Goal: Task Accomplishment & Management: Use online tool/utility

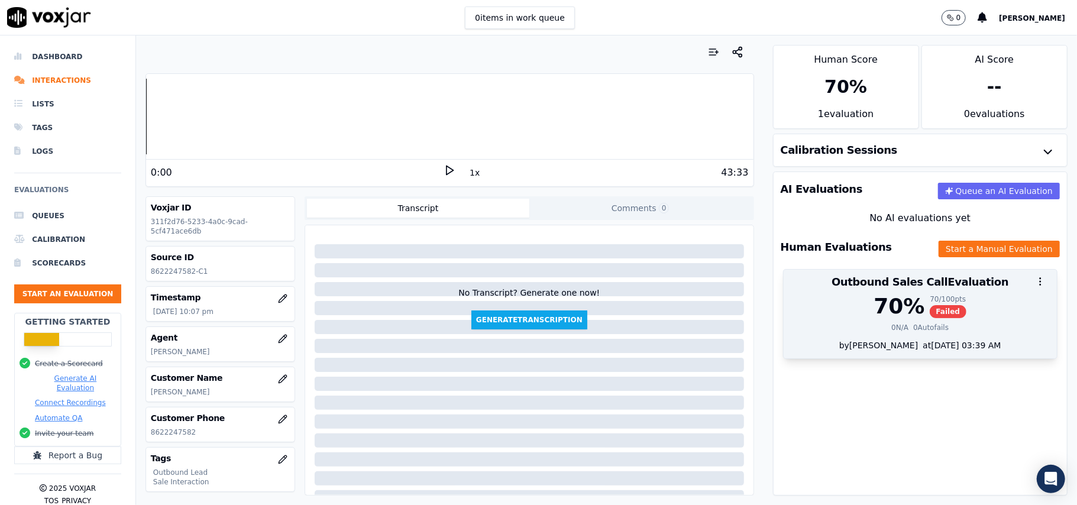
scroll to position [116, 0]
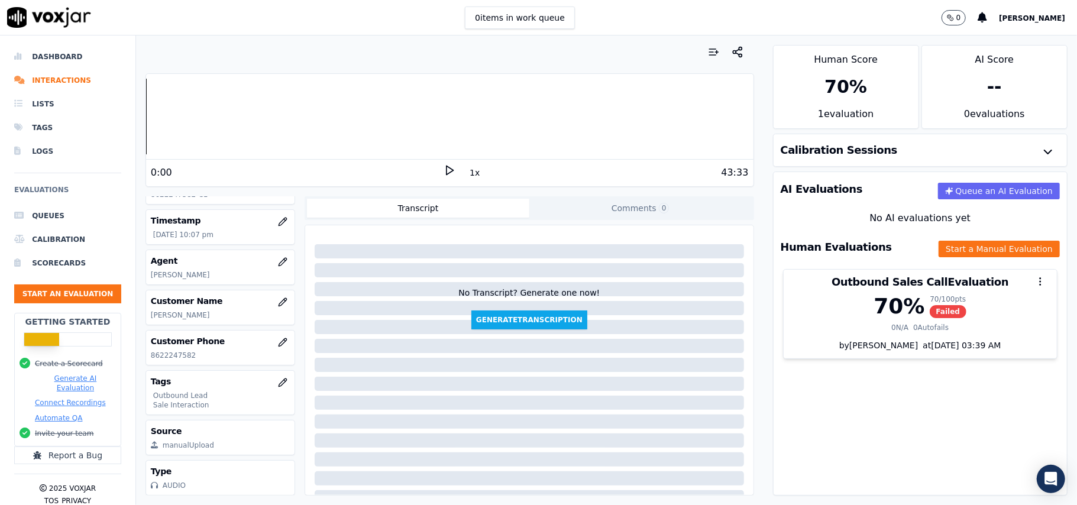
click at [176, 310] on p "[PERSON_NAME]" at bounding box center [220, 314] width 139 height 9
copy p "[PERSON_NAME]"
click at [92, 292] on button "Start an Evaluation" at bounding box center [67, 293] width 107 height 19
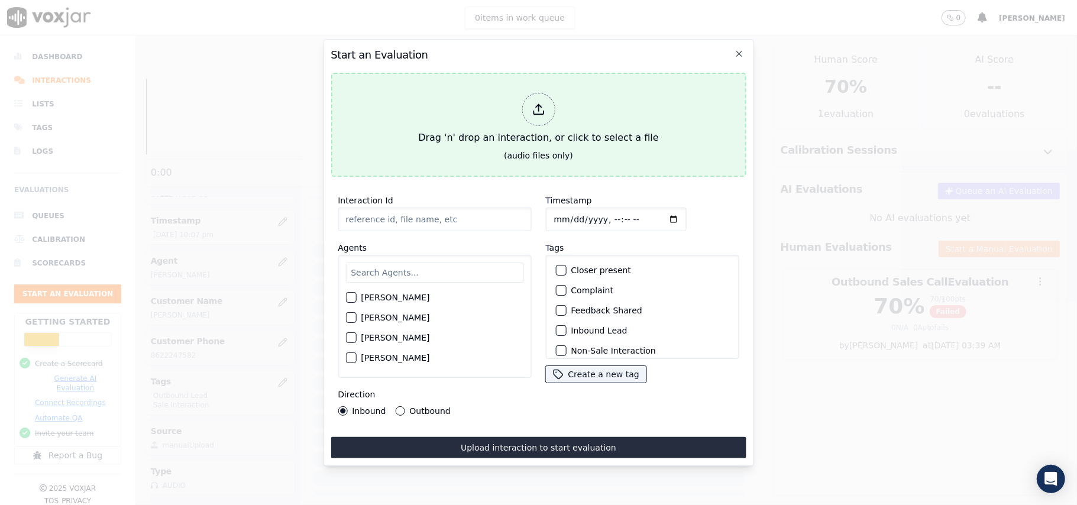
click at [530, 95] on div at bounding box center [538, 109] width 33 height 33
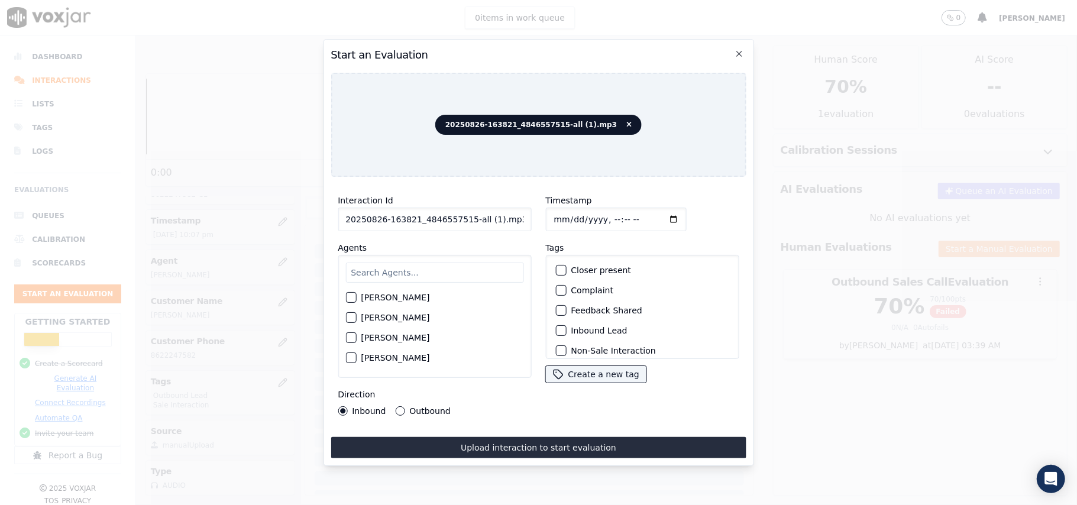
drag, startPoint x: 520, startPoint y: 211, endPoint x: 473, endPoint y: 219, distance: 47.9
click at [473, 219] on input "20250826-163821_4846557515-all (1).mp3" at bounding box center [434, 220] width 193 height 24
type input "20250826-163821_4846557515-all C1"
click at [574, 214] on input "Timestamp" at bounding box center [615, 220] width 141 height 24
click at [568, 212] on input "Timestamp" at bounding box center [615, 220] width 141 height 24
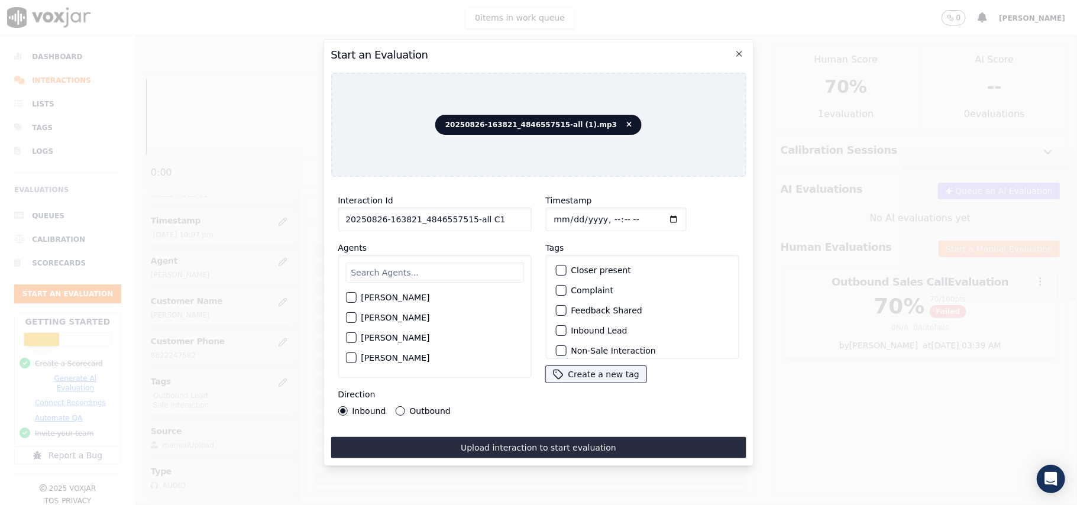
type input "[DATE]T23:05"
click at [399, 274] on input "text" at bounding box center [434, 273] width 178 height 20
type input "bra"
click at [357, 294] on div "[PERSON_NAME]" at bounding box center [434, 301] width 178 height 20
click at [354, 297] on div "button" at bounding box center [350, 301] width 8 height 8
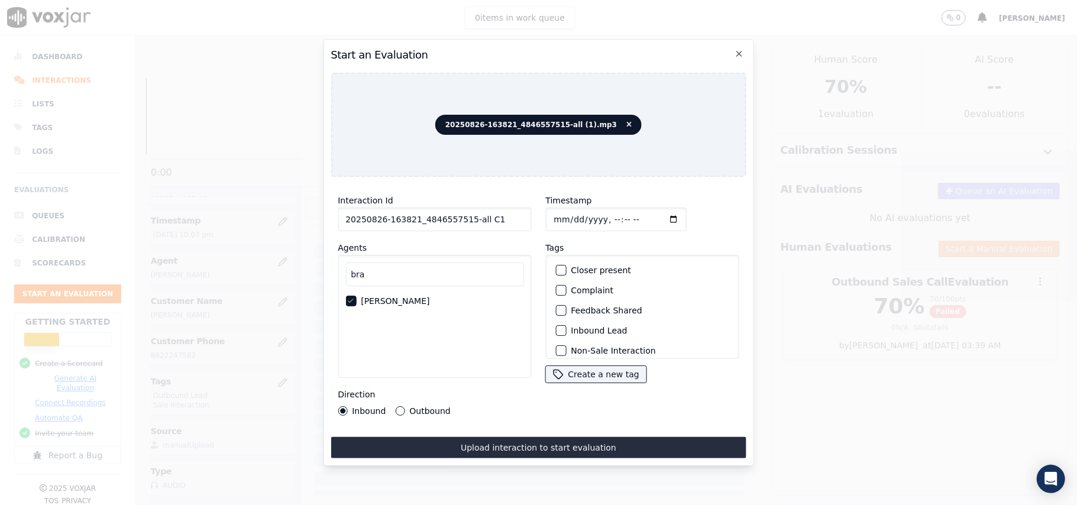
click at [555, 325] on button "Inbound Lead" at bounding box center [560, 330] width 11 height 11
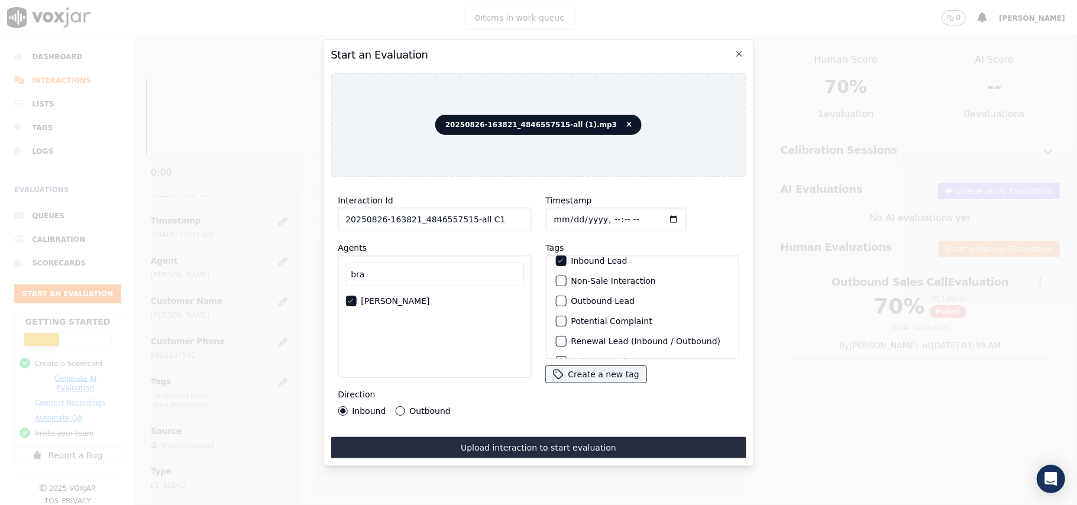
scroll to position [103, 0]
click at [554, 334] on div "Sale Interaction" at bounding box center [642, 344] width 183 height 20
click at [556, 339] on div "button" at bounding box center [560, 343] width 8 height 8
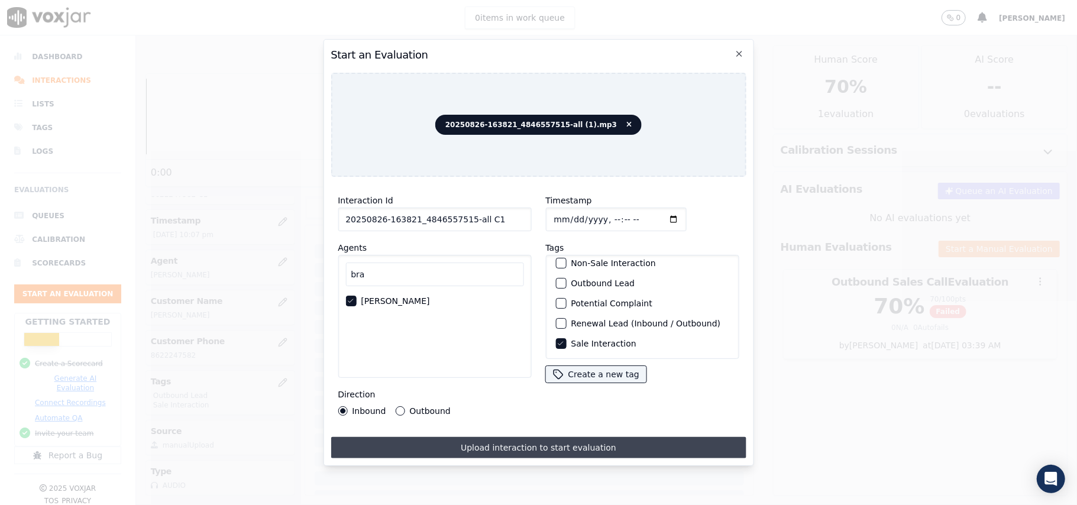
click at [509, 445] on button "Upload interaction to start evaluation" at bounding box center [538, 447] width 415 height 21
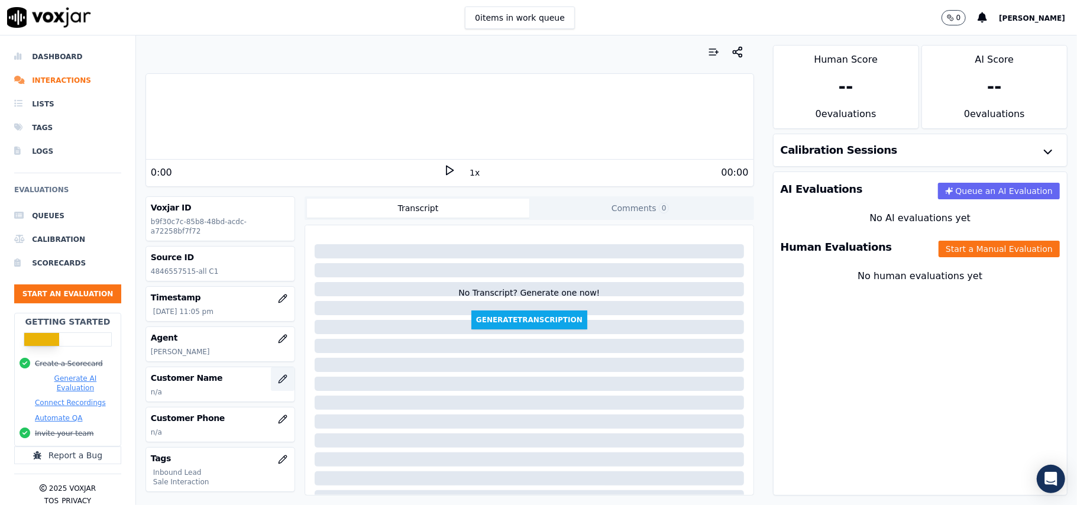
click at [279, 381] on icon "button" at bounding box center [283, 379] width 8 height 8
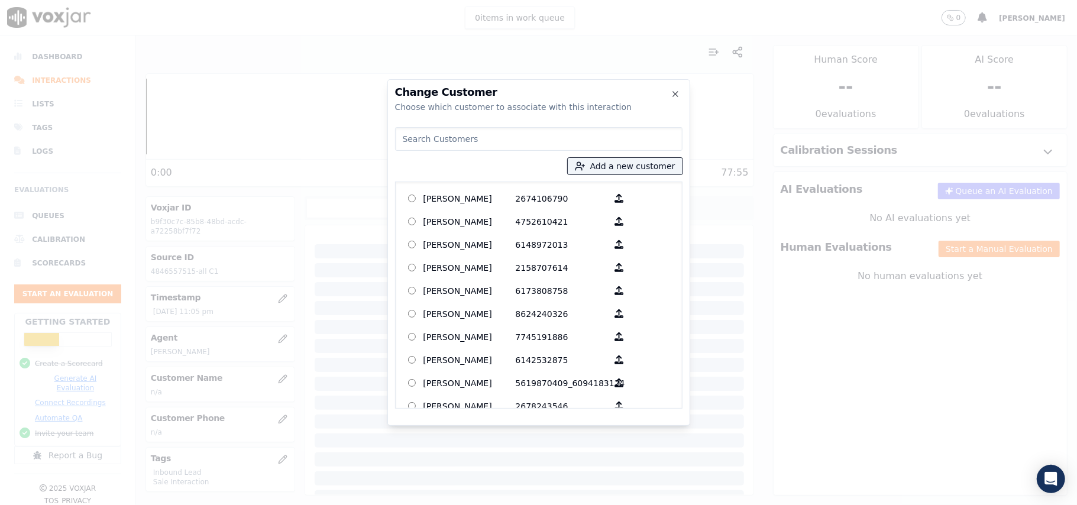
paste input "[PERSON_NAME]"
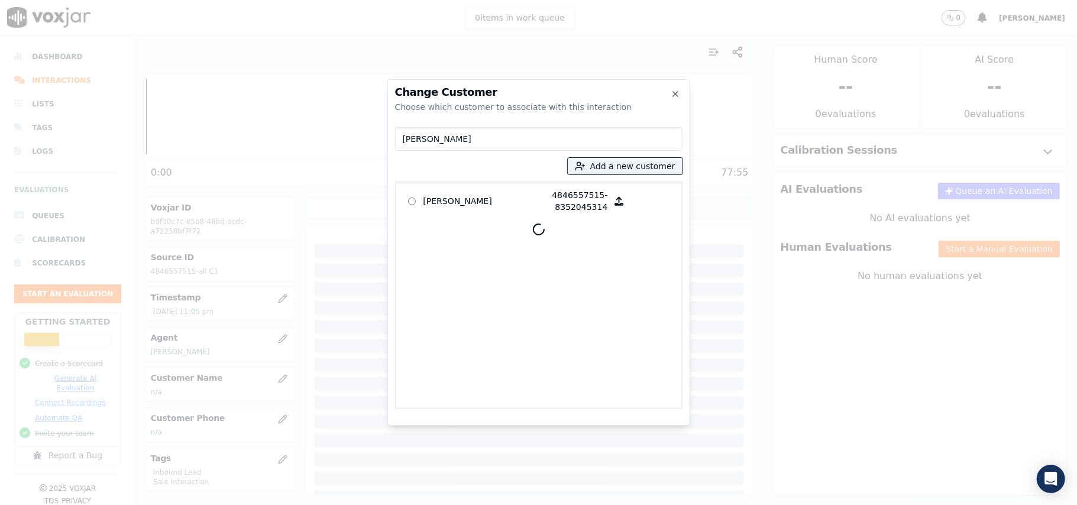
type input "[PERSON_NAME]"
drag, startPoint x: 435, startPoint y: 218, endPoint x: 596, endPoint y: 274, distance: 170.4
click at [434, 201] on p "[PERSON_NAME]" at bounding box center [469, 201] width 92 height 24
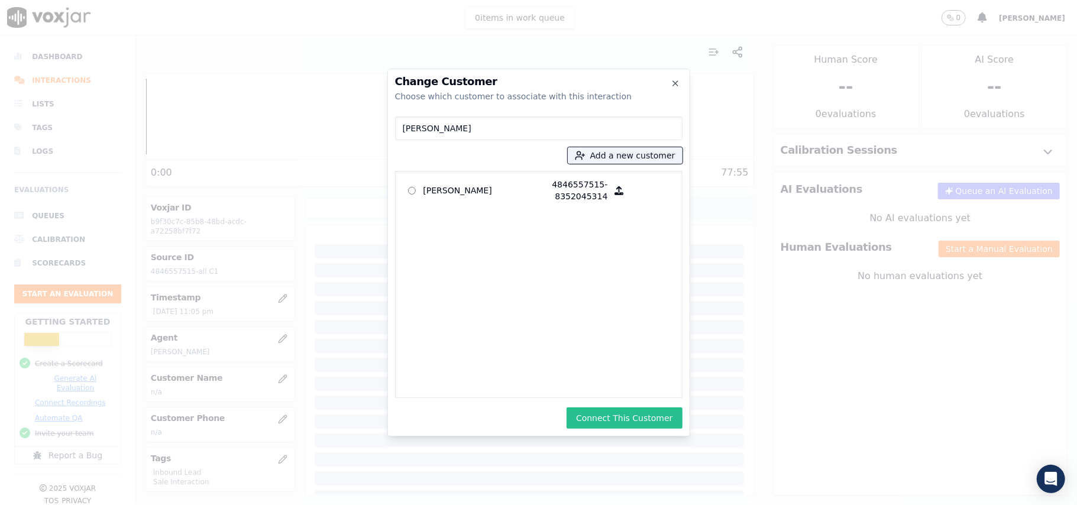
click at [612, 413] on button "Connect This Customer" at bounding box center [624, 417] width 115 height 21
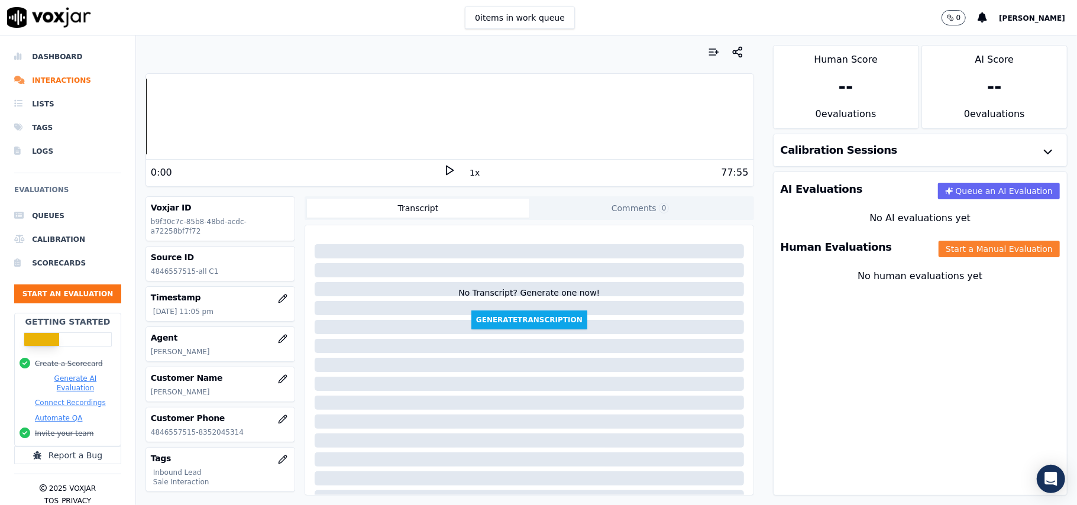
click at [944, 247] on button "Start a Manual Evaluation" at bounding box center [999, 249] width 121 height 17
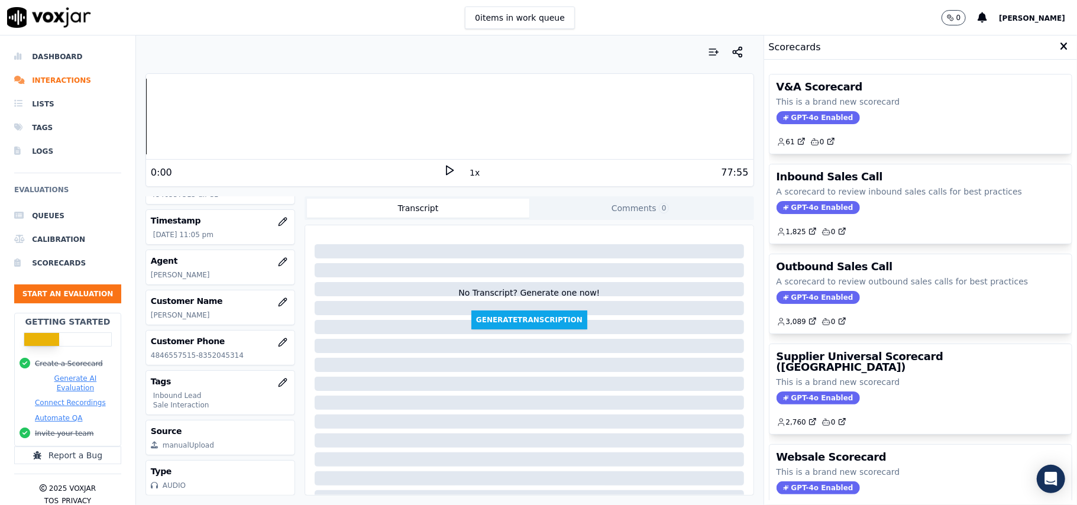
scroll to position [116, 0]
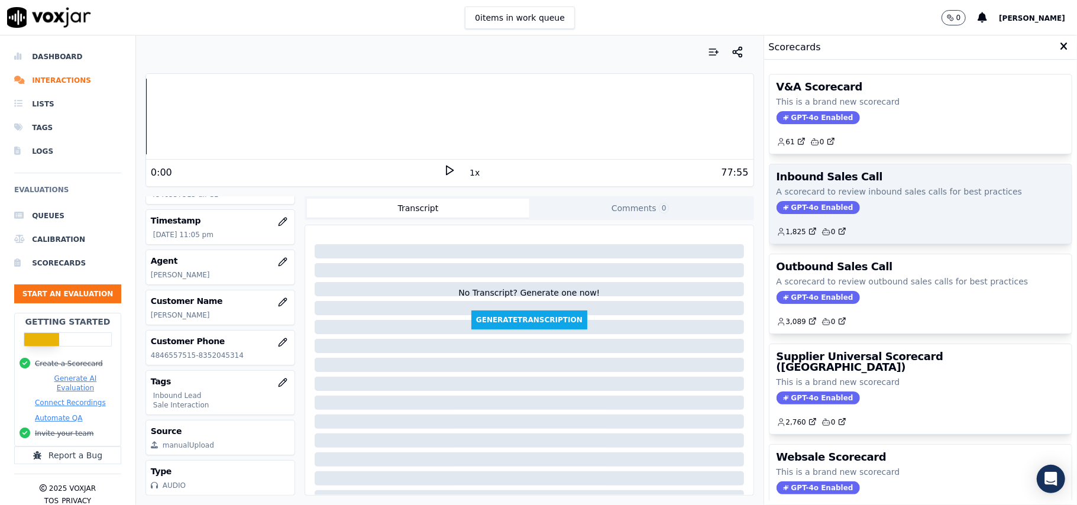
click at [807, 211] on span "GPT-4o Enabled" at bounding box center [818, 207] width 83 height 13
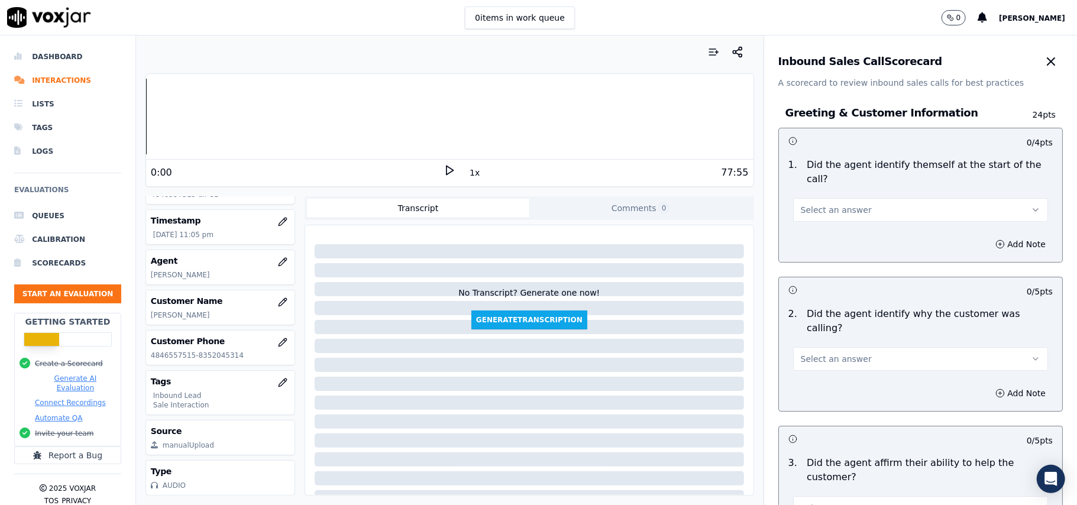
click at [839, 186] on div "Select an answer" at bounding box center [921, 203] width 274 height 35
click at [836, 204] on span "Select an answer" at bounding box center [836, 210] width 71 height 12
click at [834, 224] on div "Yes" at bounding box center [895, 223] width 229 height 19
click at [826, 376] on div "Add Note" at bounding box center [920, 393] width 283 height 35
click at [828, 347] on button "Select an answer" at bounding box center [920, 359] width 255 height 24
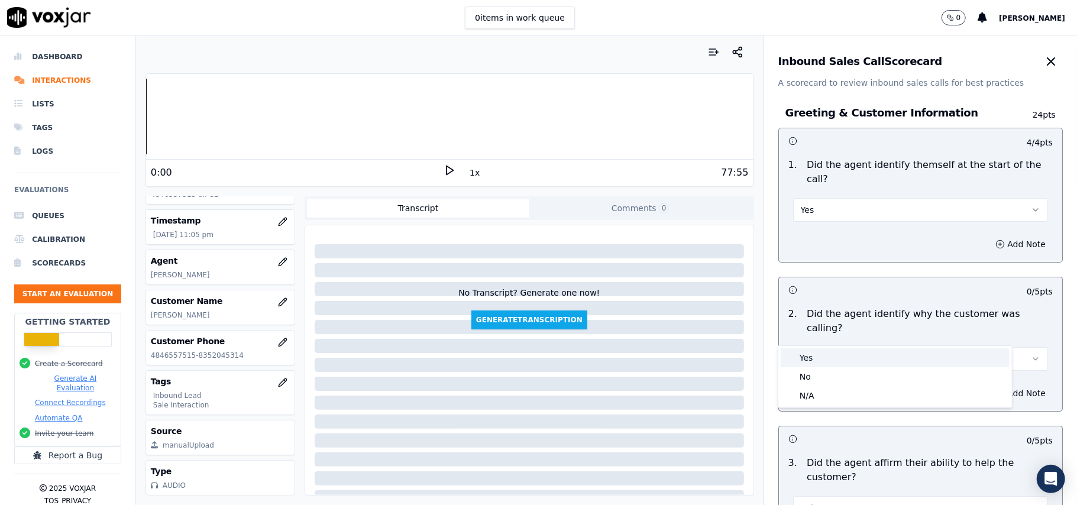
click at [821, 356] on div "Yes" at bounding box center [895, 357] width 229 height 19
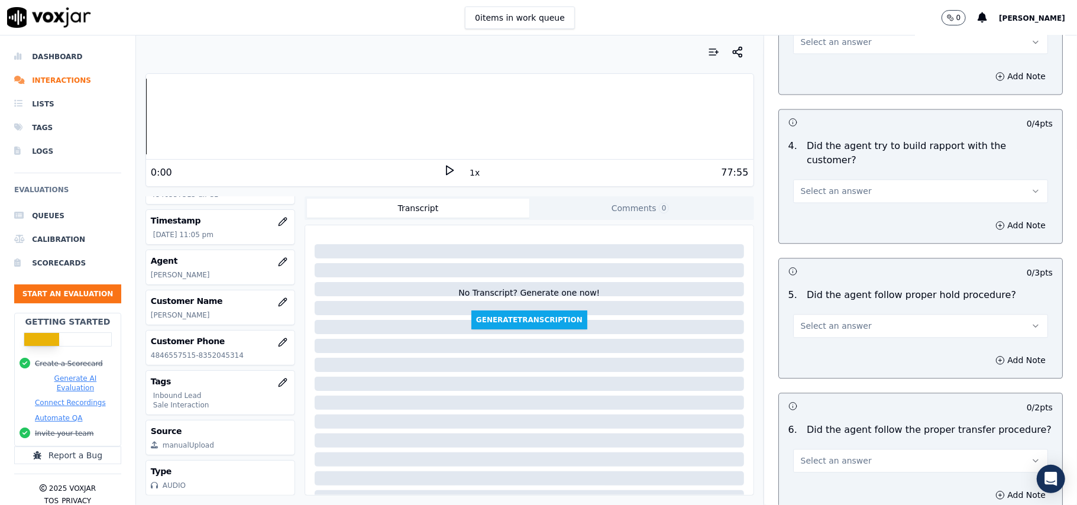
scroll to position [3310, 0]
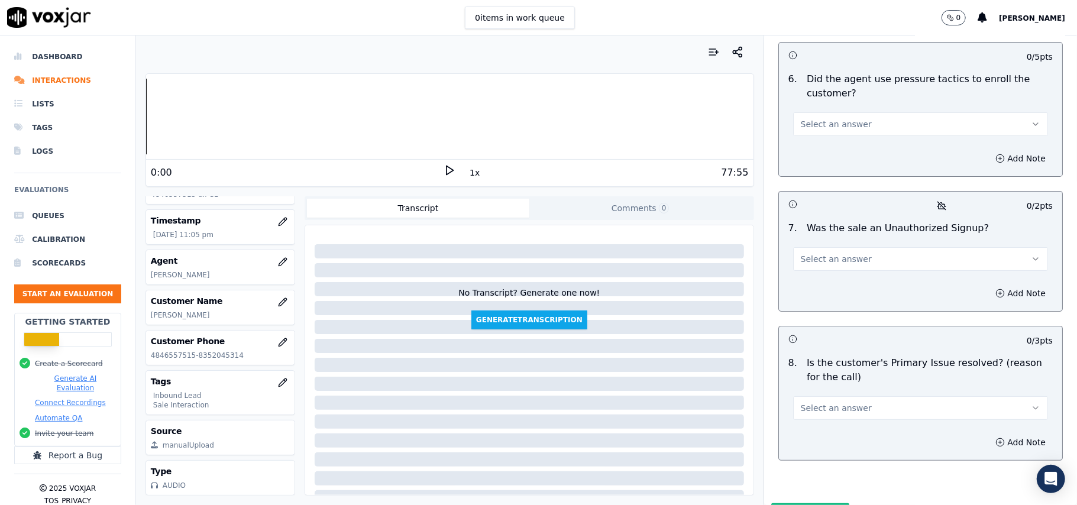
click at [814, 402] on span "Select an answer" at bounding box center [836, 408] width 71 height 12
drag, startPoint x: 793, startPoint y: 369, endPoint x: 794, endPoint y: 338, distance: 30.8
click at [793, 369] on span at bounding box center [789, 372] width 8 height 8
click at [819, 247] on button "Select an answer" at bounding box center [920, 259] width 255 height 24
click at [819, 242] on div "No" at bounding box center [895, 241] width 229 height 19
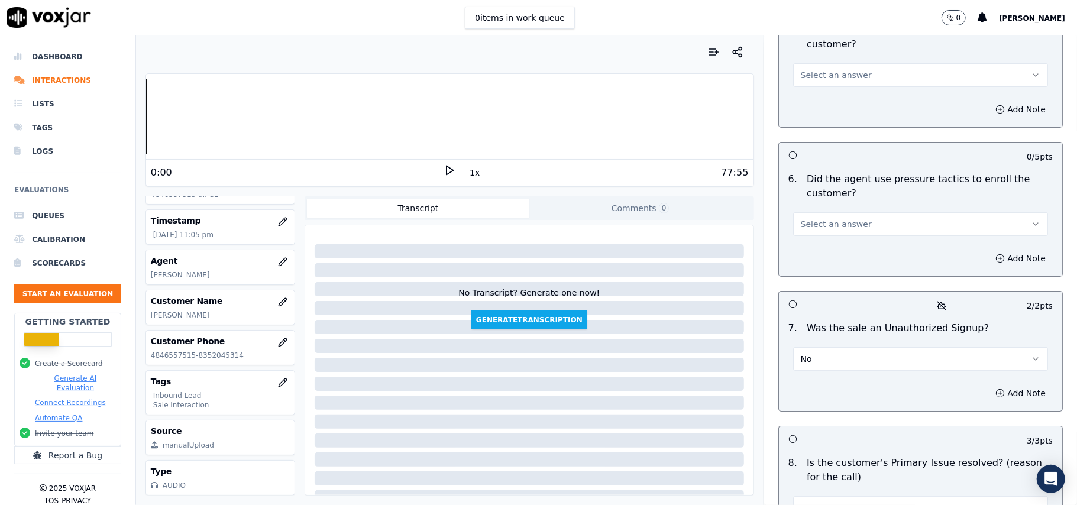
scroll to position [3152, 0]
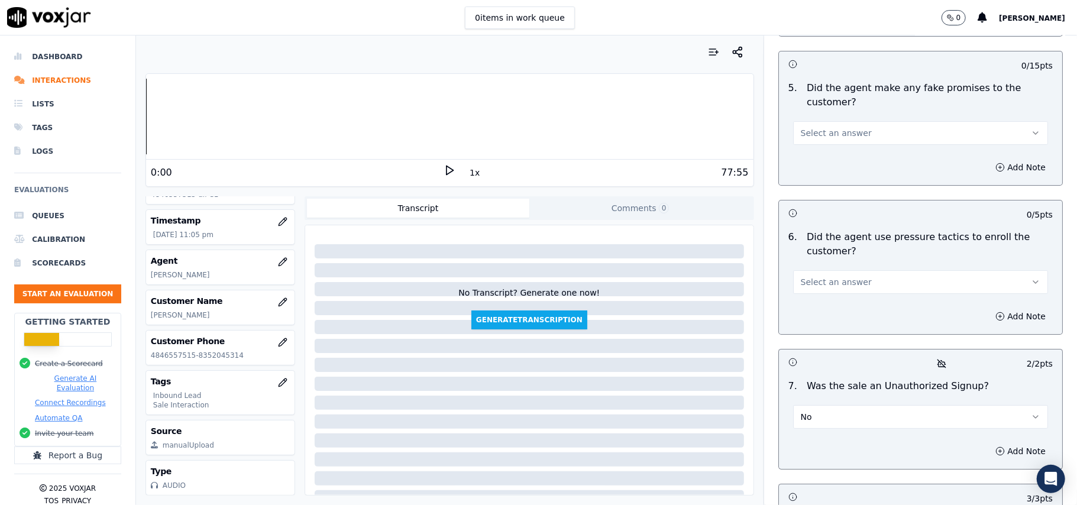
click at [836, 270] on button "Select an answer" at bounding box center [920, 282] width 255 height 24
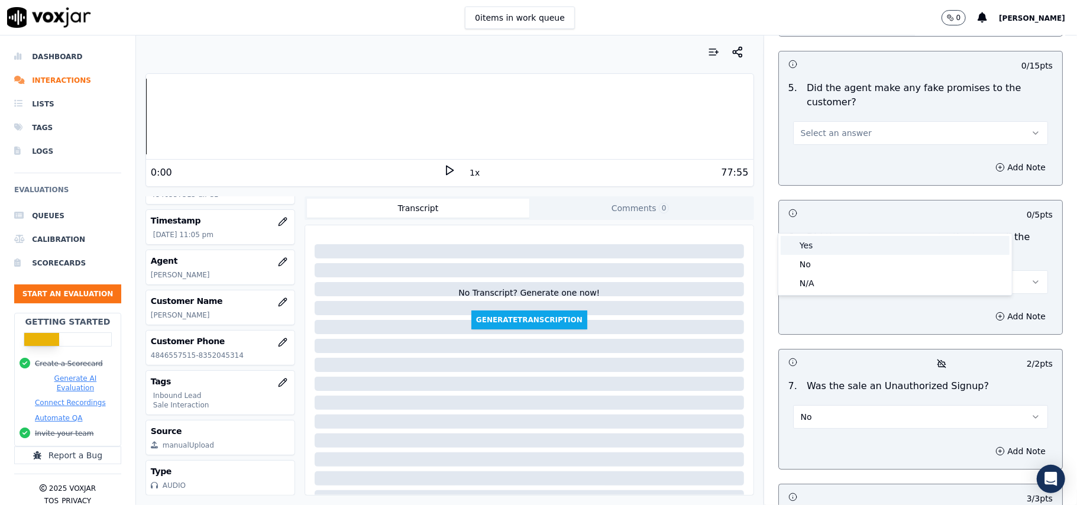
click at [837, 244] on div "Yes" at bounding box center [895, 245] width 229 height 19
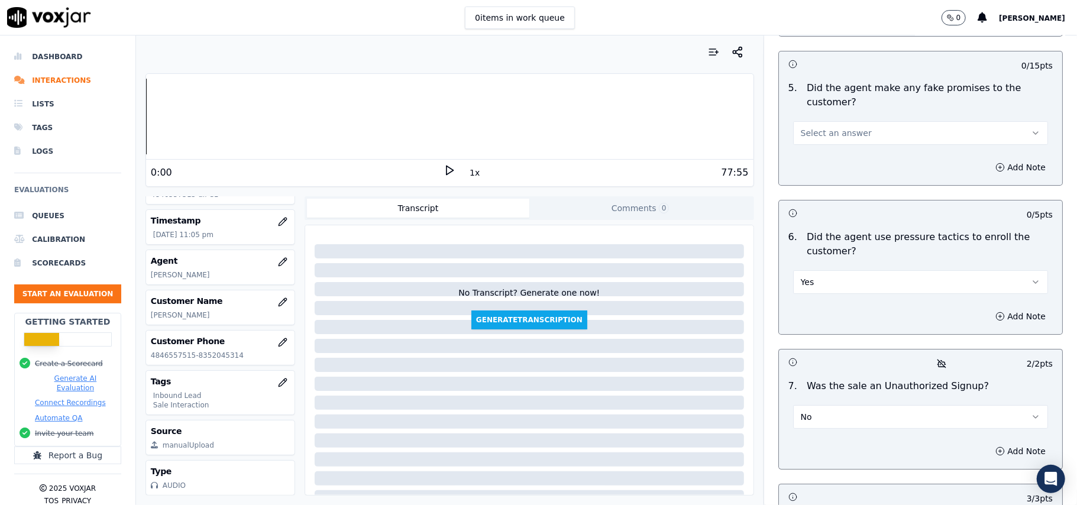
click at [828, 270] on button "Yes" at bounding box center [920, 282] width 255 height 24
click at [823, 263] on div "No" at bounding box center [895, 264] width 229 height 19
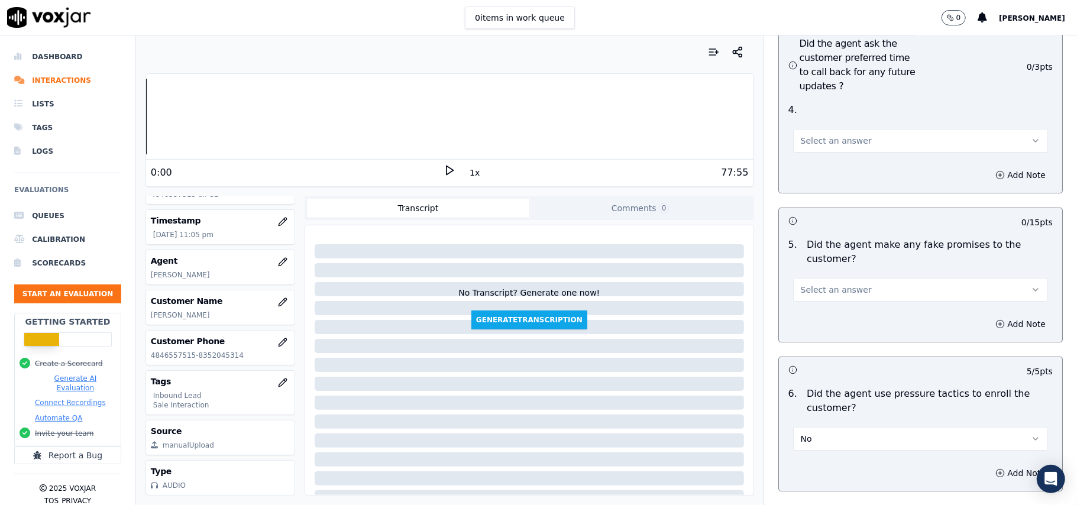
scroll to position [2995, 0]
click at [816, 284] on span "Select an answer" at bounding box center [836, 290] width 71 height 12
click at [810, 278] on div "No" at bounding box center [895, 272] width 229 height 19
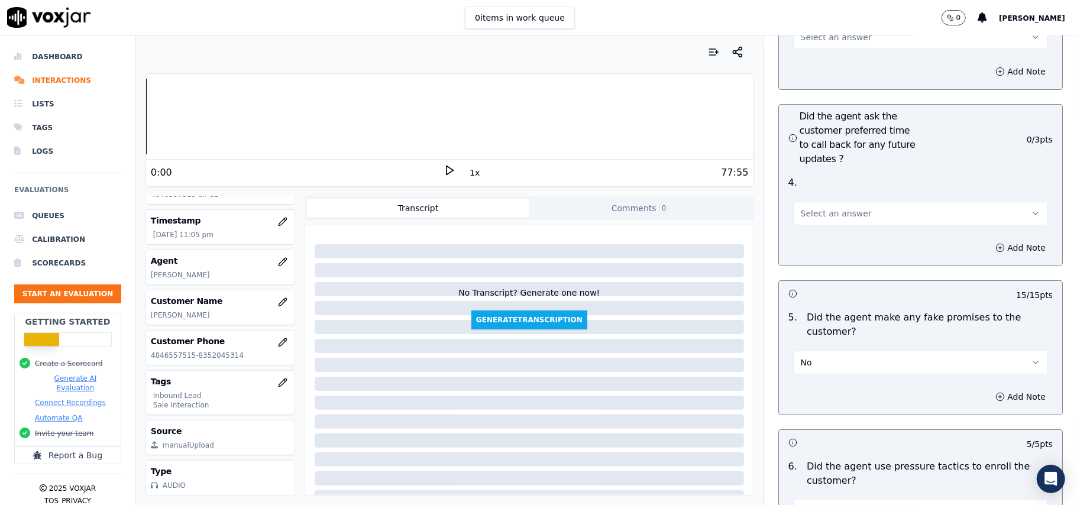
scroll to position [2837, 0]
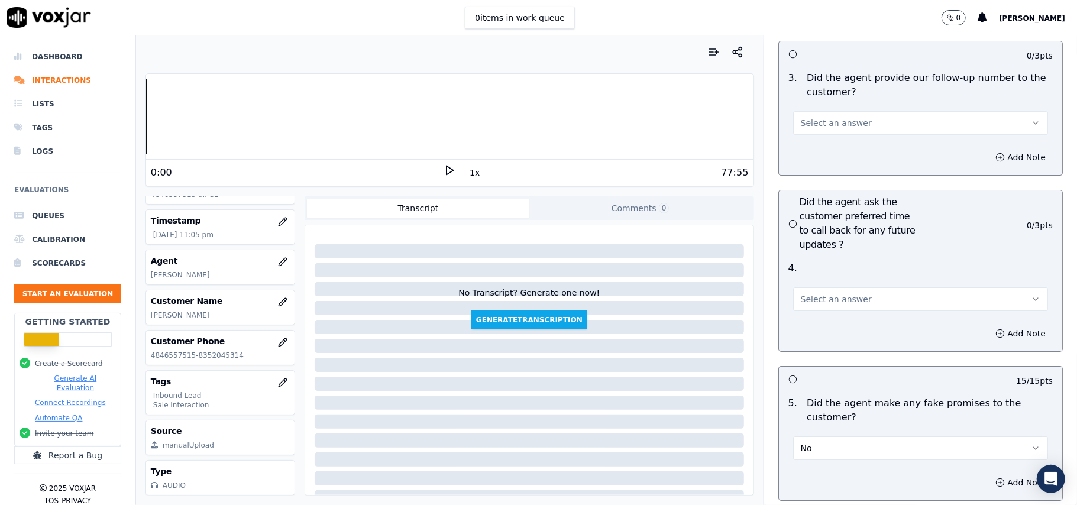
click at [829, 293] on span "Select an answer" at bounding box center [836, 299] width 71 height 12
drag, startPoint x: 829, startPoint y: 244, endPoint x: 824, endPoint y: 264, distance: 20.7
click at [826, 259] on div "Yes" at bounding box center [895, 262] width 229 height 19
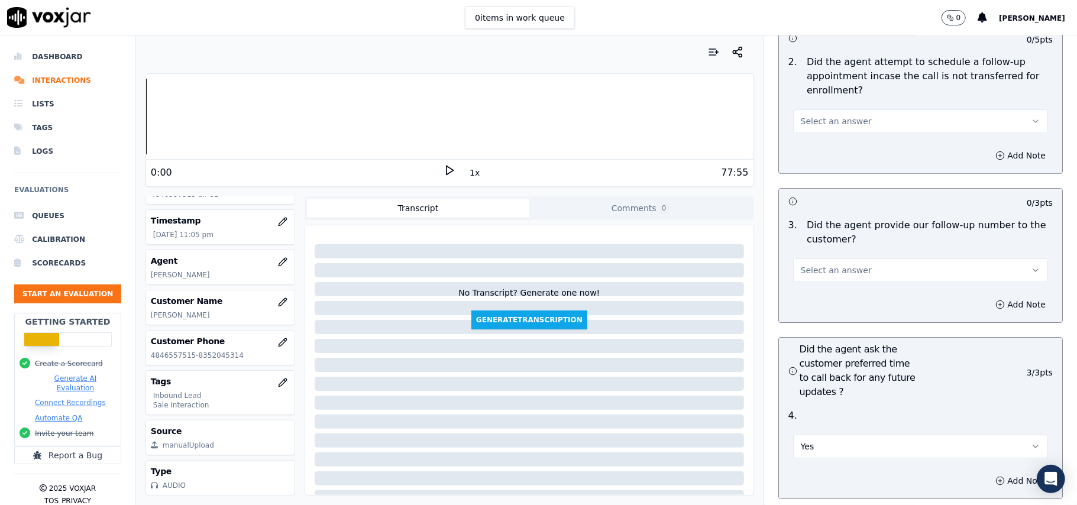
scroll to position [2679, 0]
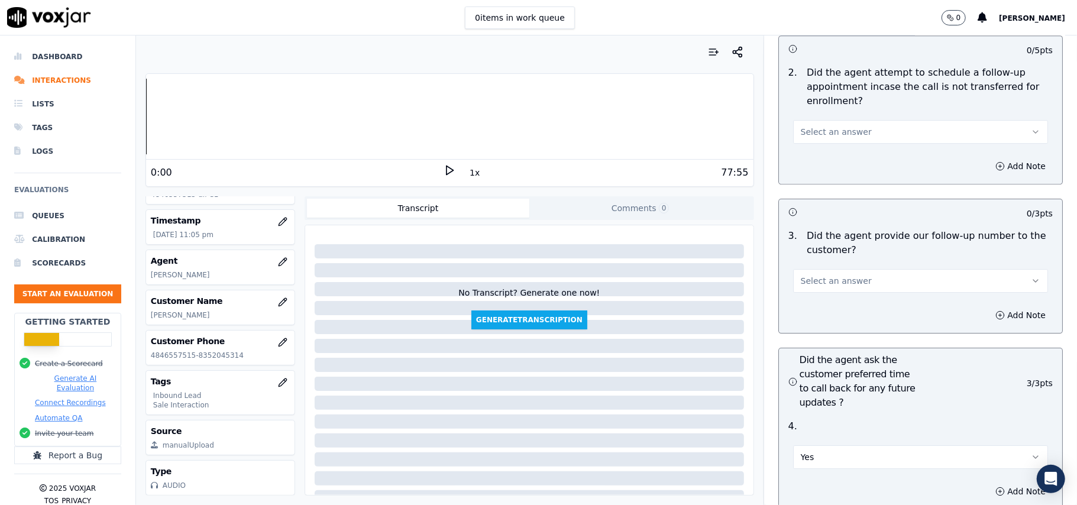
click at [848, 269] on button "Select an answer" at bounding box center [920, 281] width 255 height 24
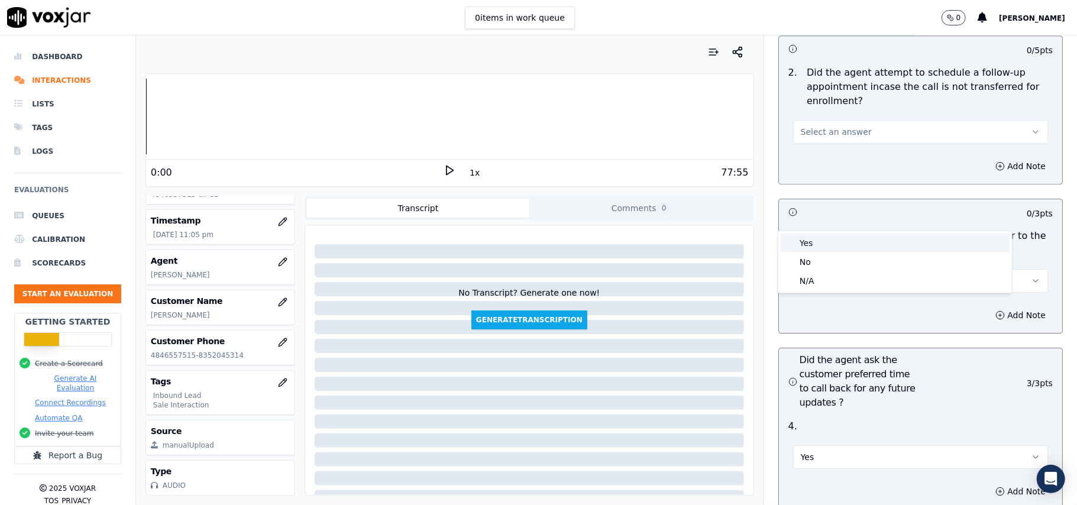
click at [838, 248] on div "Yes" at bounding box center [895, 243] width 229 height 19
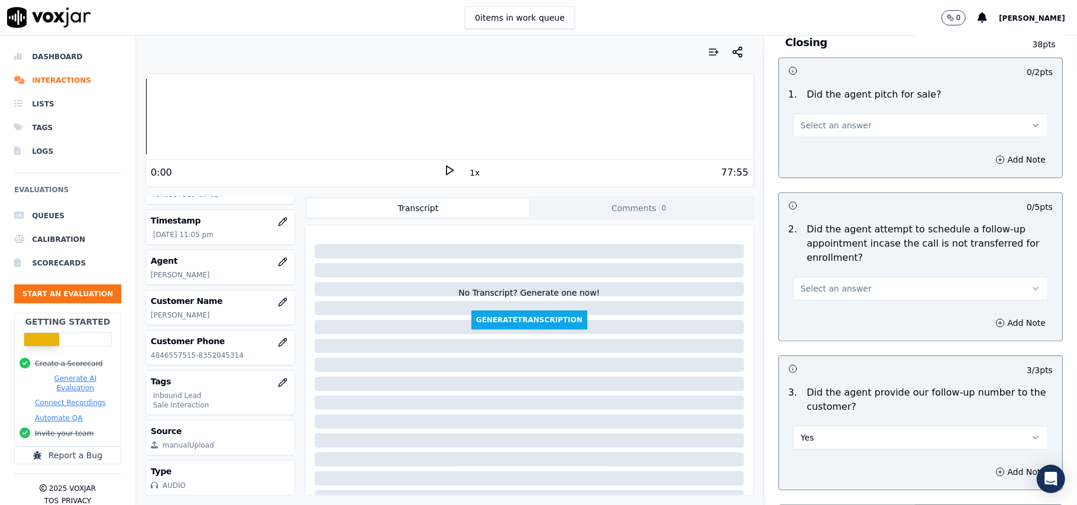
scroll to position [2522, 0]
click at [859, 277] on button "Select an answer" at bounding box center [920, 289] width 255 height 24
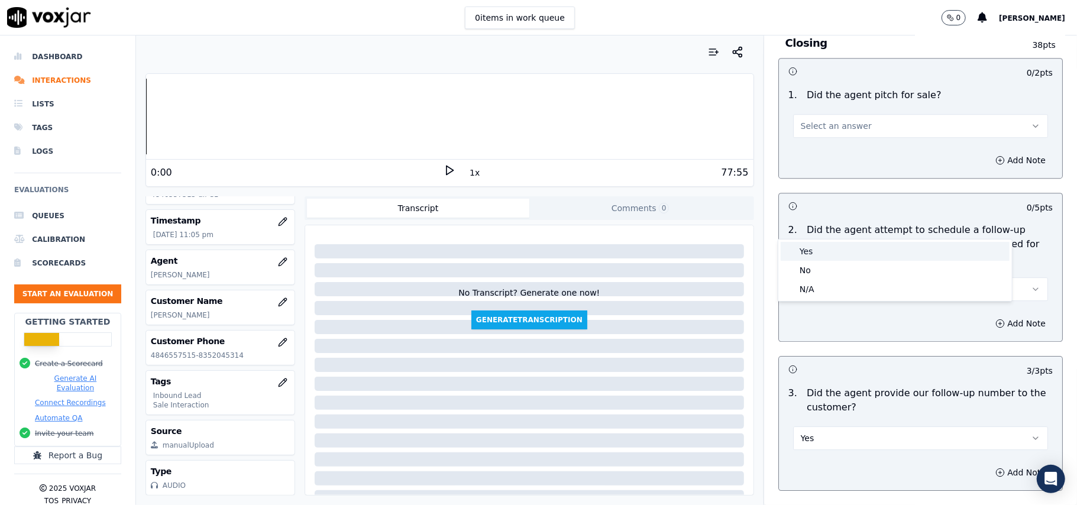
click at [857, 252] on div "Yes" at bounding box center [895, 251] width 229 height 19
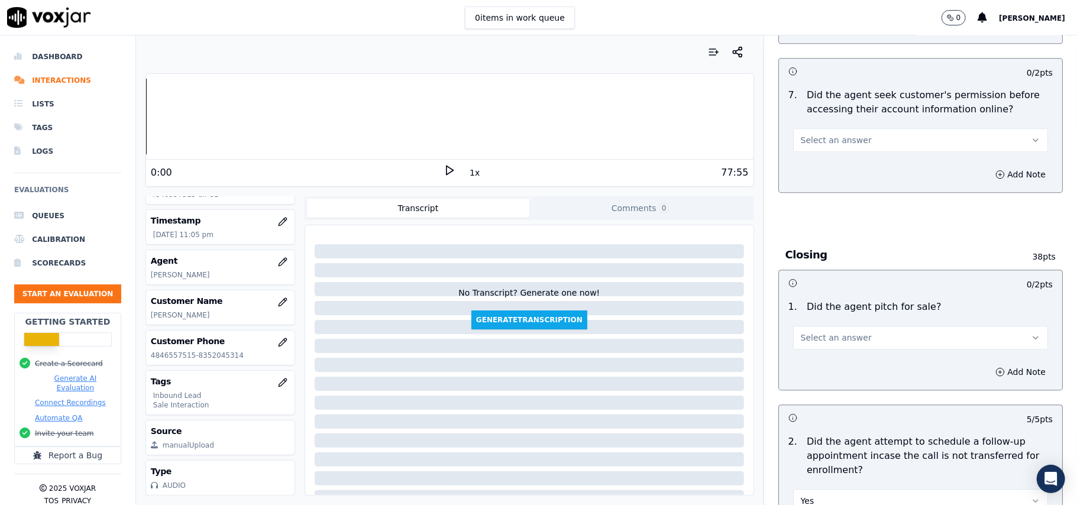
scroll to position [2285, 0]
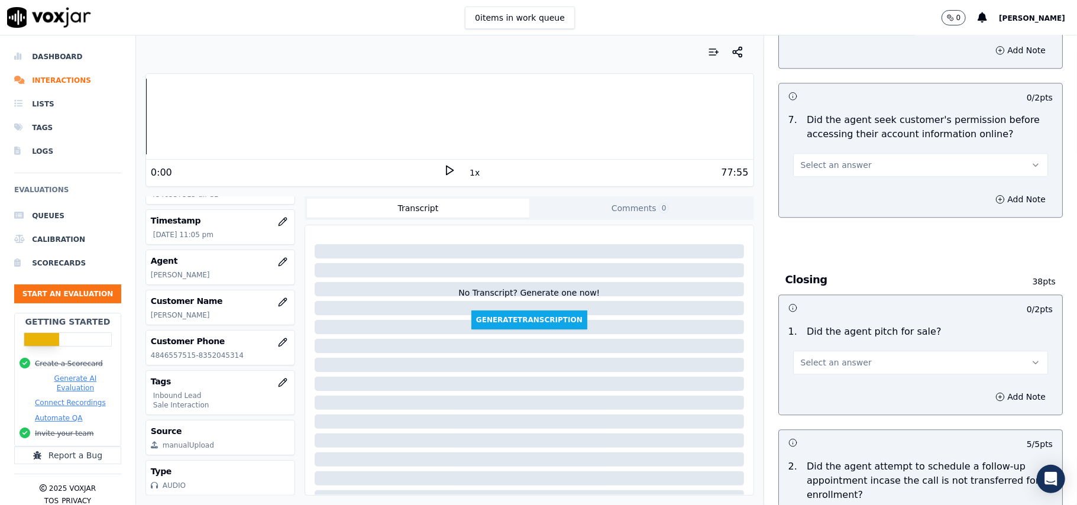
click at [843, 357] on span "Select an answer" at bounding box center [836, 363] width 71 height 12
click at [807, 327] on div "Yes" at bounding box center [895, 324] width 229 height 19
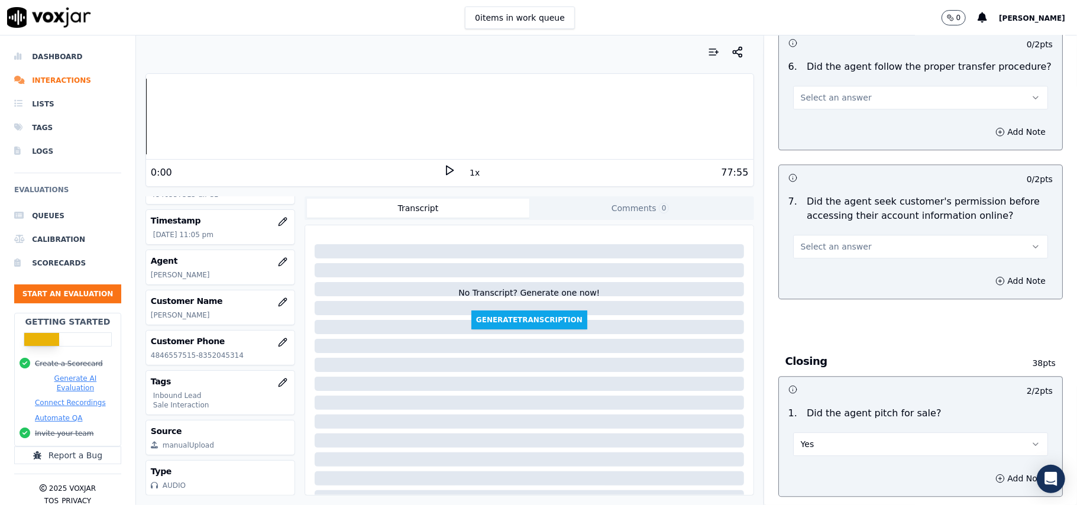
scroll to position [2127, 0]
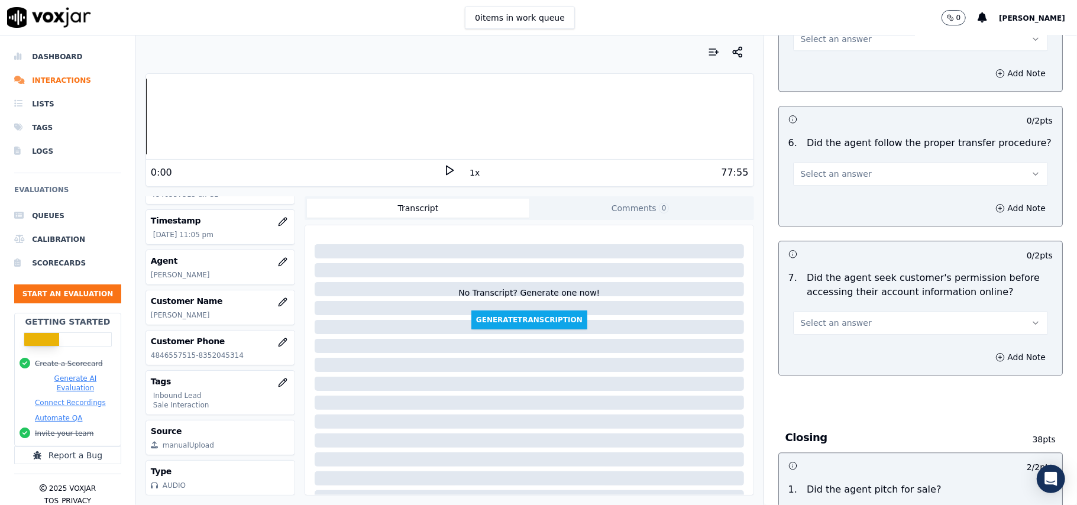
click at [857, 311] on button "Select an answer" at bounding box center [920, 323] width 255 height 24
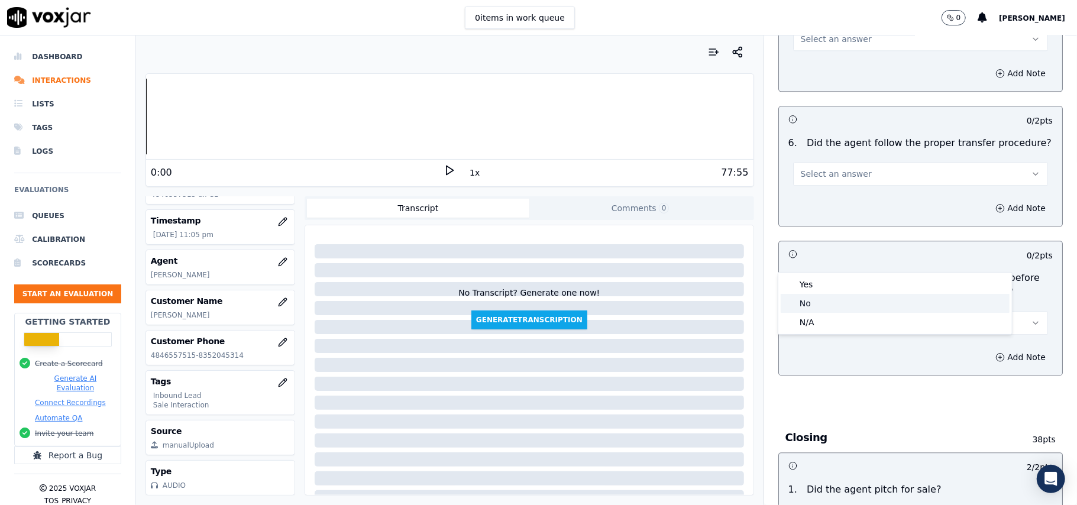
click at [843, 293] on div "Yes" at bounding box center [895, 284] width 229 height 19
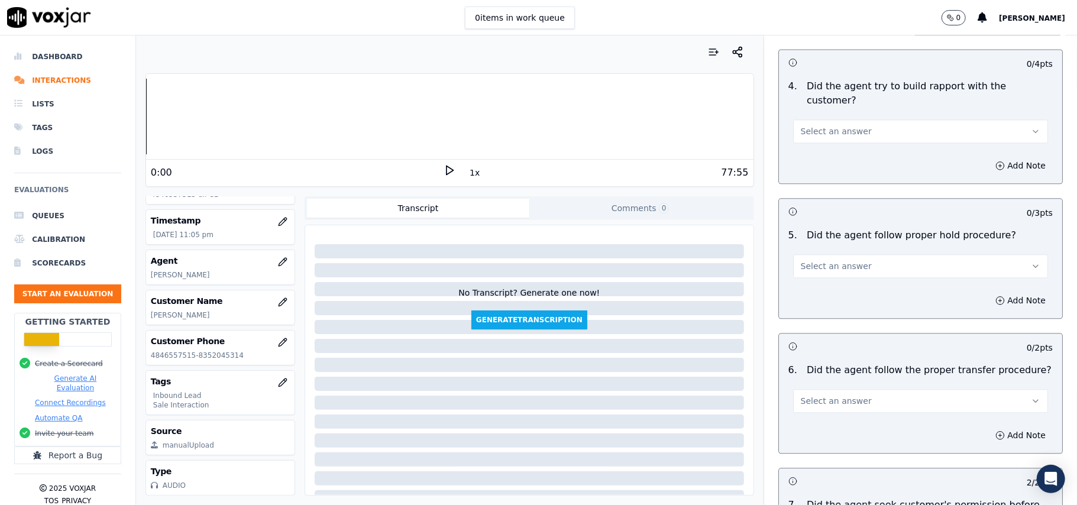
scroll to position [1969, 0]
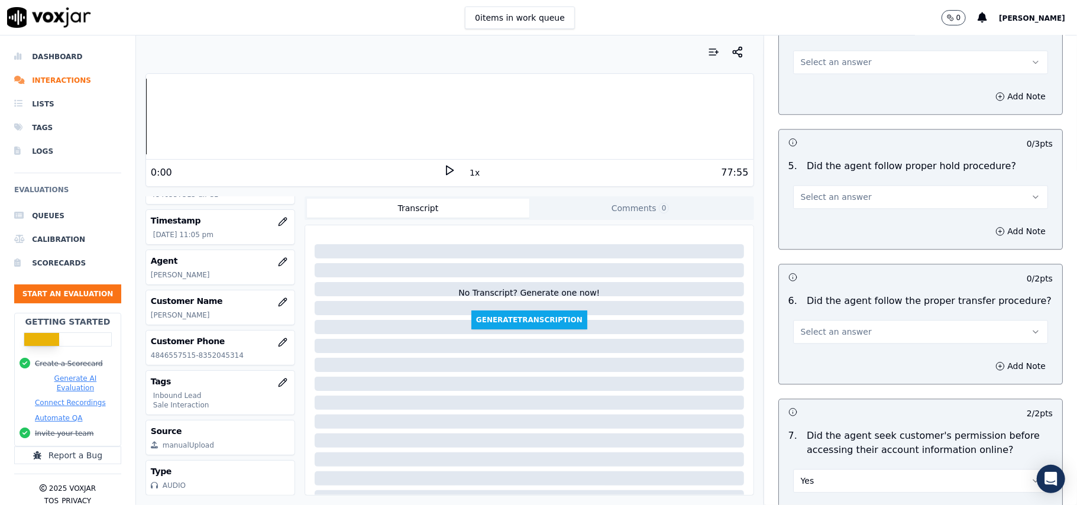
click at [843, 326] on span "Select an answer" at bounding box center [836, 332] width 71 height 12
click at [847, 292] on div "Yes" at bounding box center [895, 292] width 229 height 19
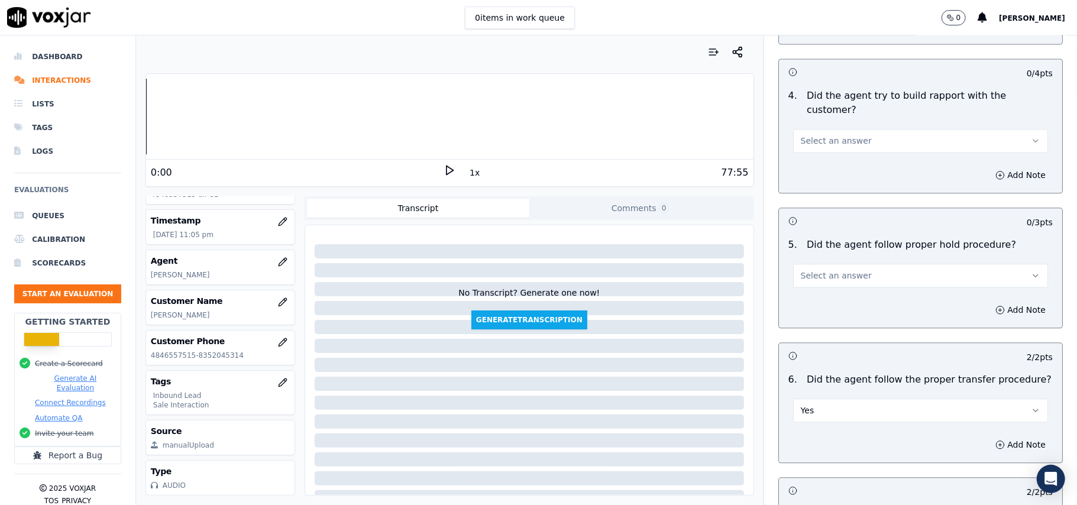
scroll to position [1812, 0]
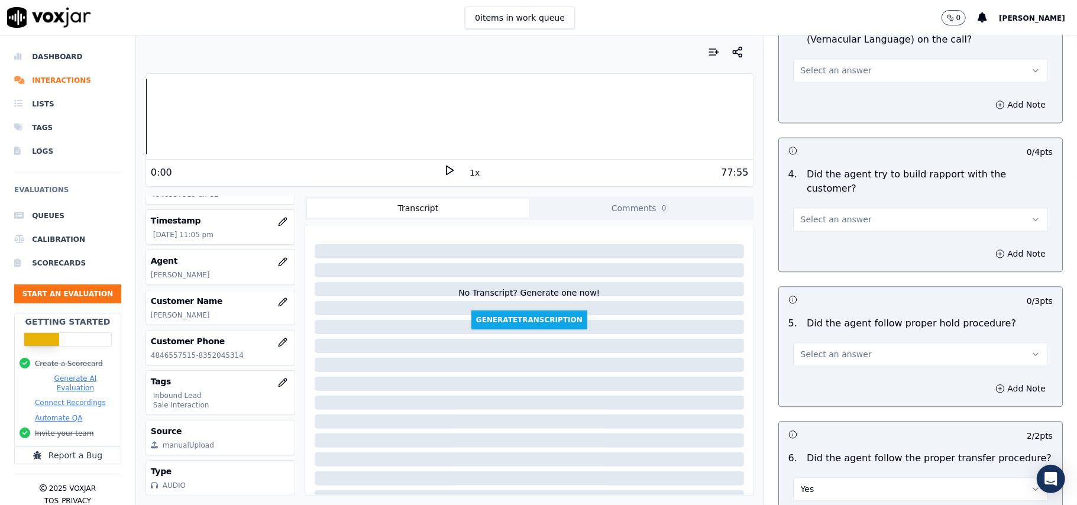
click at [847, 342] on button "Select an answer" at bounding box center [920, 354] width 255 height 24
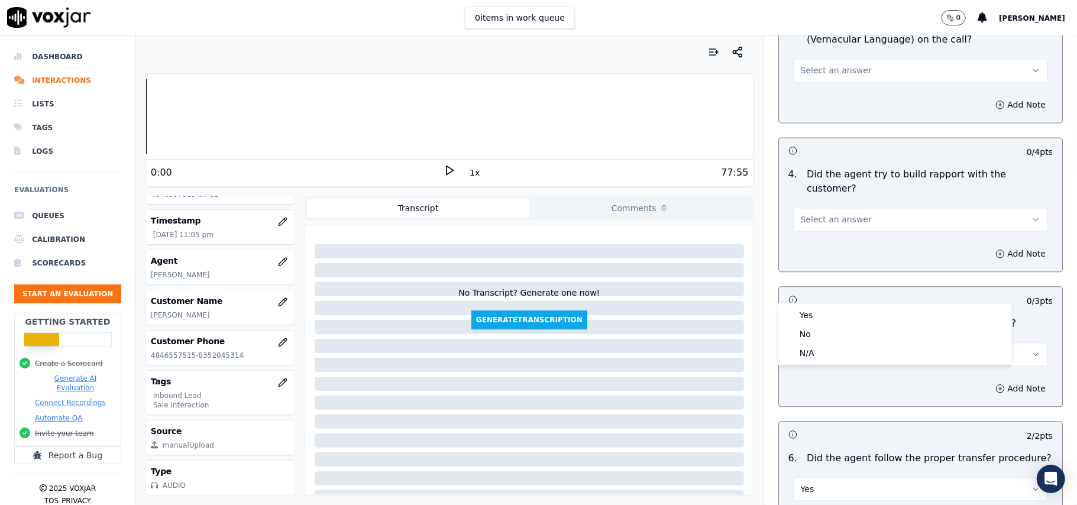
click at [849, 303] on div "Yes No N/A" at bounding box center [895, 334] width 234 height 62
click at [836, 304] on div "Yes No N/A" at bounding box center [895, 334] width 234 height 62
click at [832, 313] on div "Yes" at bounding box center [895, 315] width 229 height 19
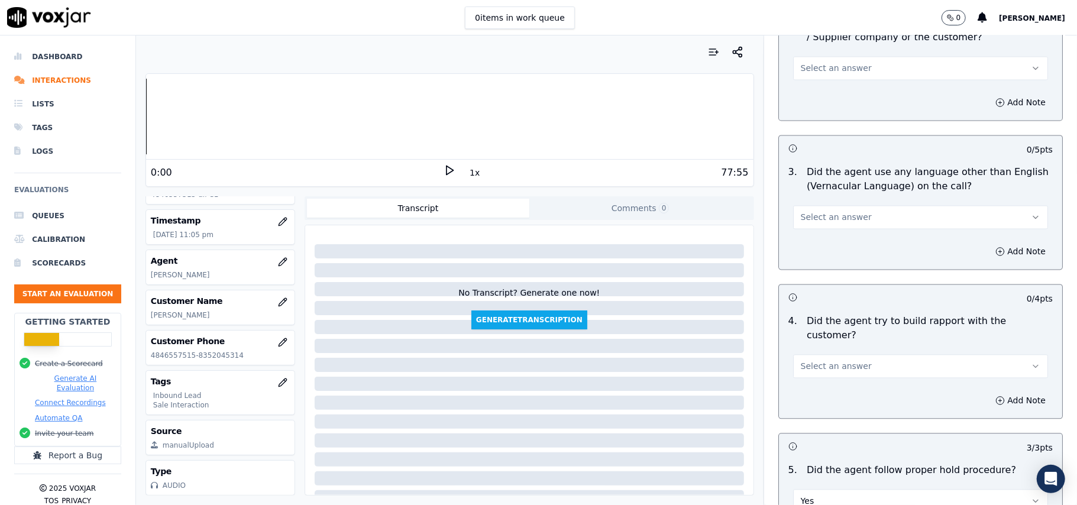
scroll to position [1654, 0]
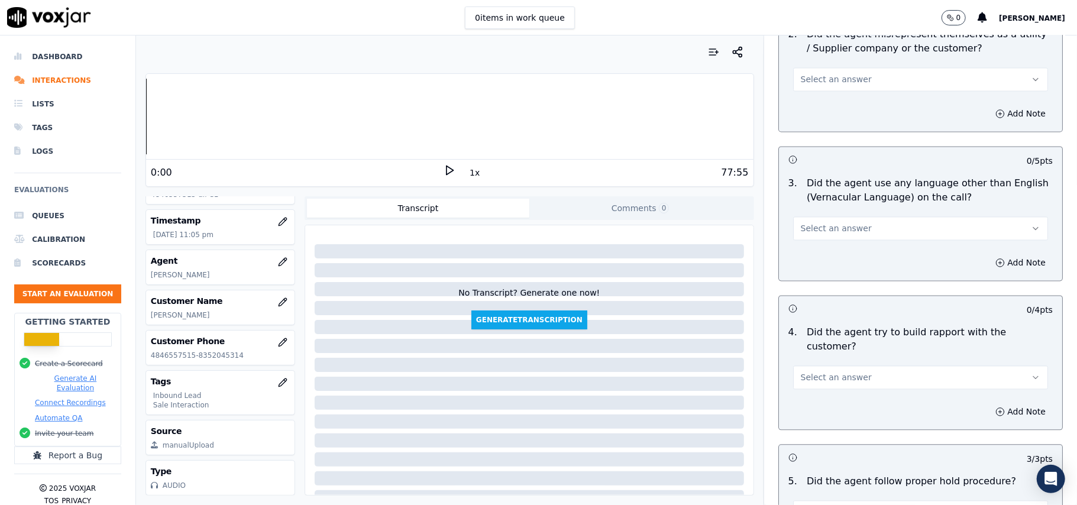
click at [820, 365] on button "Select an answer" at bounding box center [920, 377] width 255 height 24
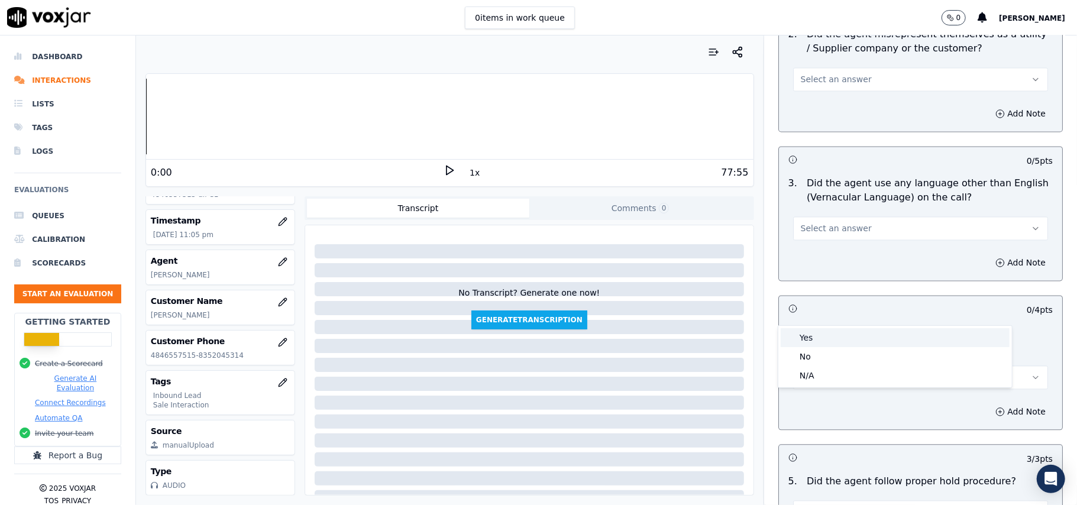
click at [801, 336] on div "Yes" at bounding box center [895, 337] width 229 height 19
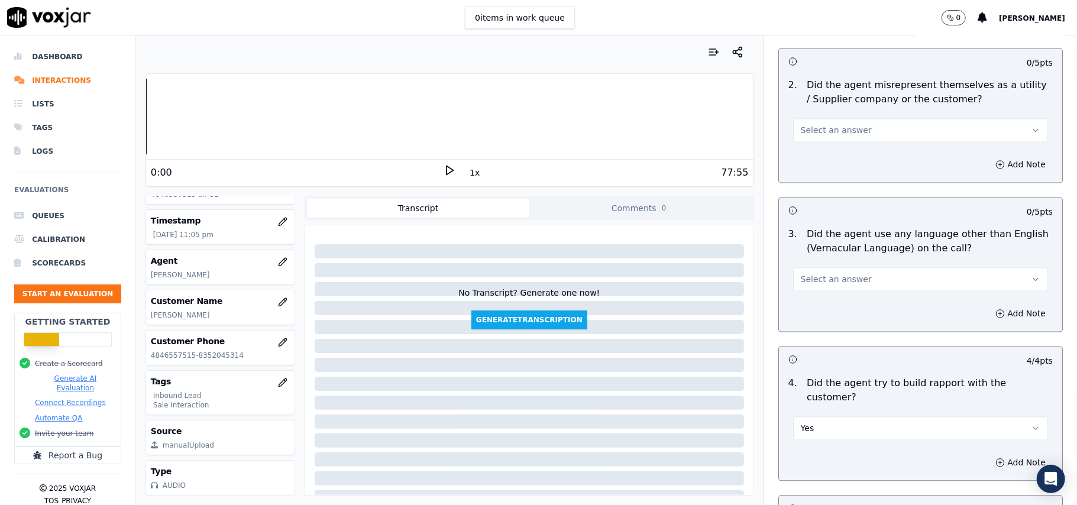
scroll to position [1576, 0]
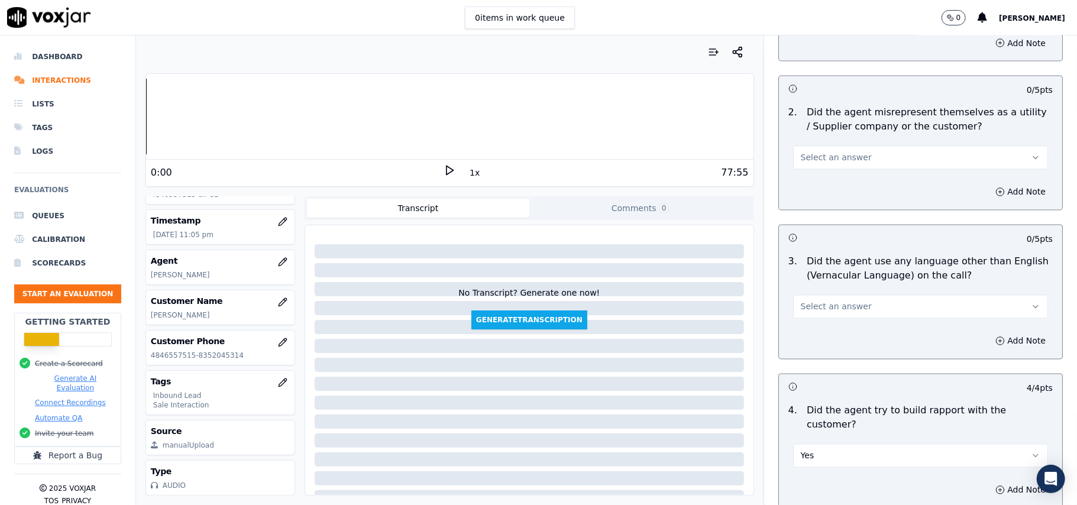
click at [834, 301] on span "Select an answer" at bounding box center [836, 307] width 71 height 12
click at [821, 289] on div "Yes" at bounding box center [895, 280] width 229 height 19
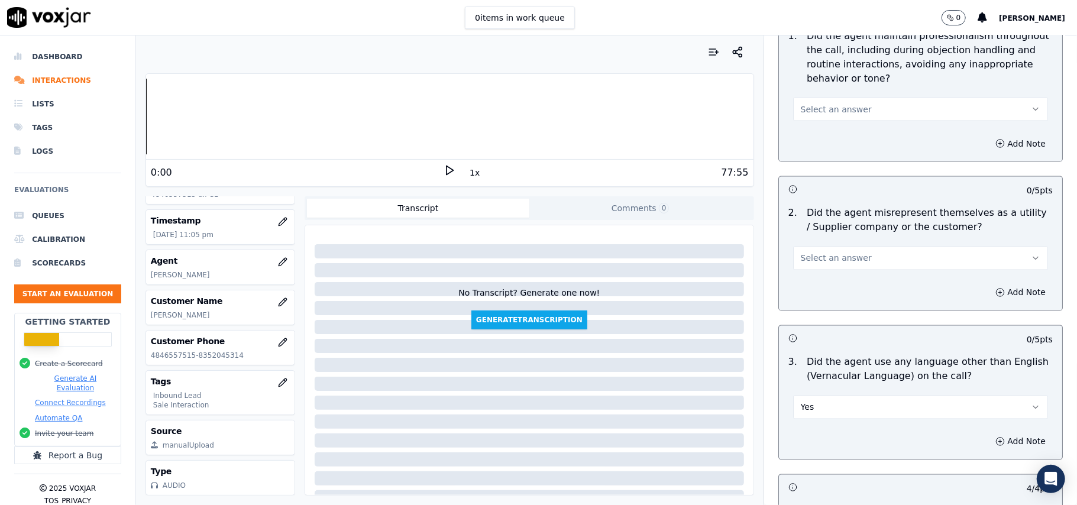
scroll to position [1418, 0]
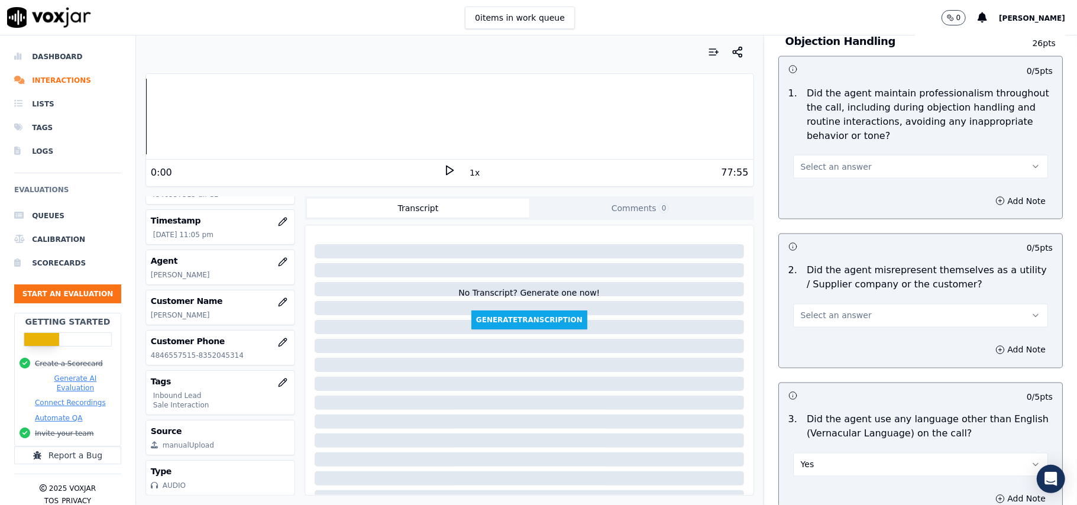
click at [833, 304] on button "Select an answer" at bounding box center [920, 316] width 255 height 24
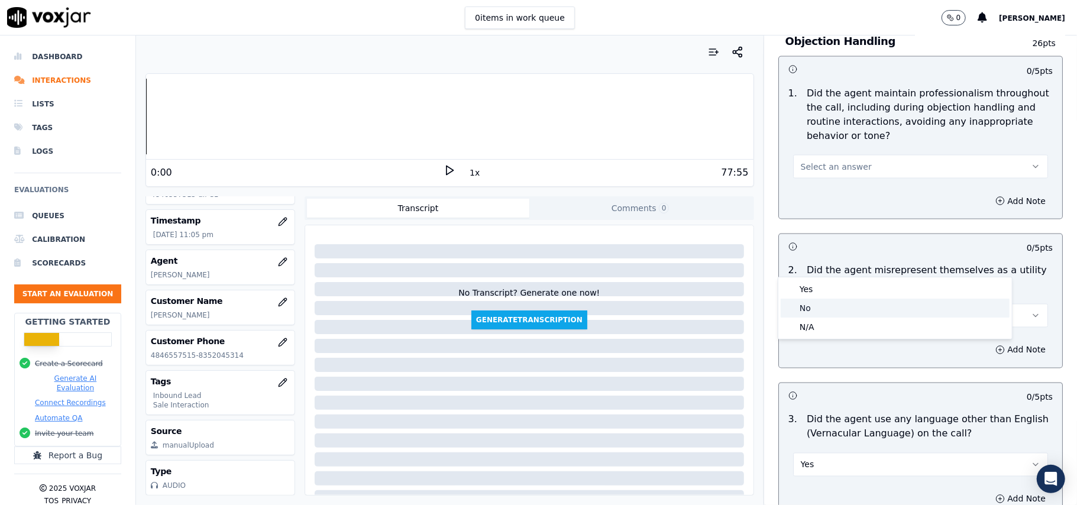
click at [808, 304] on div "No" at bounding box center [895, 308] width 229 height 19
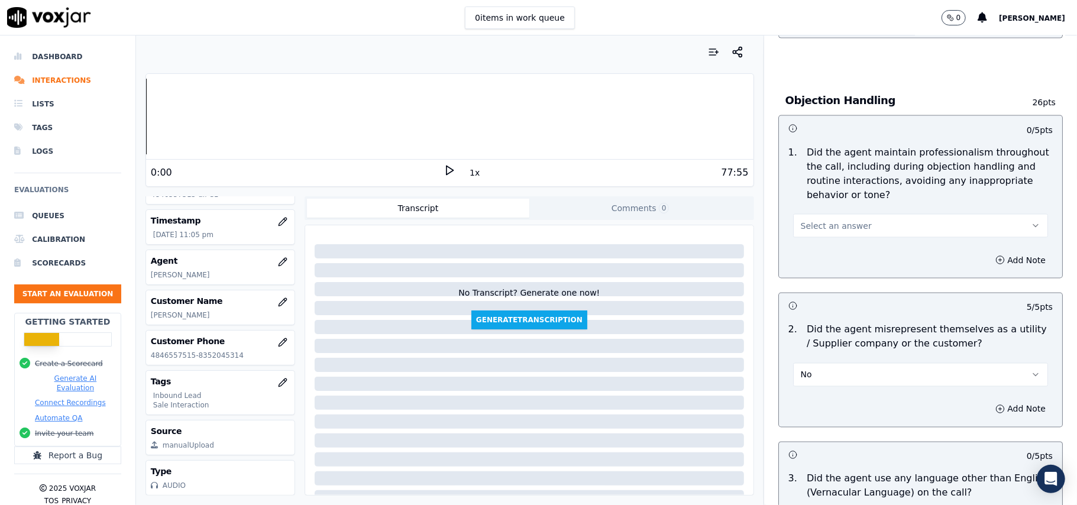
scroll to position [1181, 0]
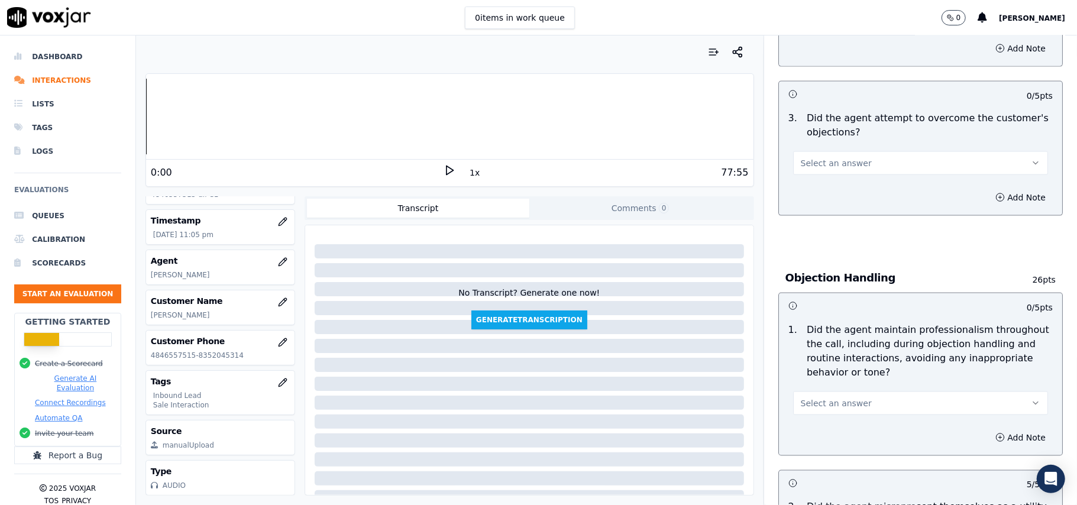
click at [814, 397] on span "Select an answer" at bounding box center [836, 403] width 71 height 12
click at [833, 374] on div "Yes" at bounding box center [895, 376] width 229 height 19
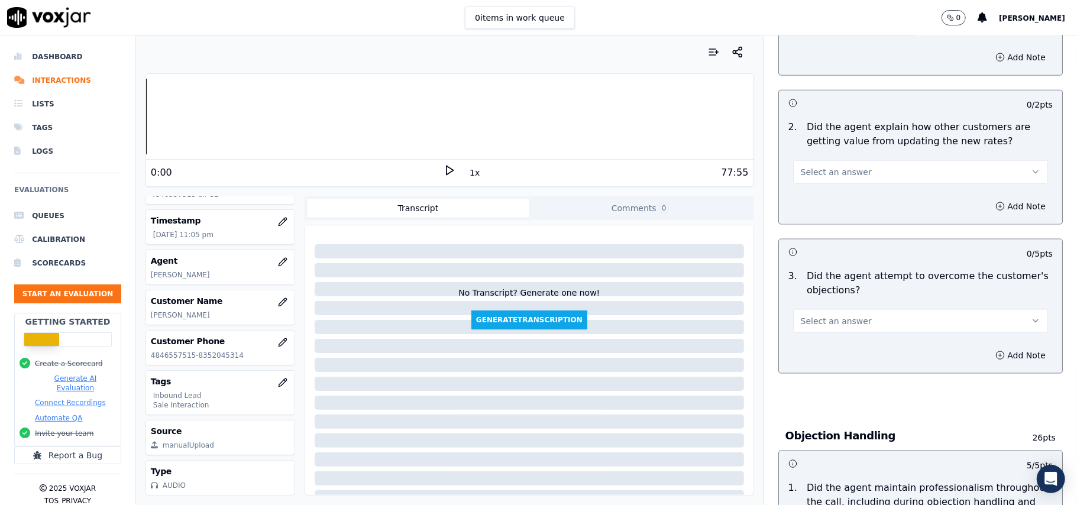
click at [820, 315] on span "Select an answer" at bounding box center [836, 321] width 71 height 12
click at [820, 291] on div "Yes" at bounding box center [895, 293] width 229 height 19
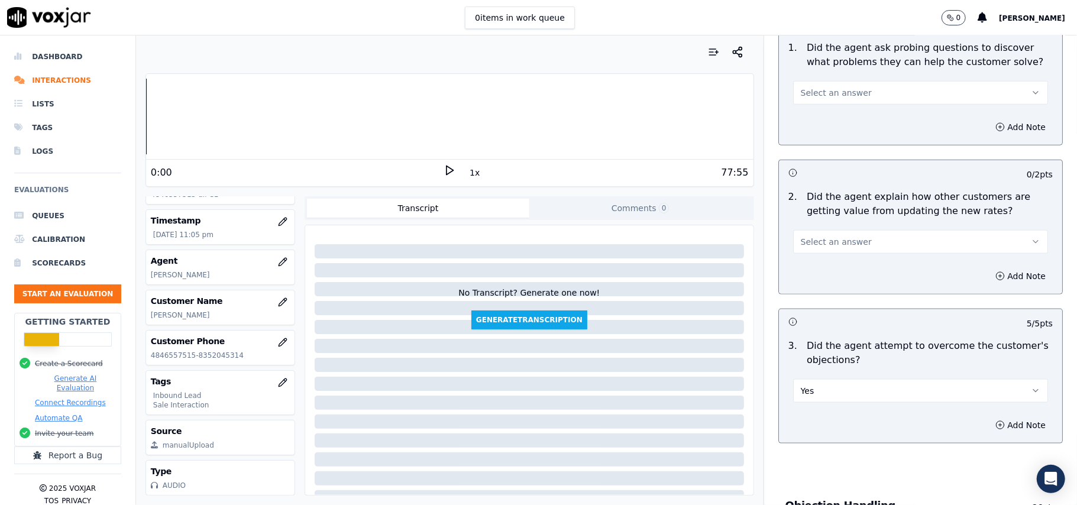
scroll to position [866, 0]
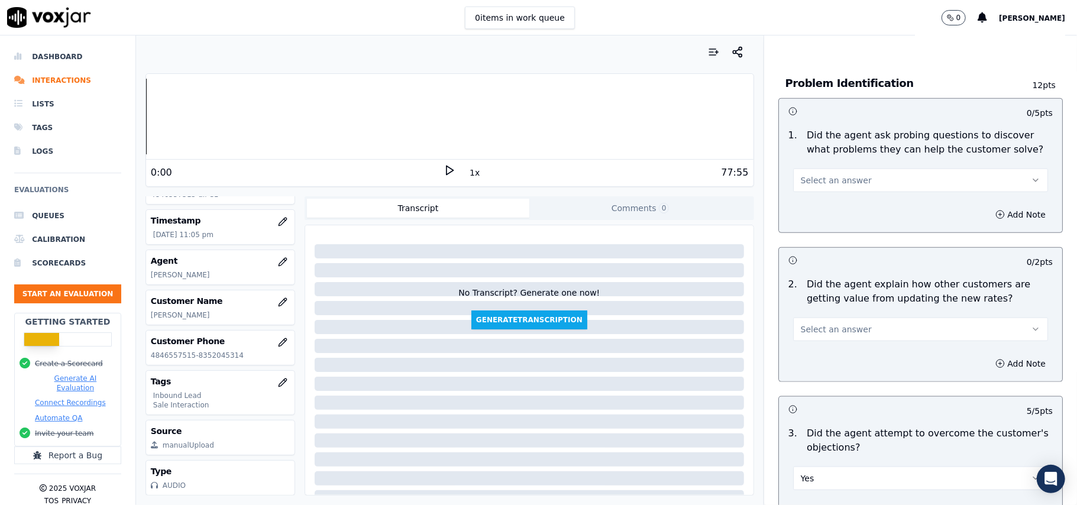
click at [834, 324] on span "Select an answer" at bounding box center [836, 330] width 71 height 12
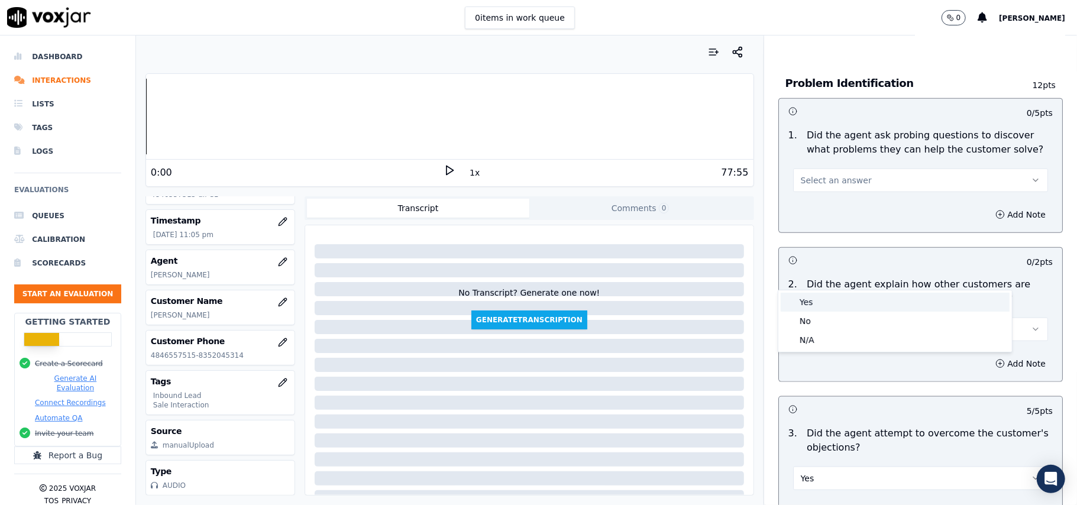
click at [826, 303] on div "Yes" at bounding box center [895, 302] width 229 height 19
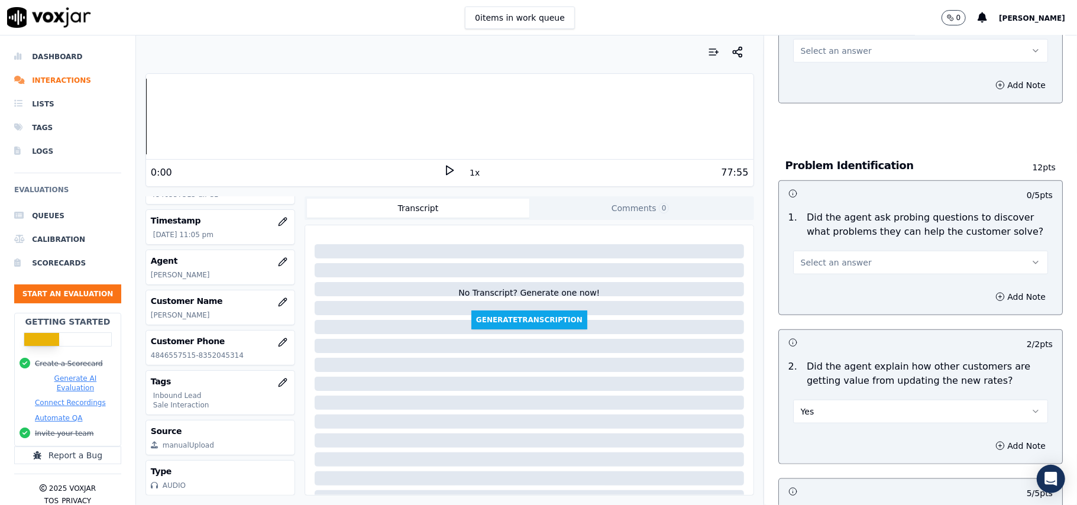
scroll to position [708, 0]
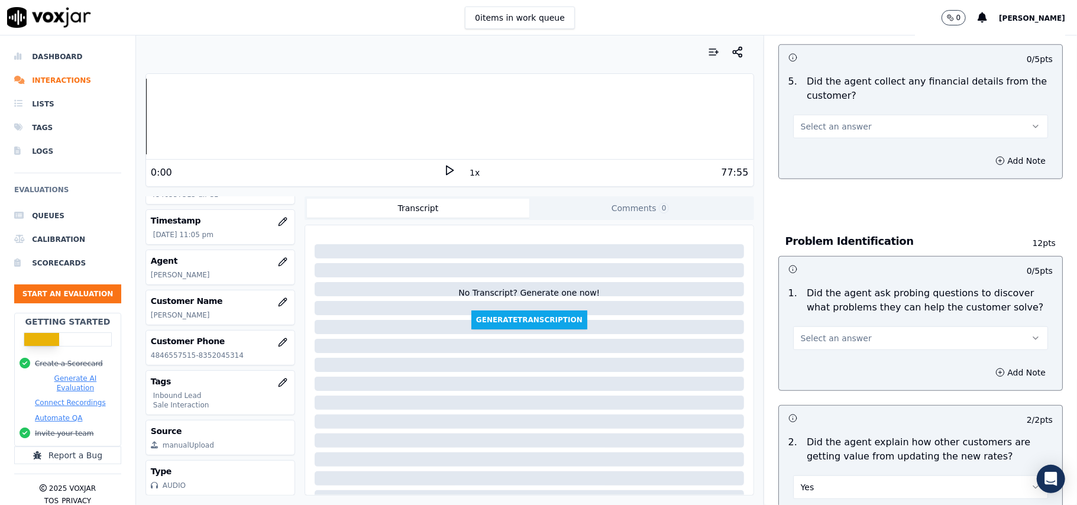
click at [828, 355] on div "Add Note" at bounding box center [920, 372] width 283 height 35
click at [835, 332] on span "Select an answer" at bounding box center [836, 338] width 71 height 12
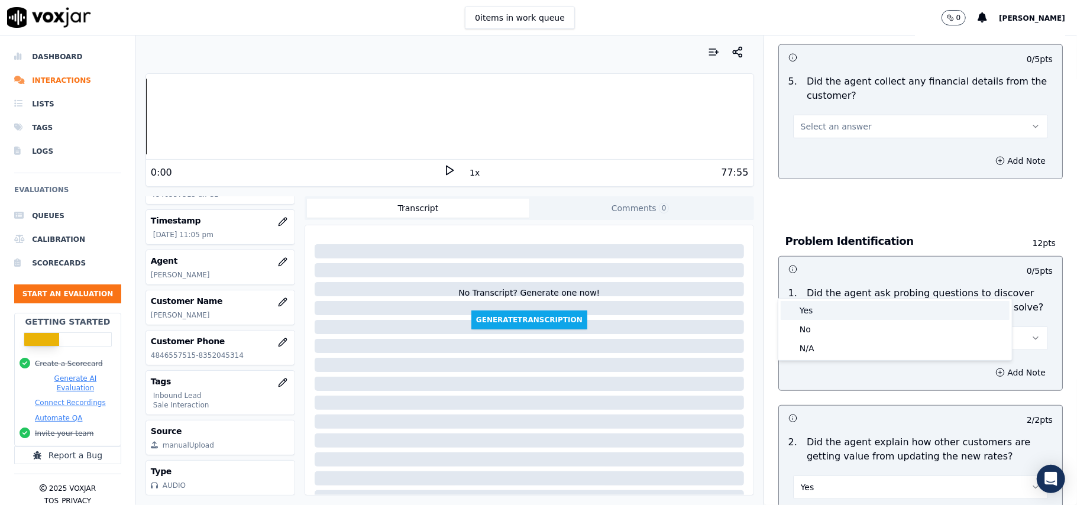
click at [824, 312] on div "Yes" at bounding box center [895, 310] width 229 height 19
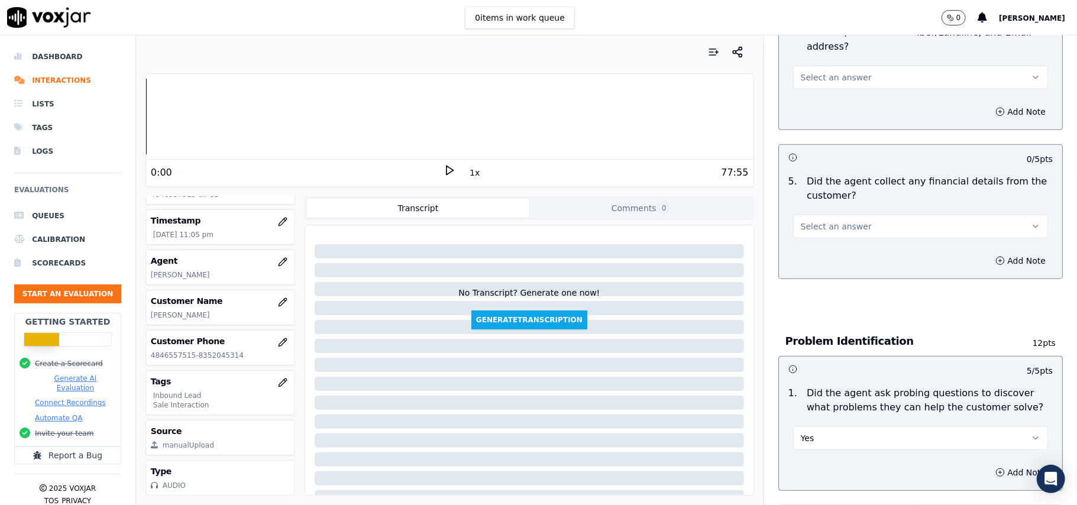
scroll to position [550, 0]
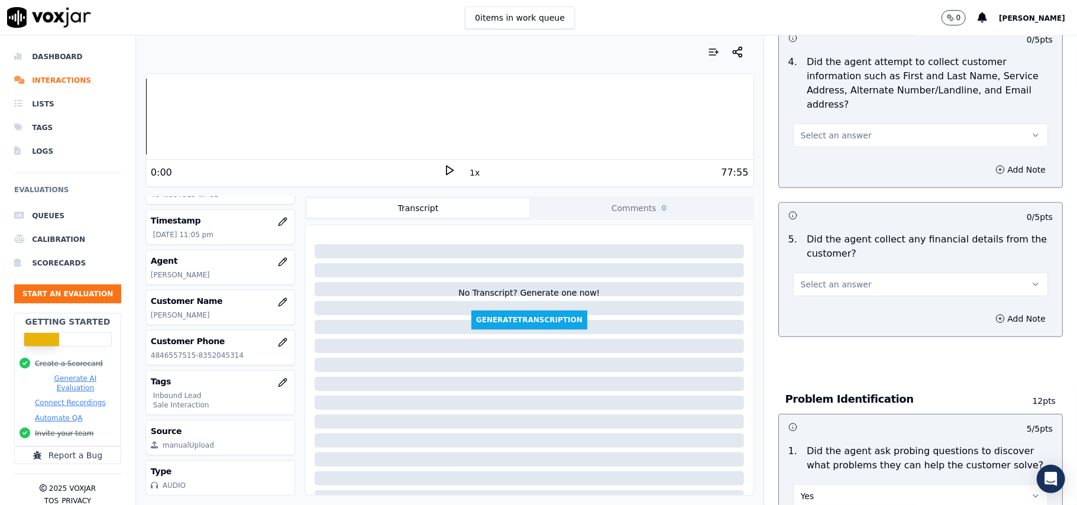
click at [812, 273] on button "Select an answer" at bounding box center [920, 285] width 255 height 24
click at [813, 282] on div "No" at bounding box center [895, 275] width 229 height 19
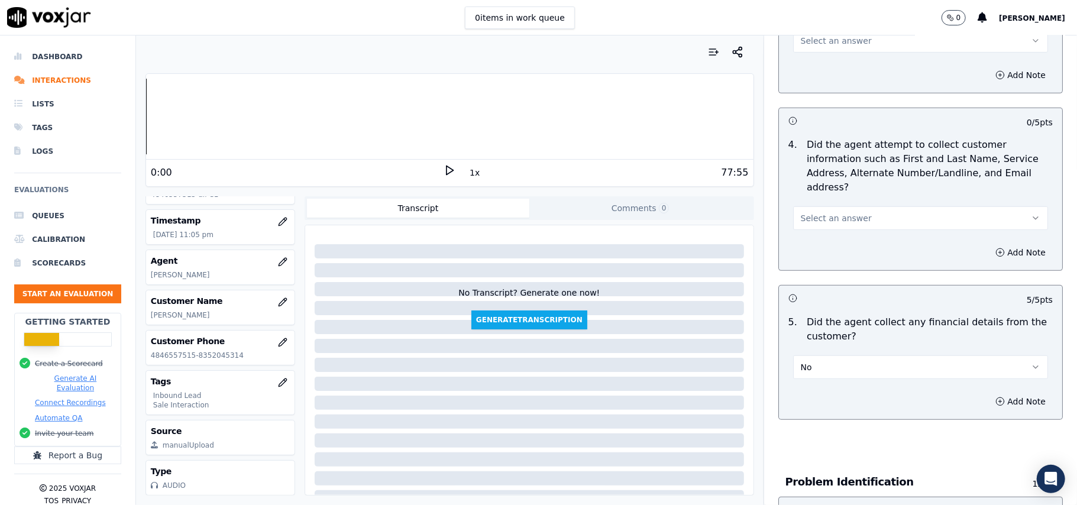
scroll to position [313, 0]
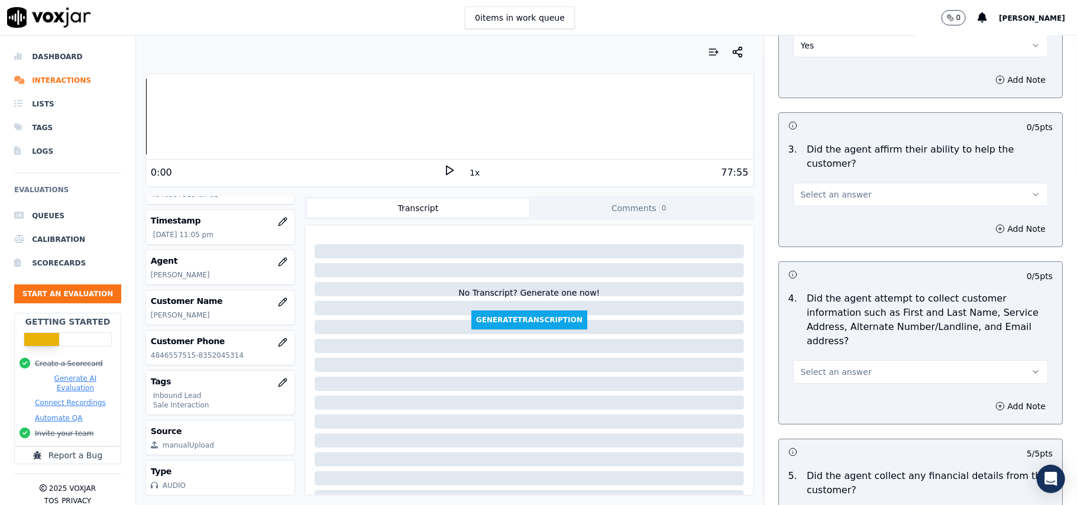
click at [807, 366] on span "Select an answer" at bounding box center [836, 372] width 71 height 12
click at [807, 348] on div "Yes" at bounding box center [895, 343] width 229 height 19
click at [807, 189] on span "Select an answer" at bounding box center [836, 195] width 71 height 12
click at [804, 190] on div "No" at bounding box center [895, 198] width 229 height 19
click at [810, 183] on button "No" at bounding box center [920, 195] width 255 height 24
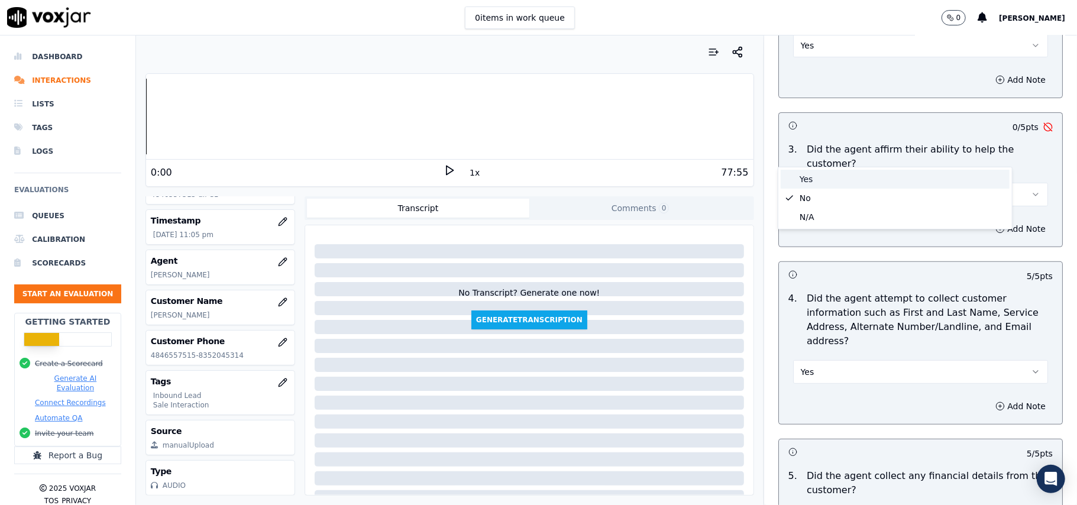
click at [803, 183] on div "Yes" at bounding box center [895, 179] width 229 height 19
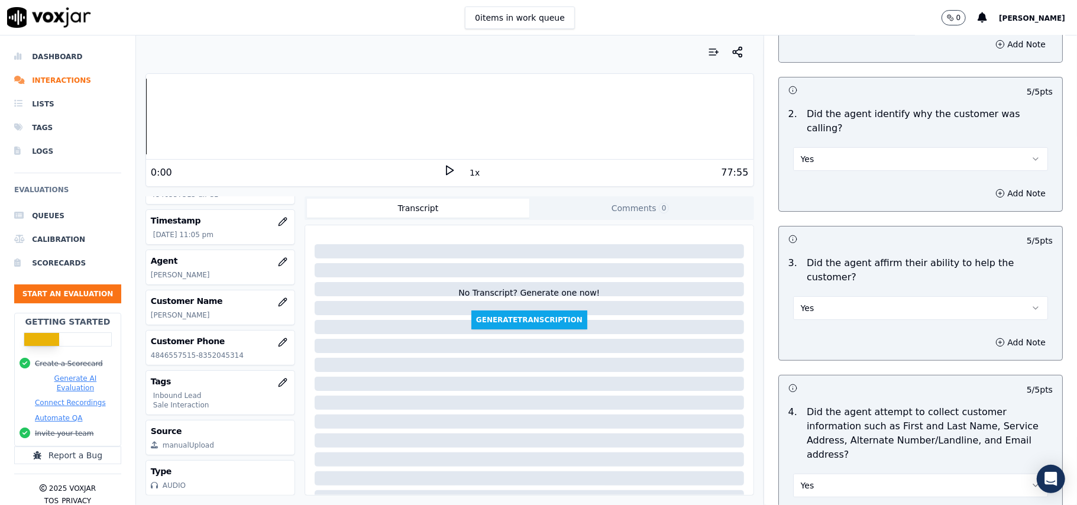
scroll to position [77, 0]
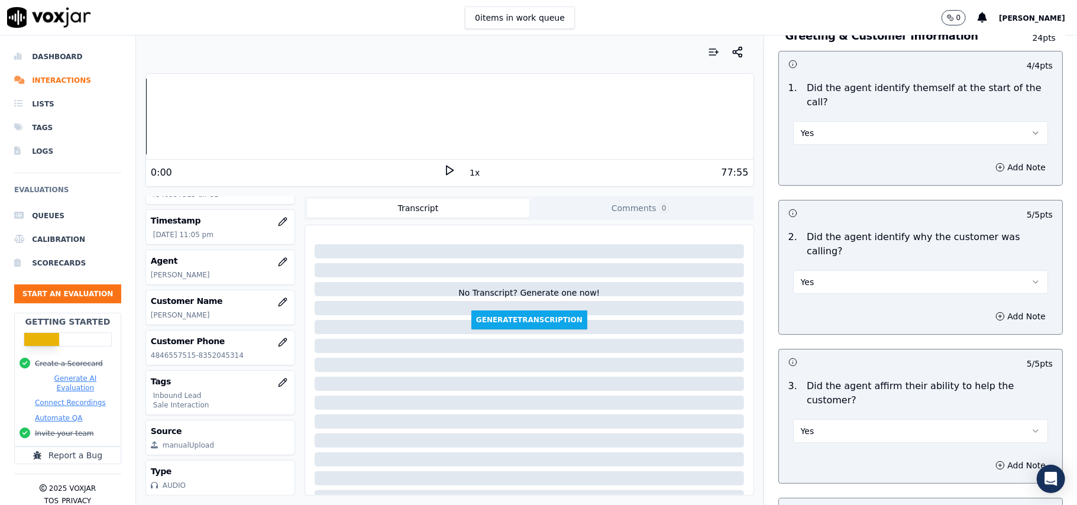
click at [809, 270] on button "Yes" at bounding box center [920, 282] width 255 height 24
click at [1022, 202] on div "5 / 5 pts" at bounding box center [920, 212] width 283 height 25
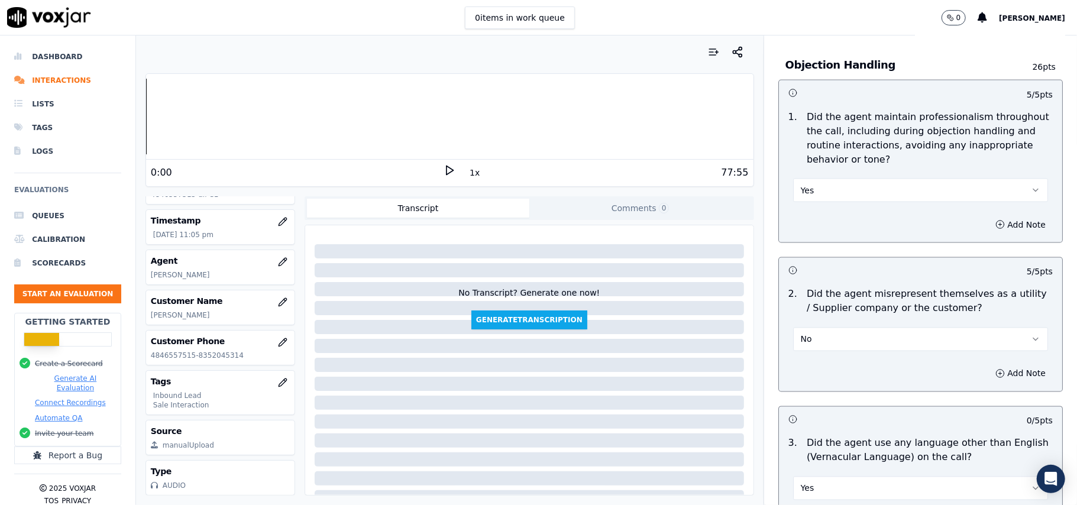
scroll to position [3310, 0]
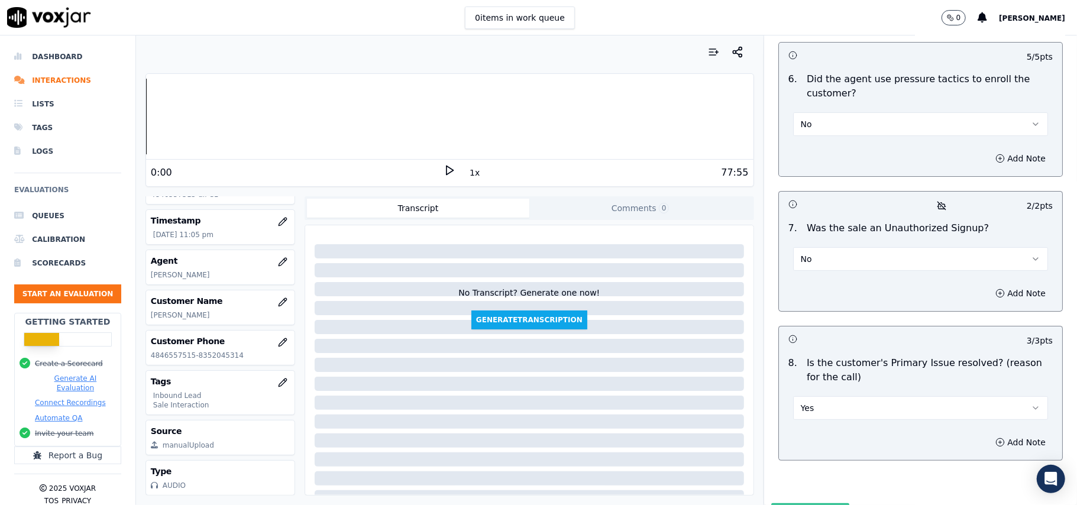
click at [796, 503] on button "Submit Scores" at bounding box center [810, 513] width 79 height 21
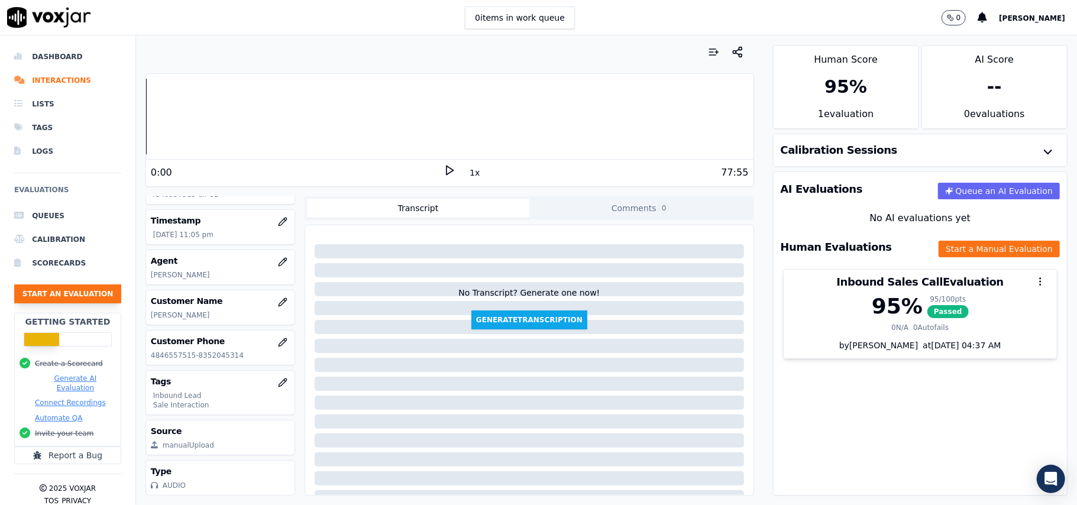
click at [97, 302] on button "Start an Evaluation" at bounding box center [67, 293] width 107 height 19
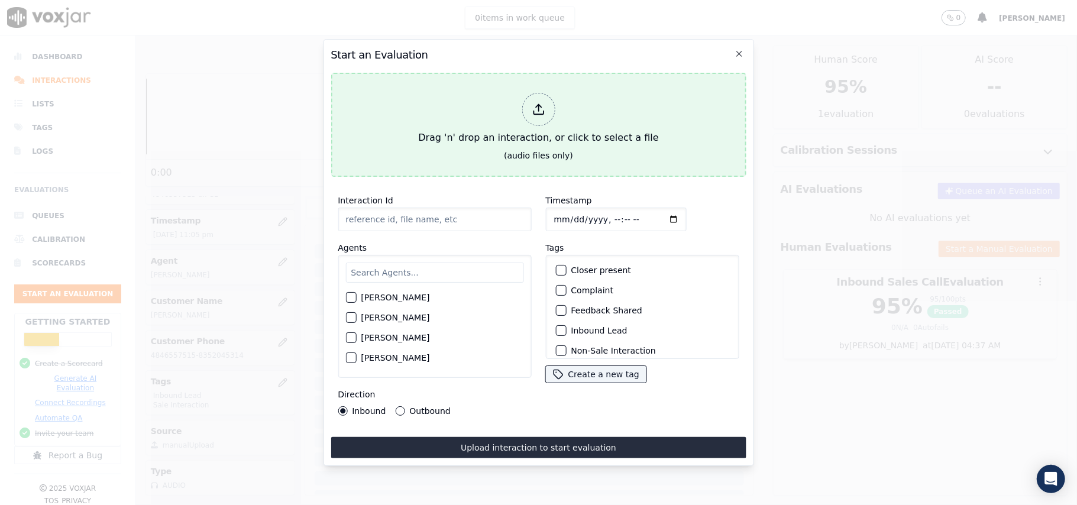
click at [542, 103] on icon at bounding box center [538, 109] width 13 height 13
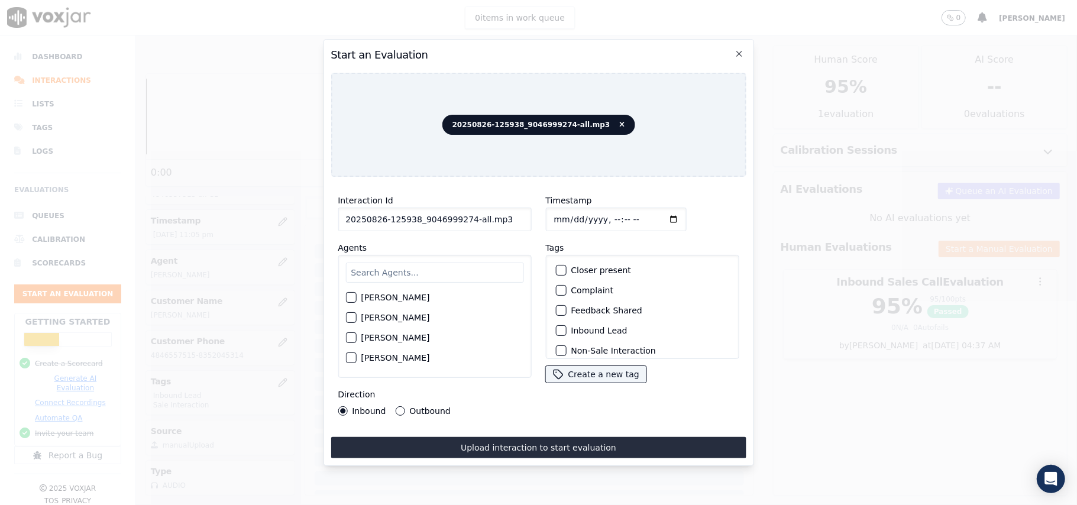
drag, startPoint x: 498, startPoint y: 213, endPoint x: 453, endPoint y: 209, distance: 45.1
click at [464, 218] on input "20250826-125938_9046999274-all.mp3" at bounding box center [434, 220] width 193 height 24
type input "20250826-125938_9046999274-C1"
click at [564, 216] on input "Timestamp" at bounding box center [615, 220] width 141 height 24
type input "[DATE]T23:07"
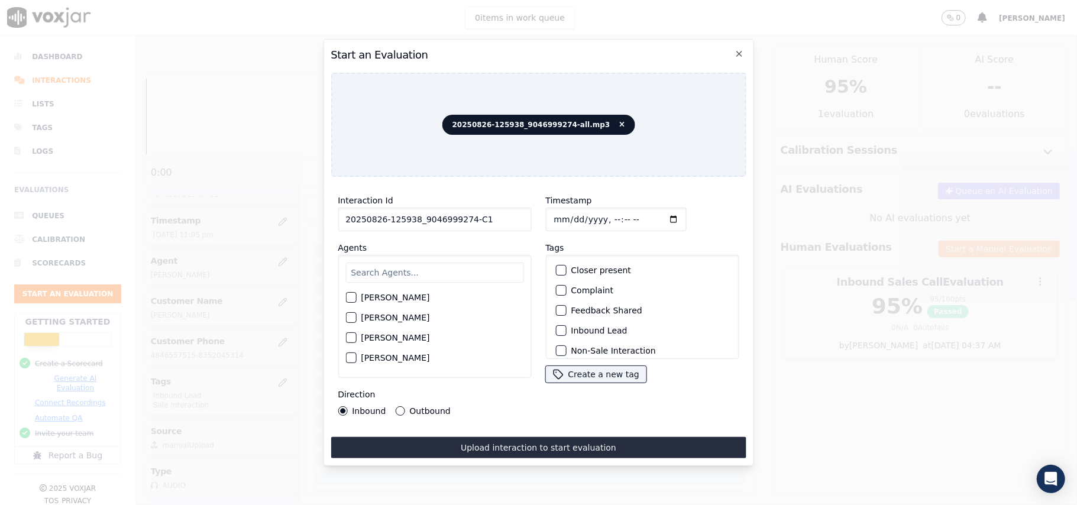
click at [491, 266] on input "text" at bounding box center [434, 273] width 178 height 20
type input "All"
click at [354, 297] on div "button" at bounding box center [350, 301] width 8 height 8
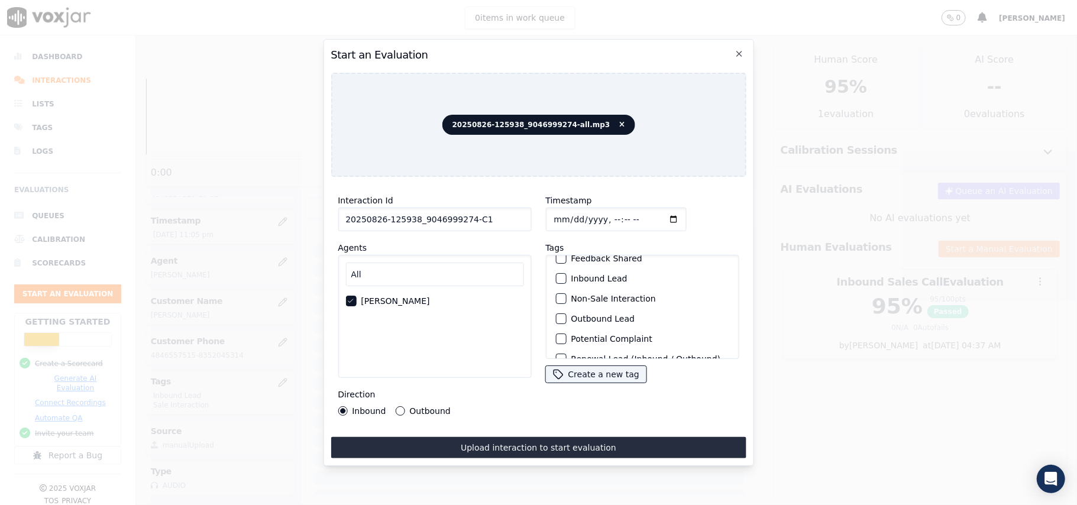
scroll to position [79, 0]
click at [557, 289] on div "button" at bounding box center [560, 292] width 8 height 8
click at [565, 334] on div "Sale Interaction" at bounding box center [642, 344] width 183 height 20
click at [557, 339] on div "button" at bounding box center [560, 343] width 8 height 8
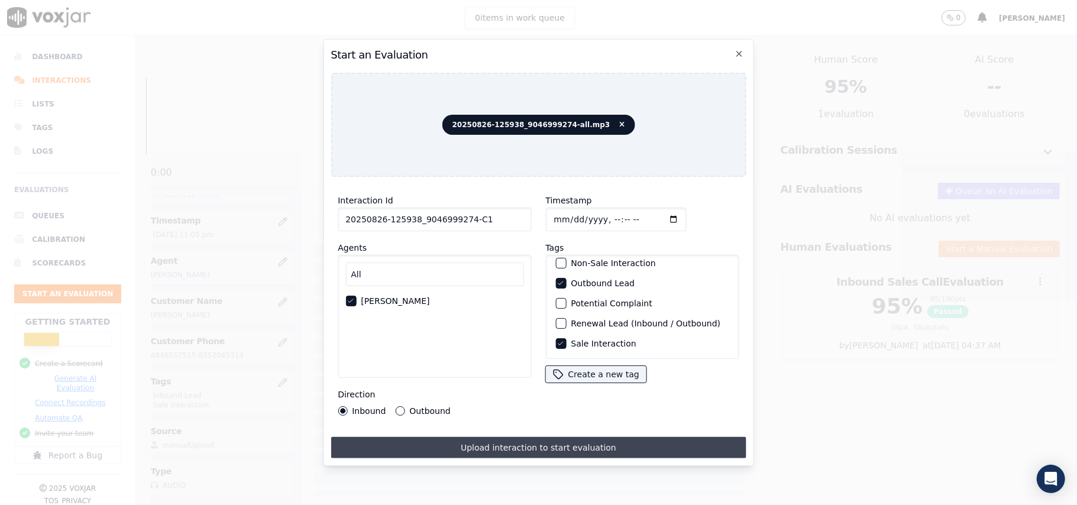
click at [504, 442] on button "Upload interaction to start evaluation" at bounding box center [538, 447] width 415 height 21
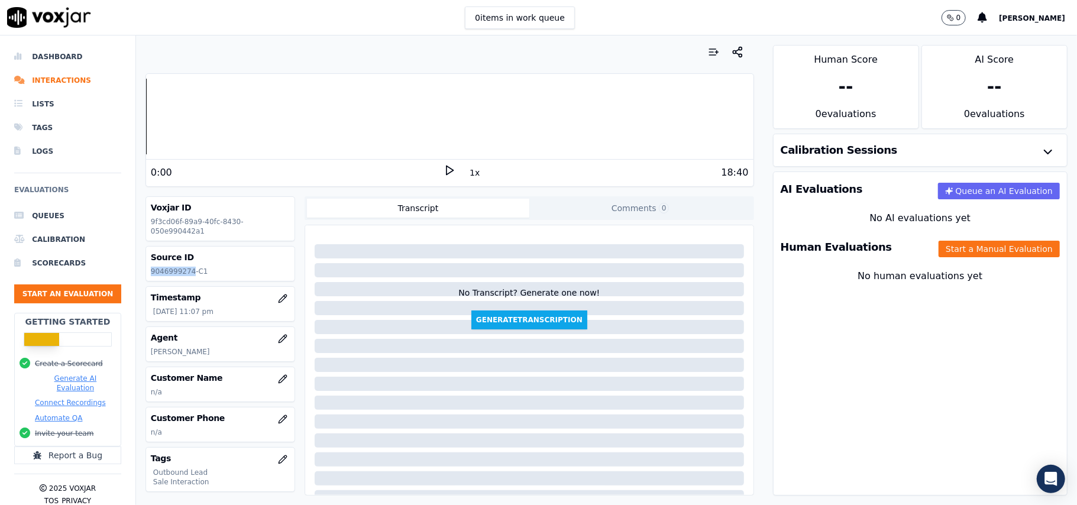
drag, startPoint x: 187, startPoint y: 273, endPoint x: 151, endPoint y: 272, distance: 36.1
click at [151, 272] on p "9046999274-C1" at bounding box center [220, 271] width 139 height 9
copy p "9046999274"
click at [278, 382] on icon "button" at bounding box center [282, 378] width 9 height 9
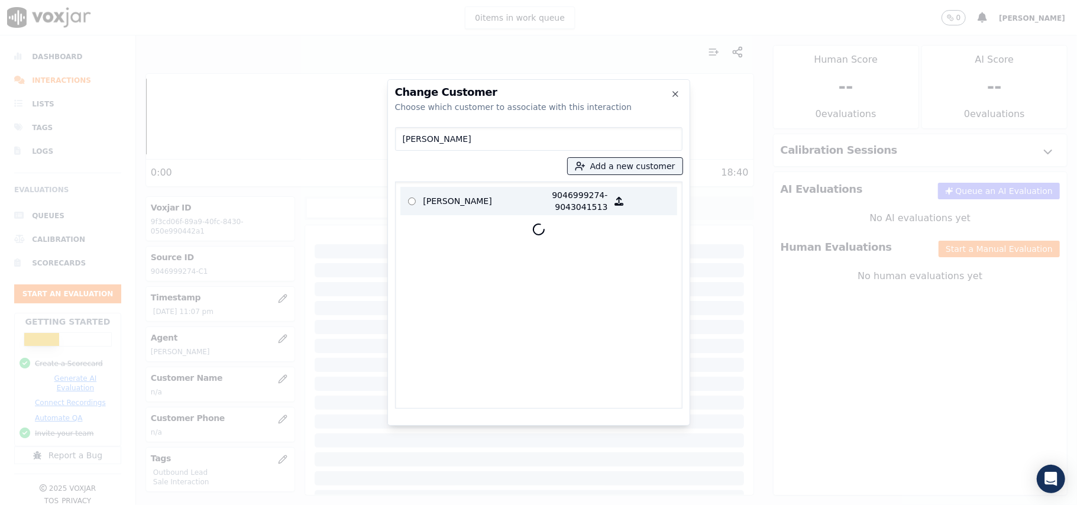
type input "[PERSON_NAME]"
drag, startPoint x: 478, startPoint y: 202, endPoint x: 478, endPoint y: 216, distance: 13.6
click at [478, 202] on p "[PERSON_NAME]" at bounding box center [469, 201] width 92 height 24
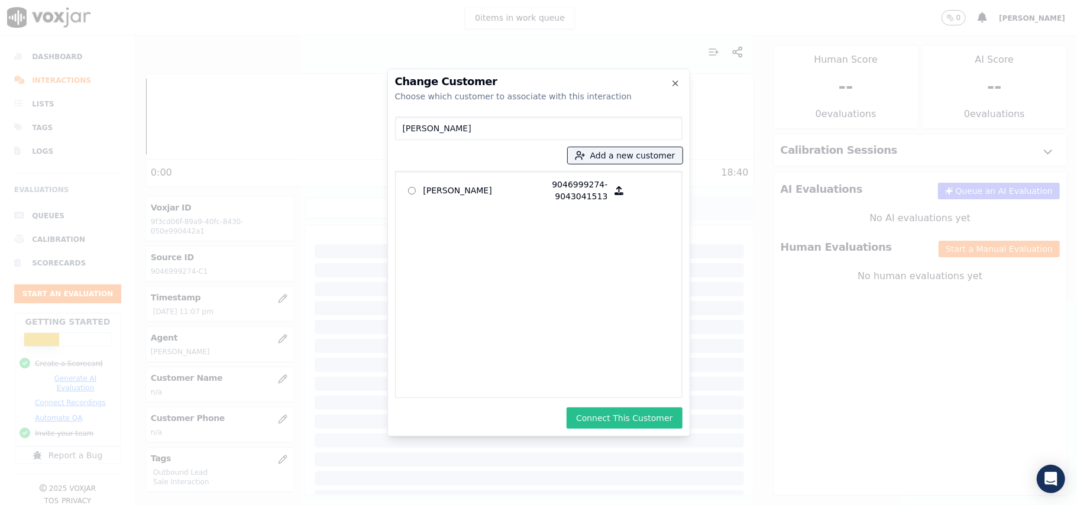
click at [604, 412] on button "Connect This Customer" at bounding box center [624, 417] width 115 height 21
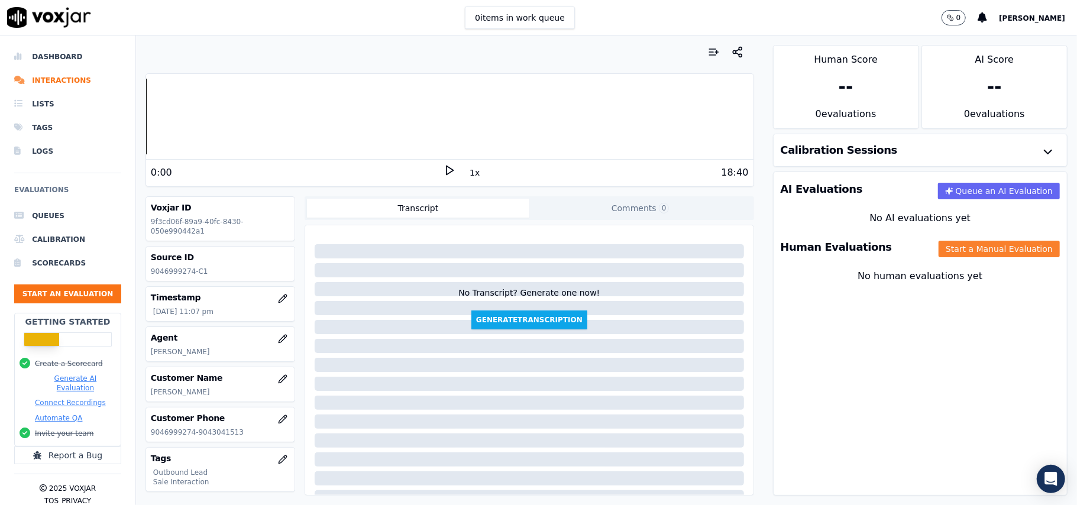
click at [939, 257] on button "Start a Manual Evaluation" at bounding box center [999, 249] width 121 height 17
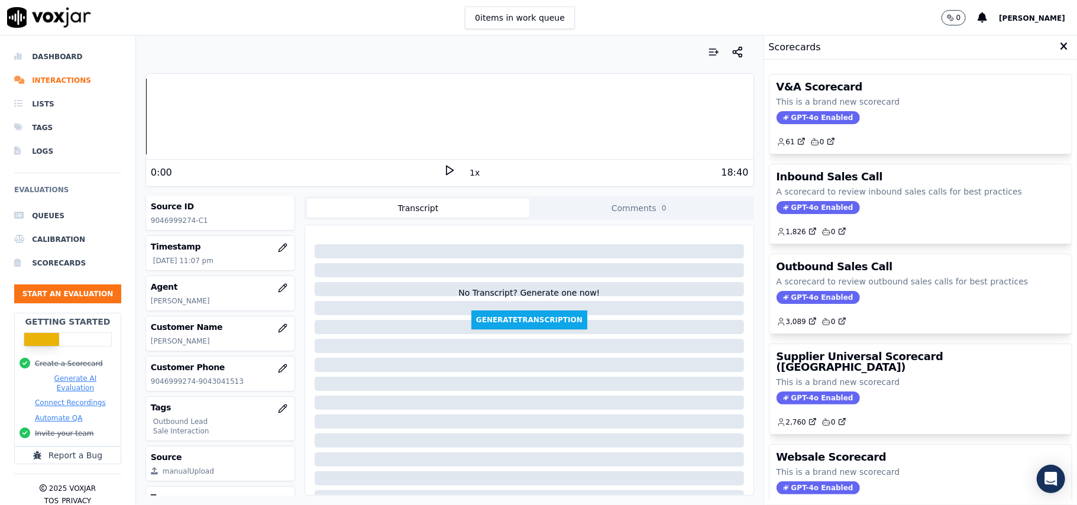
scroll to position [79, 0]
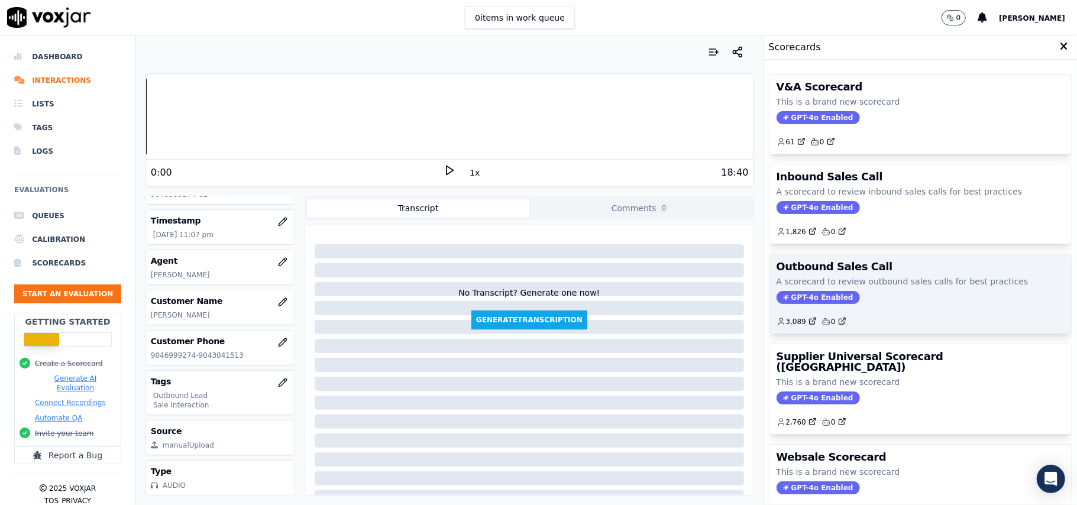
click at [802, 304] on span "GPT-4o Enabled" at bounding box center [818, 297] width 83 height 13
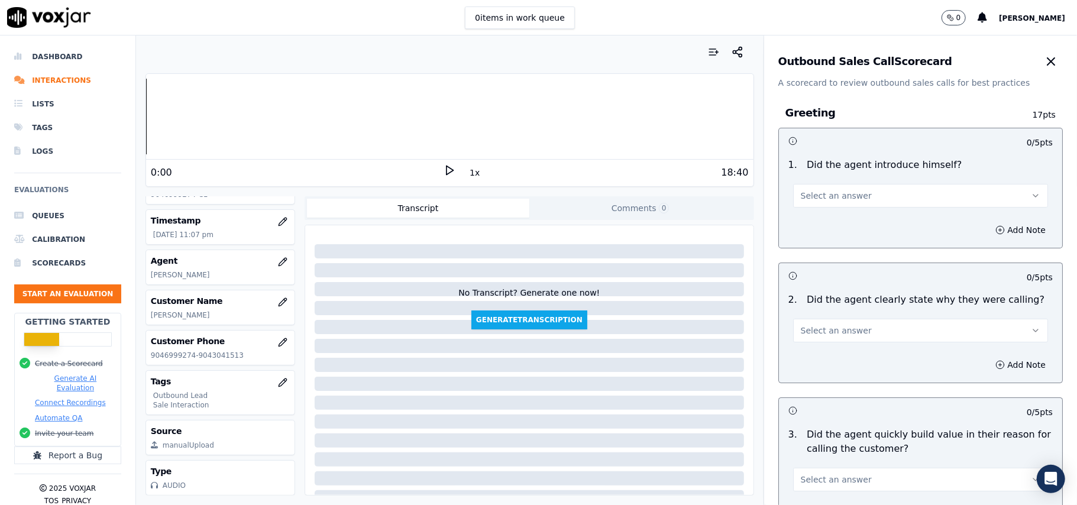
click at [811, 197] on span "Select an answer" at bounding box center [836, 196] width 71 height 12
click at [812, 218] on div "Yes" at bounding box center [895, 223] width 229 height 19
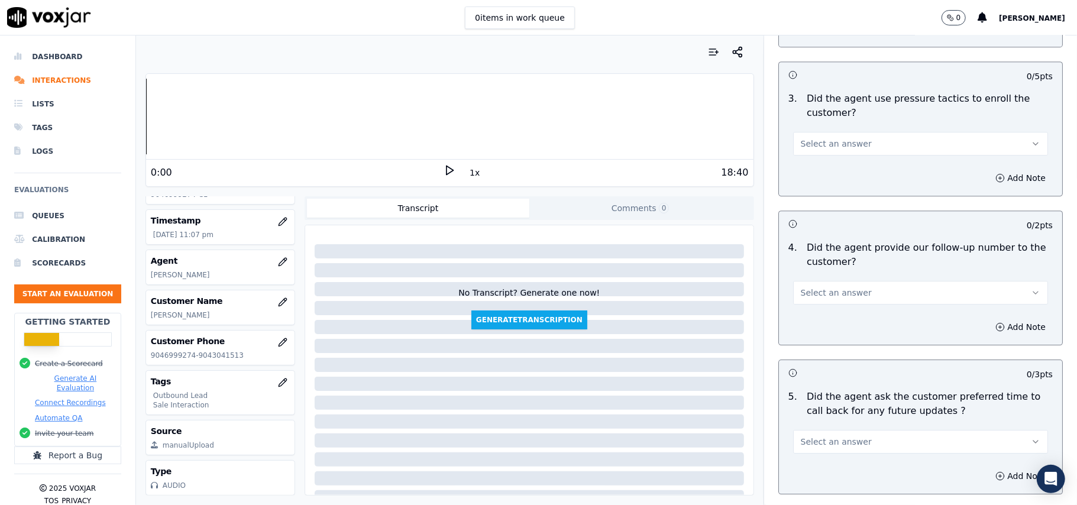
scroll to position [2950, 0]
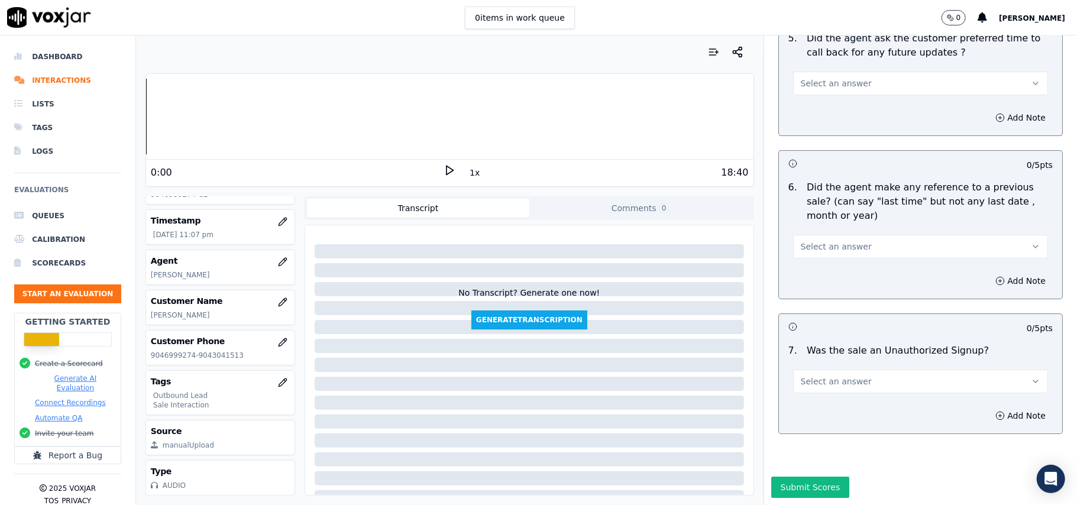
click at [807, 376] on span "Select an answer" at bounding box center [836, 382] width 71 height 12
drag, startPoint x: 790, startPoint y: 386, endPoint x: 794, endPoint y: 273, distance: 113.0
click at [790, 387] on div "No" at bounding box center [895, 391] width 229 height 19
click at [807, 241] on span "Select an answer" at bounding box center [836, 247] width 71 height 12
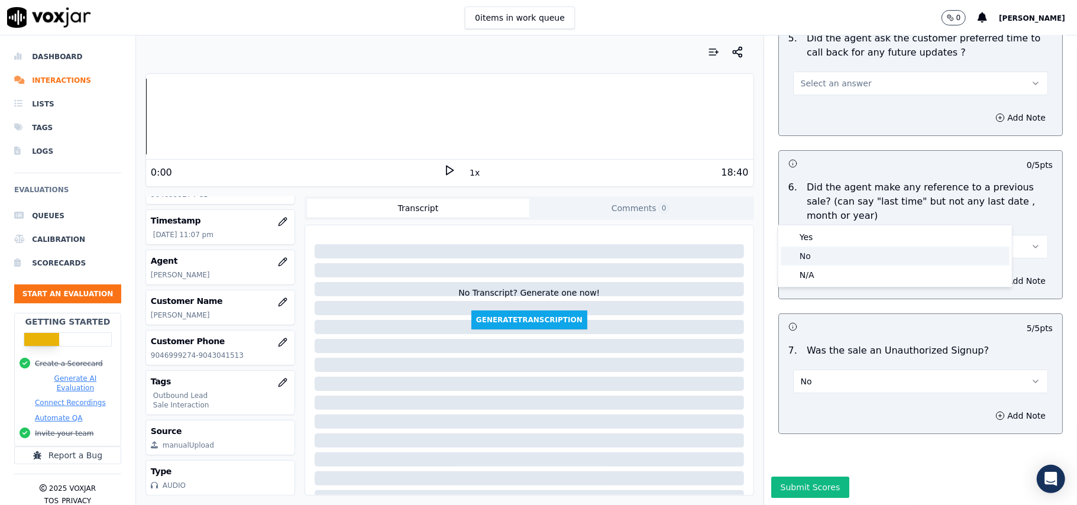
click at [815, 251] on div "No" at bounding box center [895, 256] width 229 height 19
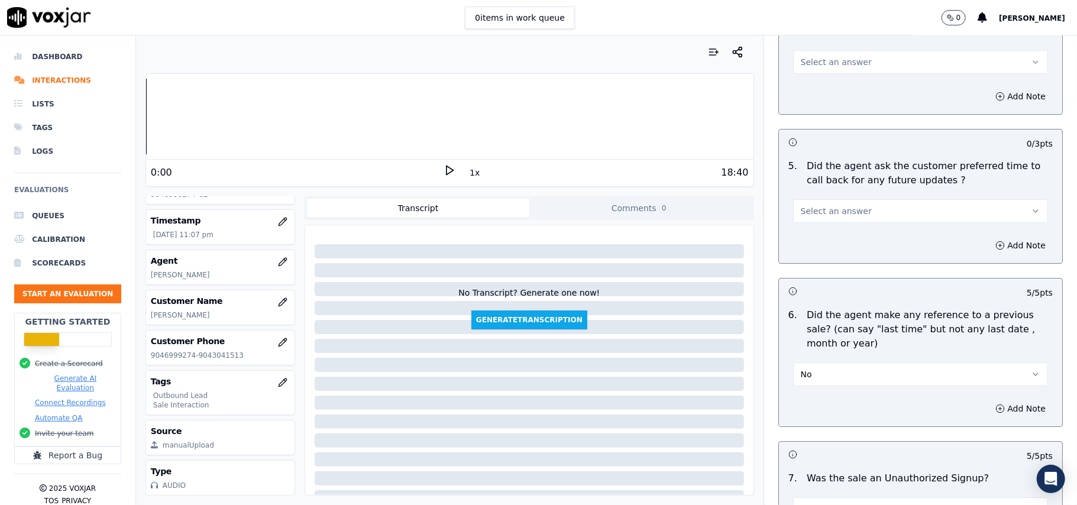
scroll to position [2792, 0]
click at [814, 214] on button "Select an answer" at bounding box center [920, 212] width 255 height 24
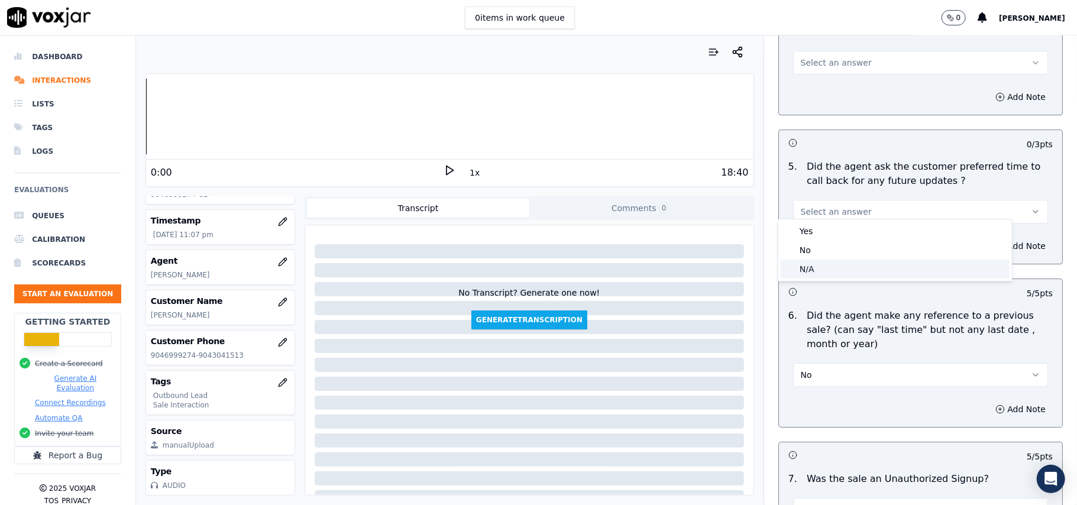
click at [815, 266] on div "N/A" at bounding box center [895, 269] width 229 height 19
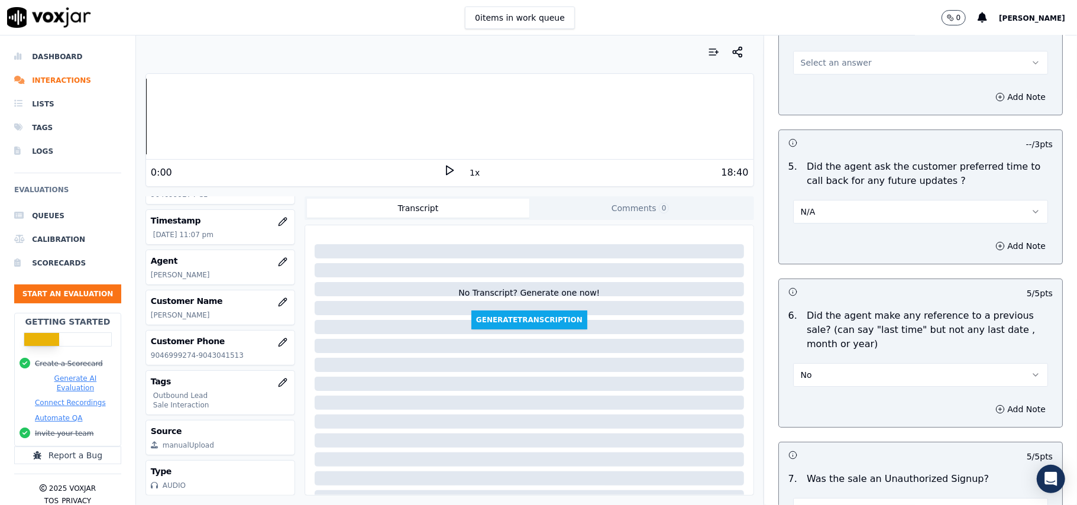
scroll to position [2634, 0]
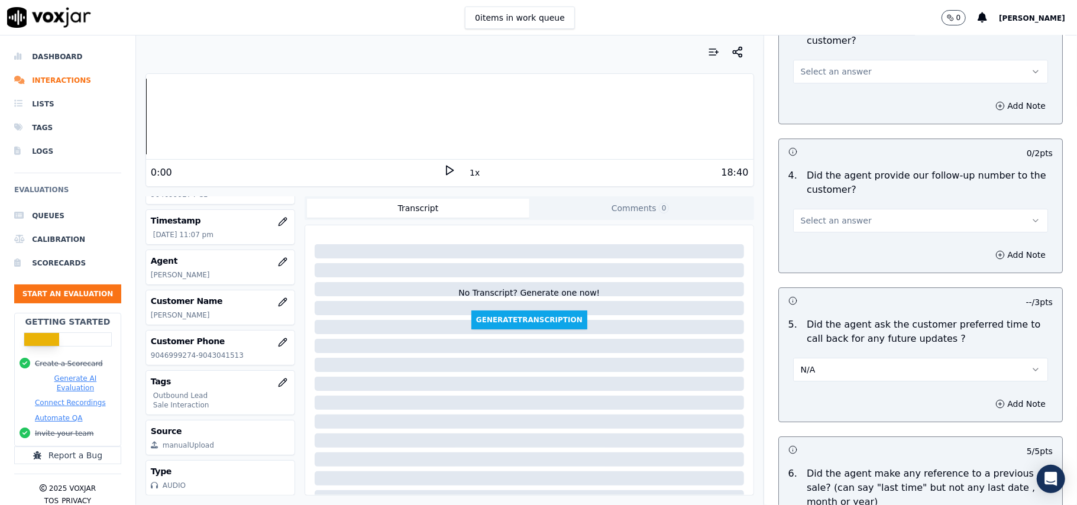
drag, startPoint x: 907, startPoint y: 216, endPoint x: 908, endPoint y: 223, distance: 7.3
click at [907, 216] on button "Select an answer" at bounding box center [920, 221] width 255 height 24
click at [856, 265] on div "No" at bounding box center [895, 258] width 229 height 19
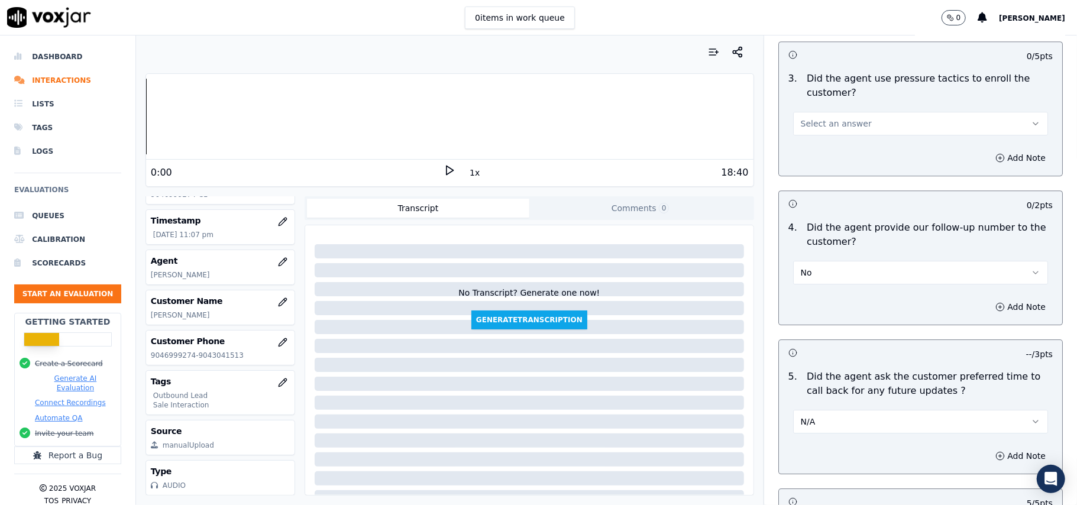
scroll to position [2477, 0]
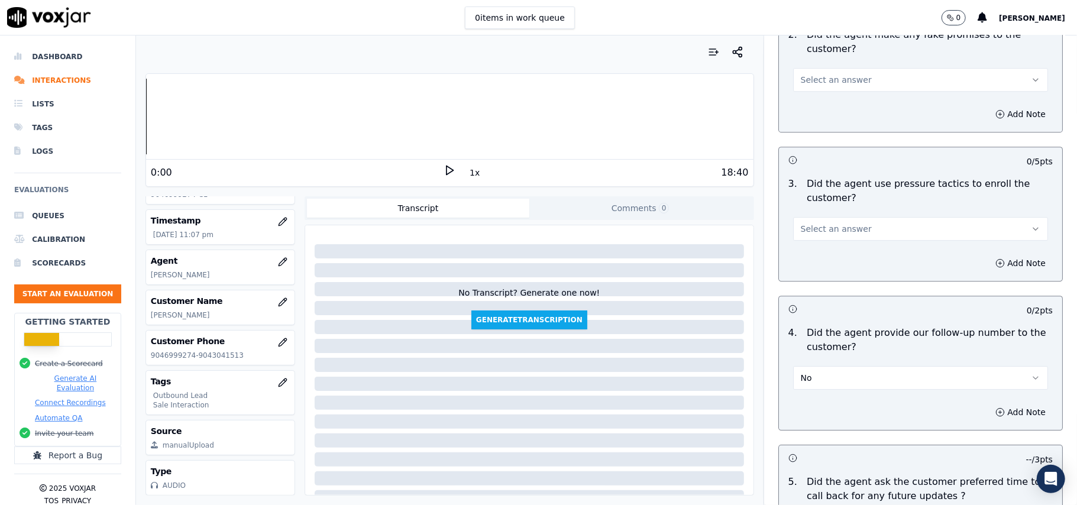
click at [855, 206] on div "Select an answer" at bounding box center [921, 222] width 274 height 35
click at [845, 223] on span "Select an answer" at bounding box center [836, 229] width 71 height 12
click at [829, 270] on div "No" at bounding box center [895, 266] width 229 height 19
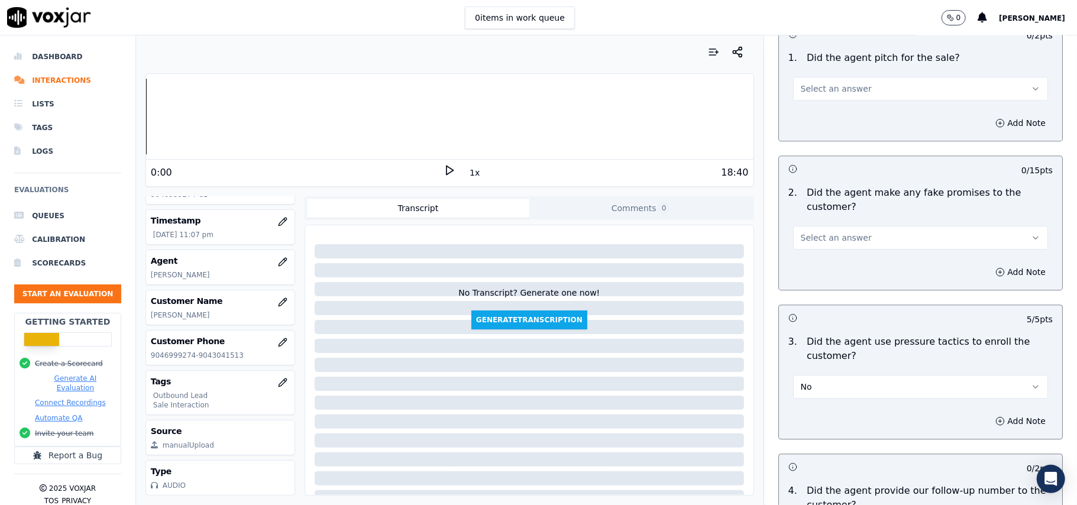
click at [848, 226] on button "Select an answer" at bounding box center [920, 238] width 255 height 24
click at [809, 259] on div "Yes" at bounding box center [895, 256] width 229 height 19
click at [840, 241] on button "Yes" at bounding box center [920, 238] width 255 height 24
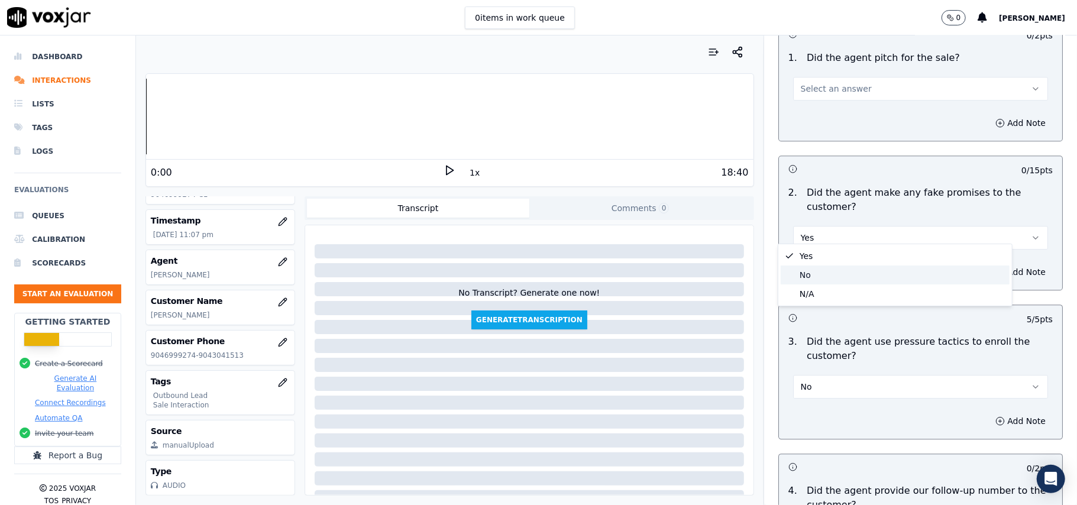
click at [832, 272] on div "No" at bounding box center [895, 275] width 229 height 19
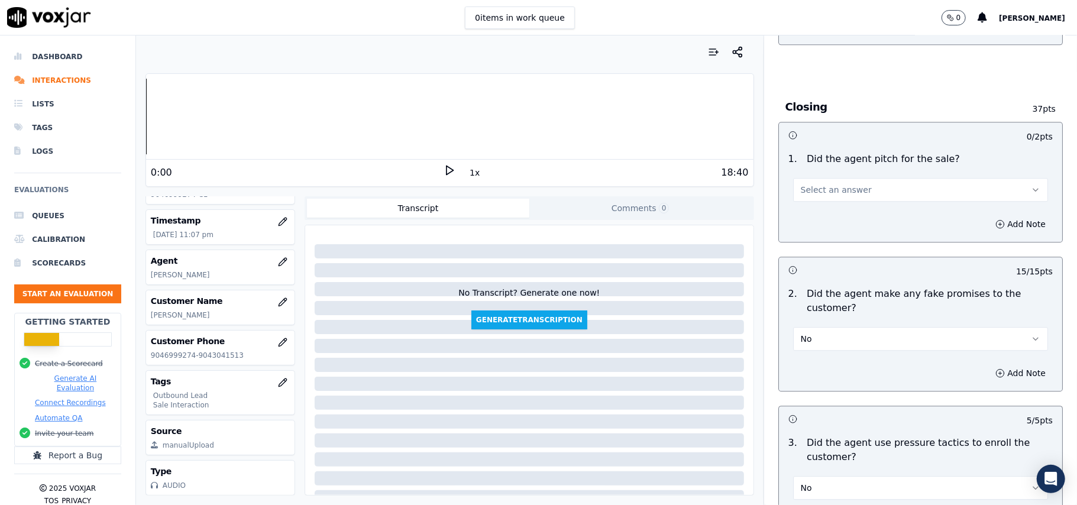
scroll to position [2082, 0]
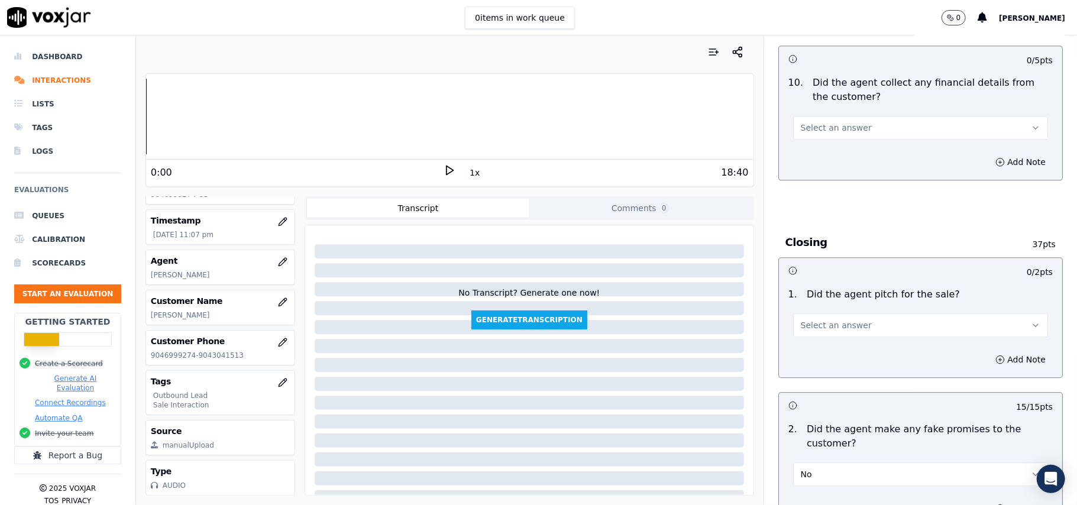
click at [820, 319] on span "Select an answer" at bounding box center [836, 325] width 71 height 12
click at [820, 343] on div "Yes" at bounding box center [895, 343] width 229 height 19
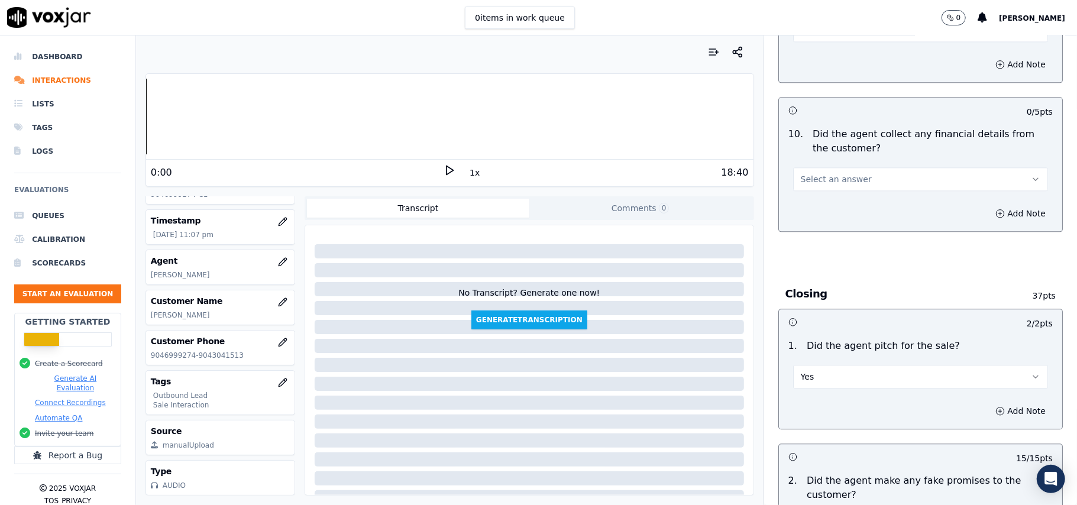
scroll to position [2004, 0]
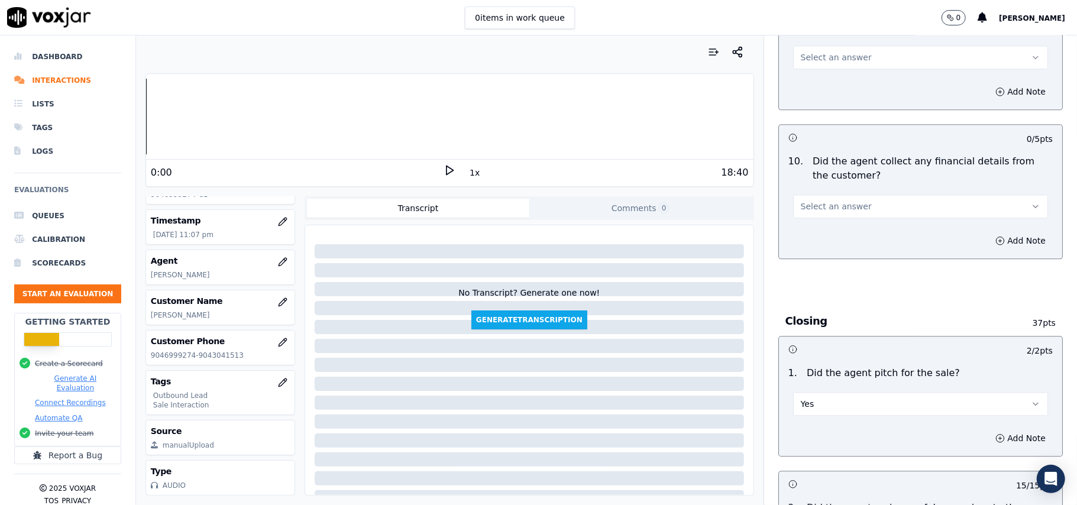
click at [824, 204] on button "Select an answer" at bounding box center [920, 207] width 255 height 24
click at [820, 242] on div "No" at bounding box center [895, 243] width 229 height 19
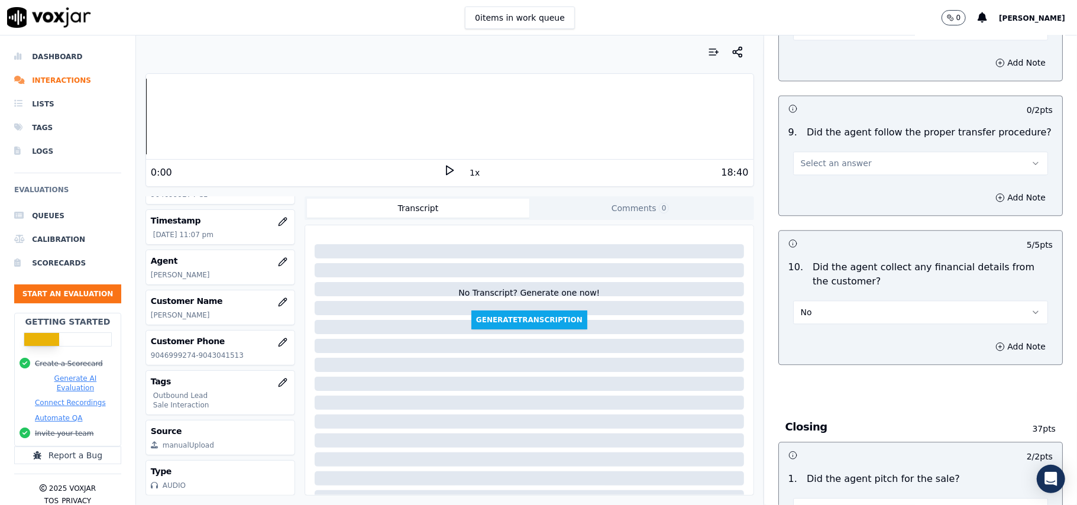
scroll to position [1688, 0]
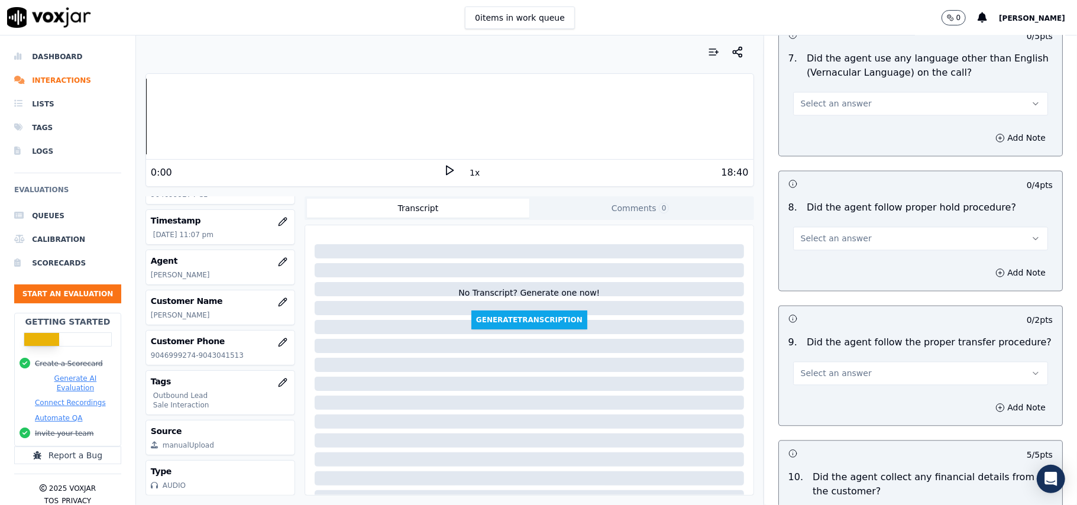
click at [817, 375] on div "9 . Did the agent follow the proper transfer procedure? Select an answer" at bounding box center [920, 360] width 283 height 59
click at [815, 361] on button "Select an answer" at bounding box center [920, 373] width 255 height 24
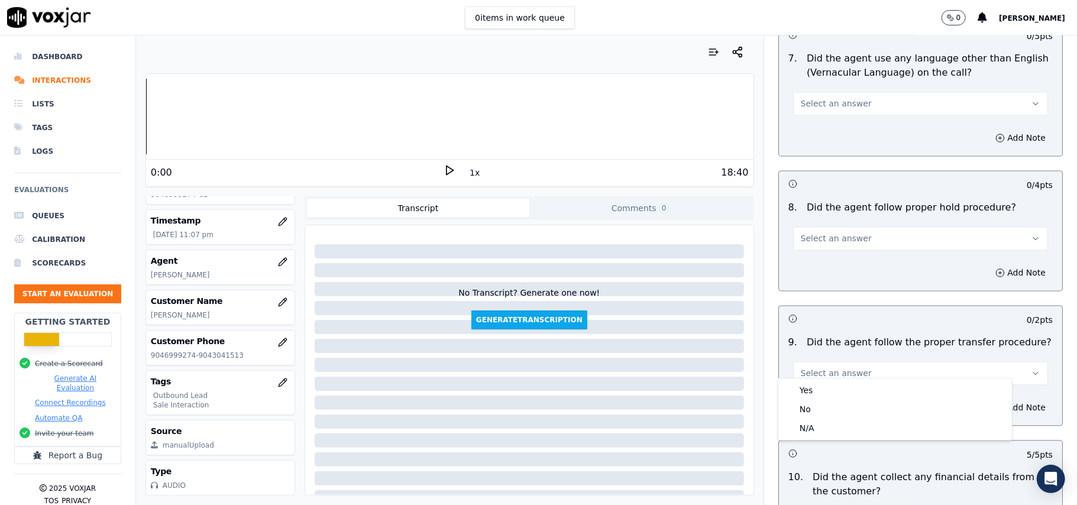
click at [812, 379] on div "Yes No N/A" at bounding box center [895, 410] width 234 height 62
click at [813, 384] on div "Yes" at bounding box center [895, 390] width 229 height 19
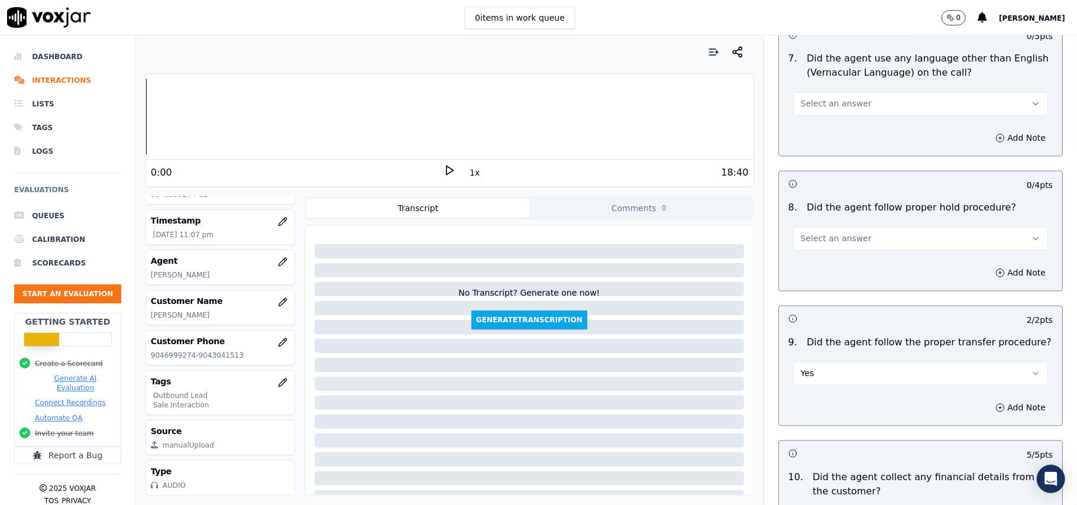
scroll to position [1609, 0]
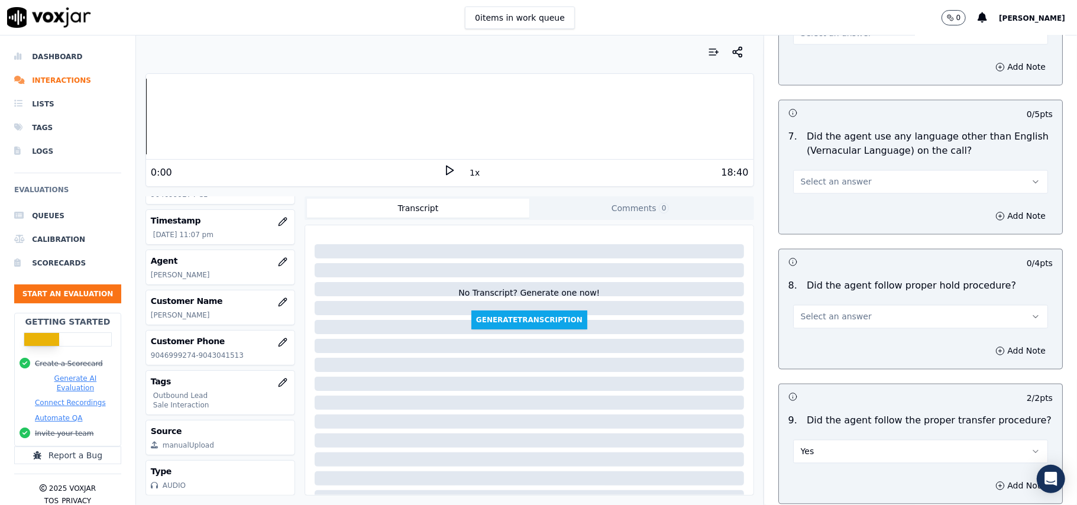
click at [819, 311] on span "Select an answer" at bounding box center [836, 317] width 71 height 12
click at [815, 332] on div "Yes" at bounding box center [895, 334] width 229 height 19
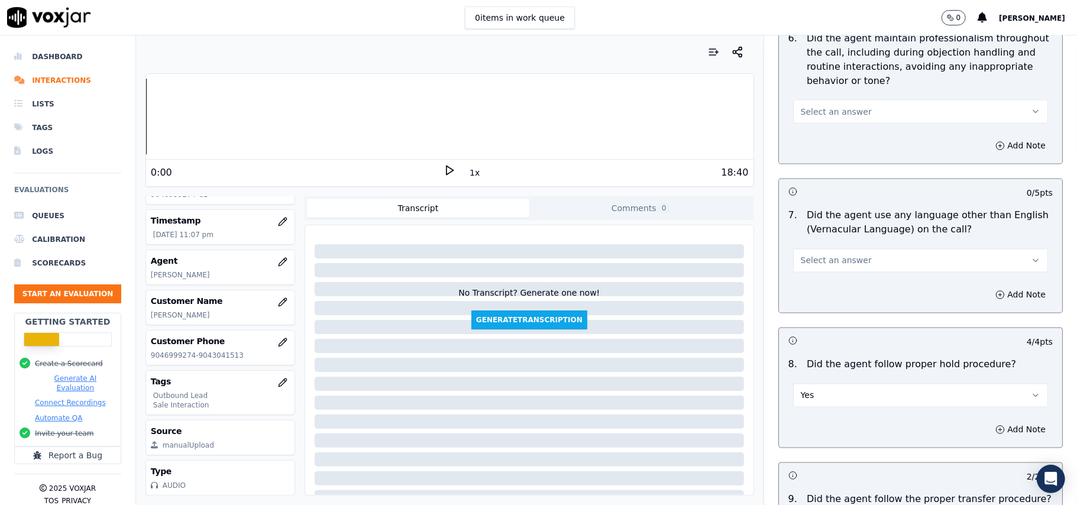
click at [803, 255] on span "Select an answer" at bounding box center [836, 261] width 71 height 12
click at [802, 276] on div "Yes" at bounding box center [895, 277] width 229 height 19
click at [810, 254] on button "Yes" at bounding box center [920, 261] width 255 height 24
click at [802, 296] on div "No" at bounding box center [895, 296] width 229 height 19
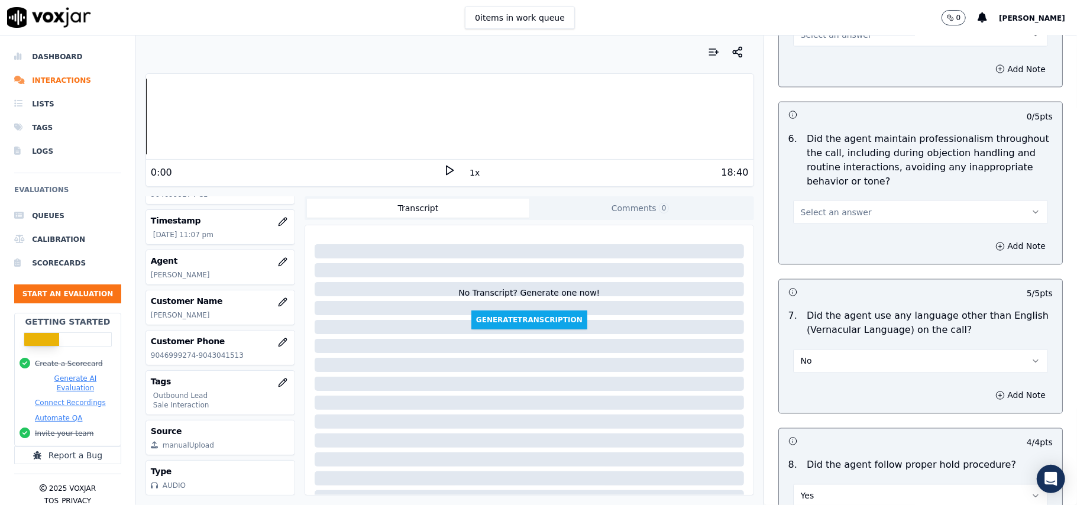
scroll to position [1373, 0]
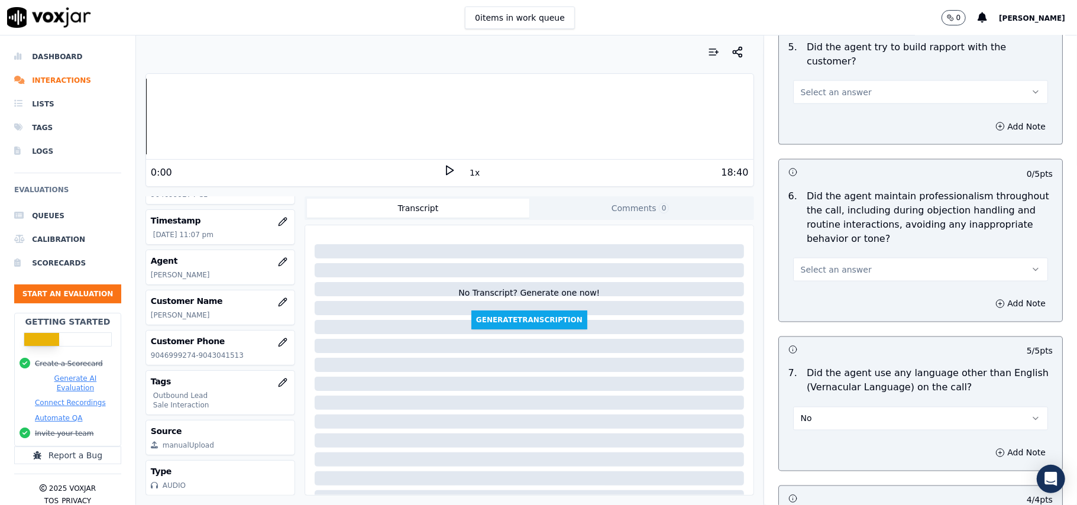
click at [806, 264] on span "Select an answer" at bounding box center [836, 270] width 71 height 12
click at [802, 289] on div "Yes" at bounding box center [895, 285] width 229 height 19
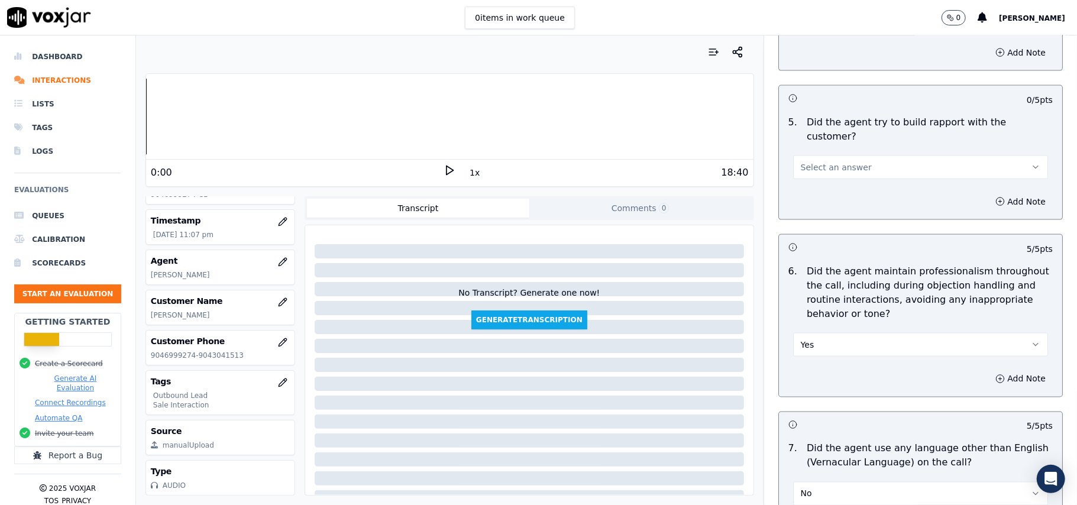
scroll to position [1215, 0]
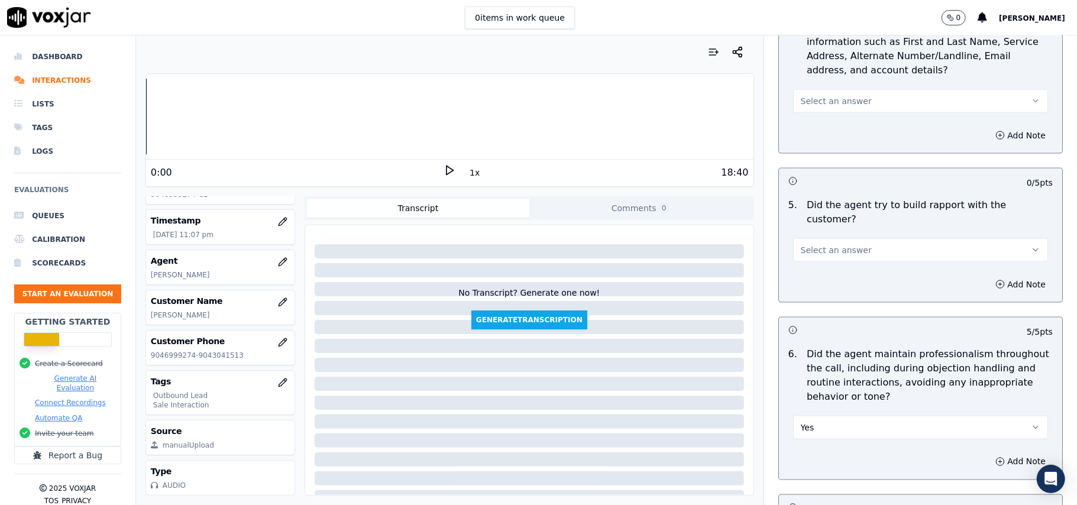
click at [810, 244] on span "Select an answer" at bounding box center [836, 250] width 71 height 12
click at [812, 276] on div "No" at bounding box center [895, 284] width 229 height 19
click at [807, 240] on button "No" at bounding box center [920, 250] width 255 height 24
click at [805, 266] on div "Yes" at bounding box center [895, 265] width 229 height 19
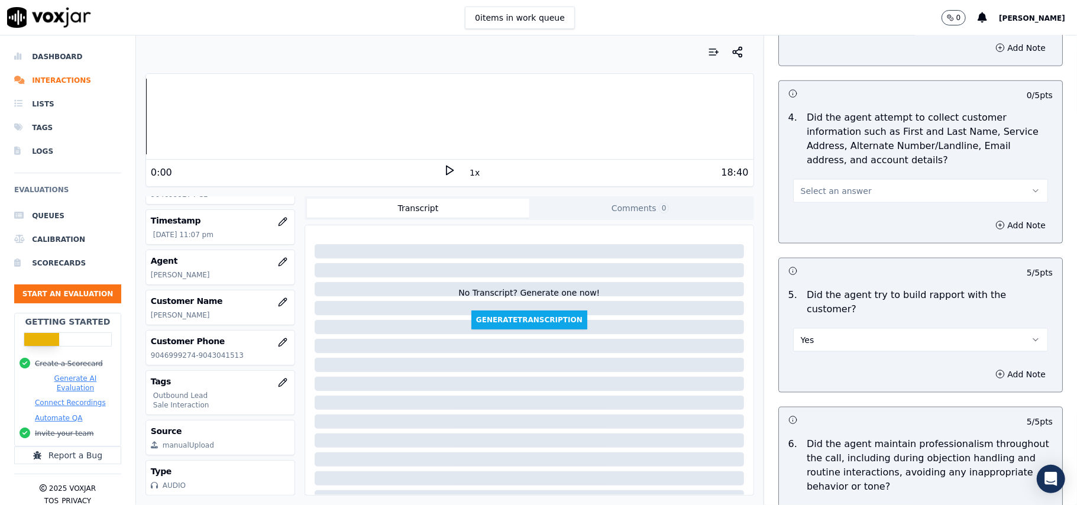
scroll to position [1057, 0]
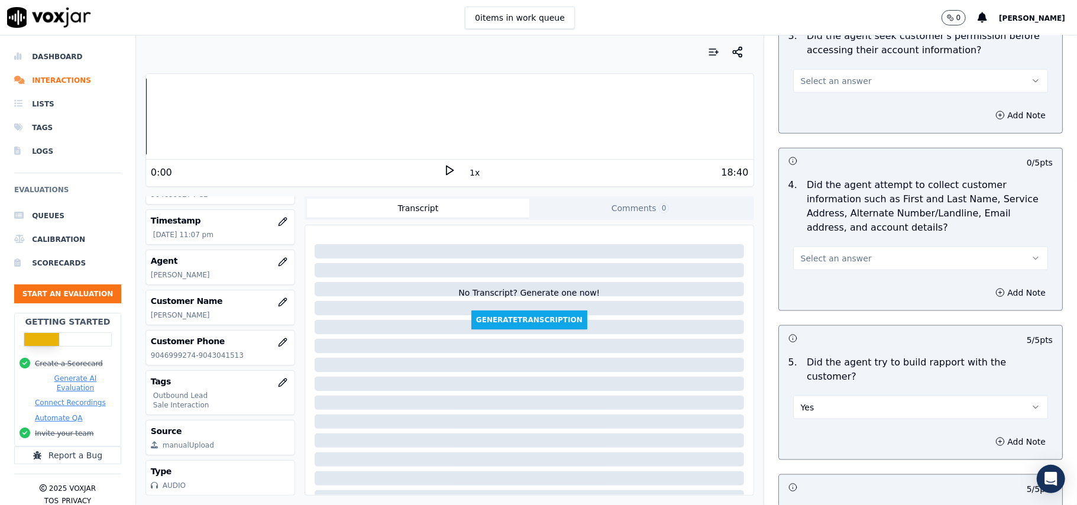
click at [810, 251] on button "Select an answer" at bounding box center [920, 259] width 255 height 24
click at [807, 287] on div "Yes" at bounding box center [895, 288] width 229 height 19
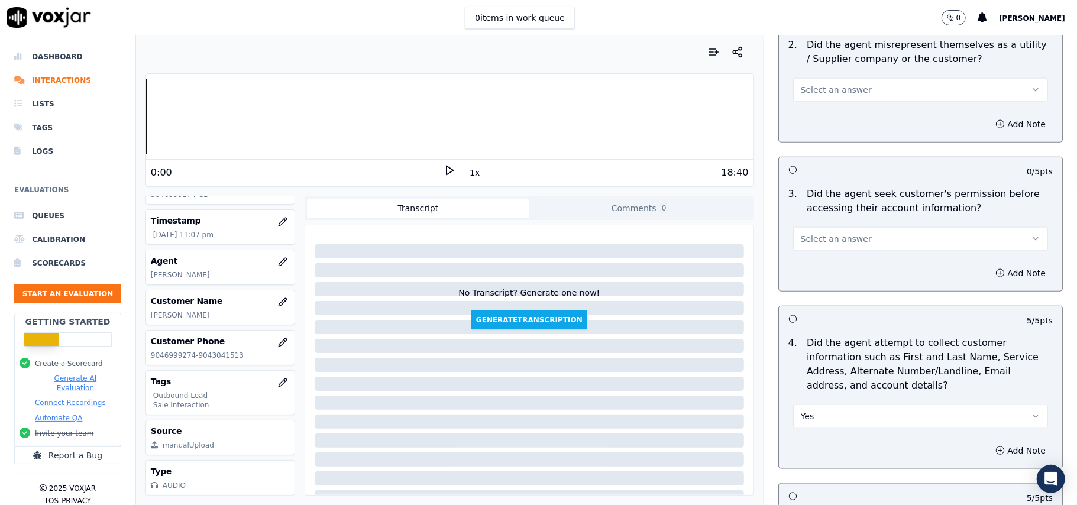
click at [815, 250] on button "Select an answer" at bounding box center [920, 239] width 255 height 24
click at [810, 270] on div "Yes" at bounding box center [895, 267] width 229 height 19
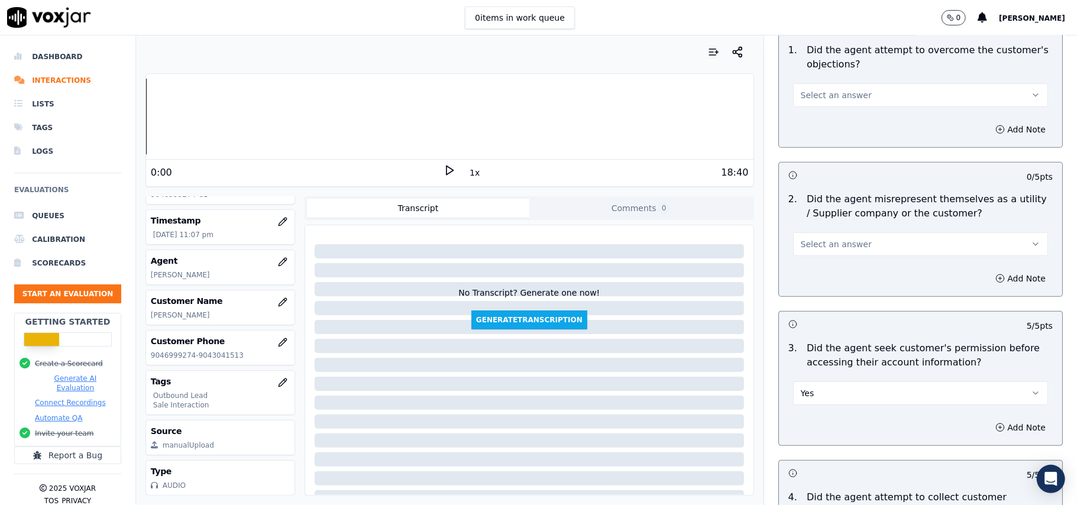
scroll to position [742, 0]
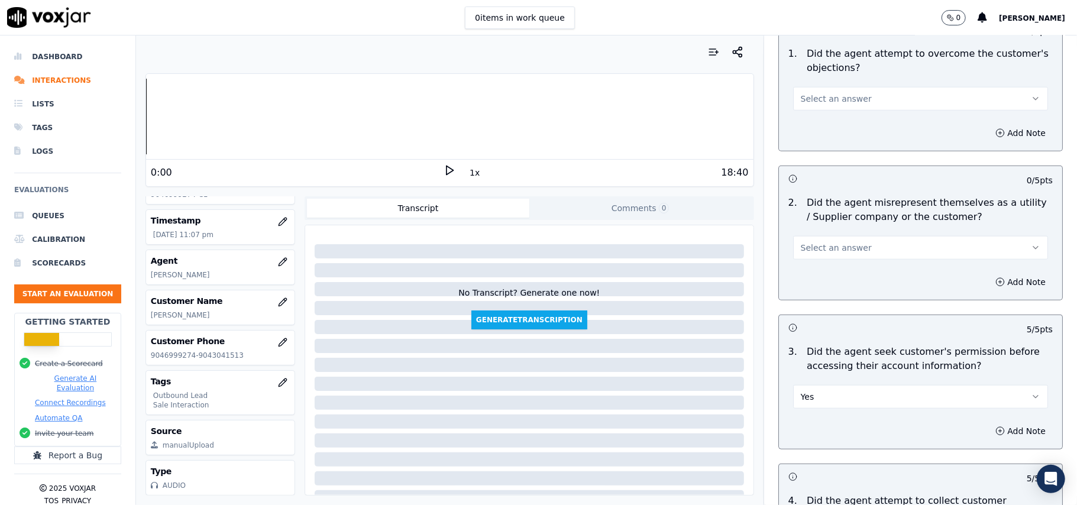
click at [824, 258] on button "Select an answer" at bounding box center [920, 248] width 255 height 24
click at [819, 292] on div "No" at bounding box center [895, 295] width 229 height 19
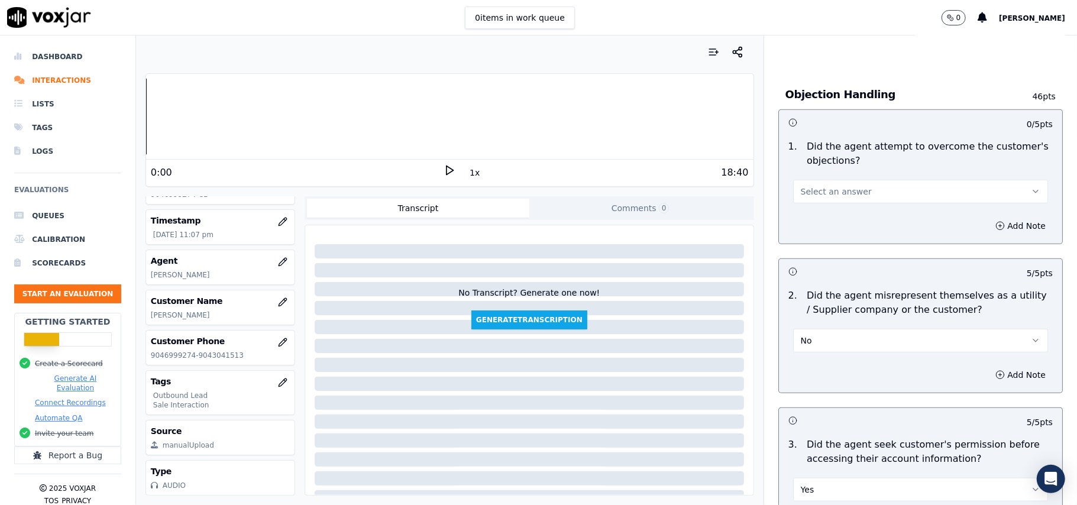
scroll to position [584, 0]
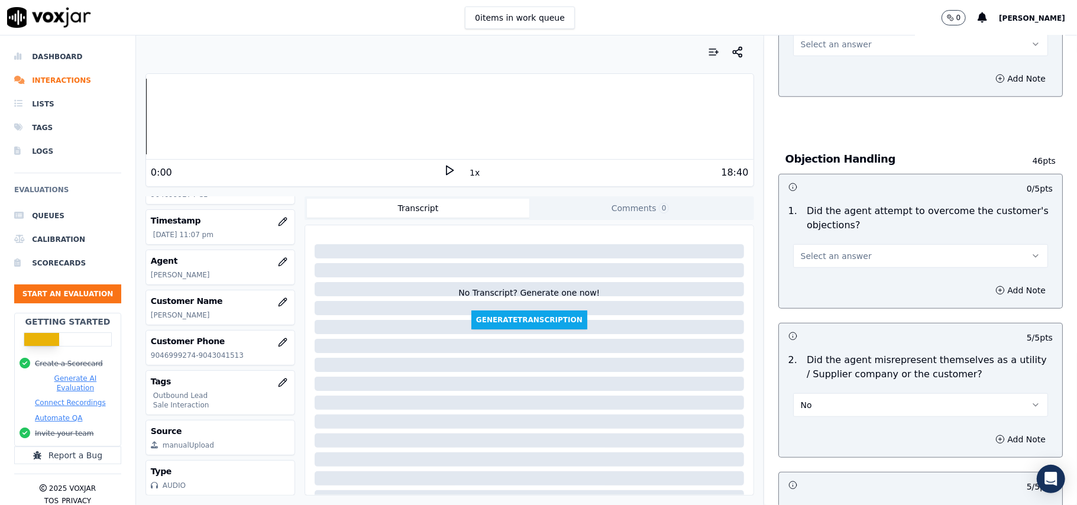
click at [830, 250] on button "Select an answer" at bounding box center [920, 256] width 255 height 24
click at [826, 284] on div "Yes" at bounding box center [895, 284] width 229 height 19
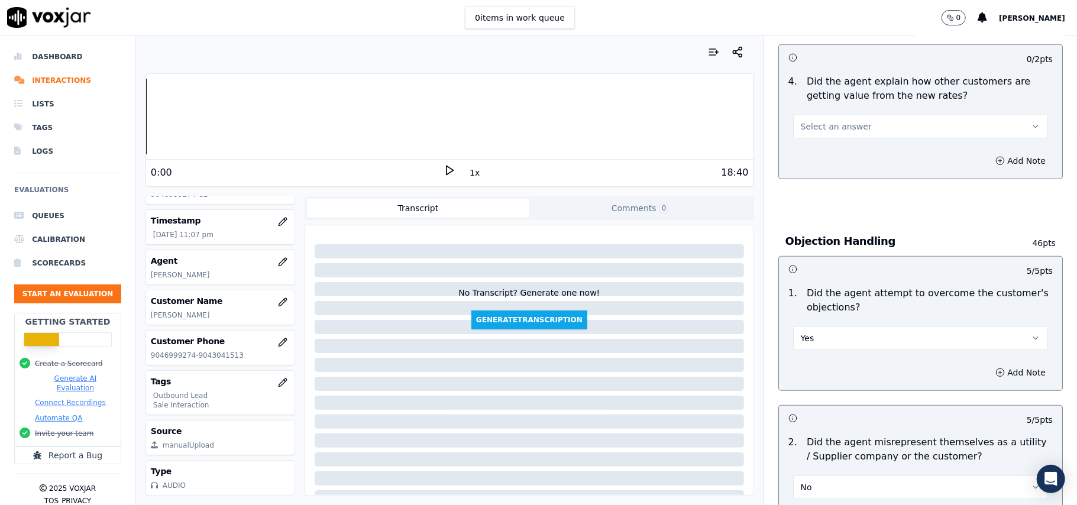
scroll to position [426, 0]
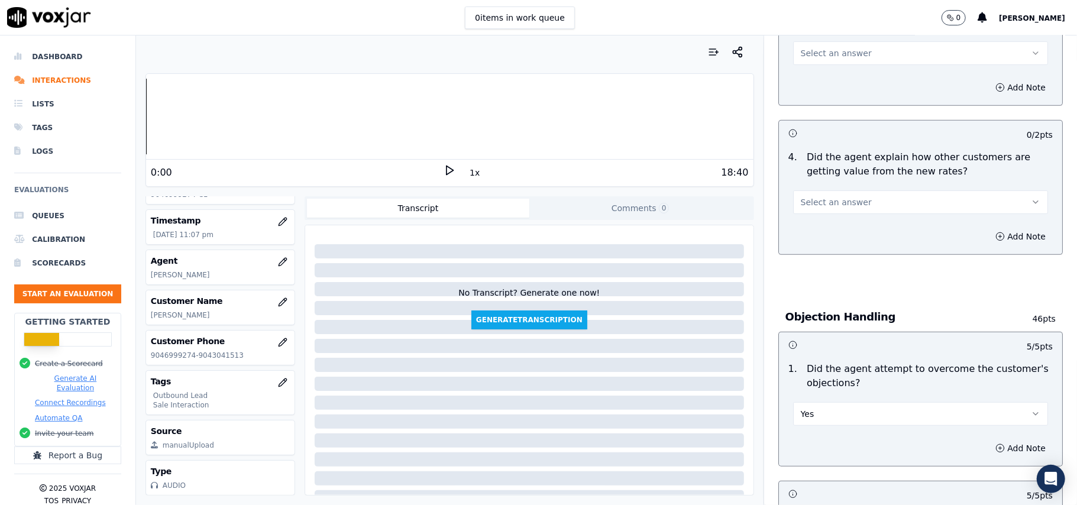
click at [836, 219] on div "4 . Did the agent explain how other customers are getting value from the new ra…" at bounding box center [920, 181] width 283 height 73
click at [840, 199] on span "Select an answer" at bounding box center [836, 202] width 71 height 12
click at [821, 237] on div "Yes" at bounding box center [895, 230] width 229 height 19
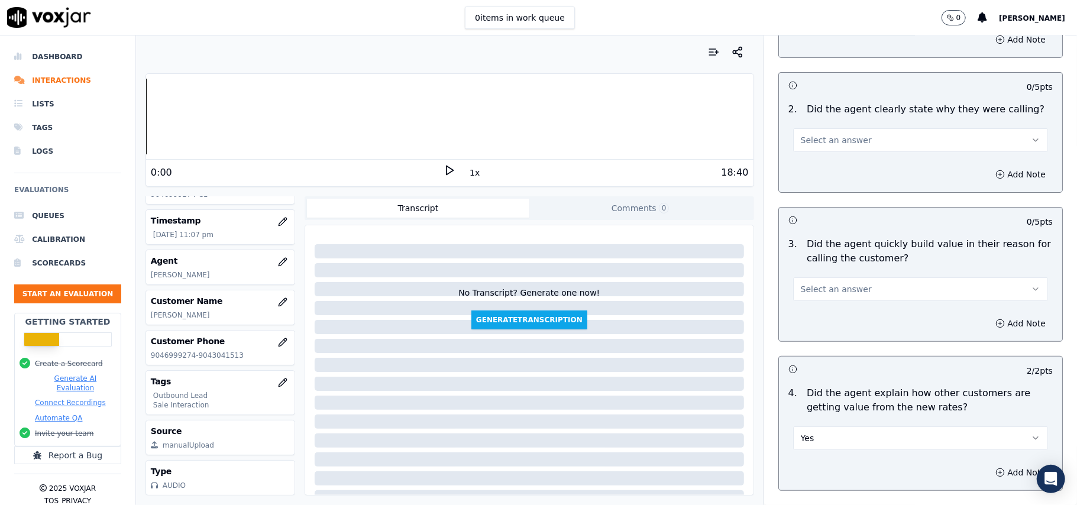
scroll to position [190, 0]
click at [801, 294] on span "Select an answer" at bounding box center [836, 290] width 71 height 12
click at [800, 323] on div "Yes" at bounding box center [895, 317] width 229 height 19
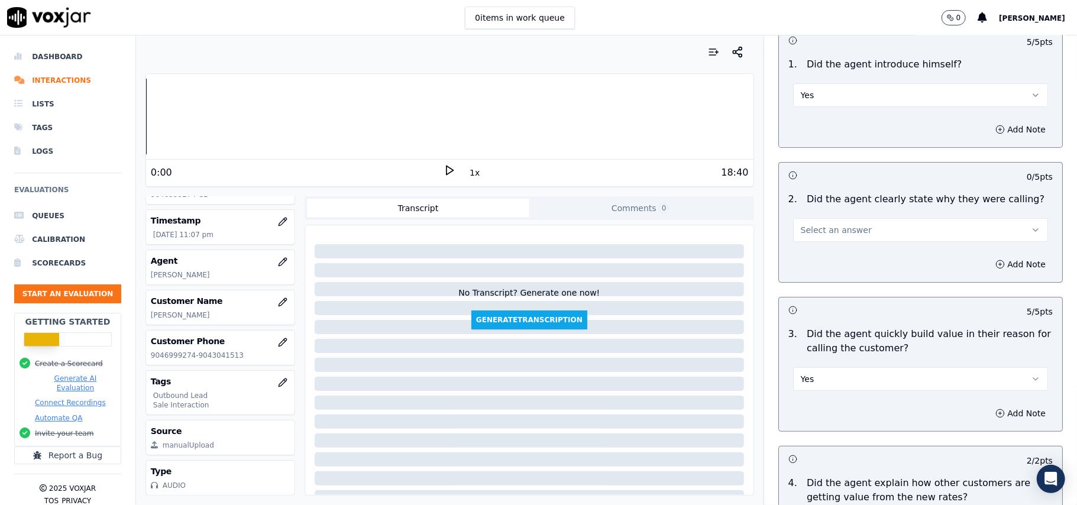
scroll to position [32, 0]
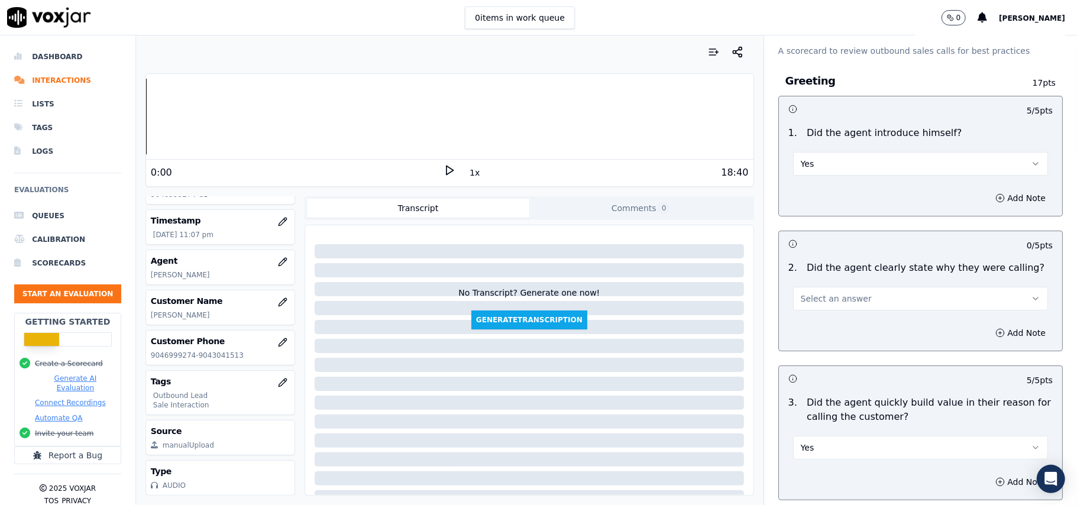
click at [807, 298] on span "Select an answer" at bounding box center [836, 299] width 71 height 12
click at [809, 329] on div "Yes" at bounding box center [895, 325] width 229 height 19
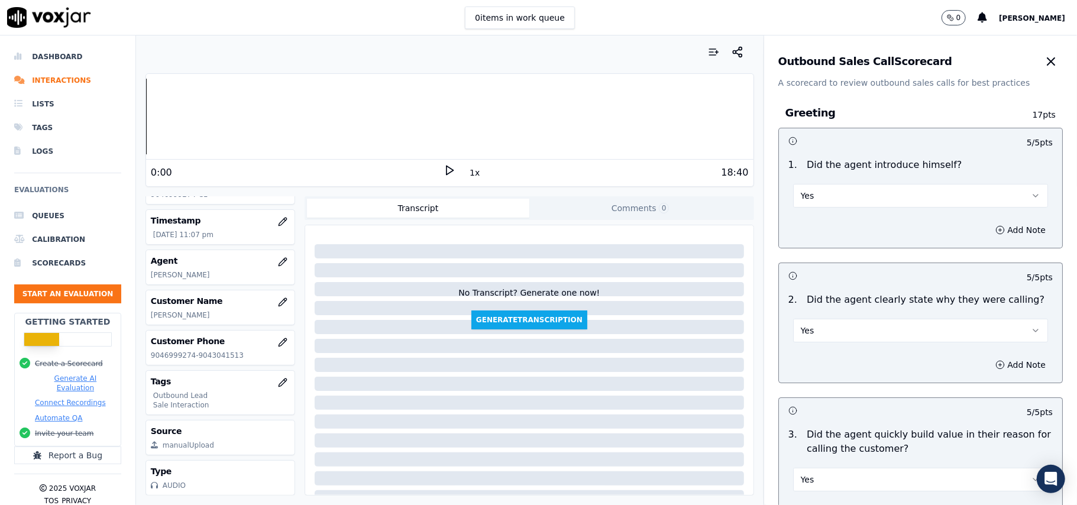
scroll to position [2950, 0]
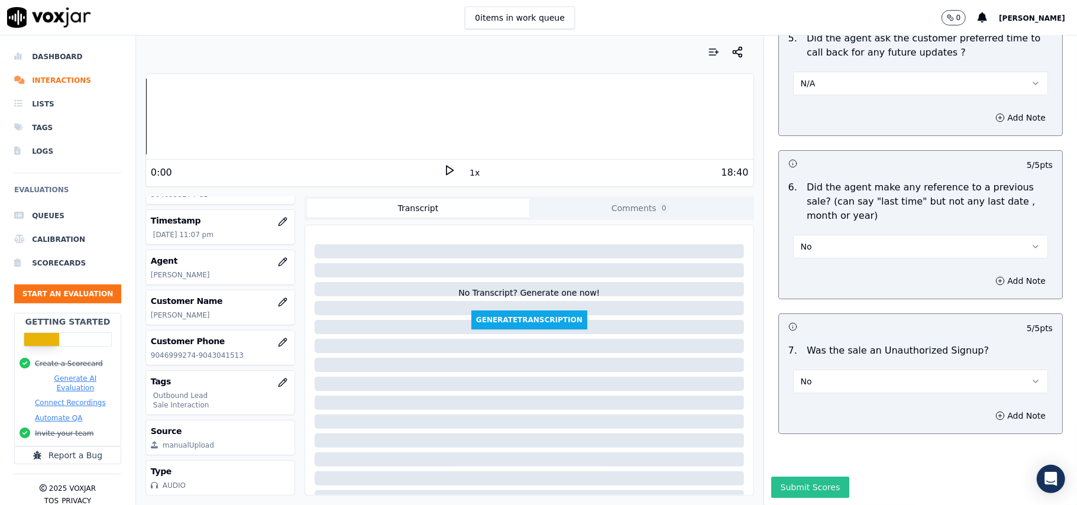
click at [778, 477] on button "Submit Scores" at bounding box center [810, 487] width 79 height 21
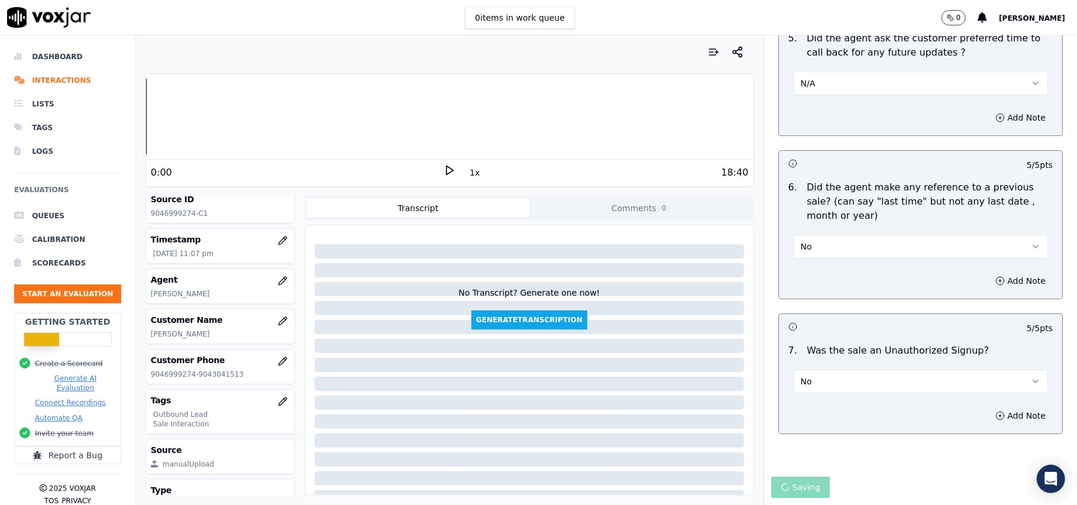
scroll to position [0, 0]
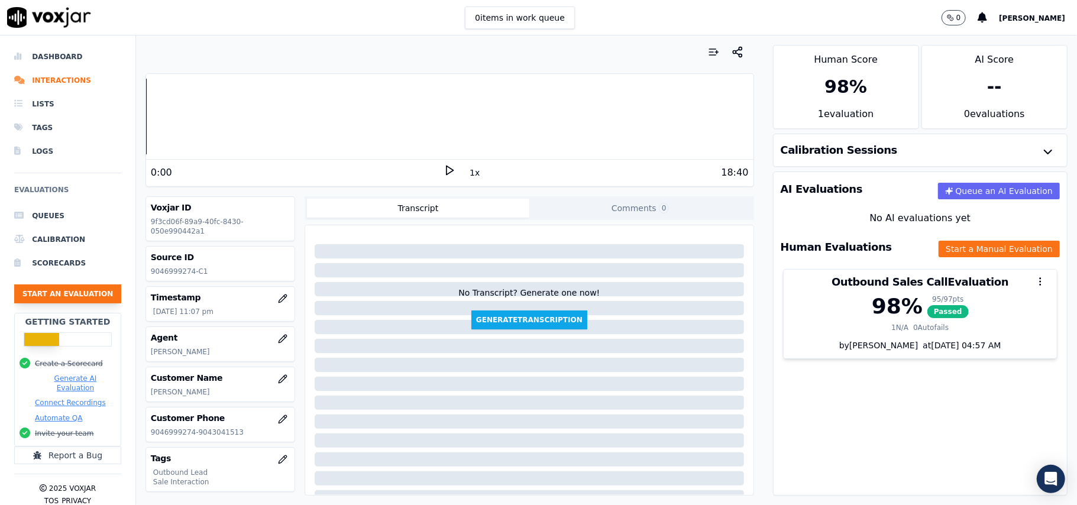
click at [83, 295] on button "Start an Evaluation" at bounding box center [67, 293] width 107 height 19
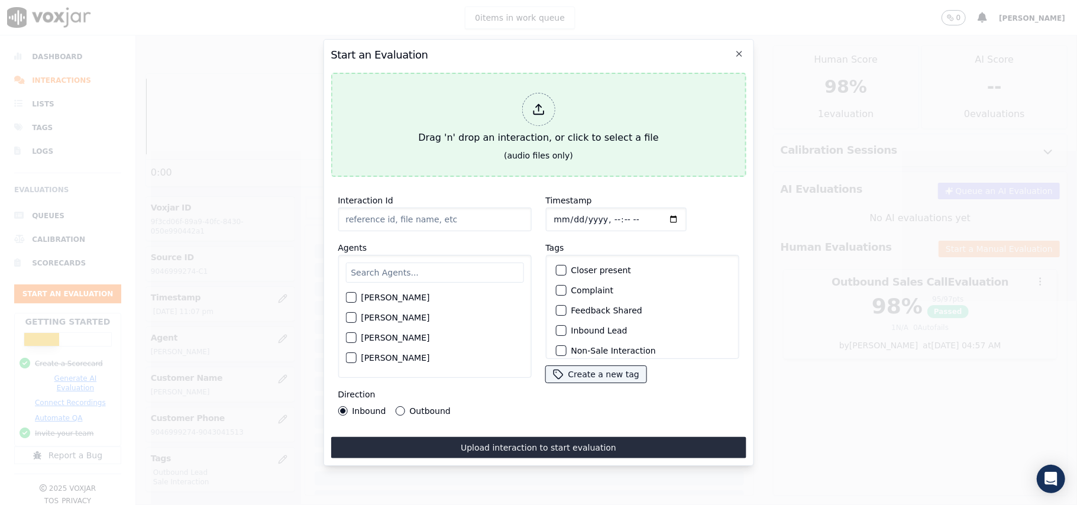
click at [533, 110] on div at bounding box center [538, 109] width 33 height 33
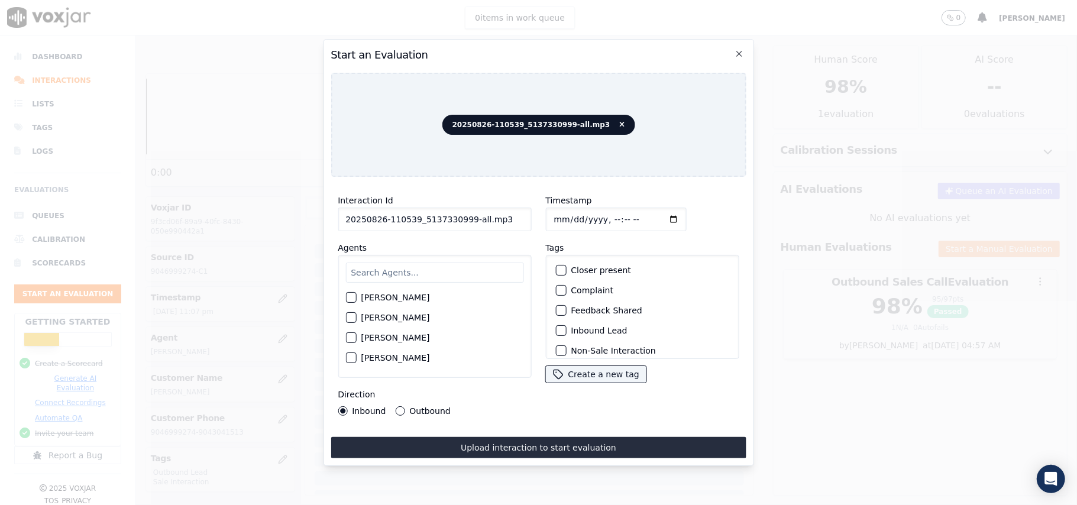
drag, startPoint x: 503, startPoint y: 211, endPoint x: 462, endPoint y: 219, distance: 41.5
click at [462, 219] on input "20250826-110539_5137330999-all.mp3" at bounding box center [434, 220] width 193 height 24
type input "20250826-110539_5137330999-C1"
click at [561, 211] on input "Timestamp" at bounding box center [615, 220] width 141 height 24
type input "[DATE]T23:28"
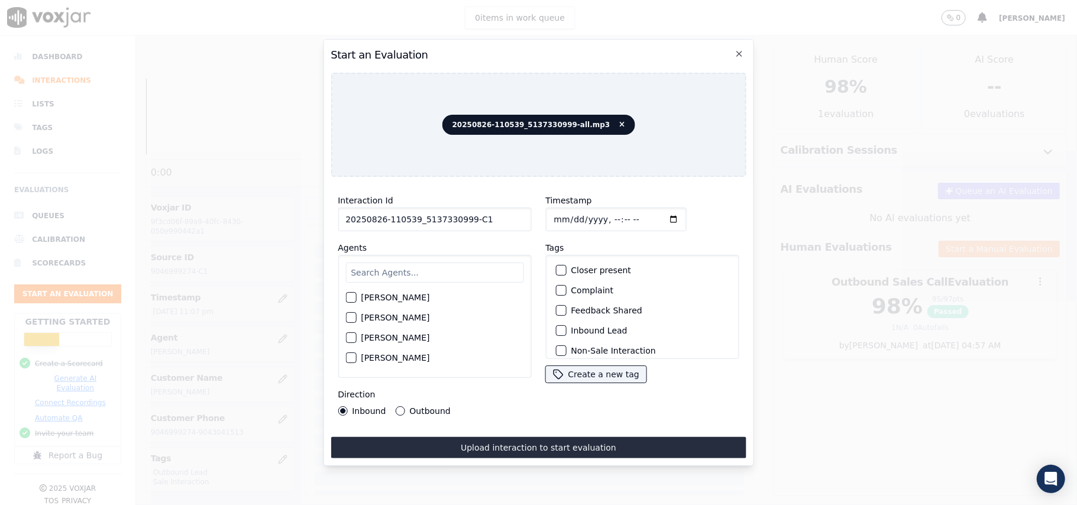
click at [455, 272] on input "text" at bounding box center [434, 273] width 178 height 20
type input "car"
click at [357, 312] on div "[PERSON_NAME]" at bounding box center [434, 321] width 178 height 20
click at [351, 317] on div "button" at bounding box center [350, 321] width 8 height 8
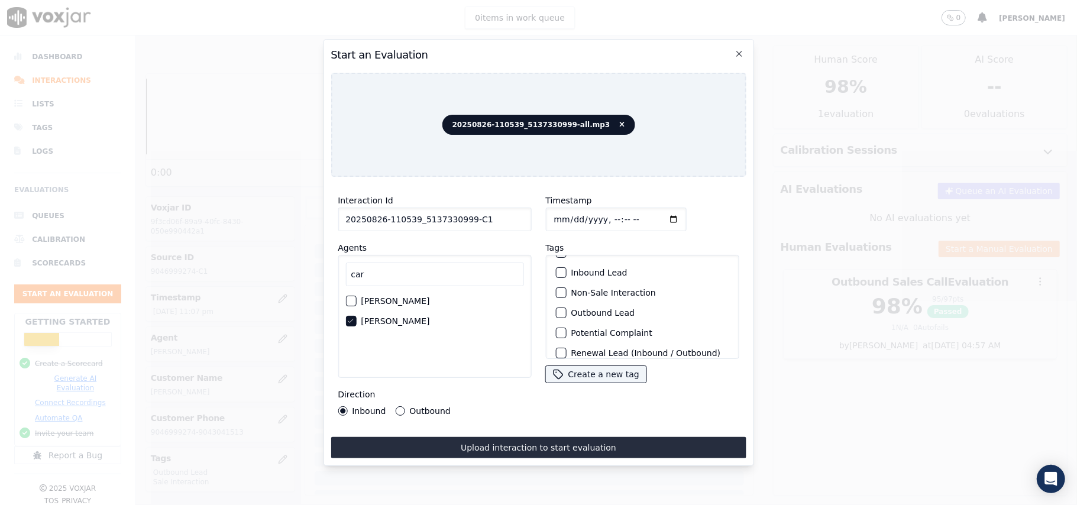
scroll to position [103, 0]
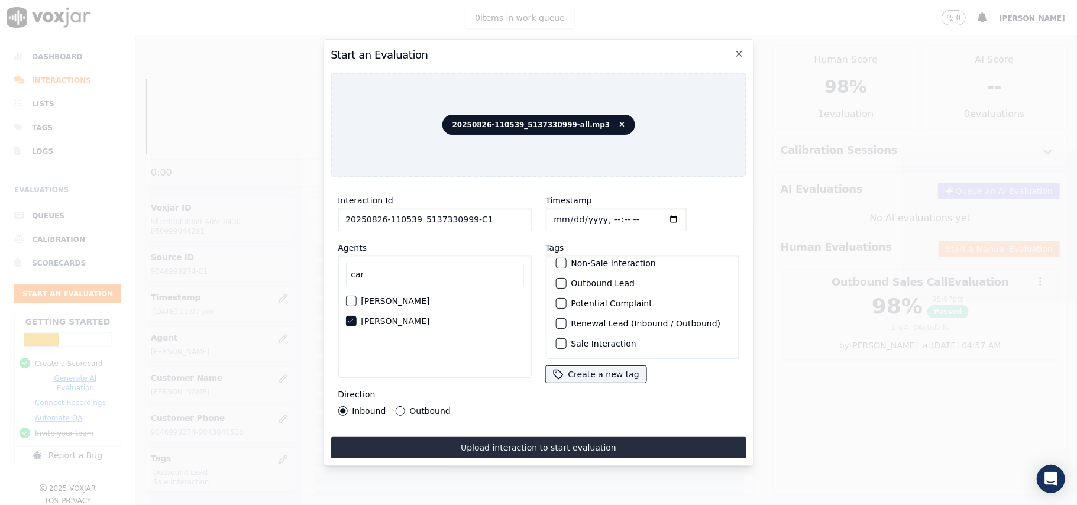
click at [558, 279] on div "button" at bounding box center [560, 283] width 8 height 8
click at [561, 334] on div "Sale Interaction" at bounding box center [642, 344] width 183 height 20
click at [559, 338] on button "Sale Interaction" at bounding box center [560, 343] width 11 height 11
click at [400, 406] on button "Outbound" at bounding box center [399, 410] width 9 height 9
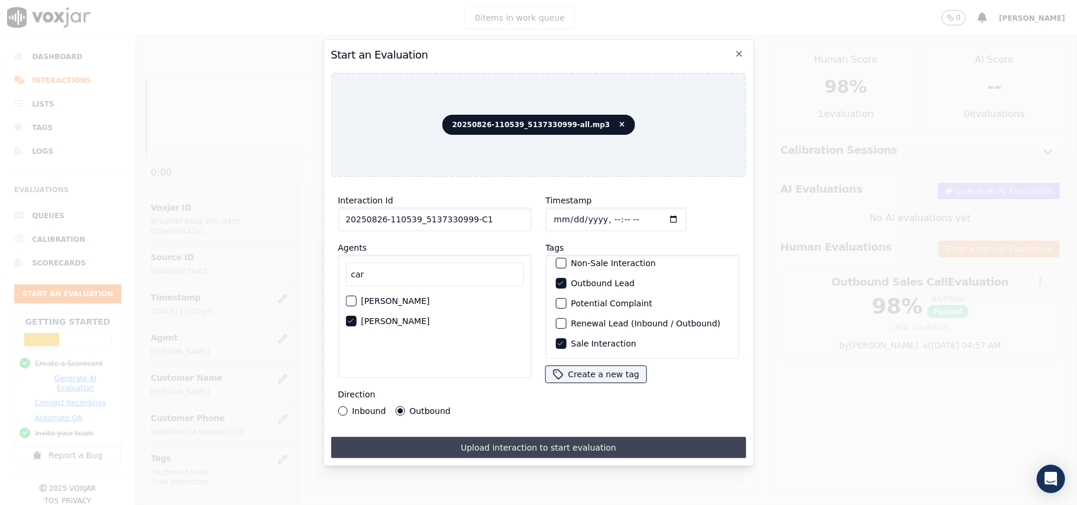
click at [486, 437] on button "Upload interaction to start evaluation" at bounding box center [538, 447] width 415 height 21
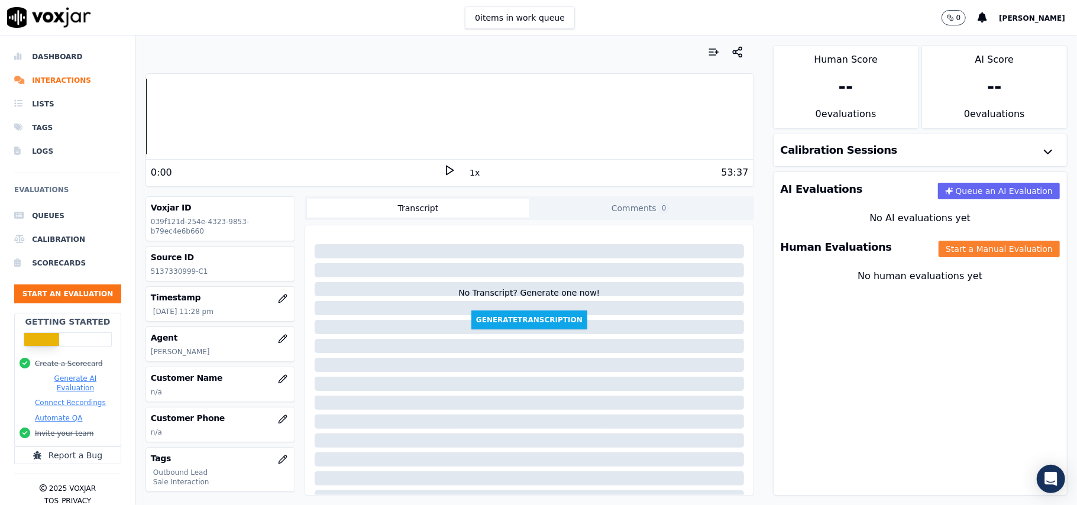
click at [939, 251] on button "Start a Manual Evaluation" at bounding box center [999, 249] width 121 height 17
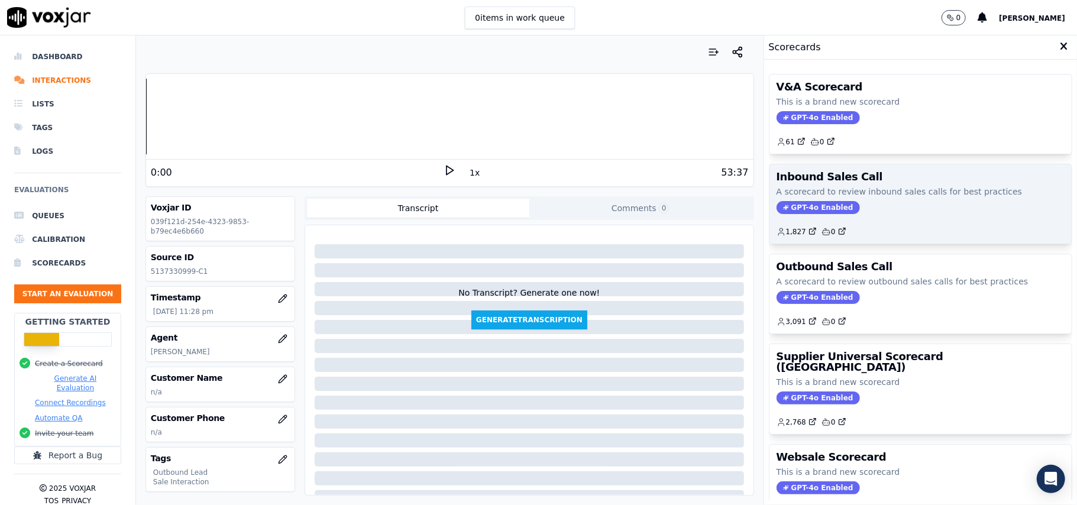
click at [790, 211] on span "GPT-4o Enabled" at bounding box center [818, 207] width 83 height 13
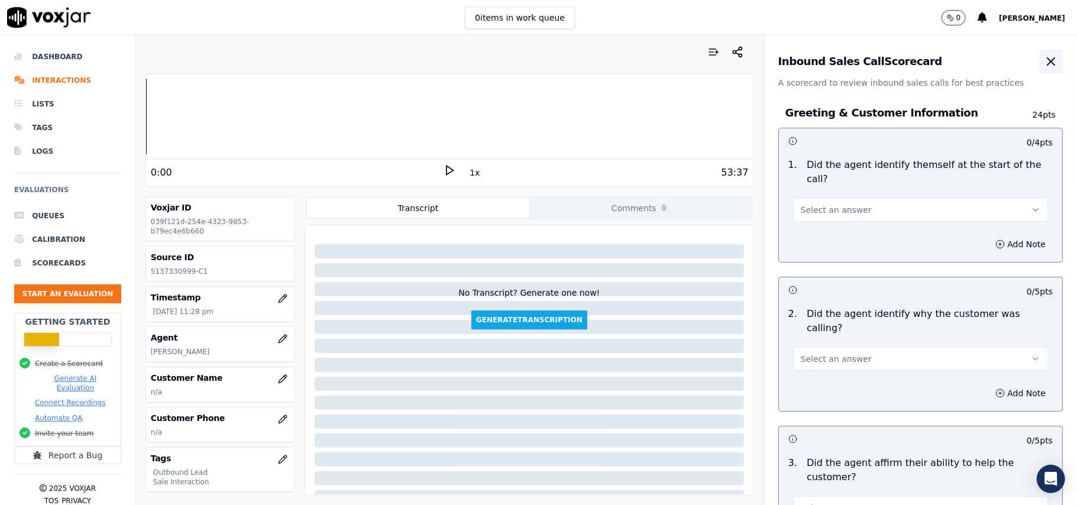
click at [1044, 60] on icon "button" at bounding box center [1051, 61] width 14 height 14
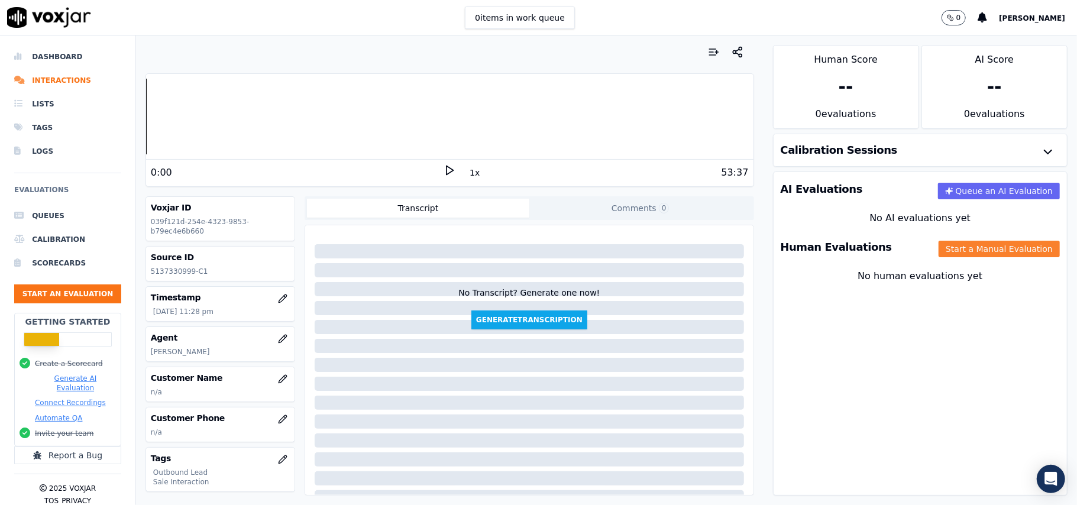
click at [939, 254] on button "Start a Manual Evaluation" at bounding box center [999, 249] width 121 height 17
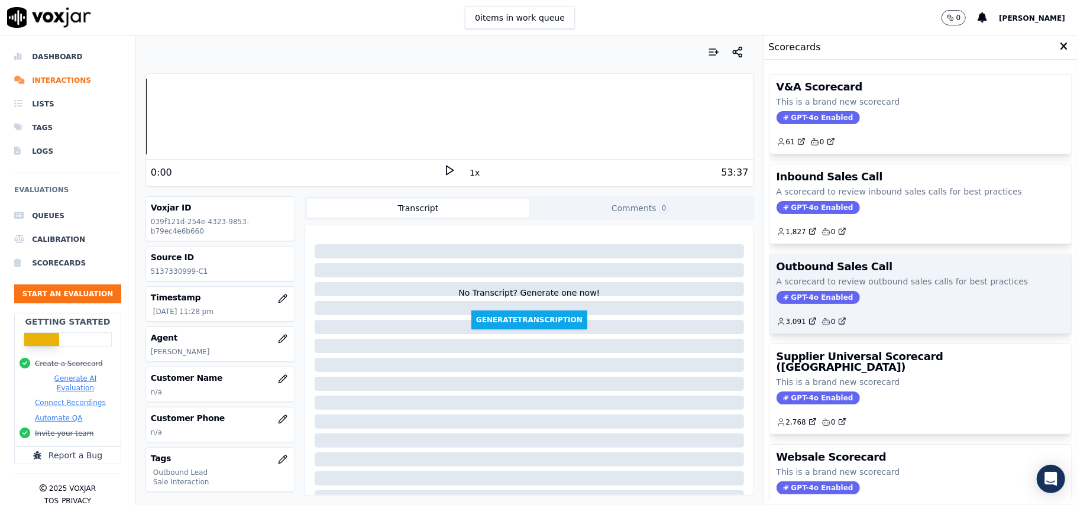
click at [782, 296] on span "GPT-4o Enabled" at bounding box center [818, 297] width 83 height 13
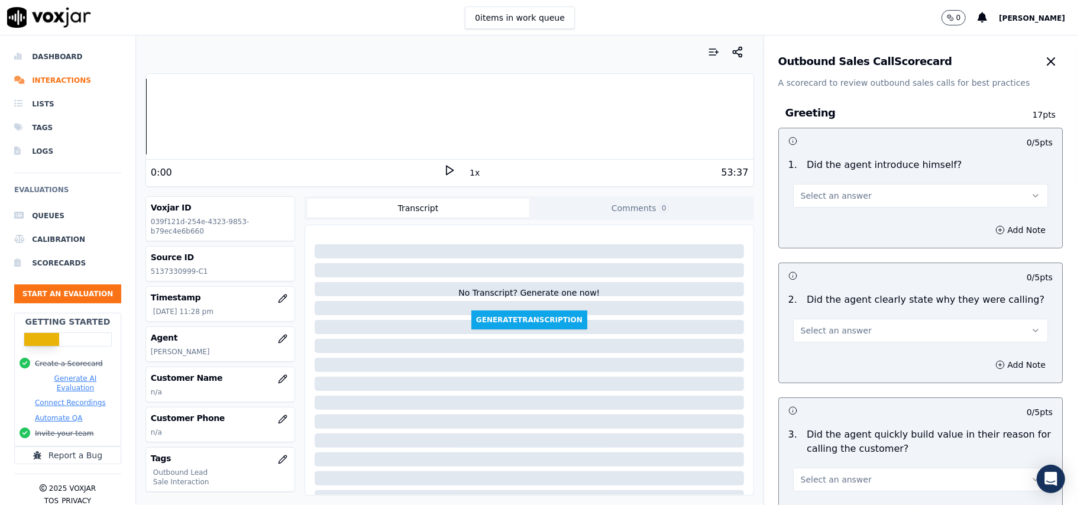
scroll to position [843, 0]
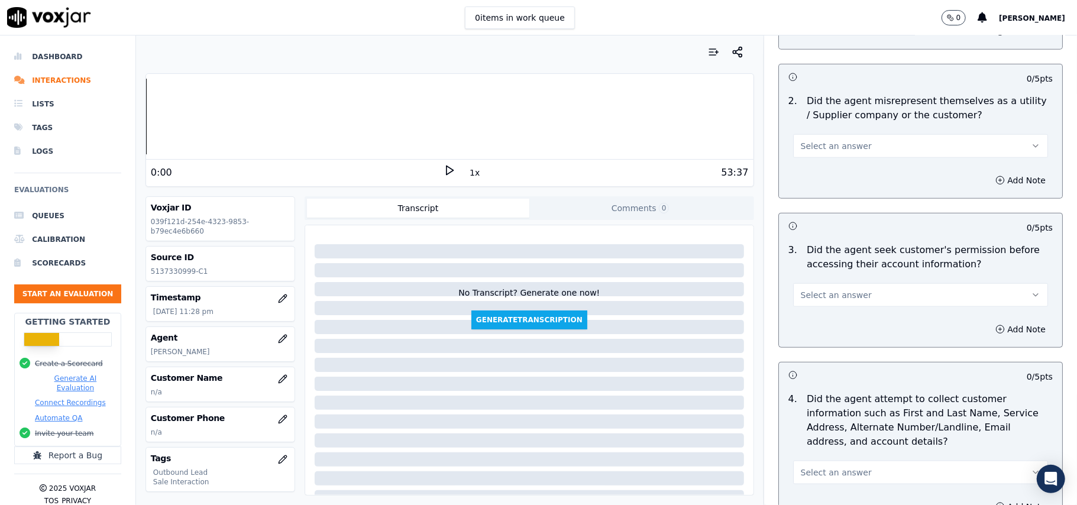
click at [837, 293] on span "Select an answer" at bounding box center [836, 295] width 71 height 12
drag, startPoint x: 806, startPoint y: 344, endPoint x: 937, endPoint y: 346, distance: 131.9
click at [806, 344] on div "No" at bounding box center [895, 343] width 229 height 19
click at [995, 327] on icon "button" at bounding box center [999, 329] width 9 height 9
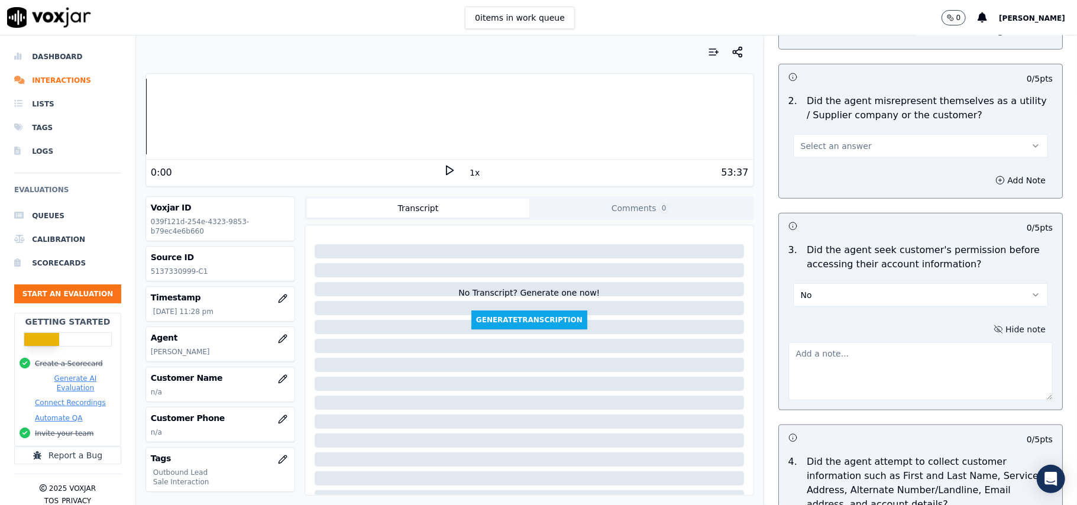
drag, startPoint x: 829, startPoint y: 365, endPoint x: 819, endPoint y: 384, distance: 21.4
click at [819, 384] on textarea at bounding box center [920, 371] width 264 height 58
paste textarea "@04:57 - The agent did not take permission from the customer before accessing t…"
click at [793, 346] on textarea "@04:57 - The agent did not take permission from the customer before accessing t…" at bounding box center [920, 371] width 264 height 58
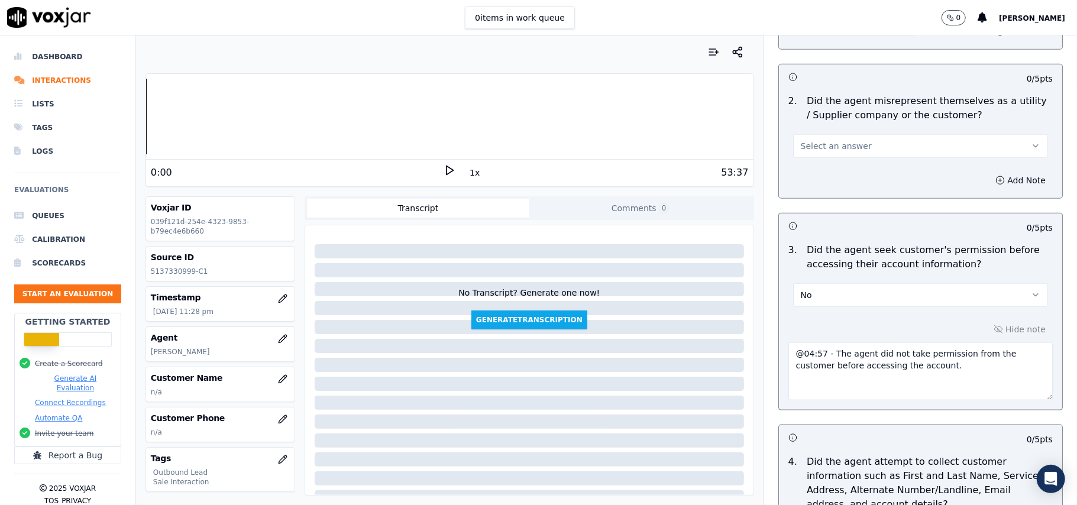
paste textarea "Call ID: 110539"
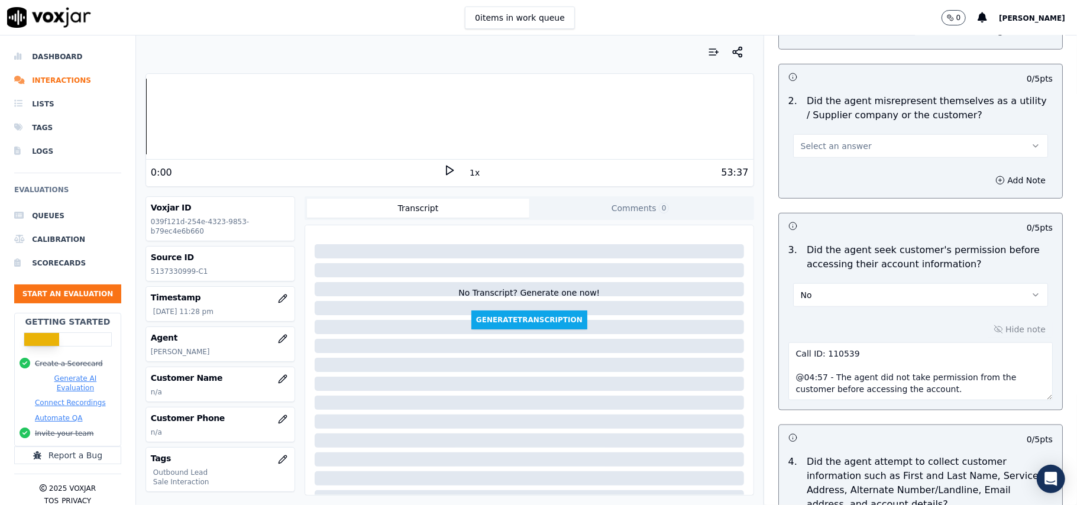
scroll to position [5, 0]
click at [788, 365] on textarea "Call ID: 110539 @04:57 - The agent did not take permission from the customer be…" at bounding box center [920, 371] width 264 height 58
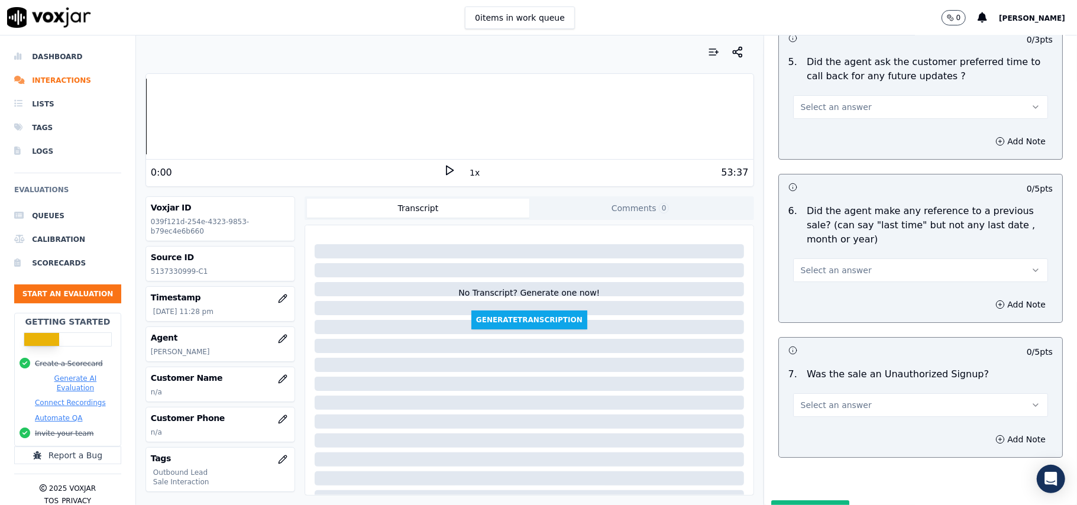
scroll to position [3013, 0]
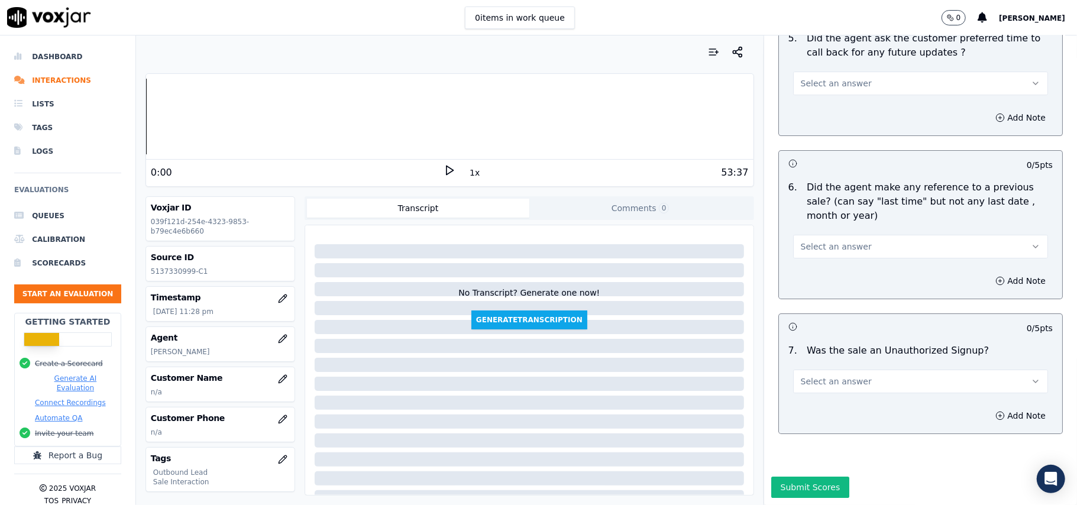
type textarea "Call ID: 110539 @04:57 - The agent did not take permission from the customer be…"
click at [793, 370] on button "Select an answer" at bounding box center [920, 382] width 255 height 24
click at [814, 388] on div "No" at bounding box center [895, 391] width 229 height 19
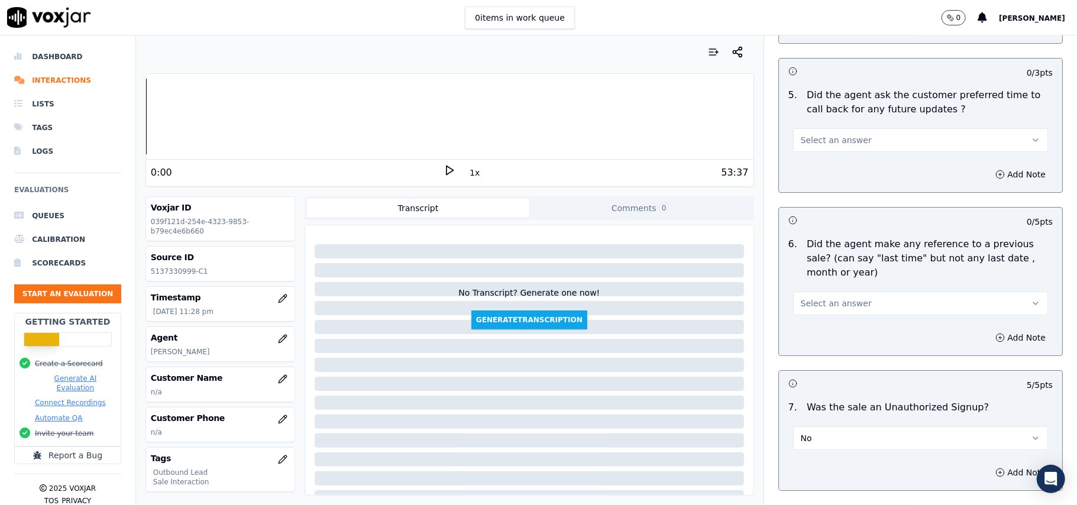
scroll to position [2855, 0]
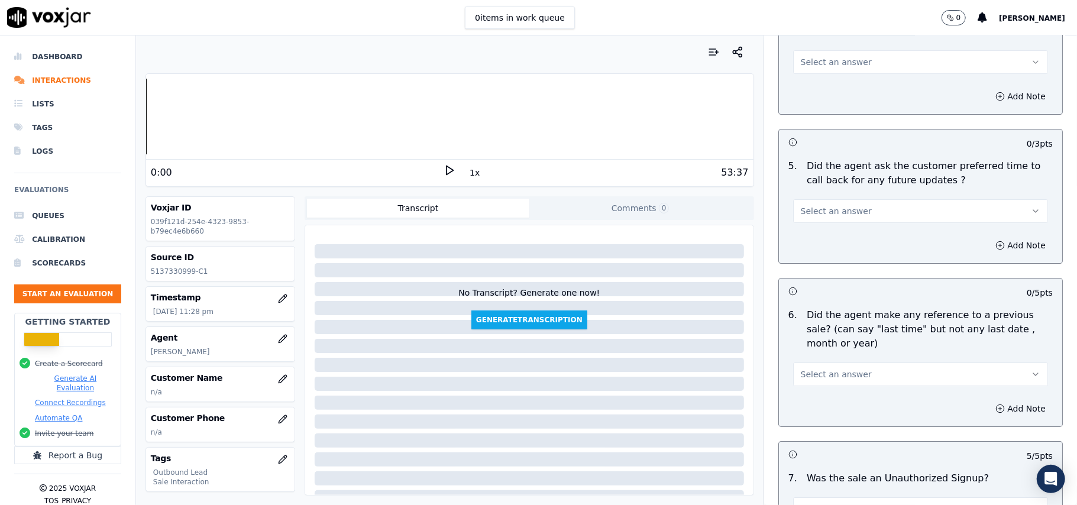
click at [828, 368] on span "Select an answer" at bounding box center [836, 374] width 71 height 12
click at [821, 414] on div "No" at bounding box center [895, 414] width 229 height 19
click at [946, 200] on button "Select an answer" at bounding box center [920, 211] width 255 height 24
click at [863, 233] on div "Yes" at bounding box center [895, 231] width 229 height 19
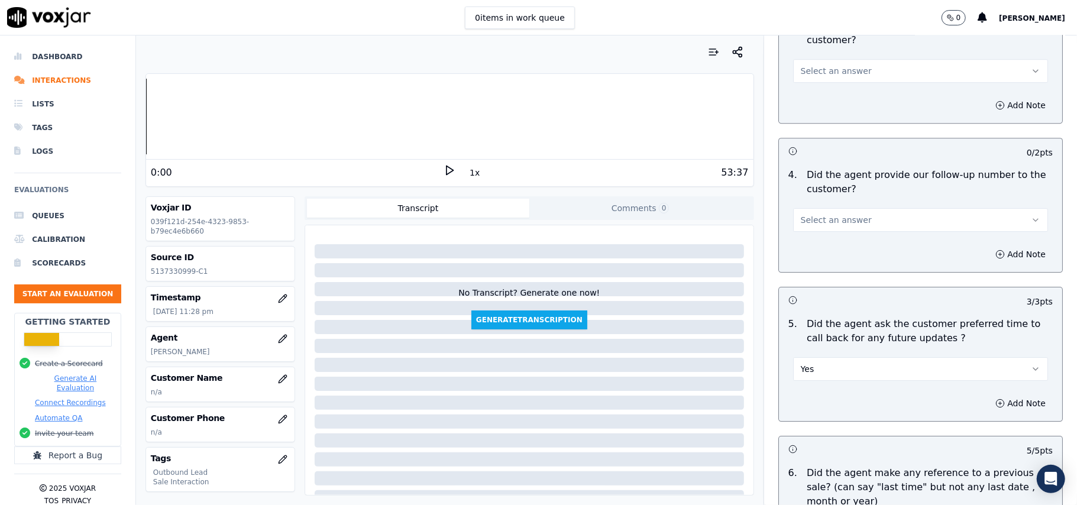
click at [840, 237] on div "Add Note" at bounding box center [920, 254] width 283 height 35
click at [837, 214] on span "Select an answer" at bounding box center [836, 220] width 71 height 12
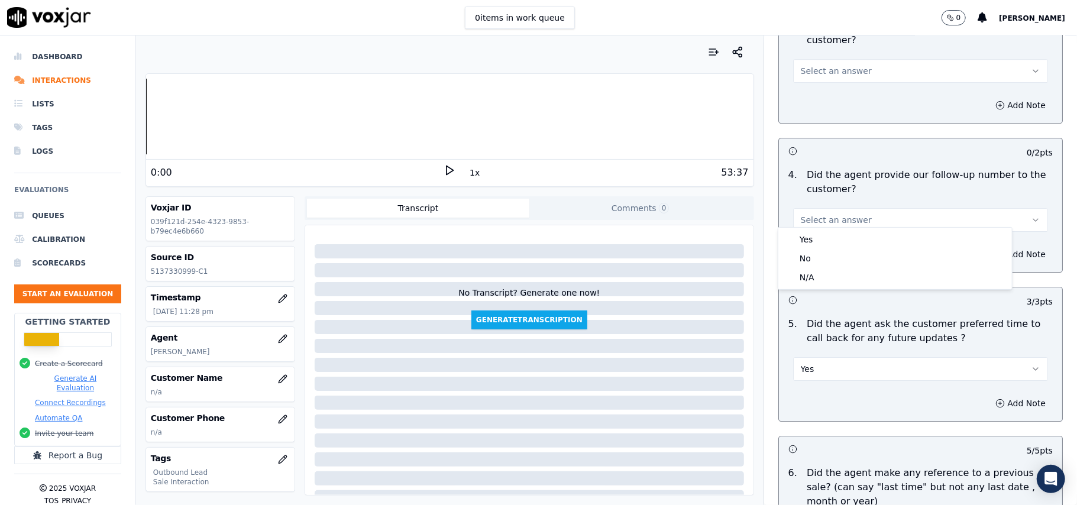
click at [832, 229] on div "Yes No N/A" at bounding box center [895, 259] width 234 height 62
click at [830, 234] on div "Yes" at bounding box center [895, 239] width 229 height 19
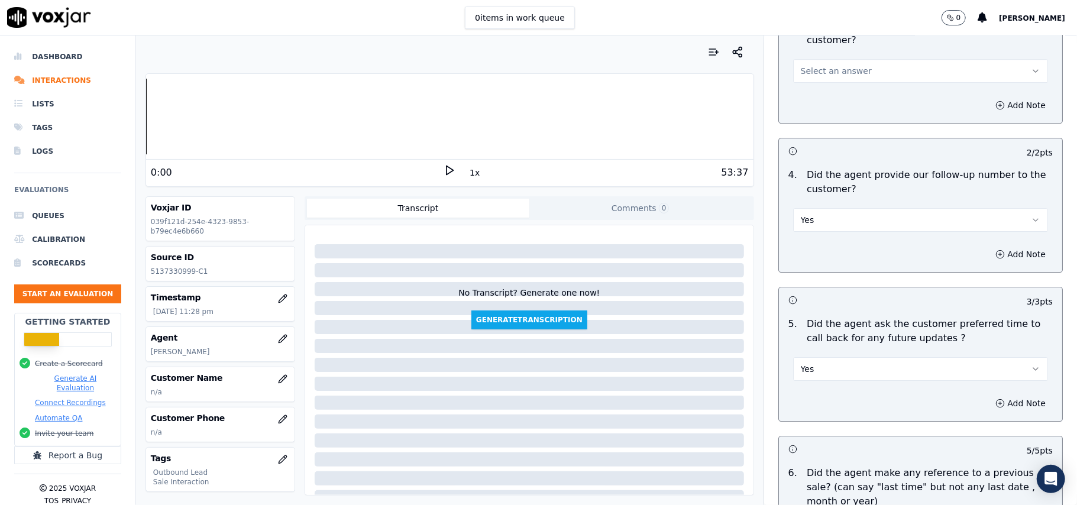
scroll to position [2540, 0]
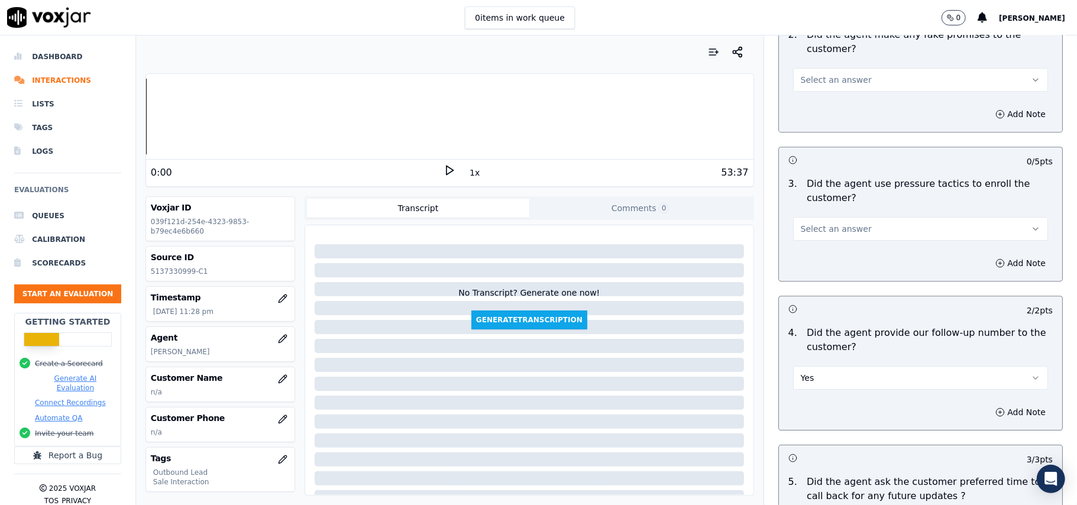
click at [834, 224] on span "Select an answer" at bounding box center [836, 229] width 71 height 12
click at [824, 255] on div "Yes" at bounding box center [895, 247] width 229 height 19
click at [830, 224] on button "Yes" at bounding box center [920, 229] width 255 height 24
click at [814, 265] on div "No" at bounding box center [895, 266] width 229 height 19
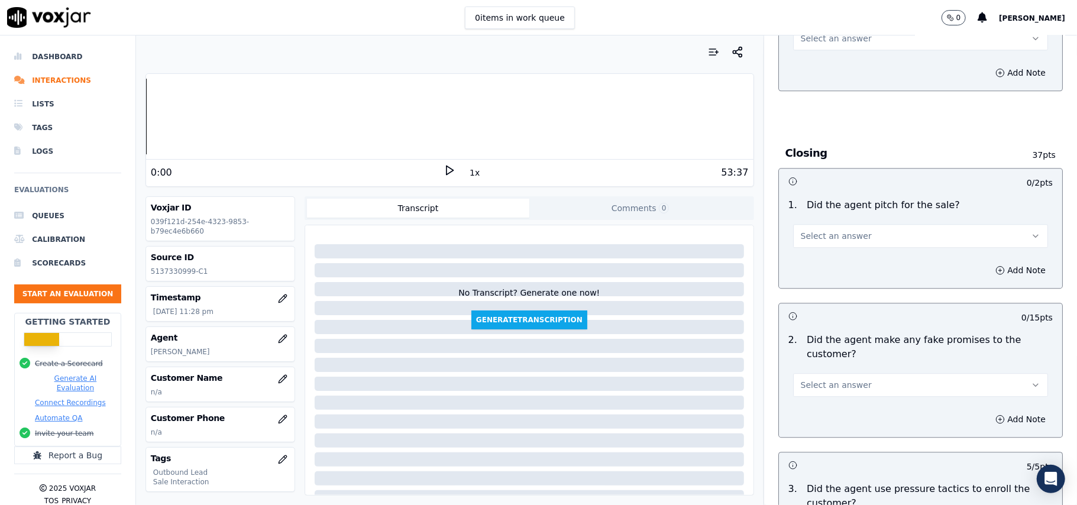
scroll to position [2224, 0]
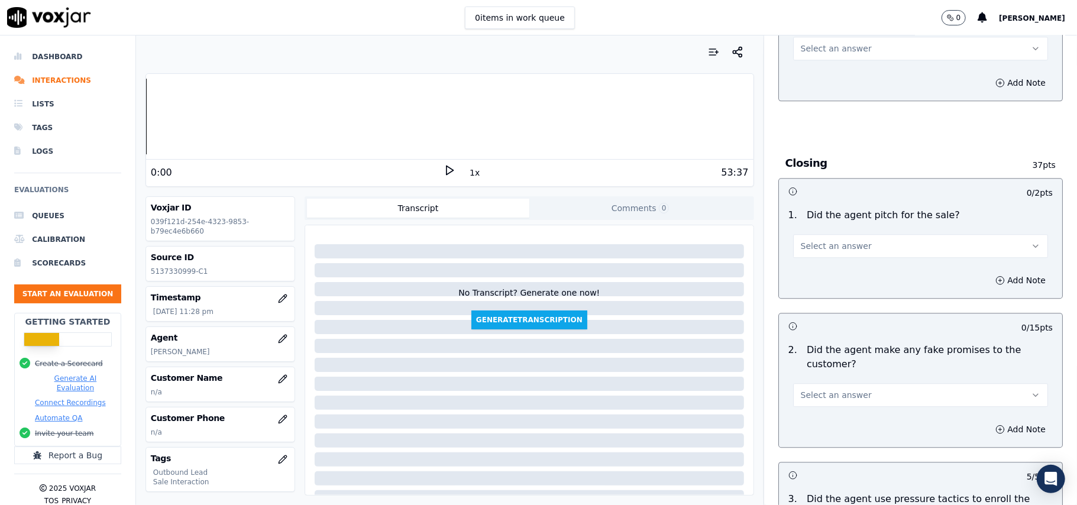
click at [804, 392] on span "Select an answer" at bounding box center [836, 395] width 71 height 12
click at [800, 426] on div "No" at bounding box center [895, 432] width 229 height 19
click at [834, 234] on button "Select an answer" at bounding box center [920, 246] width 255 height 24
click at [824, 261] on div "Yes" at bounding box center [895, 264] width 229 height 19
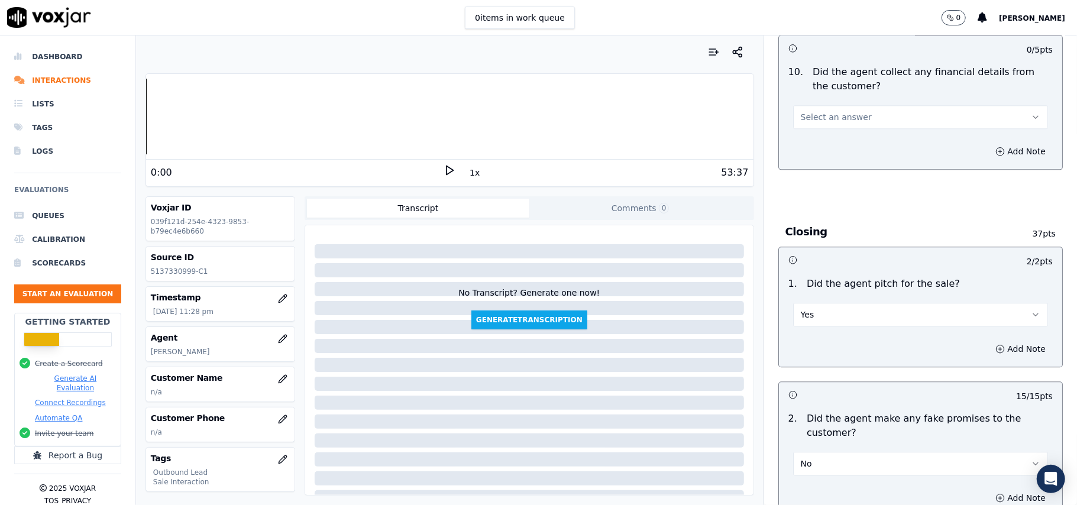
scroll to position [2066, 0]
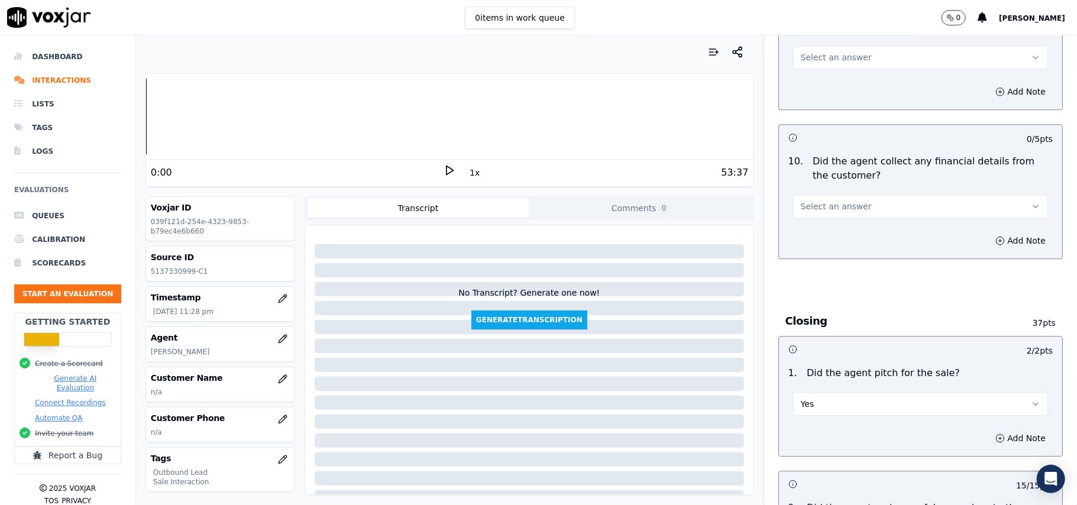
click at [843, 202] on span "Select an answer" at bounding box center [836, 206] width 71 height 12
click at [842, 246] on div "No" at bounding box center [895, 243] width 229 height 19
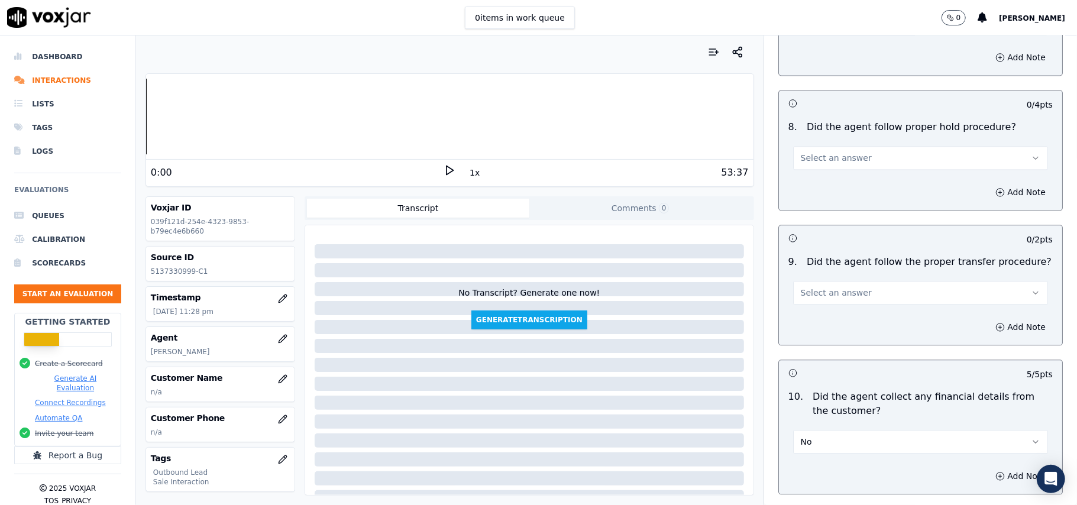
scroll to position [1830, 0]
click at [817, 288] on span "Select an answer" at bounding box center [836, 294] width 71 height 12
click at [813, 313] on div "Yes" at bounding box center [895, 311] width 229 height 19
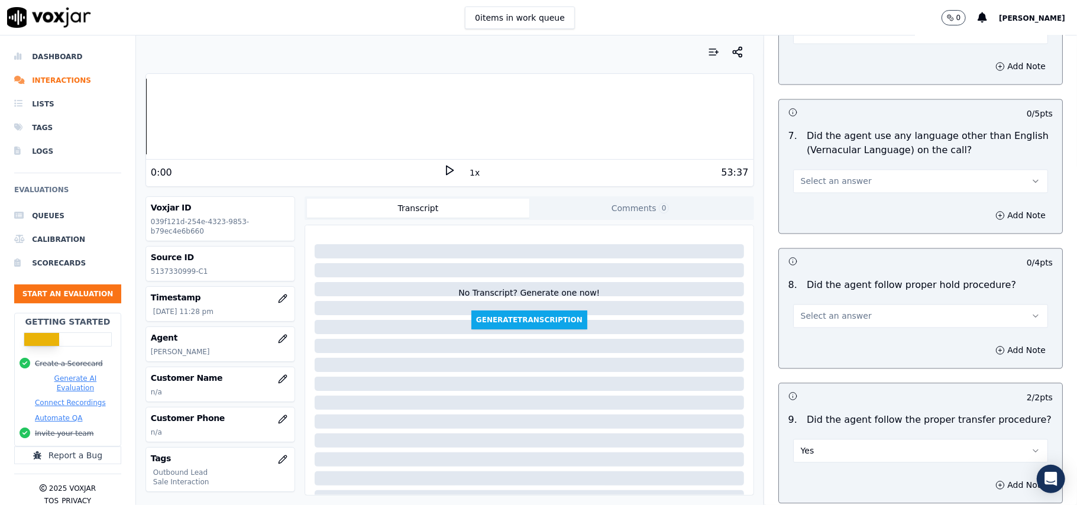
scroll to position [1673, 0]
click at [847, 305] on button "Select an answer" at bounding box center [920, 317] width 255 height 24
click at [837, 332] on div "Yes" at bounding box center [895, 334] width 229 height 19
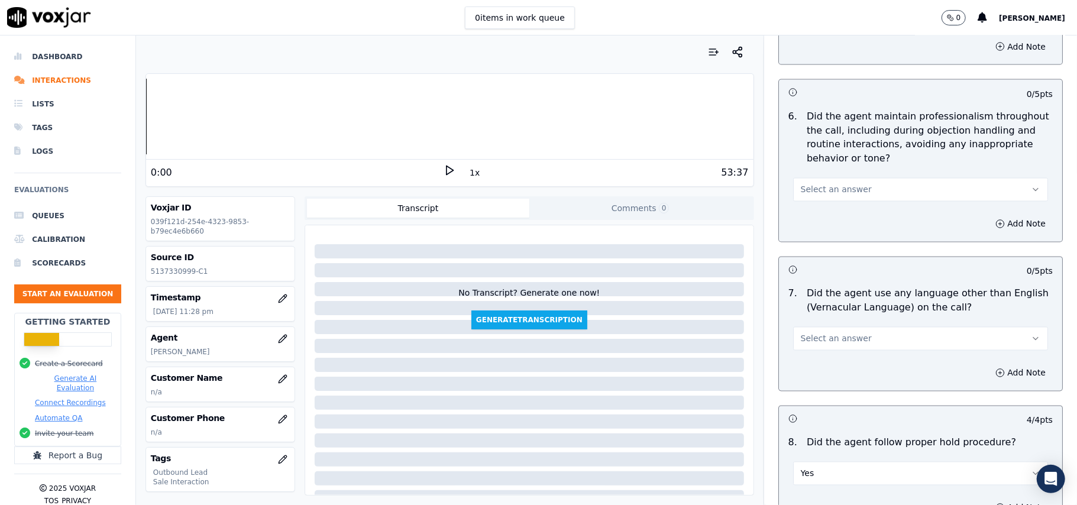
scroll to position [1515, 0]
click at [830, 334] on span "Select an answer" at bounding box center [836, 340] width 71 height 12
click at [821, 365] on div "Yes" at bounding box center [895, 356] width 229 height 19
click at [822, 339] on button "Yes" at bounding box center [920, 340] width 255 height 24
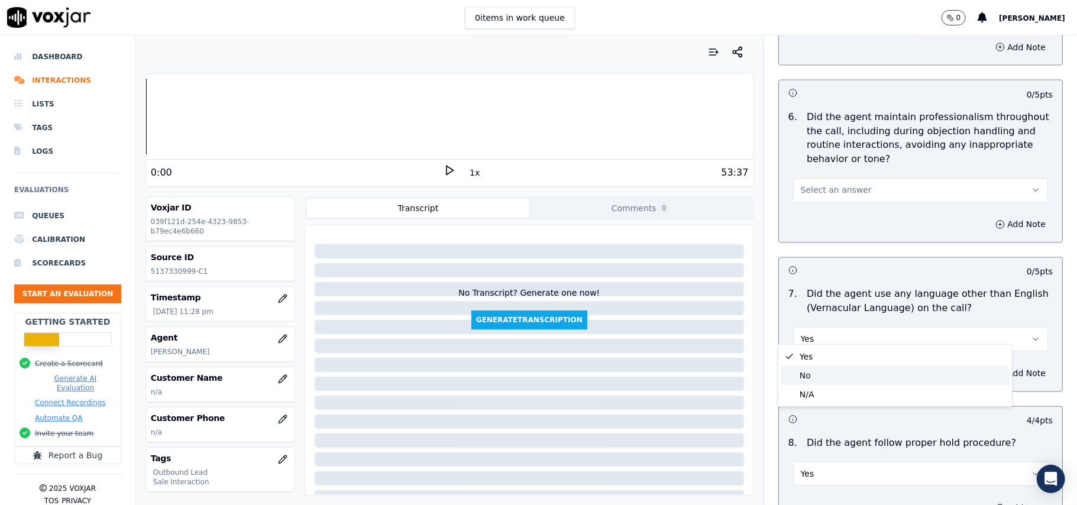
click at [822, 366] on div "No" at bounding box center [895, 375] width 229 height 19
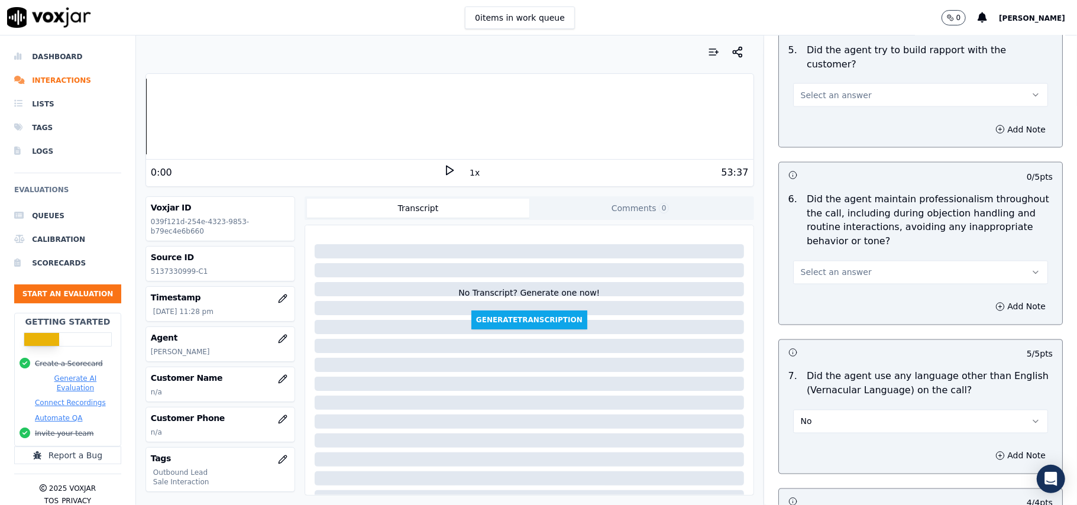
scroll to position [1357, 0]
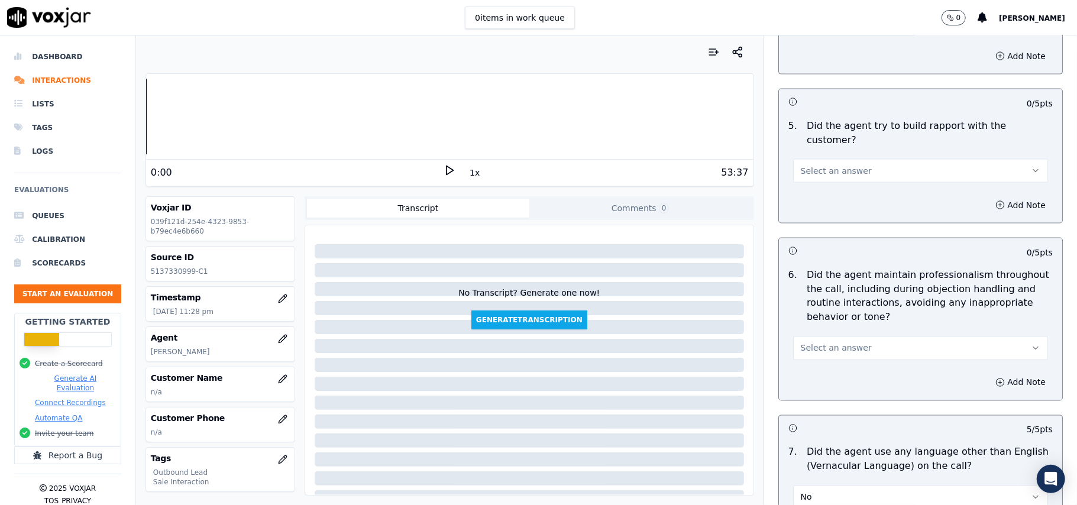
click at [822, 342] on span "Select an answer" at bounding box center [836, 348] width 71 height 12
click at [826, 361] on div "Yes" at bounding box center [895, 364] width 229 height 19
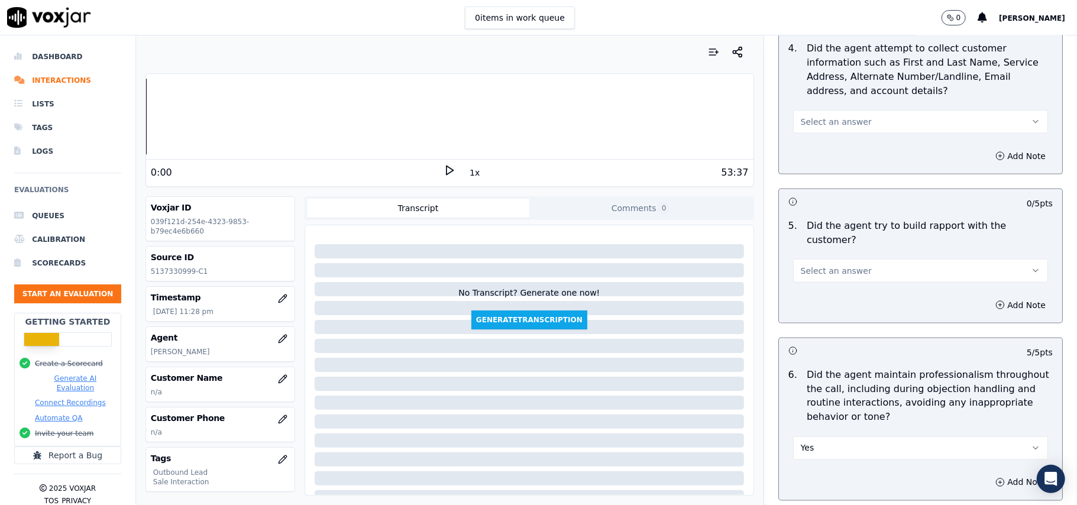
scroll to position [1199, 0]
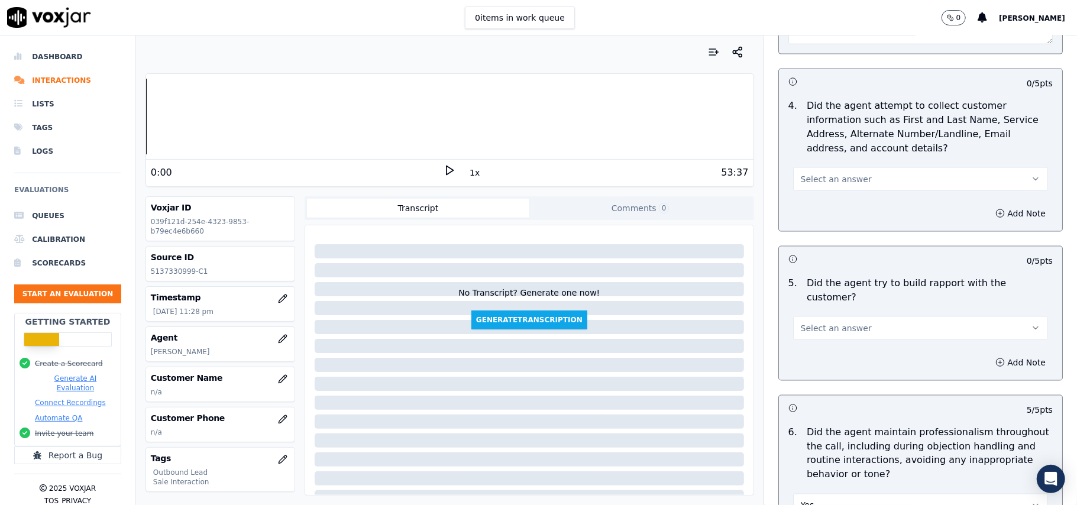
click at [837, 316] on button "Select an answer" at bounding box center [920, 328] width 255 height 24
click at [833, 346] on div "Yes" at bounding box center [895, 344] width 229 height 19
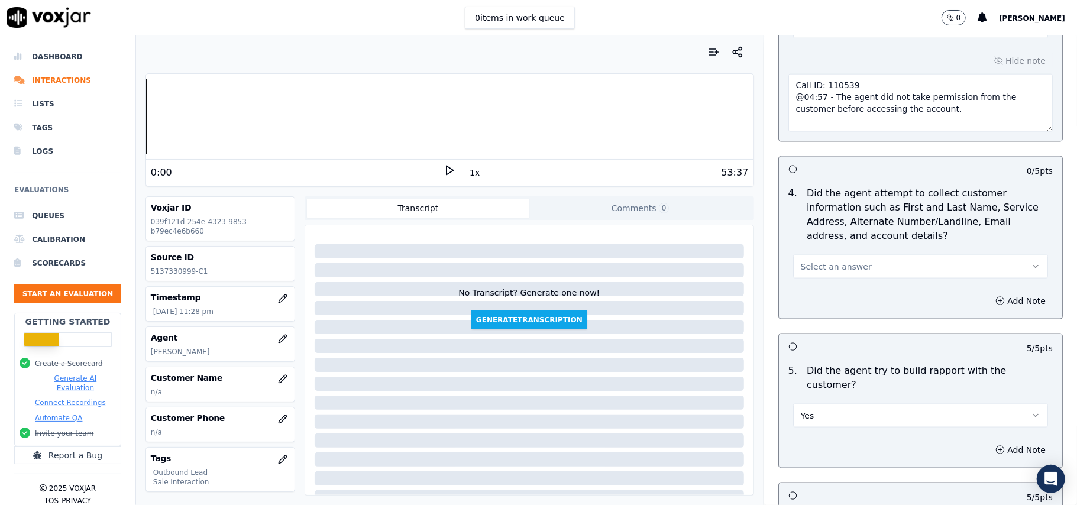
scroll to position [1041, 0]
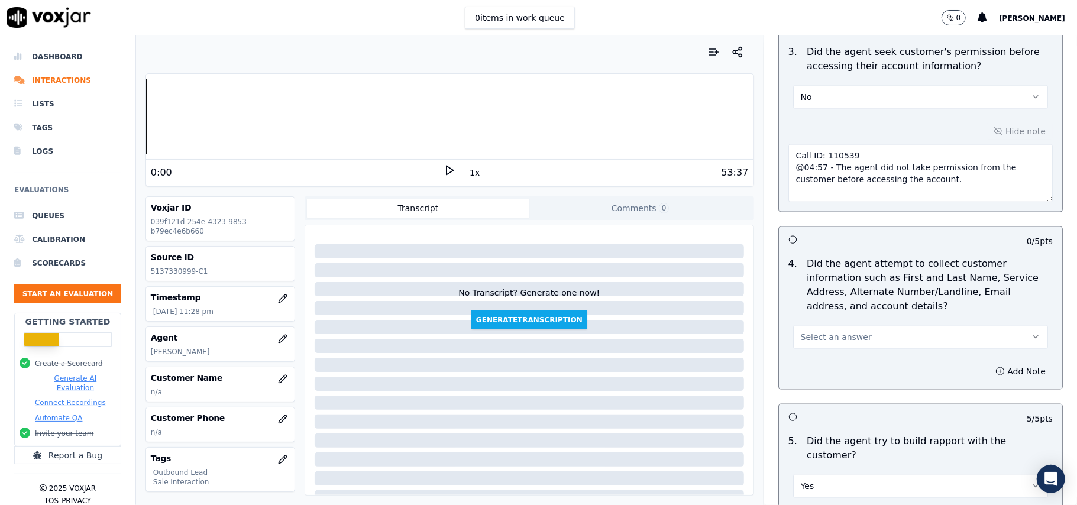
click at [837, 347] on button "Select an answer" at bounding box center [920, 337] width 255 height 24
click at [838, 365] on div "Yes" at bounding box center [895, 367] width 229 height 19
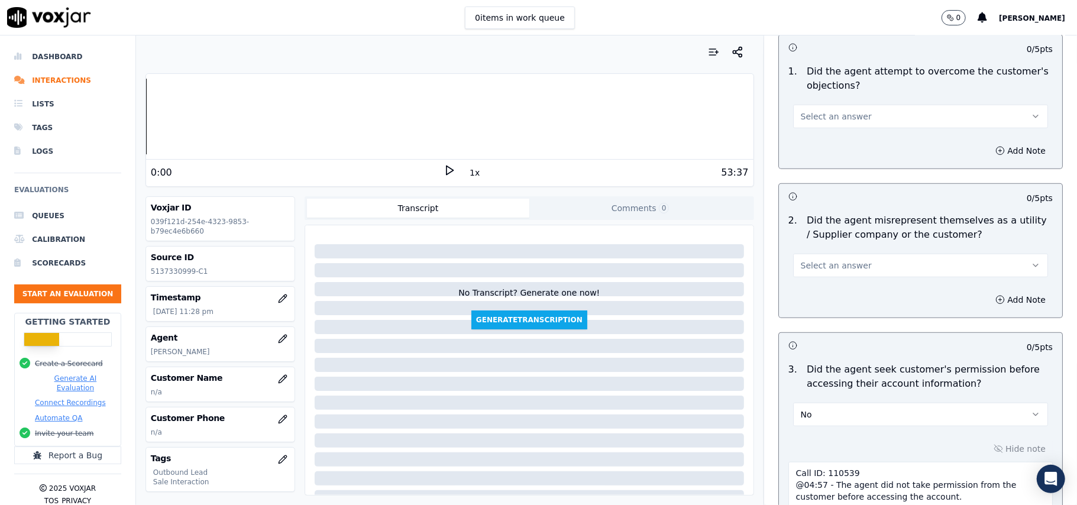
scroll to position [647, 0]
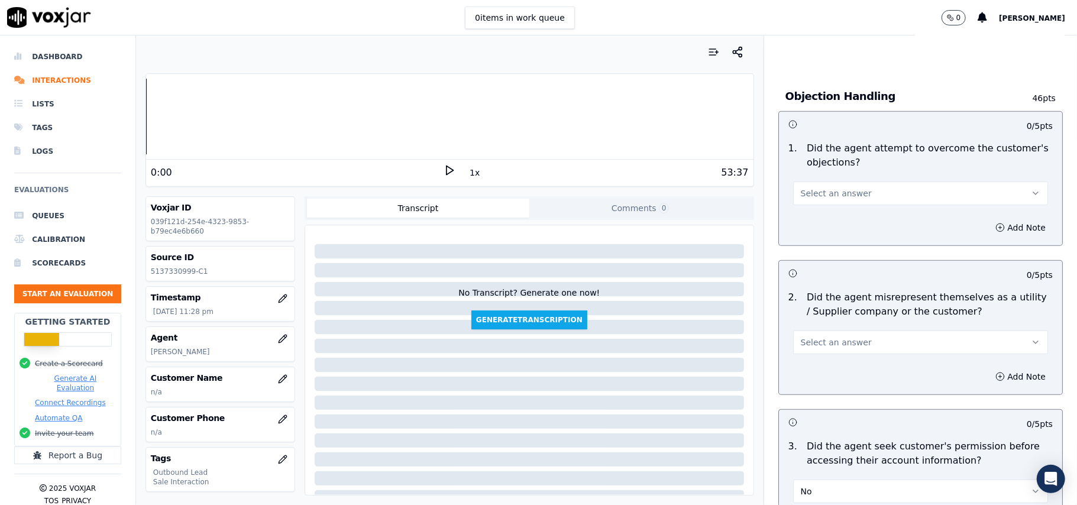
click at [821, 344] on span "Select an answer" at bounding box center [836, 343] width 71 height 12
click at [827, 389] on div "No" at bounding box center [895, 389] width 229 height 19
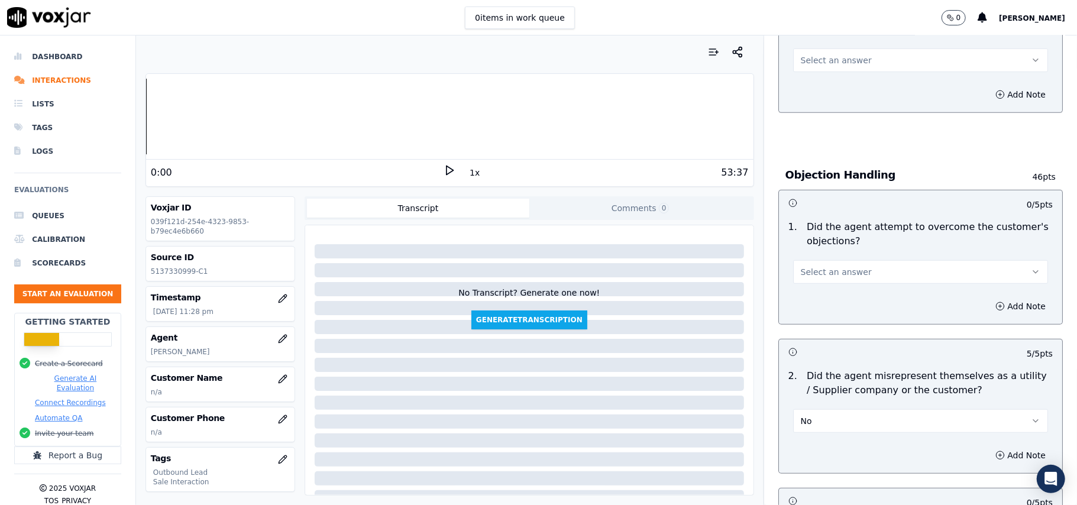
click at [843, 278] on span "Select an answer" at bounding box center [836, 272] width 71 height 12
click at [839, 301] on div "Yes" at bounding box center [895, 300] width 229 height 19
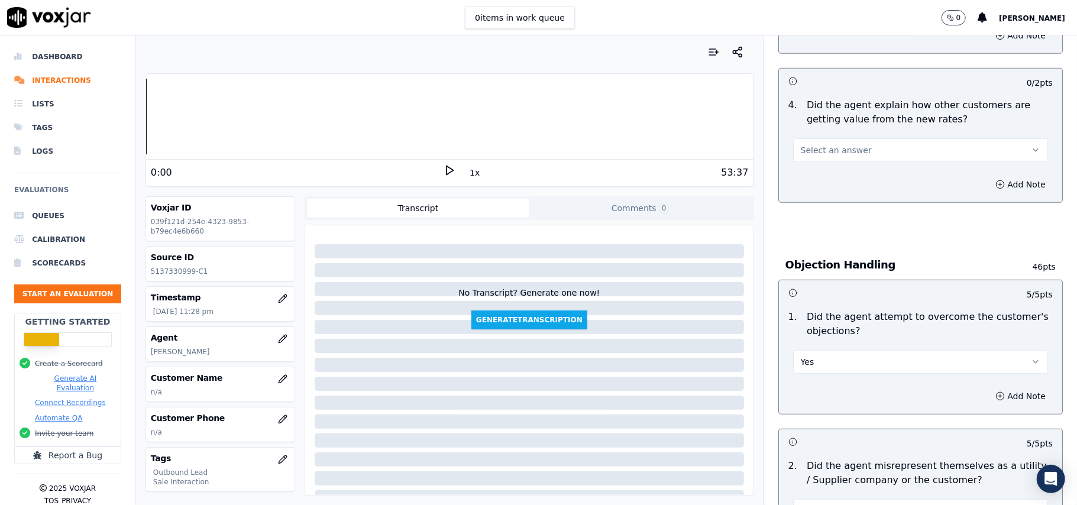
scroll to position [410, 0]
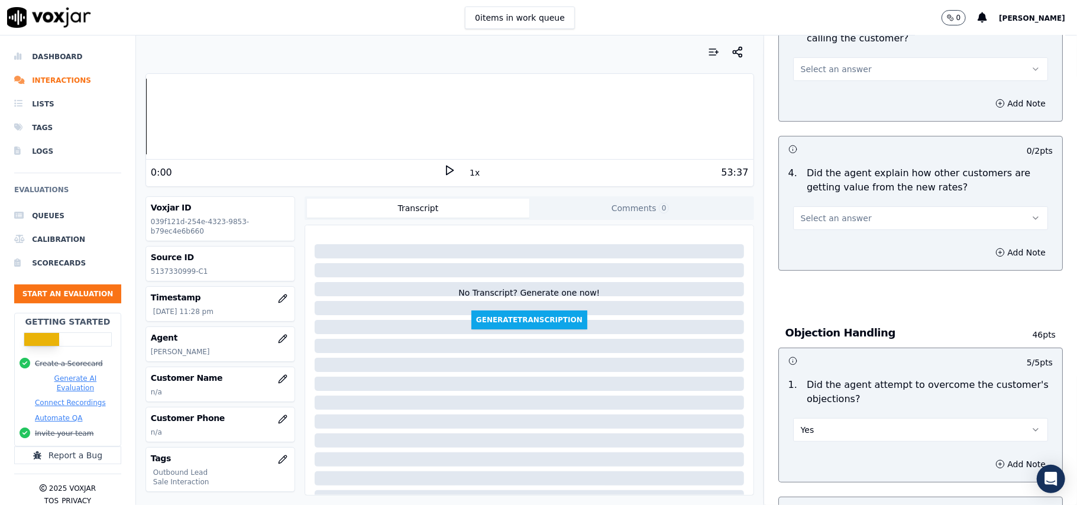
click at [852, 209] on button "Select an answer" at bounding box center [920, 218] width 255 height 24
click at [828, 248] on div "Yes" at bounding box center [895, 246] width 229 height 19
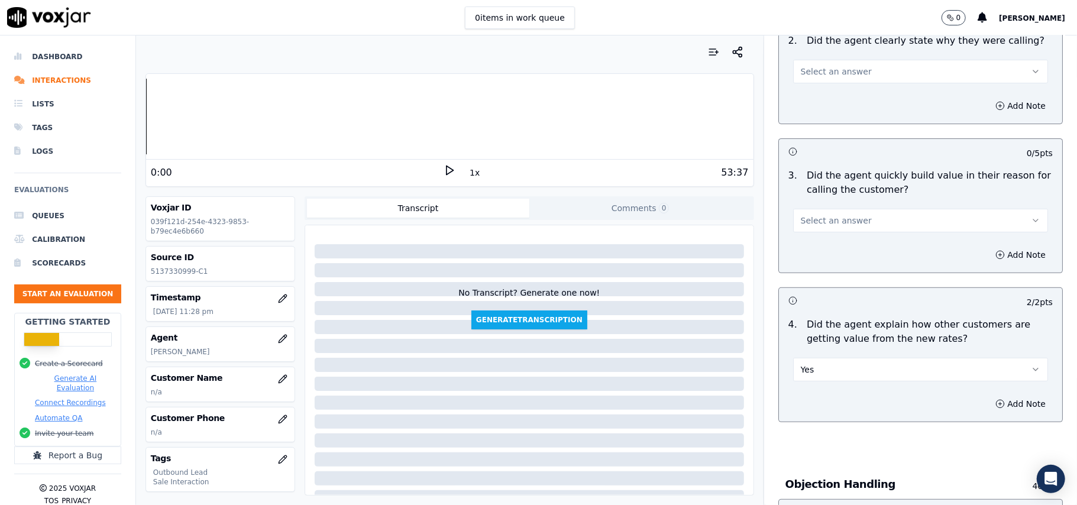
scroll to position [253, 0]
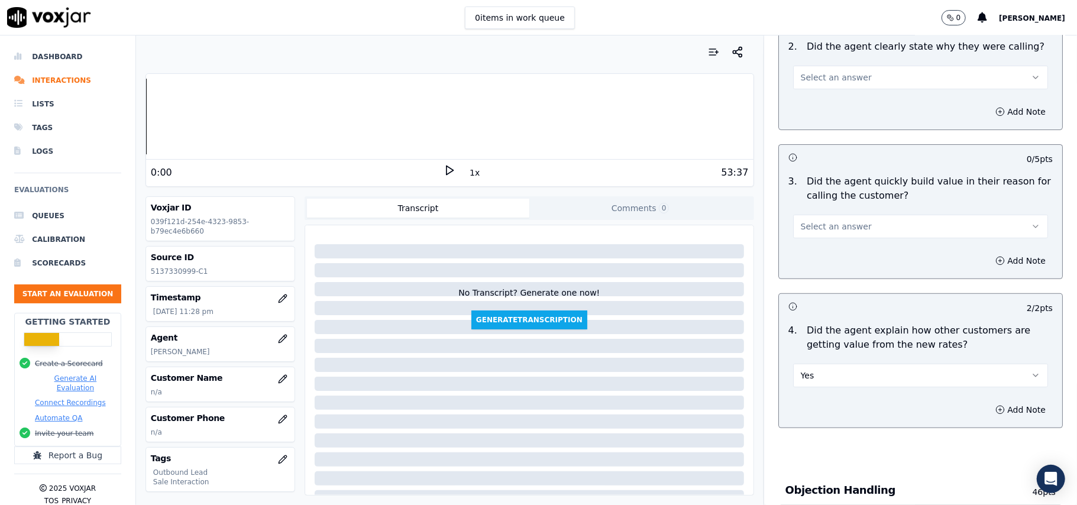
click at [829, 219] on button "Select an answer" at bounding box center [920, 227] width 255 height 24
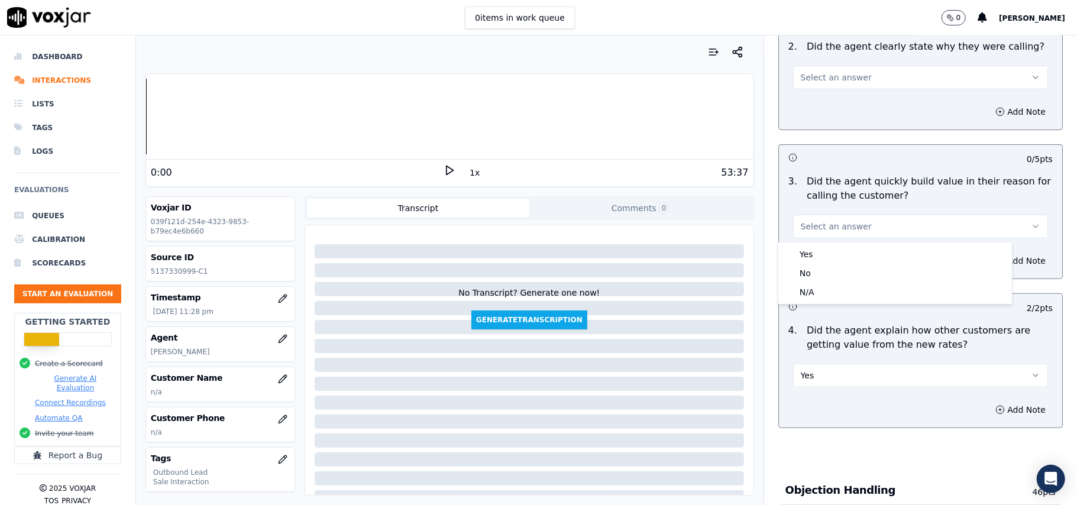
click at [820, 245] on div "Yes" at bounding box center [895, 254] width 229 height 19
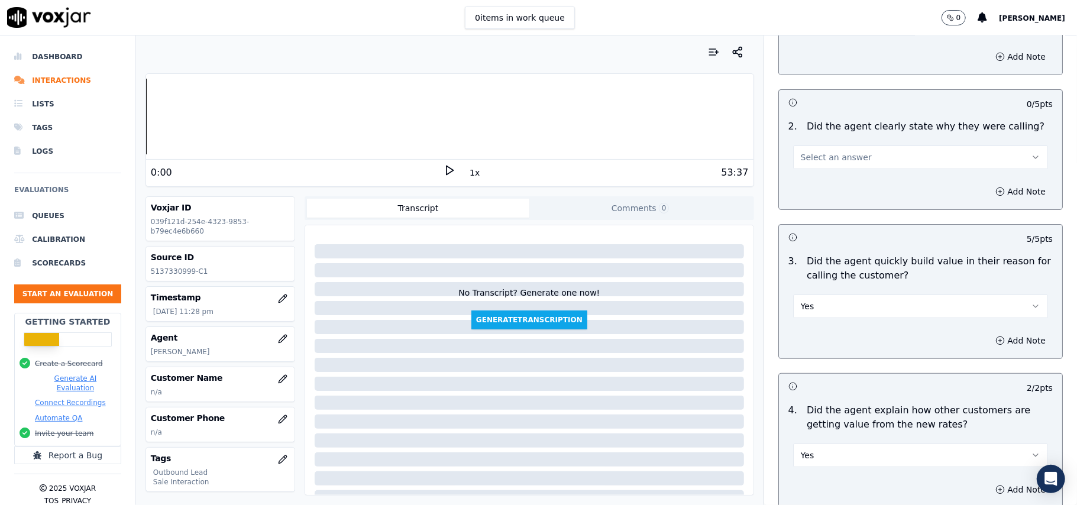
scroll to position [17, 0]
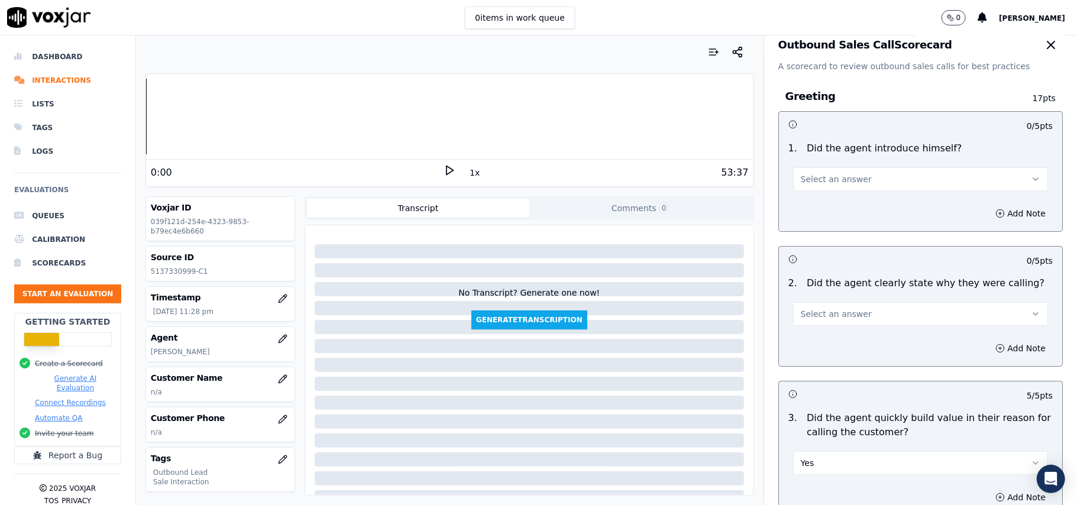
click at [824, 303] on button "Select an answer" at bounding box center [920, 314] width 255 height 24
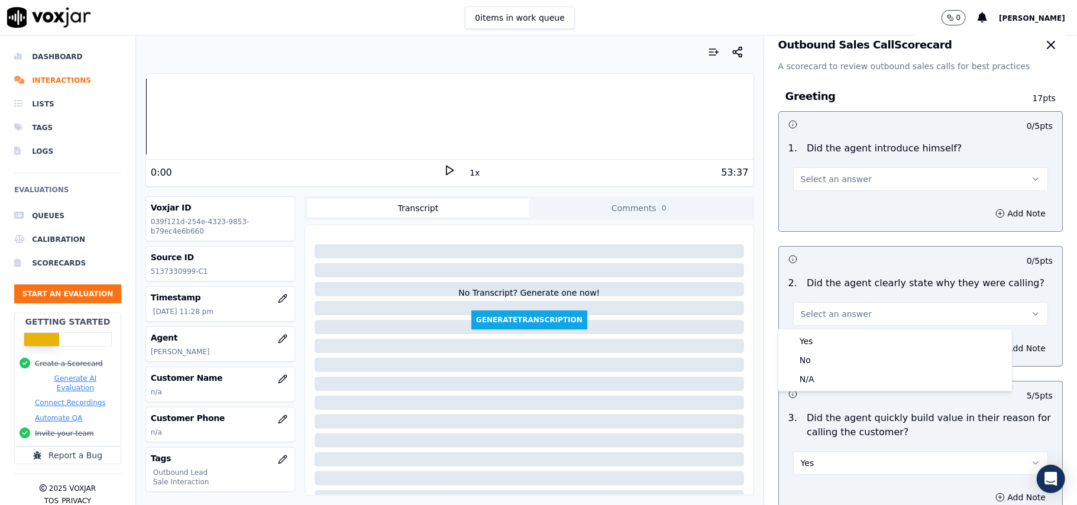
click at [821, 331] on div "Yes No N/A" at bounding box center [895, 360] width 234 height 62
click at [826, 334] on div "Yes" at bounding box center [895, 341] width 229 height 19
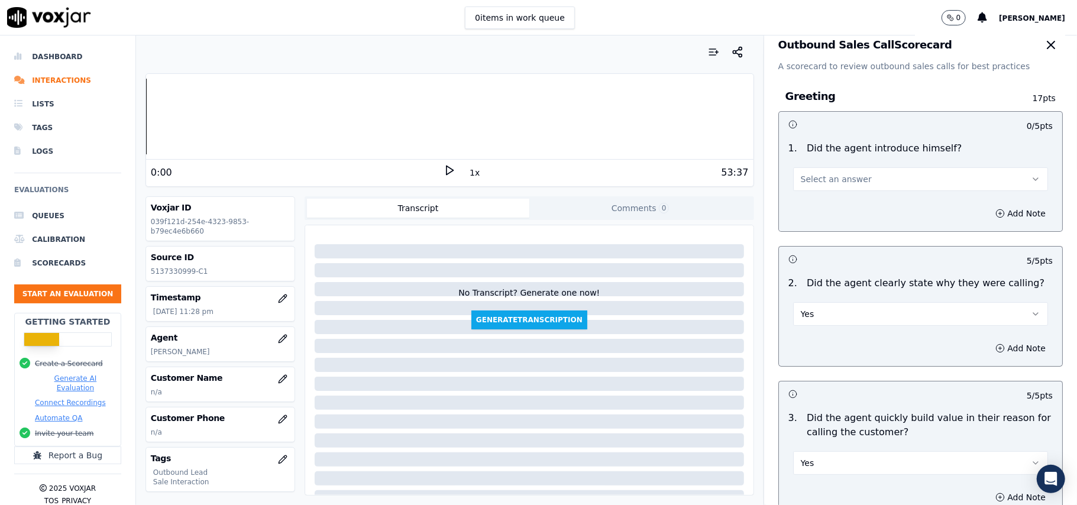
click at [850, 196] on div "Add Note" at bounding box center [920, 213] width 283 height 35
click at [852, 185] on button "Select an answer" at bounding box center [920, 179] width 255 height 24
click at [849, 202] on div "Yes" at bounding box center [895, 206] width 229 height 19
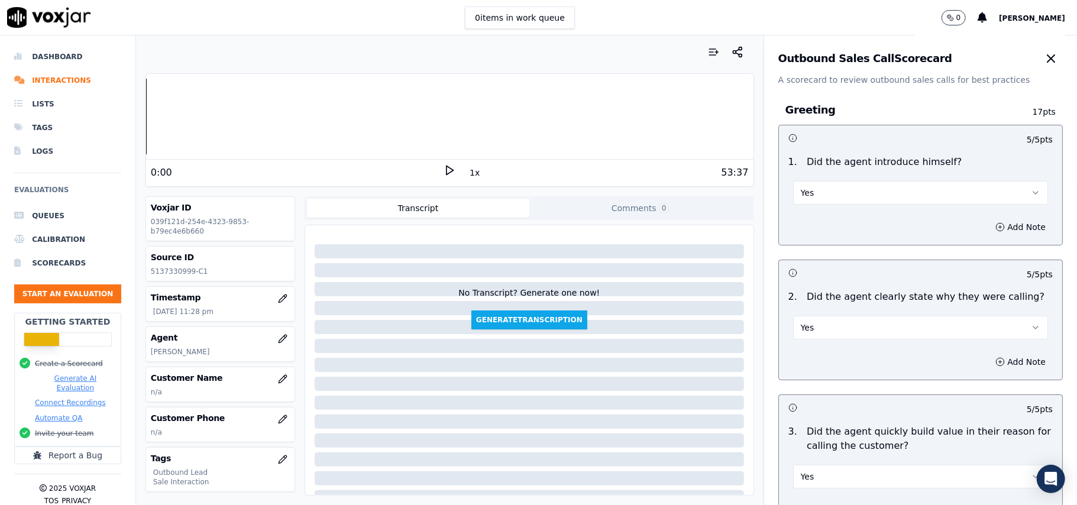
scroll to position [0, 0]
click at [271, 382] on button "button" at bounding box center [283, 379] width 24 height 24
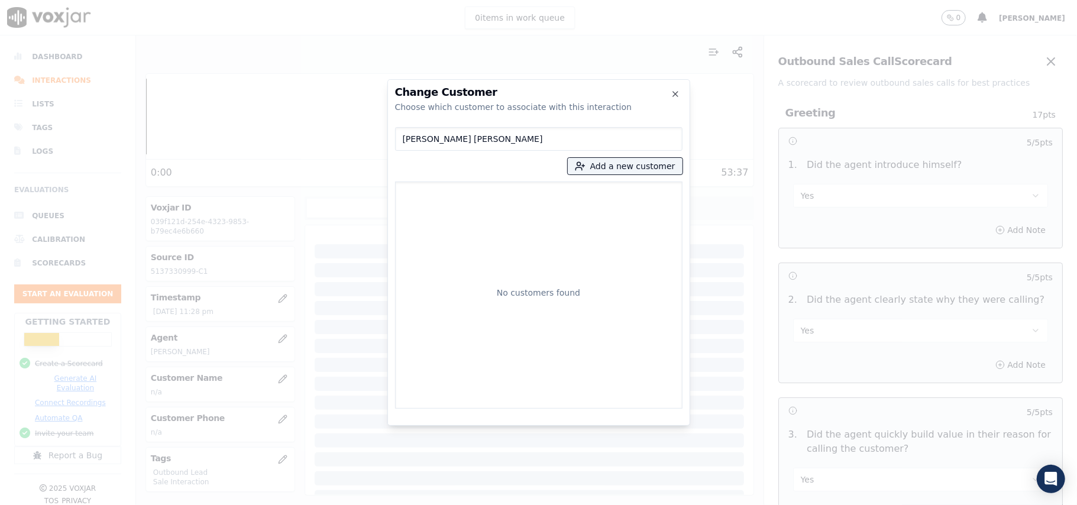
click at [403, 140] on input "[PERSON_NAME] [PERSON_NAME]" at bounding box center [538, 139] width 287 height 24
click at [407, 136] on input "[PERSON_NAME] [PERSON_NAME]" at bounding box center [538, 139] width 287 height 24
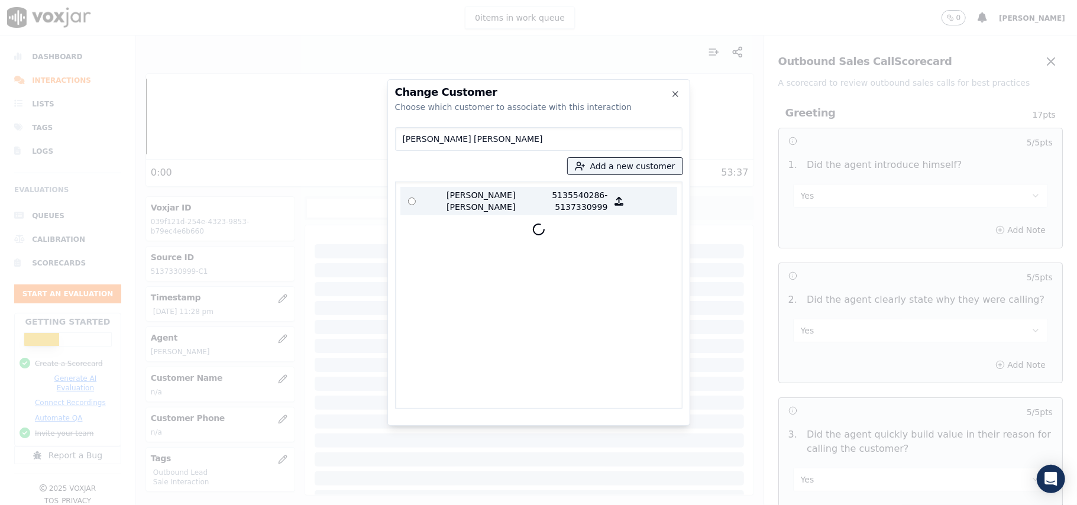
type input "[PERSON_NAME] [PERSON_NAME]"
click at [453, 204] on p "[PERSON_NAME] [PERSON_NAME]" at bounding box center [469, 201] width 92 height 24
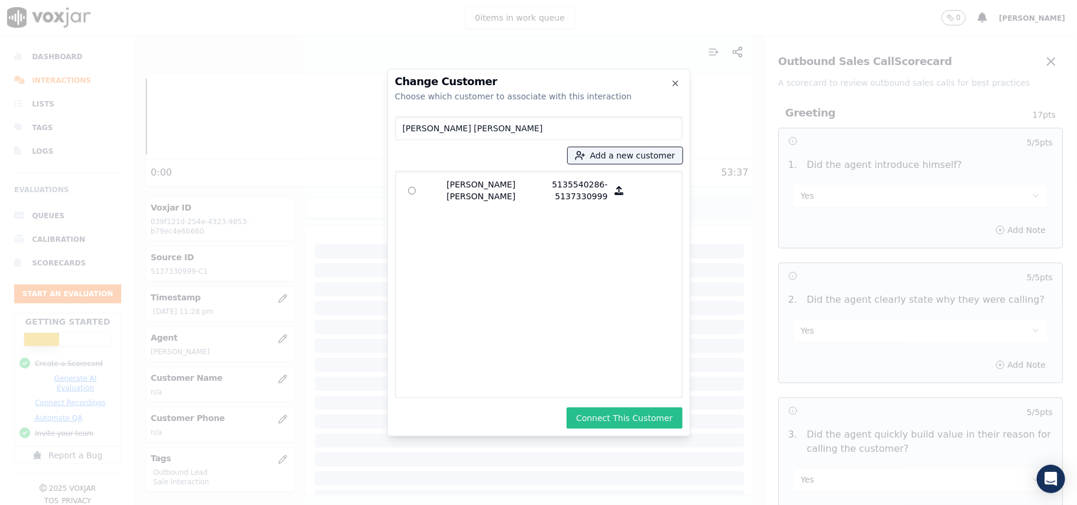
click at [613, 417] on button "Connect This Customer" at bounding box center [624, 417] width 115 height 21
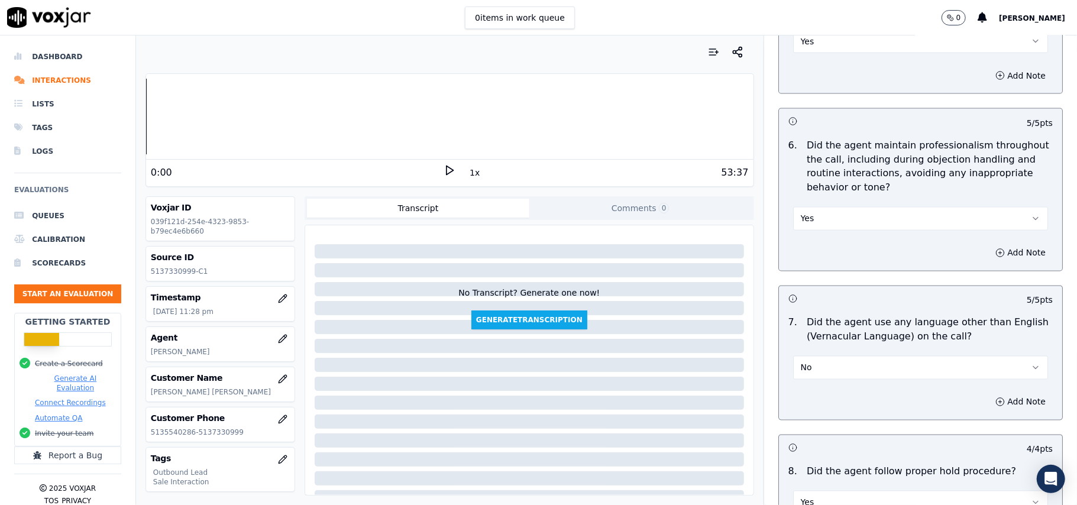
scroll to position [3013, 0]
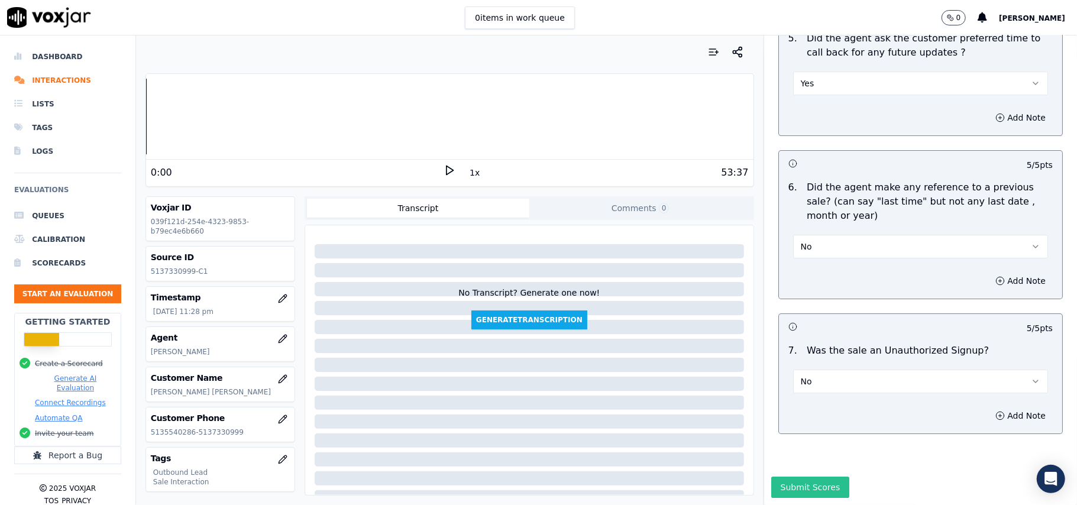
click at [783, 477] on button "Submit Scores" at bounding box center [810, 487] width 79 height 21
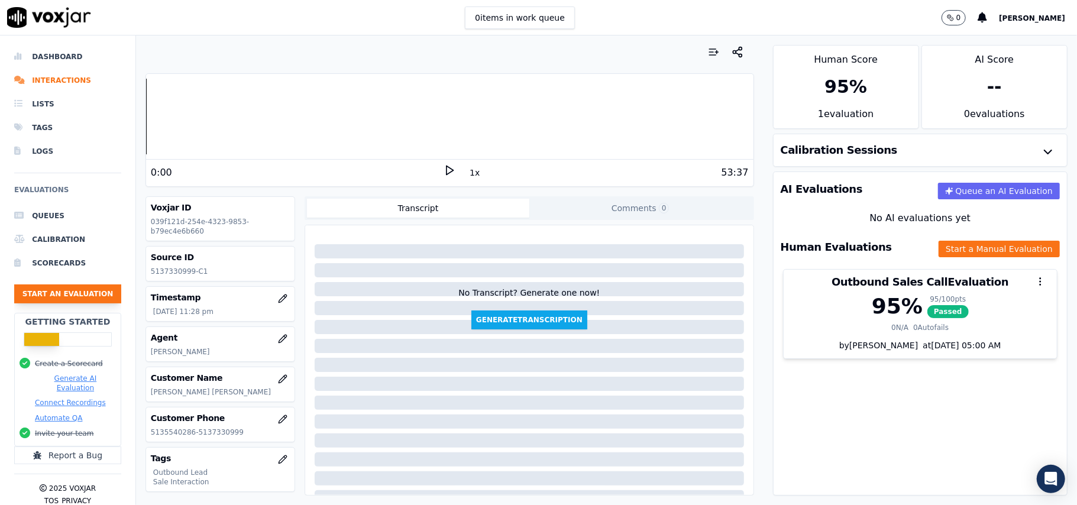
click at [29, 290] on button "Start an Evaluation" at bounding box center [67, 293] width 107 height 19
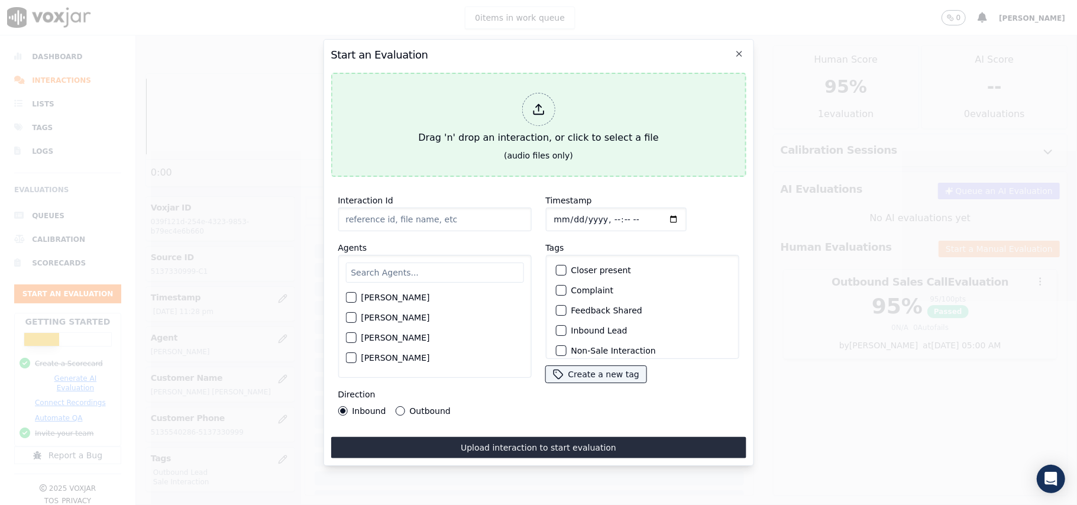
click at [538, 105] on line at bounding box center [538, 108] width 0 height 7
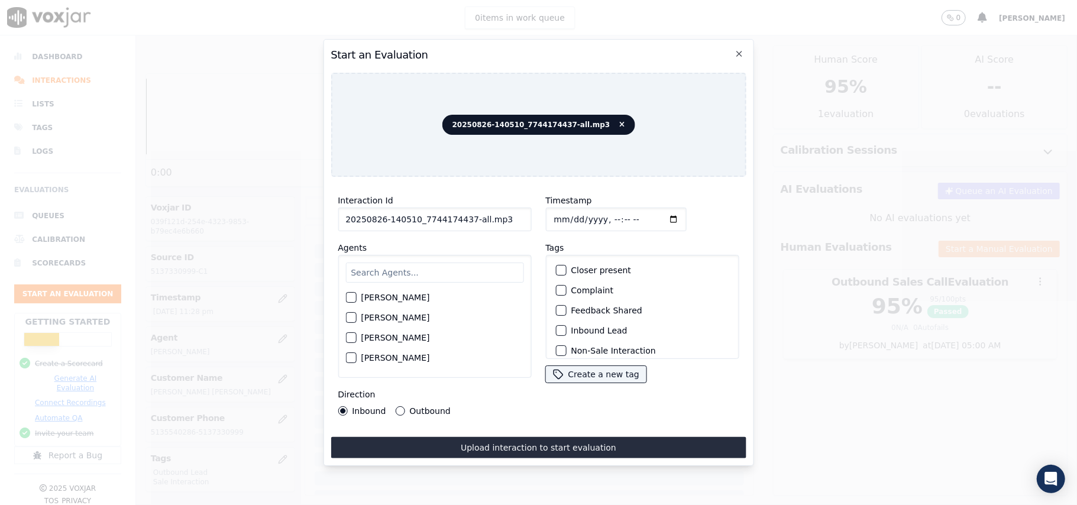
drag, startPoint x: 473, startPoint y: 214, endPoint x: 464, endPoint y: 218, distance: 10.1
click at [464, 218] on input "20250826-140510_7744174437-all.mp3" at bounding box center [434, 220] width 193 height 24
type input "20250826-140510_7744174437-C1"
click at [564, 213] on input "Timestamp" at bounding box center [615, 220] width 141 height 24
type input "[DATE]T23:31"
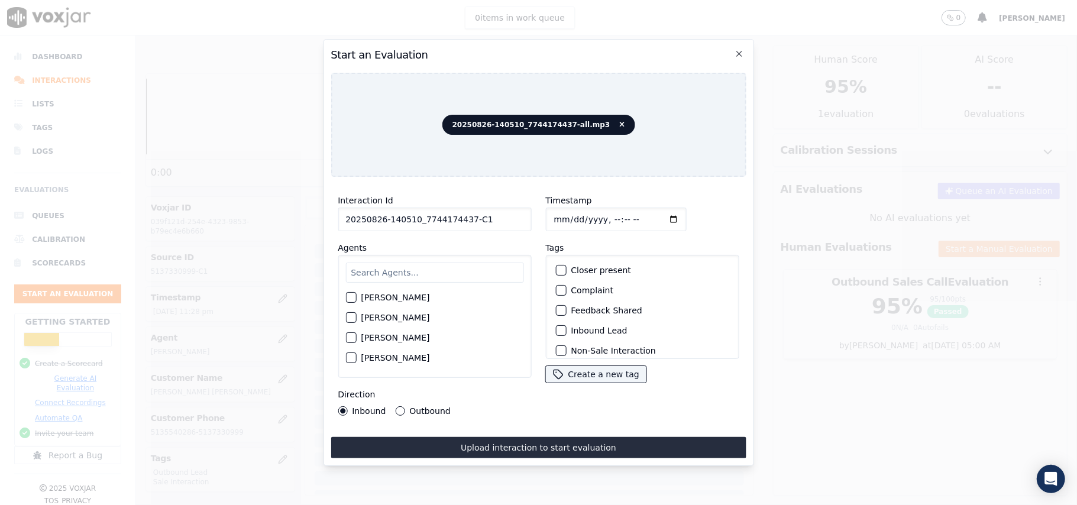
click at [471, 266] on input "text" at bounding box center [434, 273] width 178 height 20
type input "A"
click at [380, 354] on label "[PERSON_NAME]" at bounding box center [395, 358] width 69 height 8
click at [356, 352] on button "[PERSON_NAME]" at bounding box center [350, 357] width 11 height 11
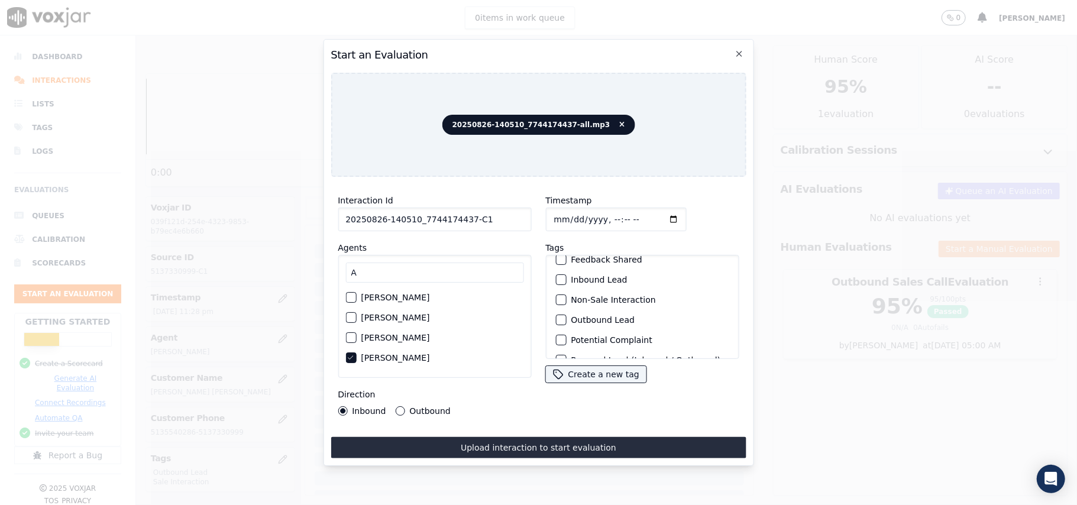
scroll to position [79, 0]
click at [558, 294] on div "Outbound Lead" at bounding box center [642, 292] width 183 height 20
click at [556, 291] on div "button" at bounding box center [560, 292] width 8 height 8
click at [559, 322] on button "Non-Sale Interaction" at bounding box center [560, 326] width 11 height 11
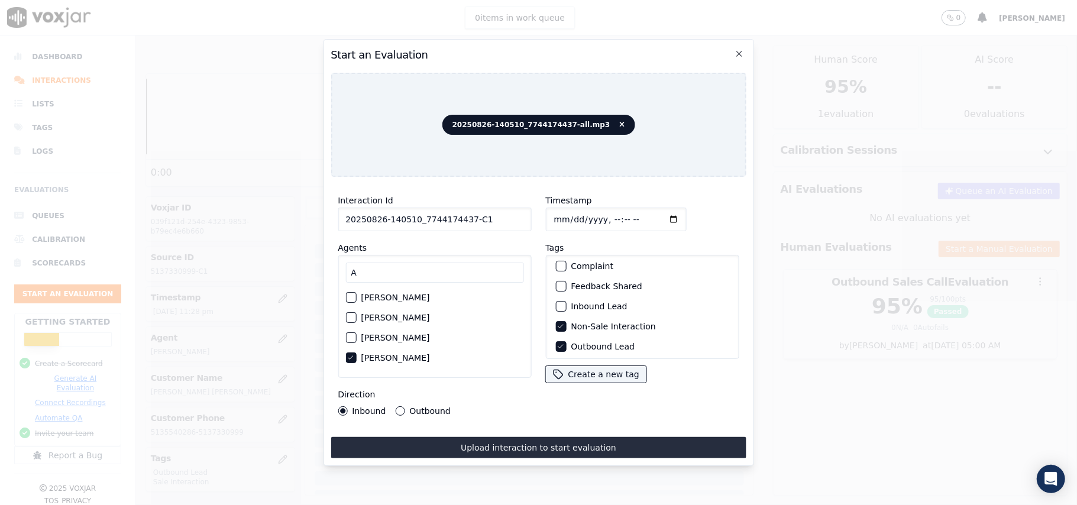
click at [398, 406] on button "Outbound" at bounding box center [399, 410] width 9 height 9
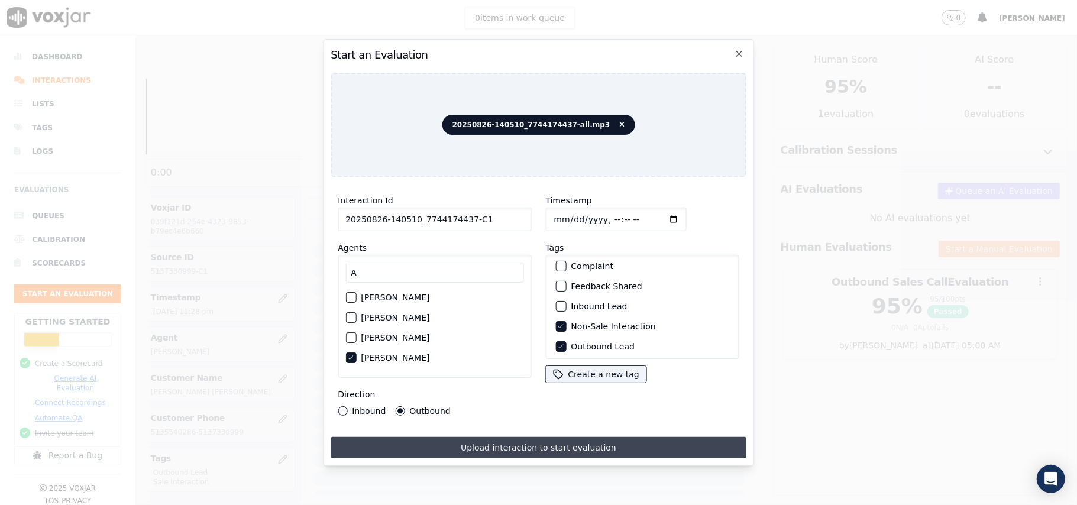
click at [467, 438] on button "Upload interaction to start evaluation" at bounding box center [538, 447] width 415 height 21
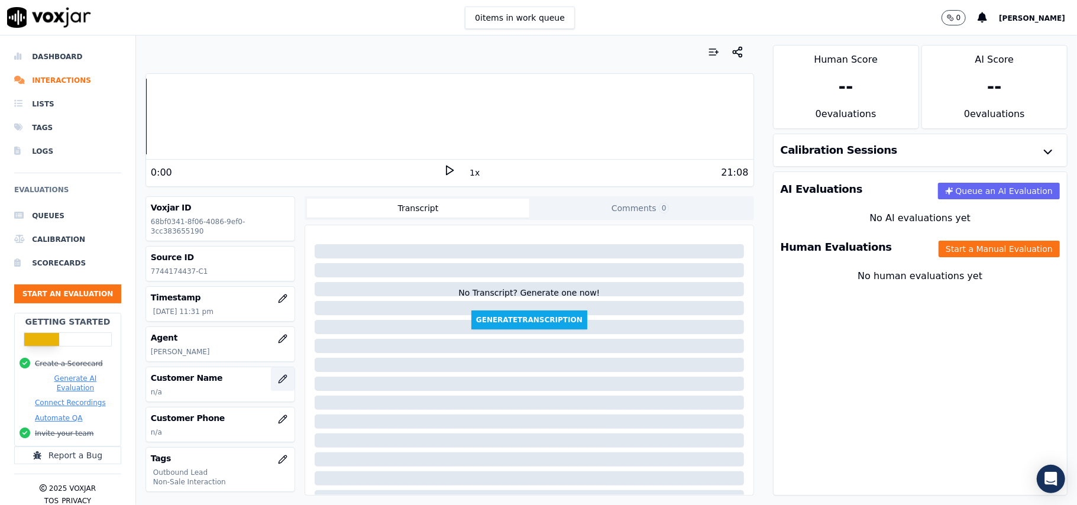
click at [278, 381] on icon "button" at bounding box center [282, 378] width 9 height 9
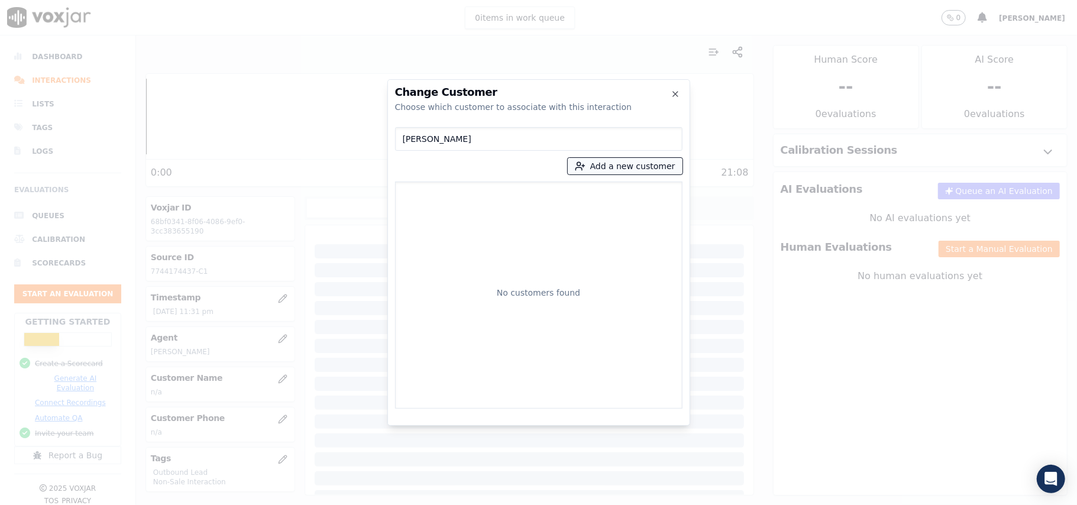
type input "[PERSON_NAME]"
click at [592, 172] on button "Add a new customer" at bounding box center [625, 166] width 115 height 17
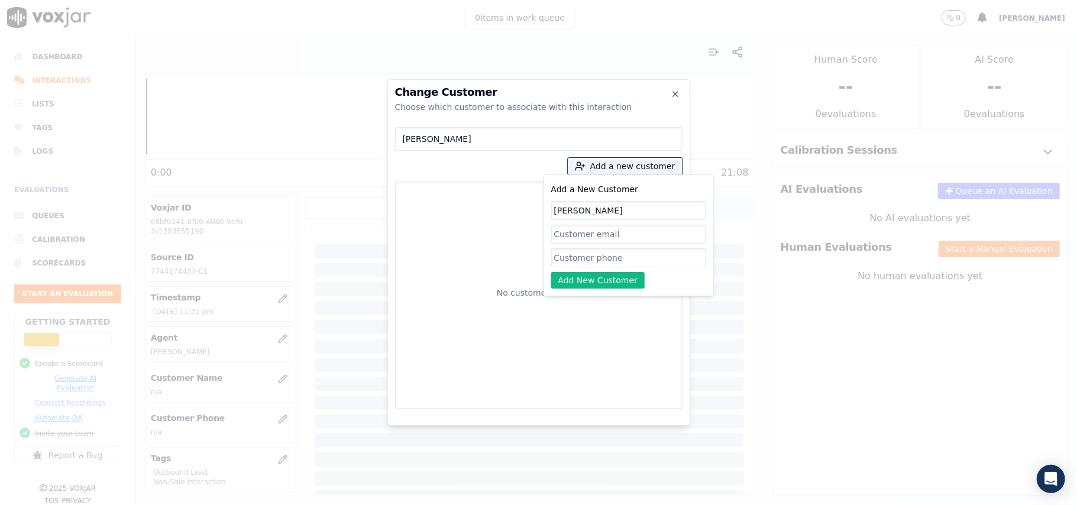
type input "[PERSON_NAME]"
click at [574, 261] on input "Add a New Customer" at bounding box center [628, 257] width 155 height 19
paste input "7744174437"
type input "7744174437"
drag, startPoint x: 571, startPoint y: 282, endPoint x: 582, endPoint y: 276, distance: 12.5
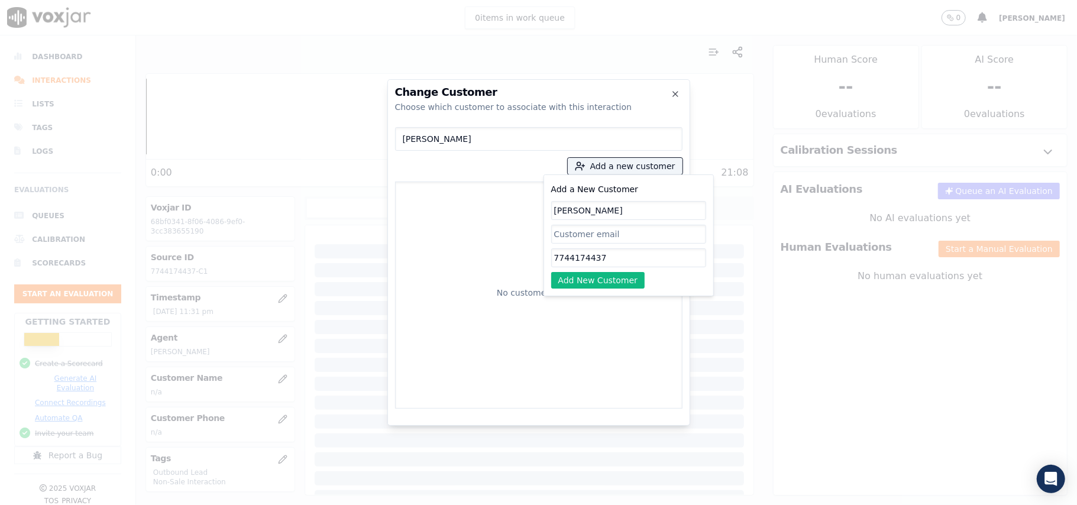
click at [571, 282] on button "Add New Customer" at bounding box center [598, 280] width 94 height 17
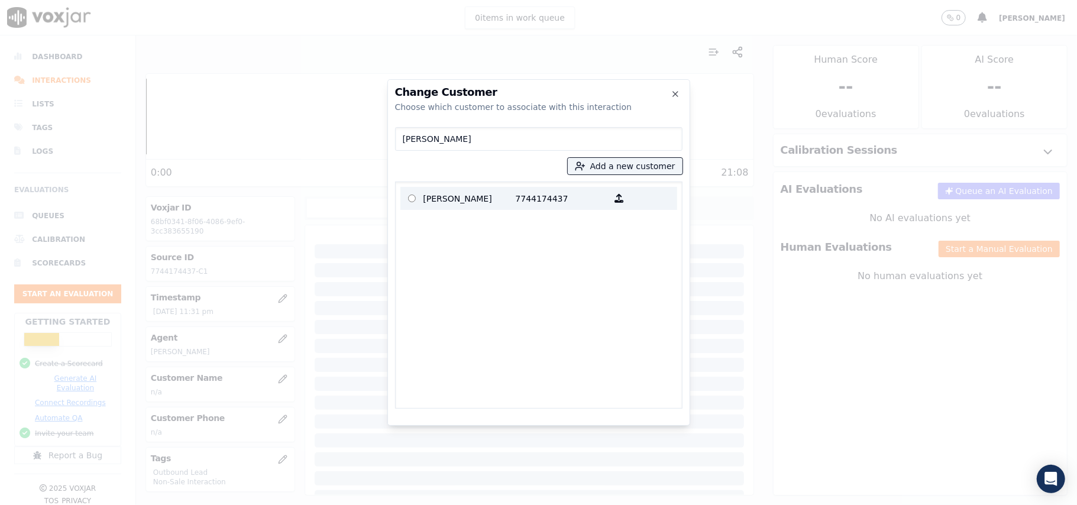
click at [417, 200] on p at bounding box center [411, 198] width 23 height 18
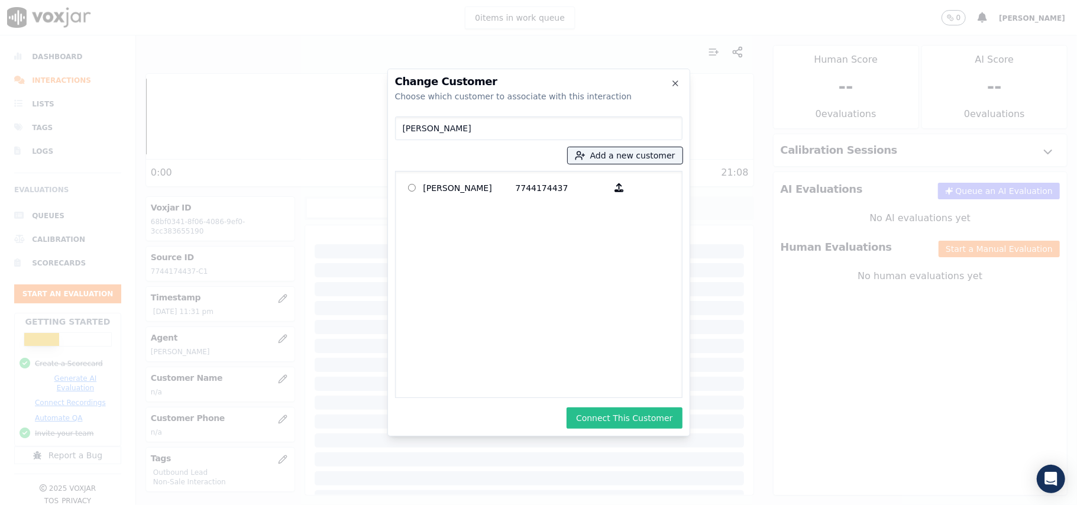
click at [597, 415] on button "Connect This Customer" at bounding box center [624, 417] width 115 height 21
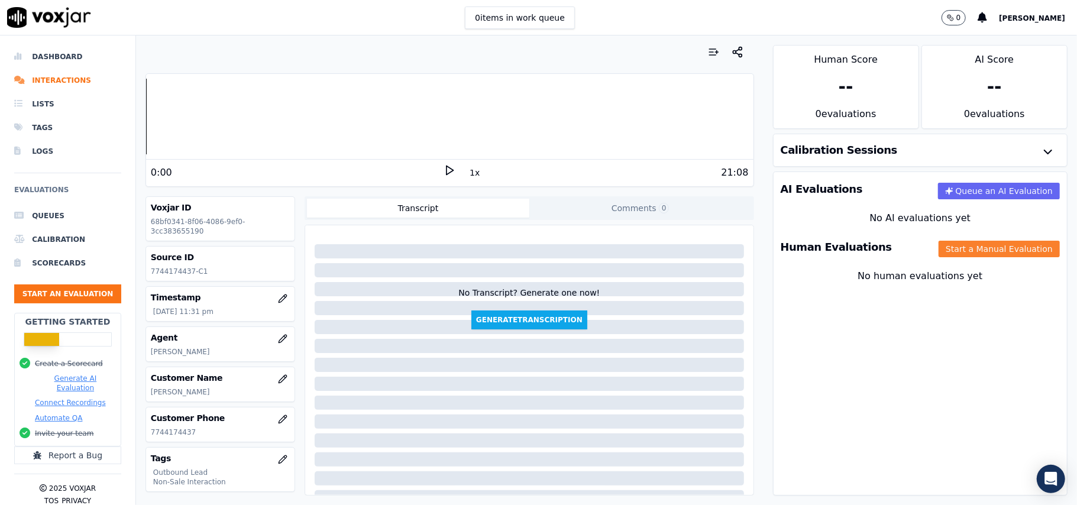
click at [939, 250] on button "Start a Manual Evaluation" at bounding box center [999, 249] width 121 height 17
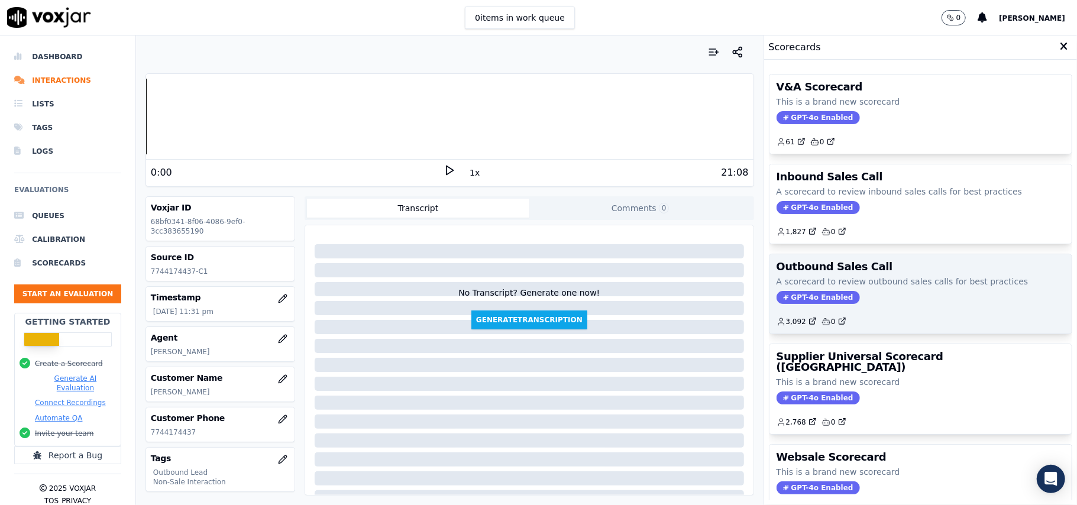
click at [814, 299] on span "GPT-4o Enabled" at bounding box center [818, 297] width 83 height 13
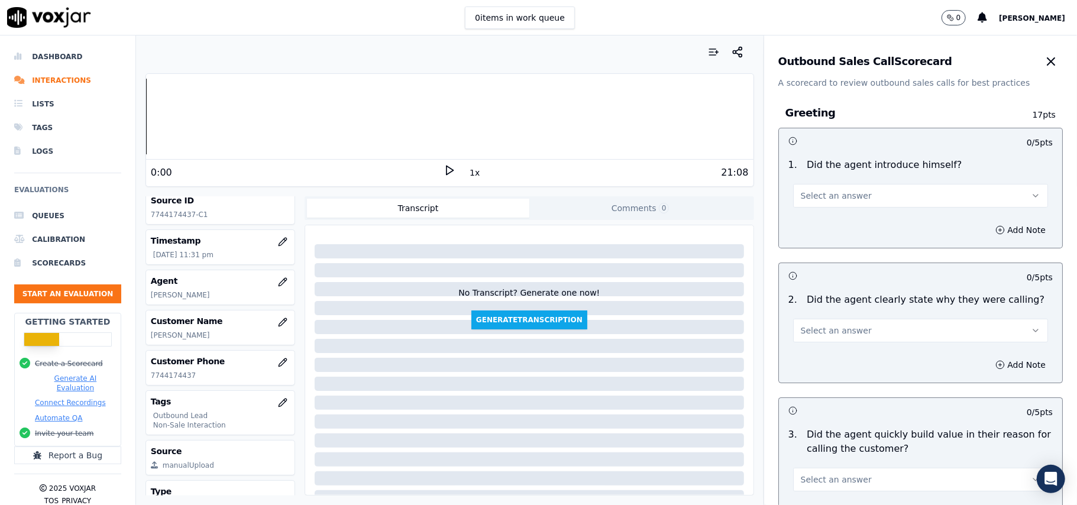
scroll to position [116, 0]
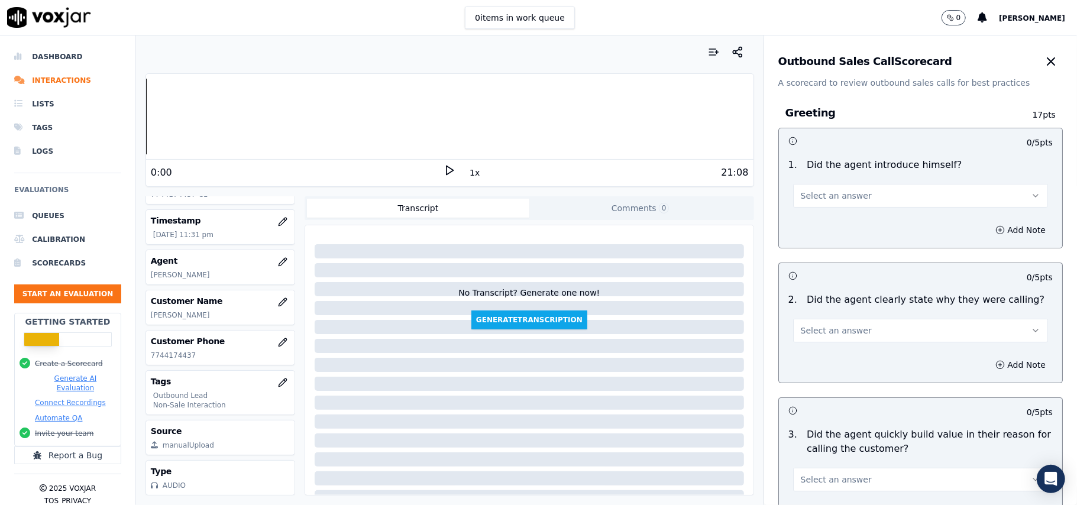
click at [822, 200] on span "Select an answer" at bounding box center [836, 196] width 71 height 12
click at [821, 237] on div "No" at bounding box center [895, 241] width 229 height 19
click at [812, 194] on button "No" at bounding box center [920, 196] width 255 height 24
click at [812, 216] on div "Yes" at bounding box center [895, 223] width 229 height 19
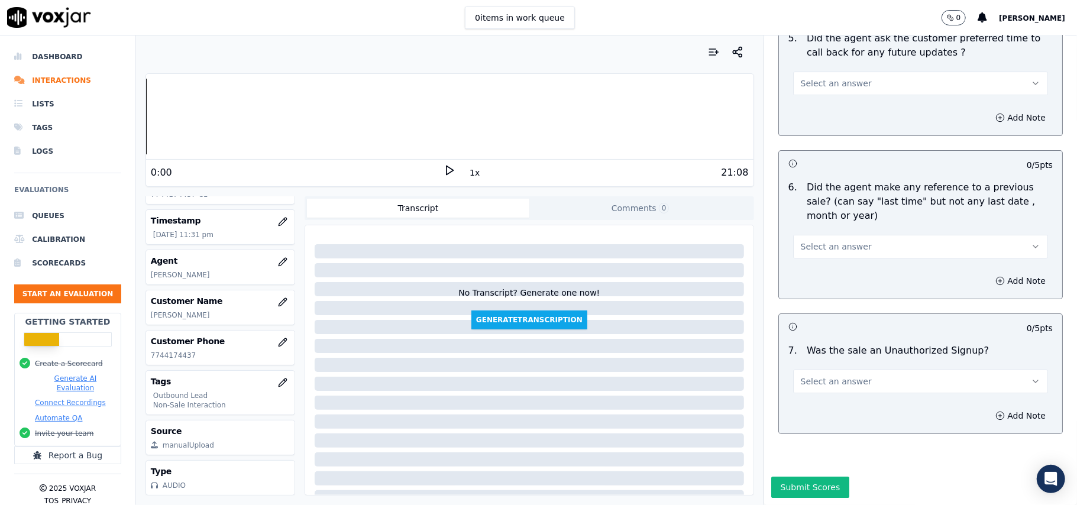
click at [913, 370] on button "Select an answer" at bounding box center [920, 382] width 255 height 24
click at [814, 410] on div "N/A" at bounding box center [895, 410] width 229 height 19
click at [833, 241] on span "Select an answer" at bounding box center [836, 247] width 71 height 12
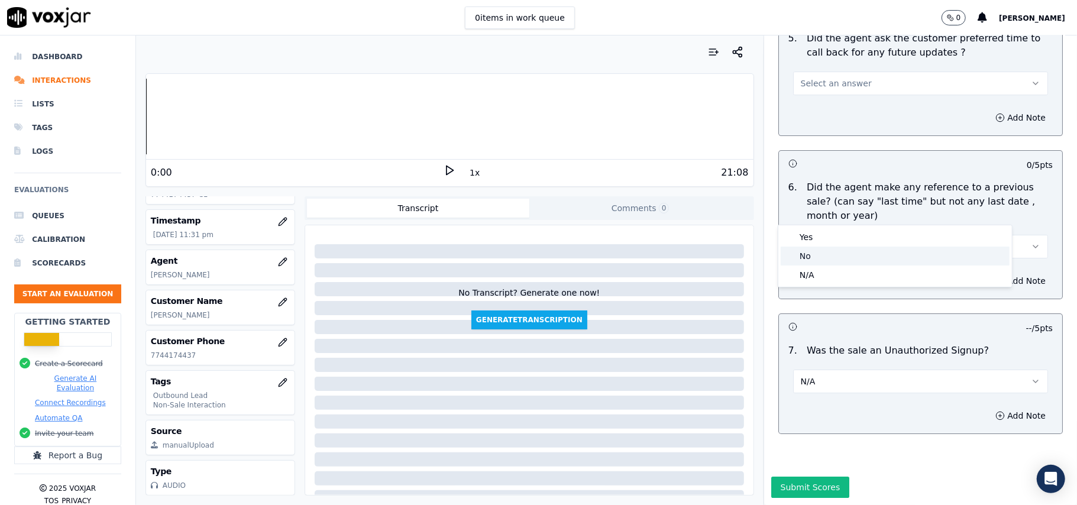
click at [824, 248] on div "No" at bounding box center [895, 256] width 229 height 19
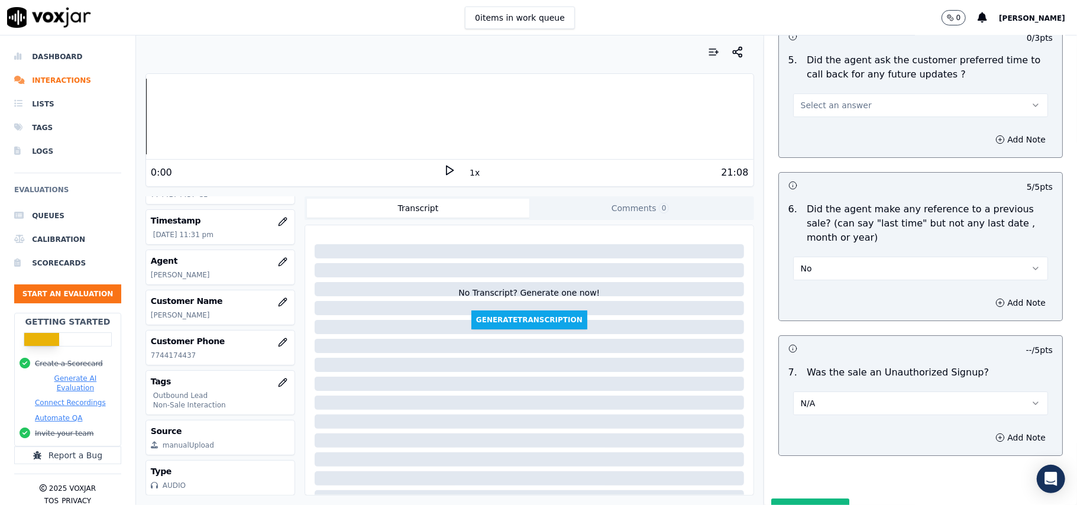
scroll to position [2871, 0]
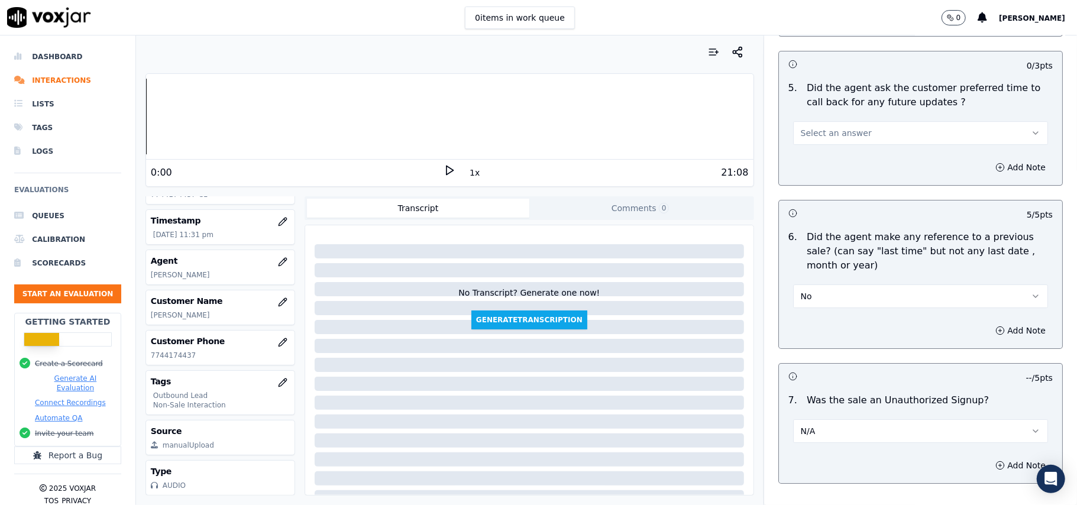
drag, startPoint x: 833, startPoint y: 127, endPoint x: 829, endPoint y: 135, distance: 9.0
click at [832, 127] on span "Select an answer" at bounding box center [836, 133] width 71 height 12
click at [824, 157] on div "Yes" at bounding box center [895, 152] width 229 height 19
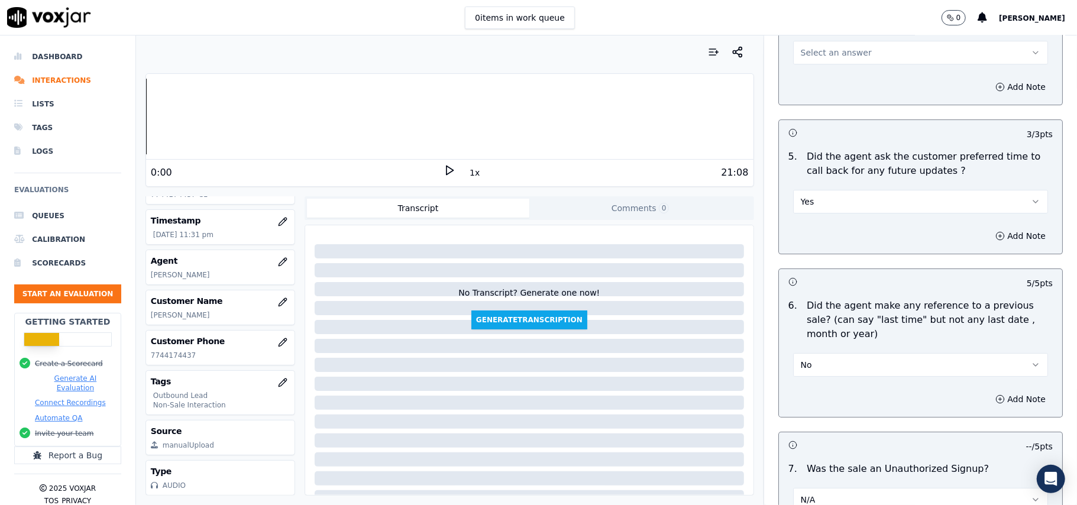
scroll to position [2713, 0]
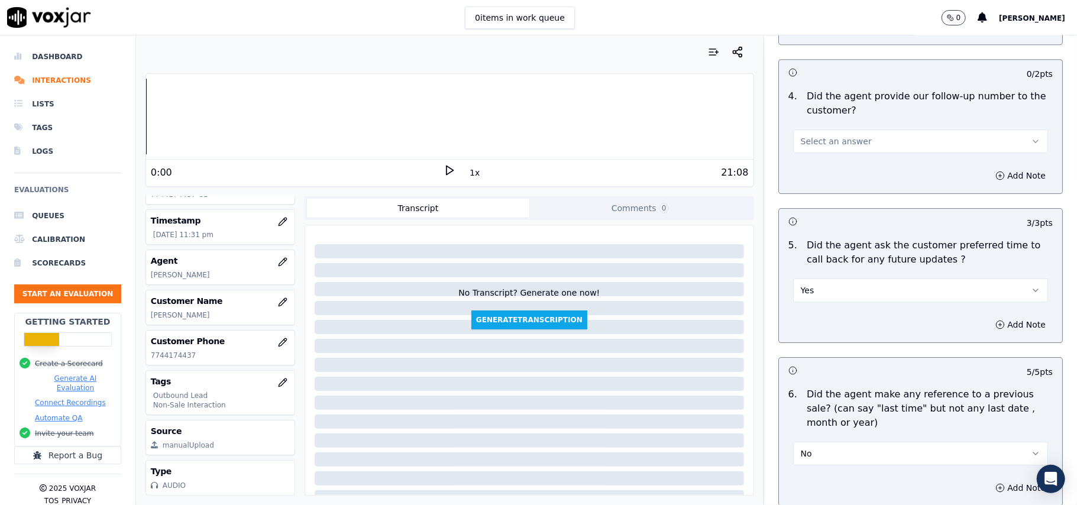
click at [828, 285] on button "Yes" at bounding box center [920, 291] width 255 height 24
drag, startPoint x: 810, startPoint y: 345, endPoint x: 809, endPoint y: 337, distance: 8.9
click at [811, 346] on div "N/A" at bounding box center [895, 348] width 229 height 19
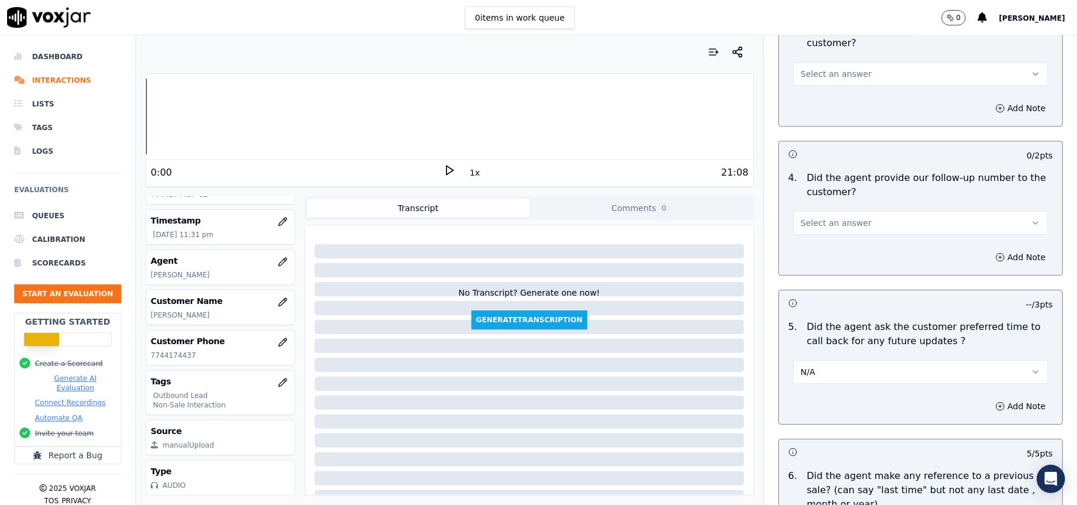
scroll to position [2556, 0]
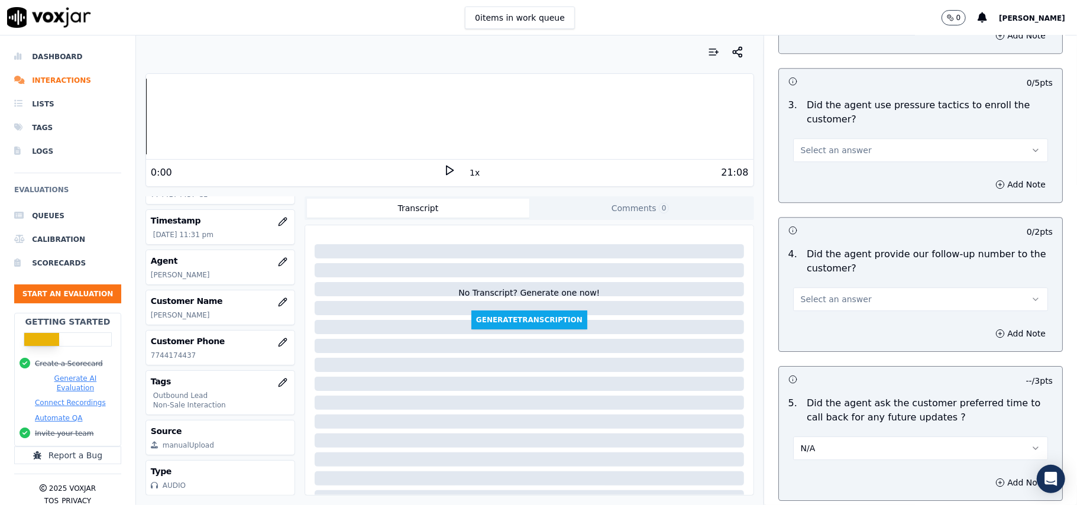
click at [826, 296] on span "Select an answer" at bounding box center [836, 299] width 71 height 12
click at [831, 351] on div "N/A" at bounding box center [895, 356] width 229 height 19
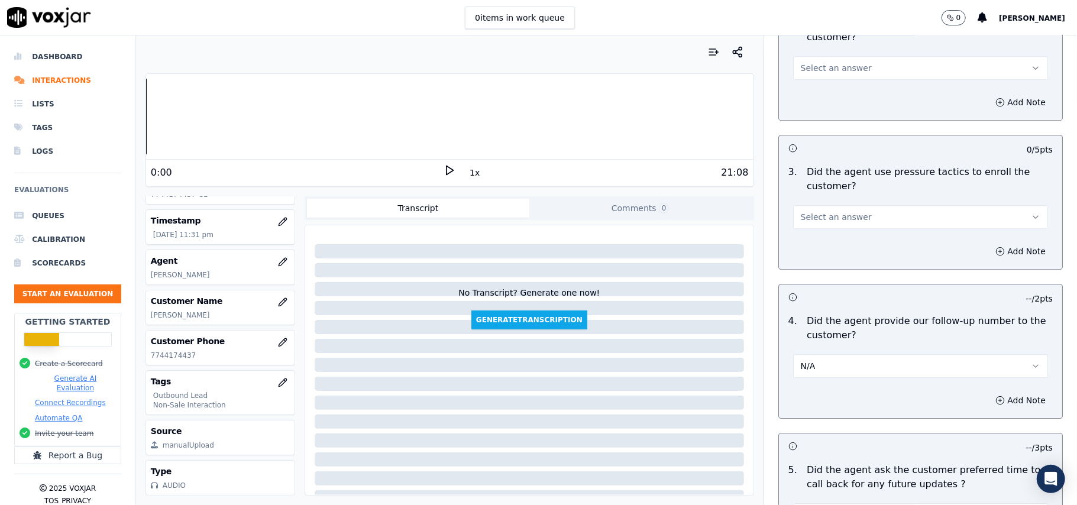
scroll to position [2398, 0]
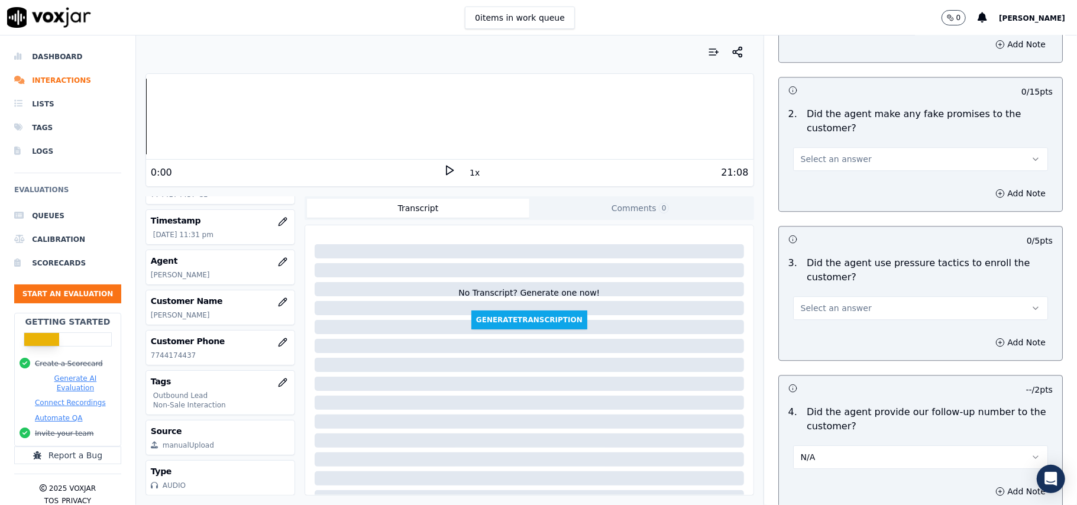
click at [828, 302] on span "Select an answer" at bounding box center [836, 308] width 71 height 12
click at [829, 335] on div "Yes" at bounding box center [895, 327] width 229 height 19
click at [829, 302] on button "Yes" at bounding box center [920, 308] width 255 height 24
click at [826, 349] on div "No" at bounding box center [895, 346] width 229 height 19
click at [822, 159] on button "Select an answer" at bounding box center [920, 159] width 255 height 24
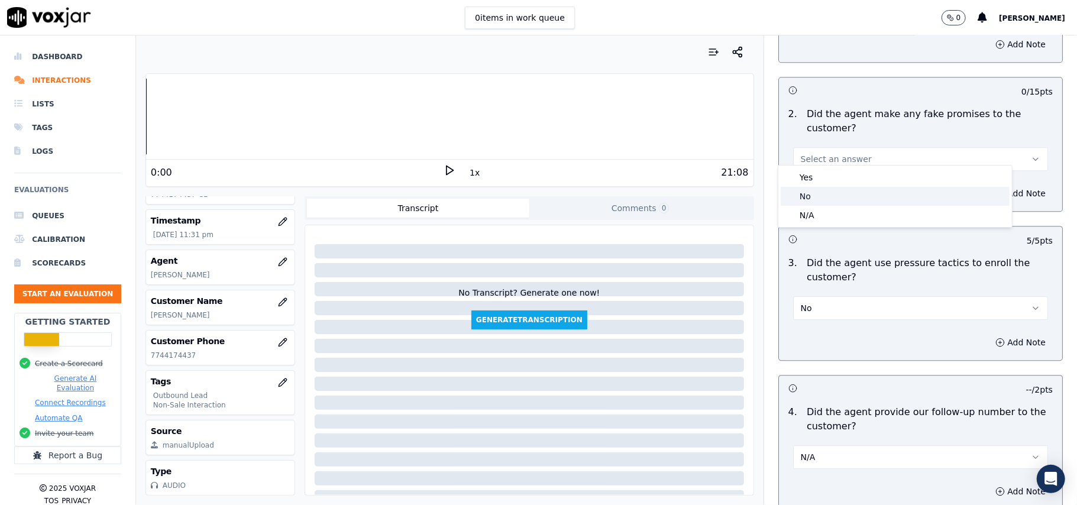
click at [821, 195] on div "No" at bounding box center [895, 196] width 229 height 19
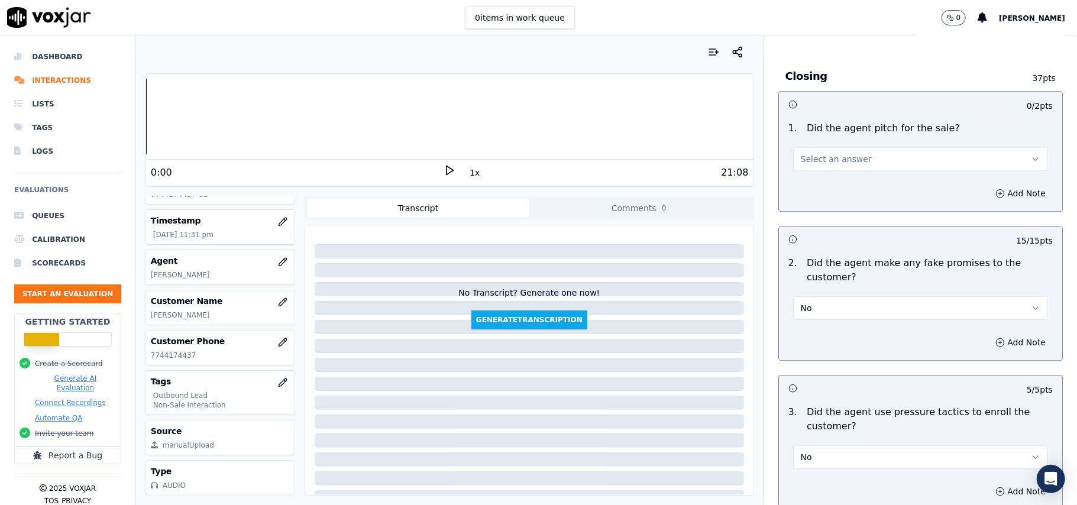
scroll to position [2161, 0]
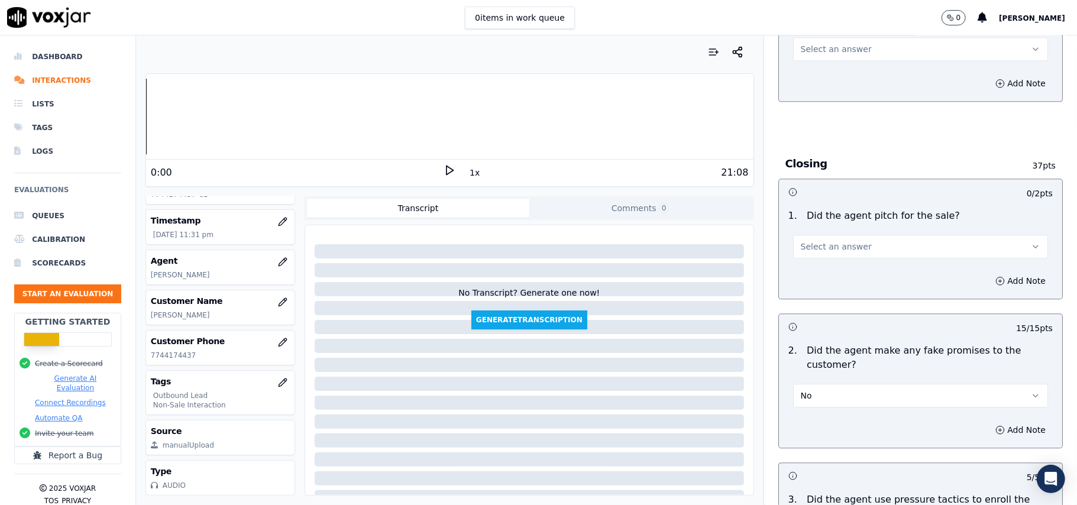
click at [838, 235] on button "Select an answer" at bounding box center [920, 247] width 255 height 24
click at [830, 272] on div "Yes" at bounding box center [895, 264] width 229 height 19
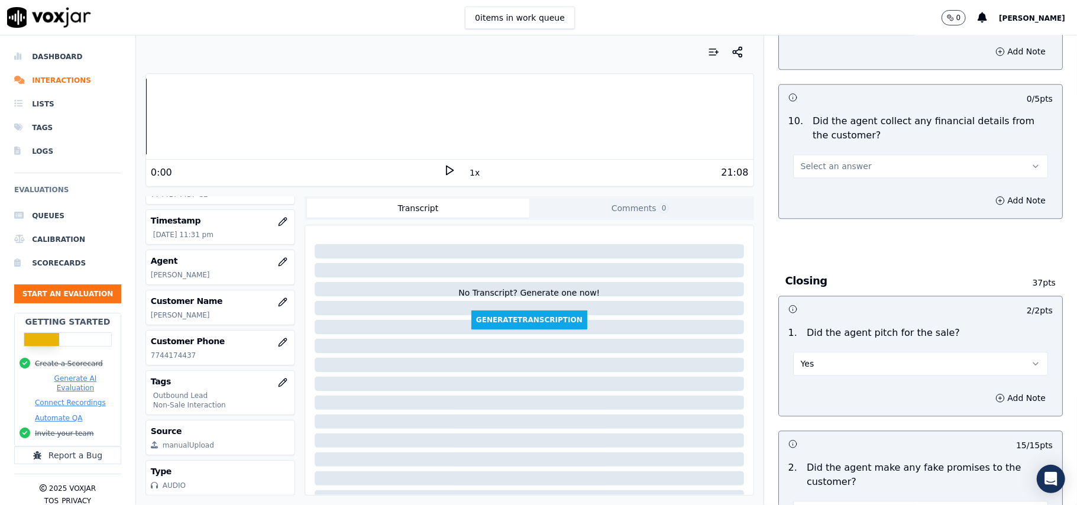
scroll to position [1924, 0]
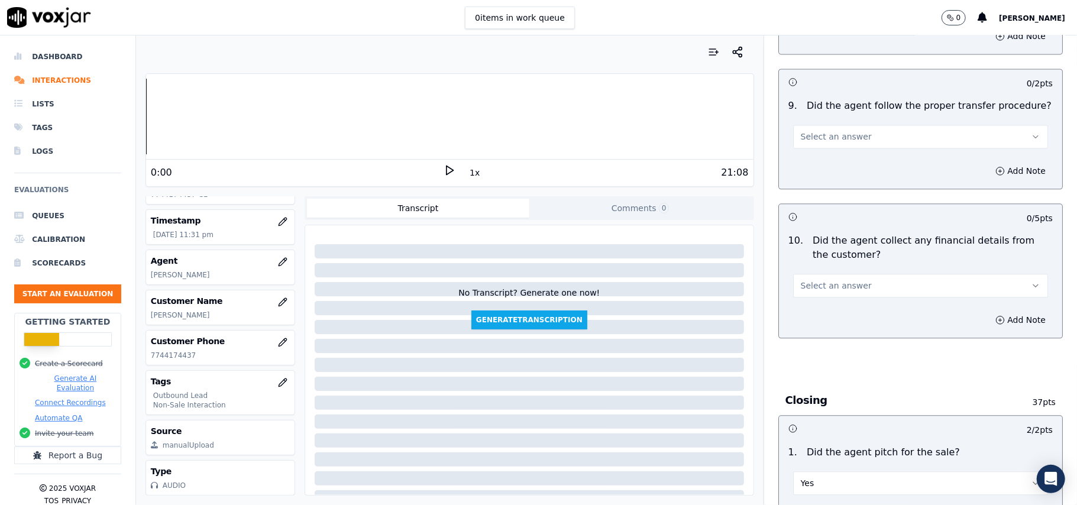
drag, startPoint x: 819, startPoint y: 273, endPoint x: 817, endPoint y: 280, distance: 7.8
click at [819, 280] on span "Select an answer" at bounding box center [836, 286] width 71 height 12
click at [807, 329] on div "No" at bounding box center [895, 322] width 229 height 19
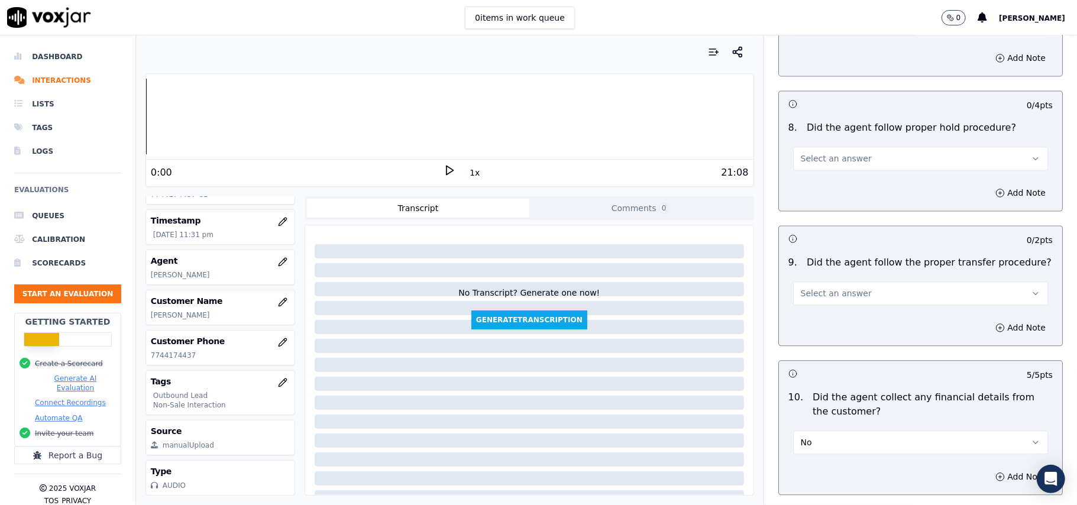
scroll to position [1767, 0]
click at [820, 288] on span "Select an answer" at bounding box center [836, 294] width 71 height 12
click at [822, 310] on div "Yes" at bounding box center [895, 311] width 229 height 19
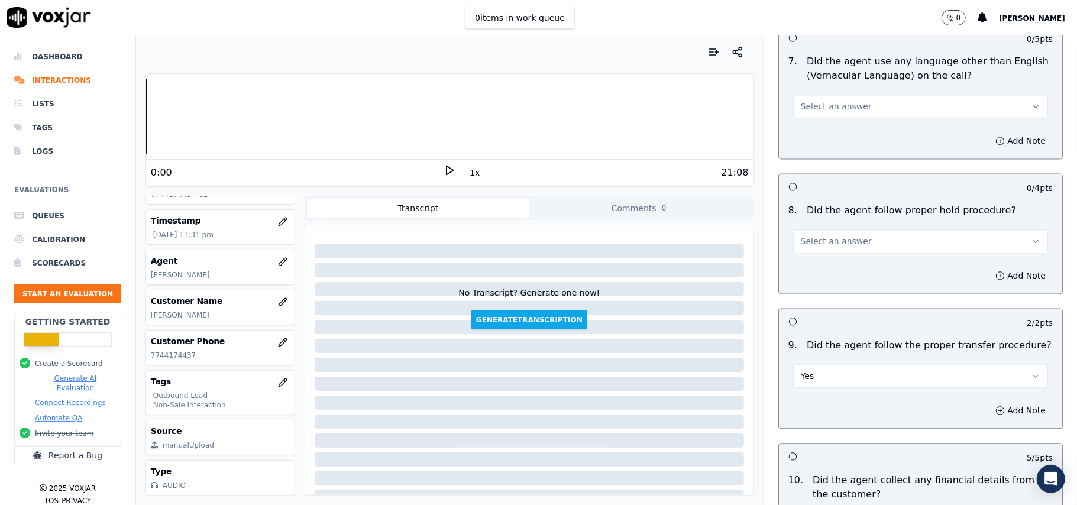
scroll to position [1609, 0]
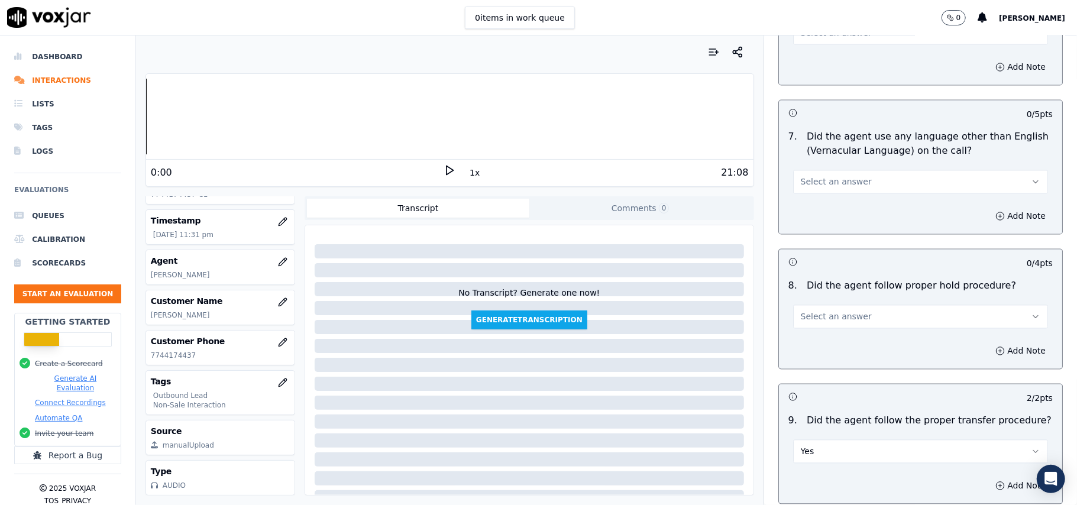
click at [846, 311] on span "Select an answer" at bounding box center [836, 317] width 71 height 12
click at [835, 362] on div "No" at bounding box center [895, 353] width 229 height 19
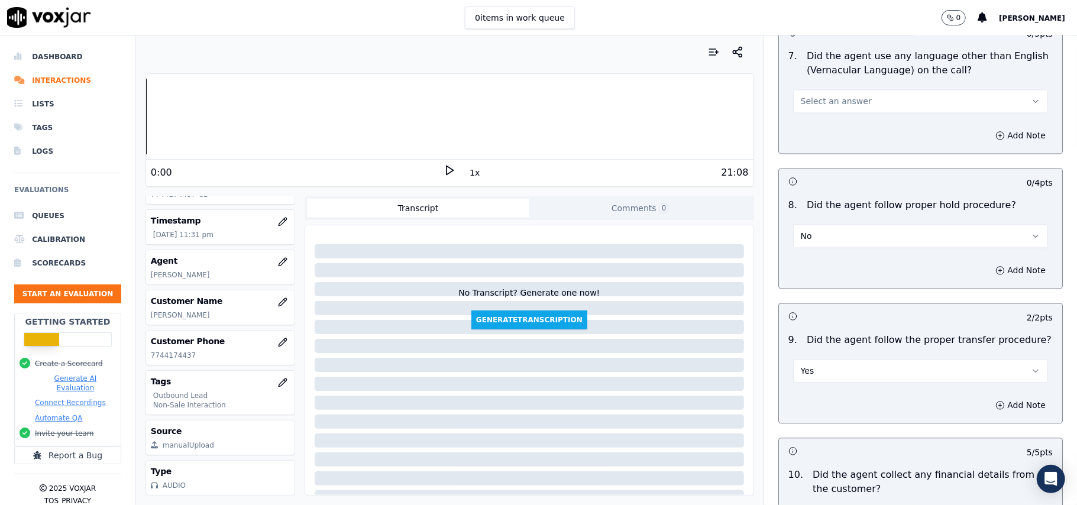
scroll to position [1767, 0]
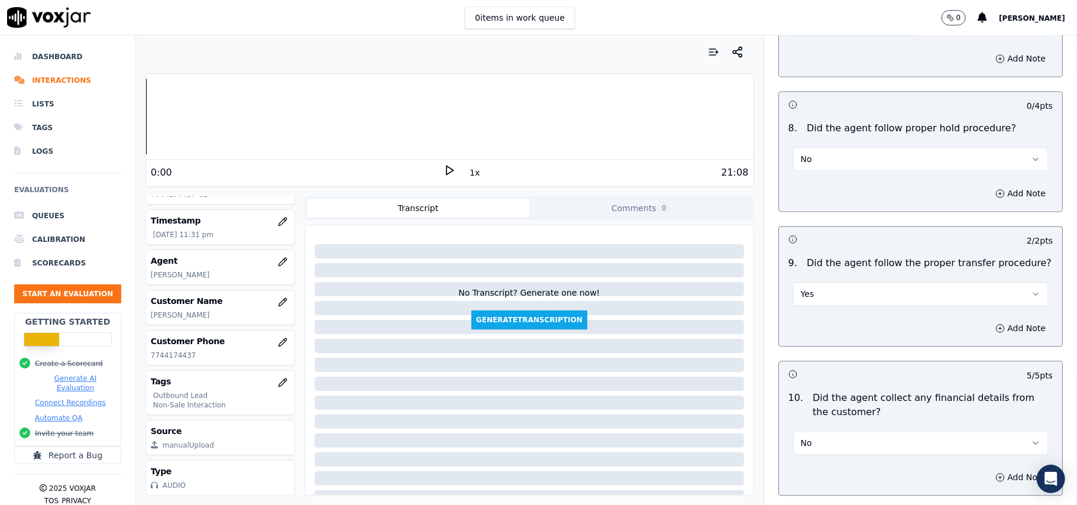
click at [833, 297] on div "9 . Did the agent follow the proper transfer procedure? Yes" at bounding box center [920, 280] width 283 height 59
click at [832, 282] on button "Yes" at bounding box center [920, 294] width 255 height 24
click at [815, 348] on div "N/A" at bounding box center [895, 349] width 229 height 19
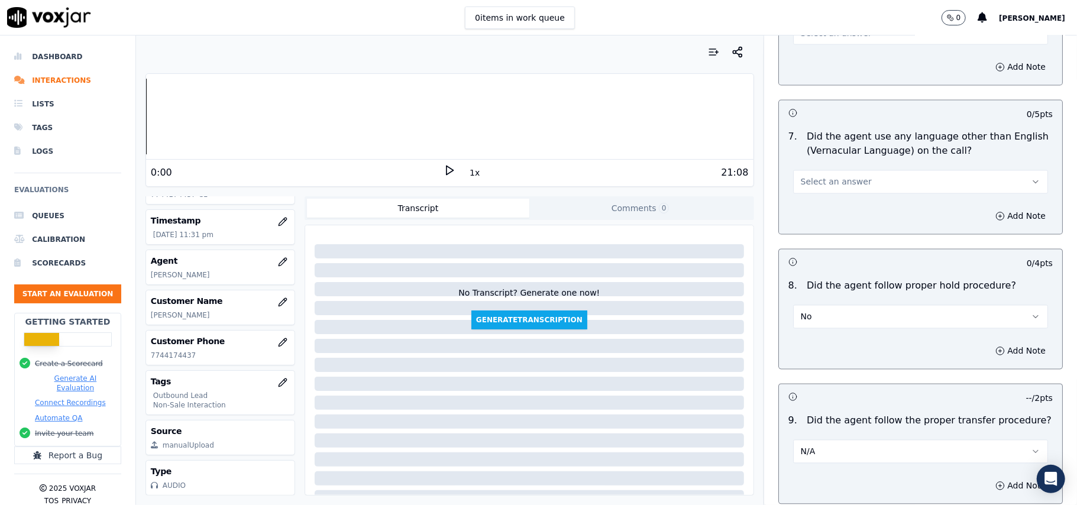
click at [826, 176] on span "Select an answer" at bounding box center [836, 182] width 71 height 12
click at [821, 216] on div "No" at bounding box center [895, 217] width 229 height 19
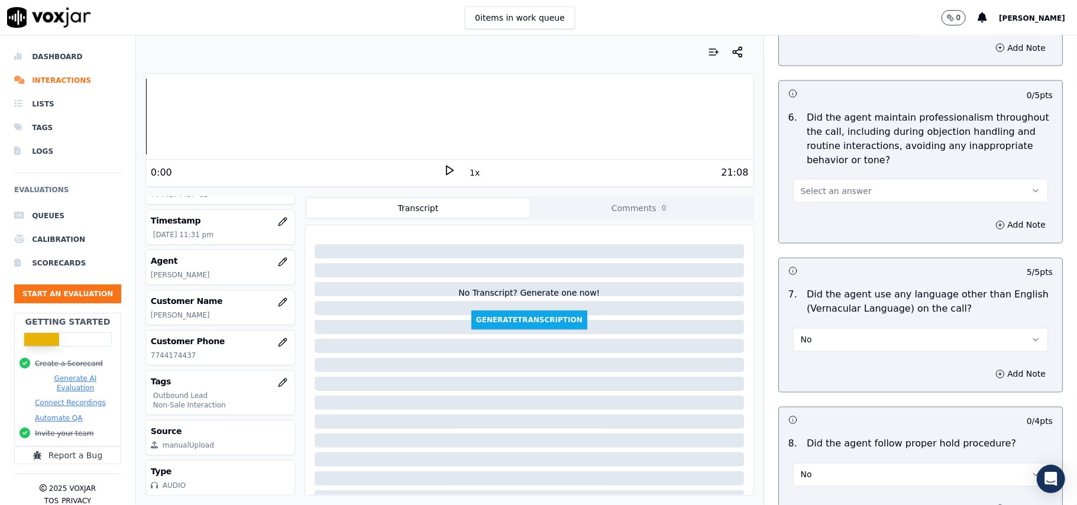
drag, startPoint x: 819, startPoint y: 176, endPoint x: 817, endPoint y: 192, distance: 16.1
click at [820, 185] on span "Select an answer" at bounding box center [836, 191] width 71 height 12
click at [817, 207] on div "Yes" at bounding box center [895, 207] width 229 height 19
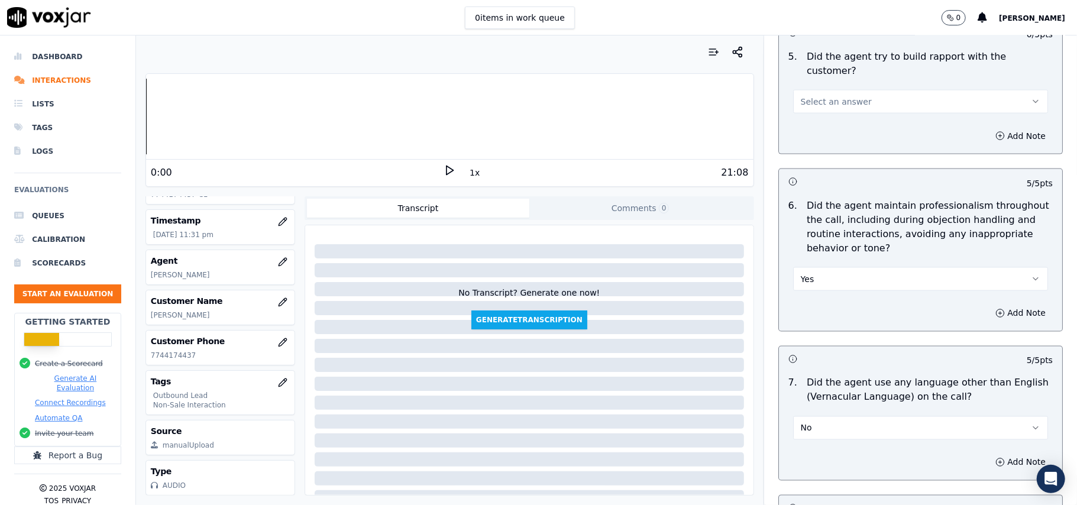
scroll to position [1294, 0]
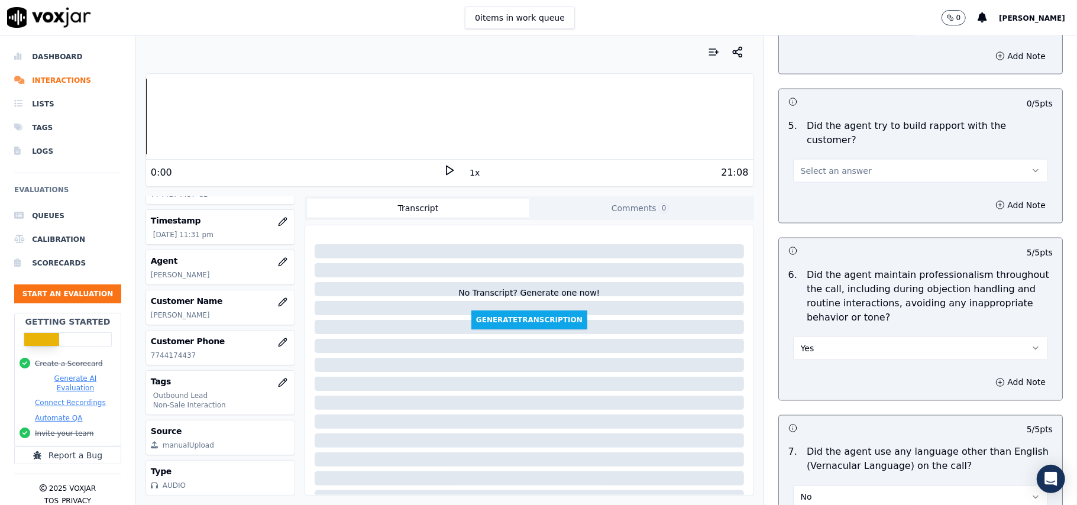
click at [852, 163] on button "Select an answer" at bounding box center [920, 171] width 255 height 24
click at [848, 186] on div "Yes" at bounding box center [895, 186] width 229 height 19
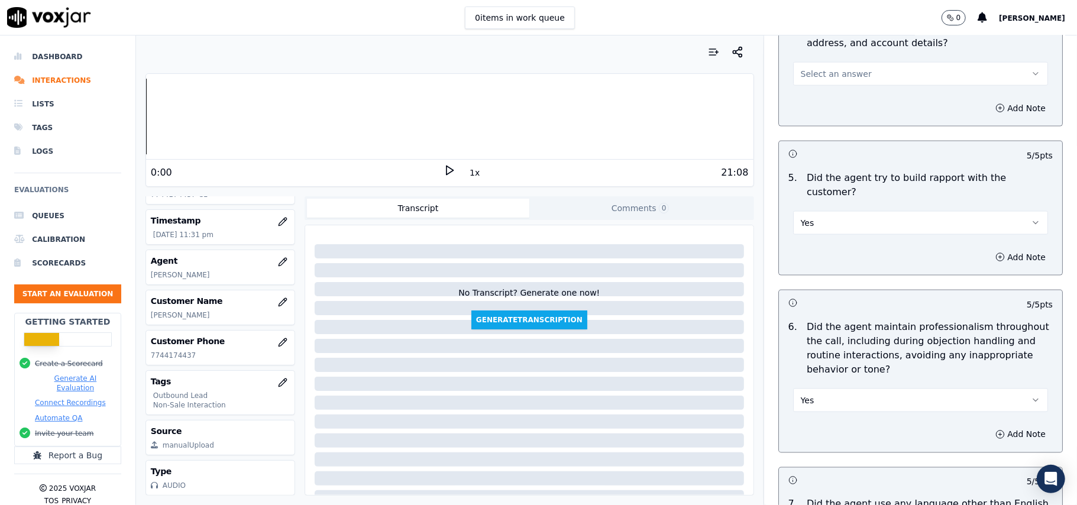
scroll to position [1215, 0]
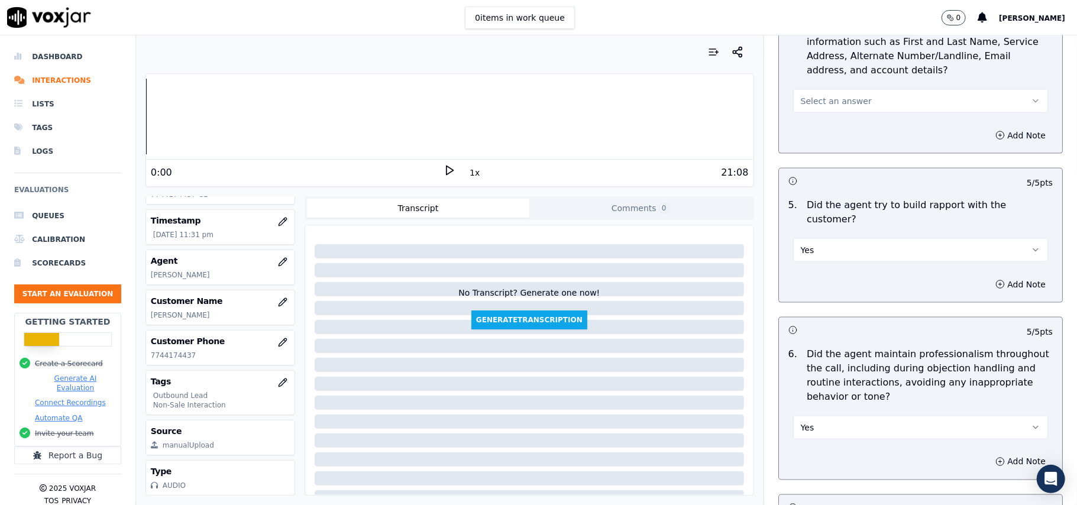
click at [837, 107] on span "Select an answer" at bounding box center [836, 101] width 71 height 12
click at [836, 138] on div "Yes" at bounding box center [895, 130] width 229 height 19
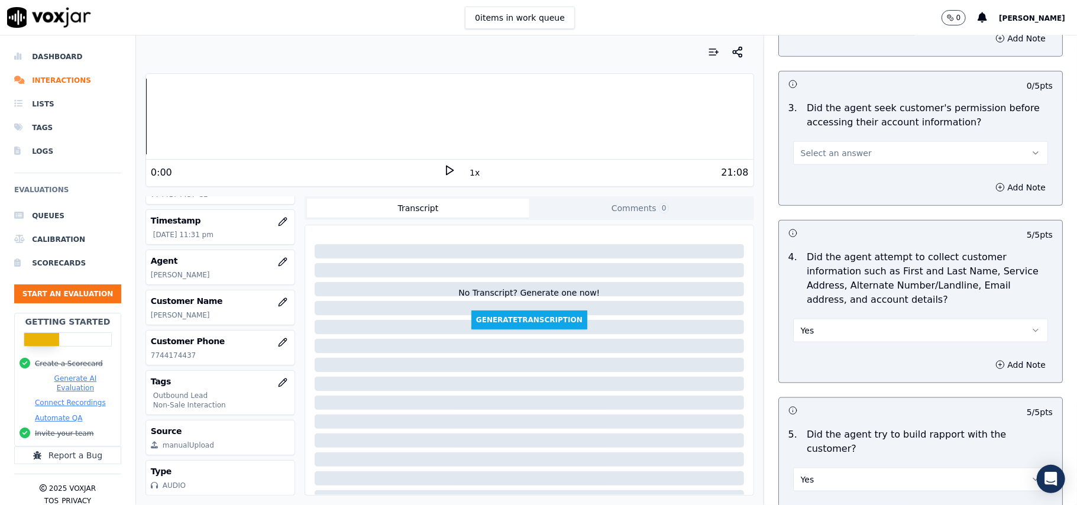
scroll to position [978, 0]
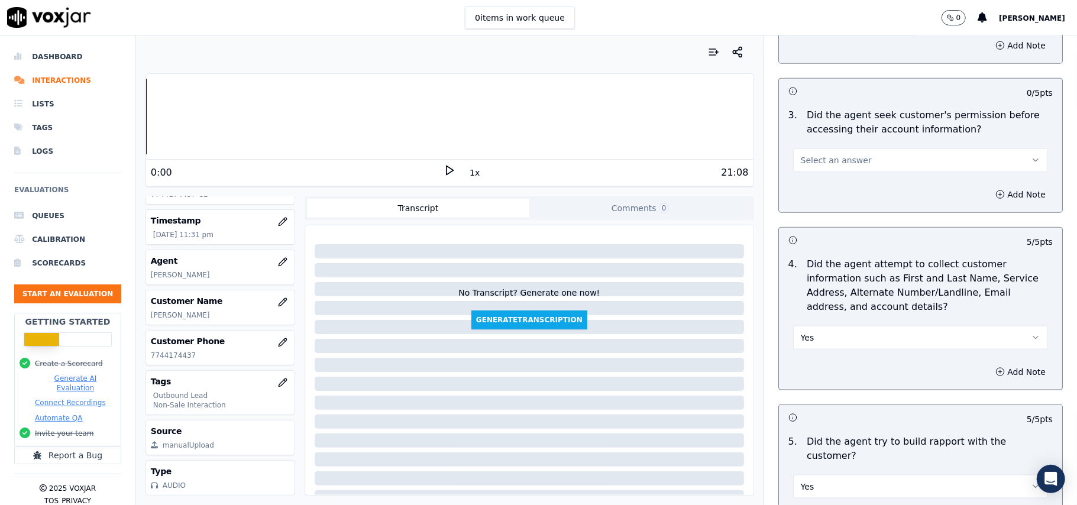
click at [858, 157] on button "Select an answer" at bounding box center [920, 160] width 255 height 24
click at [850, 189] on div "Yes" at bounding box center [895, 189] width 229 height 19
click at [813, 331] on button "Yes" at bounding box center [920, 338] width 255 height 24
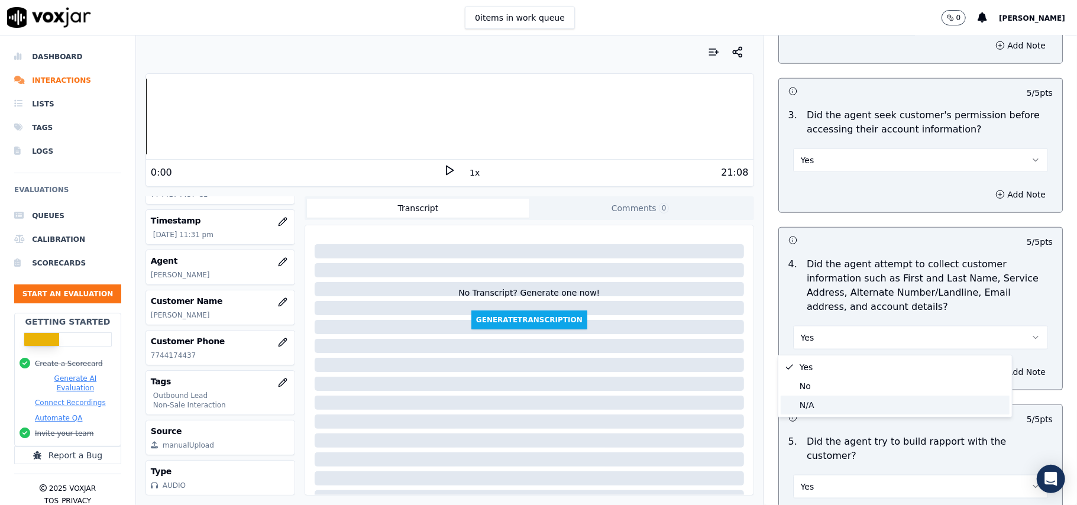
click at [819, 409] on div "N/A" at bounding box center [895, 405] width 229 height 19
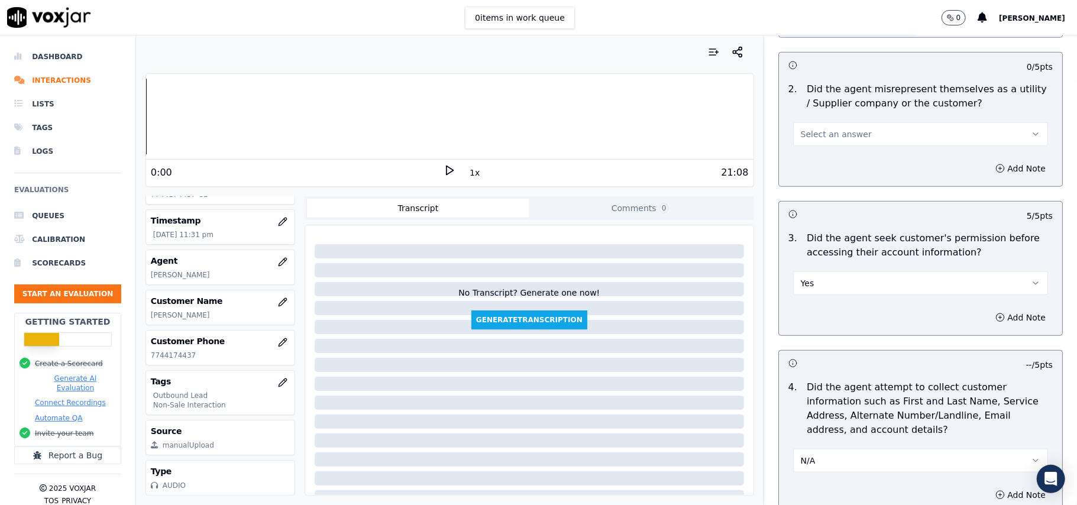
scroll to position [821, 0]
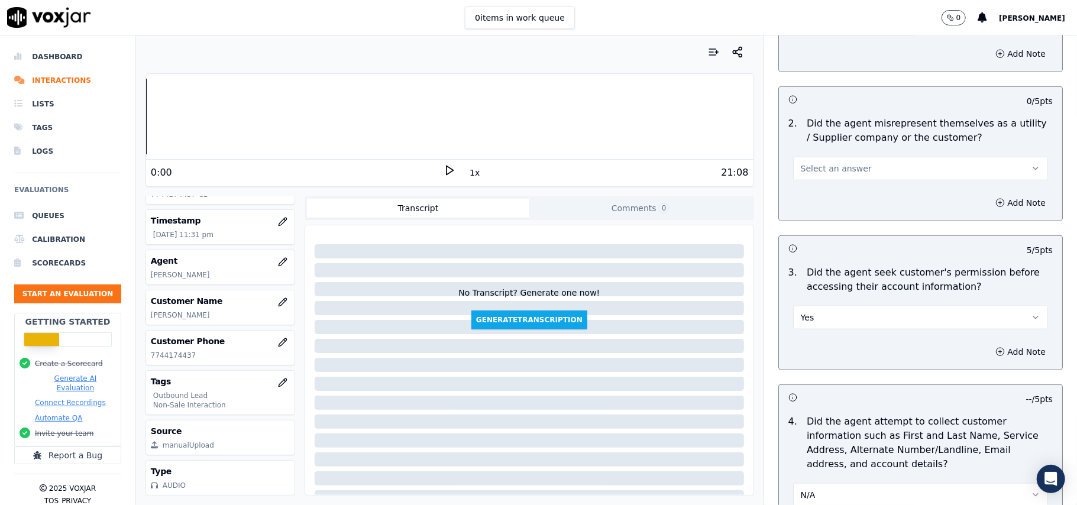
click at [869, 155] on div "Select an answer" at bounding box center [921, 162] width 274 height 35
click at [867, 180] on button "Select an answer" at bounding box center [920, 169] width 255 height 24
click at [822, 216] on div "No" at bounding box center [895, 216] width 229 height 19
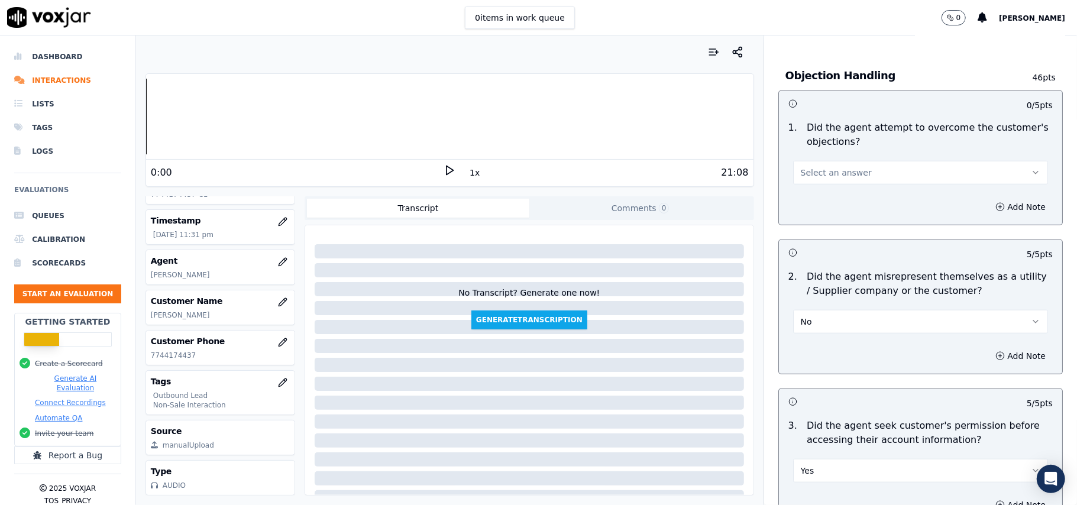
scroll to position [663, 0]
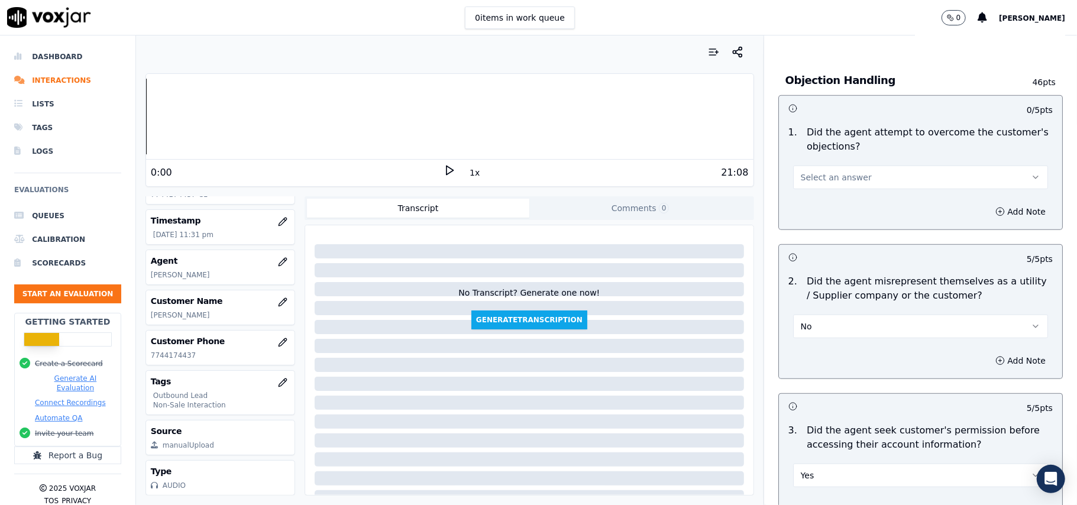
click at [899, 189] on button "Select an answer" at bounding box center [920, 178] width 255 height 24
click at [848, 223] on div "No" at bounding box center [895, 224] width 229 height 19
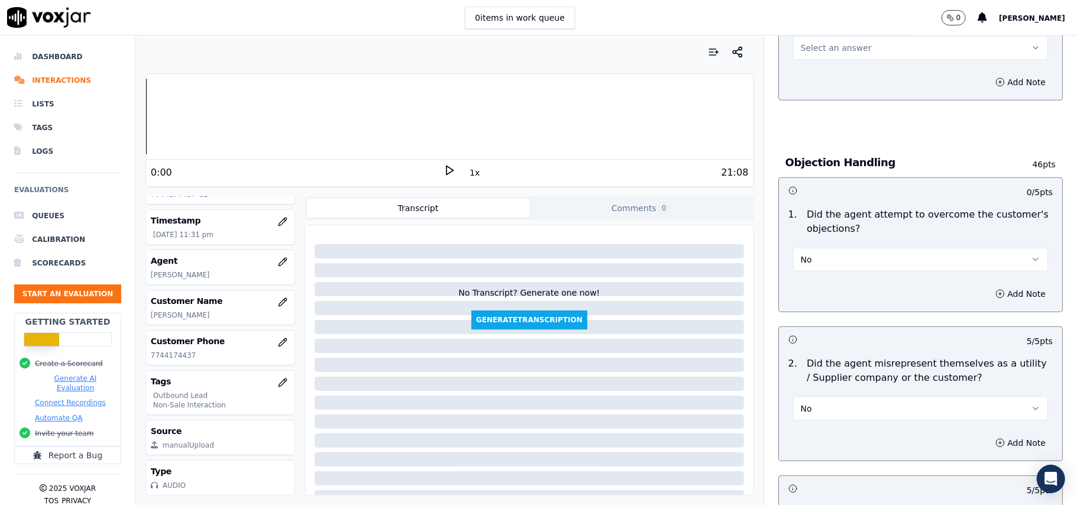
scroll to position [505, 0]
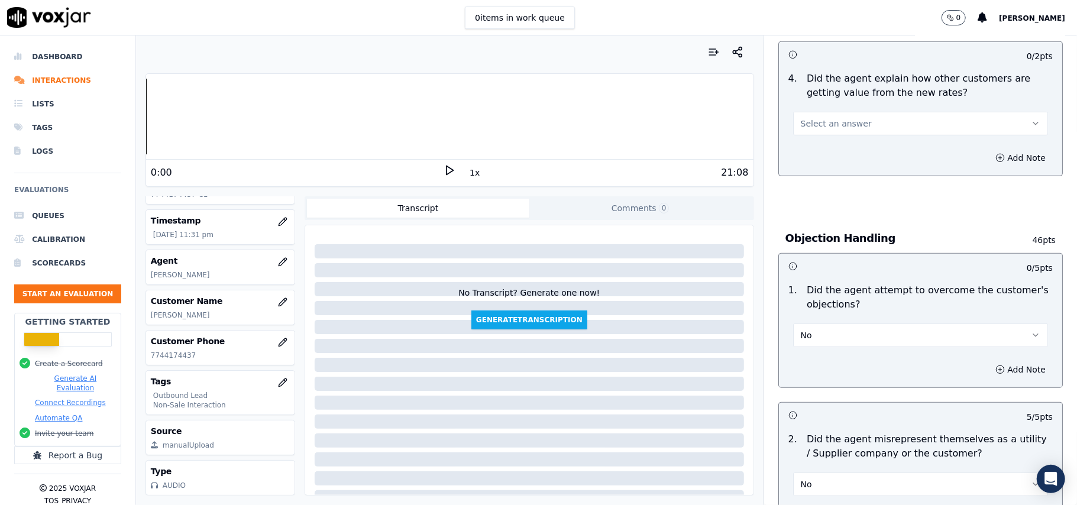
click at [892, 339] on button "No" at bounding box center [920, 336] width 255 height 24
click at [855, 367] on div "Yes" at bounding box center [895, 363] width 229 height 19
click at [829, 125] on span "Select an answer" at bounding box center [836, 124] width 71 height 12
click at [829, 162] on div "No" at bounding box center [895, 170] width 229 height 19
click at [845, 115] on button "No" at bounding box center [920, 124] width 255 height 24
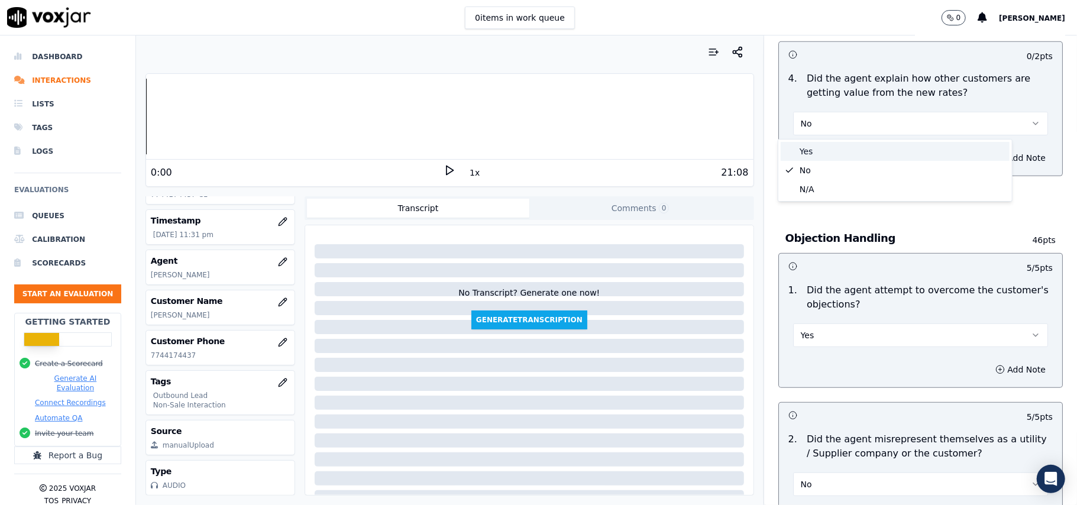
click at [829, 149] on div "Yes" at bounding box center [895, 151] width 229 height 19
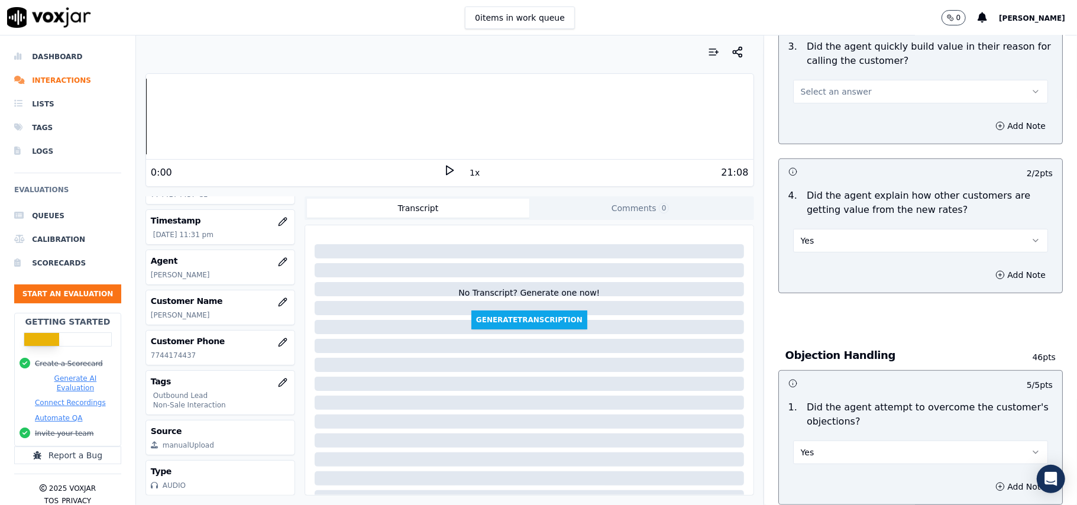
scroll to position [269, 0]
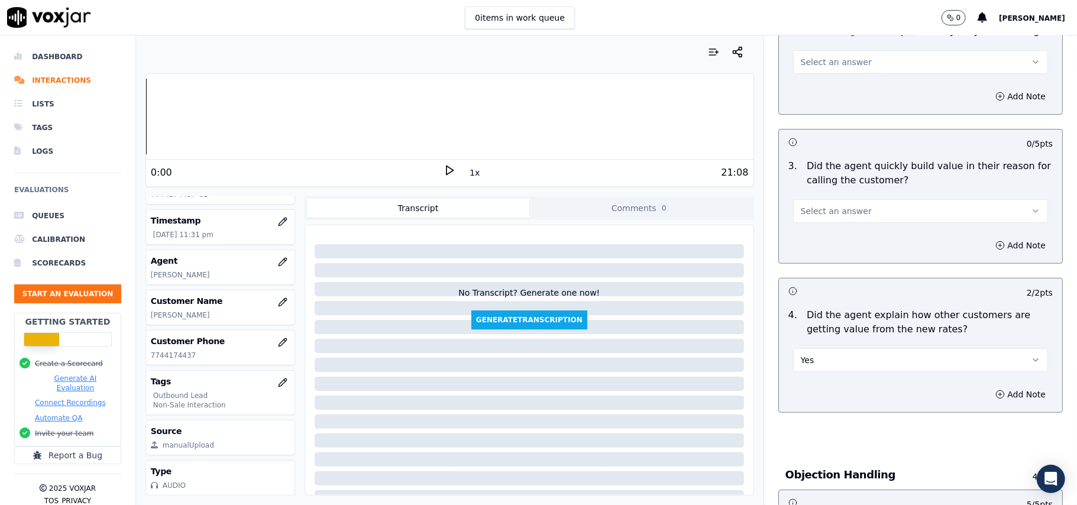
click at [881, 216] on button "Select an answer" at bounding box center [920, 211] width 255 height 24
click at [866, 232] on div "Yes" at bounding box center [895, 238] width 229 height 19
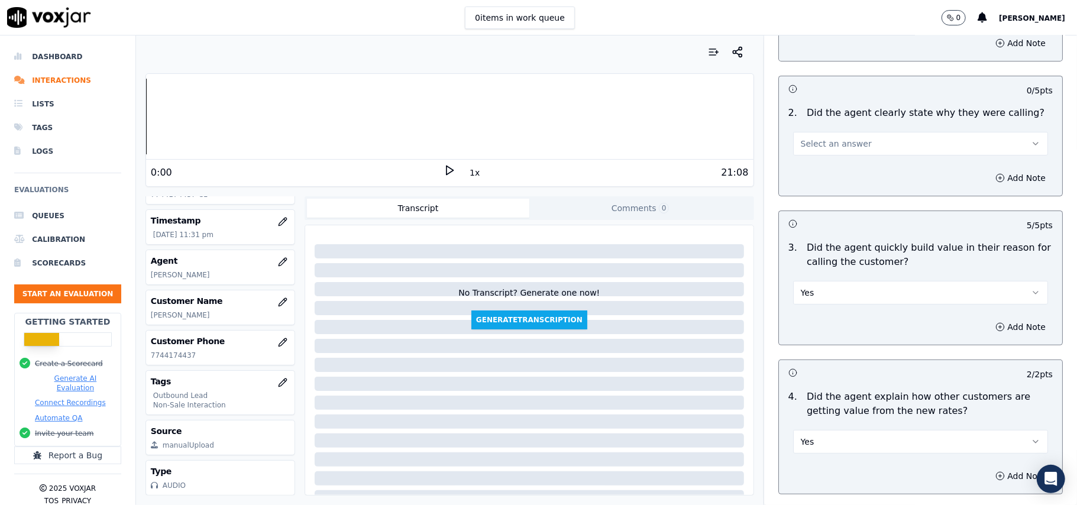
scroll to position [111, 0]
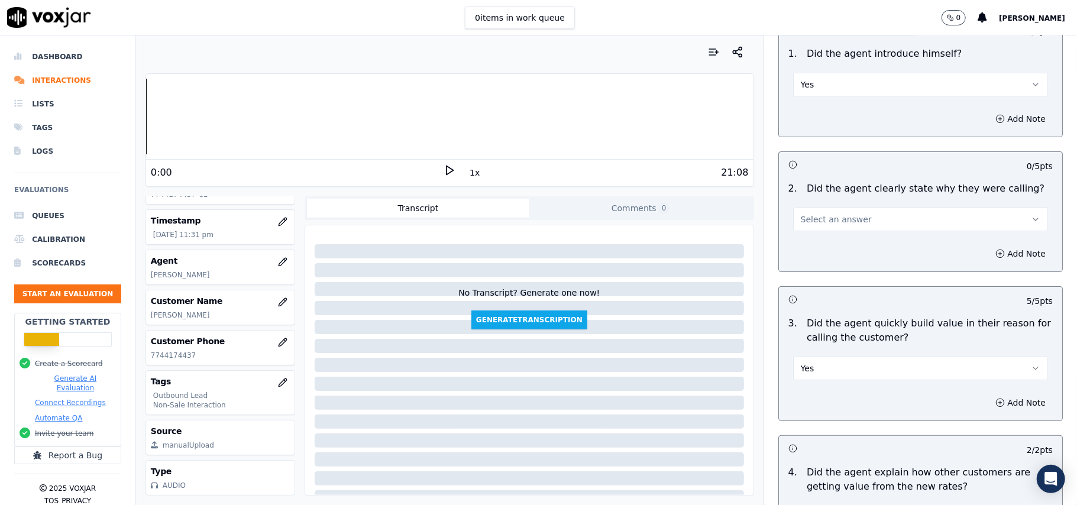
click at [848, 216] on button "Select an answer" at bounding box center [920, 220] width 255 height 24
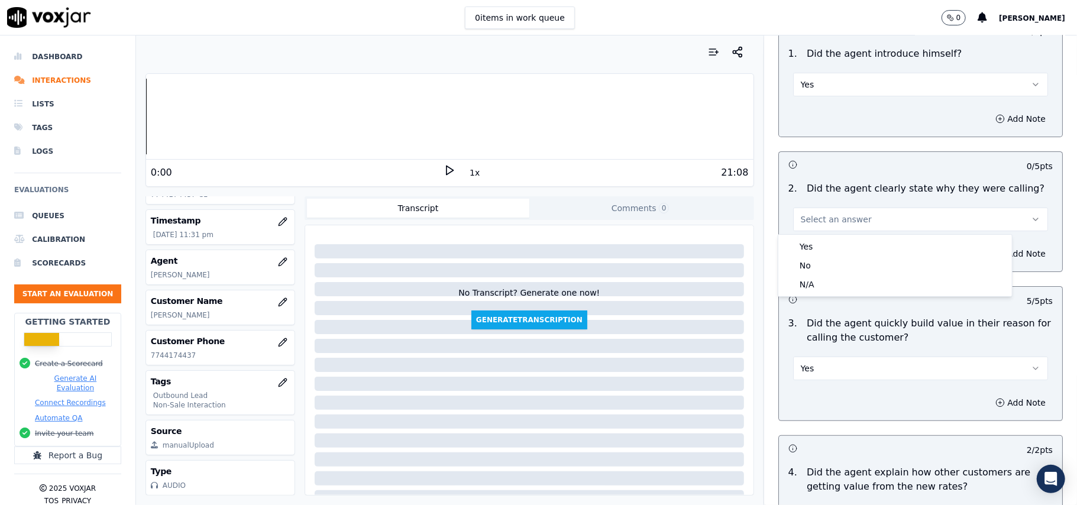
click at [840, 235] on div "Yes No N/A" at bounding box center [895, 266] width 234 height 62
click at [847, 239] on div "Yes" at bounding box center [895, 246] width 229 height 19
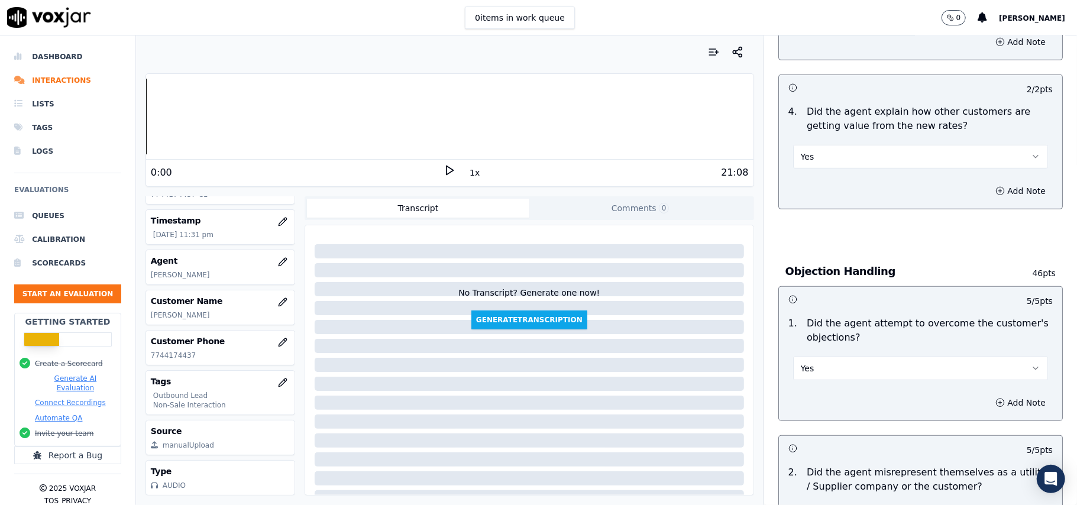
scroll to position [2950, 0]
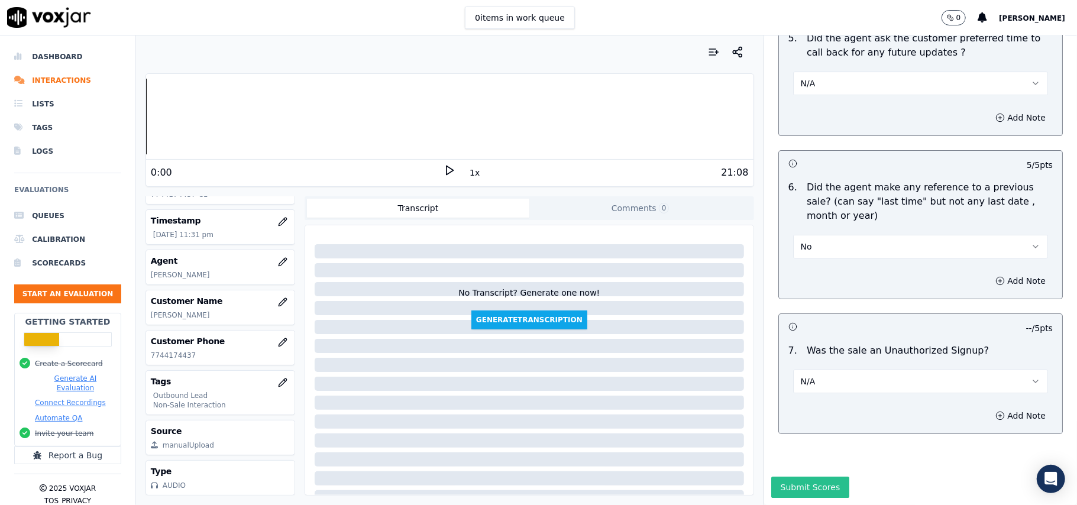
click at [788, 477] on button "Submit Scores" at bounding box center [810, 487] width 79 height 21
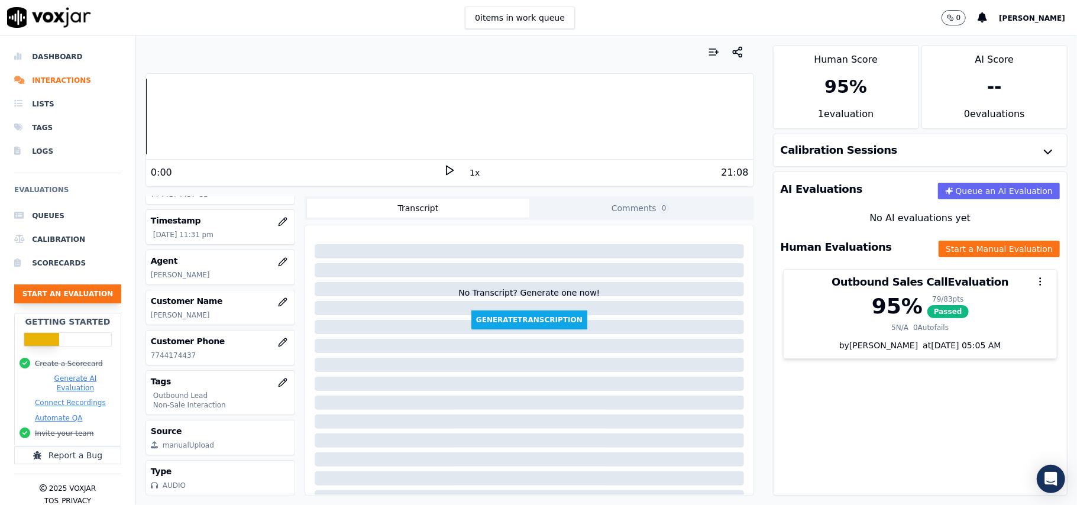
click at [20, 299] on button "Start an Evaluation" at bounding box center [67, 293] width 107 height 19
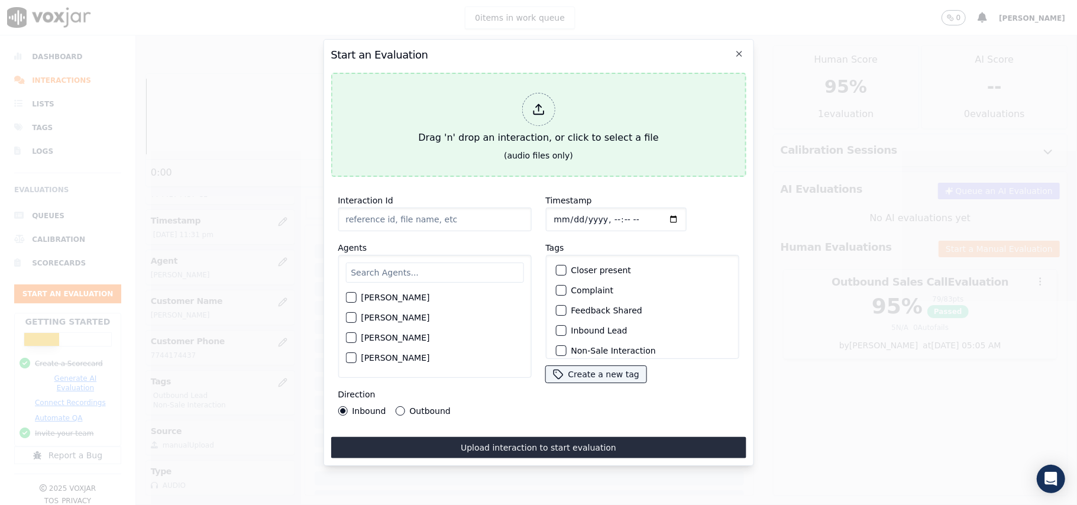
click at [550, 95] on div at bounding box center [538, 109] width 33 height 33
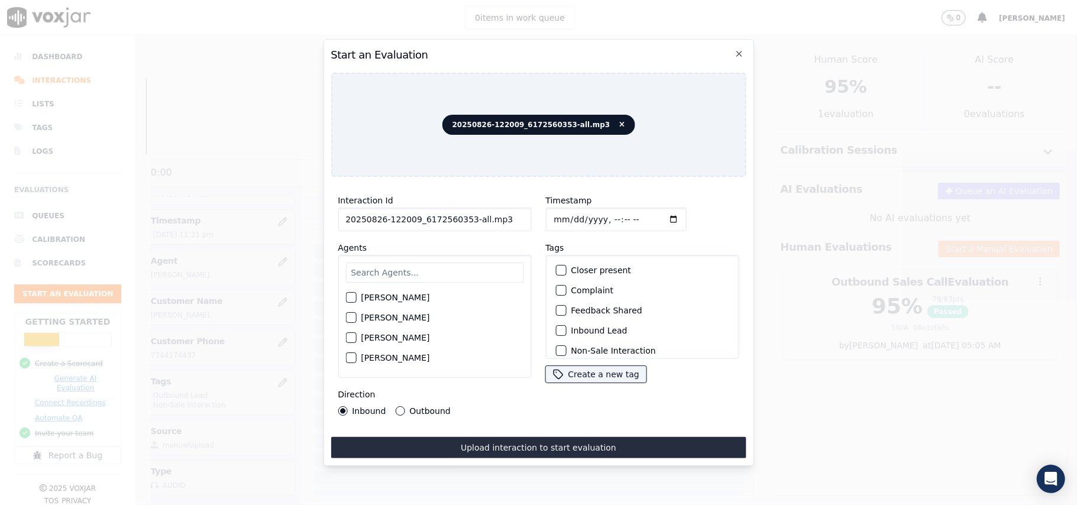
drag, startPoint x: 499, startPoint y: 213, endPoint x: 464, endPoint y: 219, distance: 35.4
click at [464, 219] on input "20250826-122009_6172560353-all.mp3" at bounding box center [434, 220] width 193 height 24
type input "20250826-122009_6172560353-C1"
click at [561, 213] on input "Timestamp" at bounding box center [615, 220] width 141 height 24
type input "[DATE]T23:35"
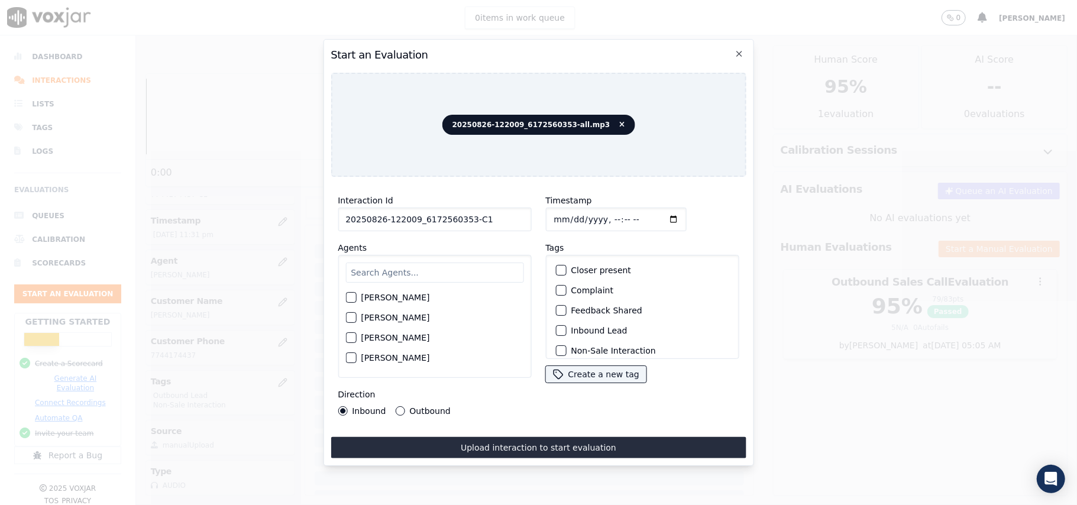
click at [376, 279] on div "[PERSON_NAME] [PERSON_NAME] [PERSON_NAME] [PERSON_NAME] [PERSON_NAME] [PERSON_N…" at bounding box center [434, 316] width 193 height 123
click at [360, 263] on input "text" at bounding box center [434, 273] width 178 height 20
type input "jak"
click at [354, 297] on div "button" at bounding box center [350, 301] width 8 height 8
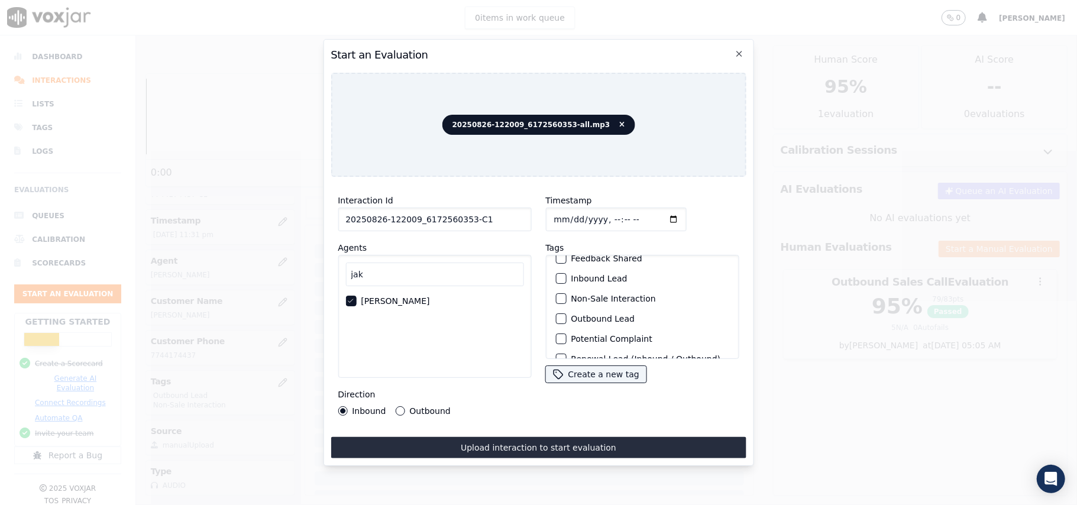
scroll to position [24, 0]
click at [556, 322] on div "button" at bounding box center [560, 326] width 8 height 8
click at [556, 273] on div "Outbound Lead" at bounding box center [642, 283] width 183 height 20
click at [556, 279] on div "button" at bounding box center [560, 283] width 8 height 8
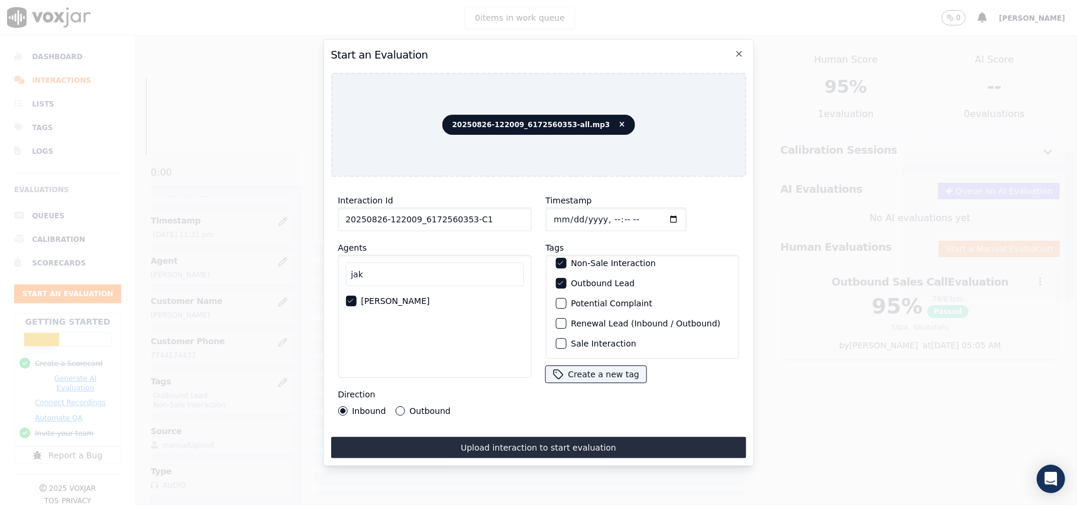
click at [403, 407] on div "Outbound" at bounding box center [422, 410] width 55 height 9
click at [396, 406] on button "Outbound" at bounding box center [399, 410] width 9 height 9
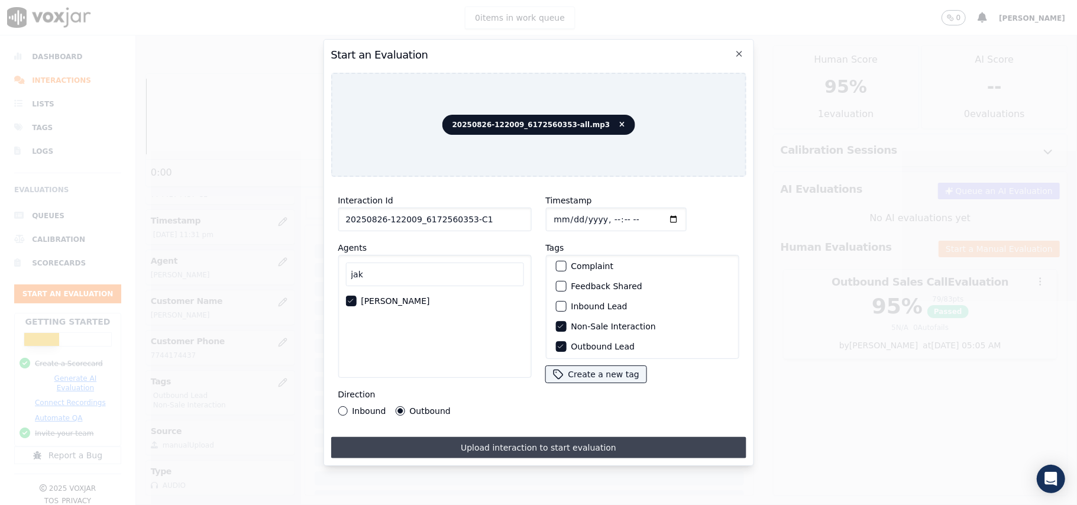
click at [479, 439] on button "Upload interaction to start evaluation" at bounding box center [538, 447] width 415 height 21
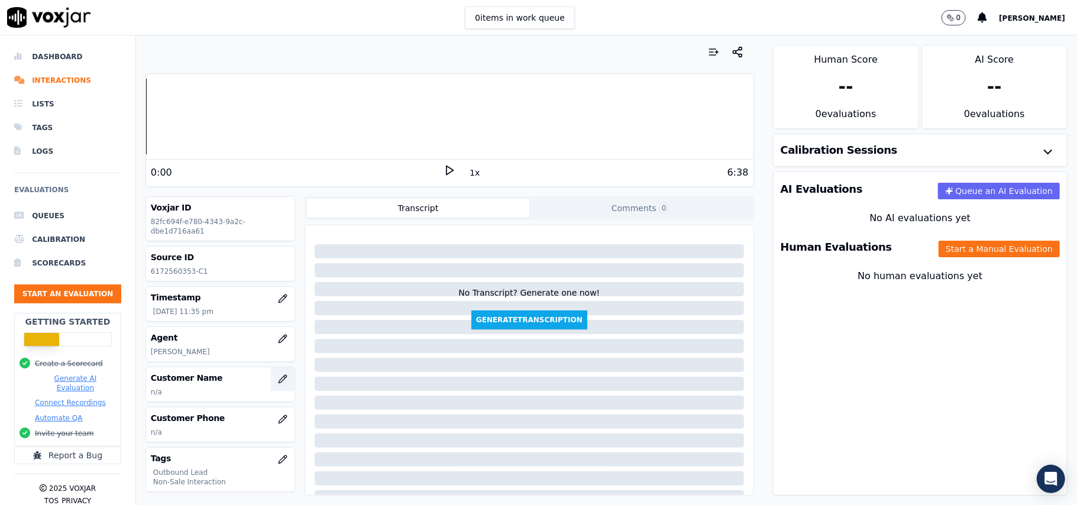
click at [284, 378] on icon "button" at bounding box center [285, 377] width 2 height 2
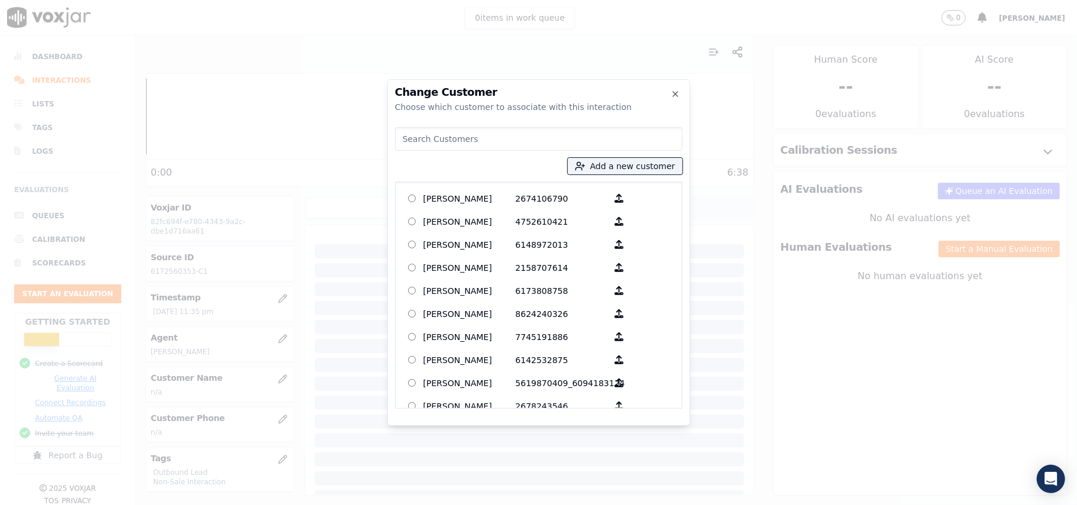
paste input "[PERSON_NAME]"
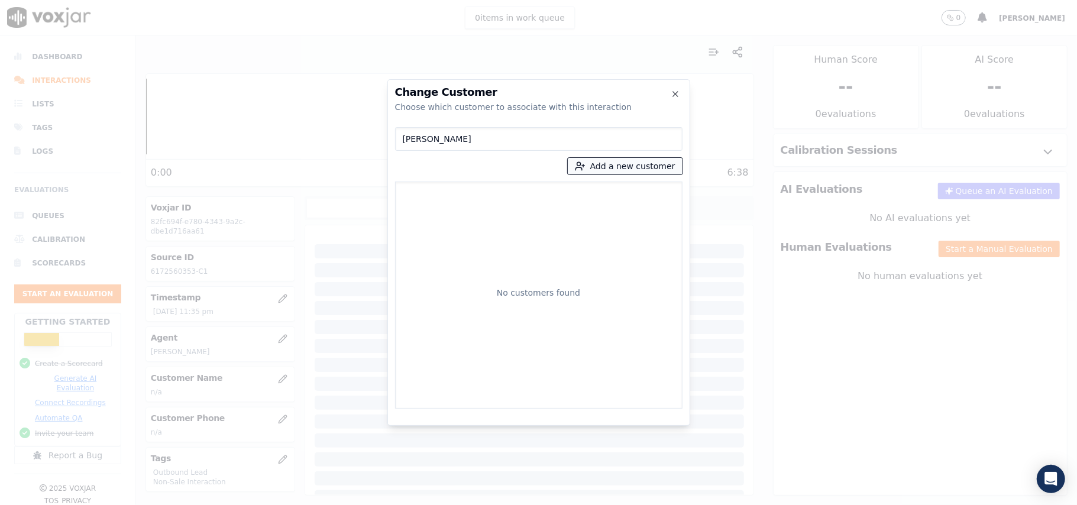
type input "[PERSON_NAME]"
click at [594, 169] on button "Add a new customer" at bounding box center [625, 166] width 115 height 17
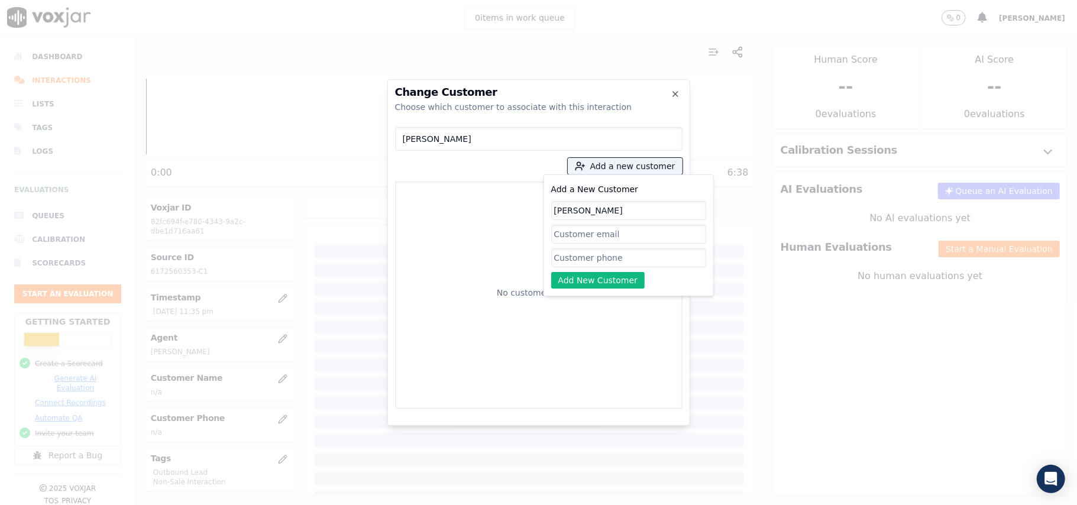
type input "[PERSON_NAME]"
click at [601, 248] on input "Add a New Customer" at bounding box center [628, 257] width 155 height 19
paste input "6172560353"
type input "6172560353"
drag, startPoint x: 580, startPoint y: 282, endPoint x: 630, endPoint y: 274, distance: 51.4
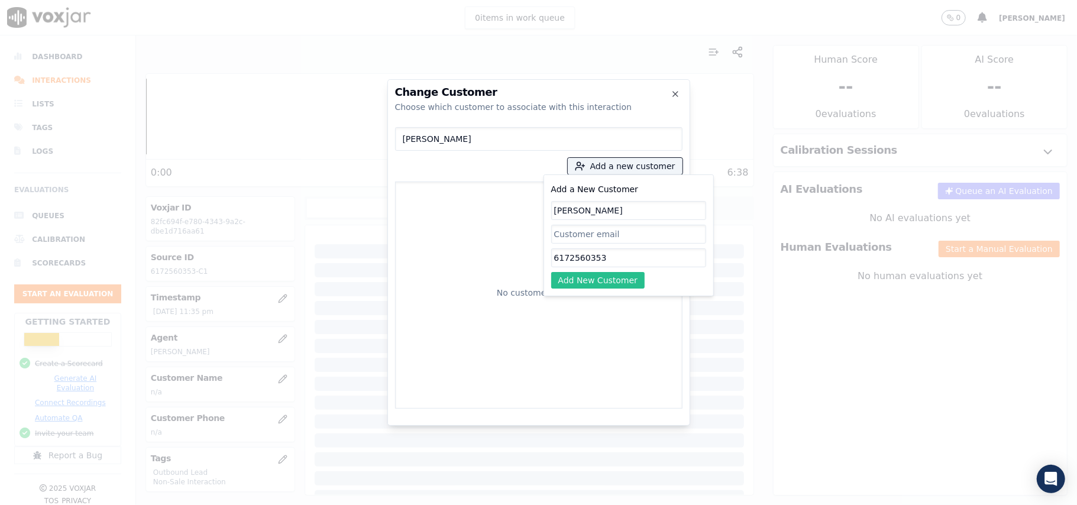
click at [580, 282] on button "Add New Customer" at bounding box center [598, 280] width 94 height 17
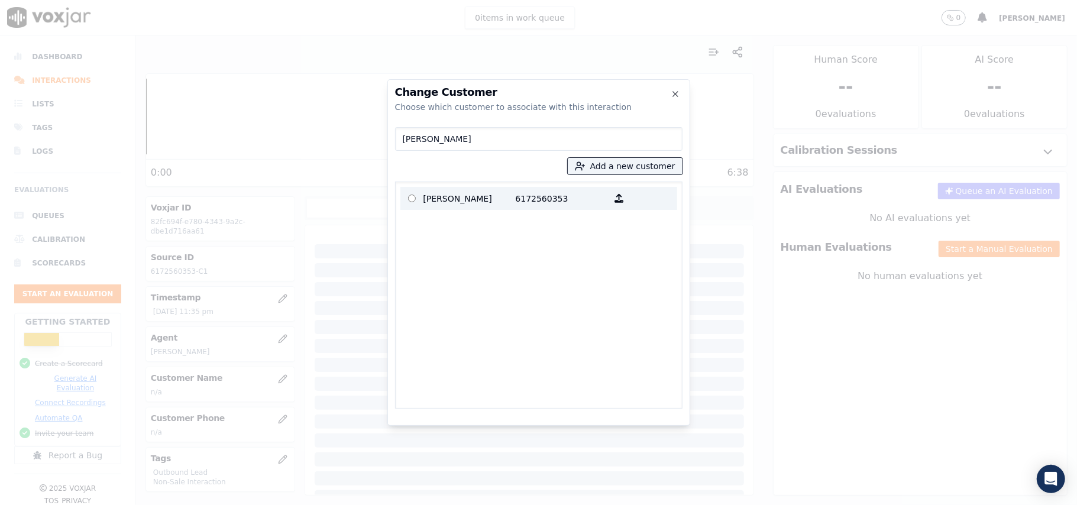
click at [476, 199] on p "[PERSON_NAME]" at bounding box center [469, 198] width 92 height 18
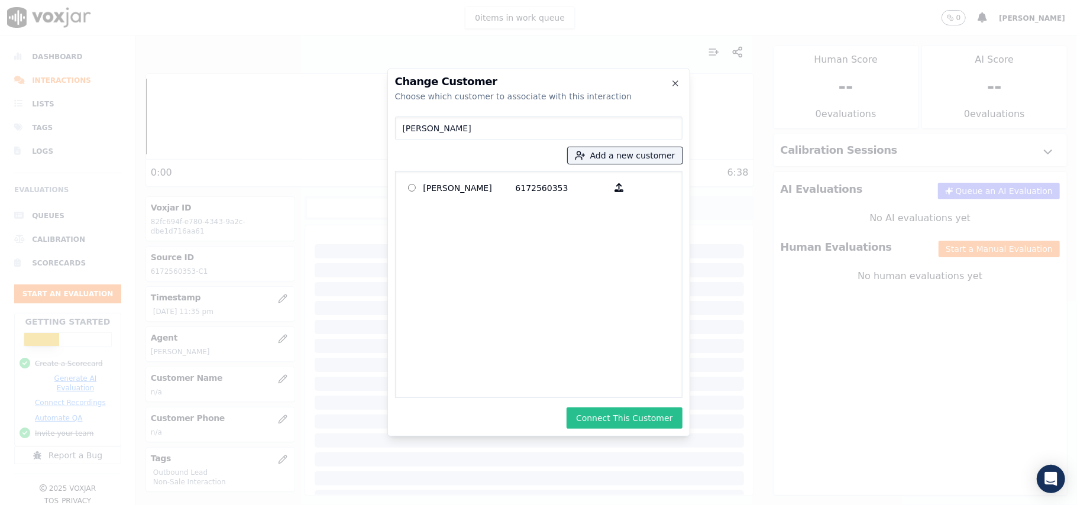
click at [630, 427] on button "Connect This Customer" at bounding box center [624, 417] width 115 height 21
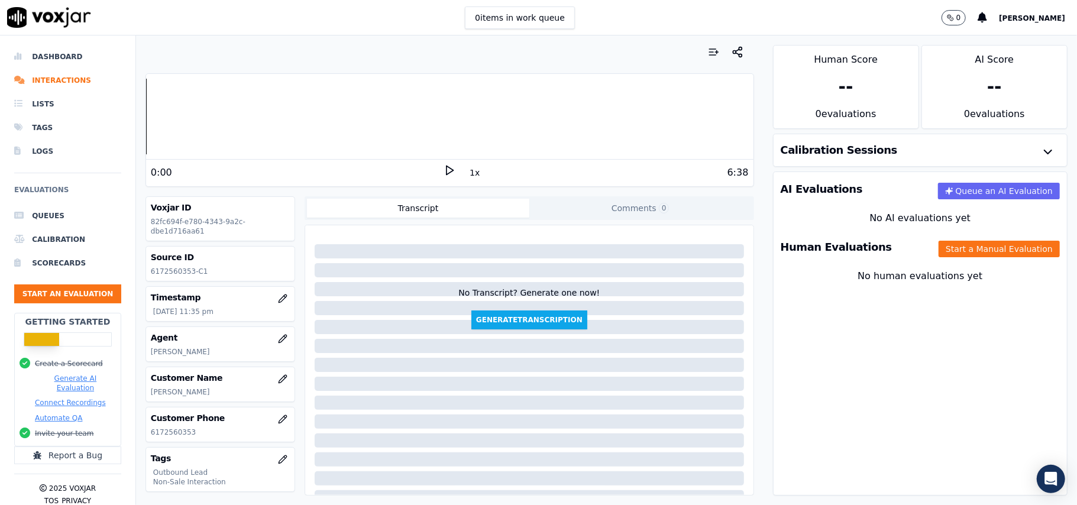
click at [965, 251] on button "Start a Manual Evaluation" at bounding box center [999, 249] width 121 height 17
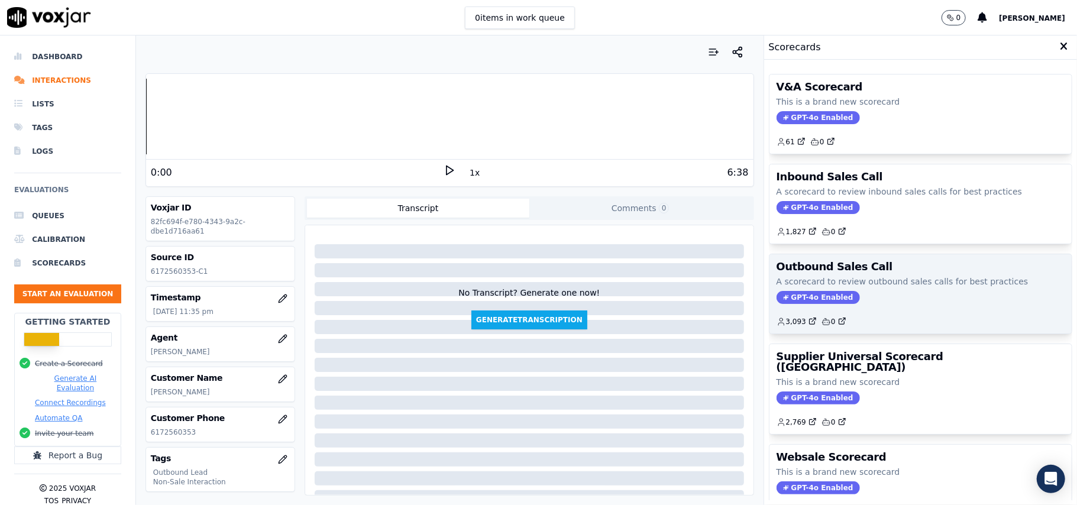
click at [806, 302] on span "GPT-4o Enabled" at bounding box center [818, 297] width 83 height 13
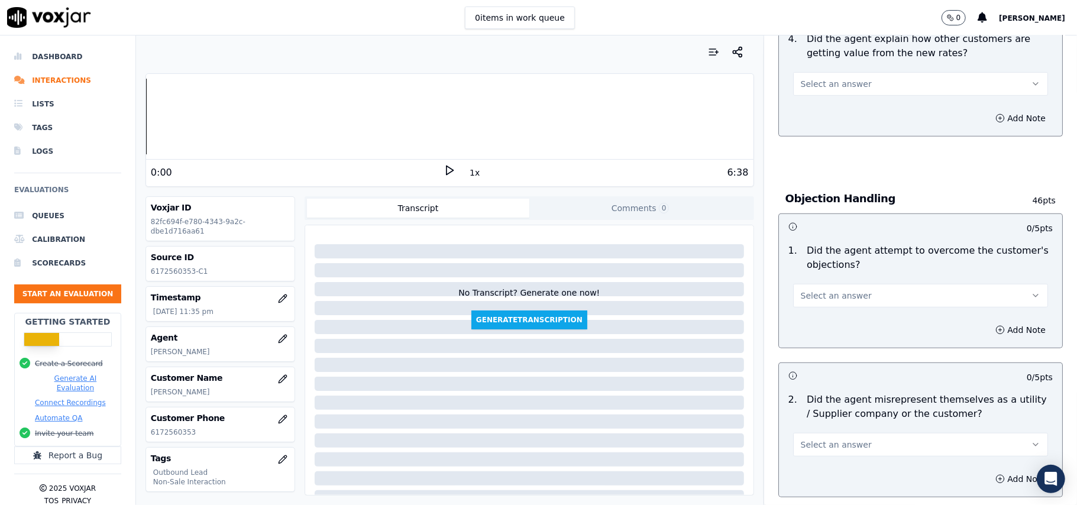
scroll to position [1498, 0]
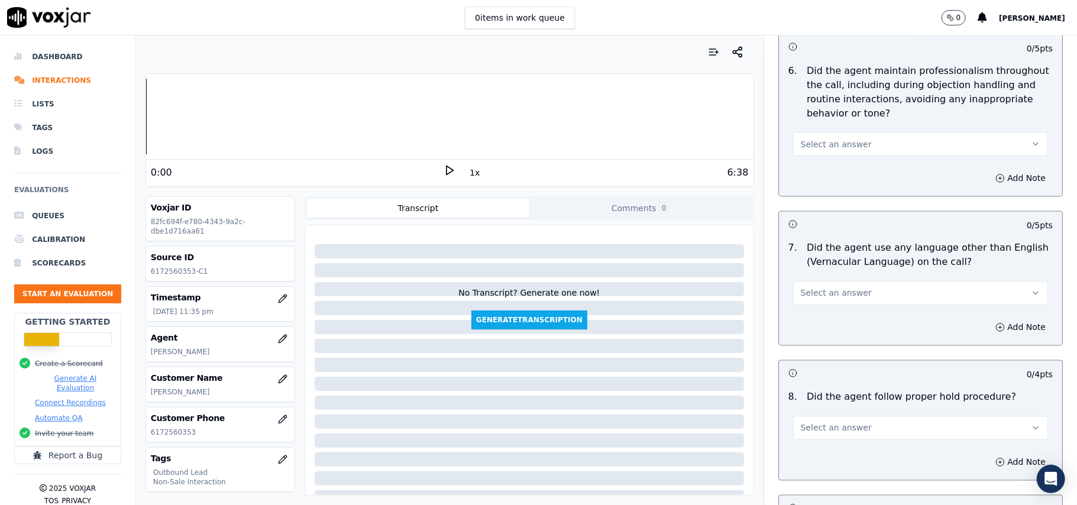
click at [794, 282] on button "Select an answer" at bounding box center [920, 294] width 255 height 24
click at [807, 319] on div "No" at bounding box center [895, 328] width 229 height 19
click at [810, 282] on button "No" at bounding box center [920, 294] width 255 height 24
click at [804, 305] on div "Yes" at bounding box center [895, 309] width 229 height 19
click at [988, 319] on button "Add Note" at bounding box center [1020, 327] width 64 height 17
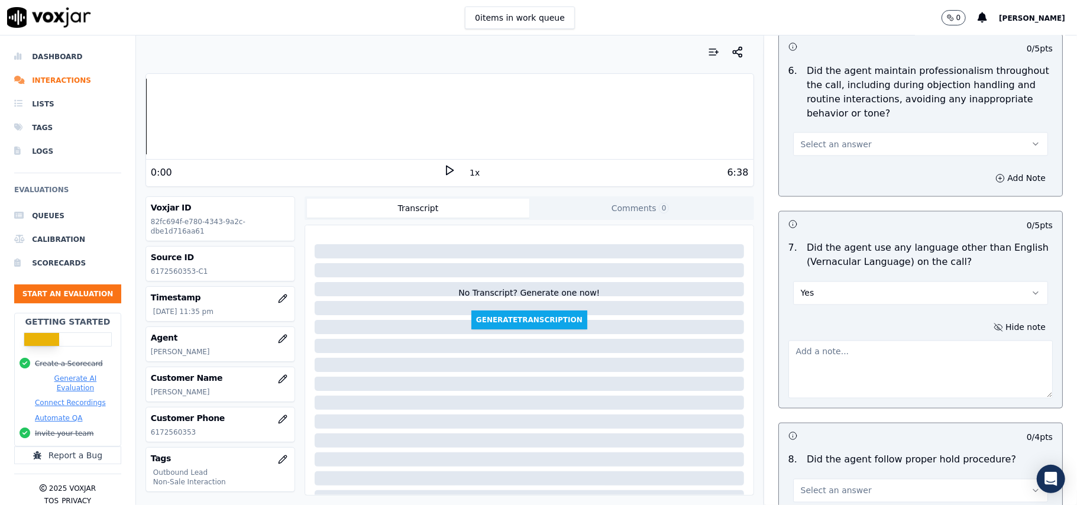
click at [814, 371] on textarea at bounding box center [920, 370] width 264 height 58
paste textarea "At the end of the call, the agent came back and tried to reach the customer, bu…"
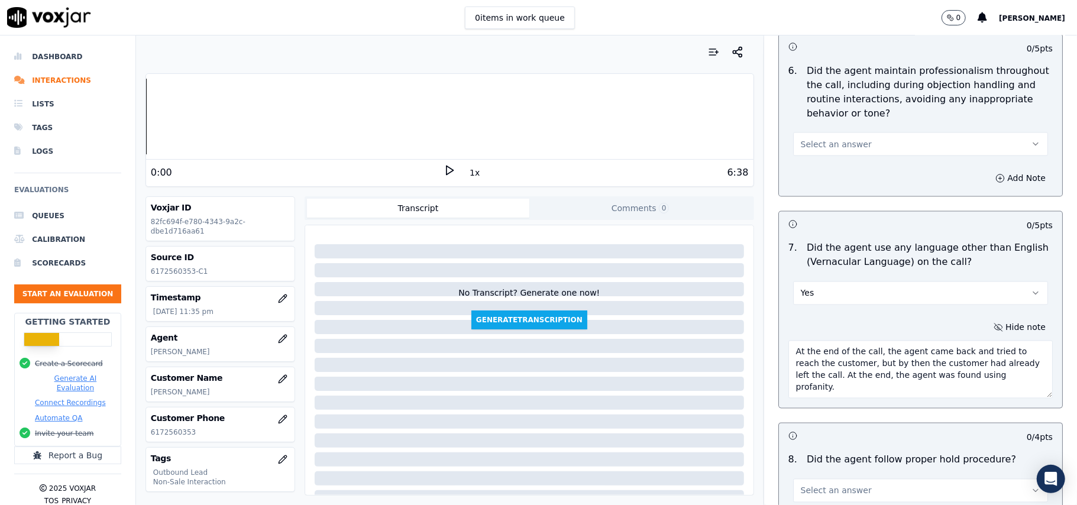
click at [788, 342] on textarea "At the end of the call, the agent came back and tried to reach the customer, bu…" at bounding box center [920, 370] width 264 height 58
paste textarea "Call ID: 143704"
click at [797, 341] on textarea "Call ID: 143704 At the end of the call, the agent came back and tried to reach …" at bounding box center [920, 370] width 264 height 58
paste textarea "Call ID: 143704"
type textarea "Call ID: 143704 At the end of the call, the agent came back and tried to reach …"
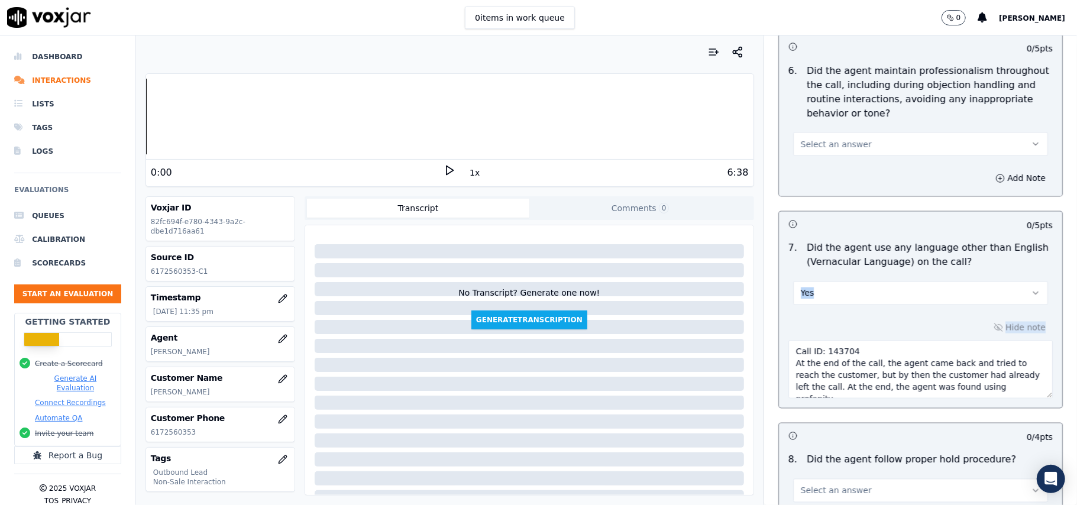
drag, startPoint x: 1039, startPoint y: 254, endPoint x: 1052, endPoint y: 339, distance: 86.1
click at [1052, 339] on div "Outbound Sales Call Scorecard A scorecard to review outbound sales calls for be…" at bounding box center [920, 270] width 313 height 470
click at [944, 297] on div "7 . Did the agent use any language other than English (Vernacular Language) on …" at bounding box center [920, 273] width 283 height 73
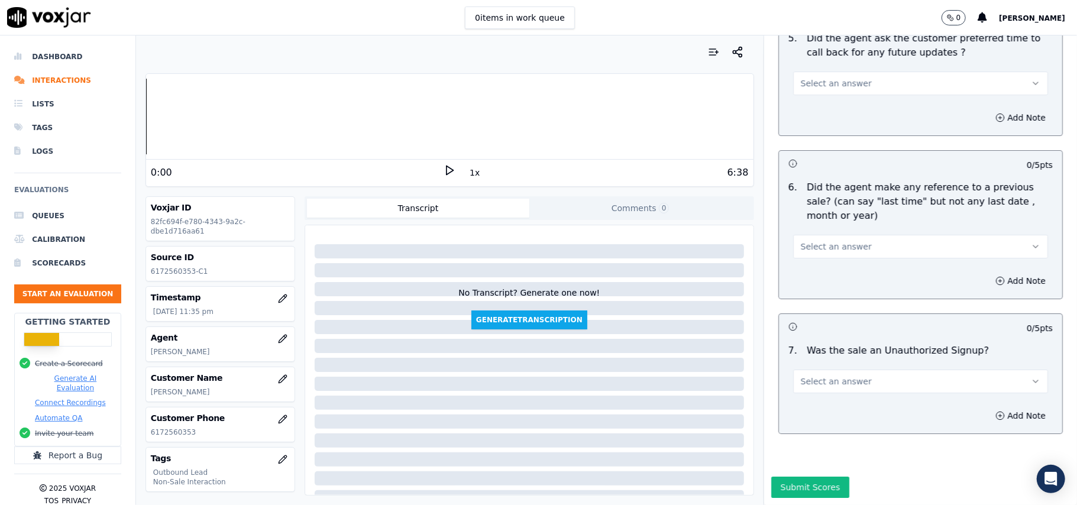
click at [822, 370] on button "Select an answer" at bounding box center [920, 382] width 255 height 24
click at [801, 410] on div "N/A" at bounding box center [895, 410] width 229 height 19
click at [853, 235] on button "Select an answer" at bounding box center [920, 247] width 255 height 24
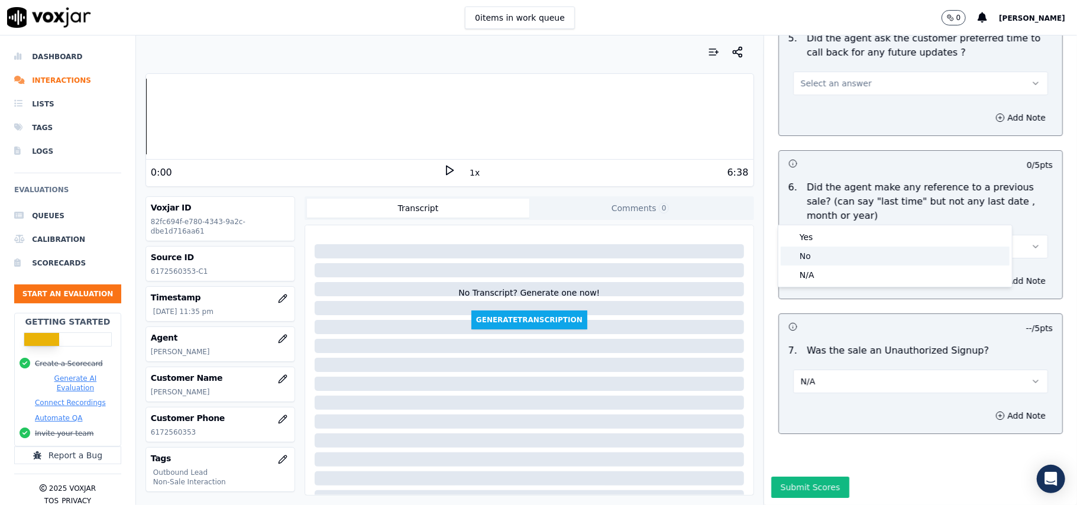
click at [805, 258] on div "No" at bounding box center [895, 256] width 229 height 19
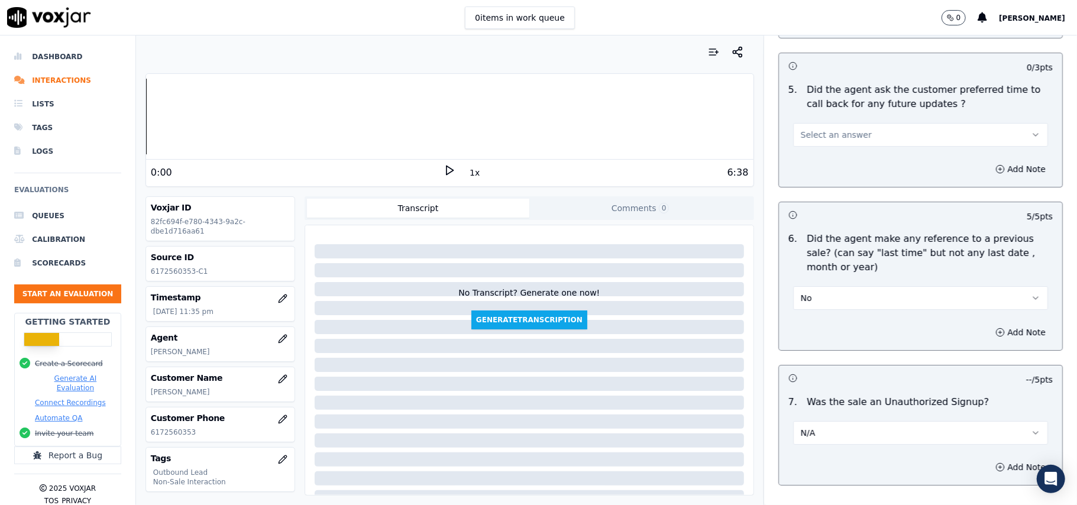
scroll to position [2855, 0]
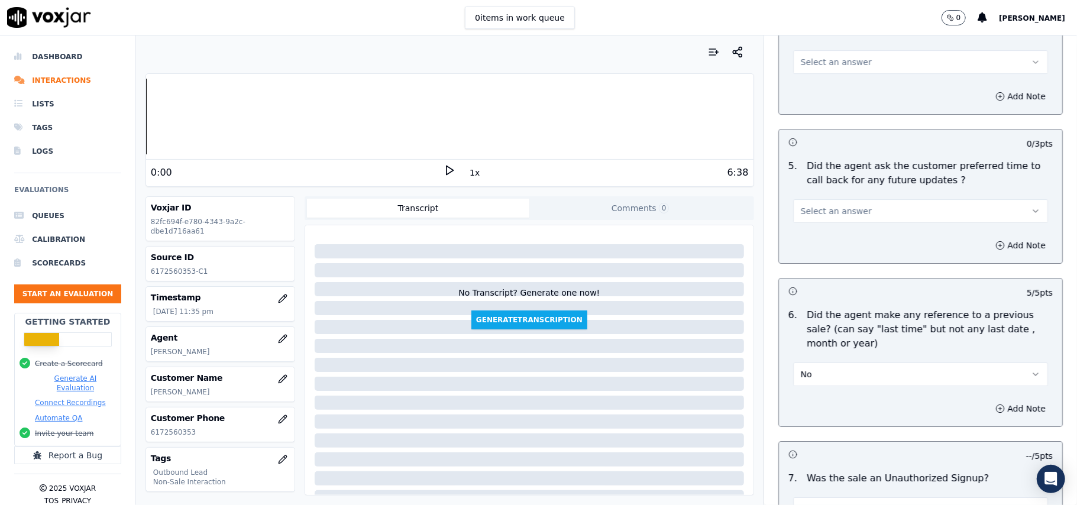
click at [852, 207] on button "Select an answer" at bounding box center [920, 211] width 255 height 24
click at [861, 239] on div "Yes" at bounding box center [895, 231] width 229 height 19
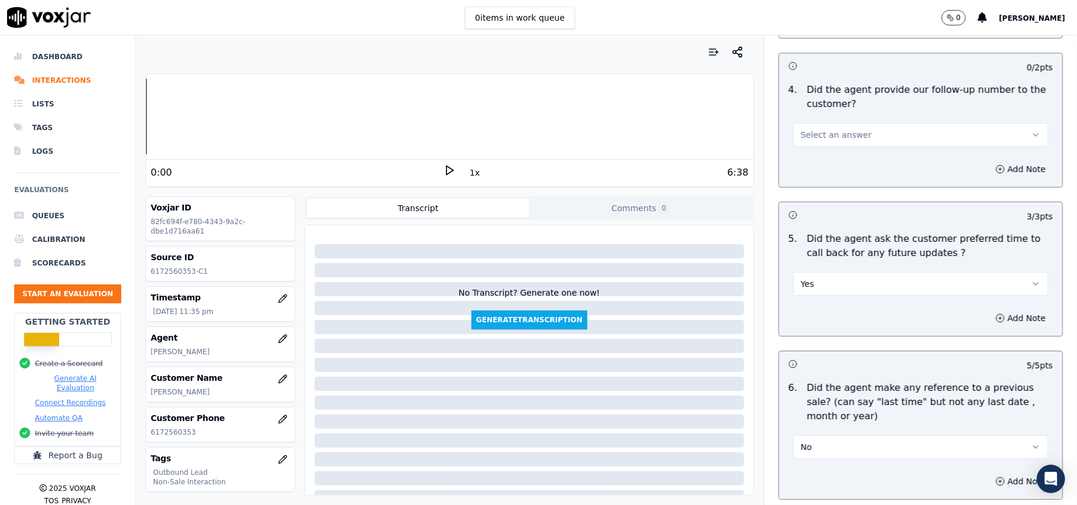
scroll to position [2697, 0]
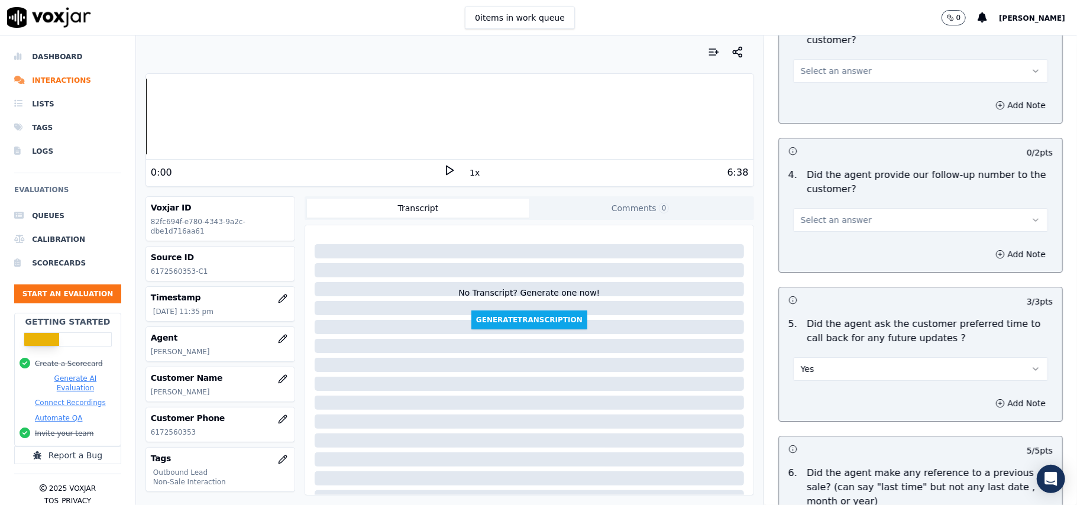
click at [892, 218] on button "Select an answer" at bounding box center [920, 220] width 255 height 24
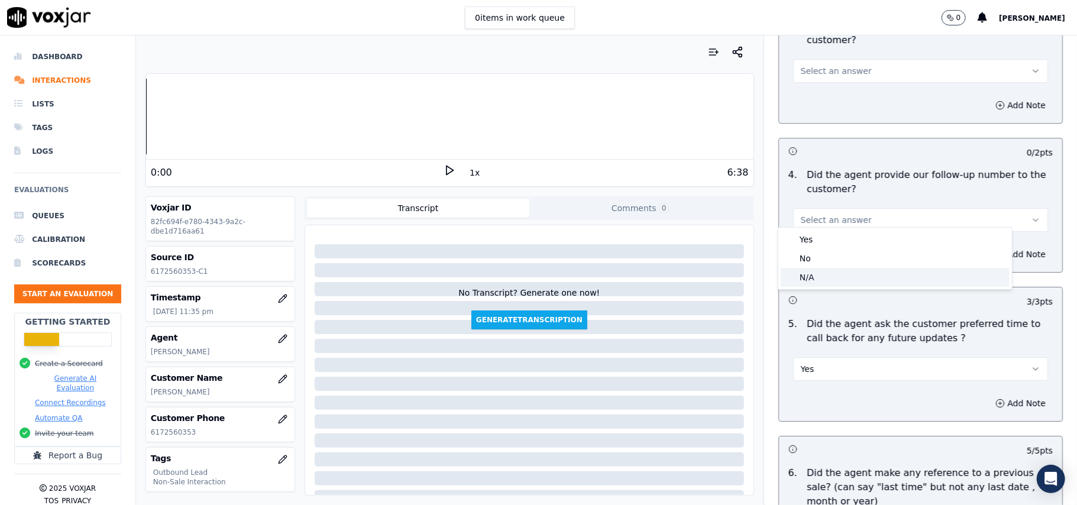
click at [867, 275] on div "N/A" at bounding box center [895, 277] width 229 height 19
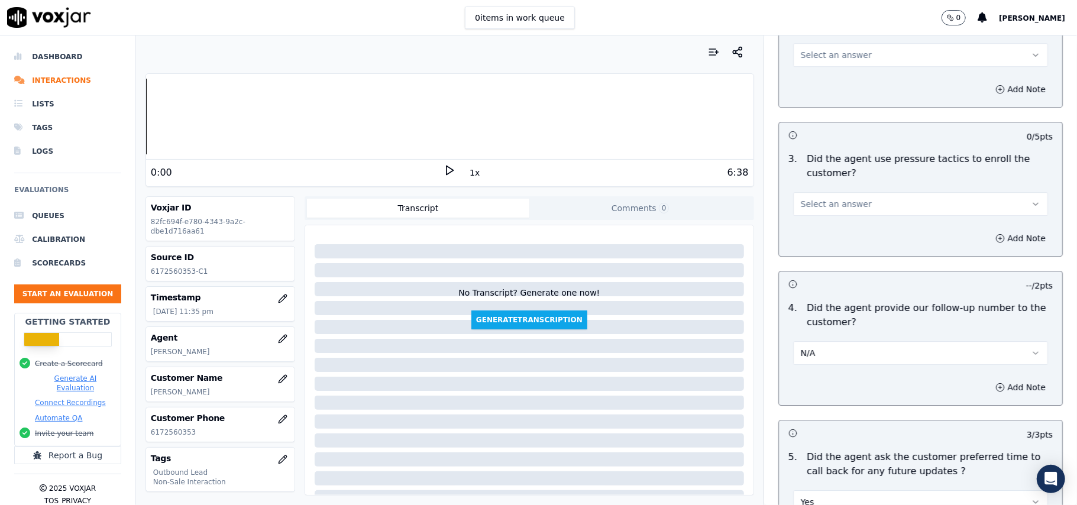
scroll to position [2540, 0]
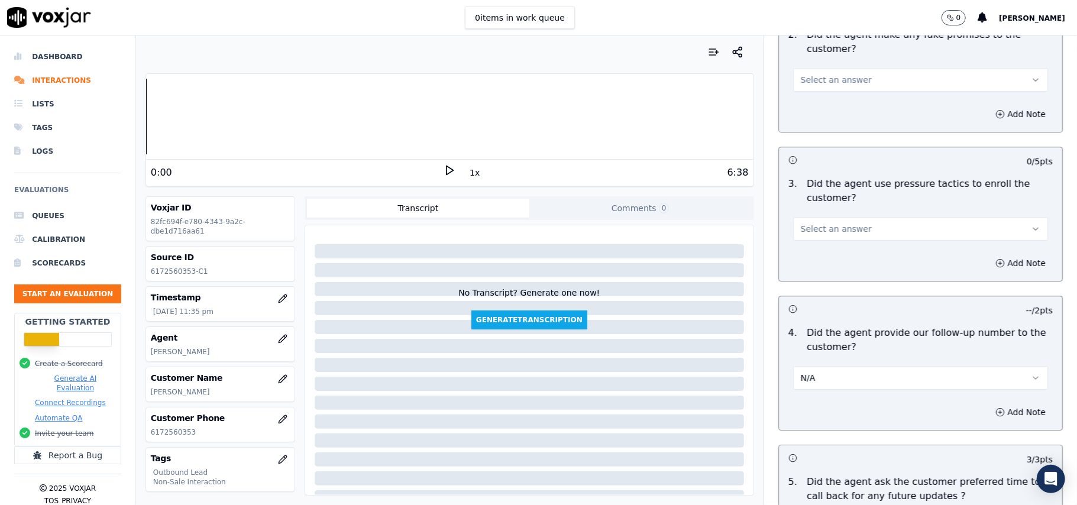
click at [888, 221] on button "Select an answer" at bounding box center [920, 229] width 255 height 24
click at [853, 261] on div "No" at bounding box center [895, 266] width 229 height 19
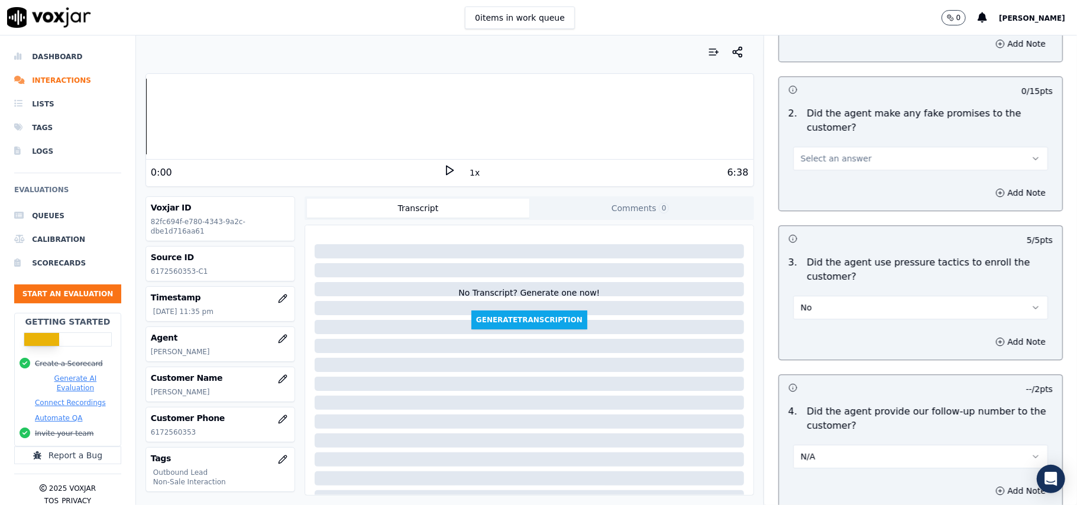
click at [869, 150] on button "Select an answer" at bounding box center [920, 159] width 255 height 24
click at [846, 198] on div "No" at bounding box center [895, 196] width 229 height 19
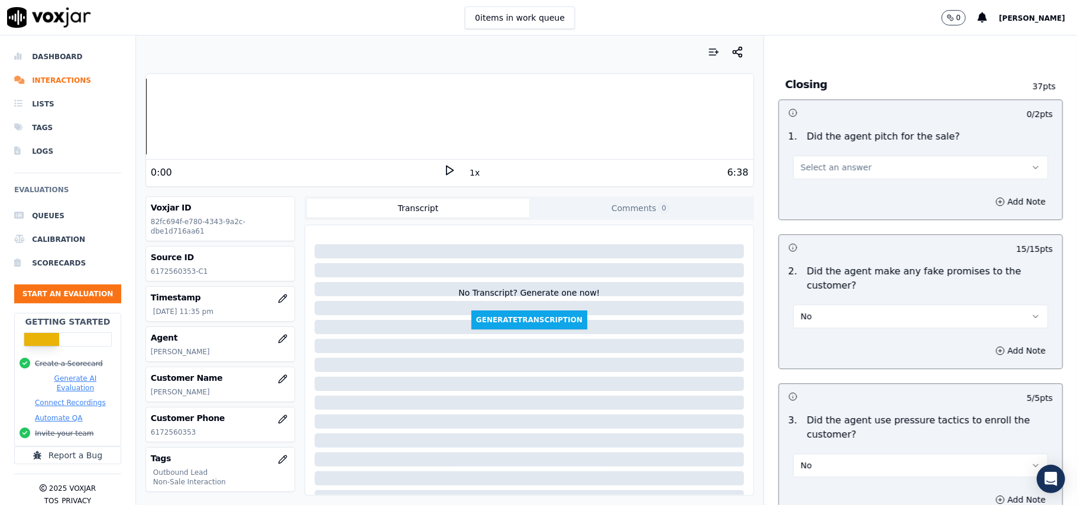
click at [868, 161] on button "Select an answer" at bounding box center [920, 168] width 255 height 24
click at [829, 187] on div "Yes" at bounding box center [895, 185] width 229 height 19
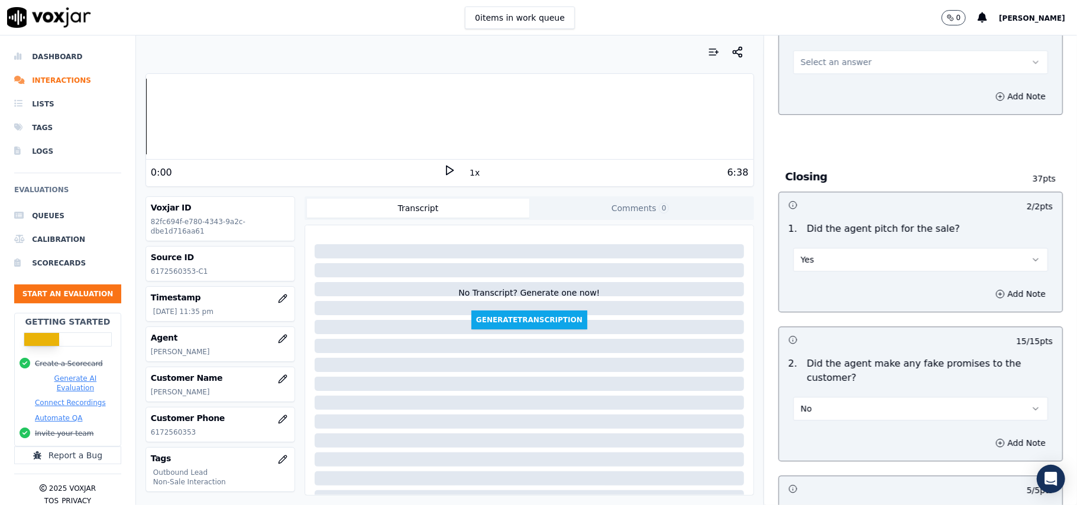
scroll to position [2066, 0]
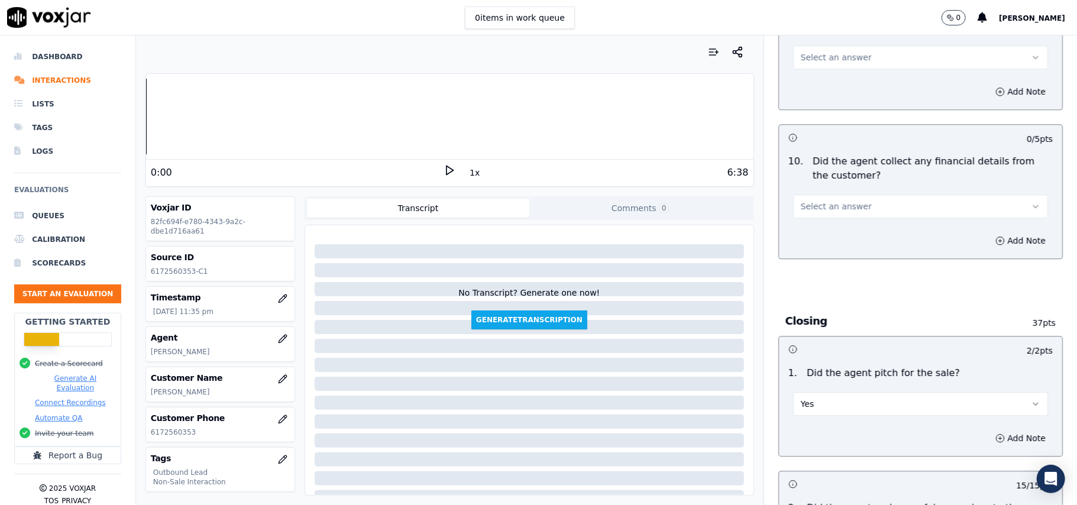
click at [829, 206] on button "Select an answer" at bounding box center [920, 207] width 255 height 24
click at [812, 240] on div "No" at bounding box center [895, 243] width 229 height 19
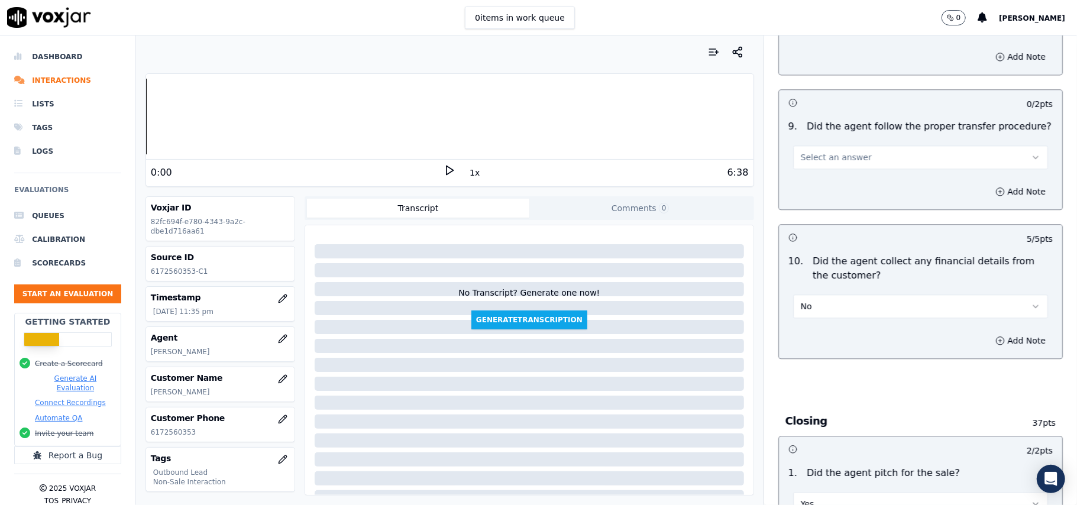
scroll to position [1909, 0]
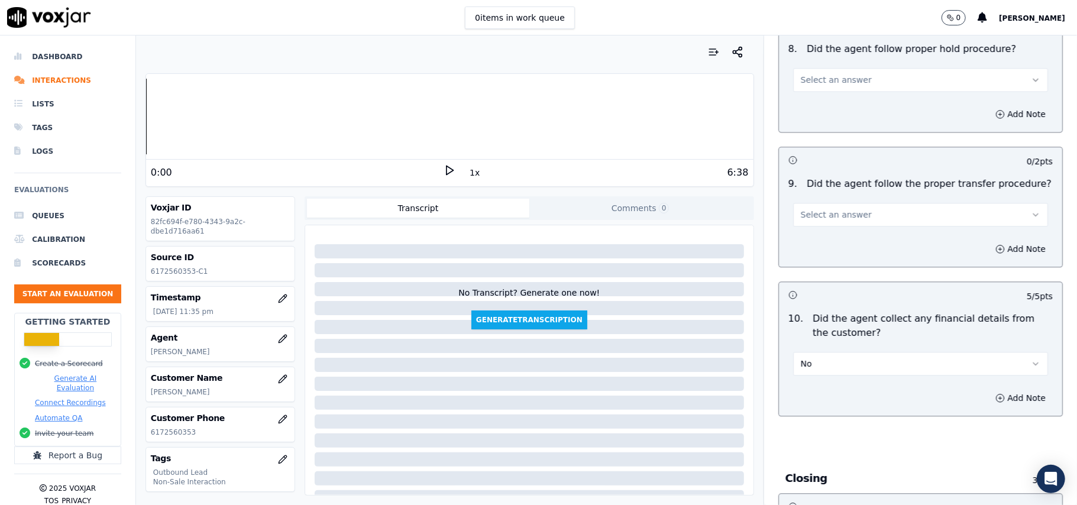
click at [857, 203] on button "Select an answer" at bounding box center [920, 215] width 255 height 24
click at [840, 247] on div "No" at bounding box center [895, 251] width 229 height 19
click at [837, 167] on h3 at bounding box center [854, 159] width 132 height 15
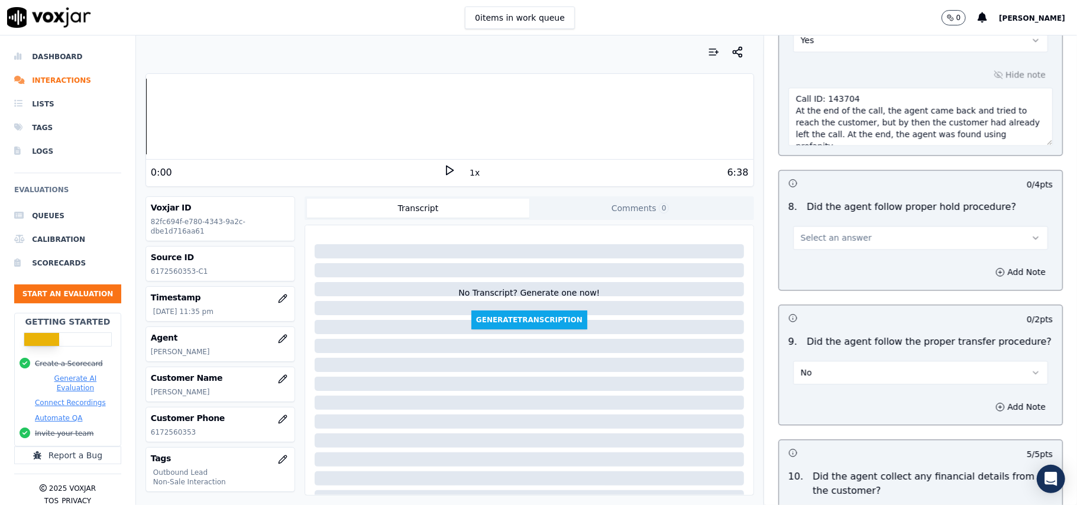
click at [836, 226] on button "Select an answer" at bounding box center [920, 238] width 255 height 24
click at [837, 247] on div "Yes" at bounding box center [895, 254] width 229 height 19
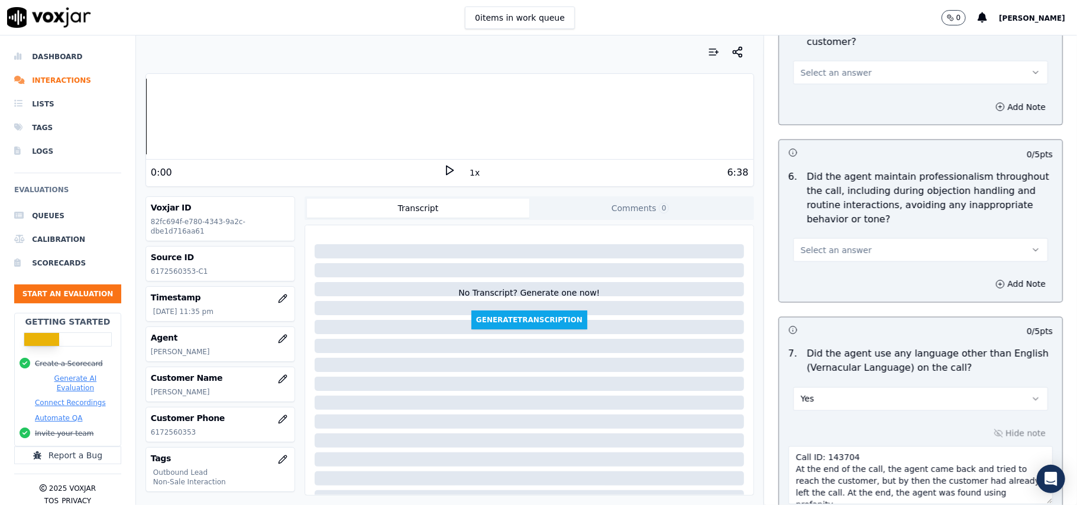
scroll to position [1357, 0]
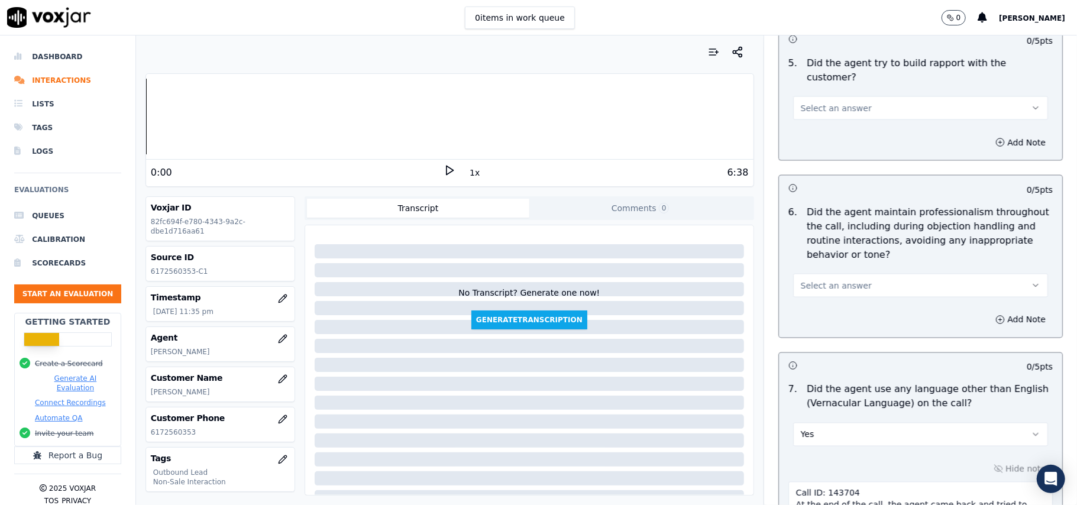
click at [869, 280] on button "Select an answer" at bounding box center [920, 286] width 255 height 24
click at [869, 294] on div "Yes" at bounding box center [895, 301] width 229 height 19
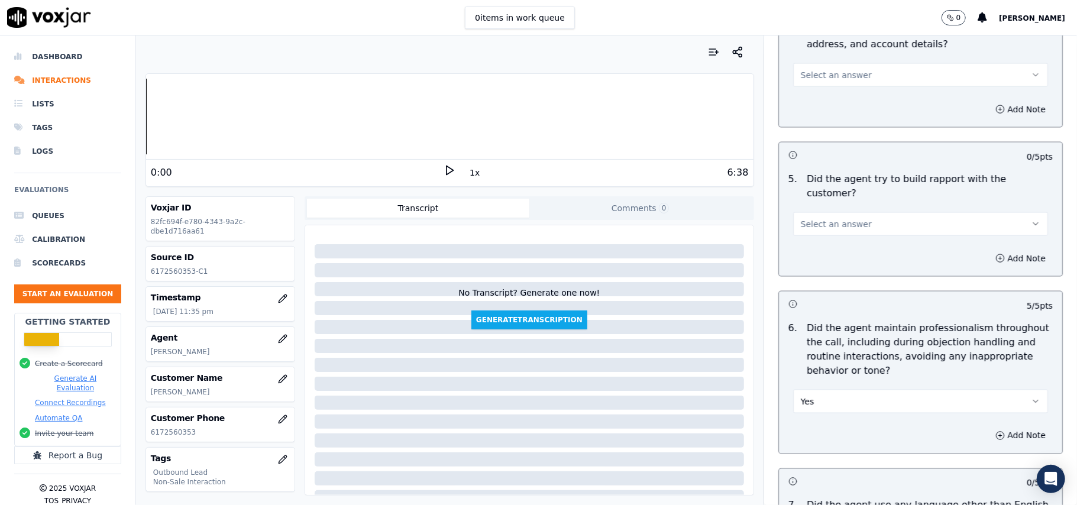
scroll to position [1120, 0]
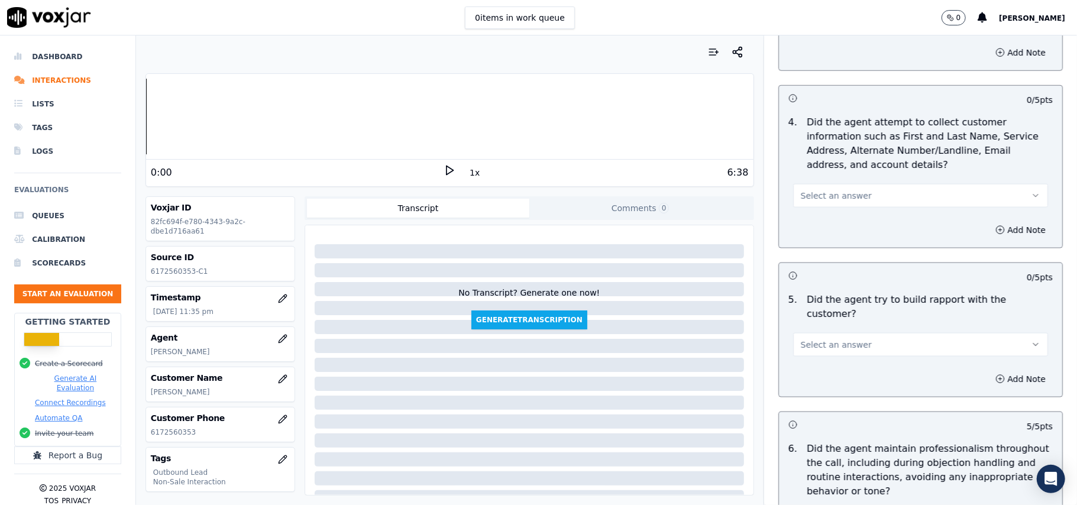
click at [862, 335] on button "Select an answer" at bounding box center [920, 345] width 255 height 24
click at [857, 358] on div "Yes" at bounding box center [895, 360] width 229 height 19
click at [871, 211] on div "4 . Did the agent attempt to collect customer information such as First and Las…" at bounding box center [920, 162] width 283 height 102
click at [852, 197] on button "Select an answer" at bounding box center [920, 196] width 255 height 24
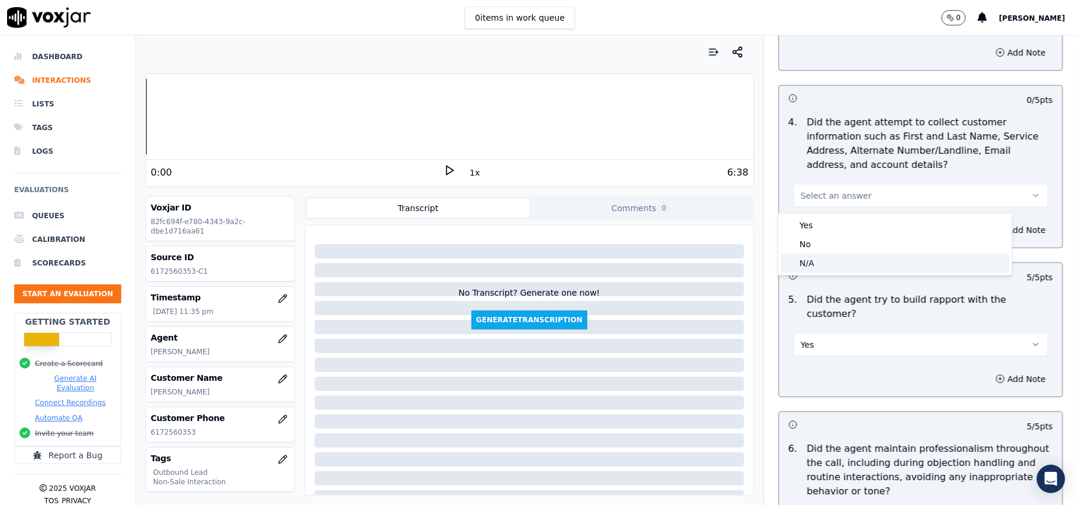
click at [841, 265] on div "N/A" at bounding box center [895, 263] width 229 height 19
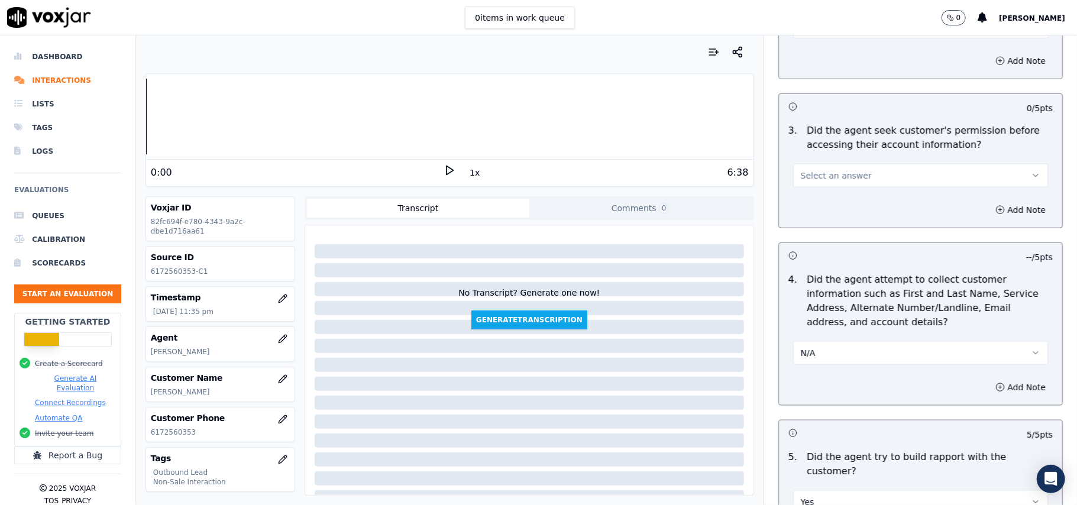
scroll to position [116, 0]
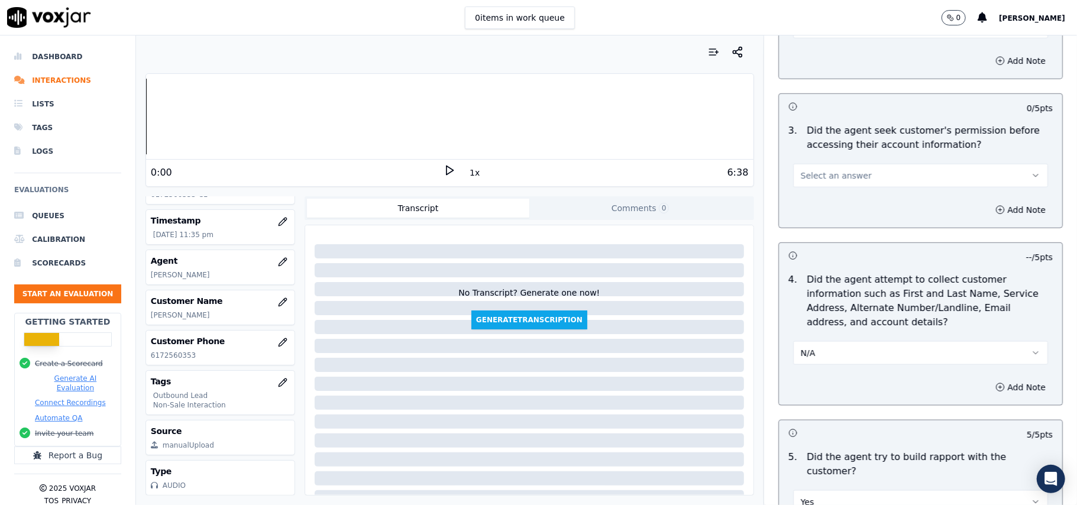
click at [830, 176] on span "Select an answer" at bounding box center [836, 176] width 71 height 12
click at [834, 205] on div "Yes" at bounding box center [895, 205] width 229 height 19
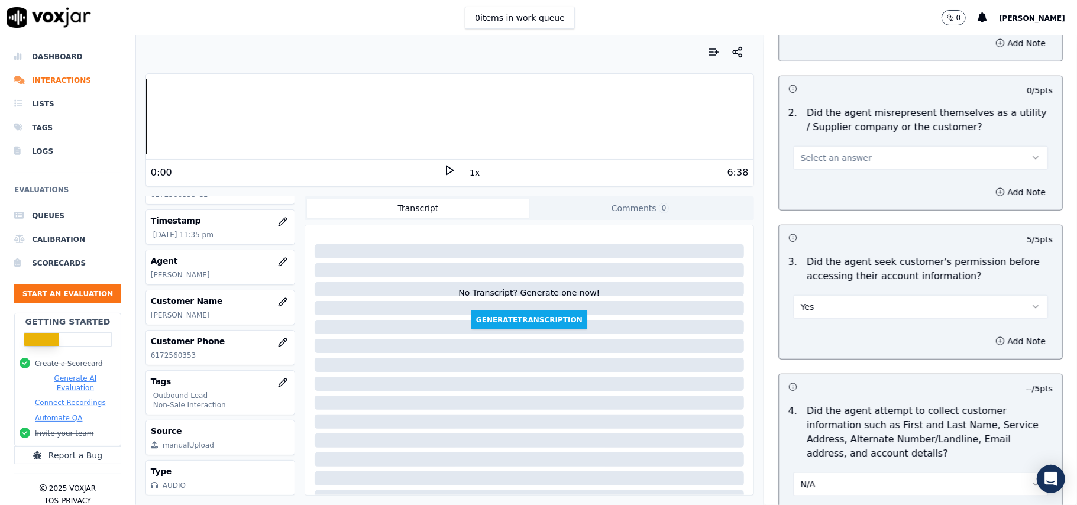
scroll to position [805, 0]
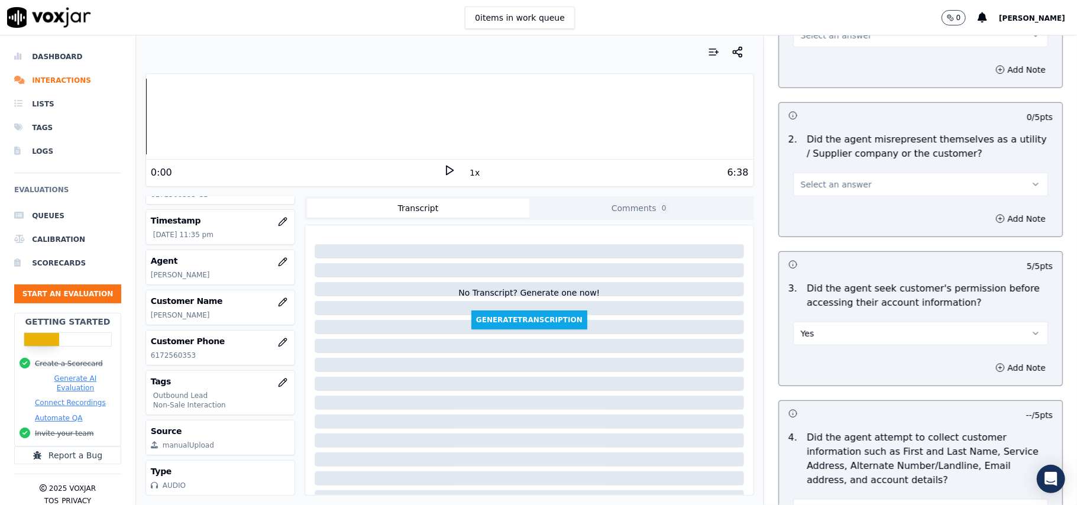
click at [855, 173] on div "Select an answer" at bounding box center [920, 183] width 255 height 26
click at [859, 180] on button "Select an answer" at bounding box center [920, 185] width 255 height 24
click at [836, 237] on div "No" at bounding box center [895, 232] width 229 height 19
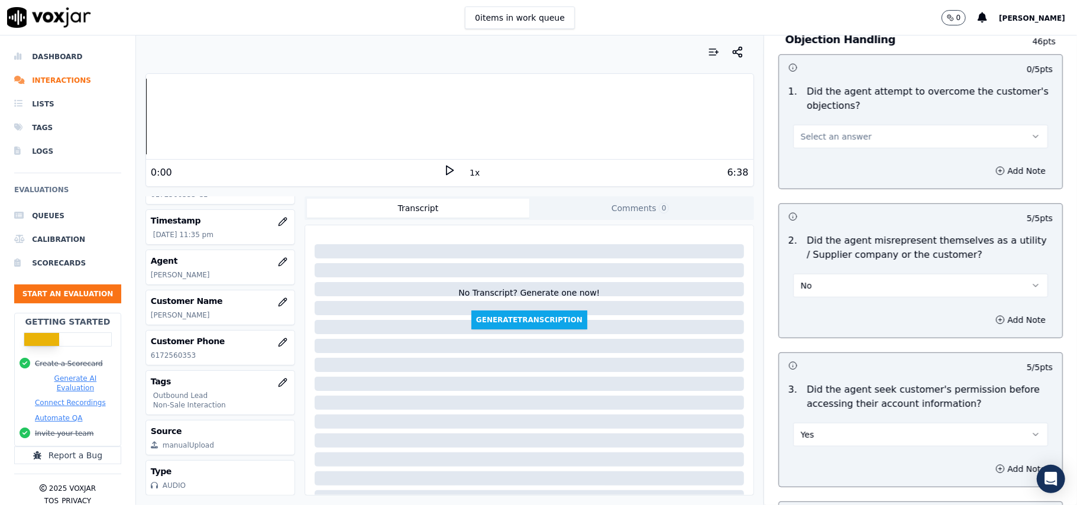
scroll to position [647, 0]
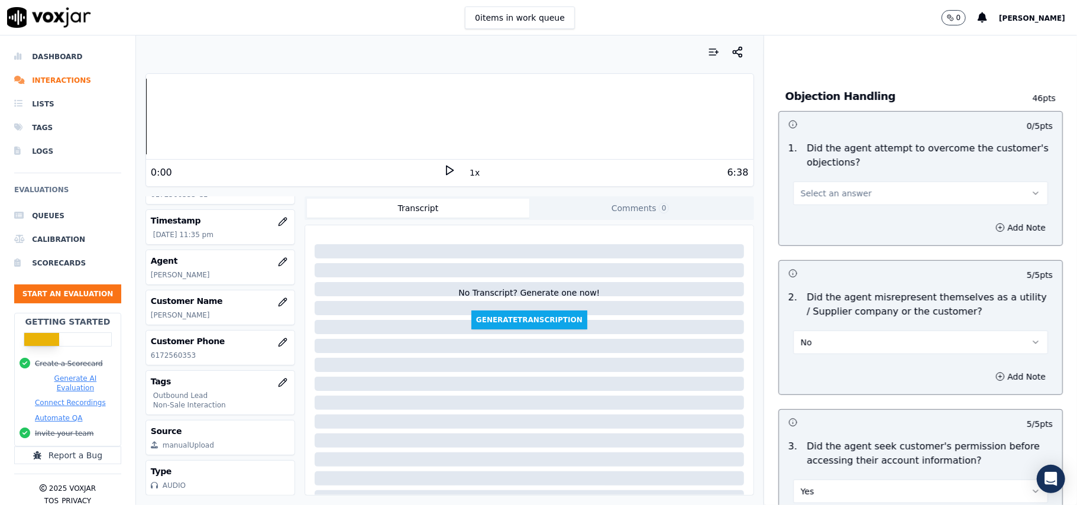
click at [848, 187] on button "Select an answer" at bounding box center [920, 194] width 255 height 24
click at [832, 220] on div "Yes" at bounding box center [895, 221] width 229 height 19
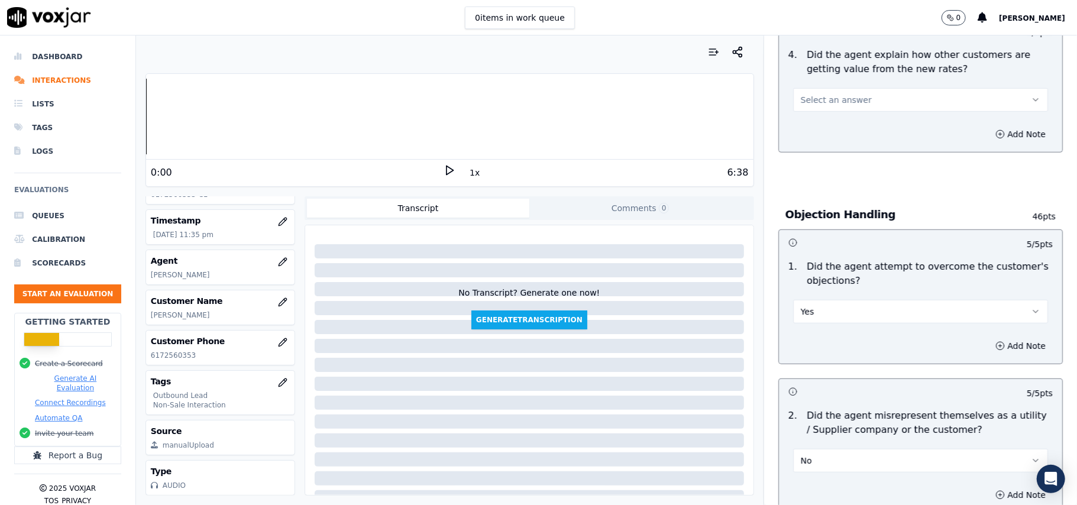
scroll to position [410, 0]
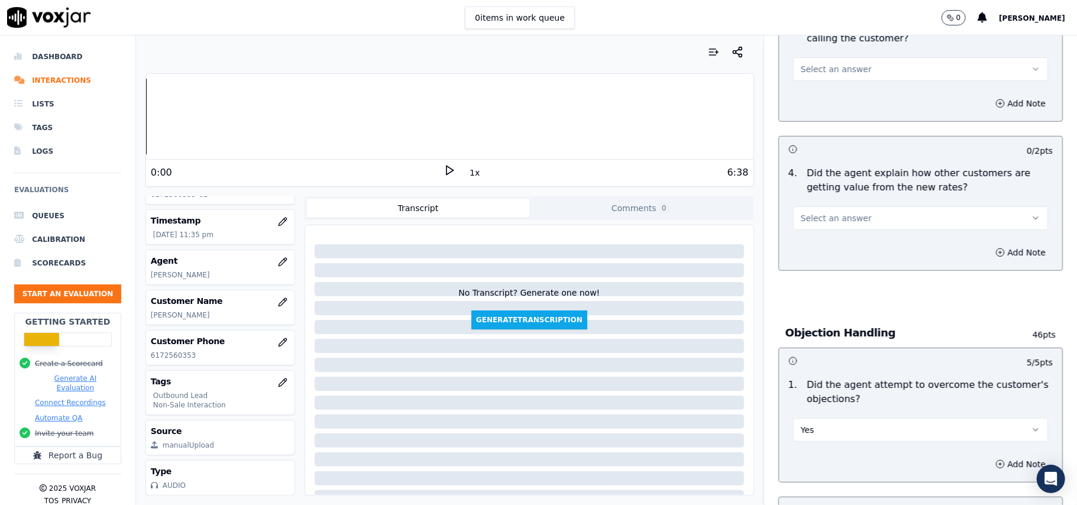
drag, startPoint x: 821, startPoint y: 218, endPoint x: 822, endPoint y: 230, distance: 12.4
click at [822, 216] on span "Select an answer" at bounding box center [836, 218] width 71 height 12
click at [824, 239] on div "Yes" at bounding box center [895, 246] width 229 height 19
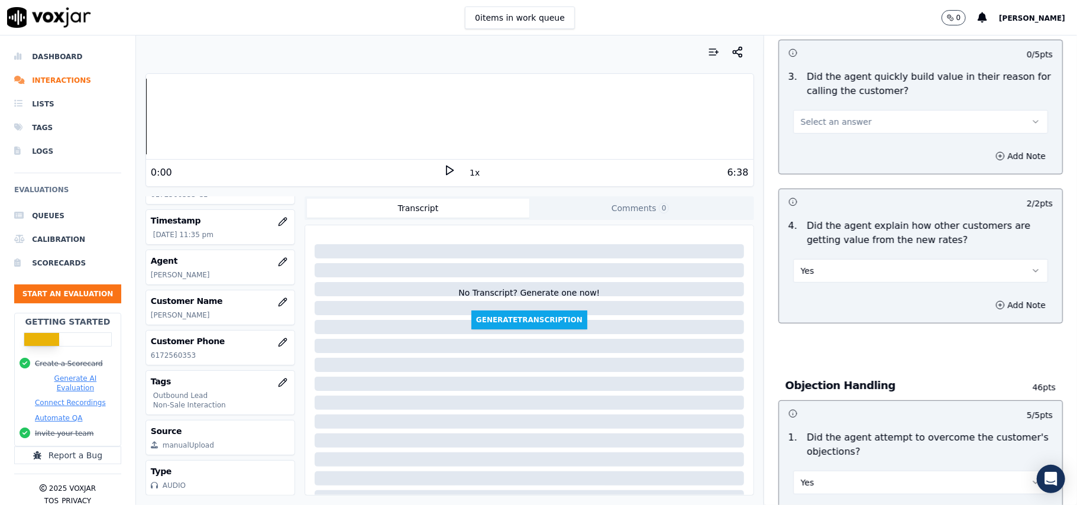
scroll to position [332, 0]
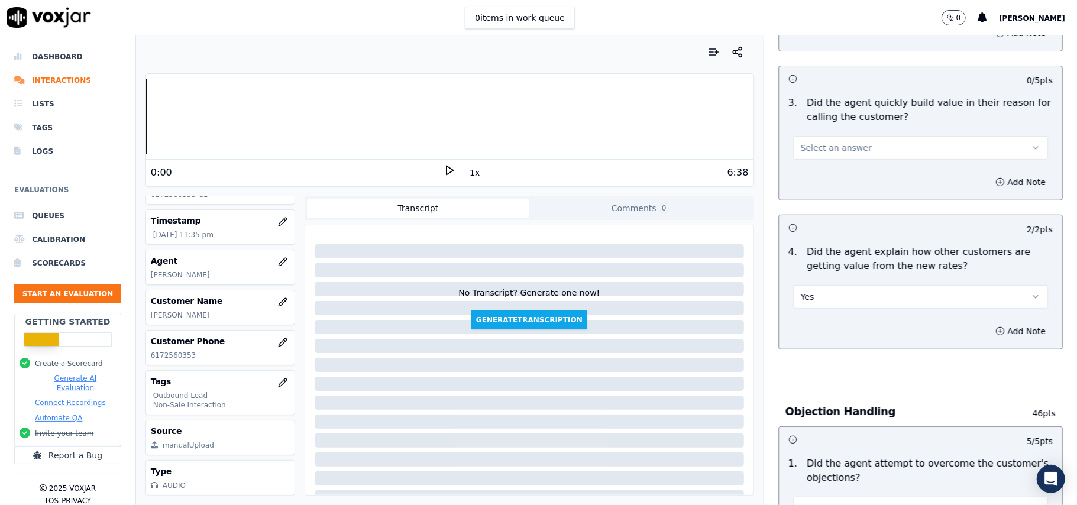
click at [855, 164] on div "3 . Did the agent quickly build value in their reason for calling the customer?…" at bounding box center [920, 127] width 283 height 73
click at [855, 145] on button "Select an answer" at bounding box center [920, 148] width 255 height 24
click at [834, 193] on div "No" at bounding box center [895, 194] width 229 height 19
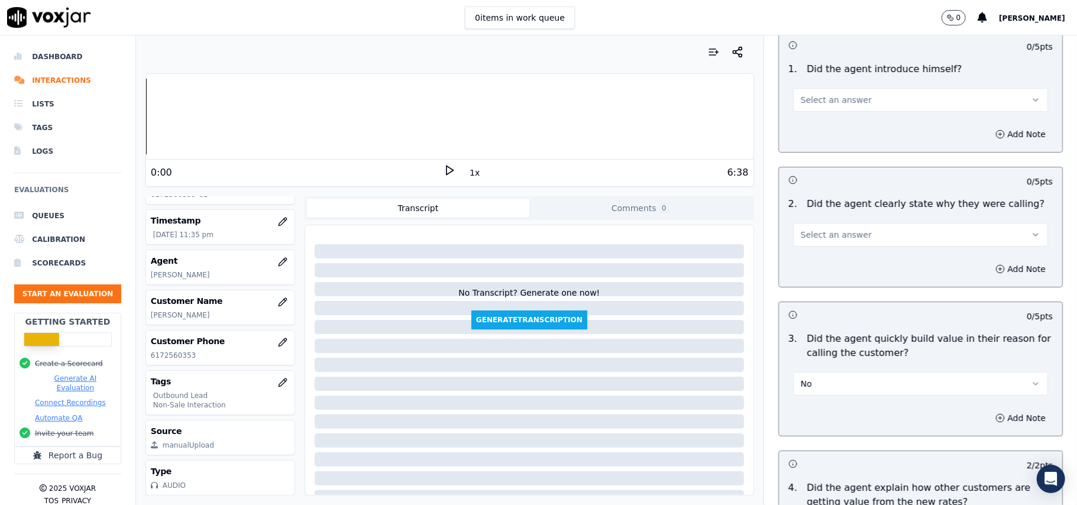
scroll to position [95, 0]
drag, startPoint x: 856, startPoint y: 232, endPoint x: 849, endPoint y: 246, distance: 15.9
click at [857, 232] on button "Select an answer" at bounding box center [920, 236] width 255 height 24
click at [839, 257] on div "Yes" at bounding box center [895, 262] width 229 height 19
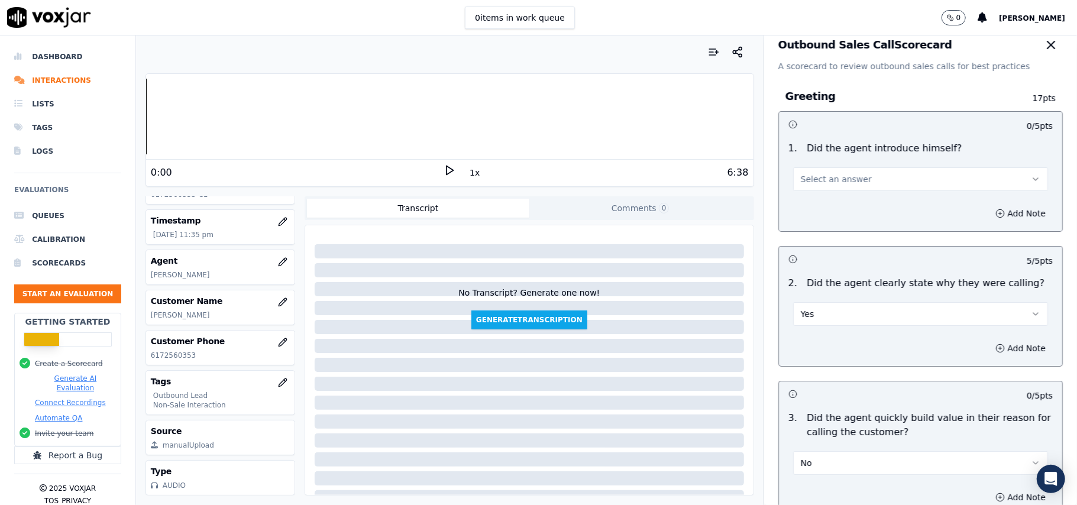
click at [840, 176] on span "Select an answer" at bounding box center [836, 179] width 71 height 12
click at [836, 209] on div "Yes" at bounding box center [895, 206] width 229 height 19
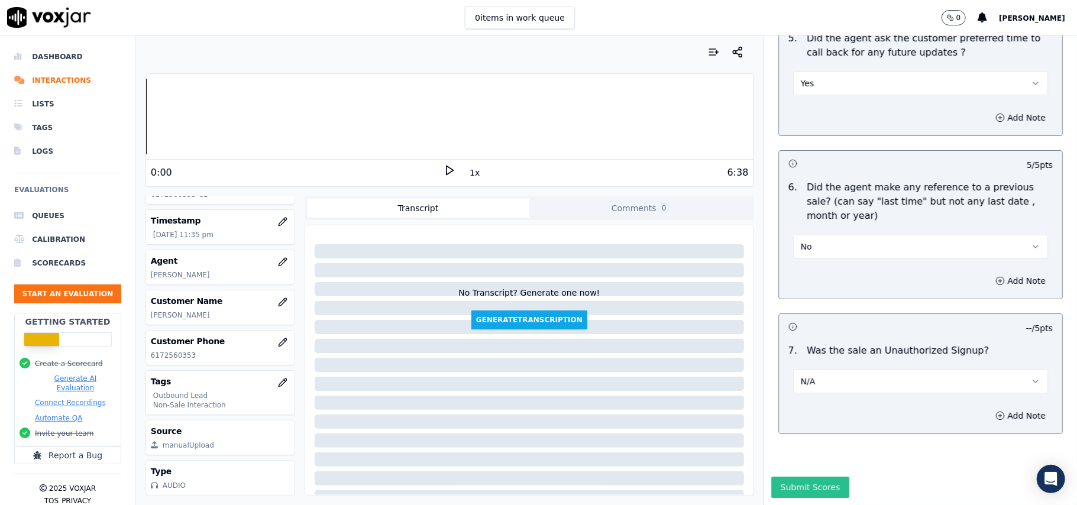
click at [797, 477] on button "Submit Scores" at bounding box center [810, 487] width 79 height 21
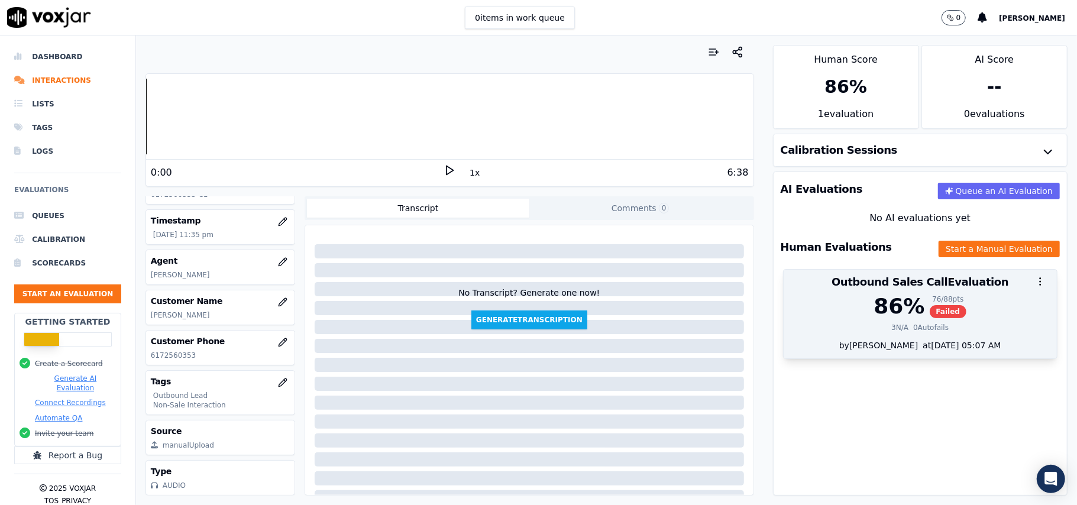
click at [874, 313] on div "86 %" at bounding box center [899, 307] width 51 height 24
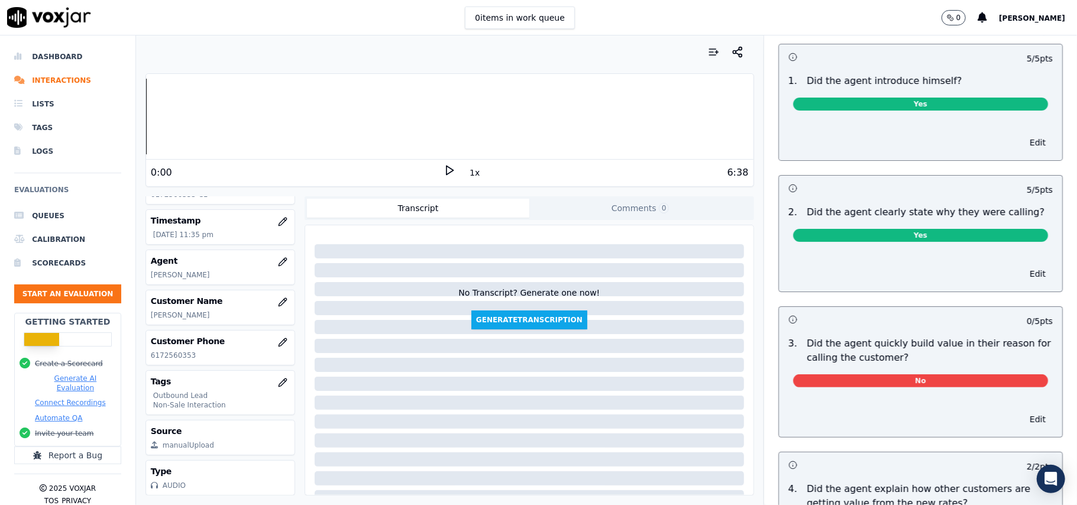
scroll to position [157, 0]
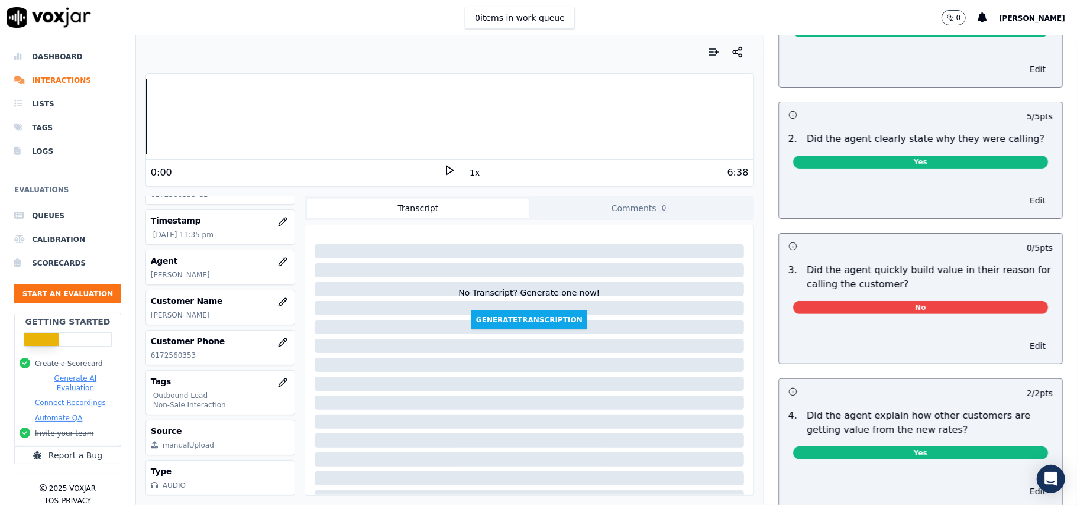
click at [1023, 344] on button "Edit" at bounding box center [1038, 346] width 30 height 17
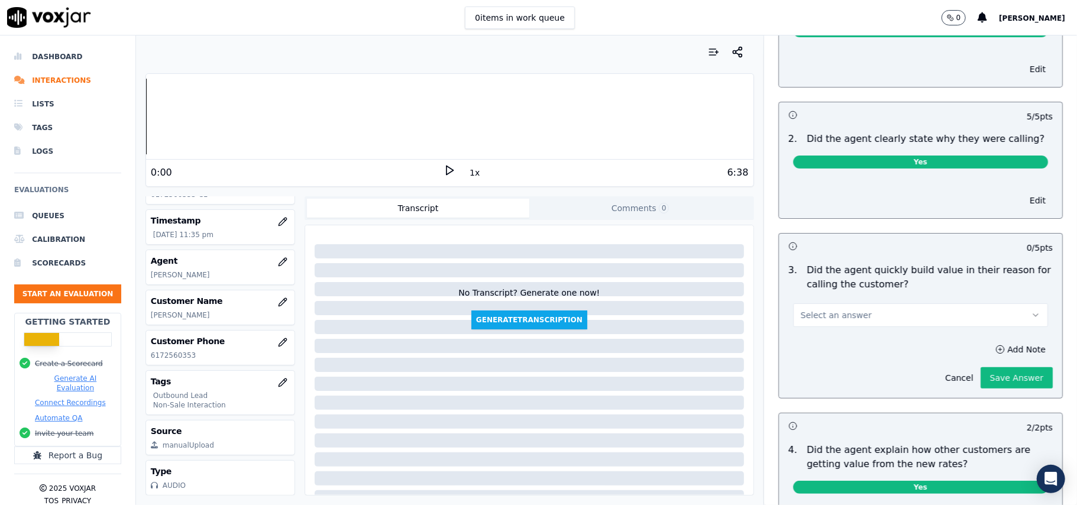
click at [889, 325] on button "Select an answer" at bounding box center [920, 315] width 255 height 24
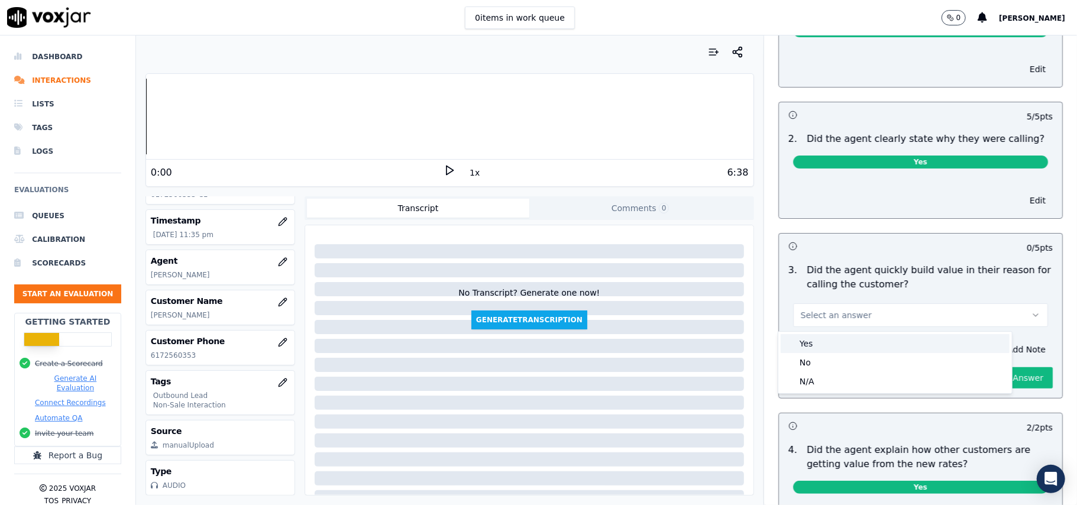
click at [843, 346] on div "Yes" at bounding box center [895, 343] width 229 height 19
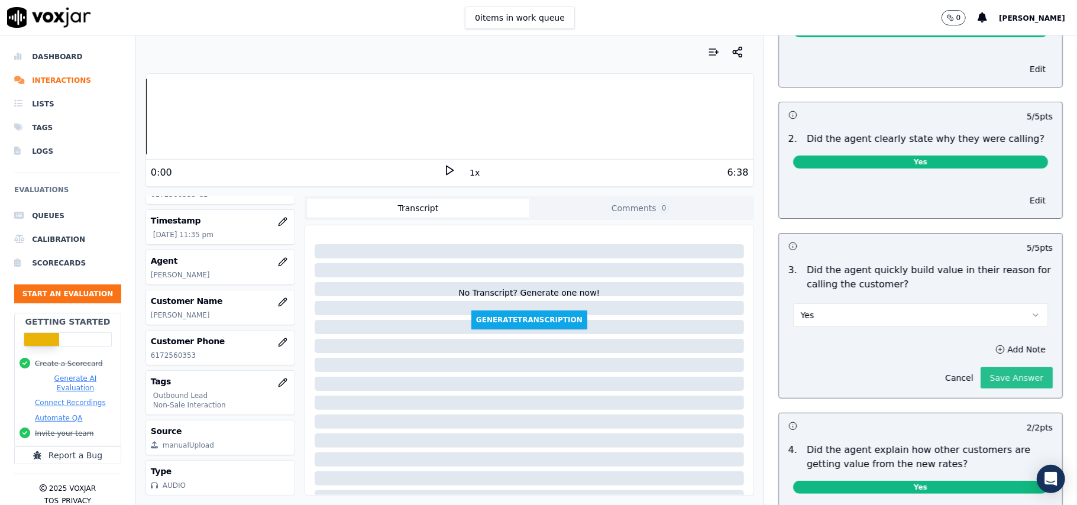
click at [1001, 379] on button "Save Answer" at bounding box center [1017, 377] width 72 height 21
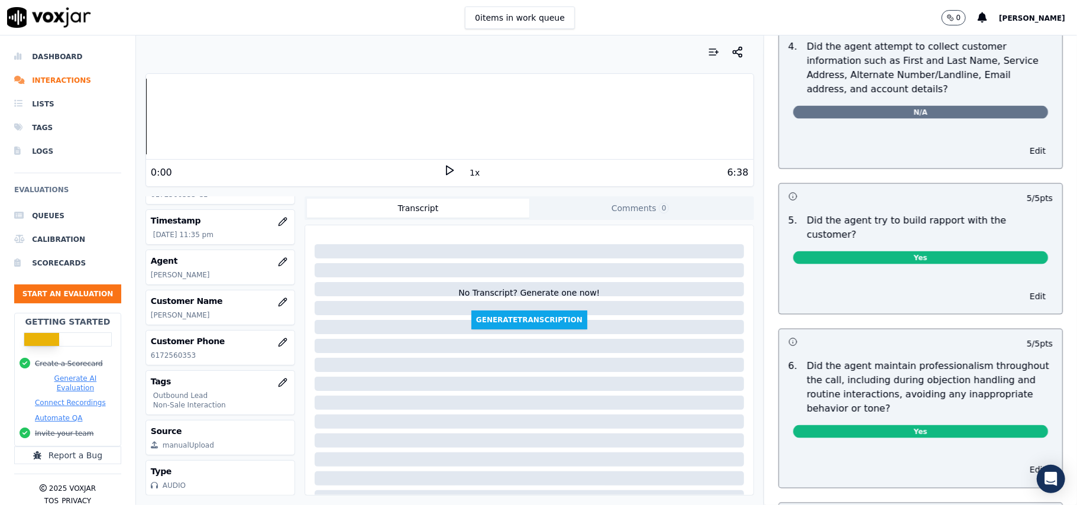
scroll to position [1155, 0]
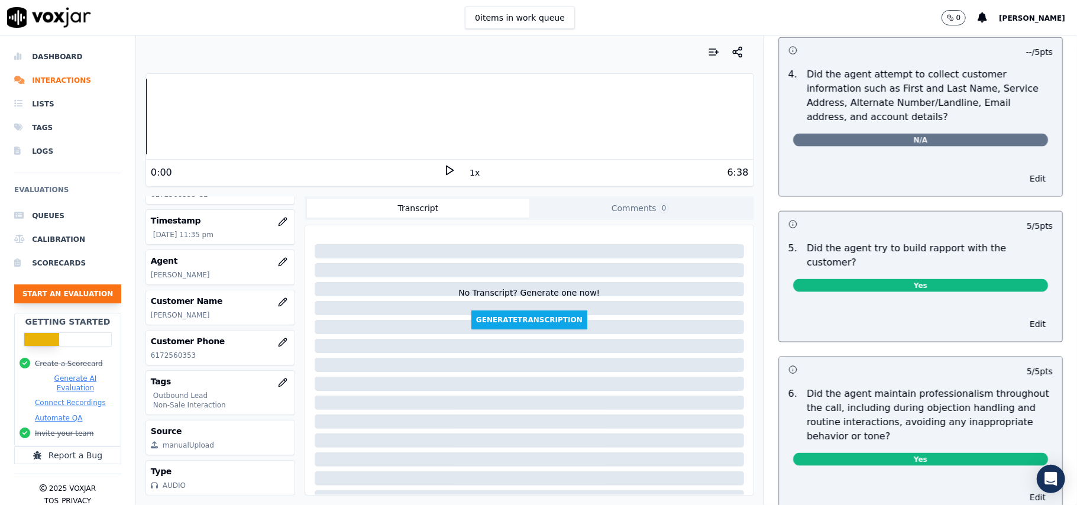
click at [98, 296] on button "Start an Evaluation" at bounding box center [67, 293] width 107 height 19
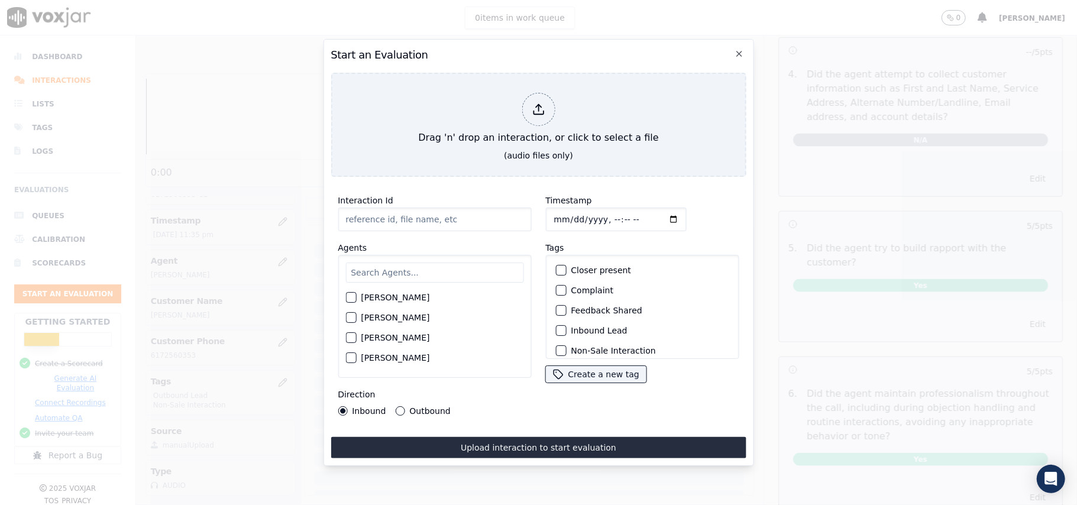
click at [448, 218] on input "Interaction Id" at bounding box center [434, 220] width 193 height 24
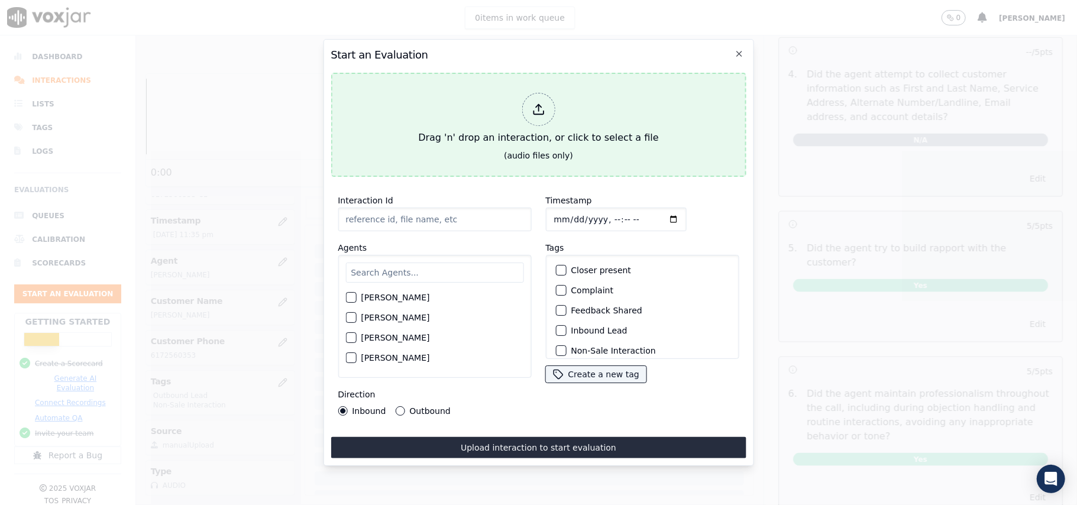
click at [529, 104] on div at bounding box center [538, 109] width 33 height 33
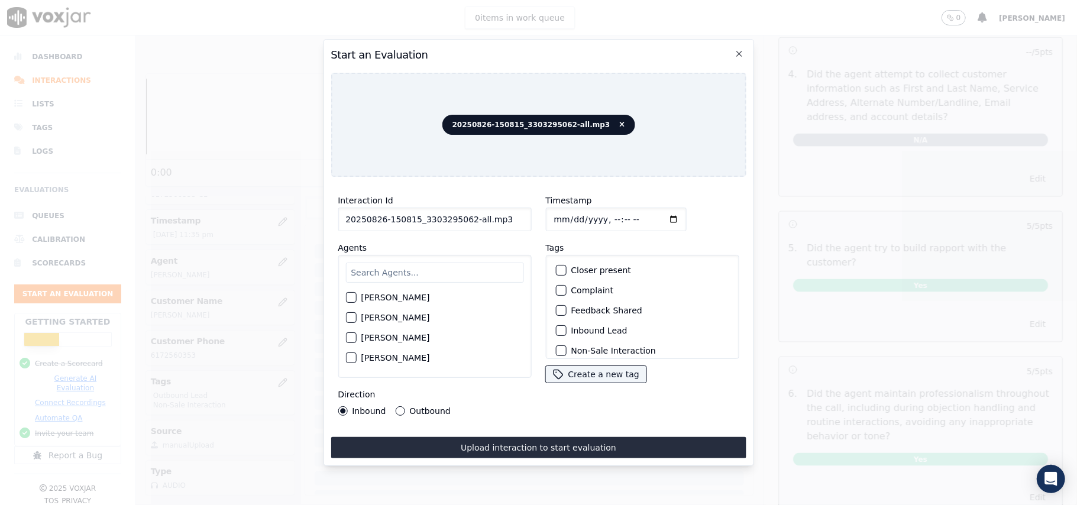
drag, startPoint x: 500, startPoint y: 215, endPoint x: 464, endPoint y: 221, distance: 37.1
click at [464, 221] on input "20250826-150815_3303295062-all.mp3" at bounding box center [434, 220] width 193 height 24
type input "20250826-150815_3303295062-C1"
click at [565, 215] on input "Timestamp" at bounding box center [615, 220] width 141 height 24
type input "[DATE]T23:59"
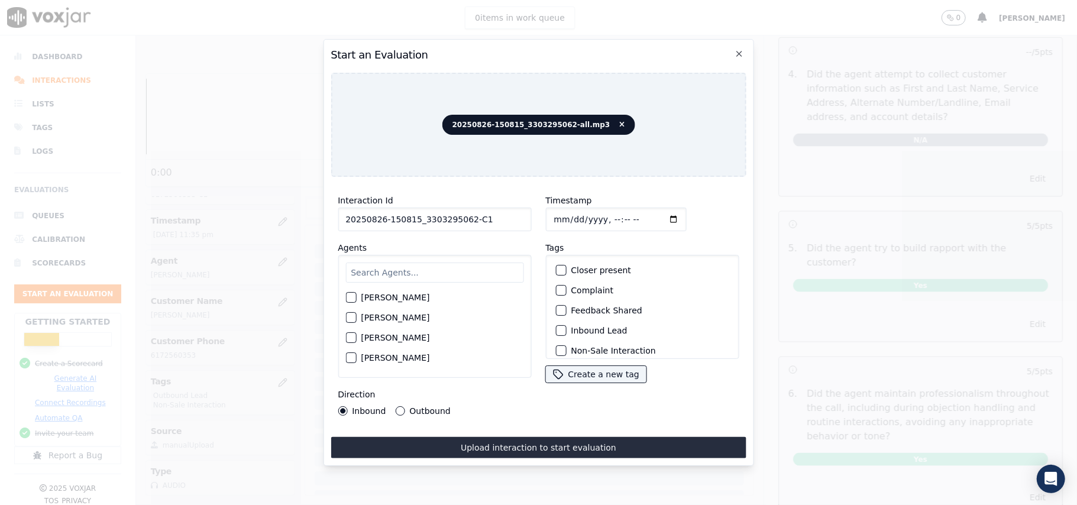
click at [407, 269] on input "text" at bounding box center [434, 273] width 178 height 20
type input "[PERSON_NAME]"
click at [365, 303] on div "[PERSON_NAME]" at bounding box center [434, 301] width 178 height 20
click at [365, 299] on label "[PERSON_NAME]" at bounding box center [395, 301] width 69 height 8
click at [356, 299] on button "[PERSON_NAME]" at bounding box center [350, 301] width 11 height 11
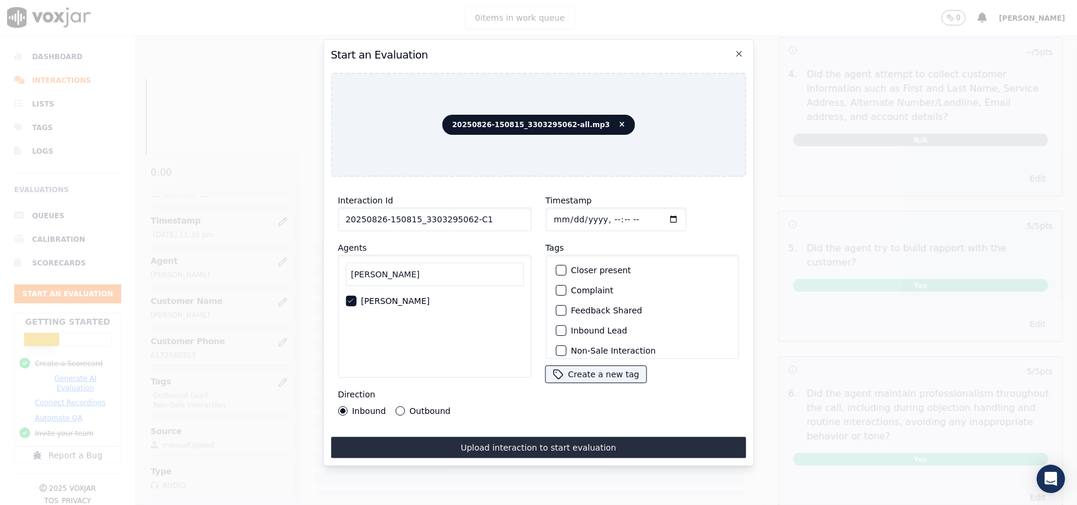
scroll to position [103, 0]
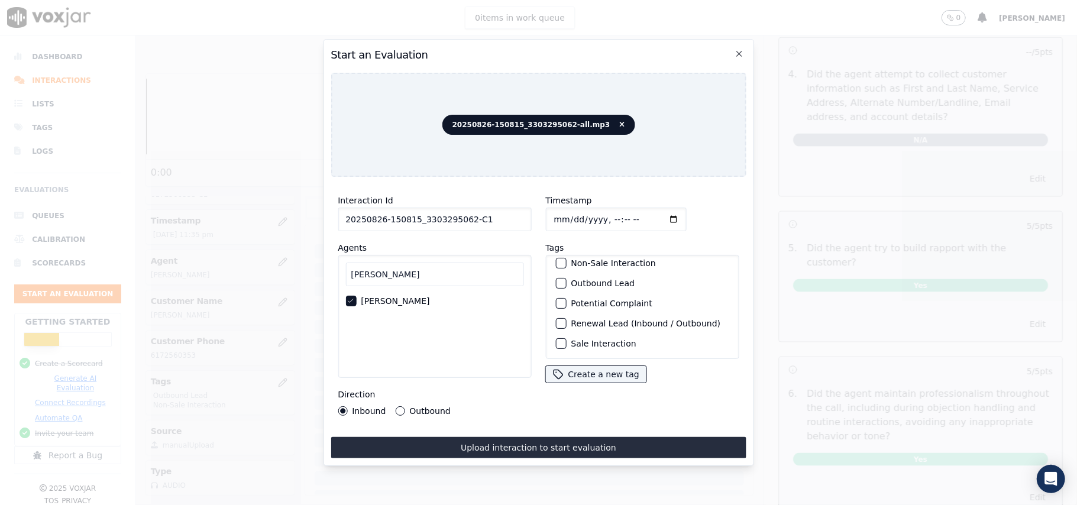
click at [557, 279] on div "button" at bounding box center [560, 283] width 8 height 8
click at [557, 323] on div "button" at bounding box center [560, 326] width 8 height 8
click at [395, 406] on button "Outbound" at bounding box center [399, 410] width 9 height 9
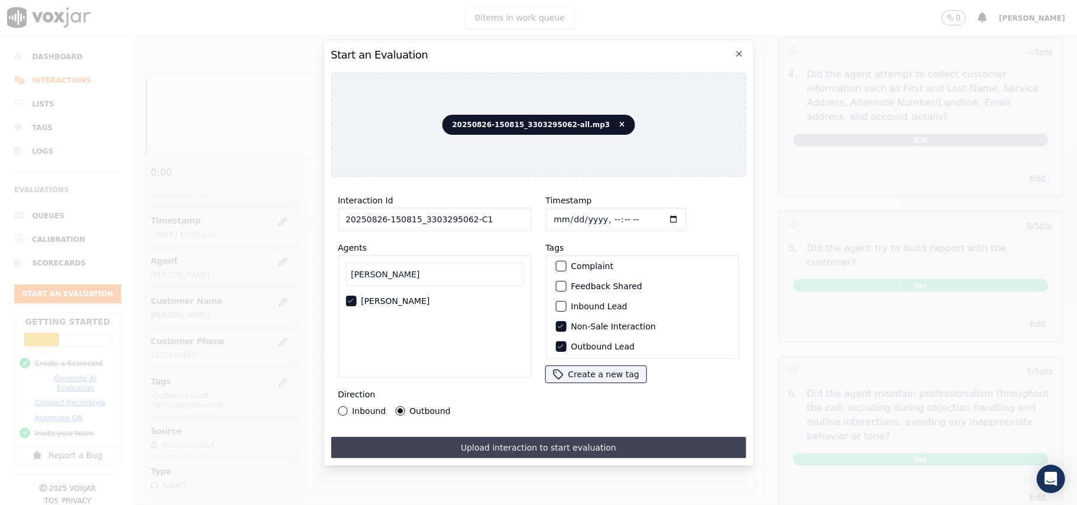
click at [468, 437] on button "Upload interaction to start evaluation" at bounding box center [538, 447] width 415 height 21
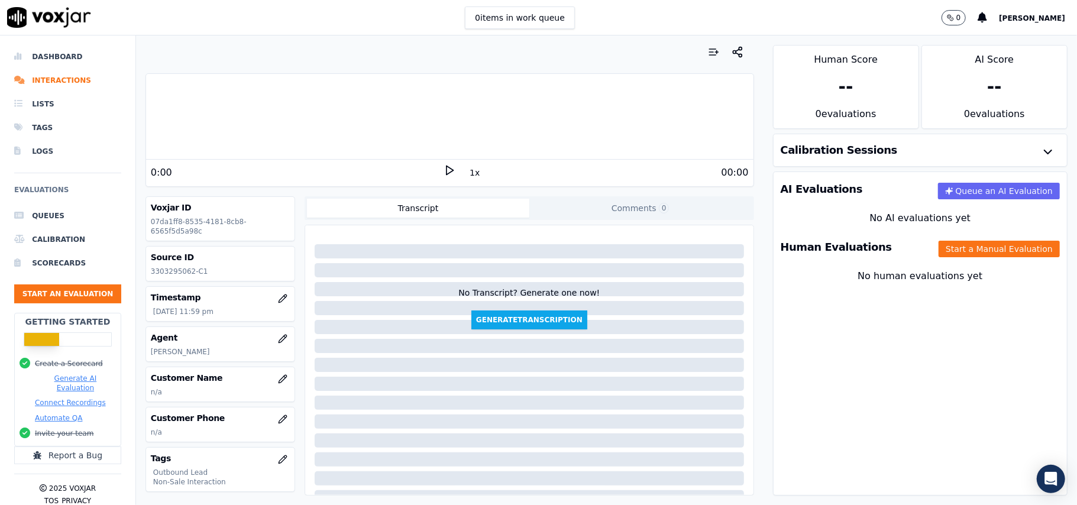
click at [939, 246] on button "Start a Manual Evaluation" at bounding box center [999, 249] width 121 height 17
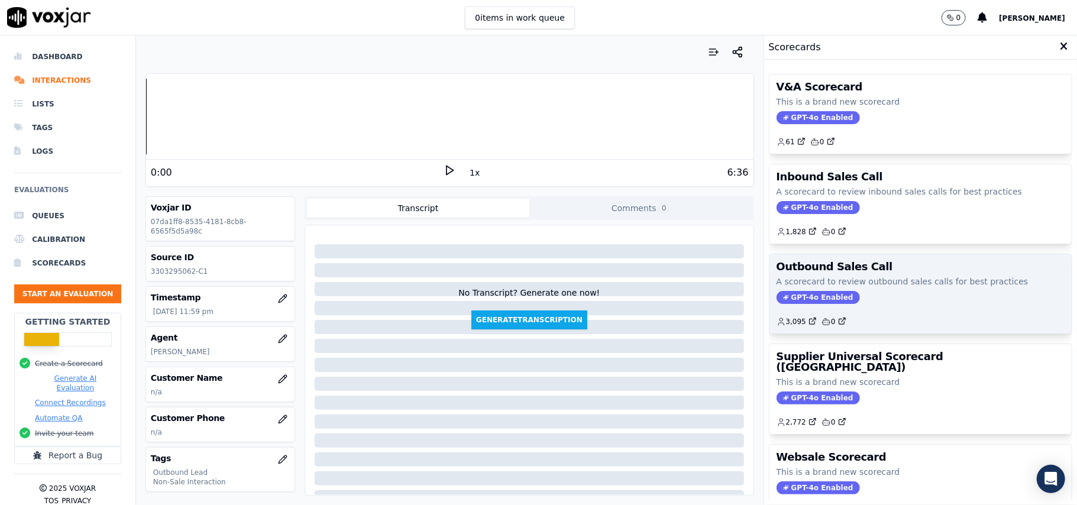
click at [779, 294] on span "GPT-4o Enabled" at bounding box center [818, 297] width 83 height 13
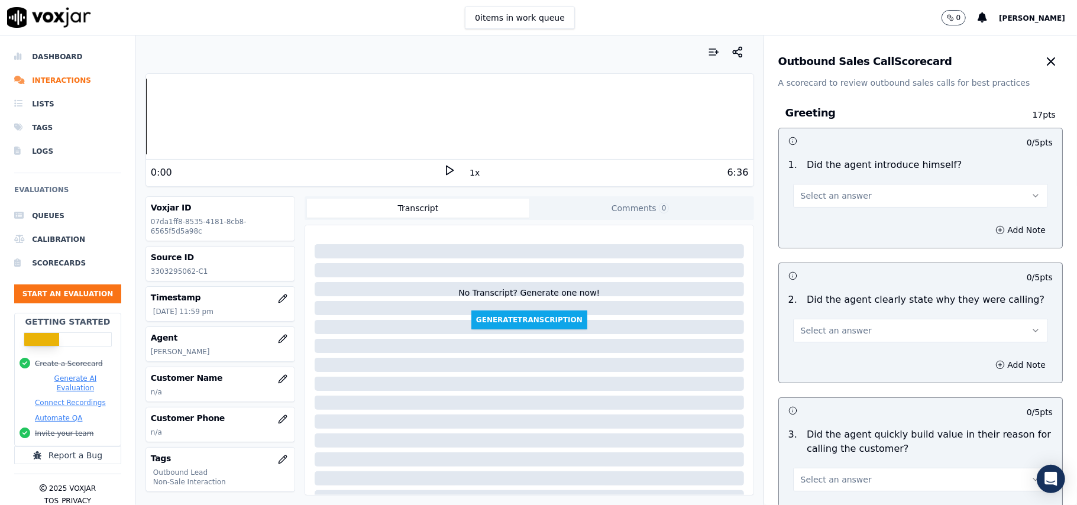
scroll to position [843, 0]
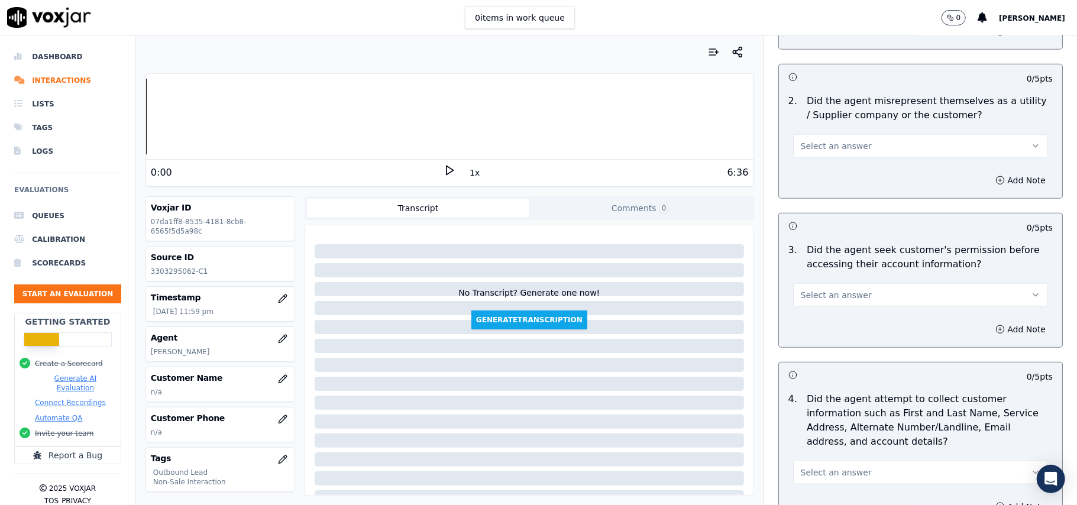
click at [857, 300] on button "Select an answer" at bounding box center [920, 295] width 255 height 24
click at [842, 338] on div "No" at bounding box center [895, 343] width 229 height 19
click at [988, 332] on button "Add Note" at bounding box center [1020, 329] width 64 height 17
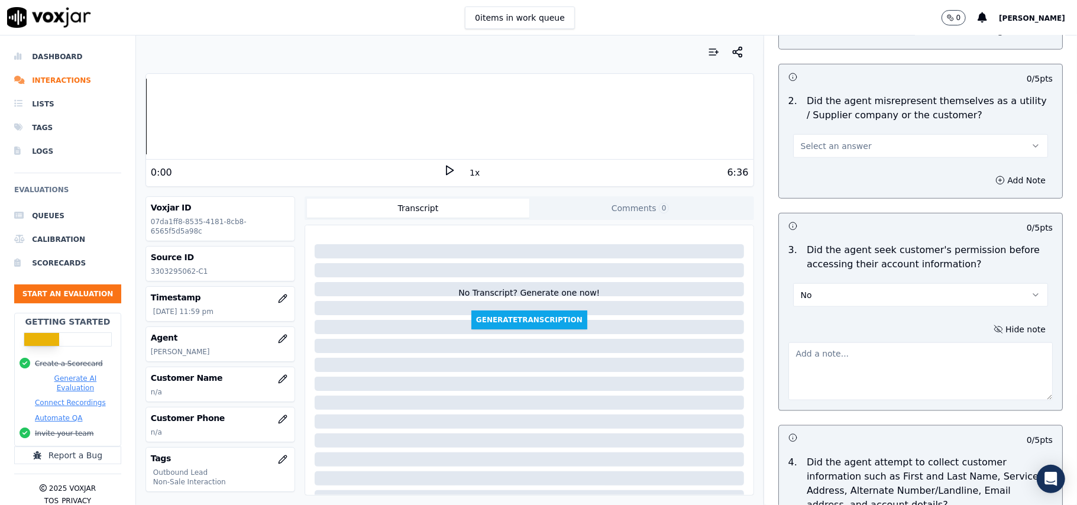
click at [820, 368] on textarea at bounding box center [920, 371] width 264 height 58
paste textarea "@02:12 - The agent did not take permission from the customer before accessing t…"
click at [819, 358] on textarea "@02:12 - The agent did not take permission from the customer before accessing t…" at bounding box center [920, 371] width 264 height 58
paste textarea "Call ID: 171514"
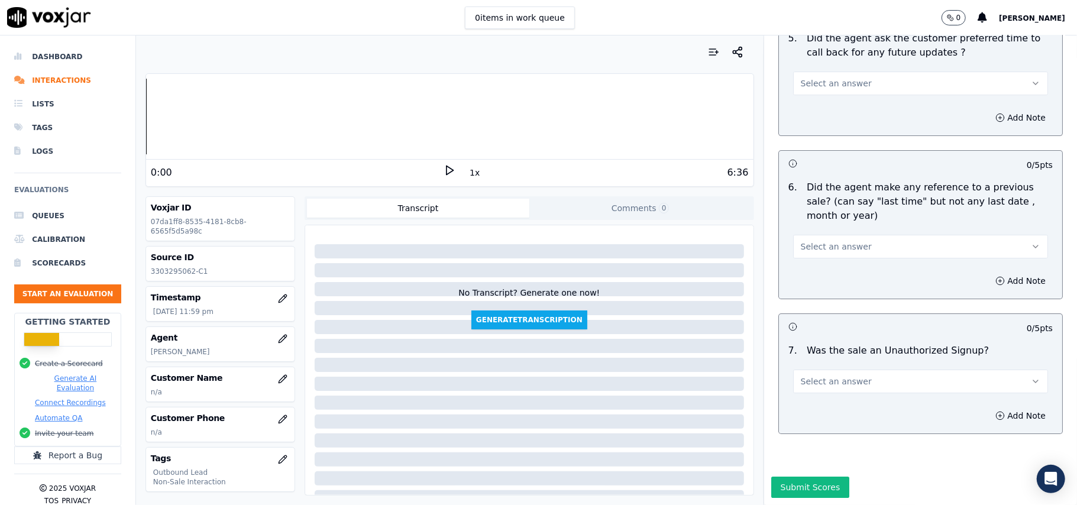
type textarea "Call ID: 171514 @02:12 - The agent did not take permission from the customer be…"
click at [864, 370] on button "Select an answer" at bounding box center [920, 382] width 255 height 24
click at [845, 409] on div "N/A" at bounding box center [895, 410] width 229 height 19
click at [824, 235] on button "Select an answer" at bounding box center [920, 247] width 255 height 24
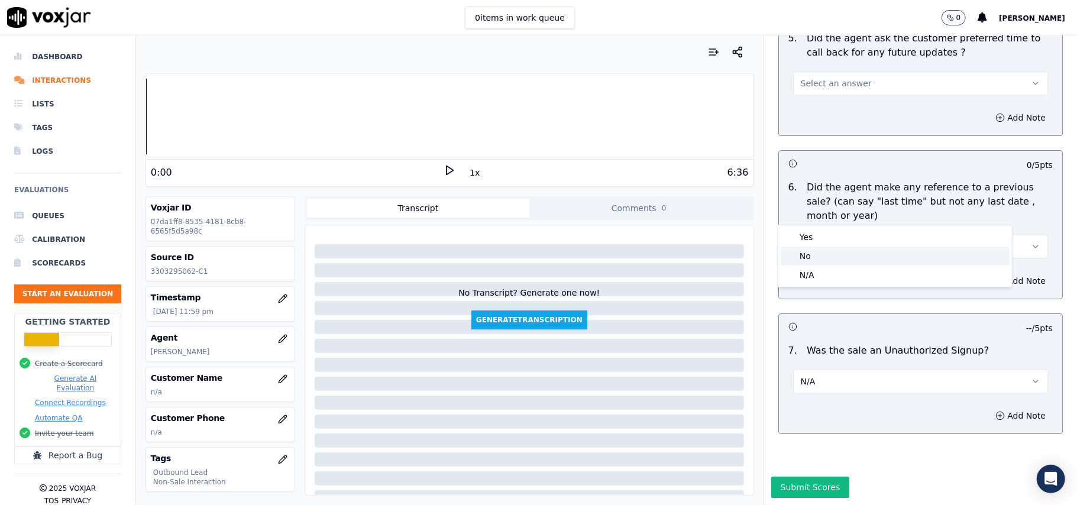
click at [822, 247] on div "No" at bounding box center [895, 256] width 229 height 19
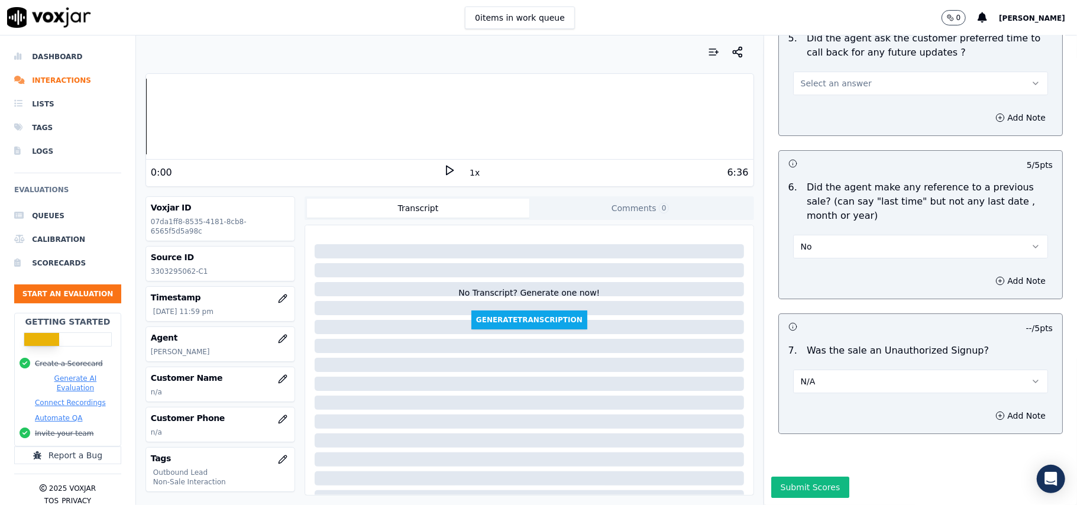
scroll to position [2855, 0]
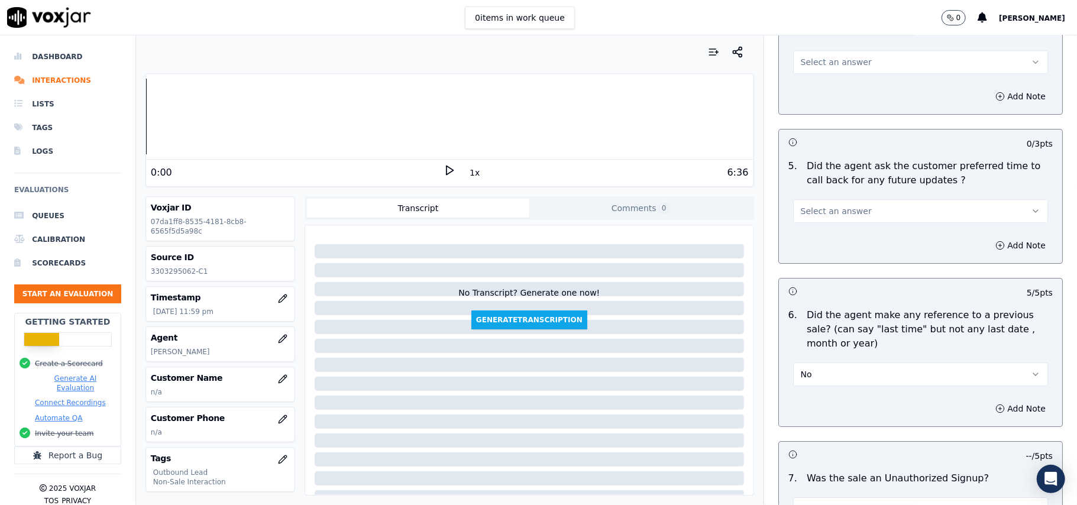
click at [817, 199] on button "Select an answer" at bounding box center [920, 211] width 255 height 24
click at [811, 251] on div "No" at bounding box center [895, 250] width 229 height 19
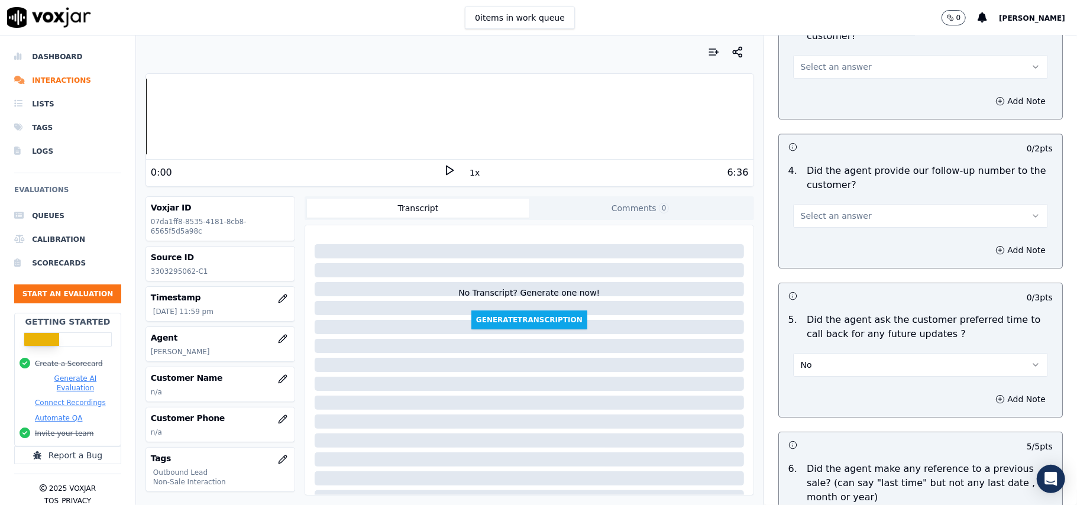
scroll to position [2697, 0]
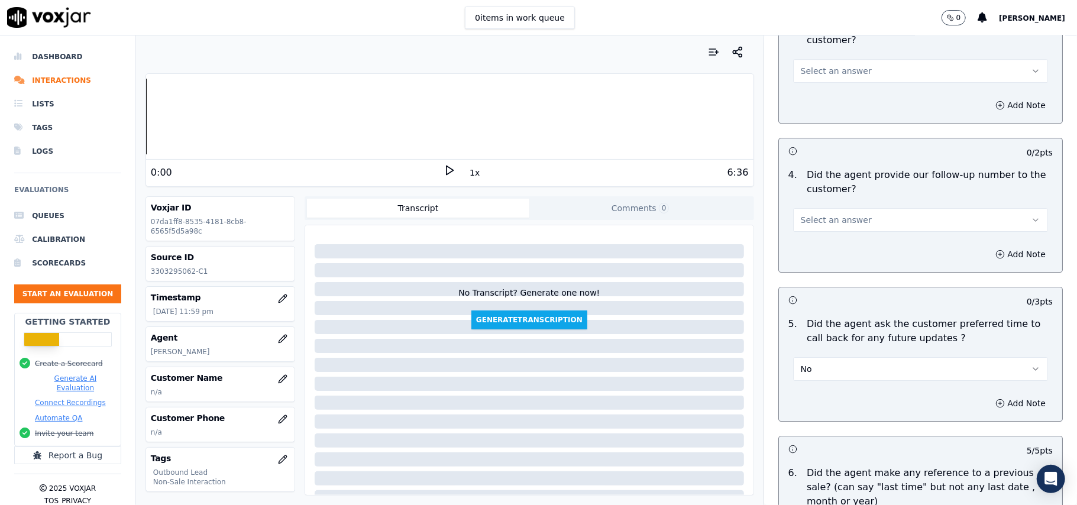
click at [878, 216] on button "Select an answer" at bounding box center [920, 220] width 255 height 24
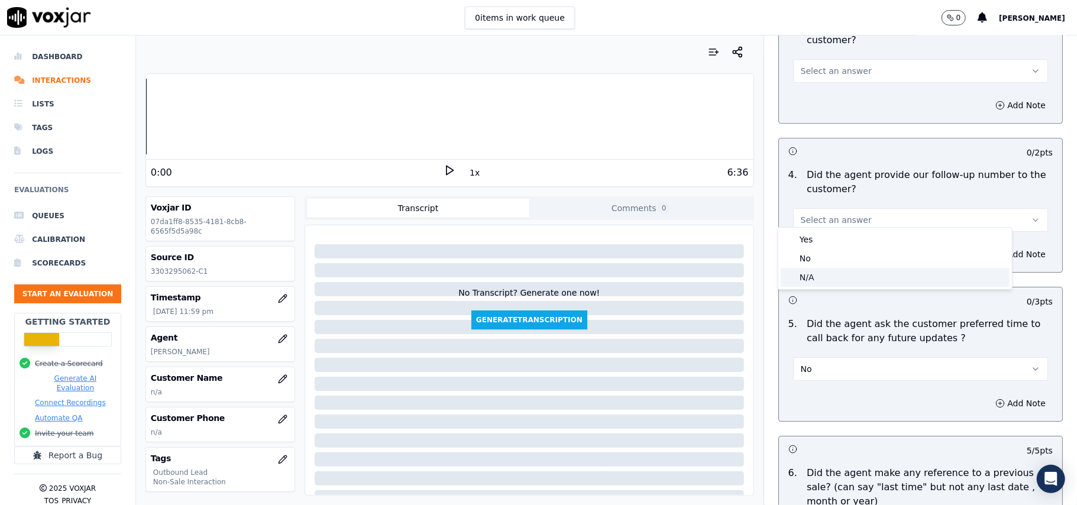
click at [860, 283] on div "N/A" at bounding box center [895, 277] width 229 height 19
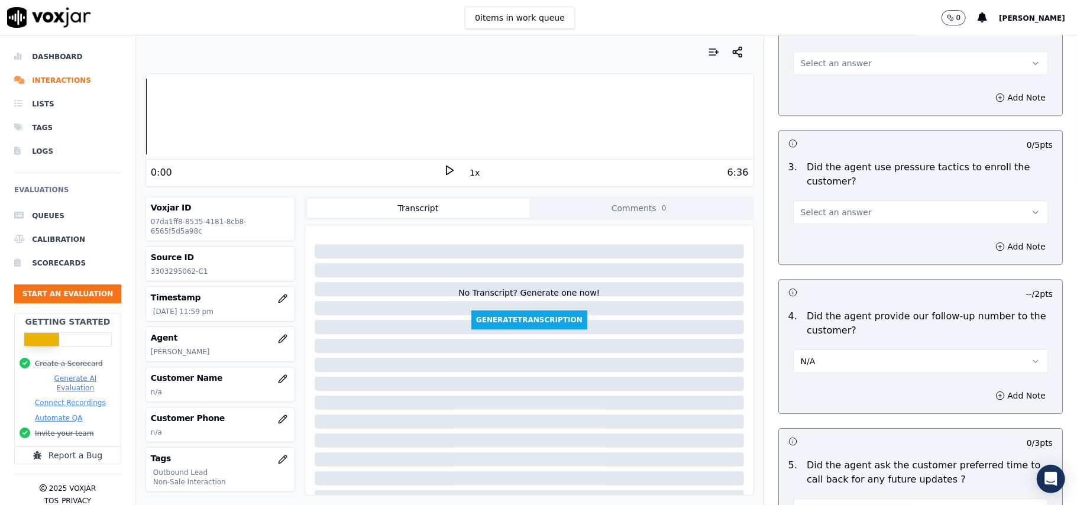
scroll to position [2461, 0]
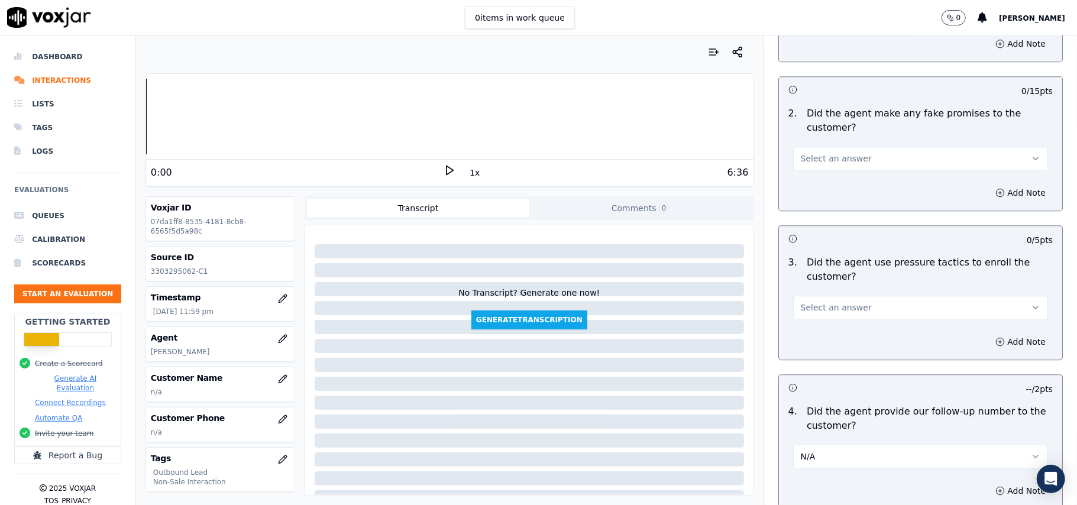
click at [865, 297] on button "Select an answer" at bounding box center [920, 308] width 255 height 24
click at [860, 345] on div "No" at bounding box center [895, 346] width 229 height 19
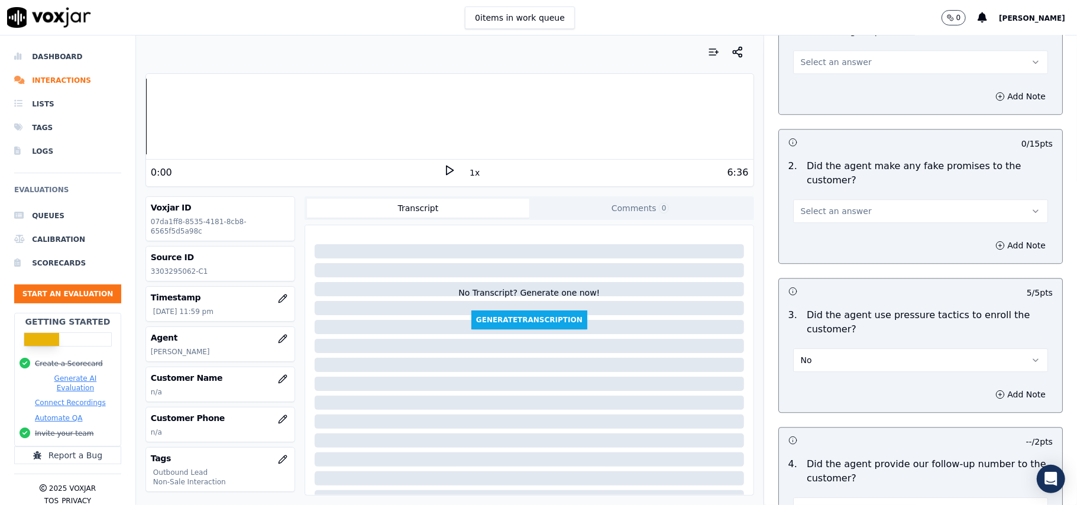
scroll to position [2382, 0]
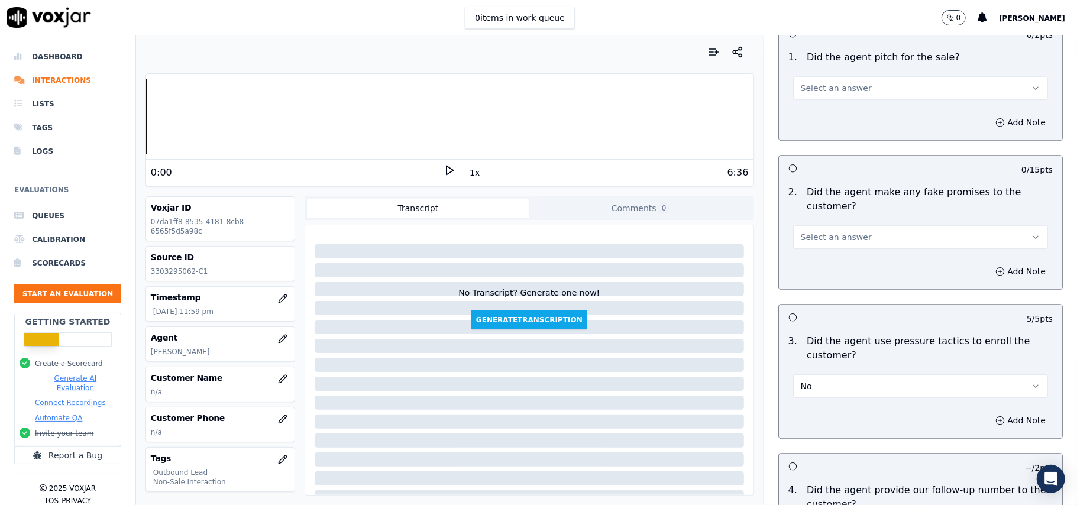
click at [892, 230] on button "Select an answer" at bounding box center [920, 237] width 255 height 24
click at [876, 272] on div "No" at bounding box center [895, 275] width 229 height 19
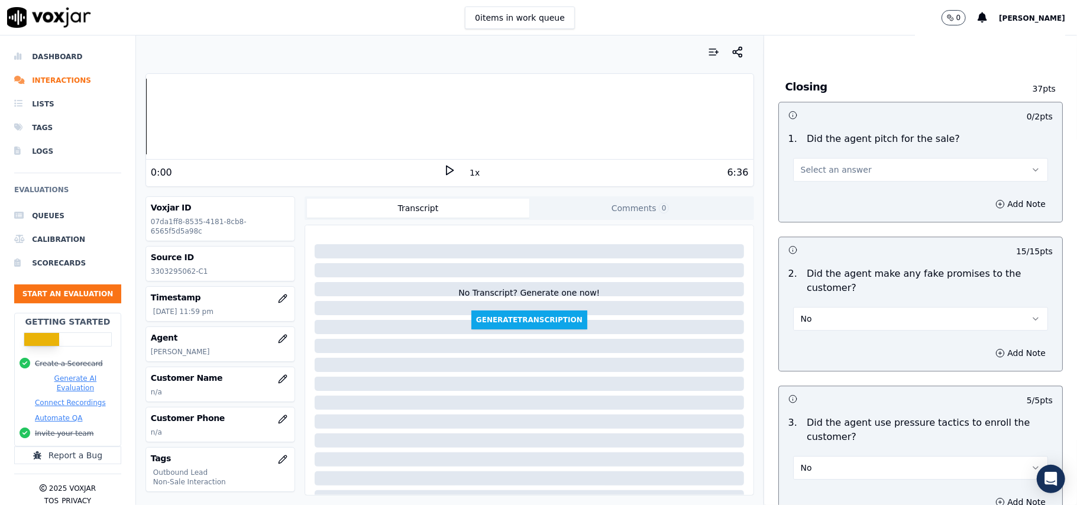
scroll to position [2224, 0]
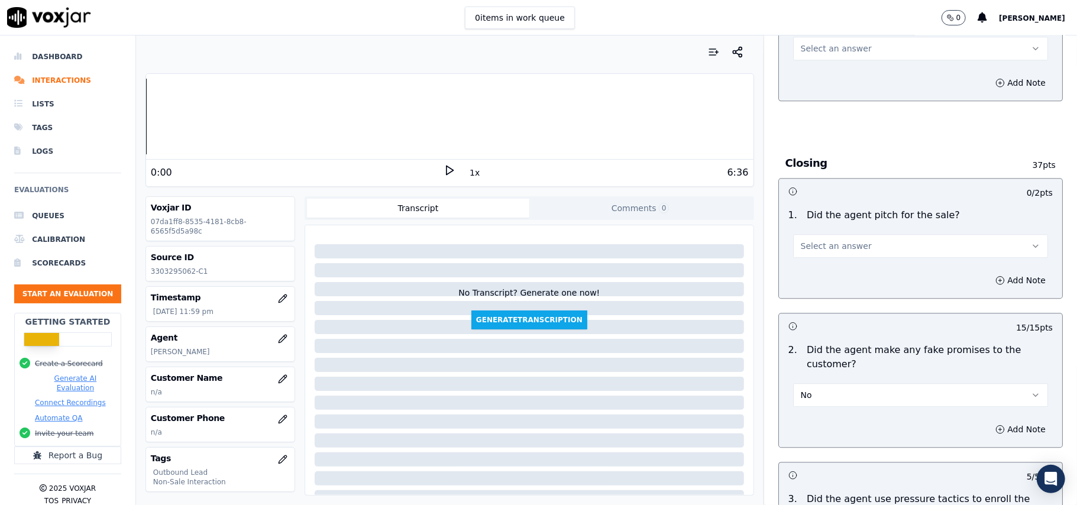
click at [878, 234] on button "Select an answer" at bounding box center [920, 246] width 255 height 24
click at [864, 256] on div "Yes" at bounding box center [895, 264] width 229 height 19
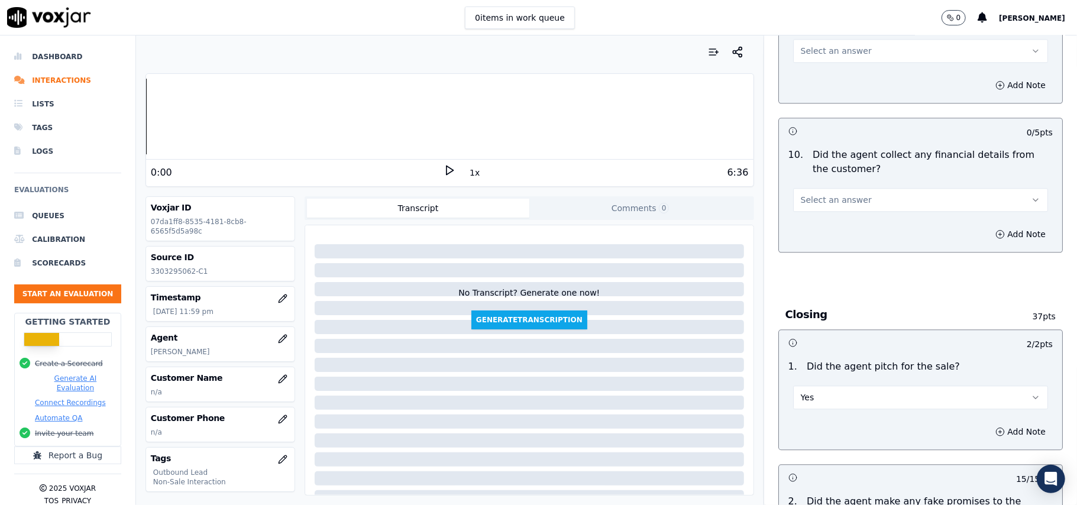
scroll to position [1988, 0]
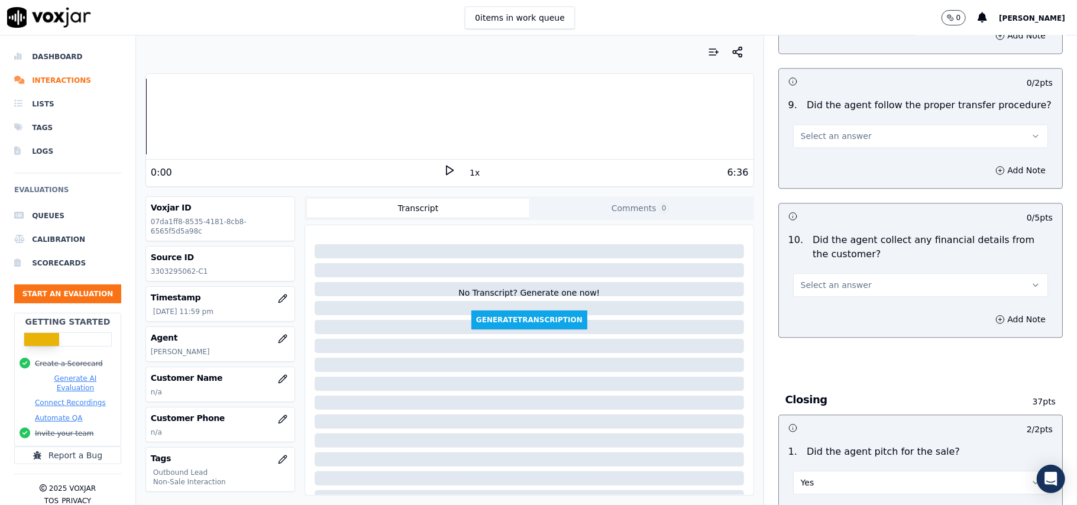
click at [871, 276] on button "Select an answer" at bounding box center [920, 285] width 255 height 24
click at [867, 322] on div "No" at bounding box center [895, 322] width 229 height 19
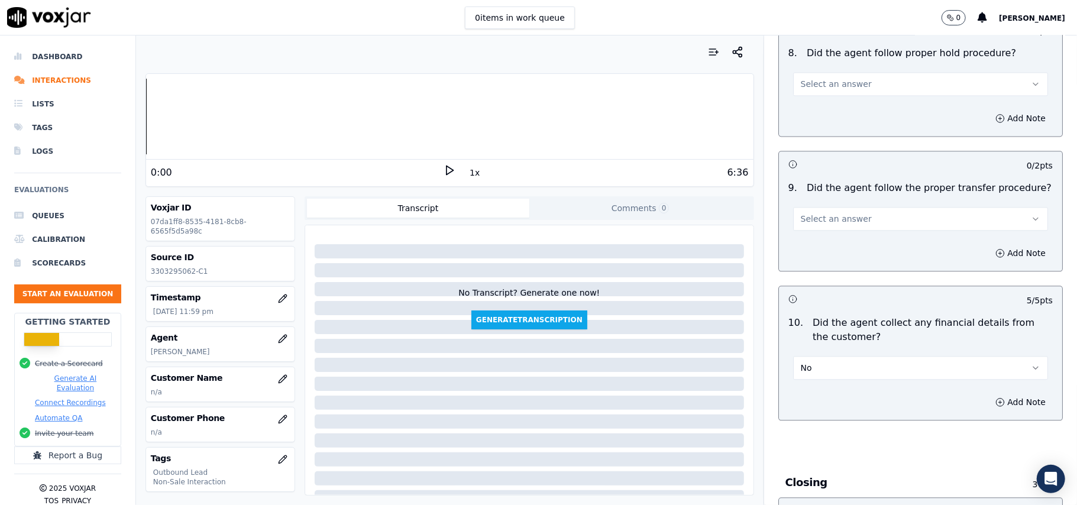
scroll to position [1830, 0]
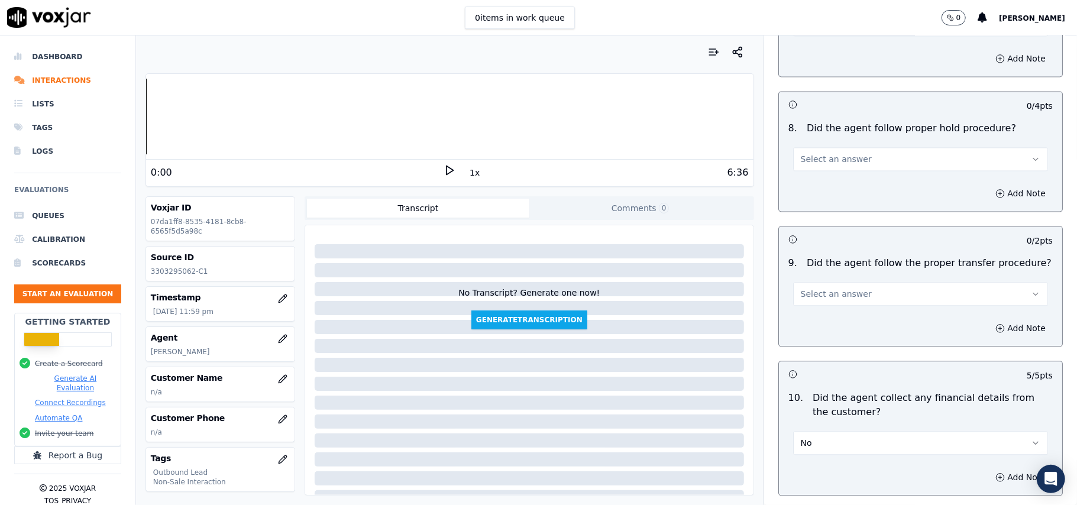
click at [863, 282] on button "Select an answer" at bounding box center [920, 294] width 255 height 24
click at [859, 310] on div "Yes" at bounding box center [895, 311] width 229 height 19
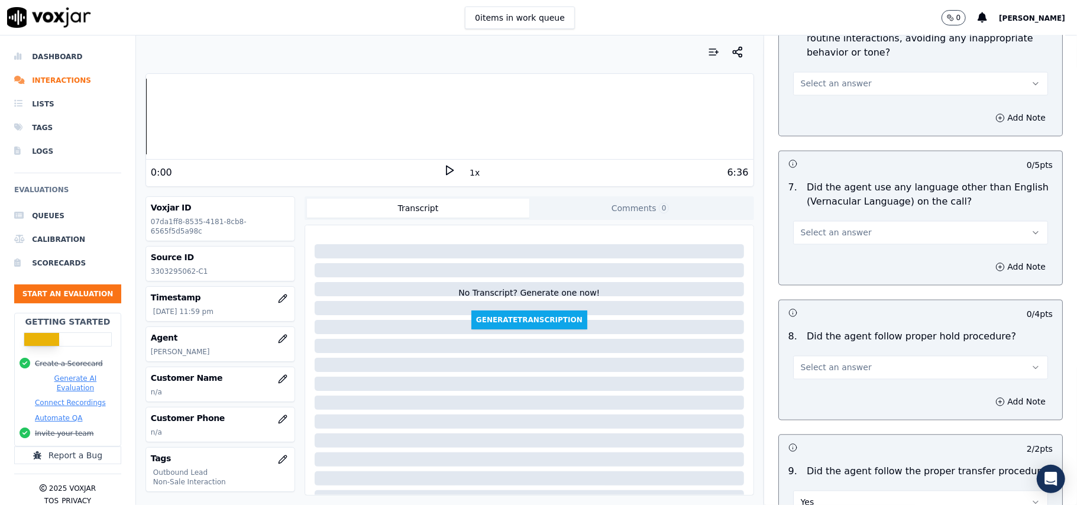
scroll to position [1593, 0]
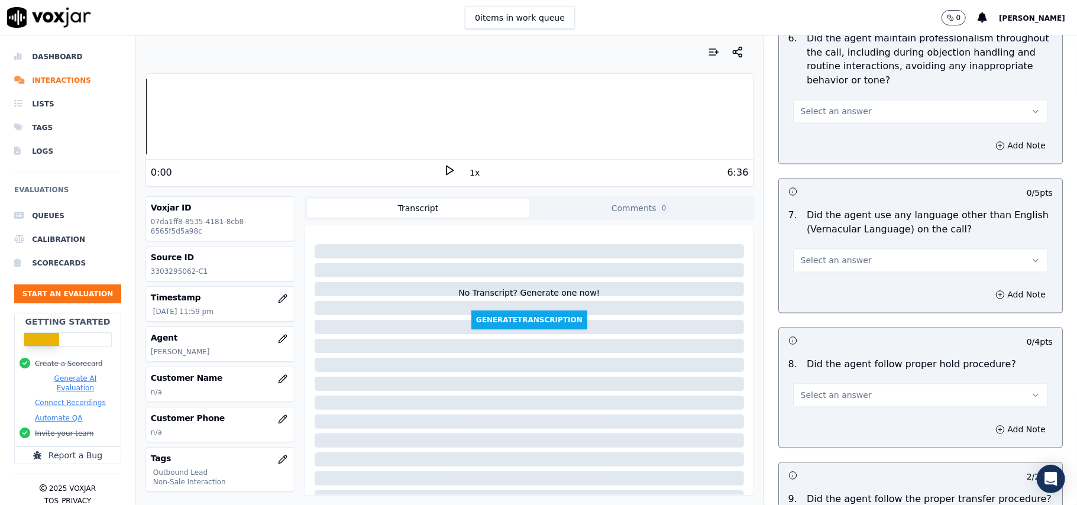
click at [856, 251] on button "Select an answer" at bounding box center [920, 261] width 255 height 24
click at [840, 299] on div "No" at bounding box center [895, 296] width 229 height 19
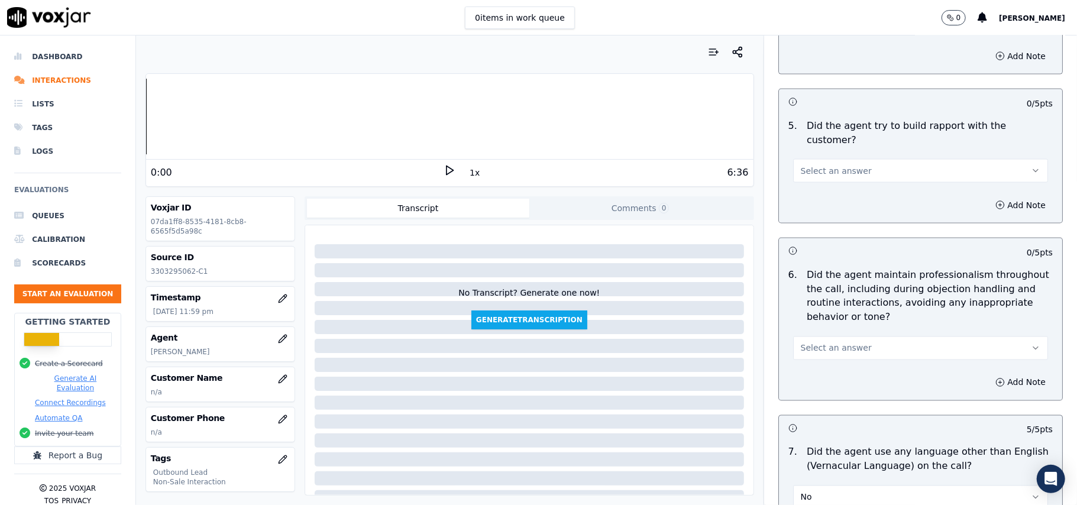
click at [874, 337] on button "Select an answer" at bounding box center [920, 349] width 255 height 24
click at [866, 362] on div "Yes" at bounding box center [895, 364] width 229 height 19
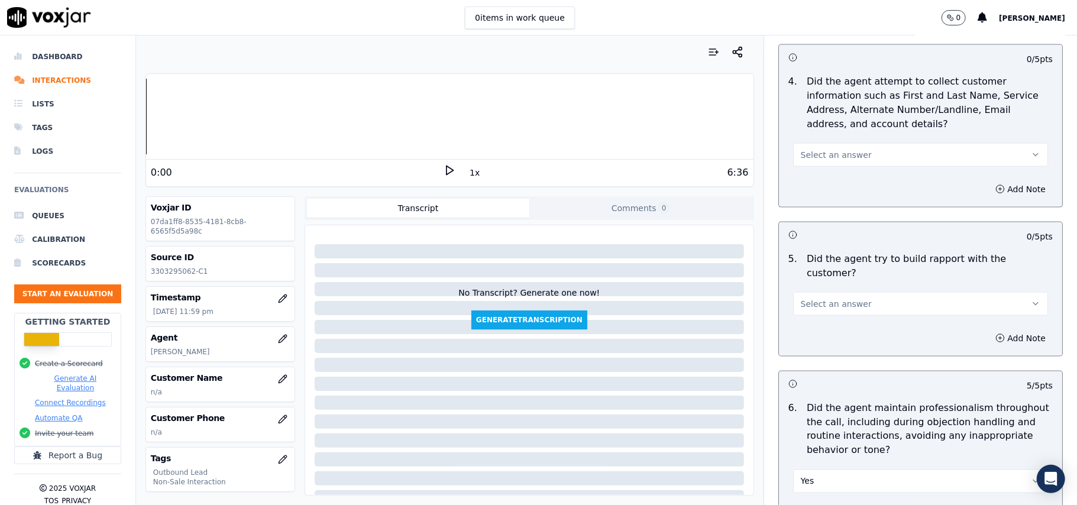
scroll to position [1120, 0]
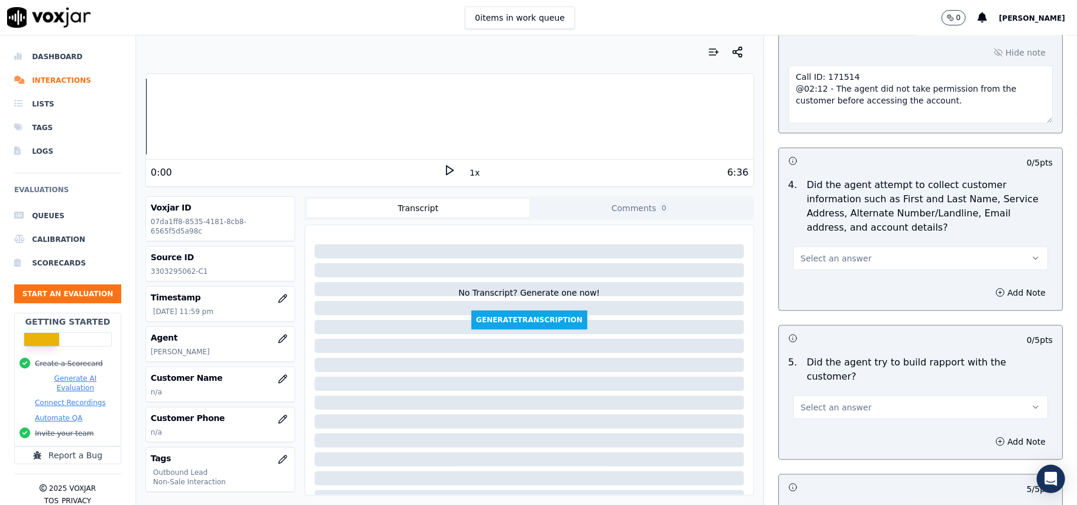
click at [872, 400] on button "Select an answer" at bounding box center [920, 408] width 255 height 24
click at [846, 421] on div "Yes" at bounding box center [895, 423] width 229 height 19
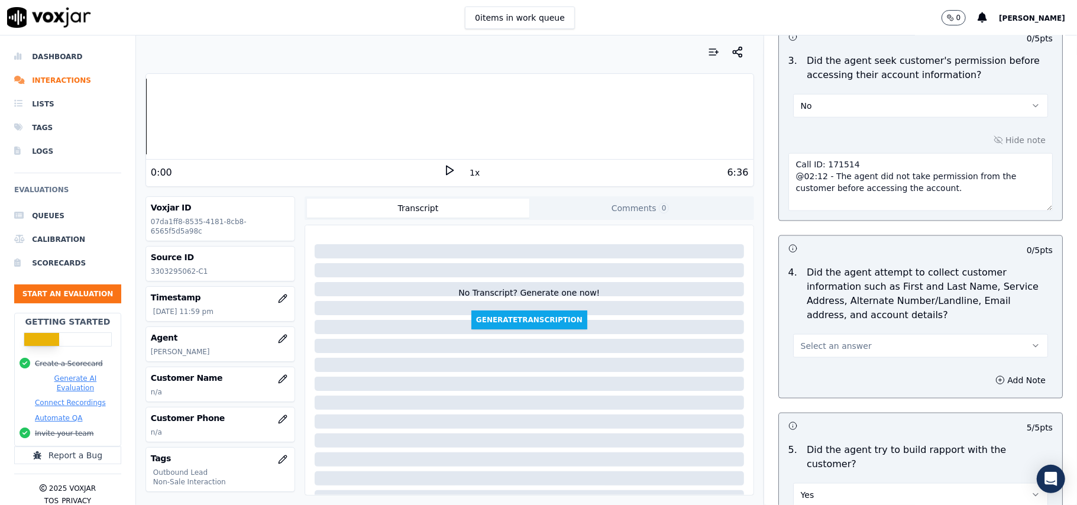
scroll to position [963, 0]
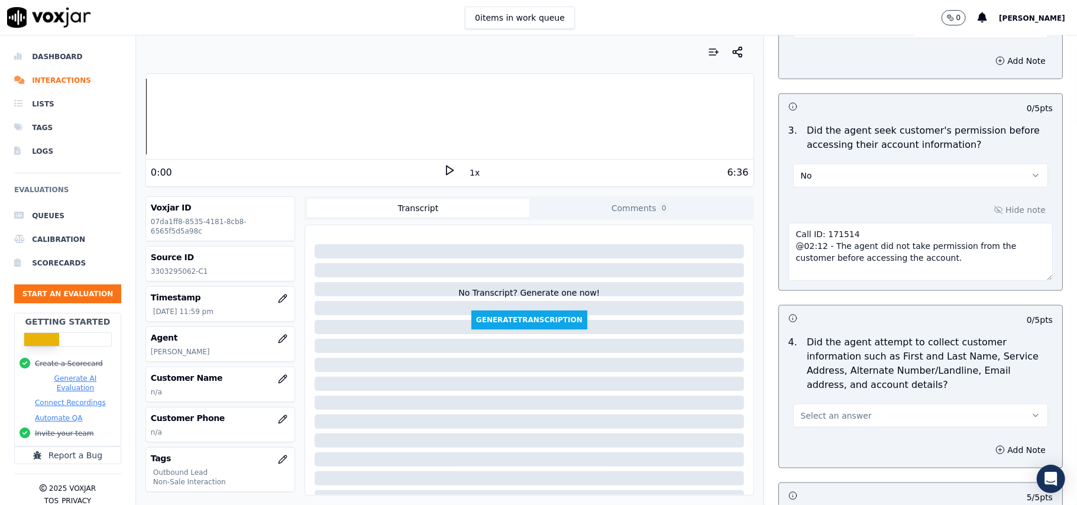
click at [859, 413] on button "Select an answer" at bounding box center [920, 416] width 255 height 24
click at [827, 483] on div "N/A" at bounding box center [895, 483] width 229 height 19
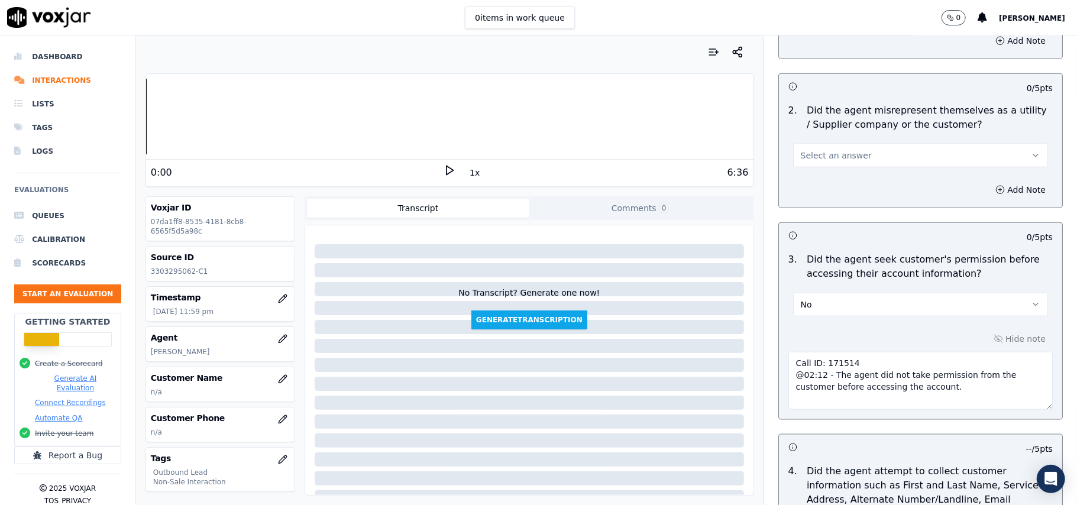
scroll to position [726, 0]
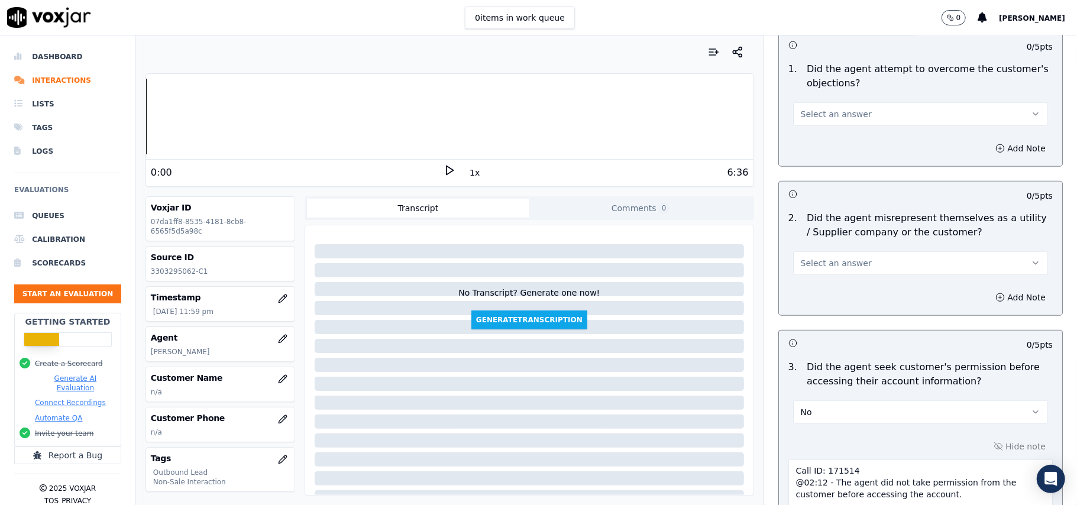
click at [840, 272] on button "Select an answer" at bounding box center [920, 263] width 255 height 24
click at [840, 315] on div "No" at bounding box center [895, 311] width 229 height 19
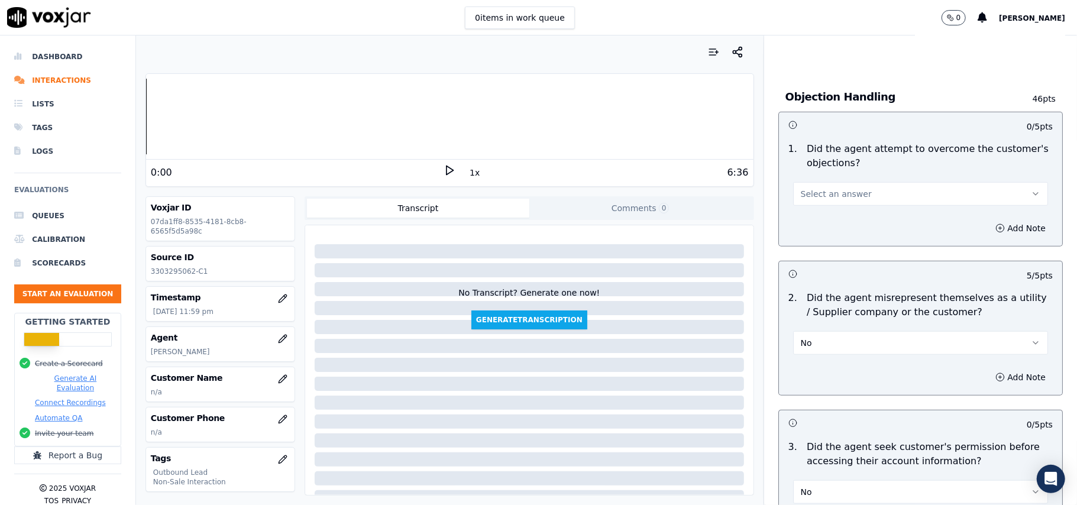
scroll to position [647, 0]
click at [834, 190] on span "Select an answer" at bounding box center [836, 193] width 71 height 12
click at [839, 218] on div "Yes" at bounding box center [895, 221] width 229 height 19
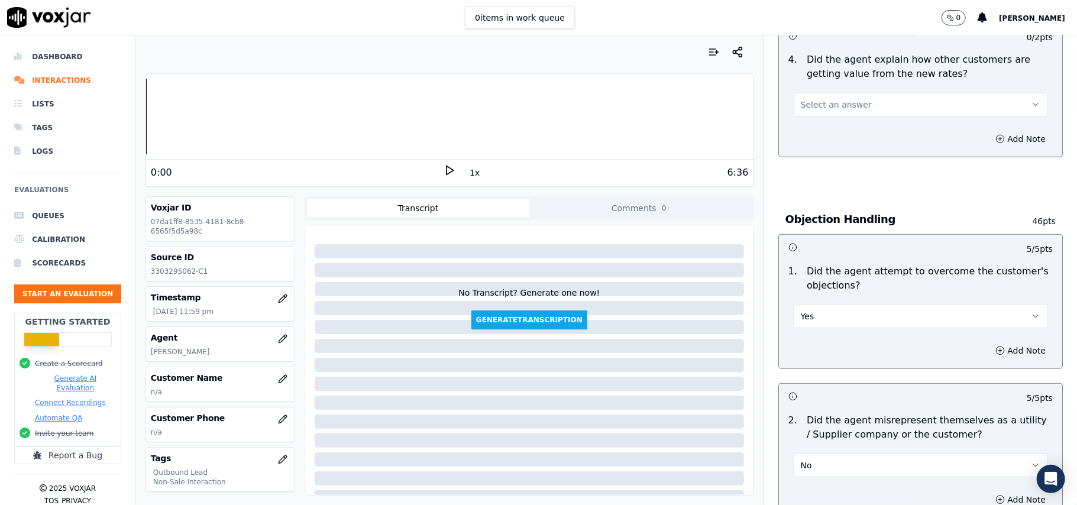
scroll to position [410, 0]
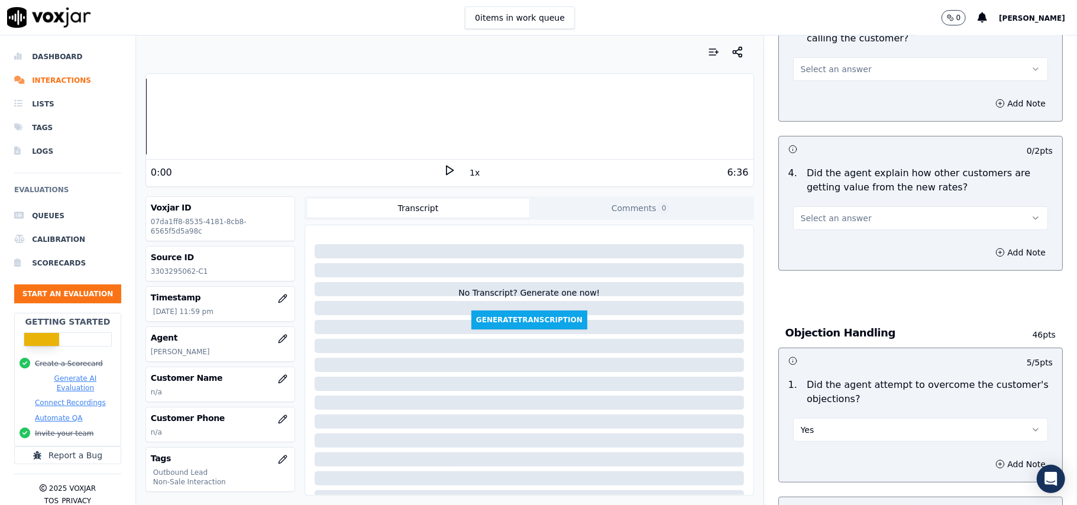
click at [857, 222] on button "Select an answer" at bounding box center [920, 218] width 255 height 24
click at [850, 237] on div "Yes" at bounding box center [895, 246] width 229 height 19
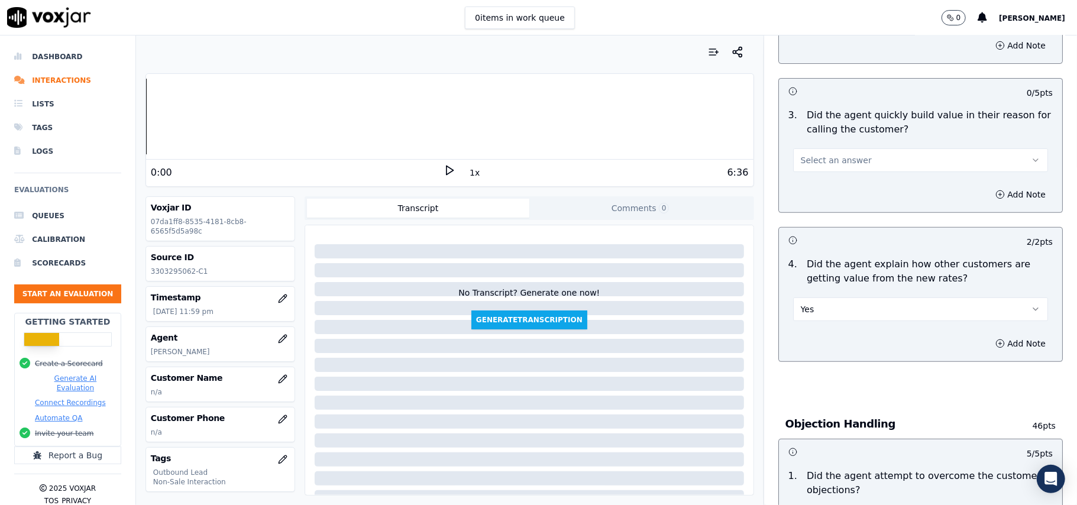
scroll to position [253, 0]
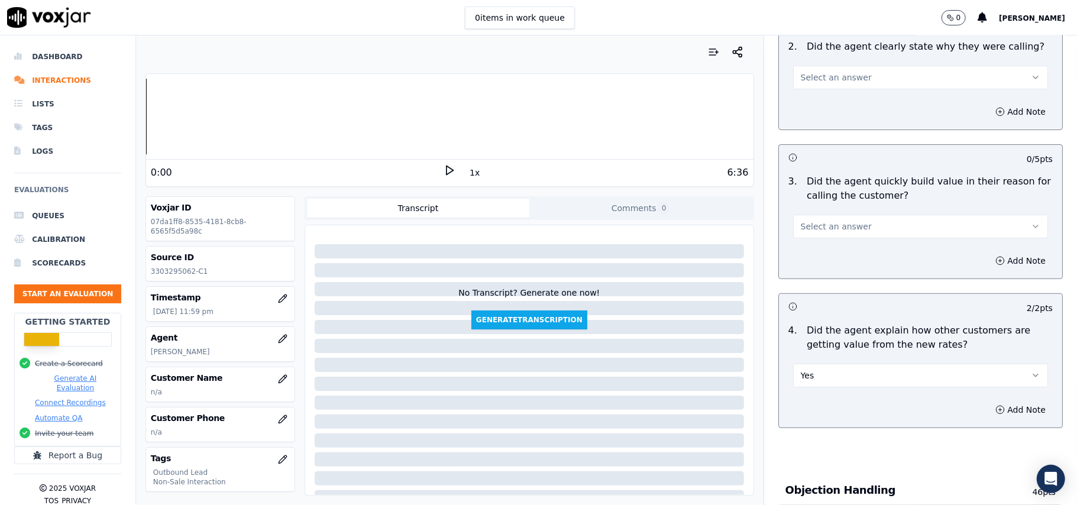
click at [850, 231] on button "Select an answer" at bounding box center [920, 227] width 255 height 24
click at [855, 260] on div "Yes" at bounding box center [895, 254] width 229 height 19
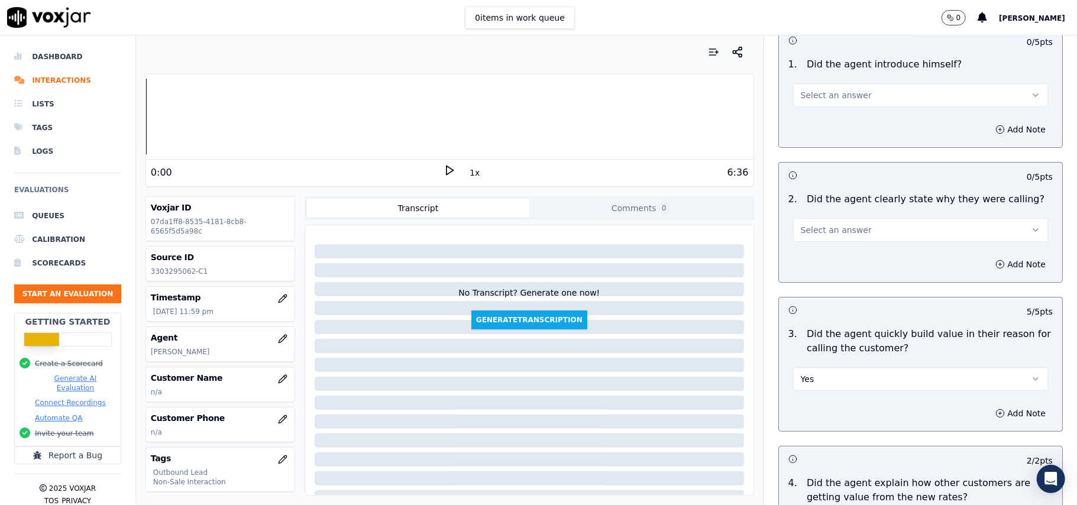
scroll to position [95, 0]
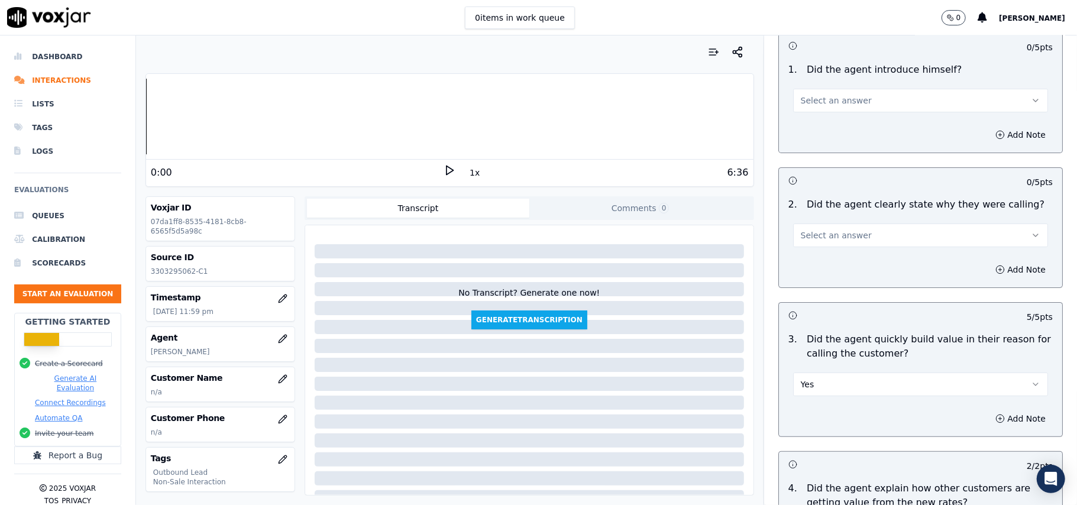
click at [848, 235] on button "Select an answer" at bounding box center [920, 236] width 255 height 24
click at [848, 258] on div "Yes" at bounding box center [895, 262] width 229 height 19
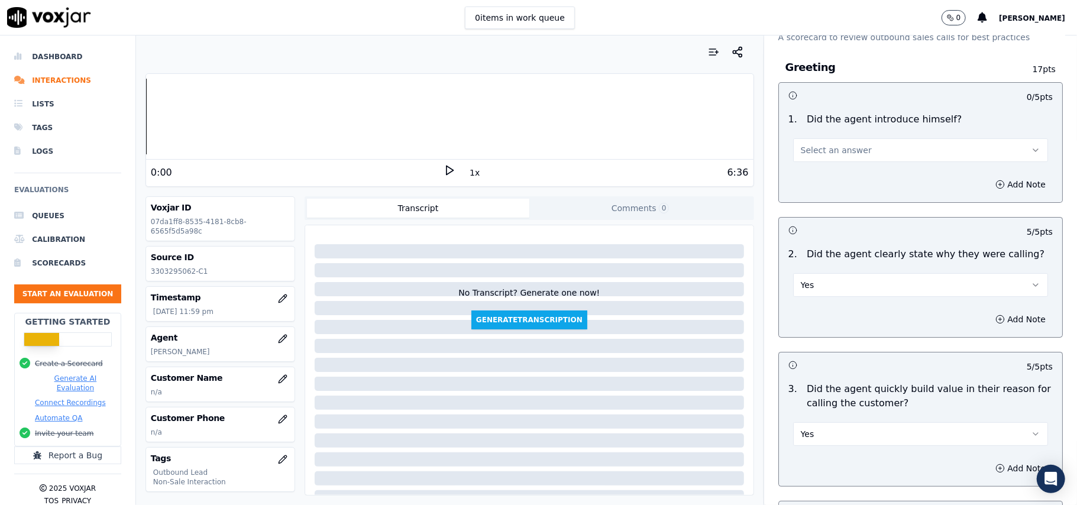
scroll to position [0, 0]
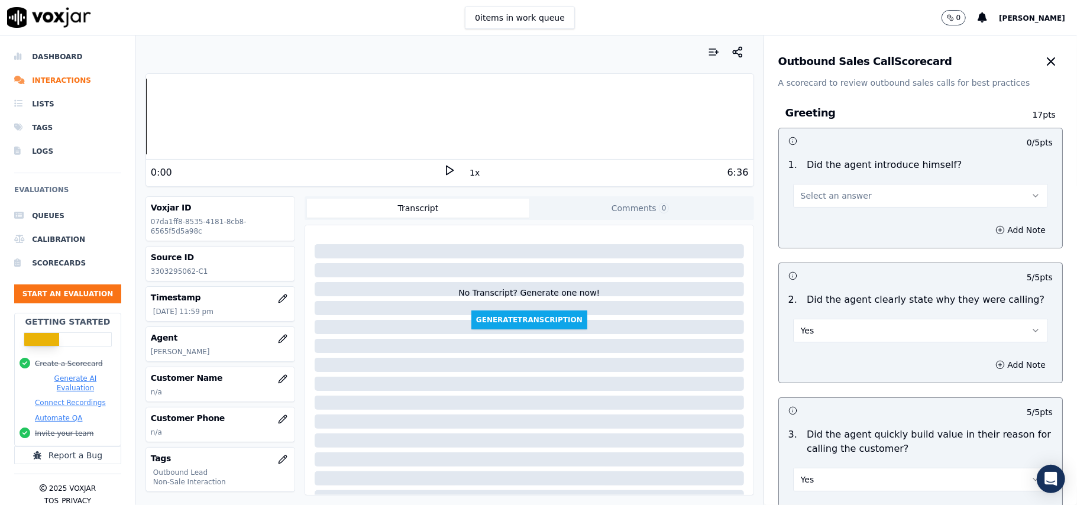
click at [840, 195] on span "Select an answer" at bounding box center [836, 196] width 71 height 12
drag, startPoint x: 840, startPoint y: 203, endPoint x: 897, endPoint y: 222, distance: 59.8
click at [840, 219] on div "Yes" at bounding box center [895, 223] width 229 height 19
click at [271, 382] on button "button" at bounding box center [283, 379] width 24 height 24
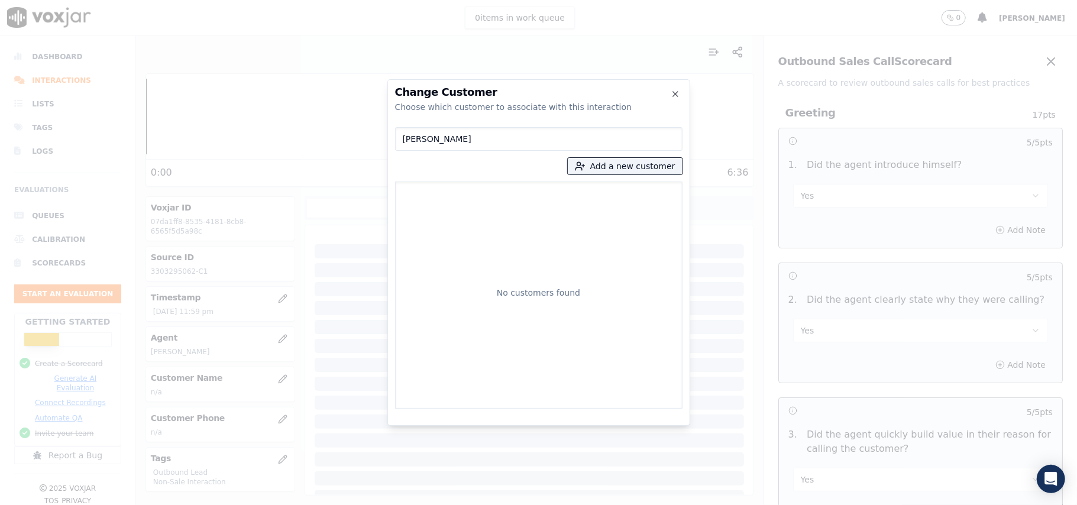
click at [407, 138] on input "[PERSON_NAME]" at bounding box center [538, 139] width 287 height 24
type input "[PERSON_NAME]"
click at [620, 167] on button "Add a new customer" at bounding box center [625, 166] width 115 height 17
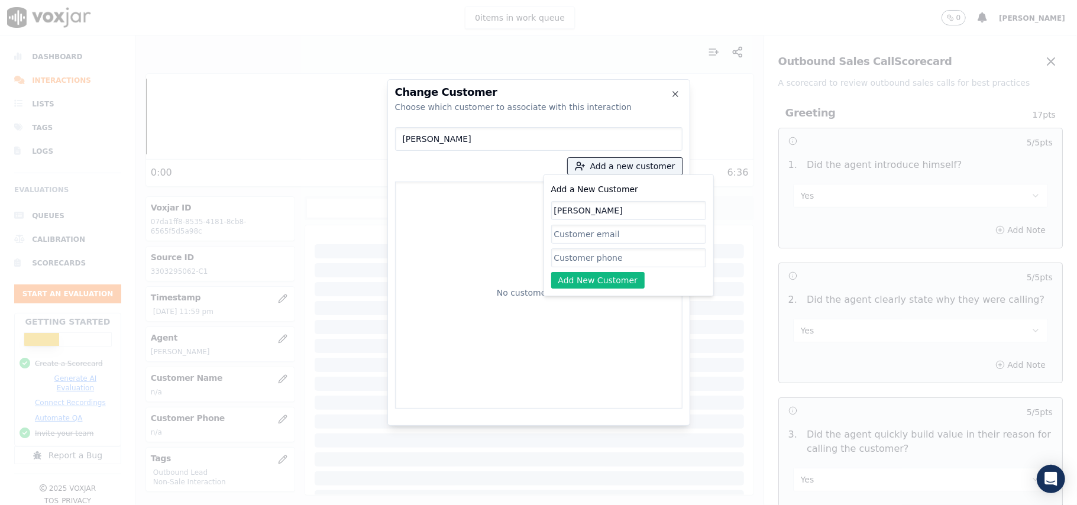
type input "[PERSON_NAME]"
click at [571, 264] on input "Add a New Customer" at bounding box center [628, 257] width 155 height 19
paste input "3303295062"
type input "3303295062"
click at [585, 289] on div "Add a New Customer [PERSON_NAME] 3303295062 Add New Customer" at bounding box center [629, 235] width 170 height 122
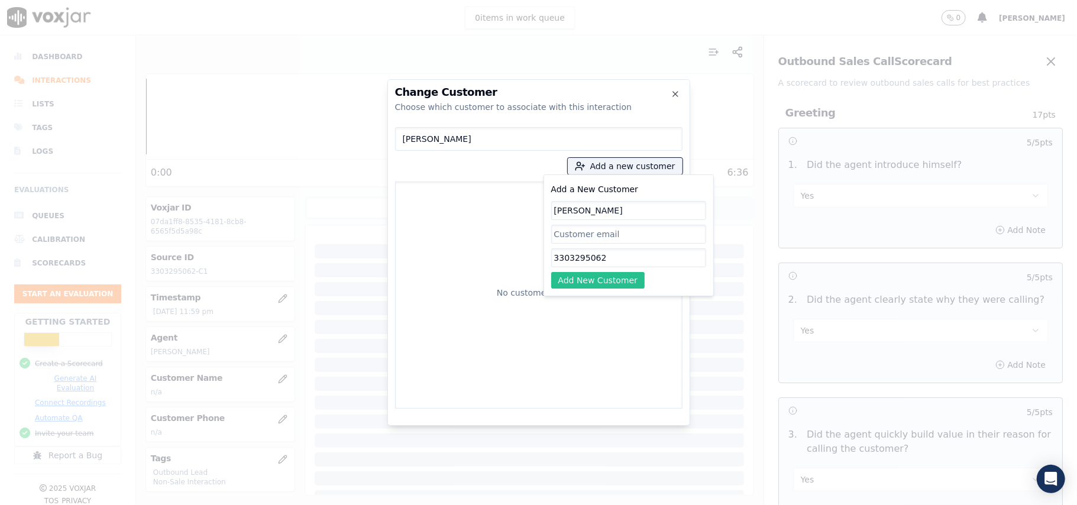
click at [590, 284] on button "Add New Customer" at bounding box center [598, 280] width 94 height 17
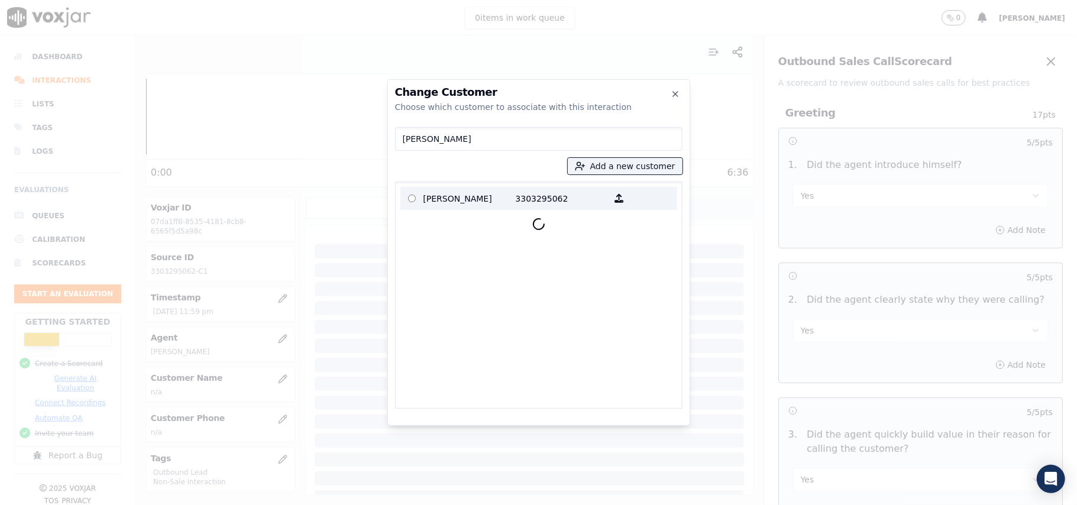
click at [464, 205] on p "[PERSON_NAME]" at bounding box center [469, 198] width 92 height 18
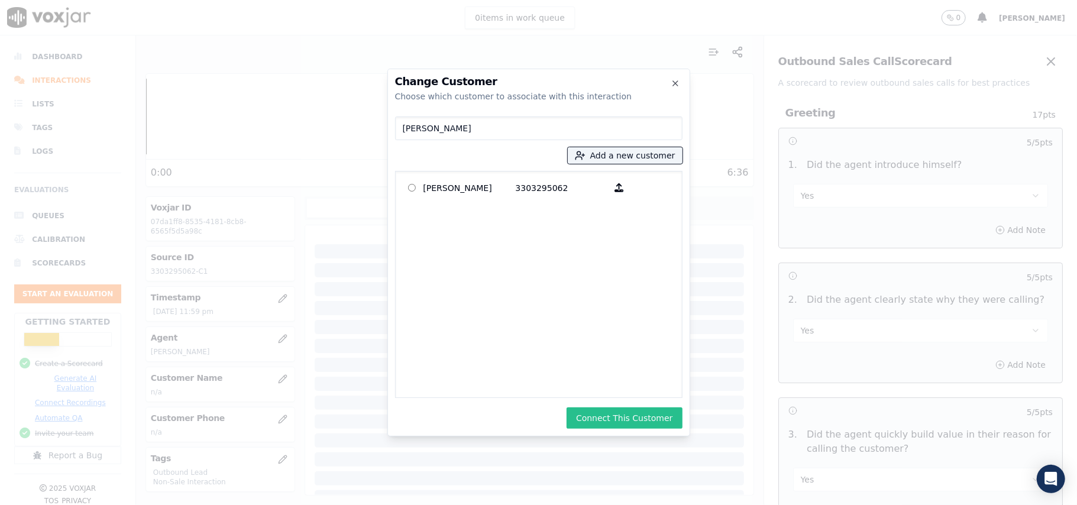
click at [602, 410] on button "Connect This Customer" at bounding box center [624, 417] width 115 height 21
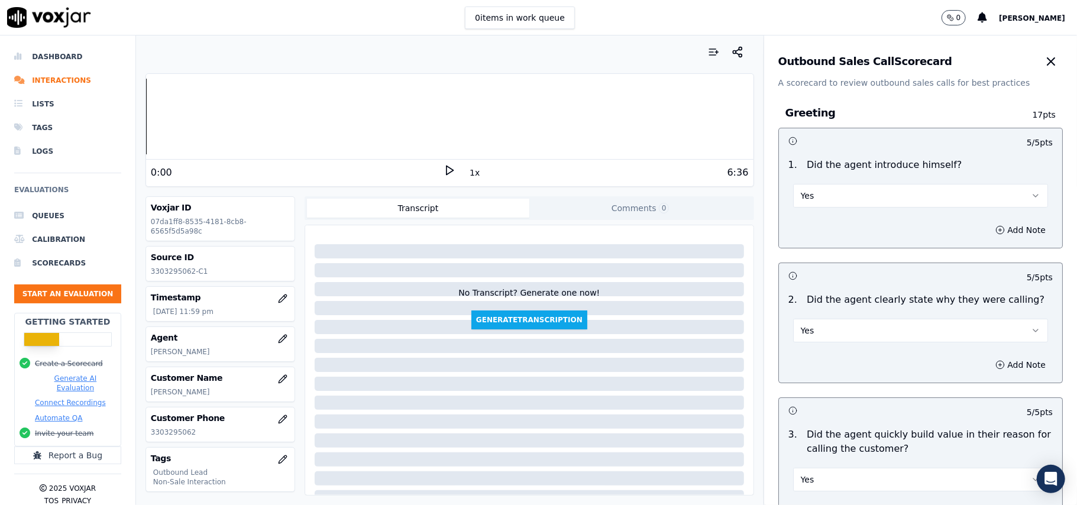
scroll to position [380, 0]
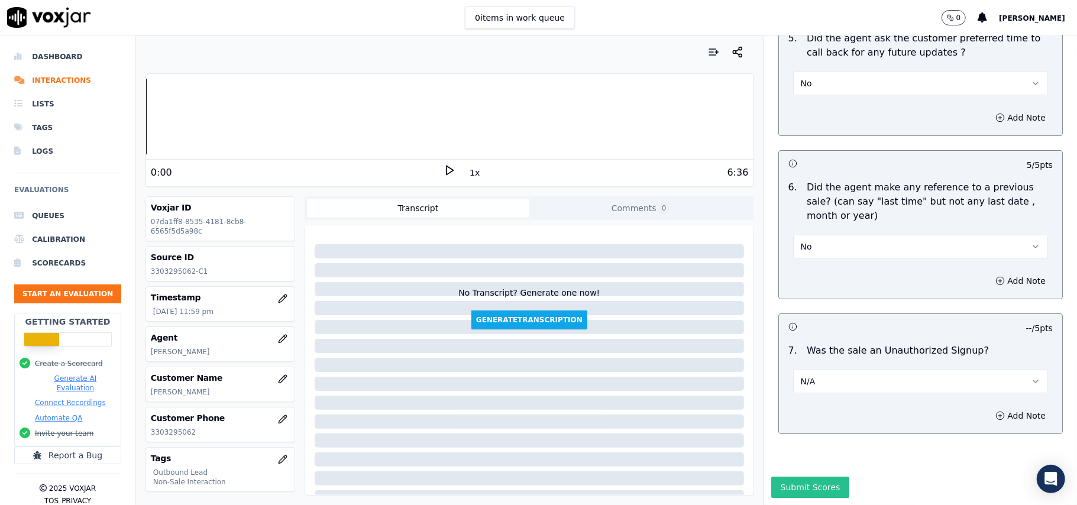
click at [798, 477] on button "Submit Scores" at bounding box center [810, 487] width 79 height 21
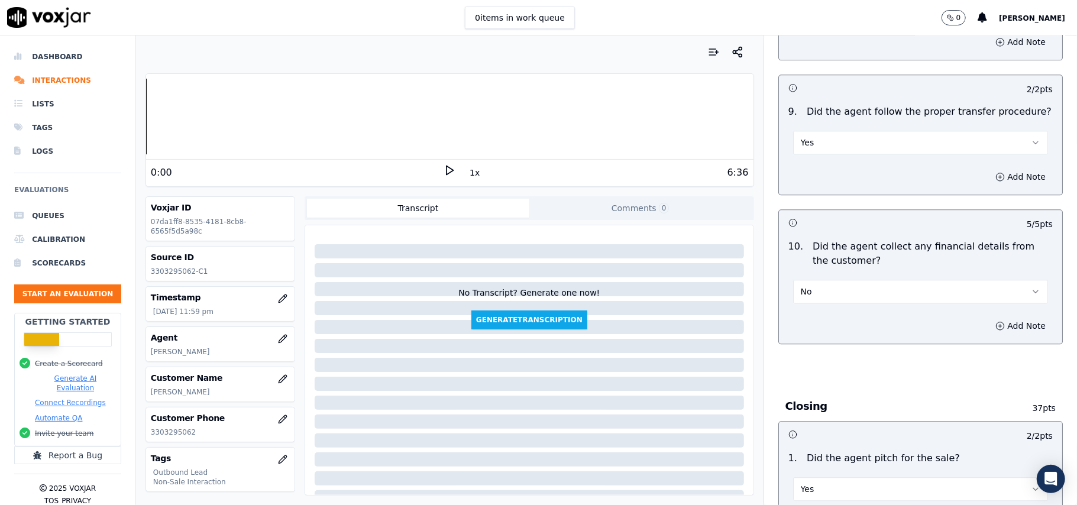
scroll to position [1843, 0]
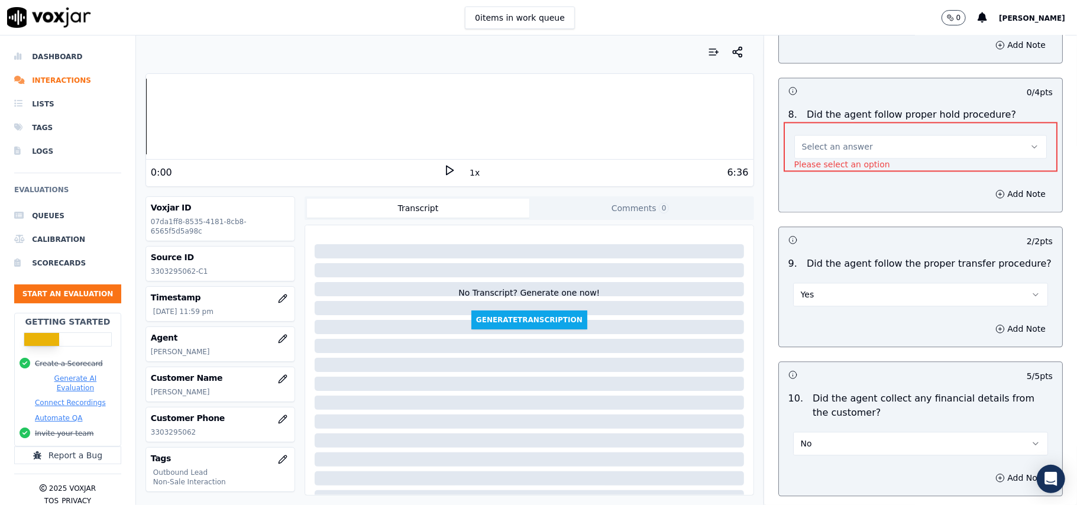
click at [845, 141] on span "Select an answer" at bounding box center [837, 147] width 71 height 12
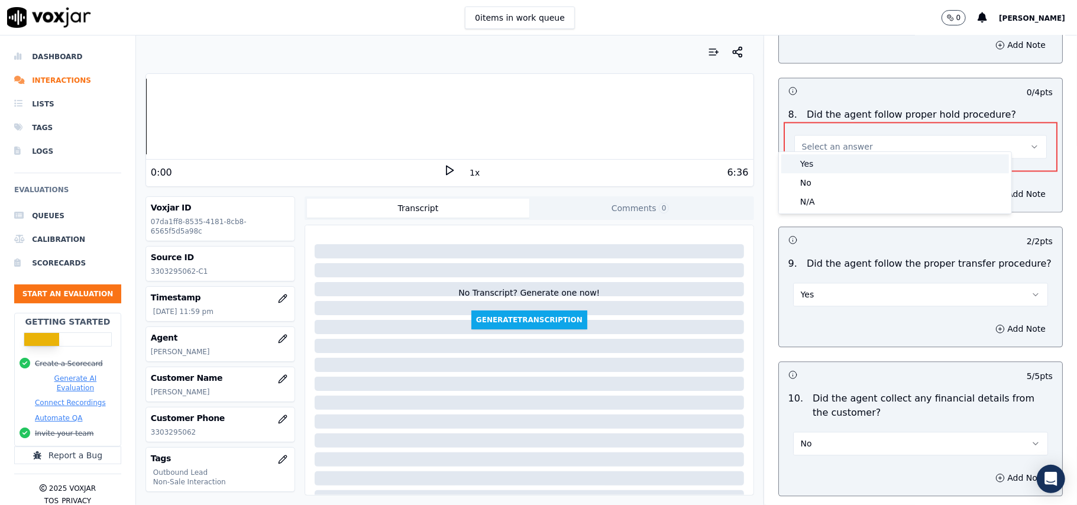
click at [817, 166] on div "Yes" at bounding box center [895, 163] width 228 height 19
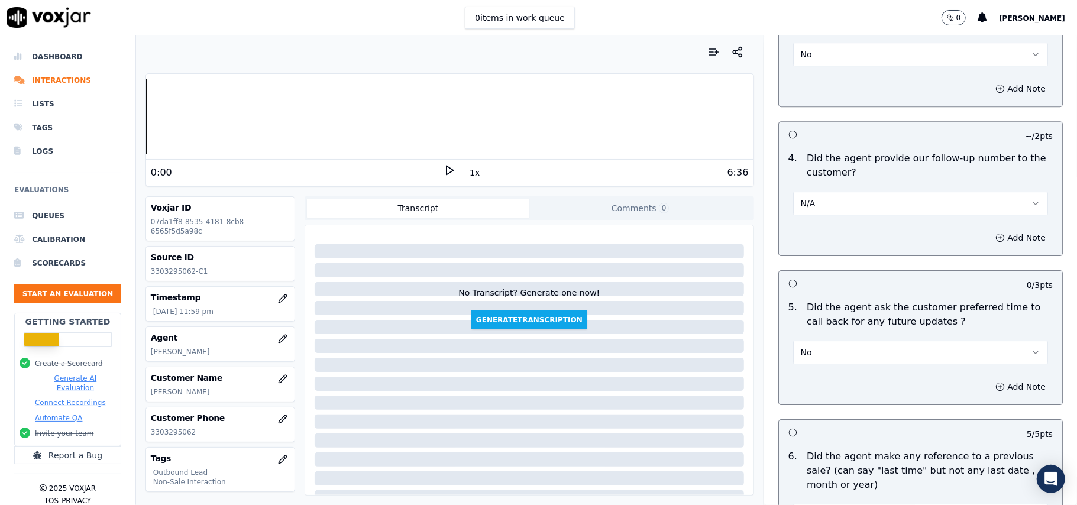
scroll to position [3013, 0]
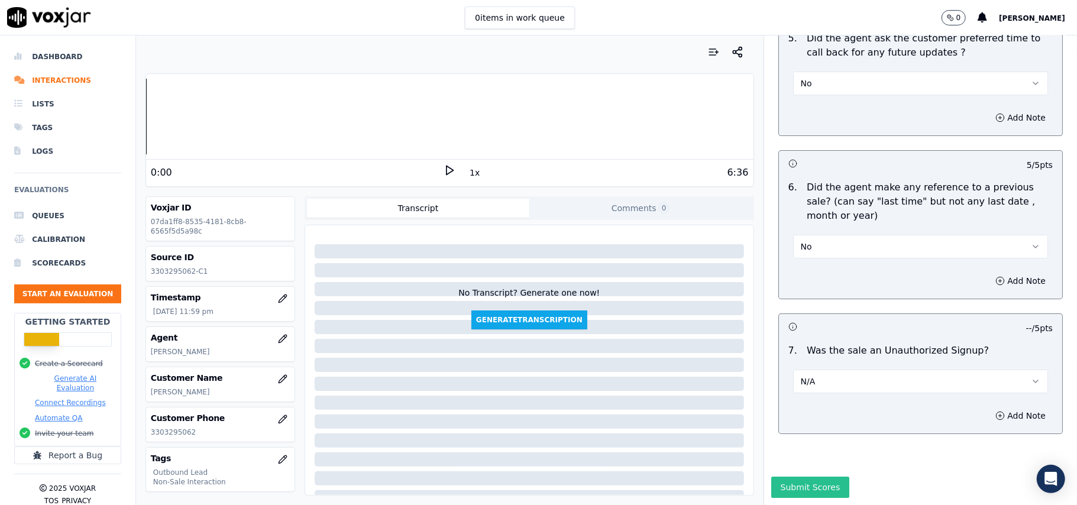
click at [776, 477] on button "Submit Scores" at bounding box center [810, 487] width 79 height 21
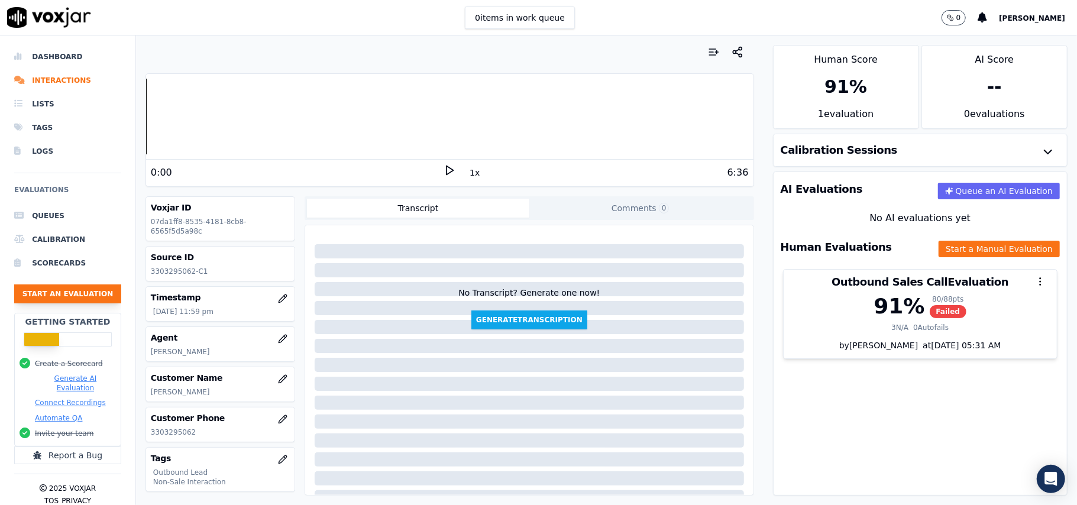
click at [60, 297] on button "Start an Evaluation" at bounding box center [67, 293] width 107 height 19
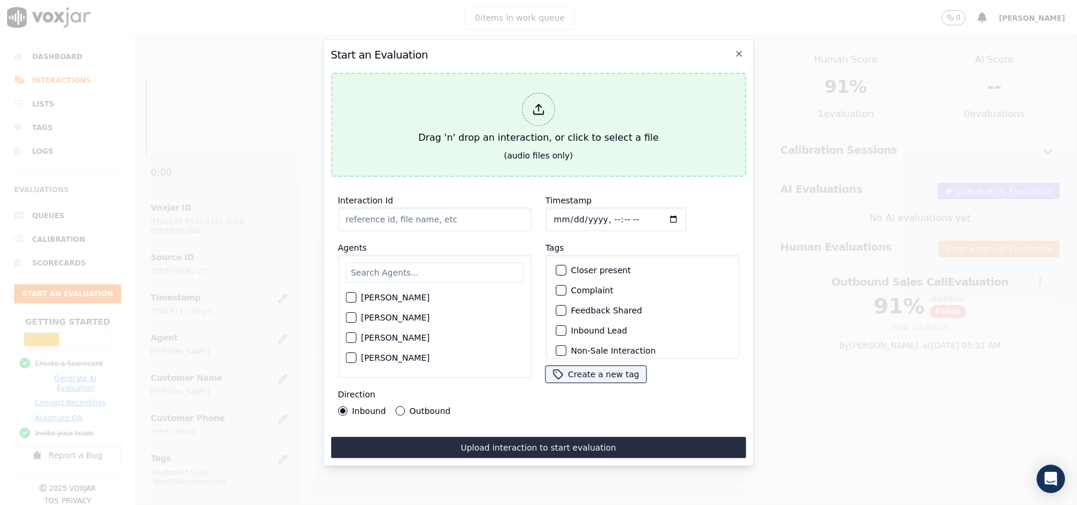
click at [546, 105] on div at bounding box center [538, 109] width 33 height 33
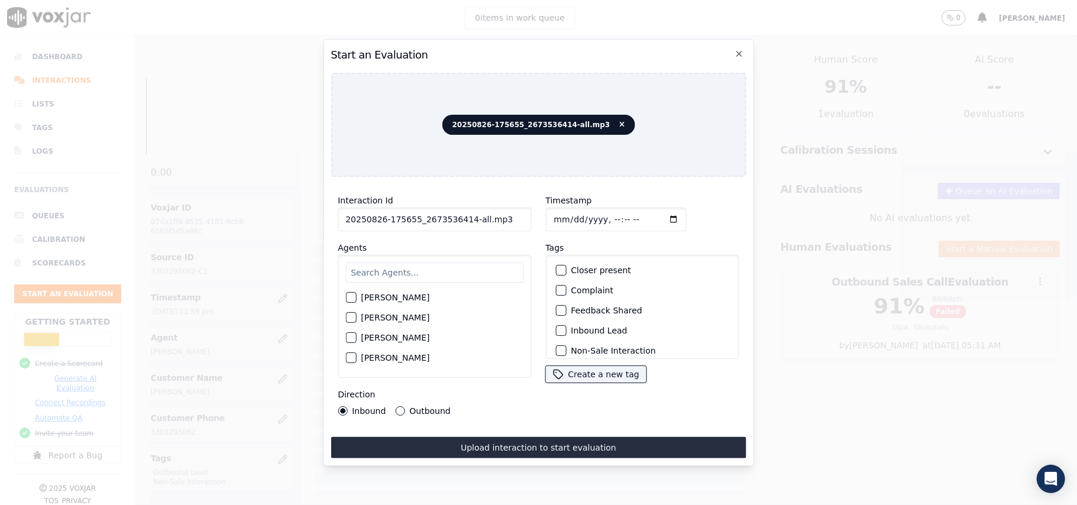
drag, startPoint x: 498, startPoint y: 219, endPoint x: 464, endPoint y: 214, distance: 34.7
click at [464, 214] on input "20250826-175655_2673536414-all.mp3" at bounding box center [434, 220] width 193 height 24
type input "20250826-175655_2673536414-C1"
click at [569, 216] on input "Timestamp" at bounding box center [615, 220] width 141 height 24
type input "[DATE]T00:01"
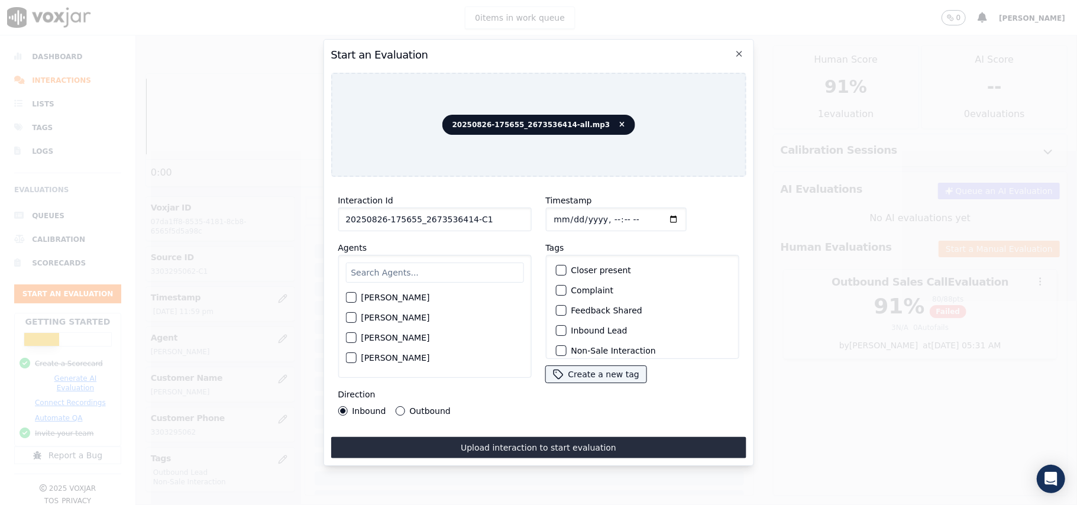
click at [452, 274] on input "text" at bounding box center [434, 273] width 178 height 20
type input "[PERSON_NAME]"
click at [353, 335] on div "button" at bounding box center [350, 339] width 8 height 8
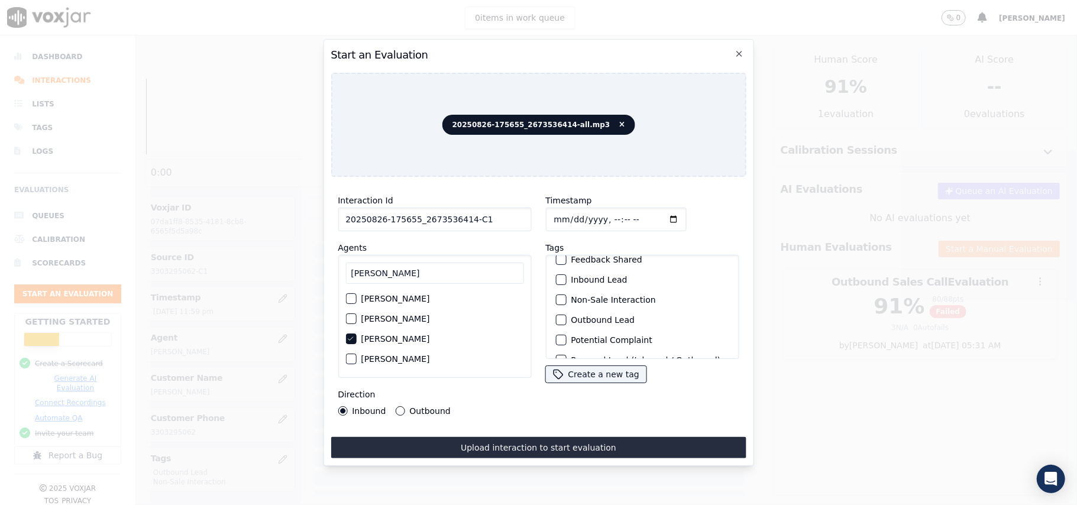
scroll to position [79, 0]
click at [558, 292] on div "button" at bounding box center [560, 292] width 8 height 8
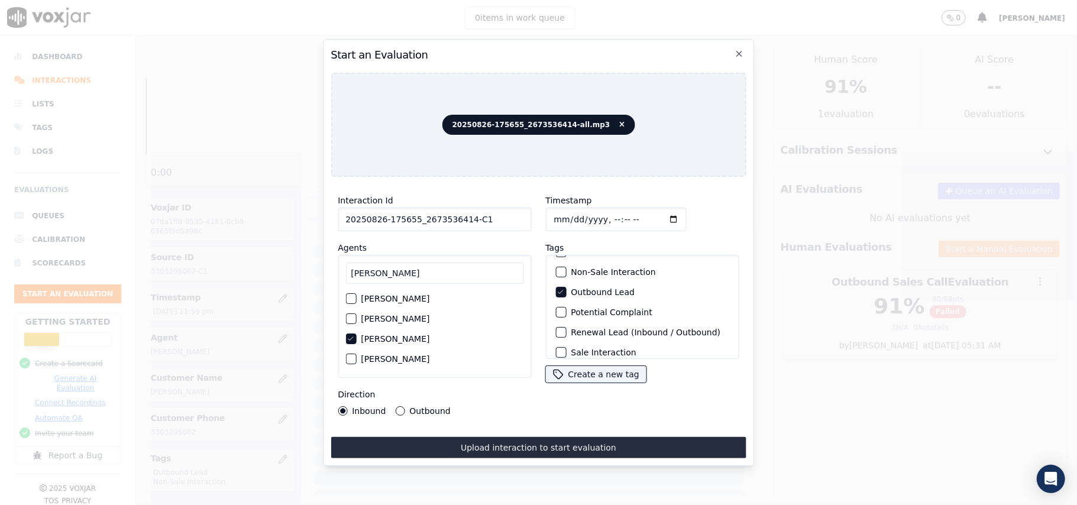
click at [557, 271] on div "button" at bounding box center [560, 272] width 8 height 8
click at [399, 406] on button "Outbound" at bounding box center [399, 410] width 9 height 9
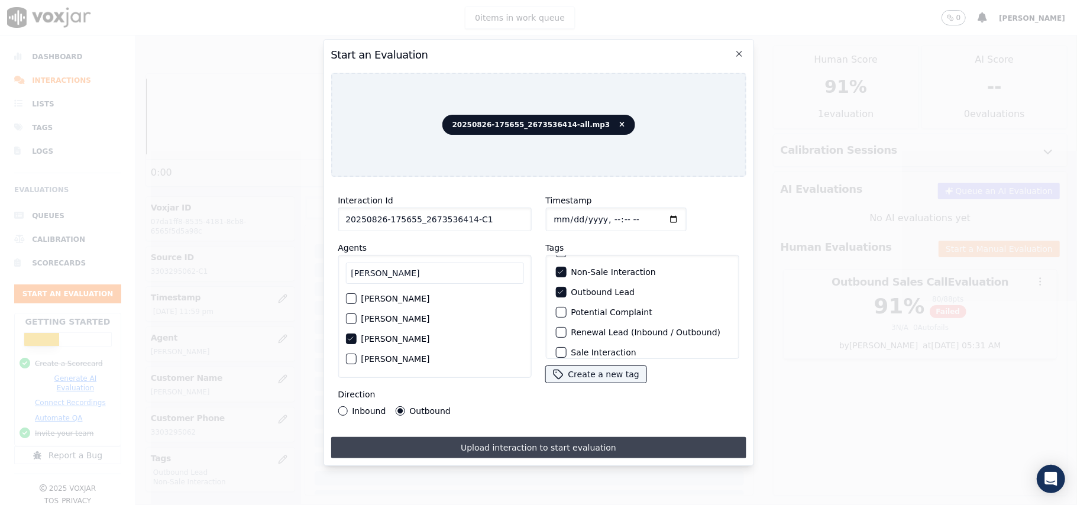
click at [439, 437] on button "Upload interaction to start evaluation" at bounding box center [538, 447] width 415 height 21
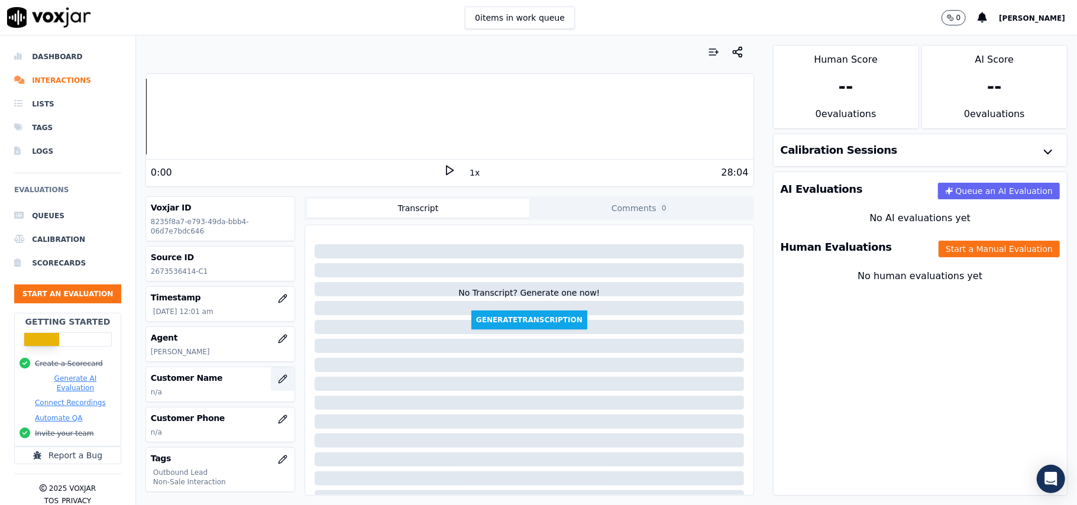
click at [278, 382] on icon "button" at bounding box center [282, 378] width 9 height 9
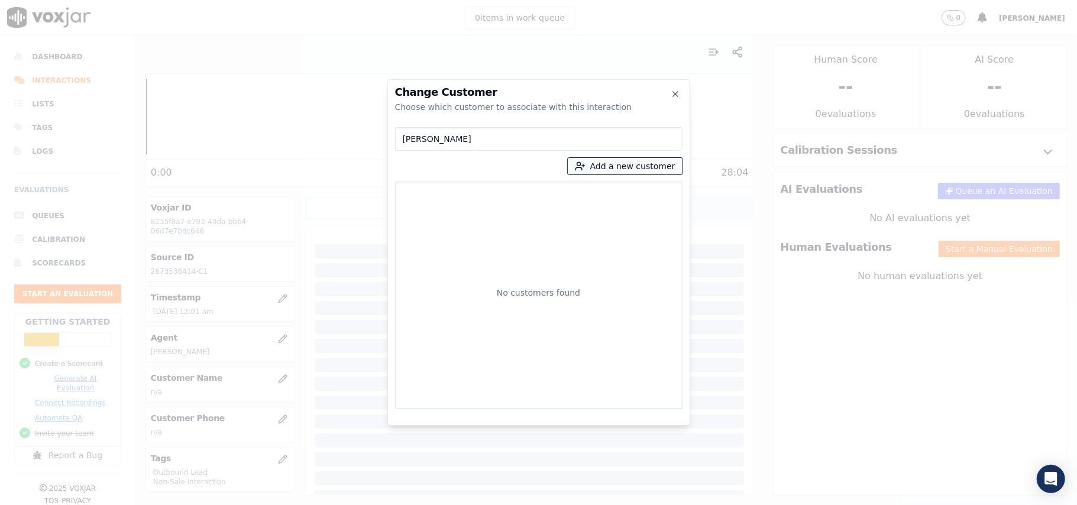
type input "[PERSON_NAME]"
click at [601, 173] on button "Add a new customer" at bounding box center [625, 166] width 115 height 17
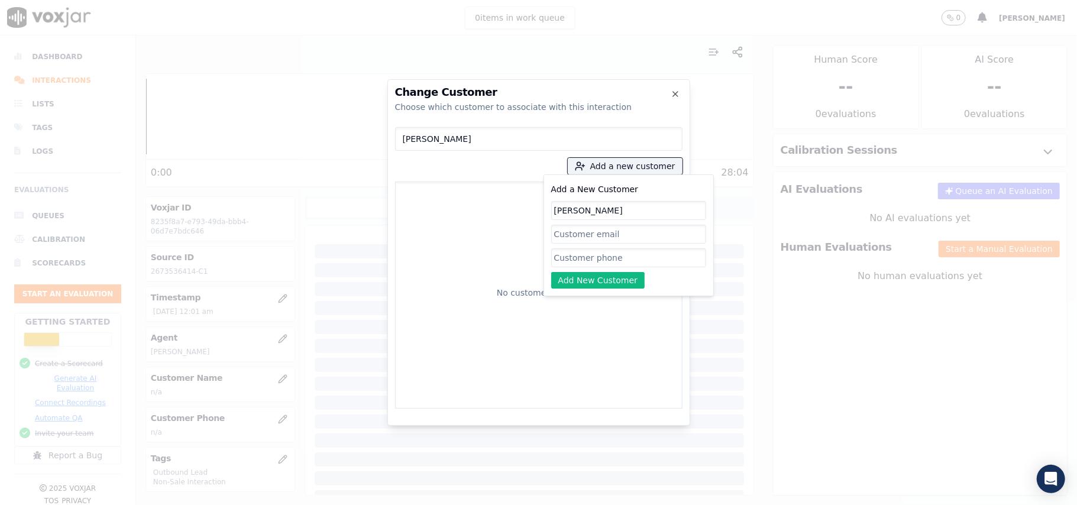
type input "[PERSON_NAME]"
click at [561, 261] on input "Add a New Customer" at bounding box center [628, 257] width 155 height 19
paste input "2673536414"
type input "2673536414"
click at [568, 295] on div "Add a New Customer [PERSON_NAME] 2673536414 Add New Customer" at bounding box center [629, 235] width 170 height 122
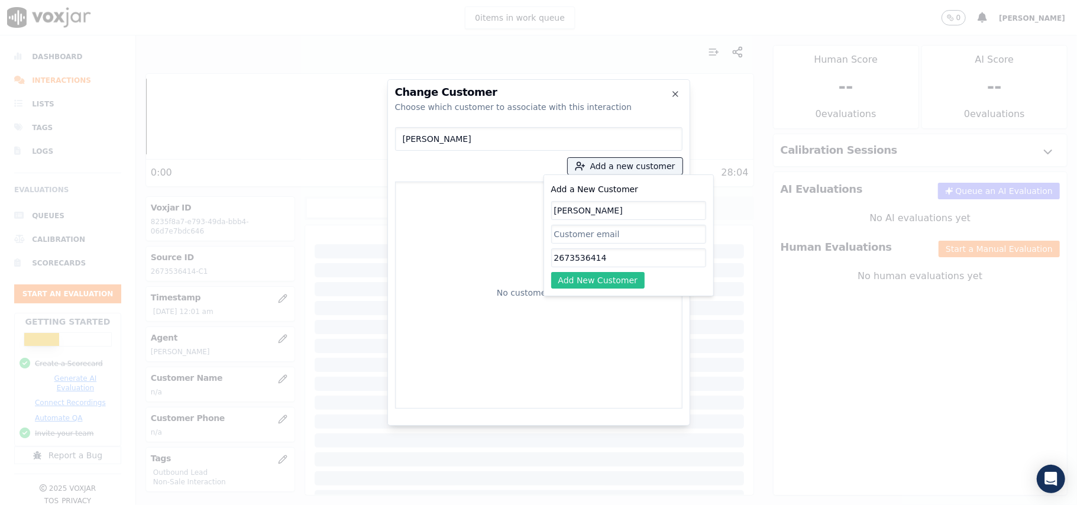
click at [569, 287] on button "Add New Customer" at bounding box center [598, 280] width 94 height 17
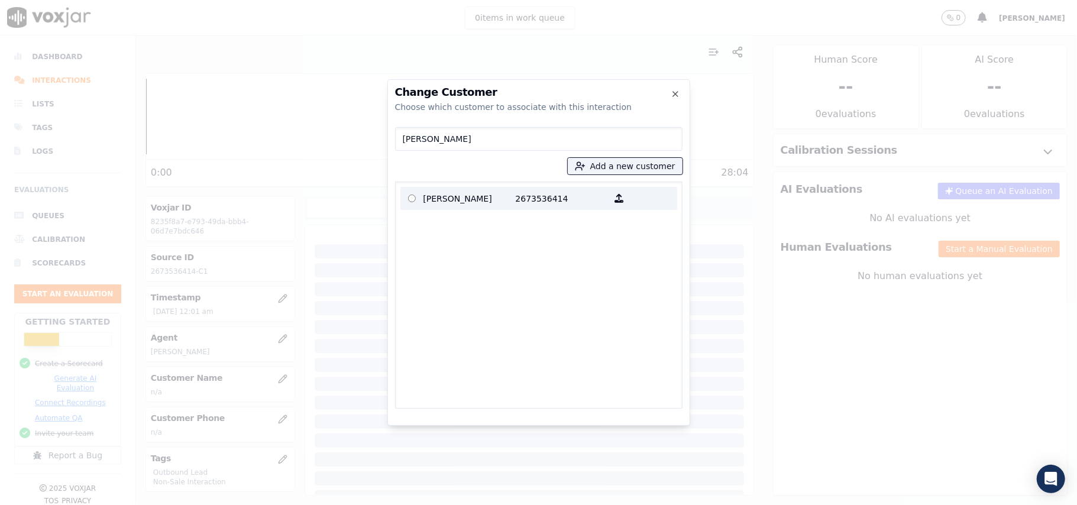
click at [516, 198] on p "2673536414" at bounding box center [562, 198] width 92 height 18
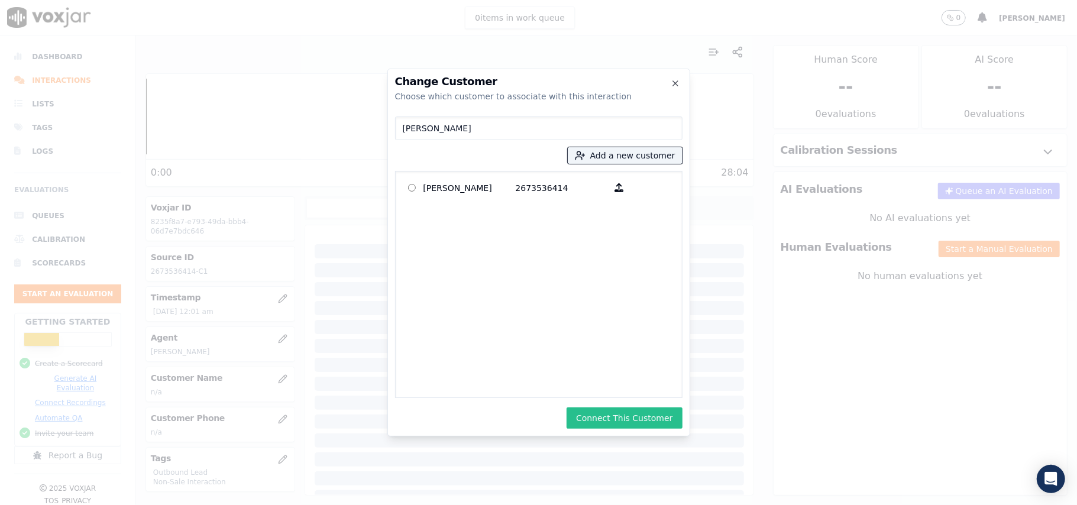
click at [623, 421] on button "Connect This Customer" at bounding box center [624, 417] width 115 height 21
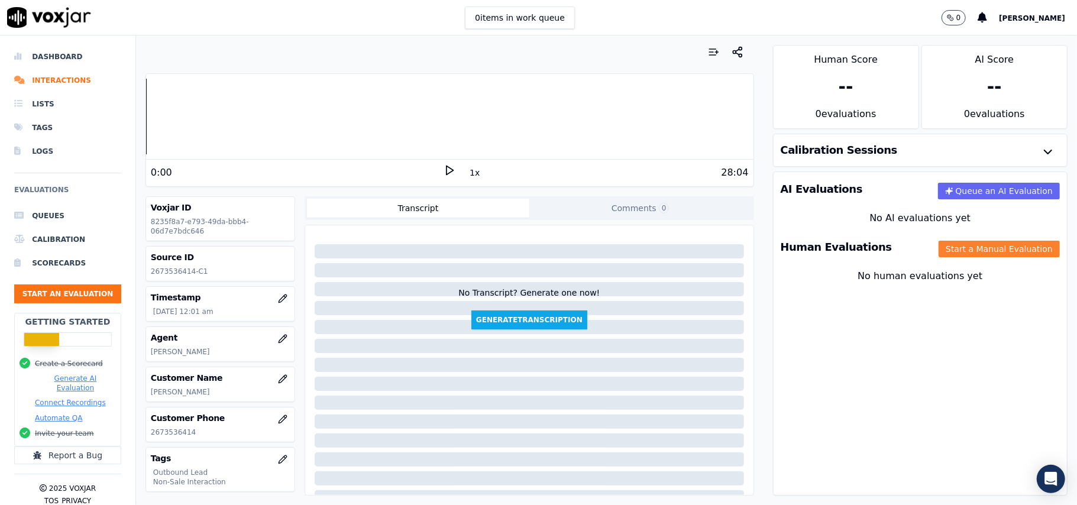
click at [939, 253] on button "Start a Manual Evaluation" at bounding box center [999, 249] width 121 height 17
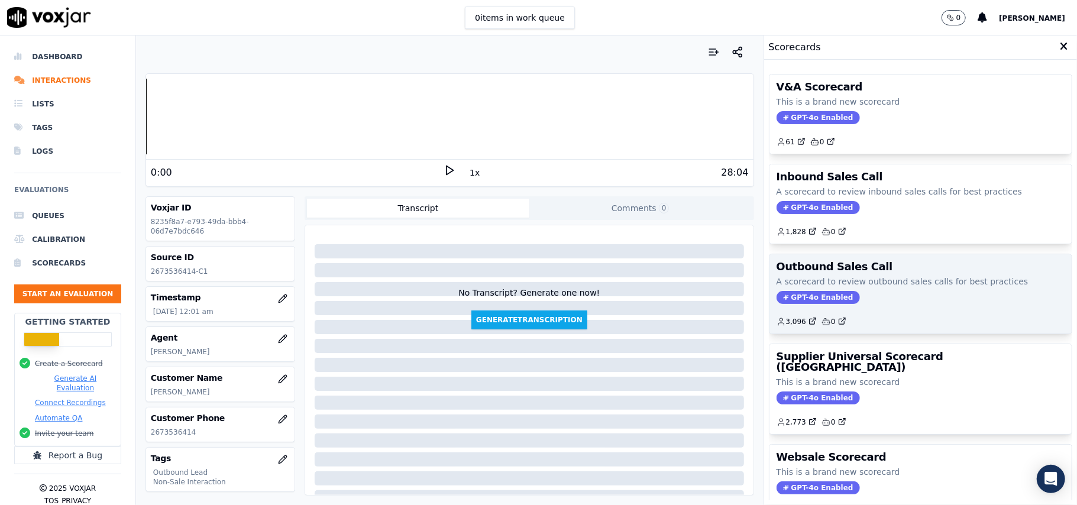
click at [807, 299] on span "GPT-4o Enabled" at bounding box center [818, 297] width 83 height 13
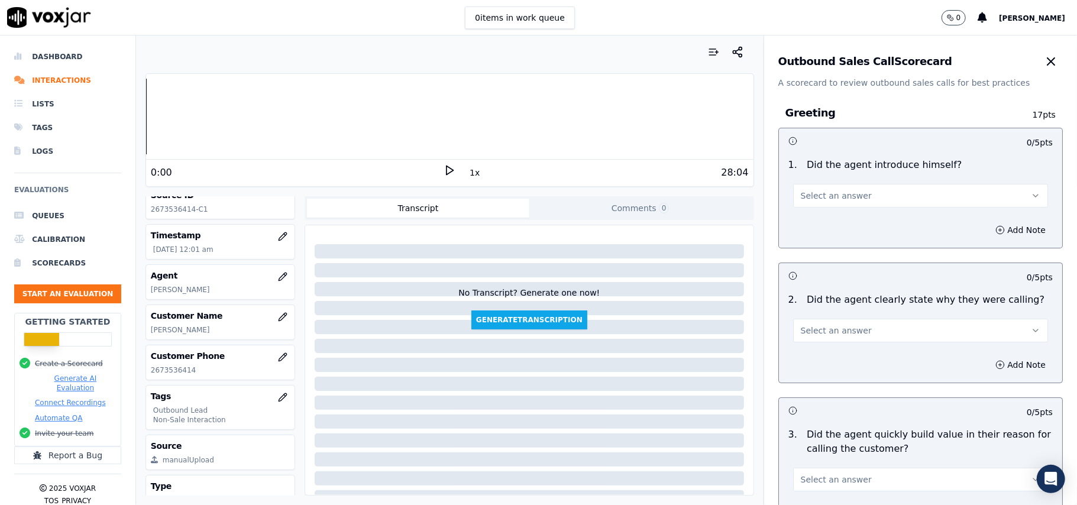
scroll to position [116, 0]
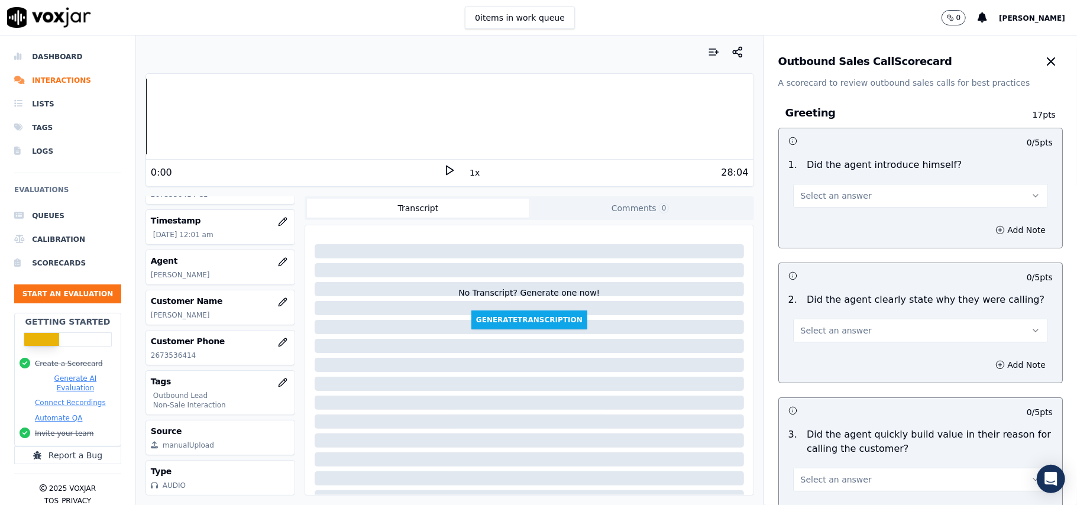
click at [866, 197] on button "Select an answer" at bounding box center [920, 196] width 255 height 24
click at [829, 225] on div "Yes" at bounding box center [895, 223] width 229 height 19
drag, startPoint x: 849, startPoint y: 313, endPoint x: 850, endPoint y: 322, distance: 8.9
click at [850, 315] on div "Select an answer" at bounding box center [921, 324] width 274 height 35
click at [852, 337] on button "Select an answer" at bounding box center [920, 331] width 255 height 24
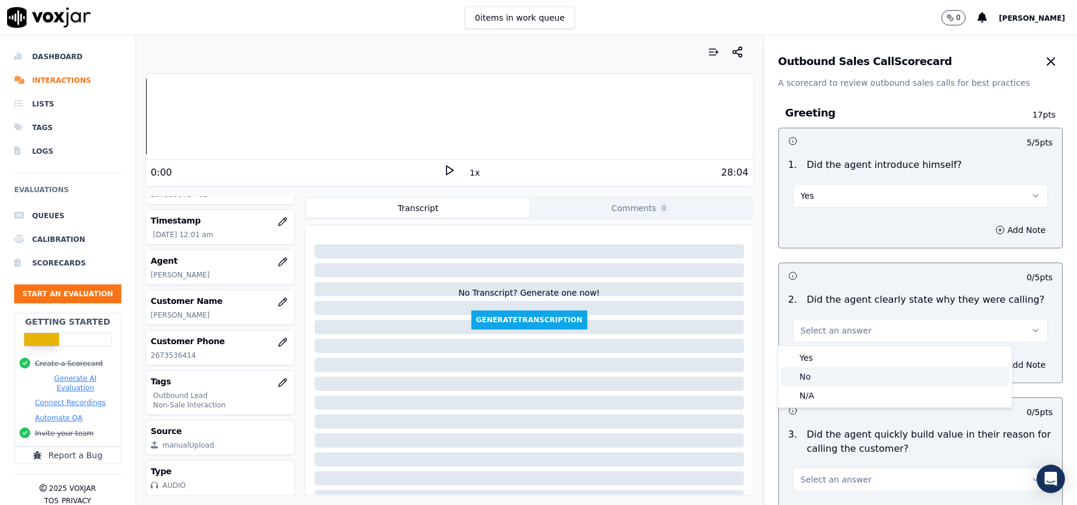
click at [828, 368] on div "No" at bounding box center [895, 376] width 229 height 19
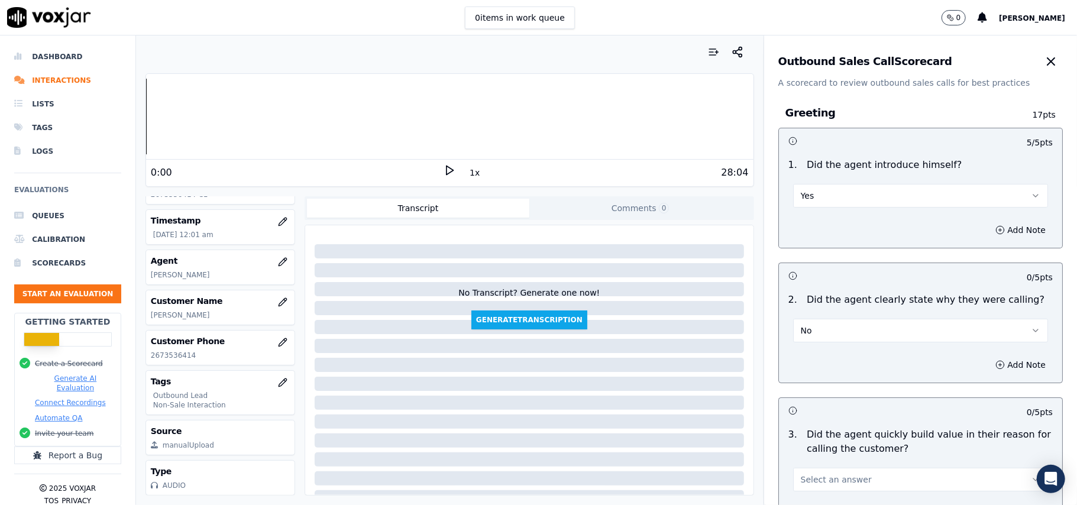
drag, startPoint x: 826, startPoint y: 328, endPoint x: 827, endPoint y: 344, distance: 16.0
click at [826, 328] on button "No" at bounding box center [920, 331] width 255 height 24
click at [822, 358] on div "Yes" at bounding box center [895, 357] width 229 height 19
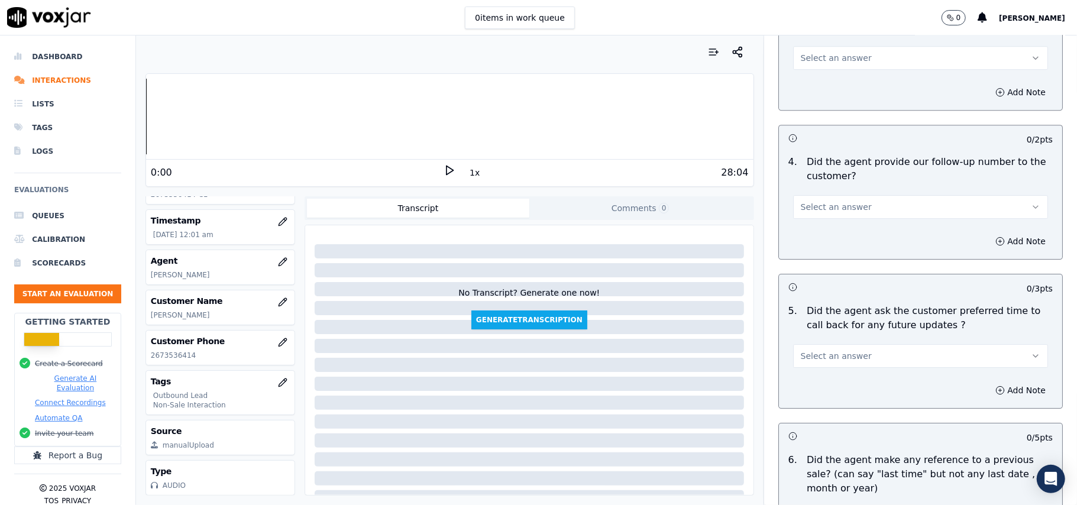
scroll to position [2950, 0]
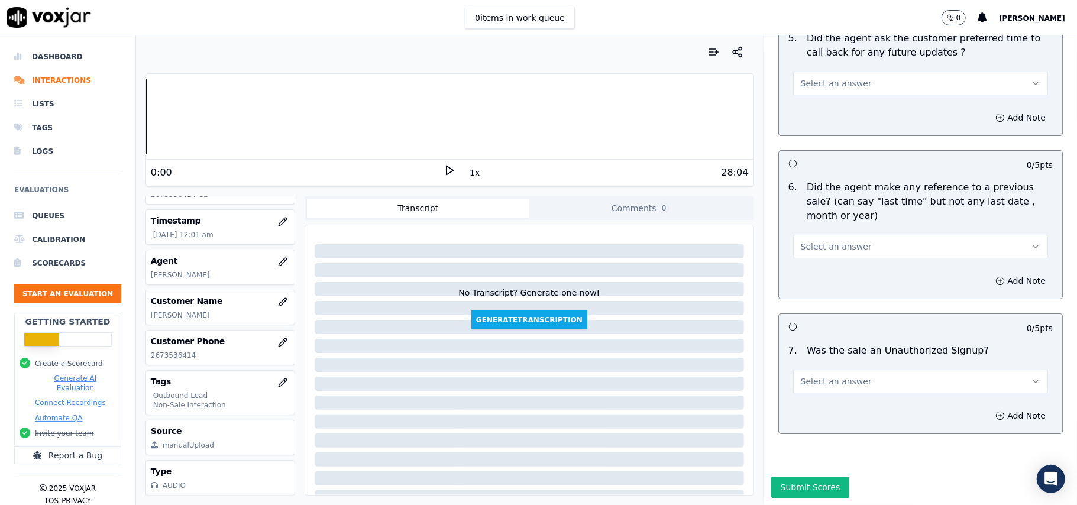
click at [894, 370] on button "Select an answer" at bounding box center [920, 382] width 255 height 24
click at [865, 402] on div "N/A" at bounding box center [895, 410] width 229 height 19
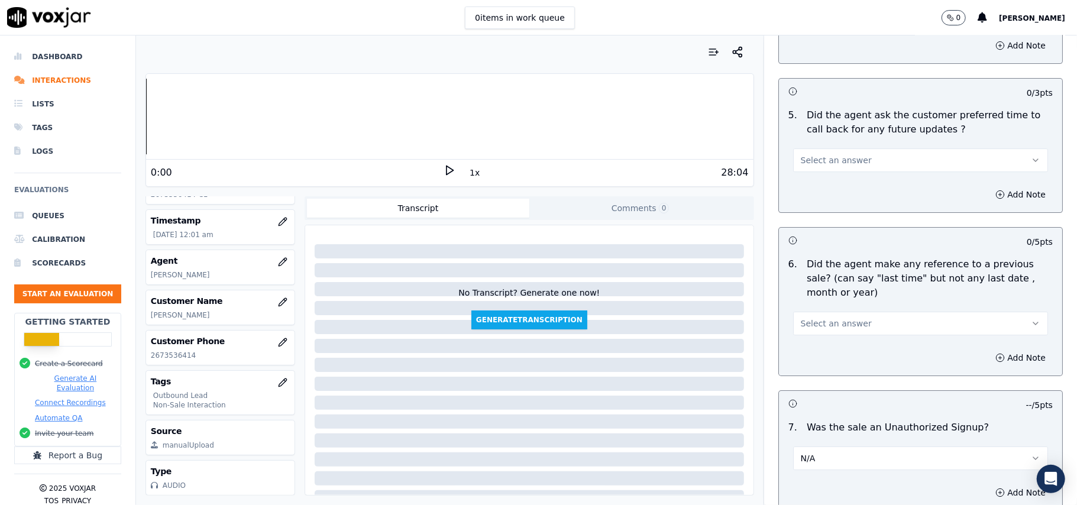
scroll to position [2871, 0]
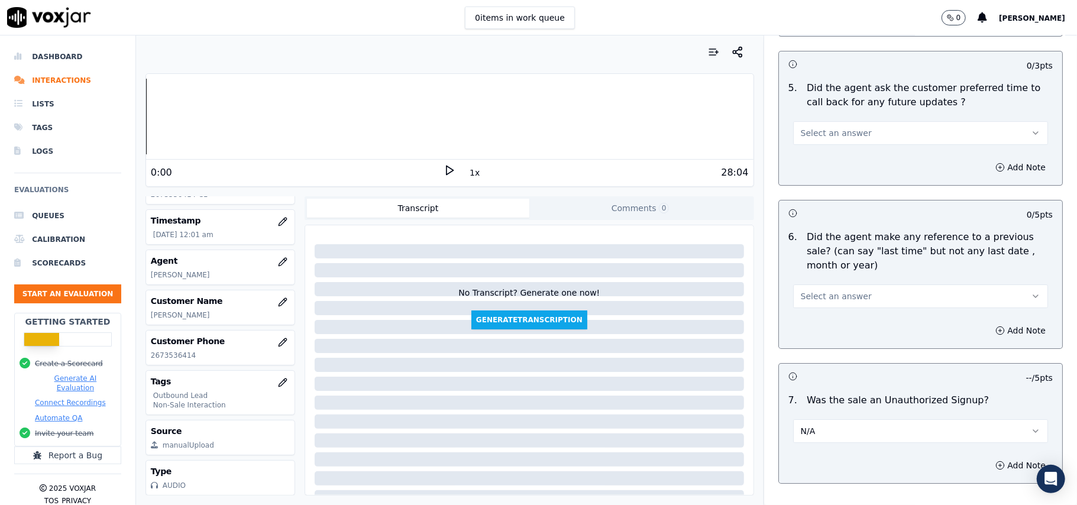
click at [833, 294] on span "Select an answer" at bounding box center [836, 296] width 71 height 12
click at [819, 332] on div "No" at bounding box center [895, 335] width 229 height 19
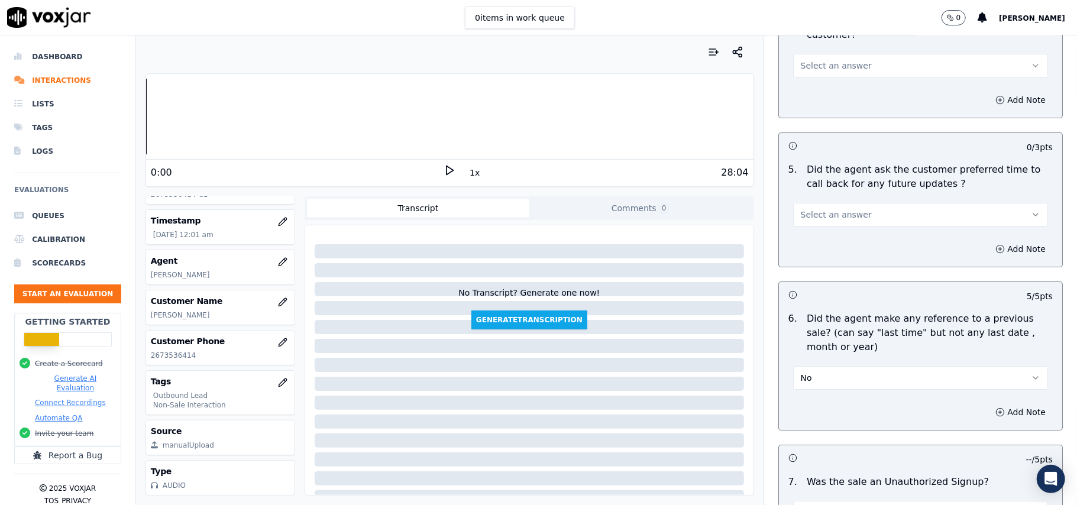
scroll to position [2713, 0]
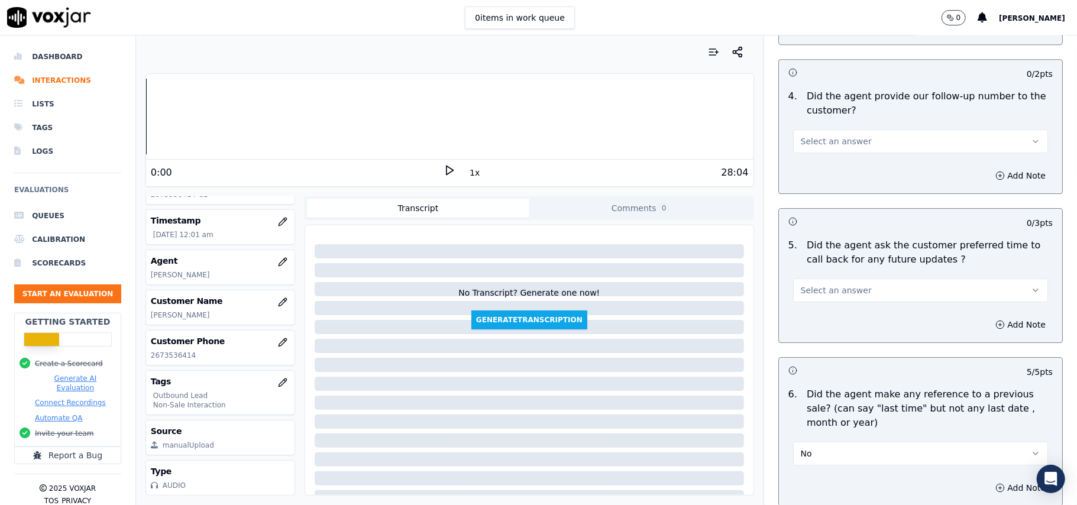
click at [836, 284] on span "Select an answer" at bounding box center [836, 290] width 71 height 12
click at [834, 318] on div "Yes" at bounding box center [895, 310] width 229 height 19
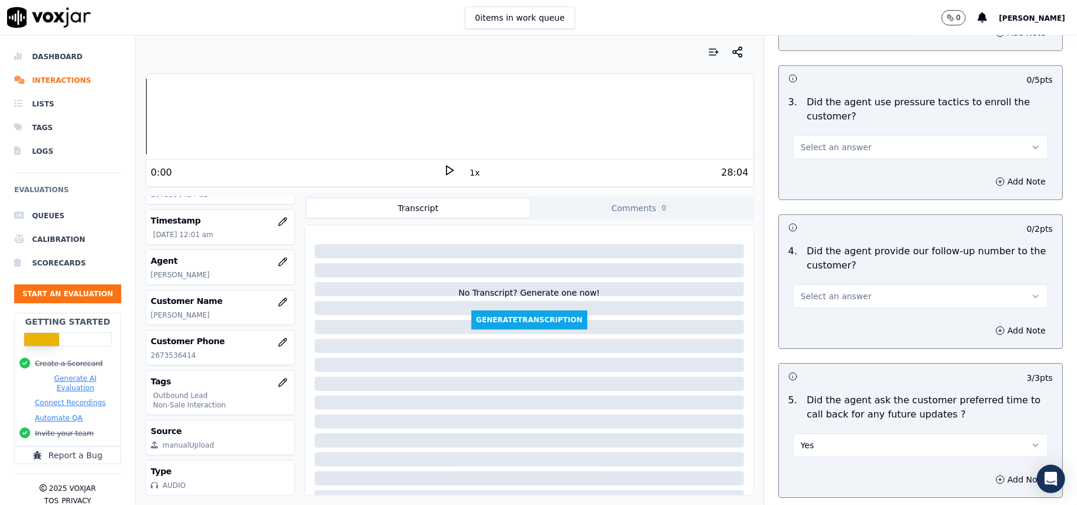
scroll to position [2556, 0]
click at [817, 277] on div "Select an answer" at bounding box center [921, 293] width 274 height 35
click at [815, 293] on span "Select an answer" at bounding box center [836, 299] width 71 height 12
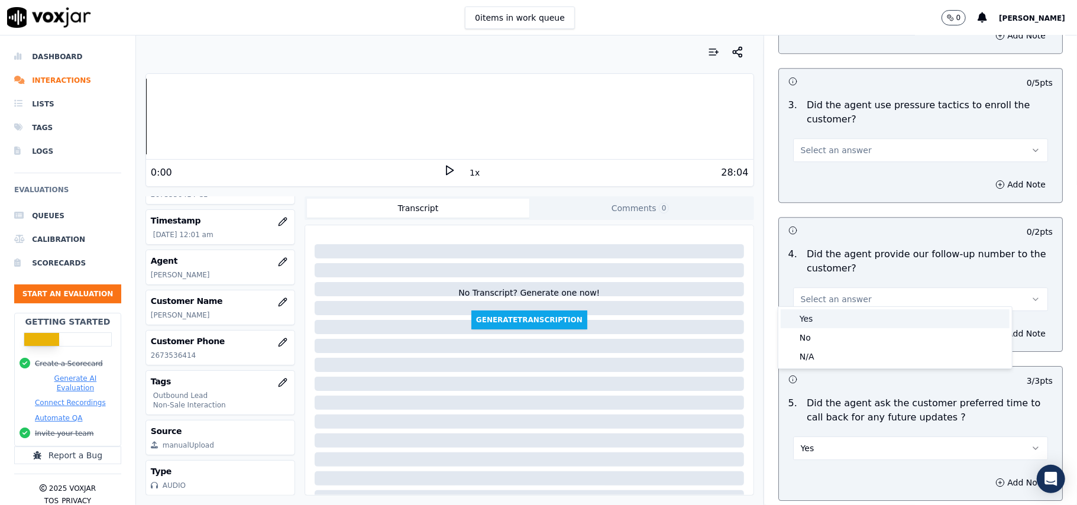
click at [815, 317] on div "Yes" at bounding box center [895, 318] width 229 height 19
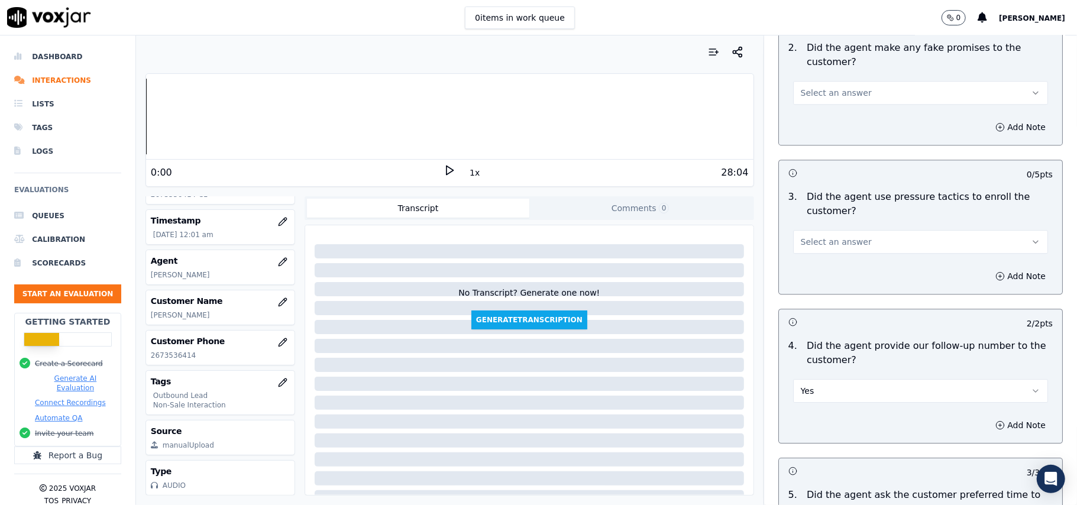
scroll to position [2398, 0]
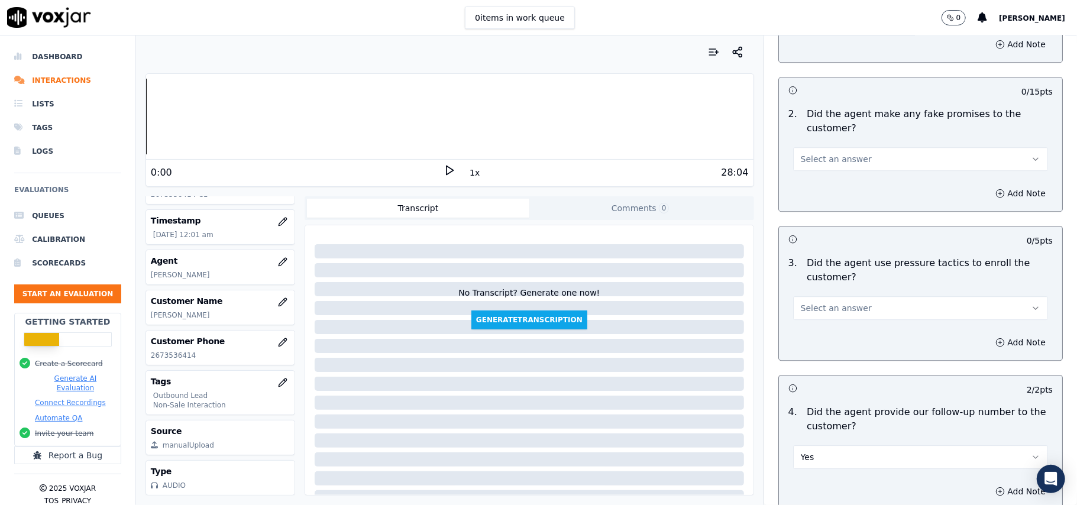
click at [821, 308] on button "Select an answer" at bounding box center [920, 308] width 255 height 24
click at [826, 339] on div "No" at bounding box center [895, 346] width 229 height 19
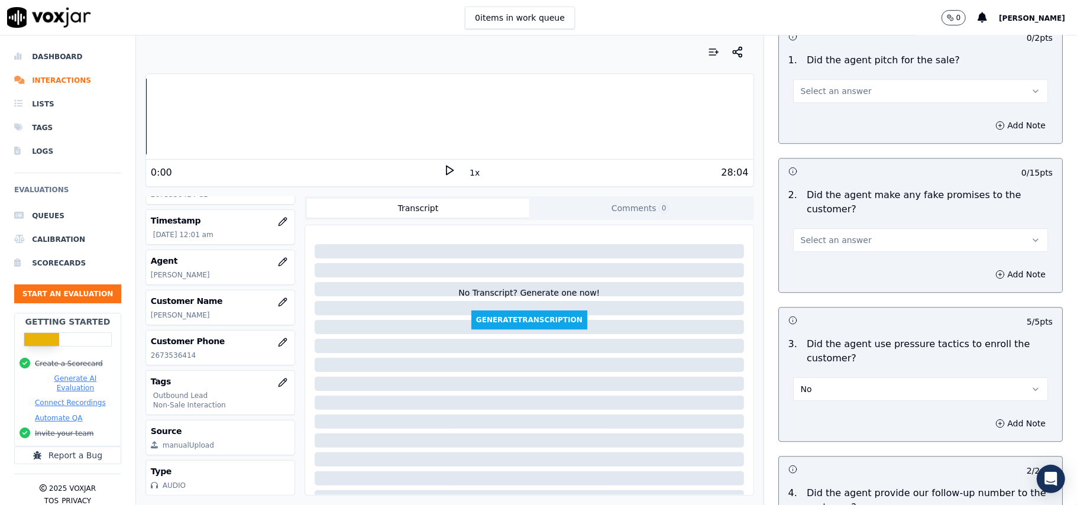
scroll to position [2240, 0]
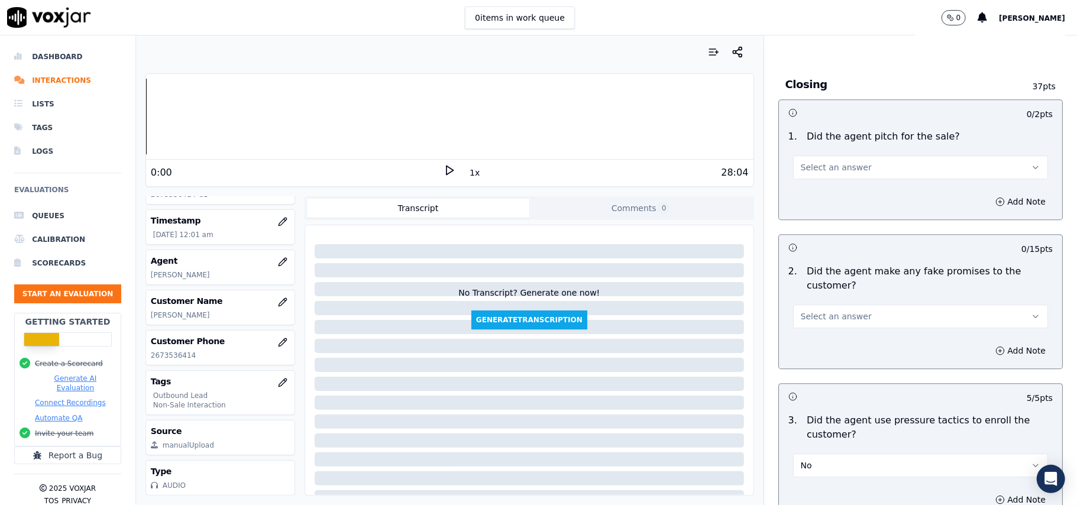
click at [843, 310] on span "Select an answer" at bounding box center [836, 316] width 71 height 12
click at [838, 350] on div "No" at bounding box center [895, 354] width 229 height 19
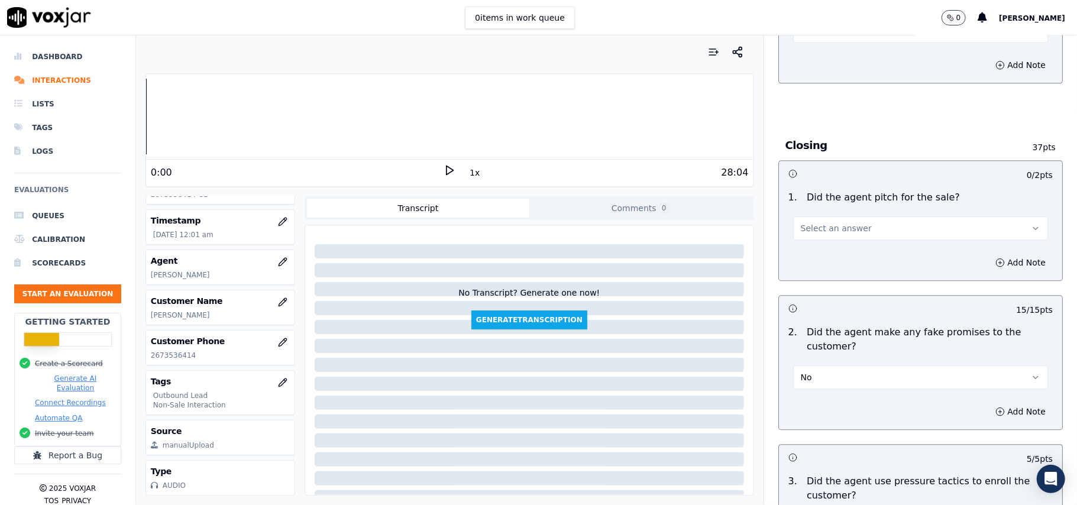
scroll to position [2082, 0]
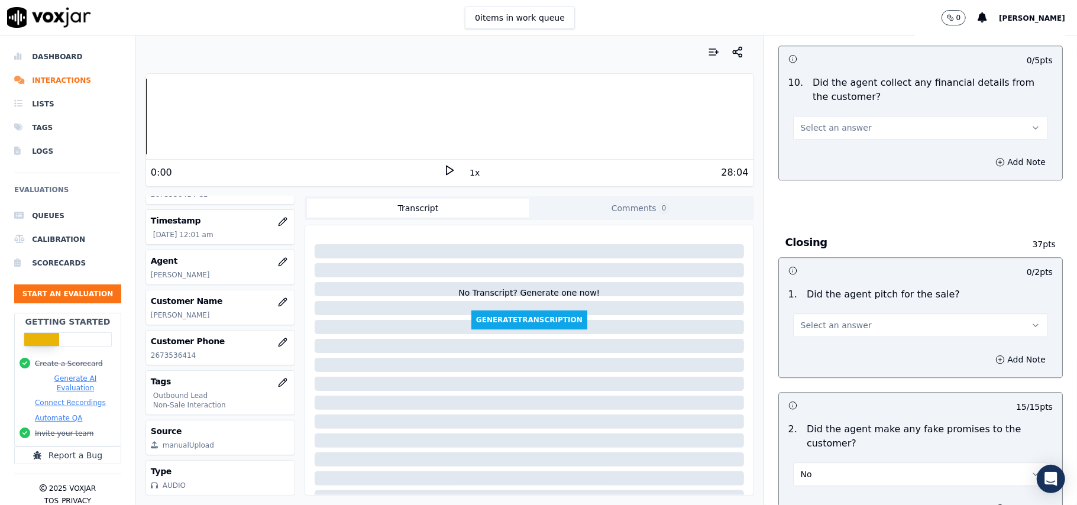
click at [839, 323] on button "Select an answer" at bounding box center [920, 325] width 255 height 24
click at [824, 343] on div "Yes" at bounding box center [895, 343] width 229 height 19
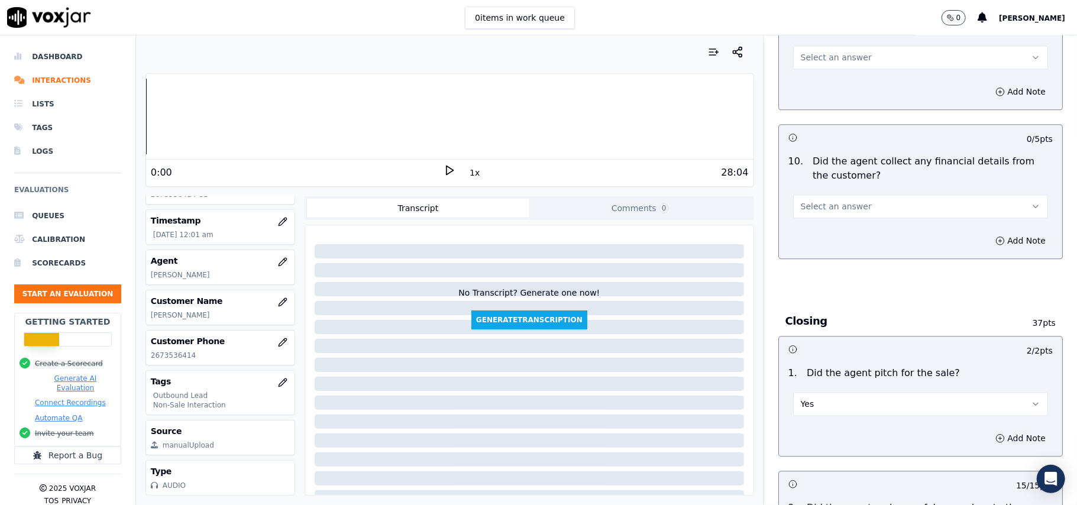
click at [793, 204] on button "Select an answer" at bounding box center [920, 207] width 255 height 24
click at [807, 251] on div "No" at bounding box center [895, 243] width 229 height 19
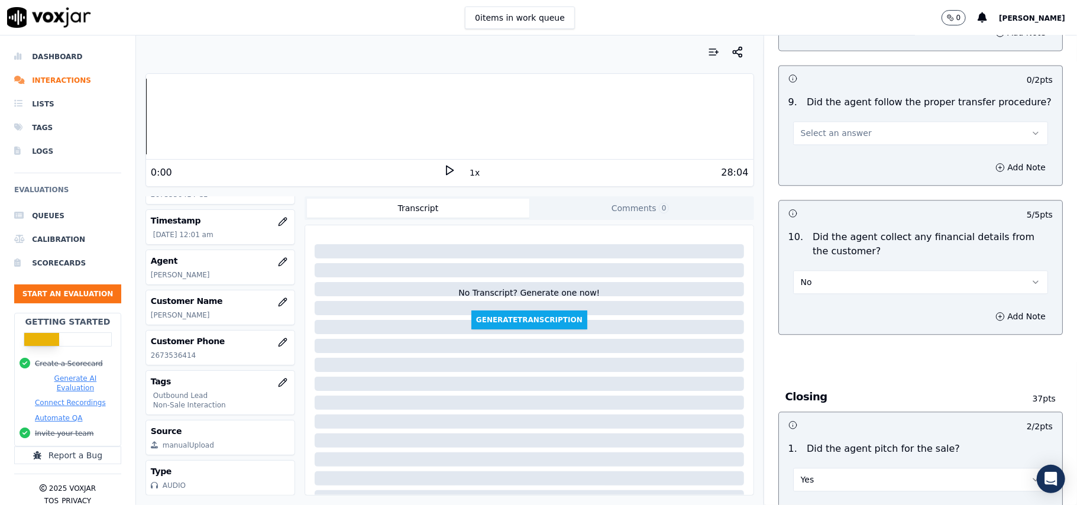
scroll to position [1767, 0]
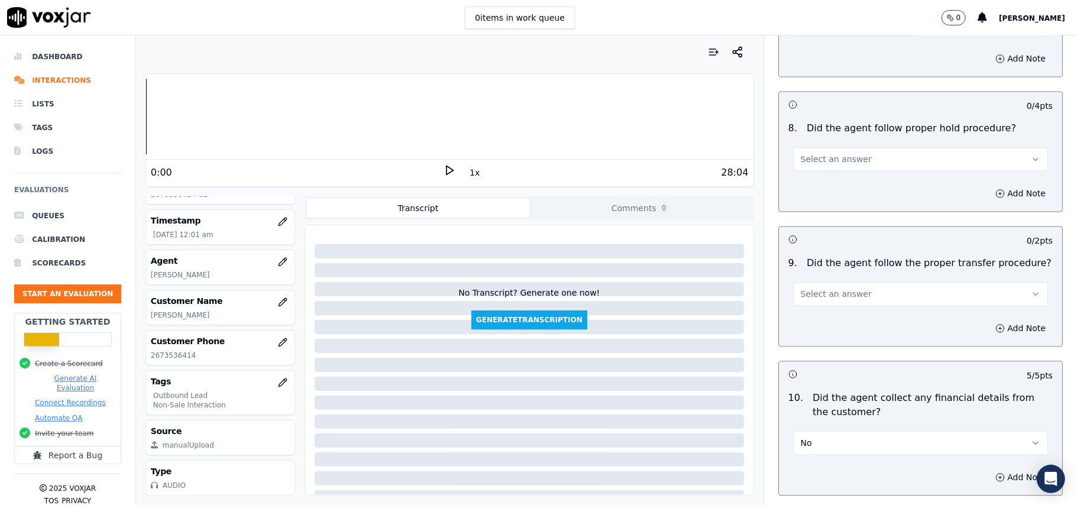
click at [804, 288] on span "Select an answer" at bounding box center [836, 294] width 71 height 12
drag, startPoint x: 804, startPoint y: 292, endPoint x: 807, endPoint y: 304, distance: 12.1
click at [805, 303] on div "Yes" at bounding box center [895, 311] width 229 height 19
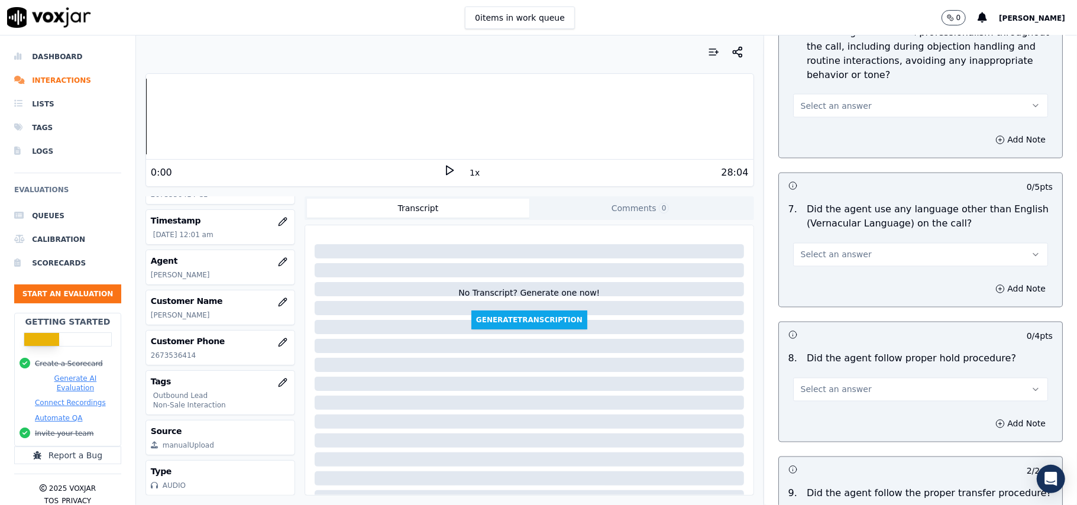
scroll to position [1531, 0]
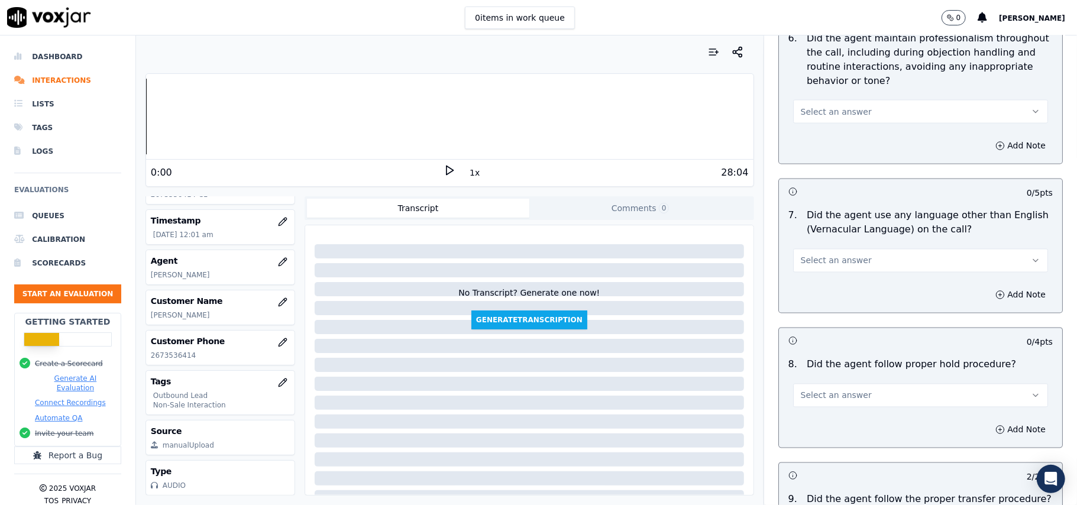
click at [840, 412] on div "Add Note" at bounding box center [920, 429] width 283 height 35
click at [843, 392] on button "Select an answer" at bounding box center [920, 396] width 255 height 24
click at [821, 407] on div "Yes" at bounding box center [895, 412] width 229 height 19
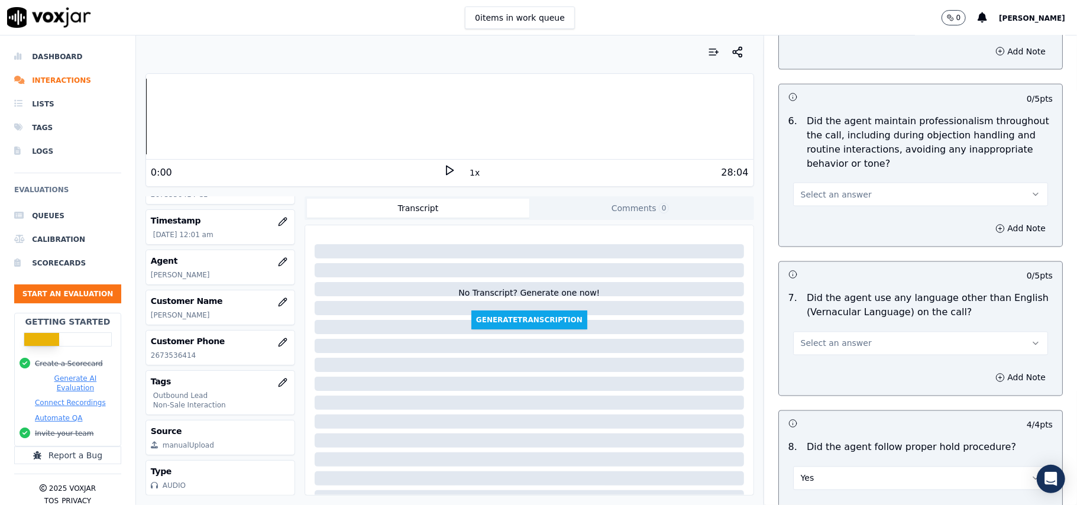
scroll to position [1373, 0]
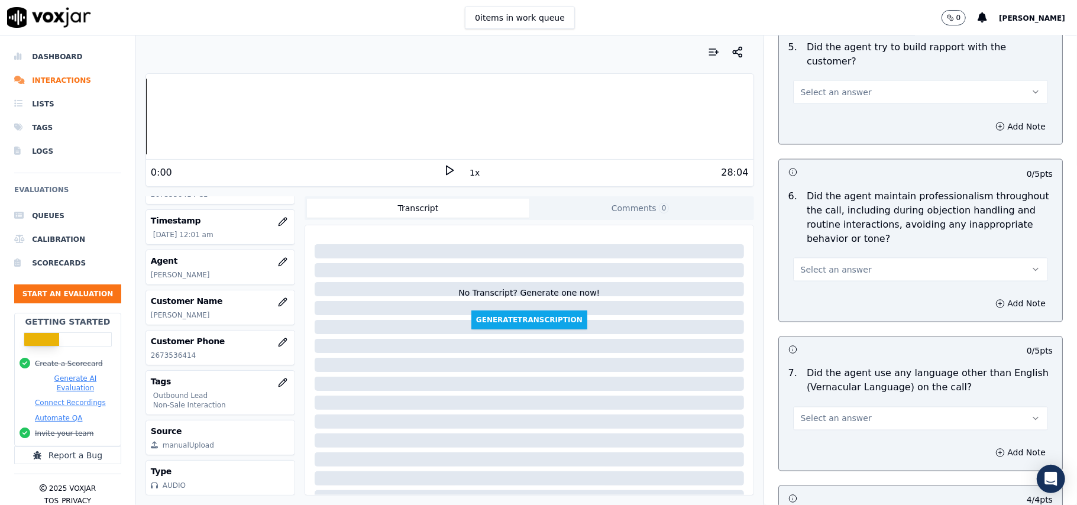
click at [814, 413] on span "Select an answer" at bounding box center [836, 419] width 71 height 12
click at [807, 445] on div "No" at bounding box center [895, 454] width 229 height 19
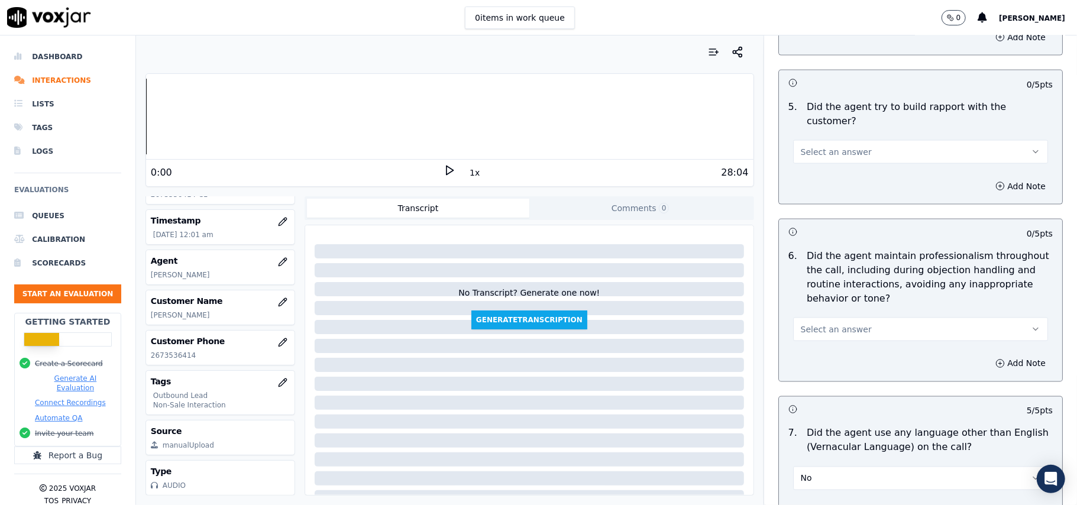
scroll to position [1215, 0]
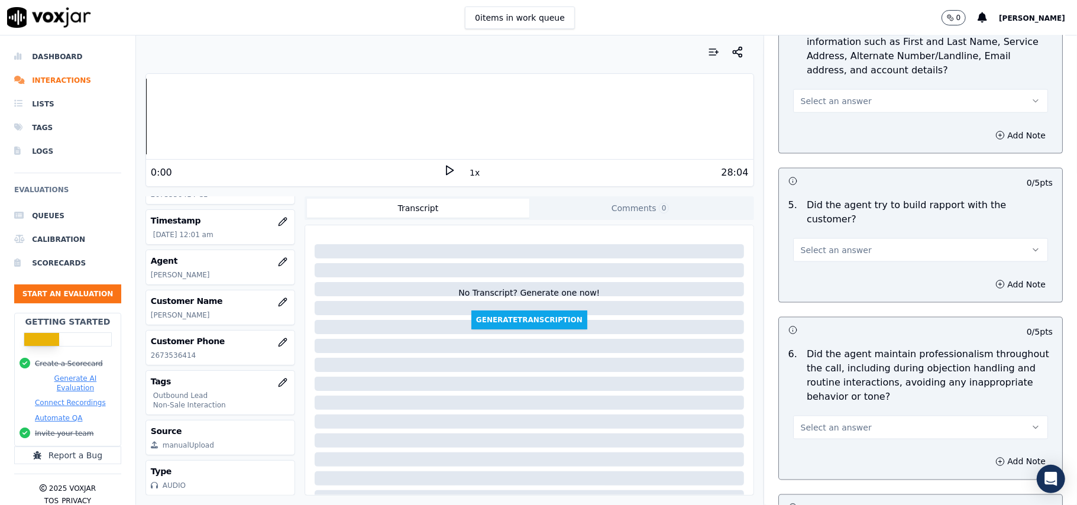
click at [814, 425] on button "Select an answer" at bounding box center [920, 428] width 255 height 24
click at [822, 446] on div "Yes" at bounding box center [895, 443] width 229 height 19
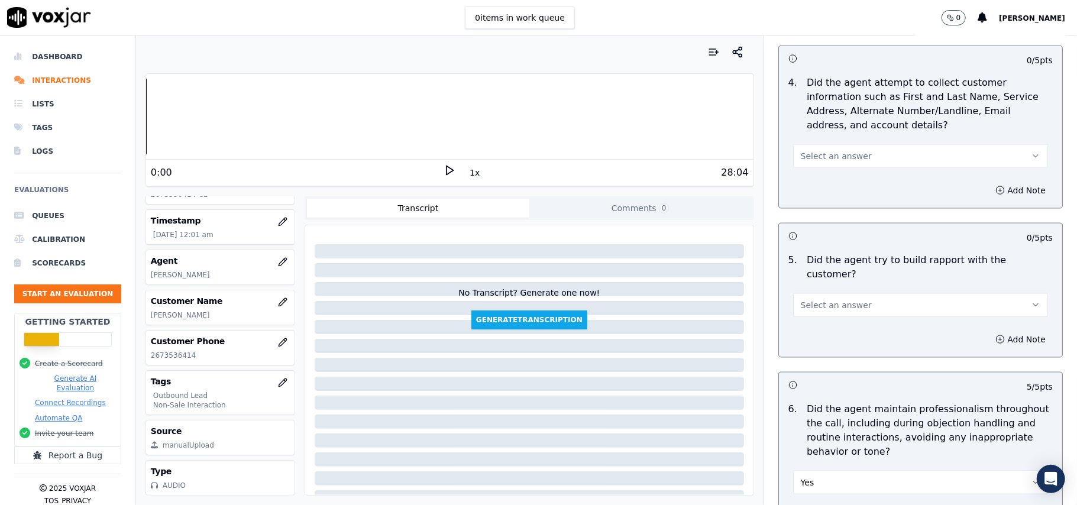
scroll to position [1136, 0]
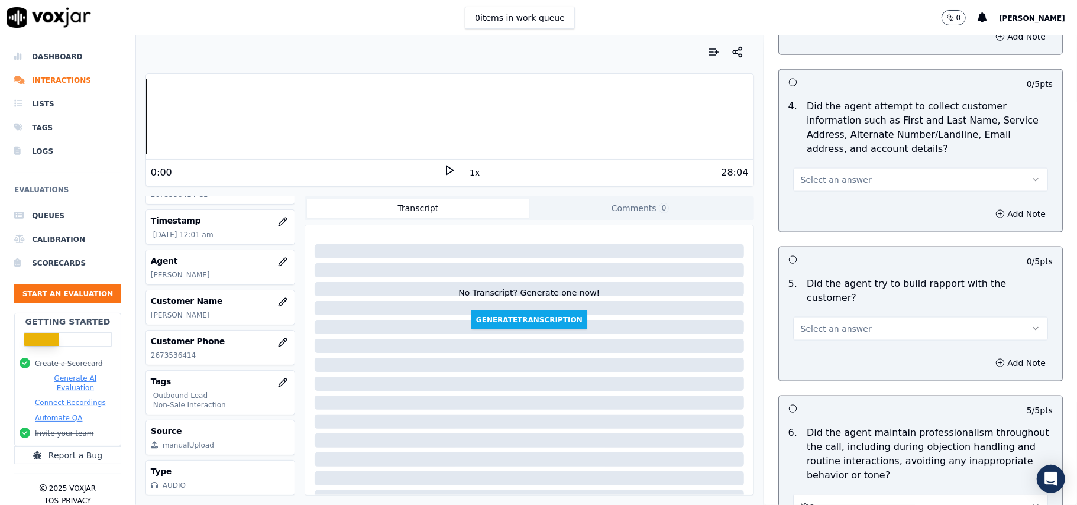
click at [817, 323] on span "Select an answer" at bounding box center [836, 329] width 71 height 12
click at [791, 346] on span at bounding box center [789, 345] width 8 height 8
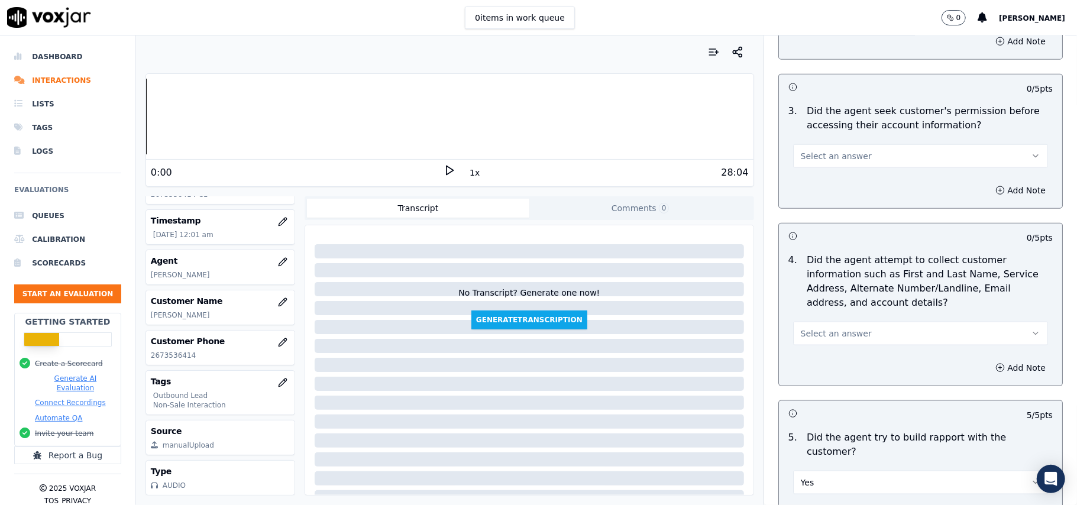
scroll to position [978, 0]
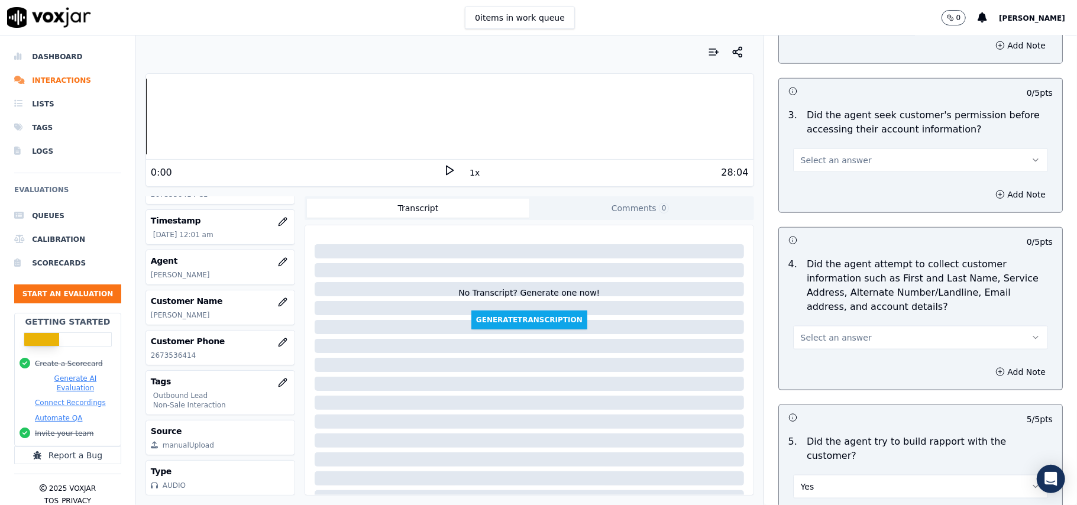
click at [801, 336] on span "Select an answer" at bounding box center [836, 338] width 71 height 12
click at [796, 400] on div "N/A" at bounding box center [895, 405] width 229 height 19
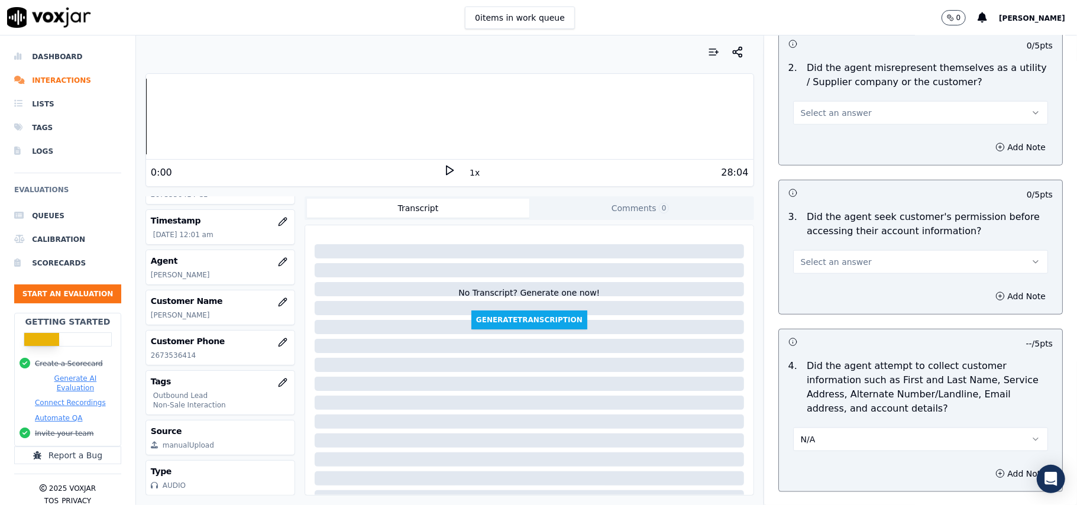
scroll to position [821, 0]
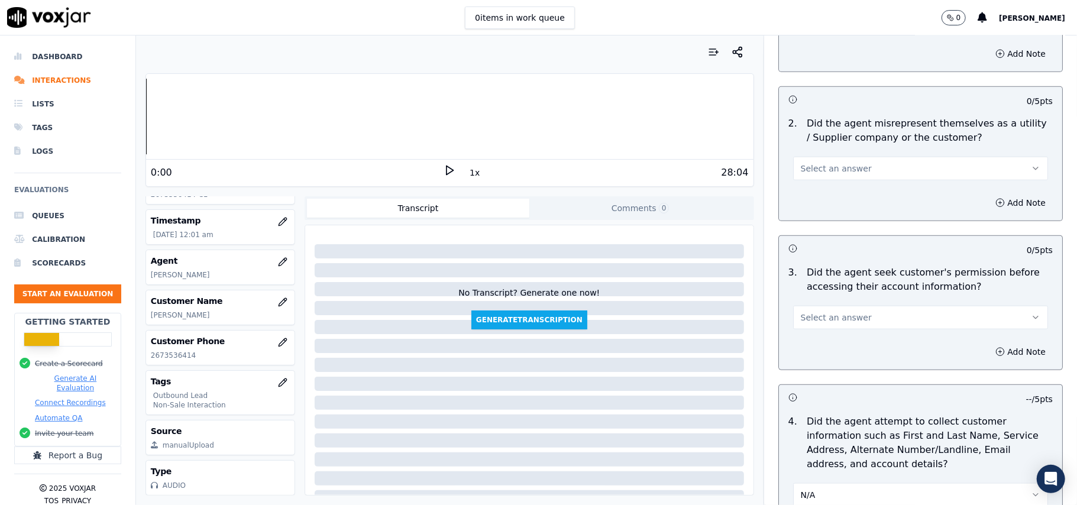
click at [827, 316] on span "Select an answer" at bounding box center [836, 318] width 71 height 12
click at [830, 351] on div "Yes" at bounding box center [895, 347] width 229 height 19
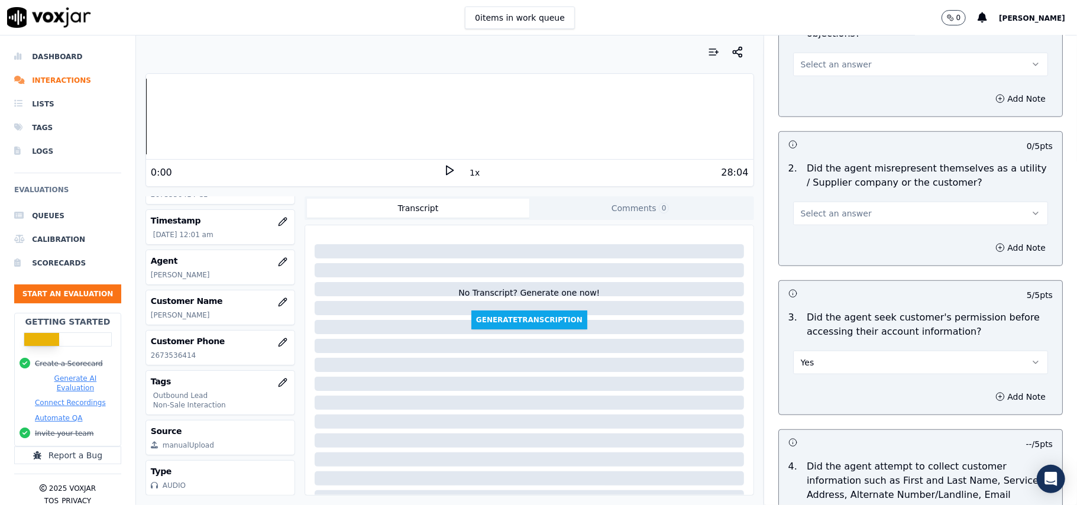
scroll to position [742, 0]
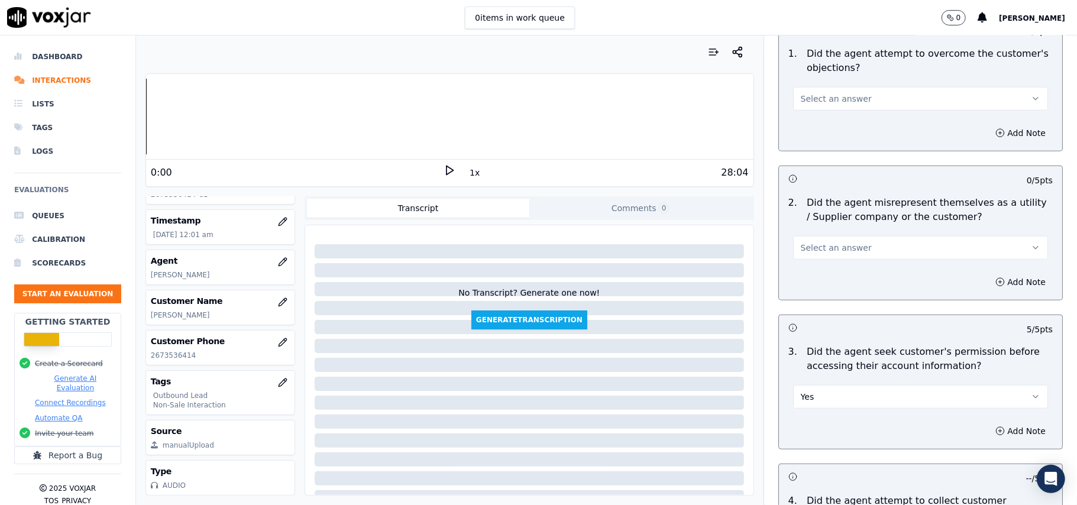
click at [866, 249] on button "Select an answer" at bounding box center [920, 248] width 255 height 24
click at [824, 293] on div "No" at bounding box center [895, 295] width 229 height 19
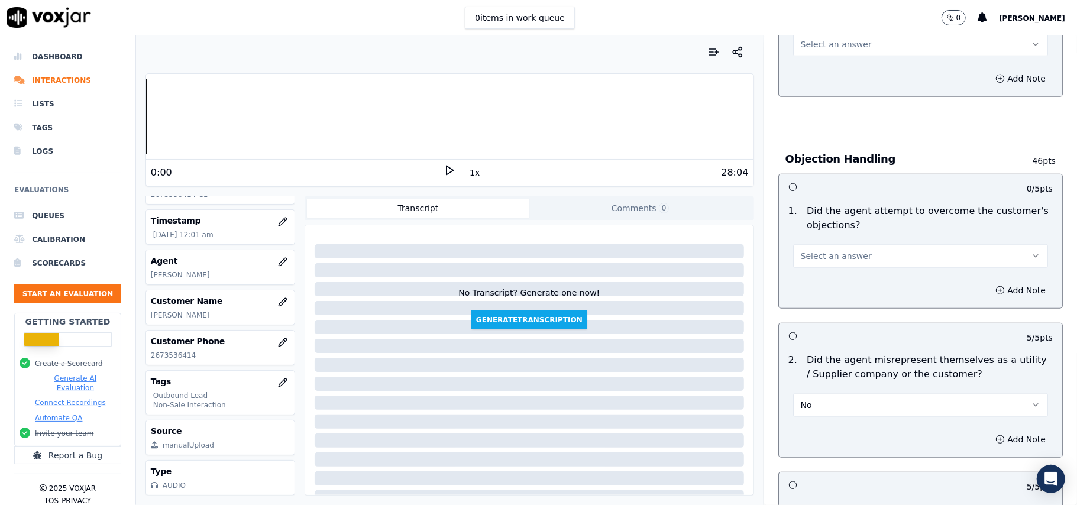
scroll to position [505, 0]
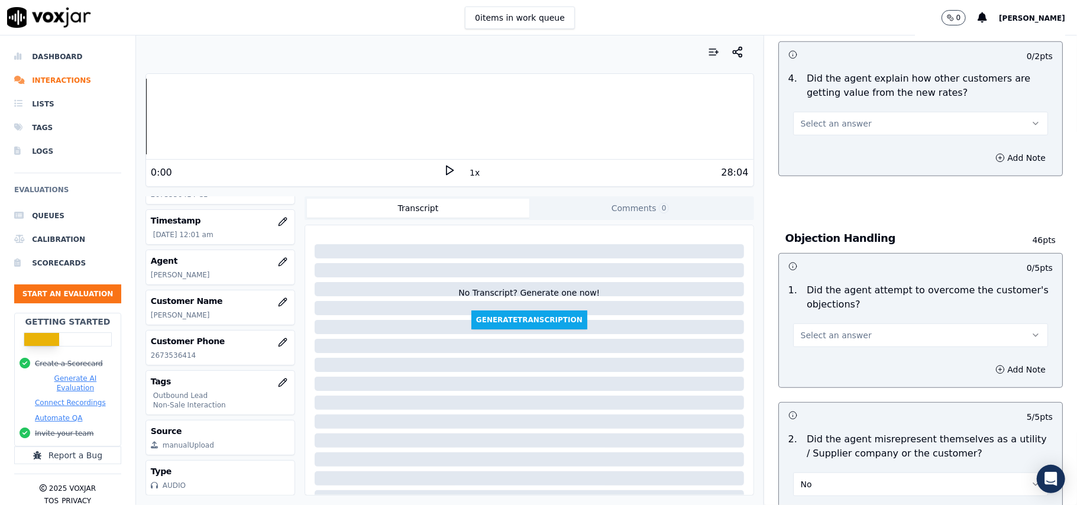
click at [823, 337] on span "Select an answer" at bounding box center [836, 335] width 71 height 12
click at [807, 373] on div "No" at bounding box center [895, 382] width 229 height 19
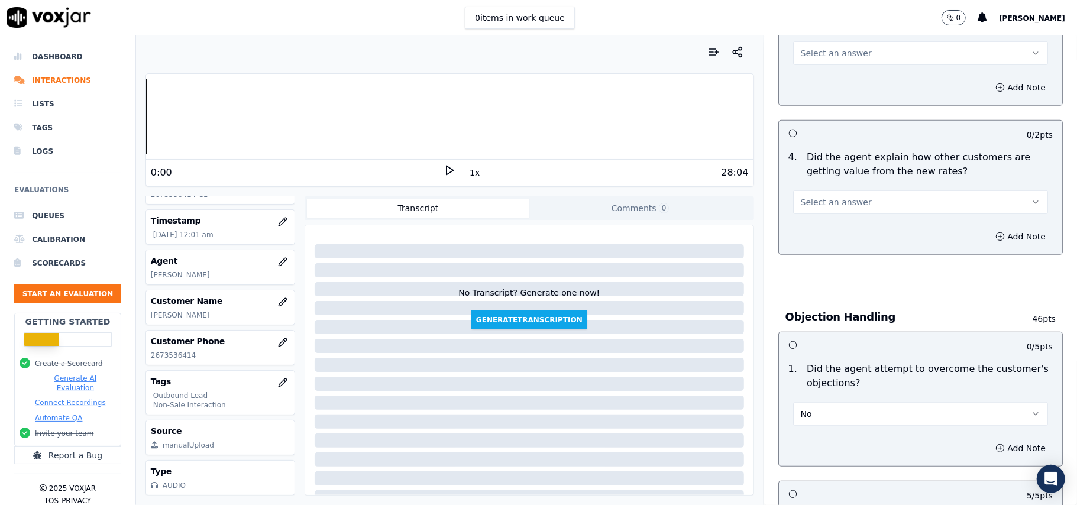
click at [811, 414] on button "No" at bounding box center [920, 414] width 255 height 24
click at [806, 440] on div "Yes" at bounding box center [895, 442] width 229 height 19
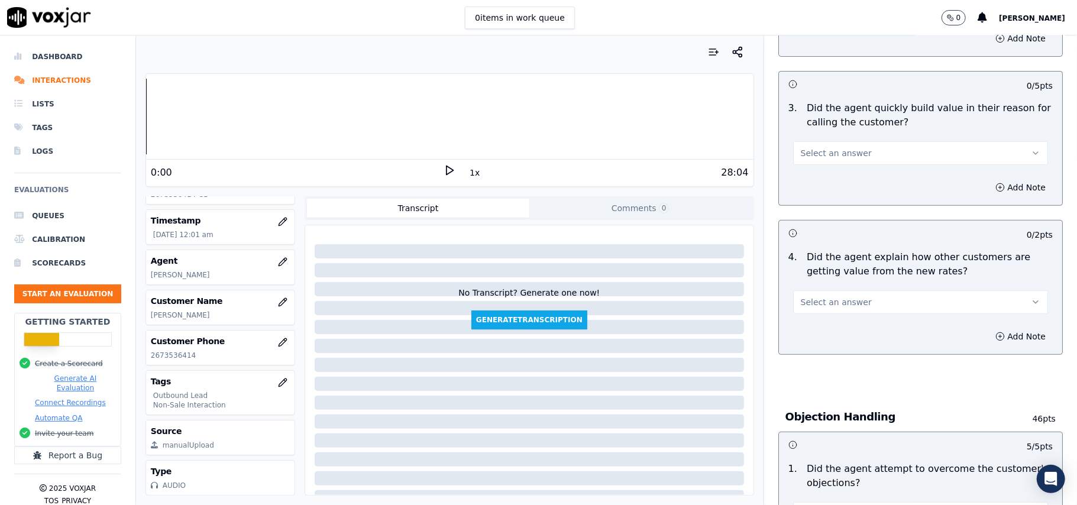
scroll to position [269, 0]
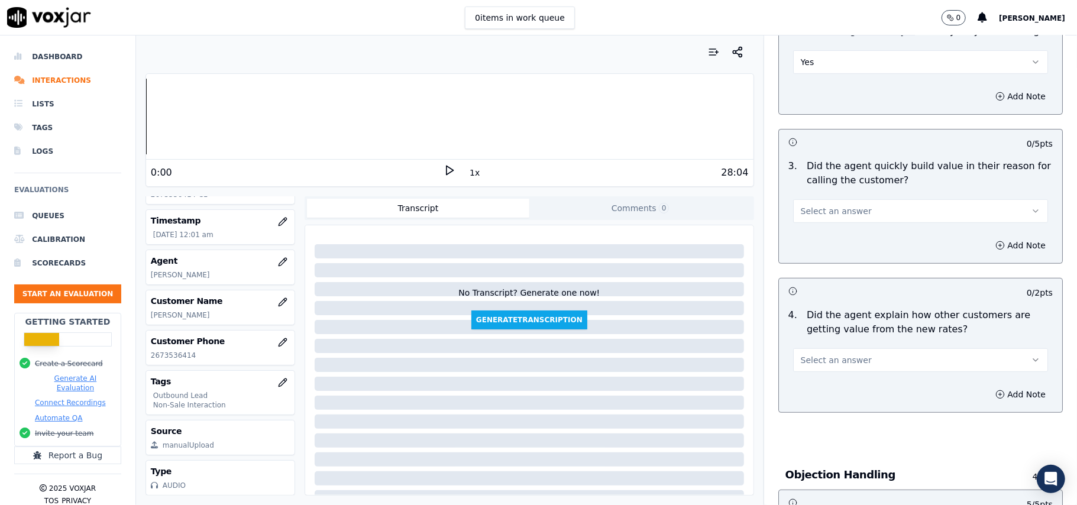
click at [802, 363] on span "Select an answer" at bounding box center [836, 360] width 71 height 12
click at [819, 405] on div "No" at bounding box center [895, 406] width 229 height 19
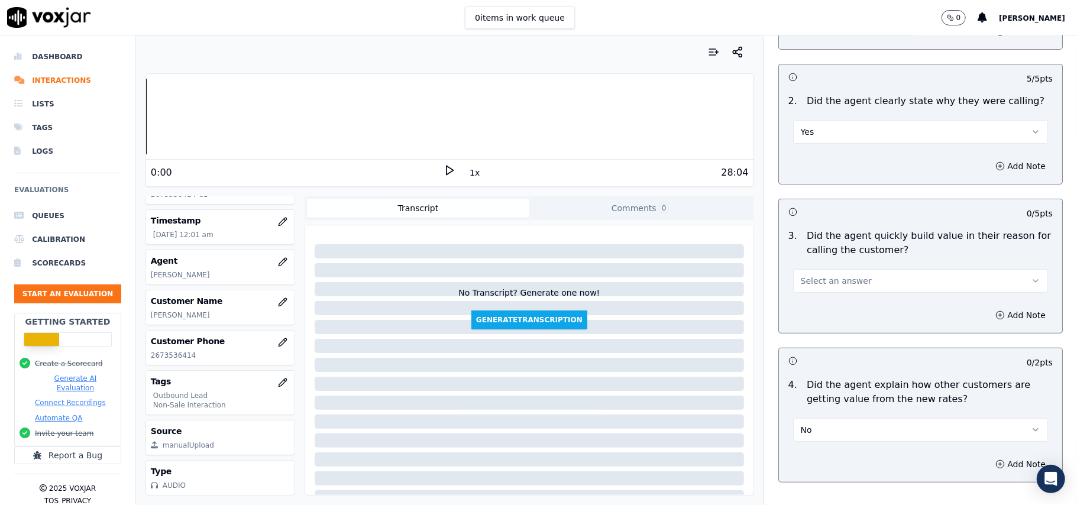
scroll to position [111, 0]
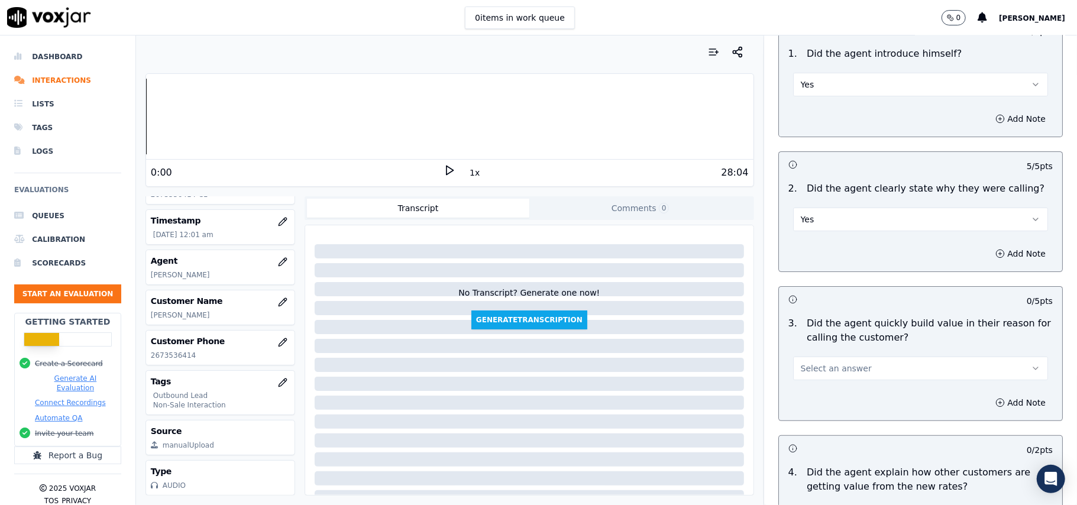
click at [826, 363] on button "Select an answer" at bounding box center [920, 369] width 255 height 24
click at [817, 400] on div "Yes" at bounding box center [895, 396] width 229 height 19
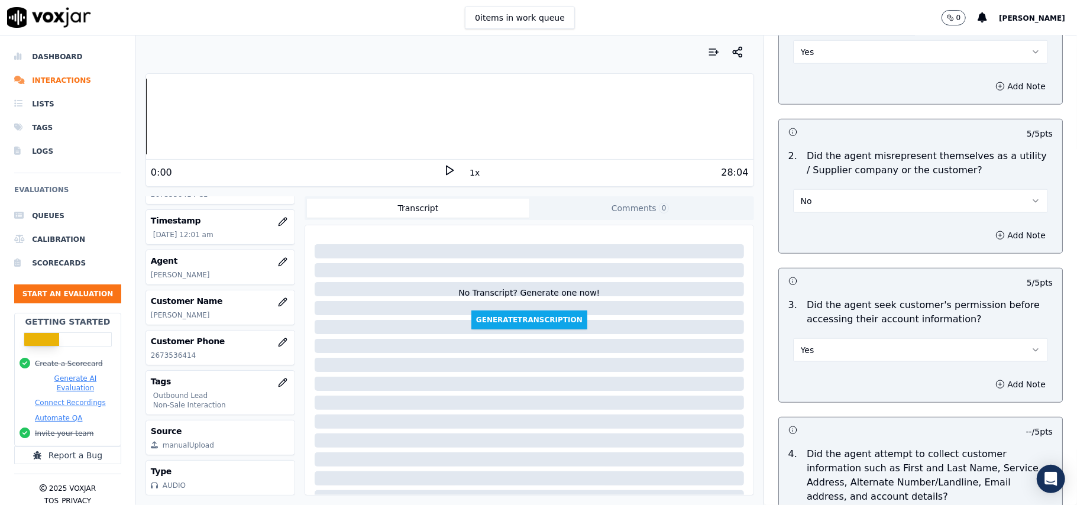
scroll to position [2950, 0]
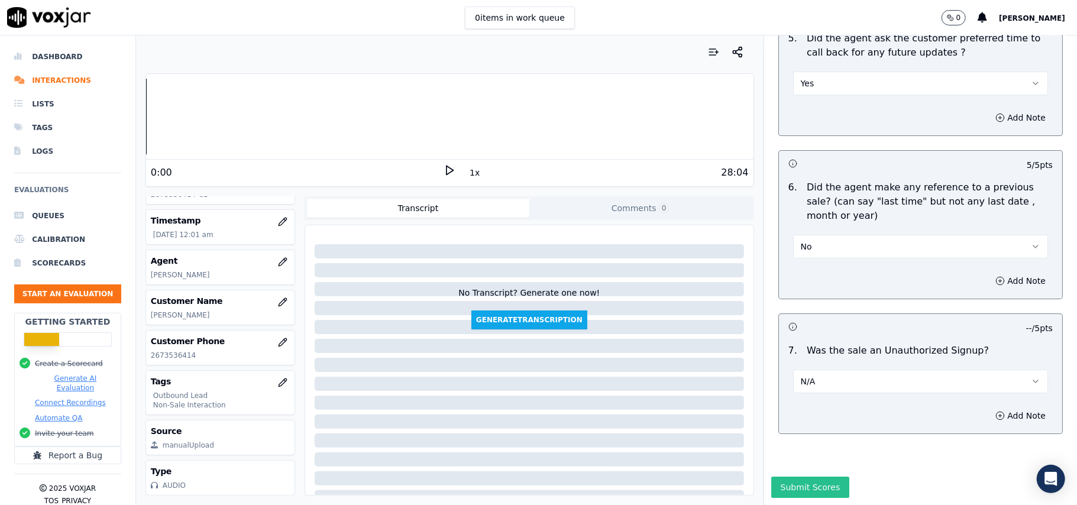
click at [785, 477] on button "Submit Scores" at bounding box center [810, 487] width 79 height 21
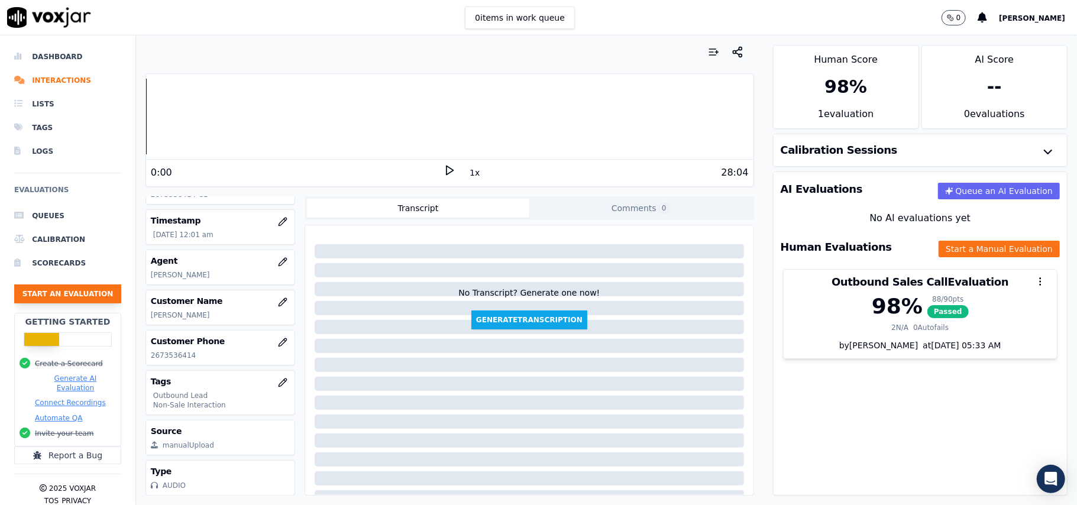
click at [48, 298] on button "Start an Evaluation" at bounding box center [67, 293] width 107 height 19
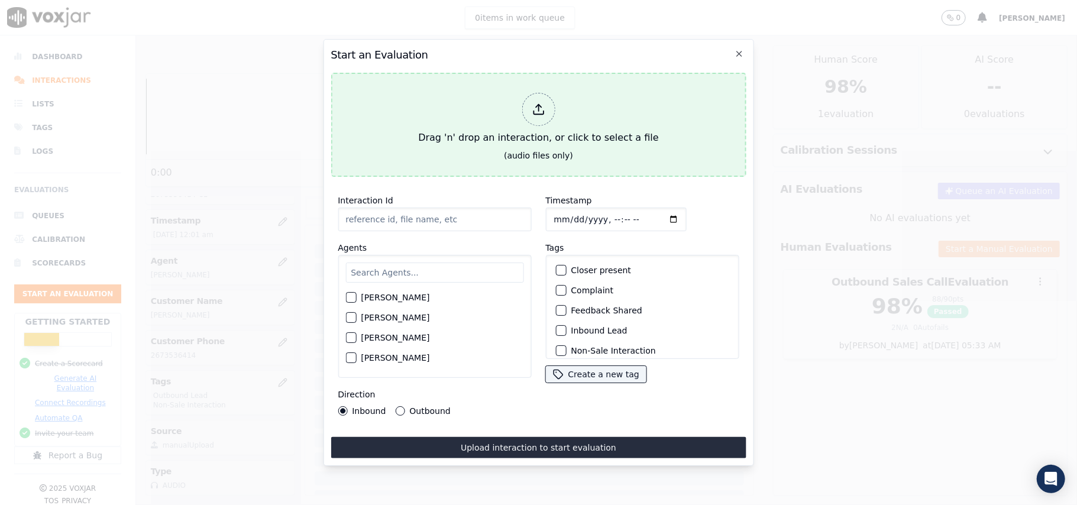
click at [538, 111] on icon at bounding box center [538, 113] width 10 height 4
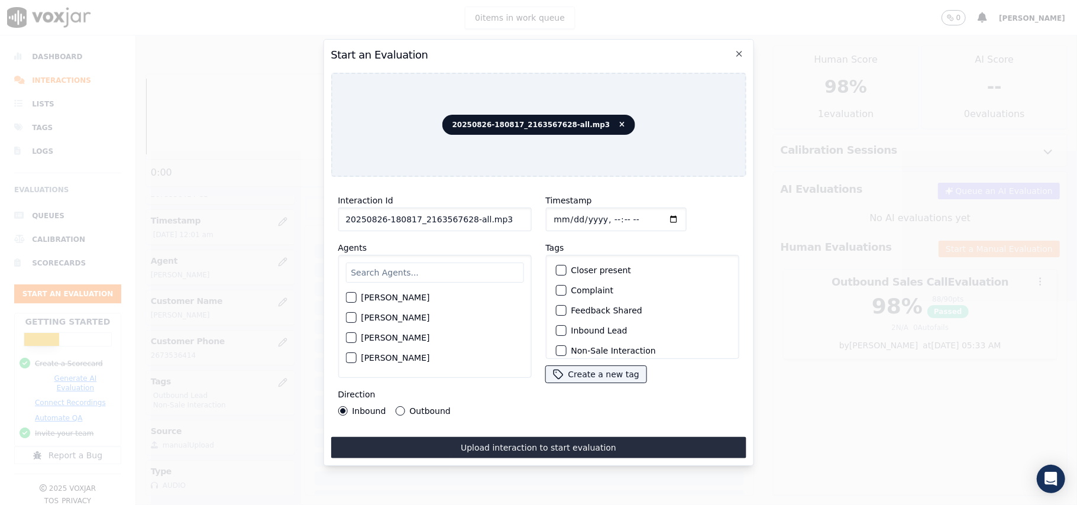
drag, startPoint x: 500, startPoint y: 215, endPoint x: 464, endPoint y: 224, distance: 36.4
click at [464, 224] on input "20250826-180817_2163567628-all.mp3" at bounding box center [434, 220] width 193 height 24
type input "20250826-180817_2163567628-C1"
click at [564, 214] on input "Timestamp" at bounding box center [615, 220] width 141 height 24
type input "[DATE]T00:04"
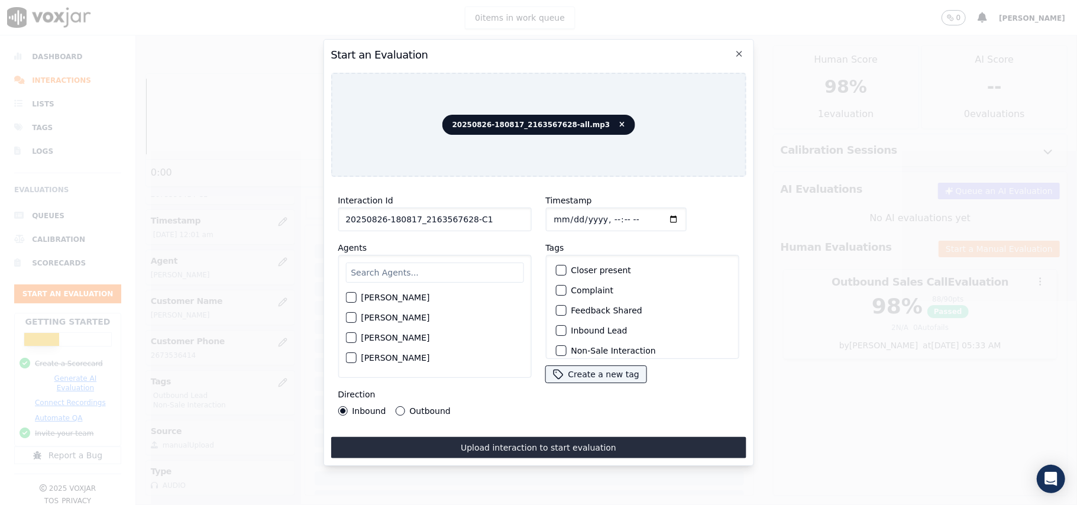
click at [477, 255] on div "[PERSON_NAME] [PERSON_NAME] [PERSON_NAME] [PERSON_NAME] [PERSON_NAME] [PERSON_N…" at bounding box center [434, 316] width 193 height 123
click at [466, 273] on input "text" at bounding box center [434, 273] width 178 height 20
type input "wil"
click at [407, 297] on label "[PERSON_NAME]" at bounding box center [395, 301] width 69 height 8
click at [356, 296] on button "[PERSON_NAME]" at bounding box center [350, 301] width 11 height 11
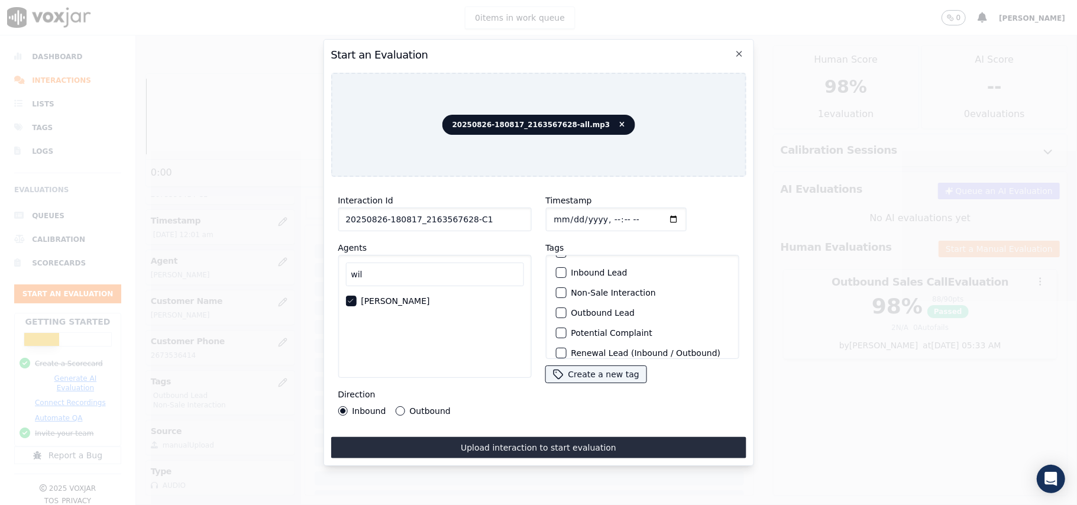
scroll to position [24, 0]
click at [556, 322] on div "button" at bounding box center [560, 326] width 8 height 8
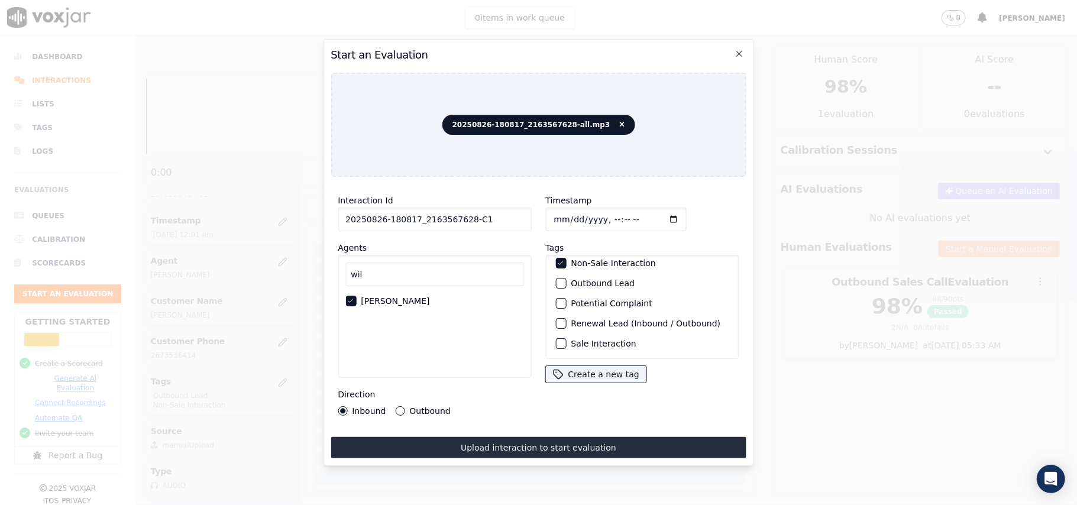
click at [556, 279] on div "button" at bounding box center [560, 283] width 8 height 8
click at [410, 407] on label "Outbound" at bounding box center [429, 411] width 41 height 8
click at [405, 406] on button "Outbound" at bounding box center [399, 410] width 9 height 9
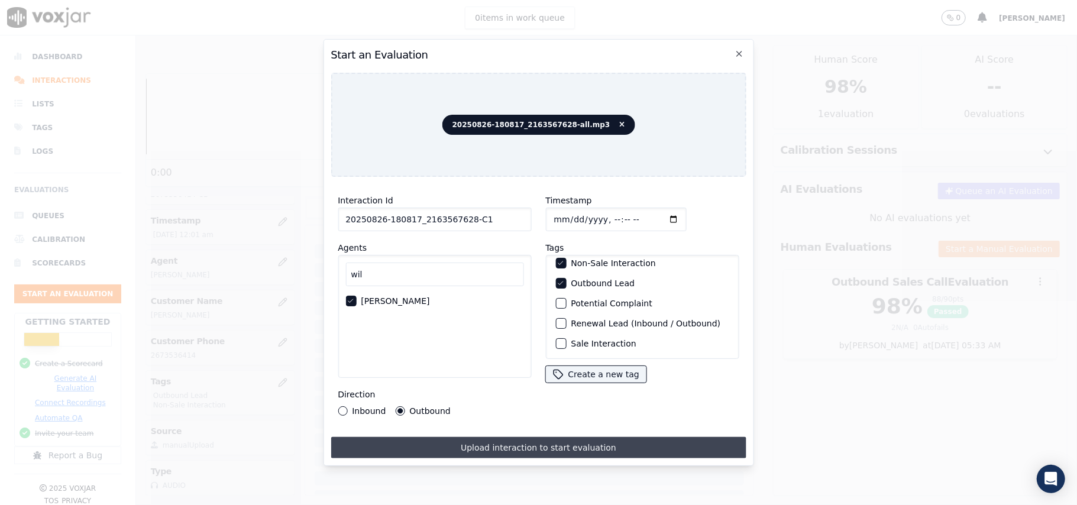
click at [468, 445] on button "Upload interaction to start evaluation" at bounding box center [538, 447] width 415 height 21
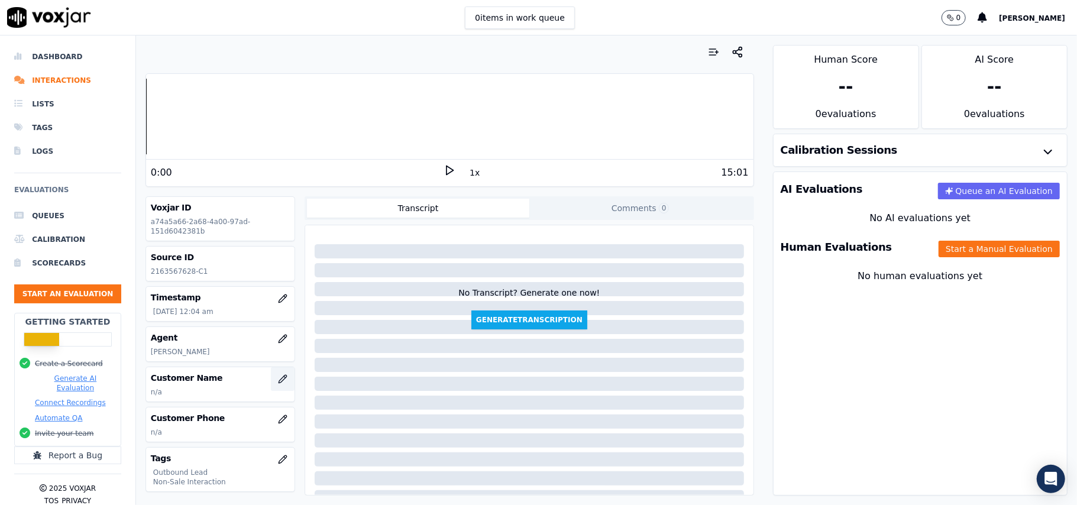
click at [279, 379] on icon "button" at bounding box center [283, 379] width 8 height 8
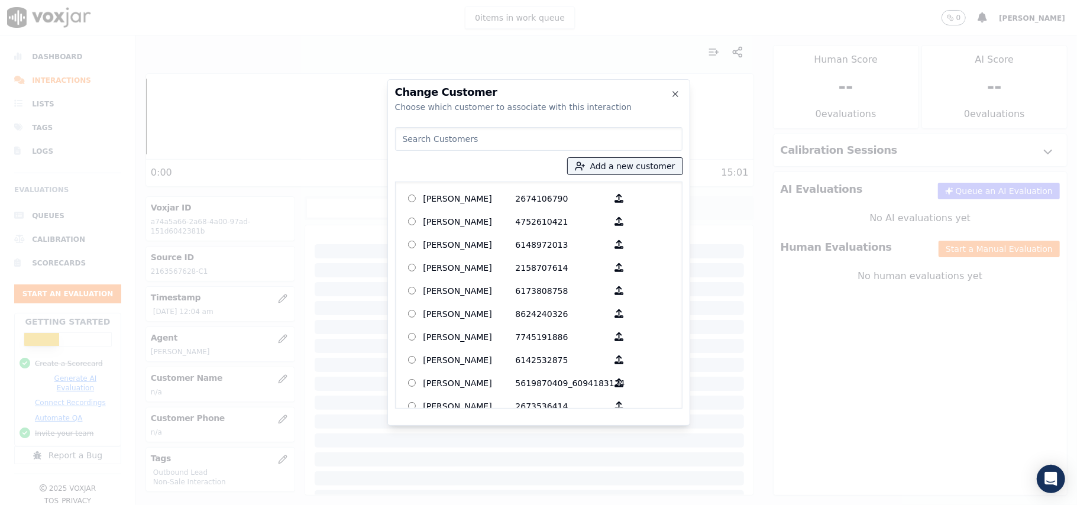
paste input "[PERSON_NAME]"
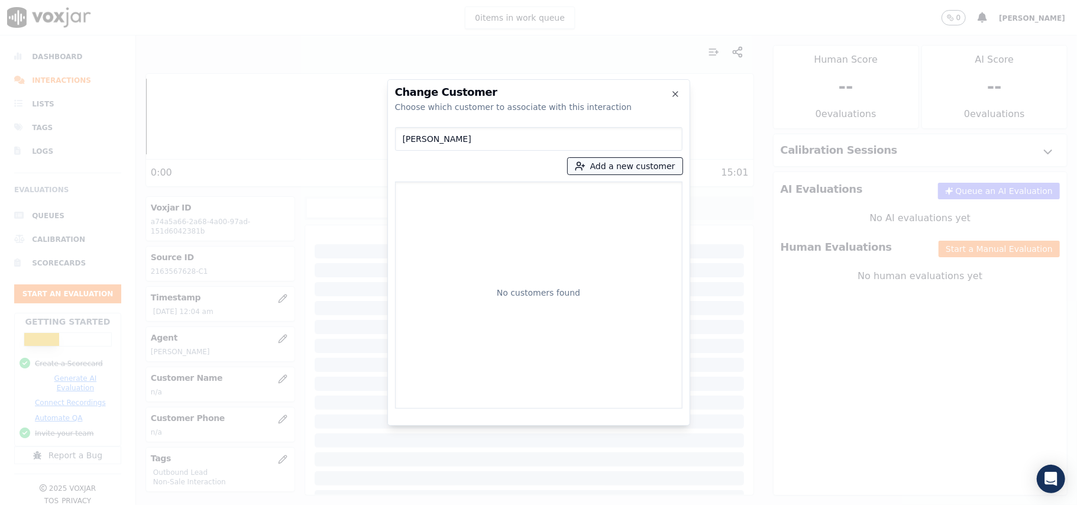
type input "[PERSON_NAME]"
click at [580, 169] on button "Add a new customer" at bounding box center [625, 166] width 115 height 17
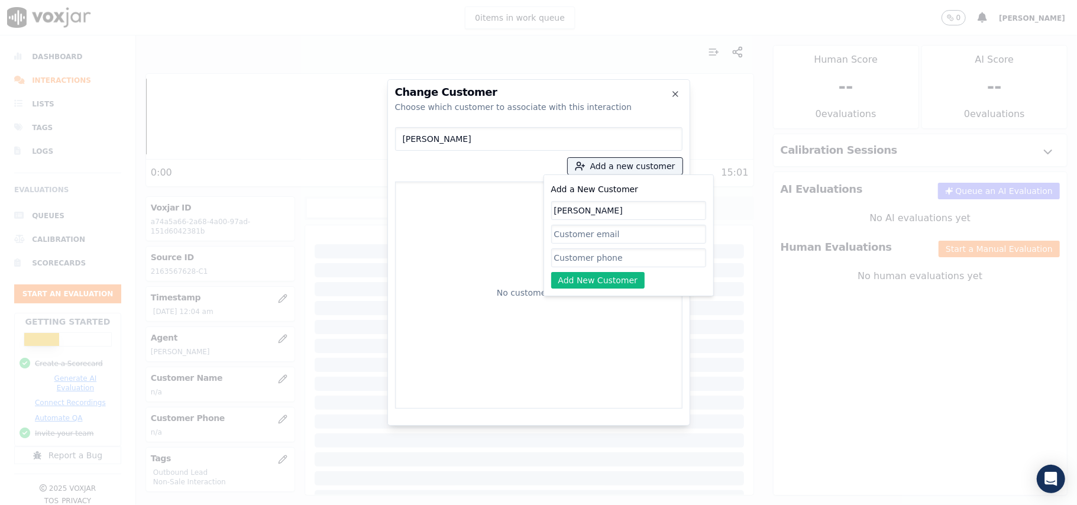
type input "[PERSON_NAME]"
click at [586, 258] on input "Add a New Customer" at bounding box center [628, 257] width 155 height 19
paste input "2163567628"
type input "2163567628"
click at [590, 278] on button "Add New Customer" at bounding box center [598, 280] width 94 height 17
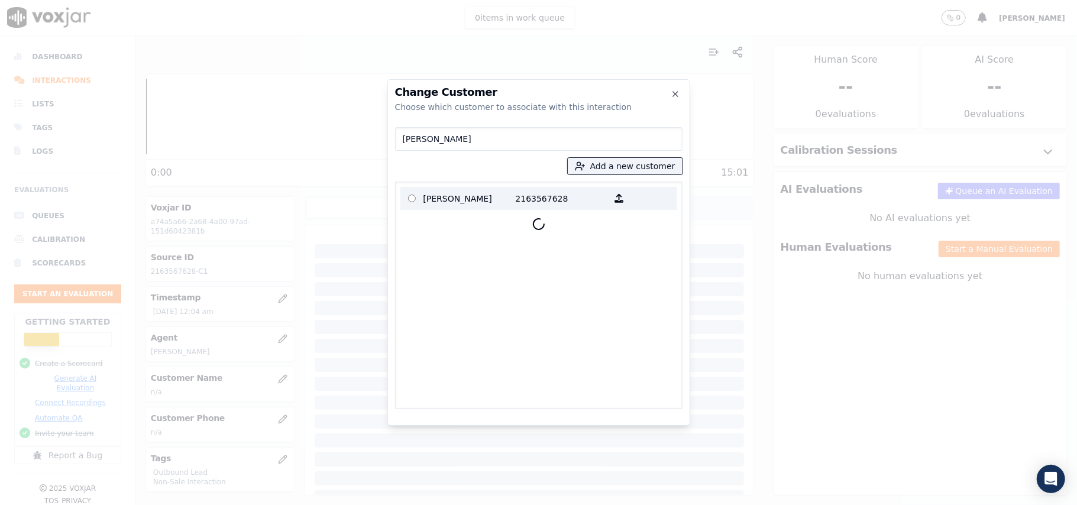
click at [466, 202] on p "[PERSON_NAME]" at bounding box center [469, 198] width 92 height 18
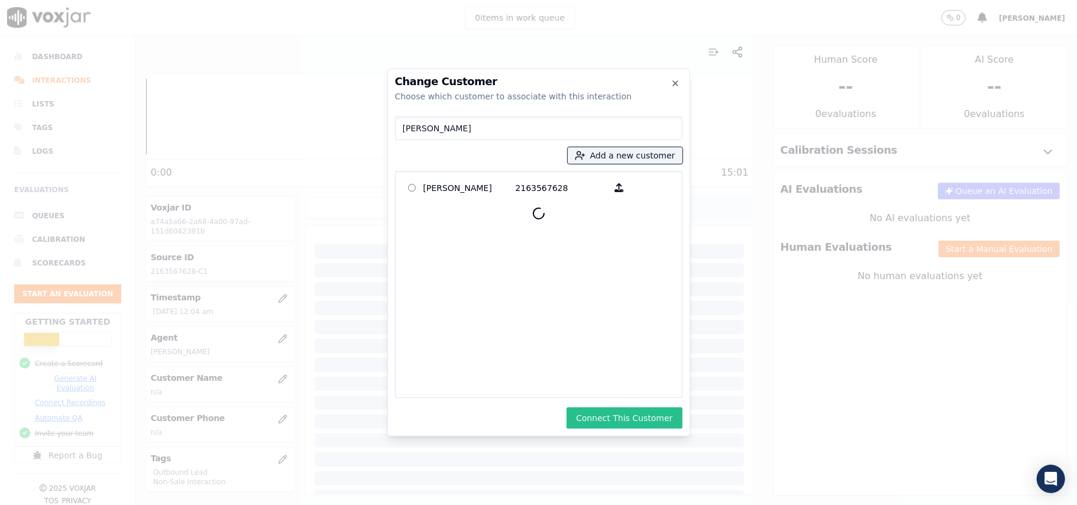
click at [634, 416] on button "Connect This Customer" at bounding box center [624, 417] width 115 height 21
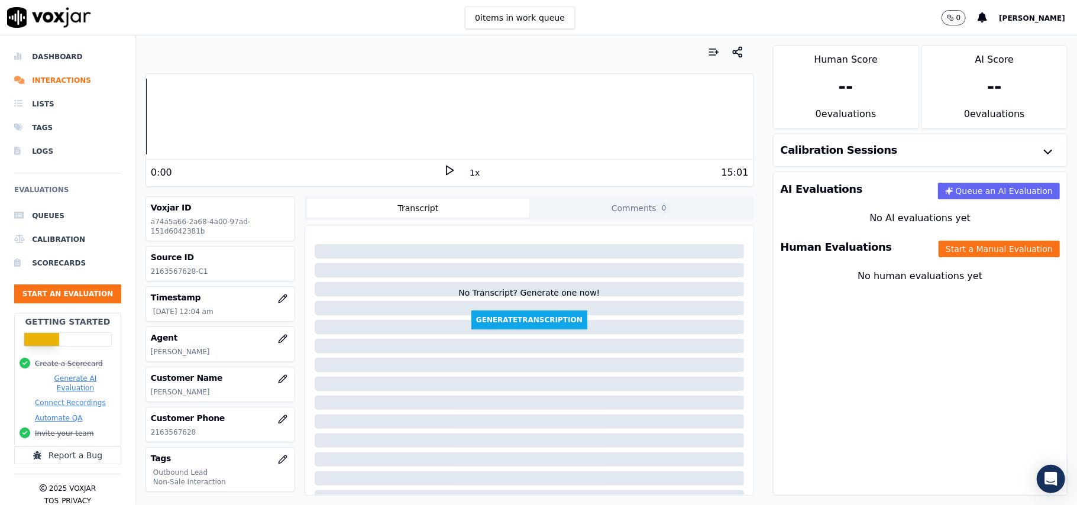
drag, startPoint x: 919, startPoint y: 252, endPoint x: 833, endPoint y: 261, distance: 86.3
click at [939, 252] on button "Start a Manual Evaluation" at bounding box center [999, 249] width 121 height 17
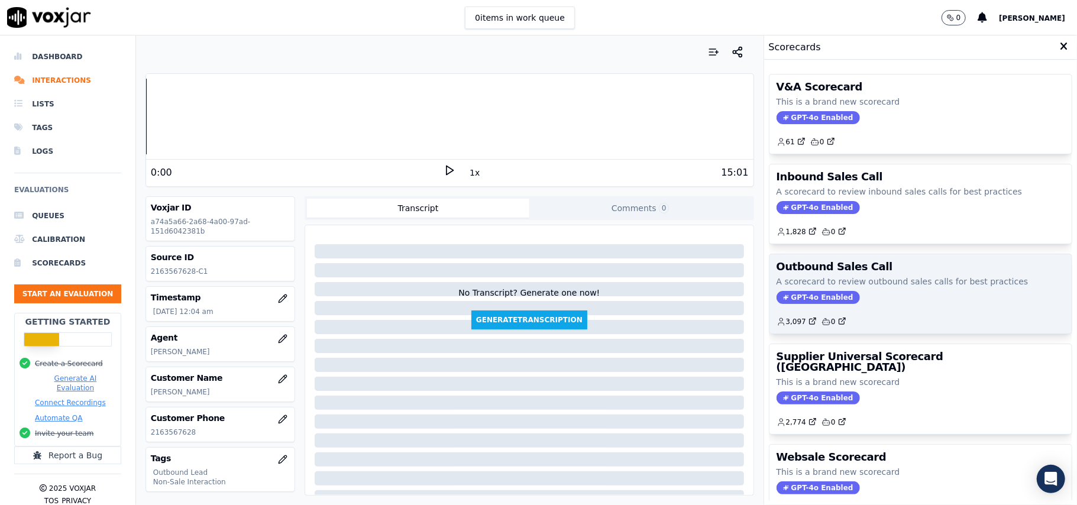
click at [807, 296] on span "GPT-4o Enabled" at bounding box center [818, 297] width 83 height 13
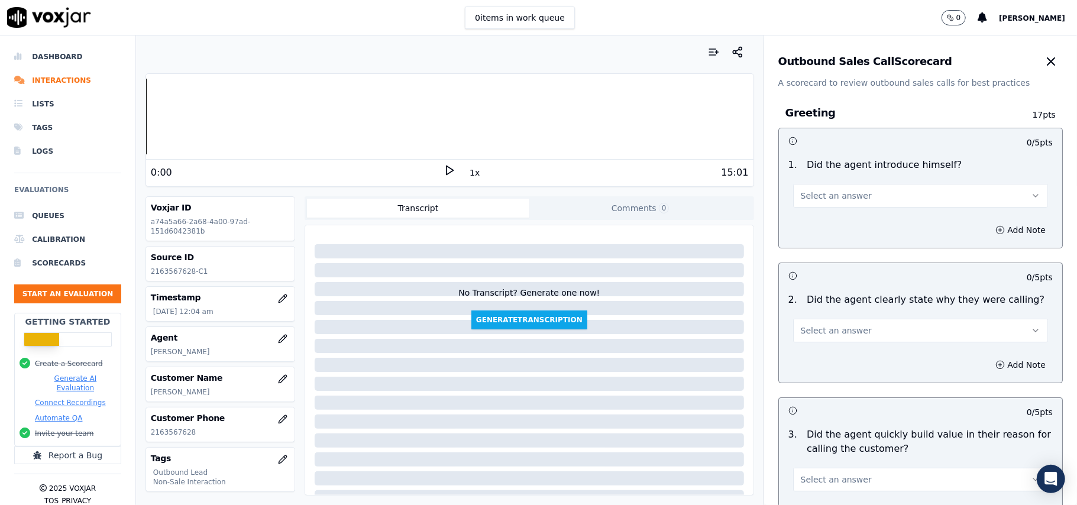
click at [833, 198] on span "Select an answer" at bounding box center [836, 196] width 71 height 12
click at [800, 228] on div "Yes" at bounding box center [895, 223] width 229 height 19
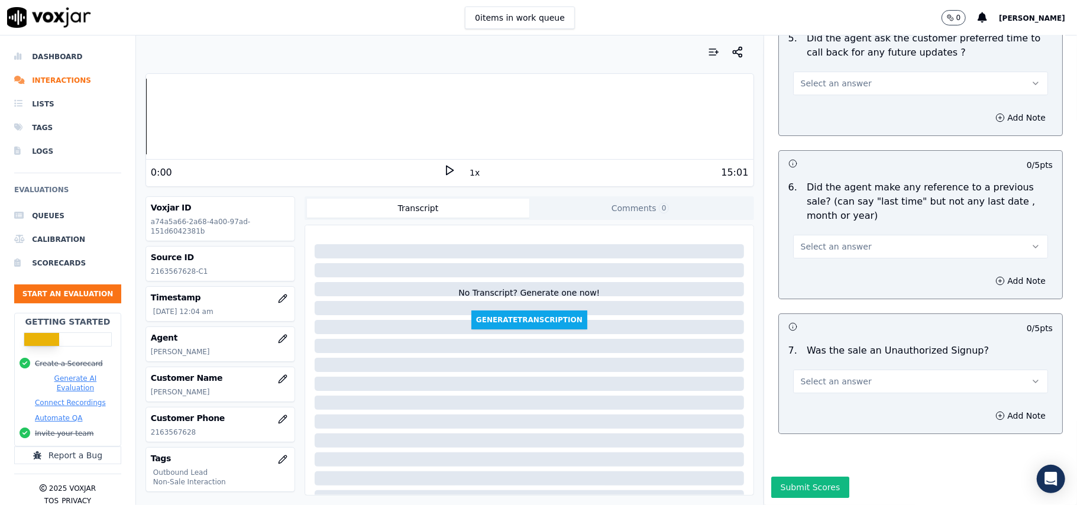
click at [882, 398] on div "Add Note" at bounding box center [920, 415] width 283 height 35
click at [876, 370] on button "Select an answer" at bounding box center [920, 382] width 255 height 24
click at [814, 409] on div "N/A" at bounding box center [895, 410] width 229 height 19
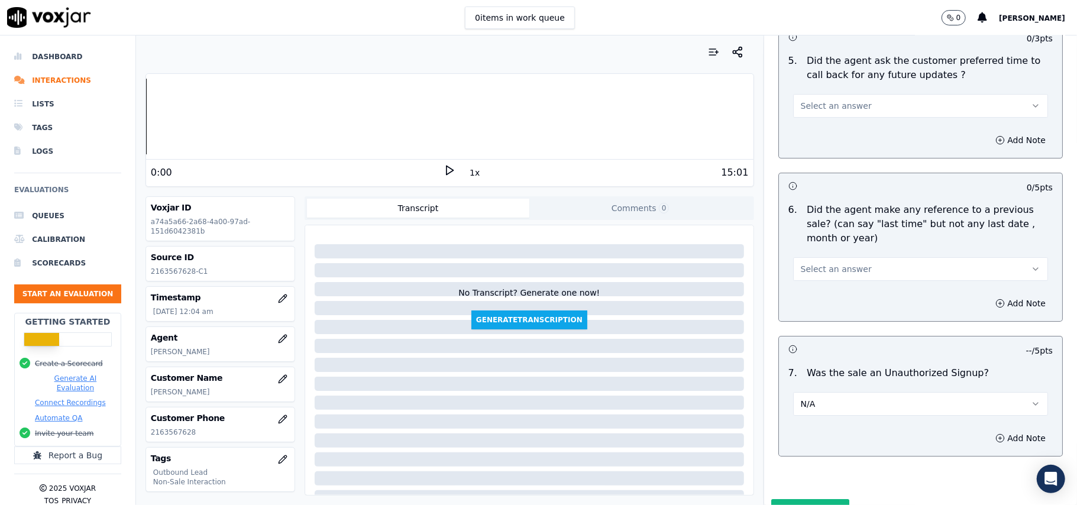
scroll to position [2871, 0]
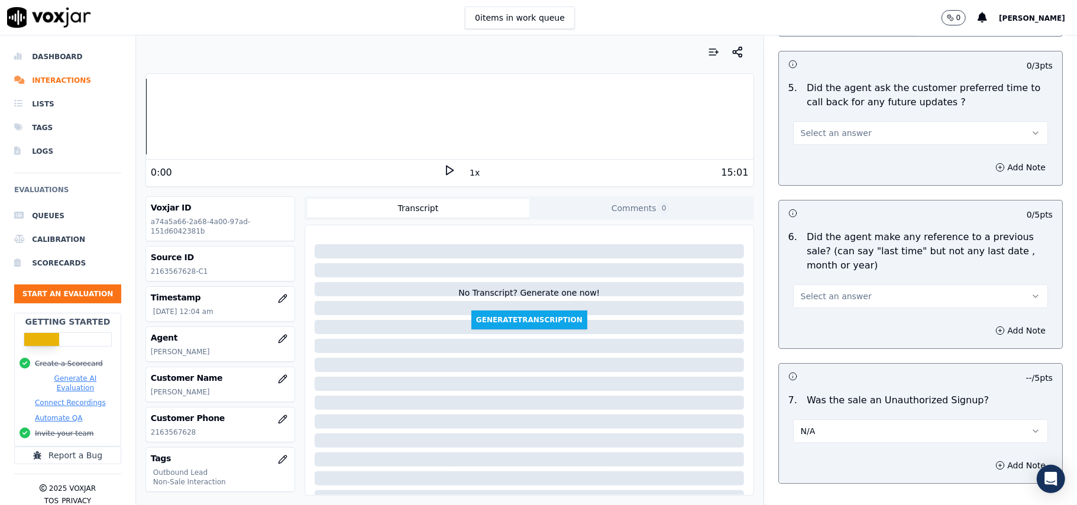
click at [821, 294] on span "Select an answer" at bounding box center [836, 296] width 71 height 12
click at [815, 320] on div "Yes" at bounding box center [895, 316] width 229 height 19
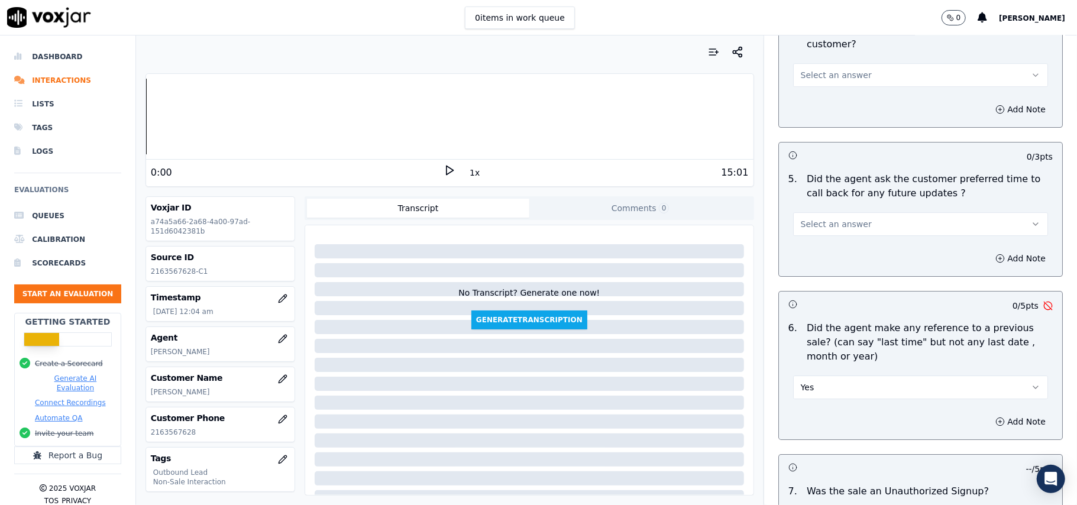
scroll to position [2713, 0]
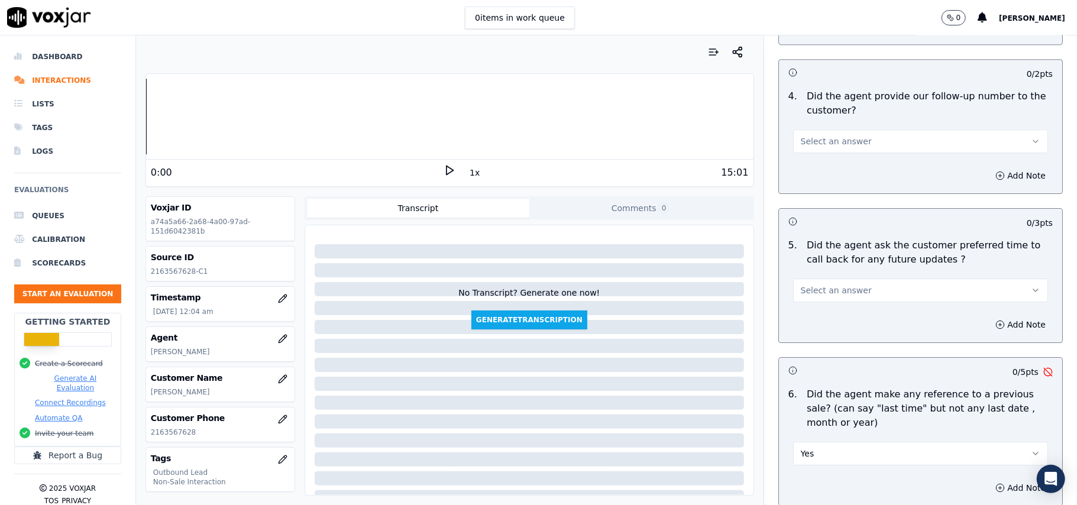
click at [830, 279] on button "Select an answer" at bounding box center [920, 291] width 255 height 24
click at [827, 322] on div "No" at bounding box center [895, 329] width 229 height 19
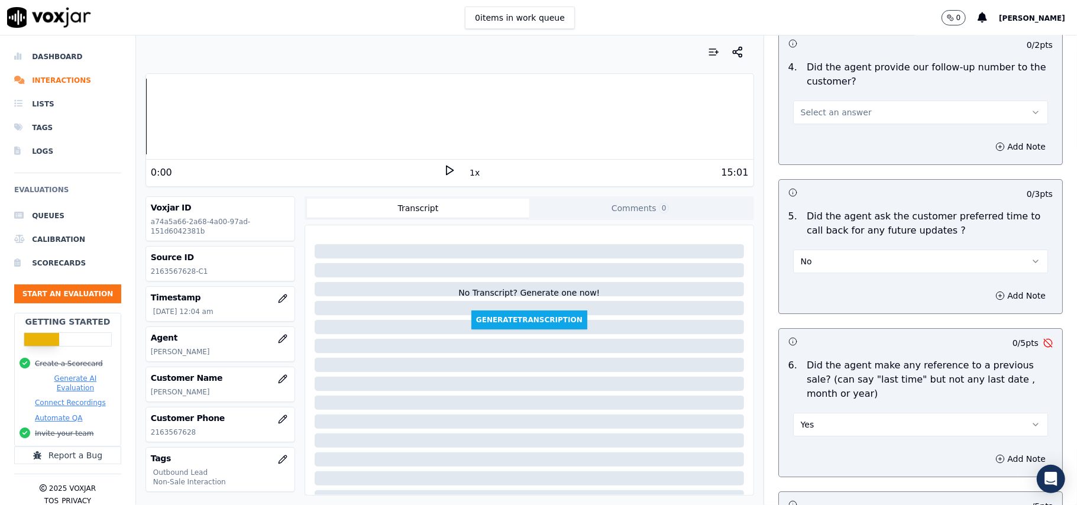
scroll to position [2792, 0]
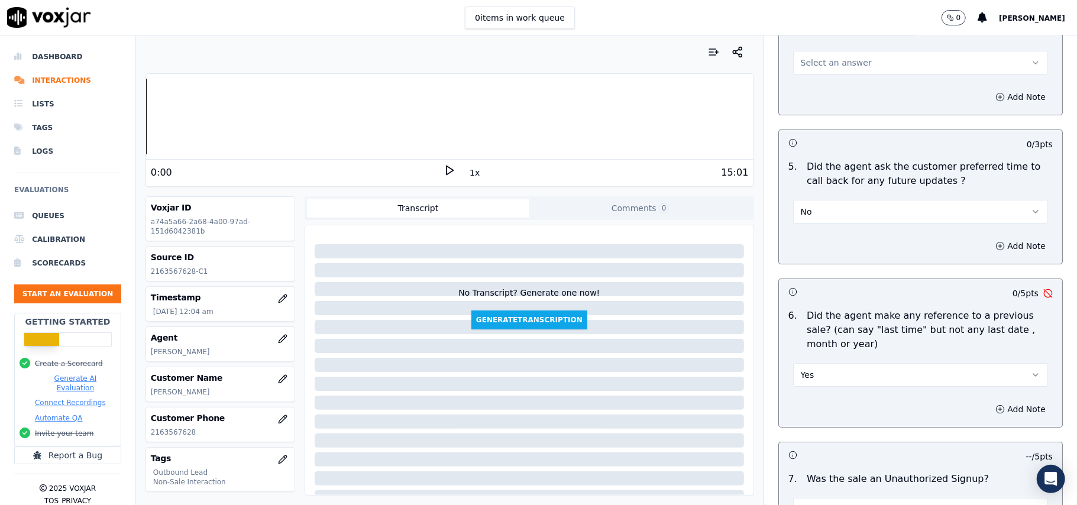
click at [845, 367] on button "Yes" at bounding box center [920, 375] width 255 height 24
click at [819, 413] on div "No" at bounding box center [895, 414] width 229 height 19
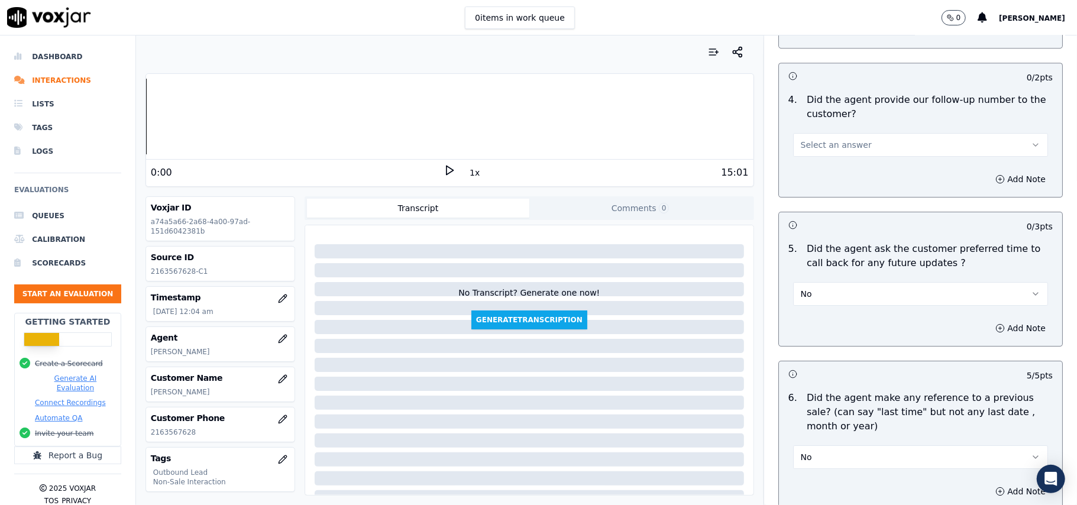
scroll to position [2634, 0]
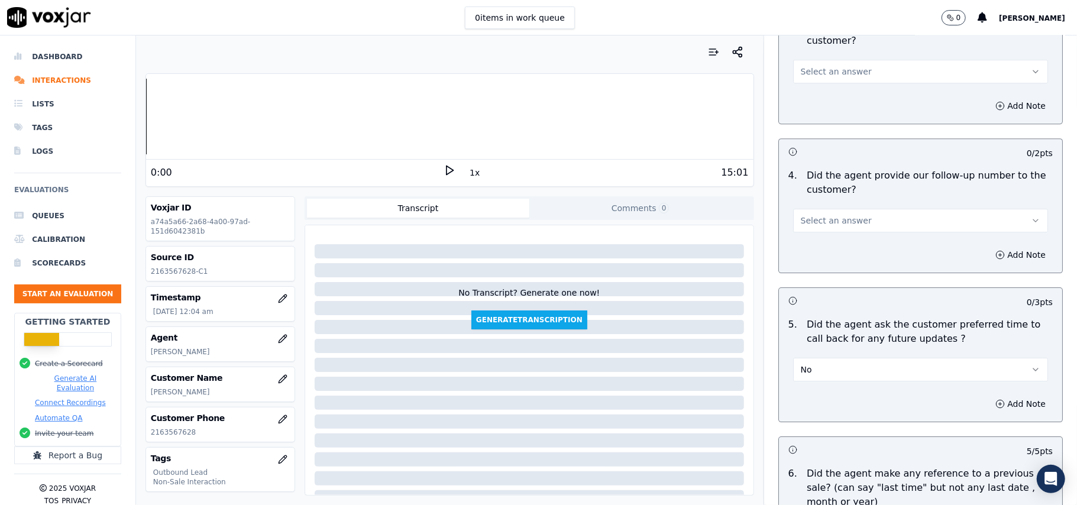
click at [837, 215] on span "Select an answer" at bounding box center [836, 221] width 71 height 12
click at [828, 234] on div "Yes" at bounding box center [895, 239] width 229 height 19
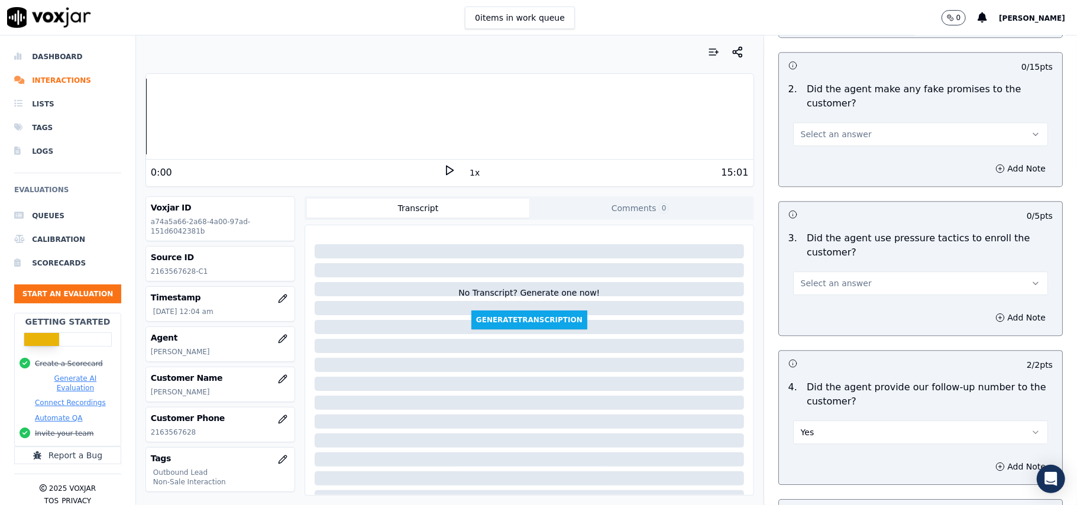
scroll to position [2398, 0]
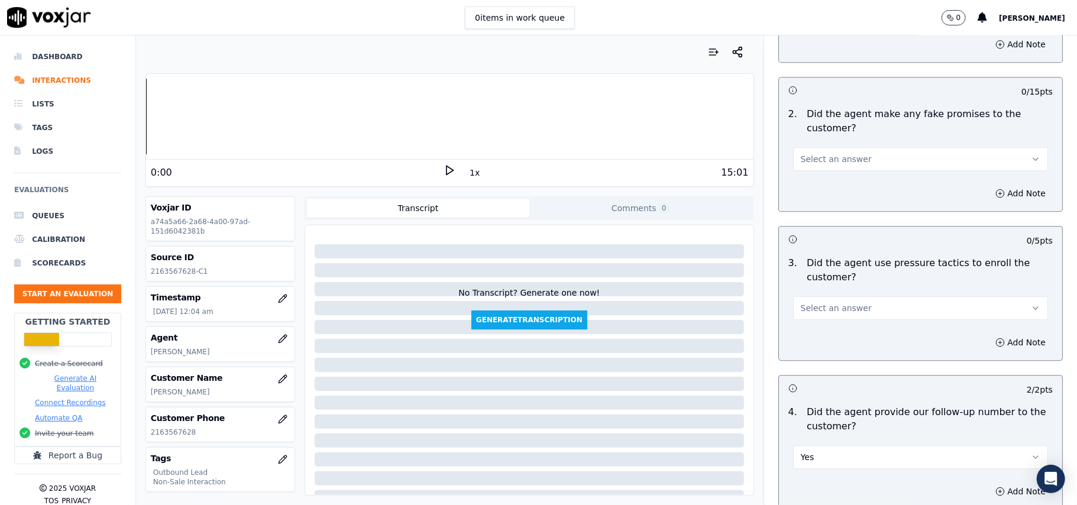
click at [846, 296] on button "Select an answer" at bounding box center [920, 308] width 255 height 24
click at [838, 346] on div "No" at bounding box center [895, 346] width 229 height 19
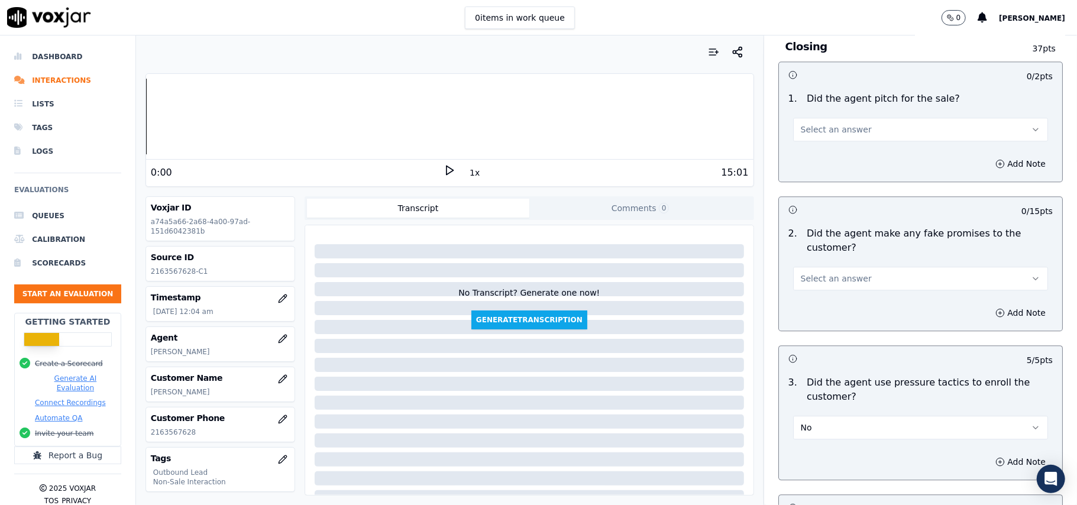
scroll to position [2240, 0]
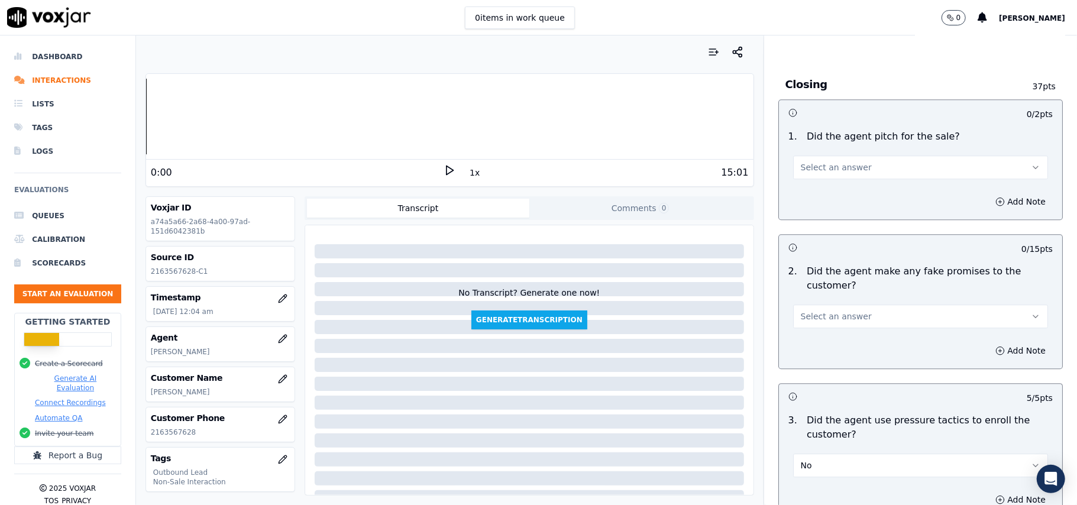
click at [842, 310] on span "Select an answer" at bounding box center [836, 316] width 71 height 12
click at [821, 352] on div "No" at bounding box center [895, 354] width 229 height 19
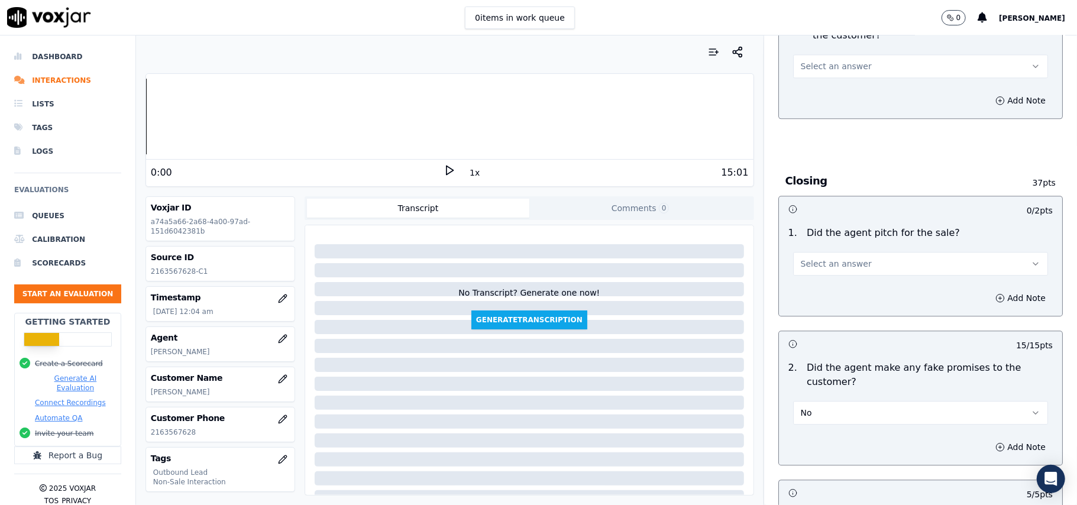
scroll to position [2082, 0]
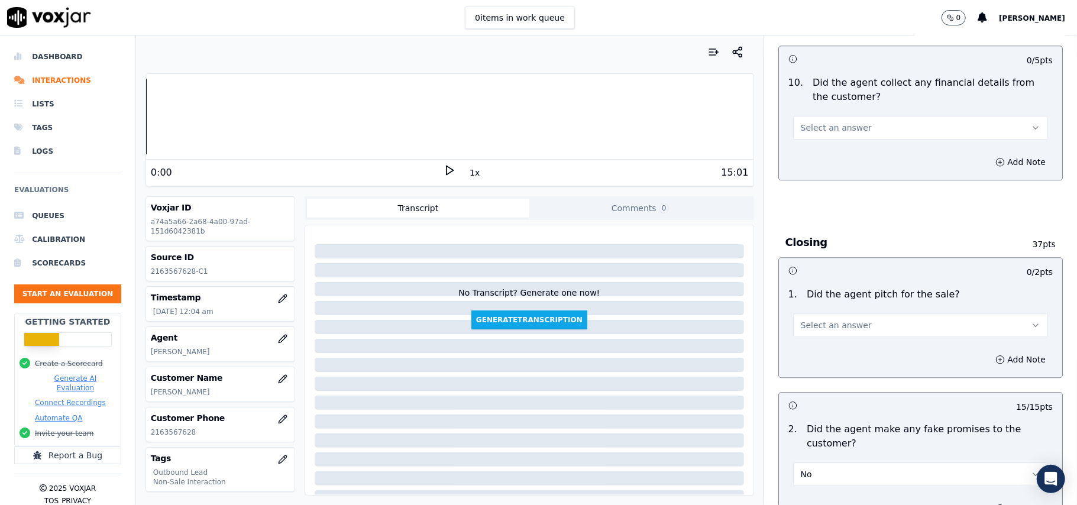
click at [840, 319] on span "Select an answer" at bounding box center [836, 325] width 71 height 12
click at [833, 348] on div "Yes" at bounding box center [895, 343] width 229 height 19
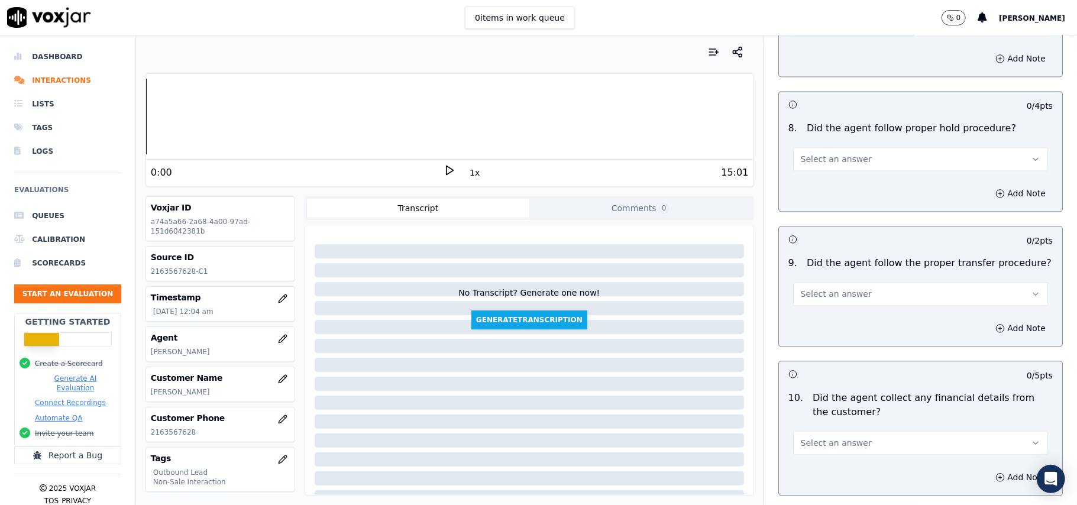
click at [827, 439] on span "Select an answer" at bounding box center [836, 443] width 71 height 12
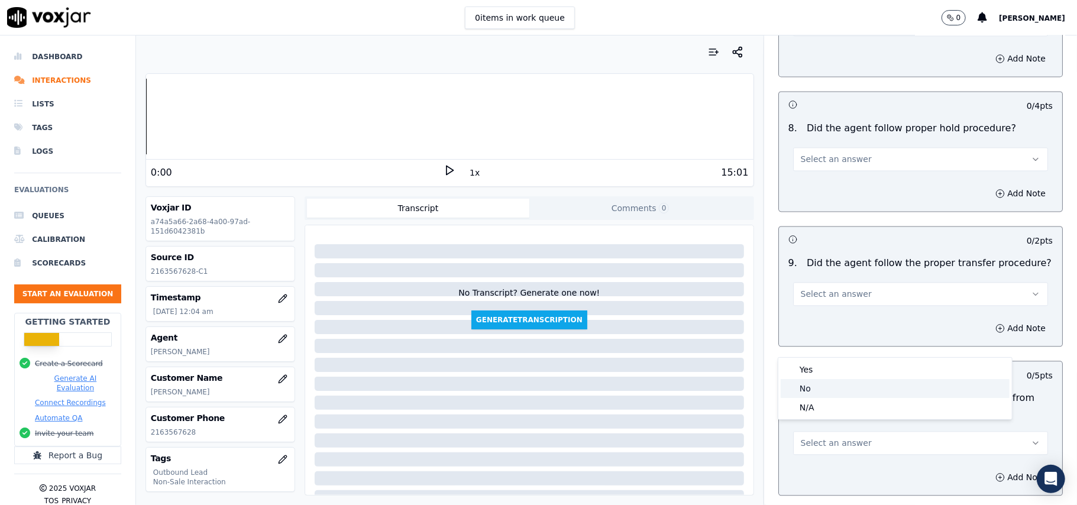
click at [822, 391] on div "No" at bounding box center [895, 388] width 229 height 19
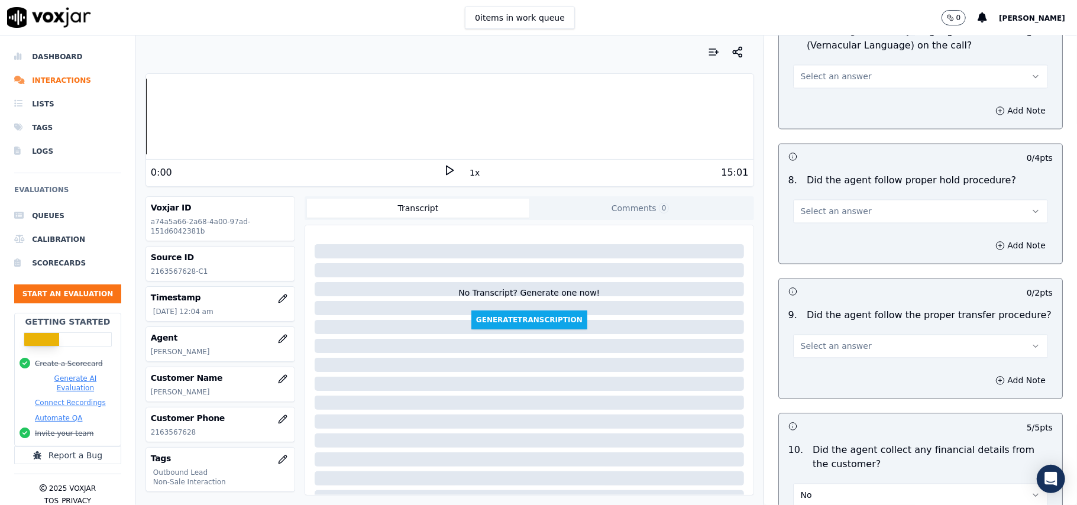
scroll to position [1688, 0]
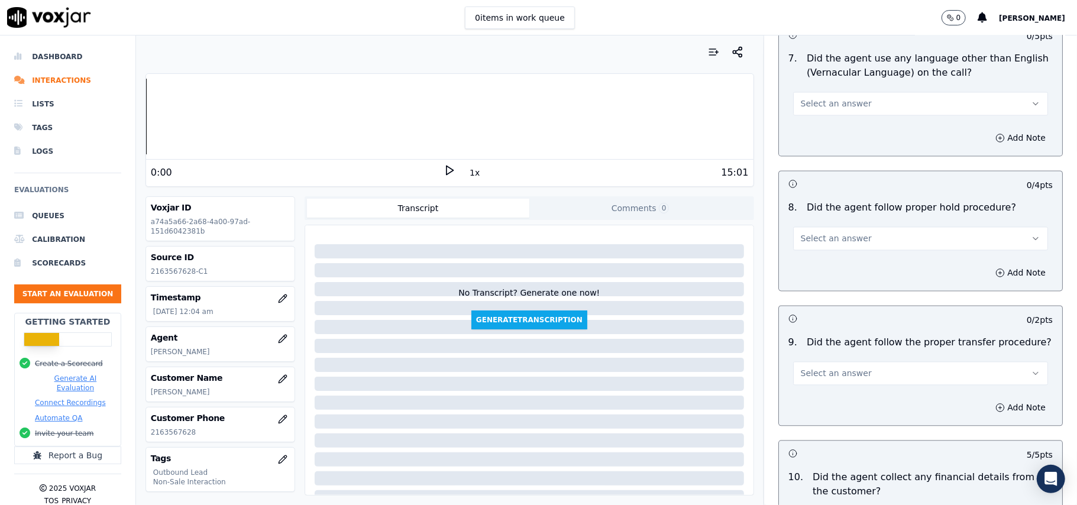
click at [828, 367] on span "Select an answer" at bounding box center [836, 373] width 71 height 12
click at [829, 400] on div "No" at bounding box center [895, 409] width 229 height 19
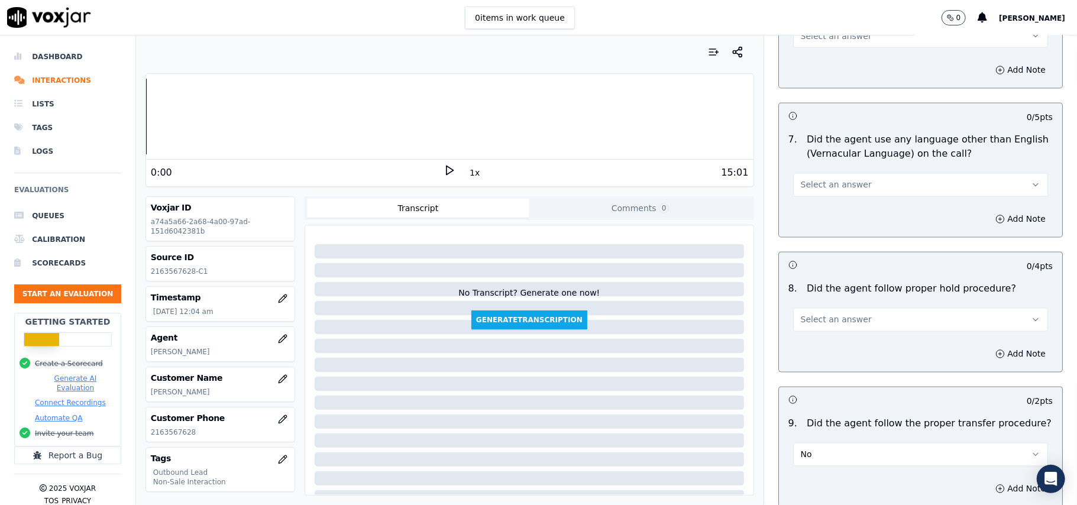
scroll to position [1531, 0]
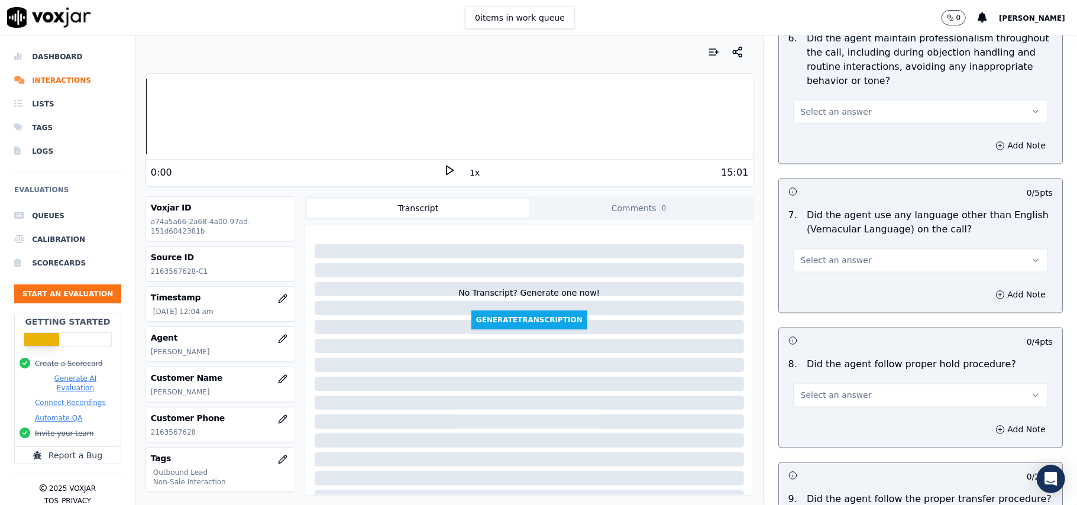
click at [827, 393] on button "Select an answer" at bounding box center [920, 396] width 255 height 24
click at [827, 405] on div "Yes" at bounding box center [895, 412] width 229 height 19
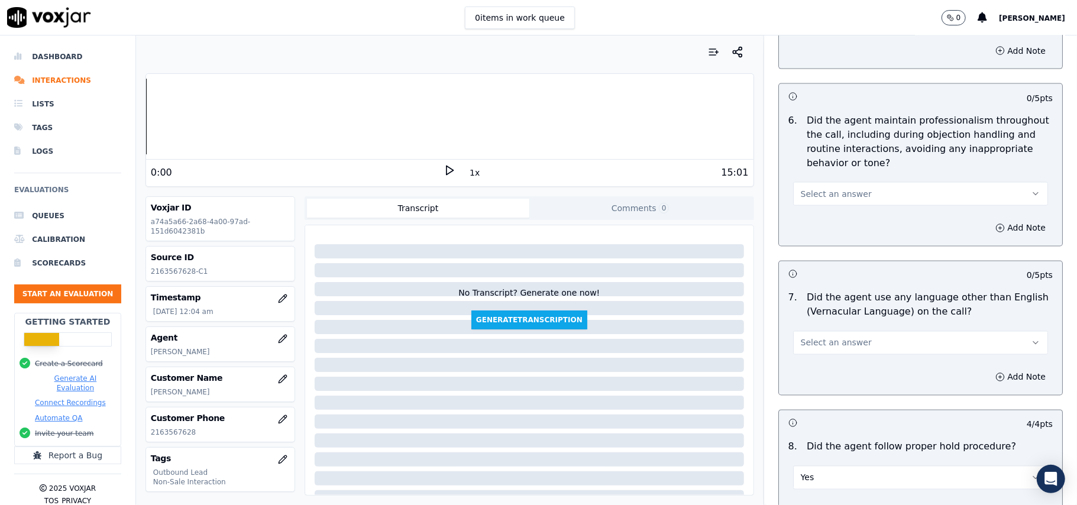
scroll to position [1373, 0]
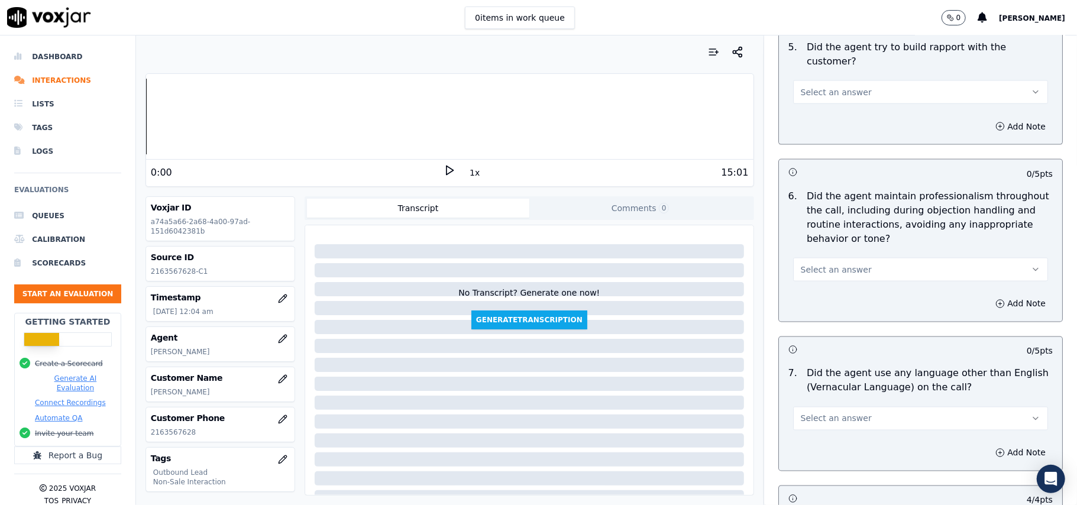
click at [824, 413] on span "Select an answer" at bounding box center [836, 419] width 71 height 12
click at [821, 455] on div "No" at bounding box center [895, 454] width 229 height 19
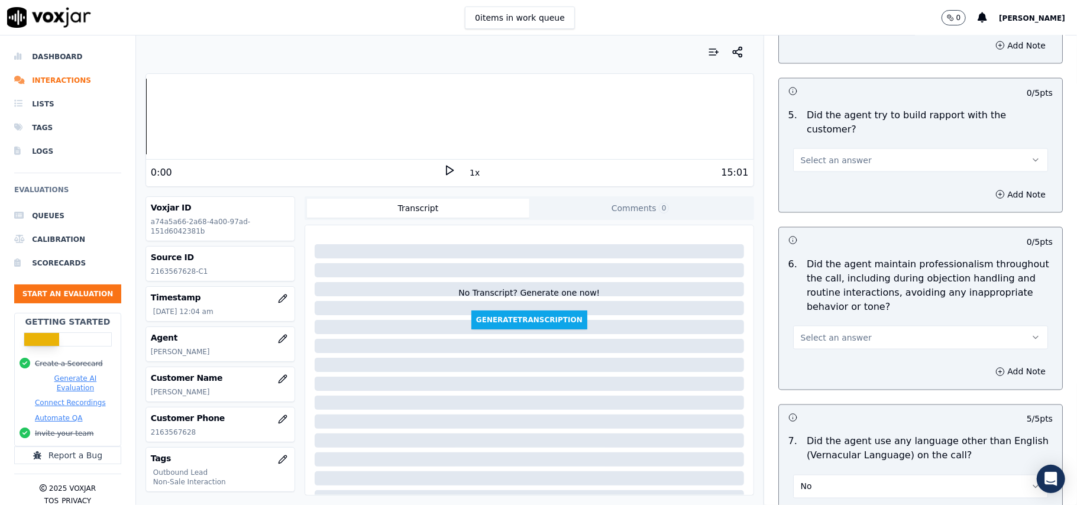
scroll to position [1215, 0]
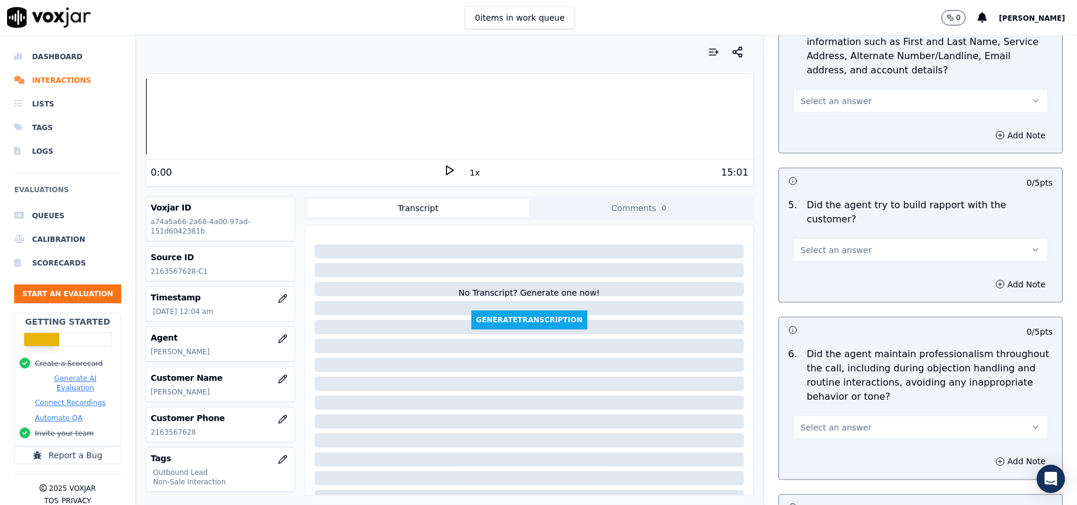
drag, startPoint x: 833, startPoint y: 420, endPoint x: 833, endPoint y: 427, distance: 7.1
click at [833, 422] on span "Select an answer" at bounding box center [836, 428] width 71 height 12
click at [832, 438] on div "Yes" at bounding box center [895, 443] width 229 height 19
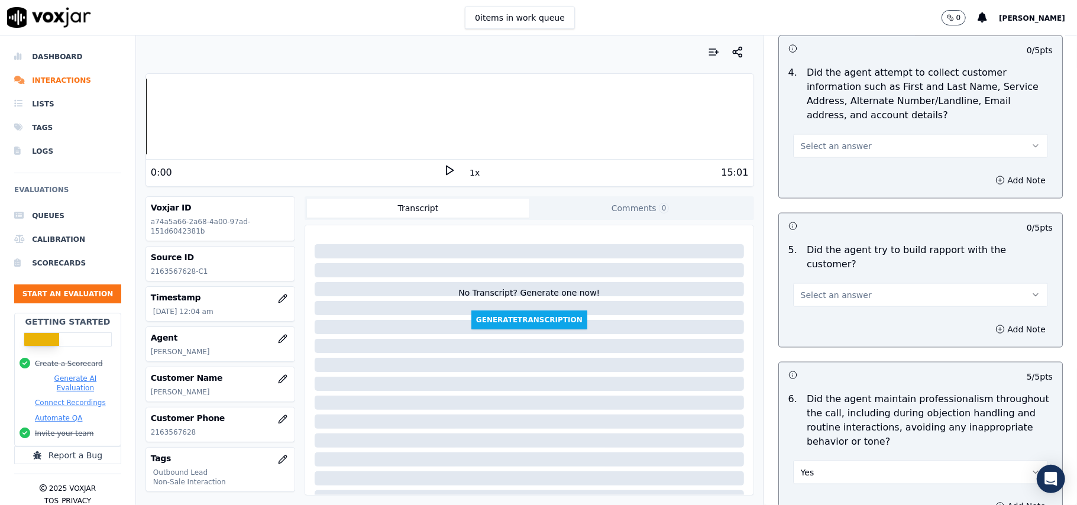
scroll to position [1136, 0]
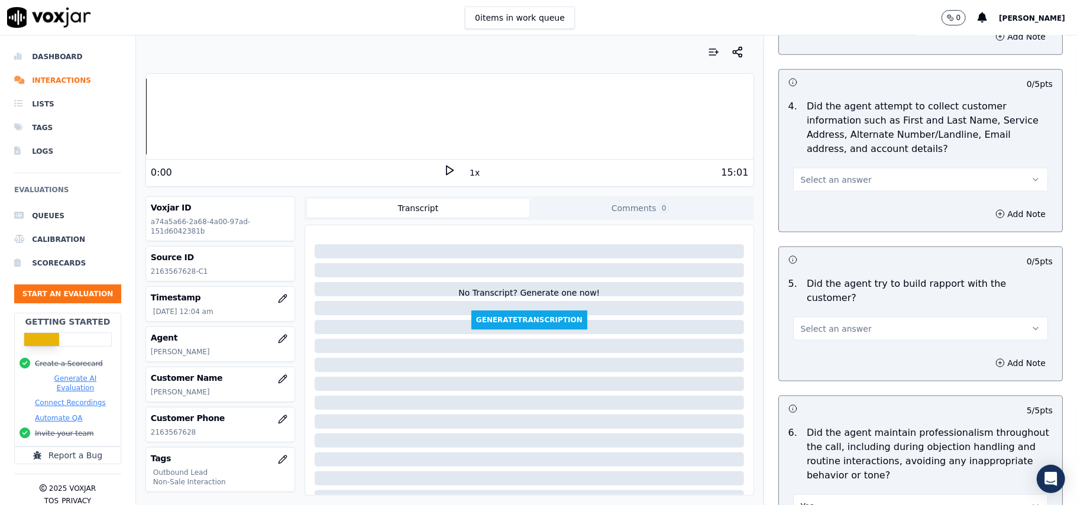
click at [852, 317] on button "Select an answer" at bounding box center [920, 329] width 255 height 24
click at [848, 341] on div "Yes" at bounding box center [895, 344] width 229 height 19
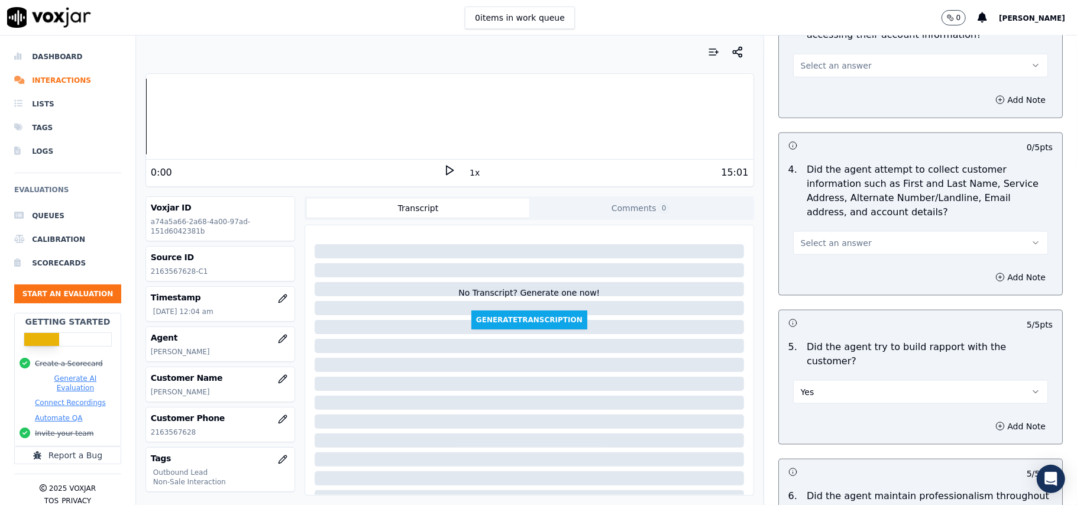
scroll to position [978, 0]
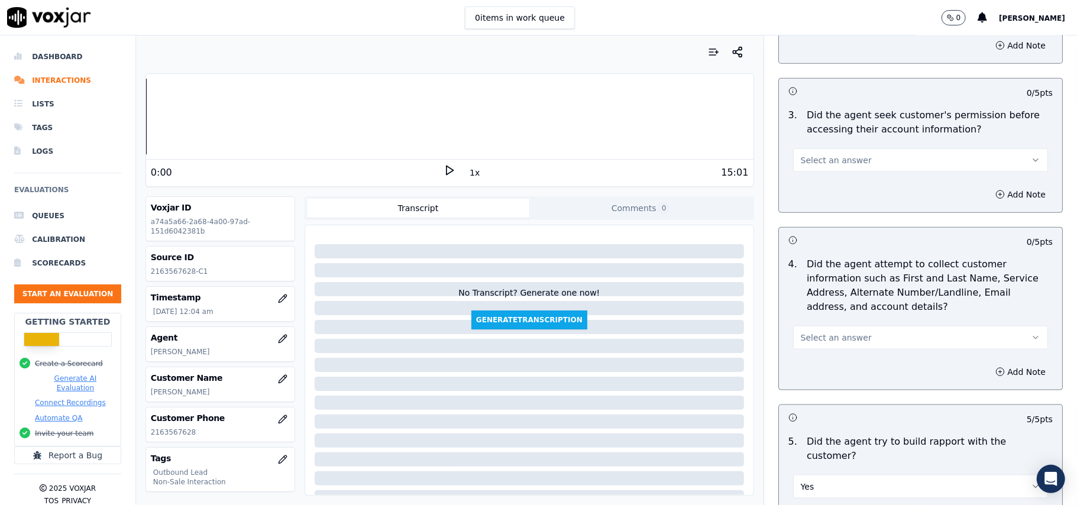
click at [830, 338] on span "Select an answer" at bounding box center [836, 338] width 71 height 12
click at [813, 400] on div "N/A" at bounding box center [895, 405] width 229 height 19
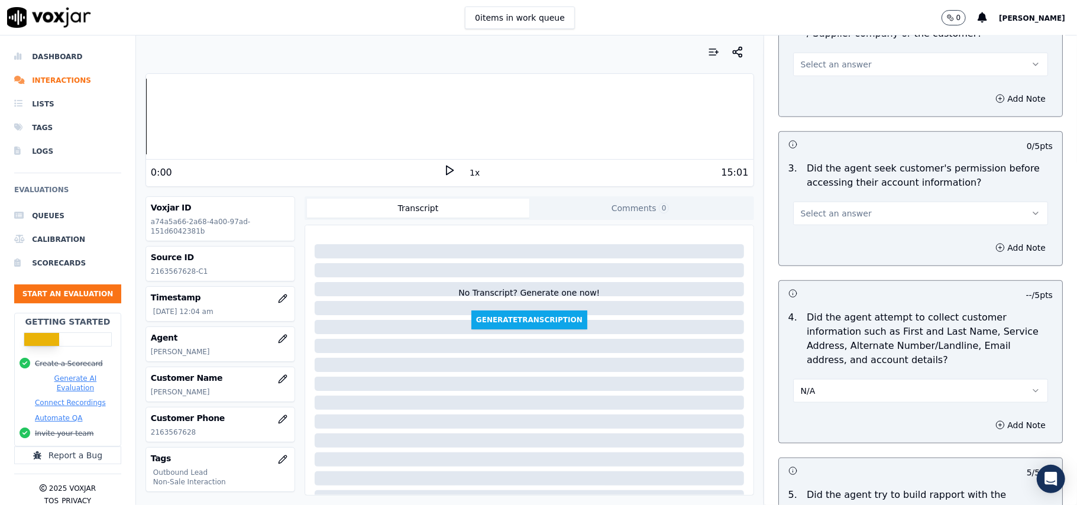
scroll to position [900, 0]
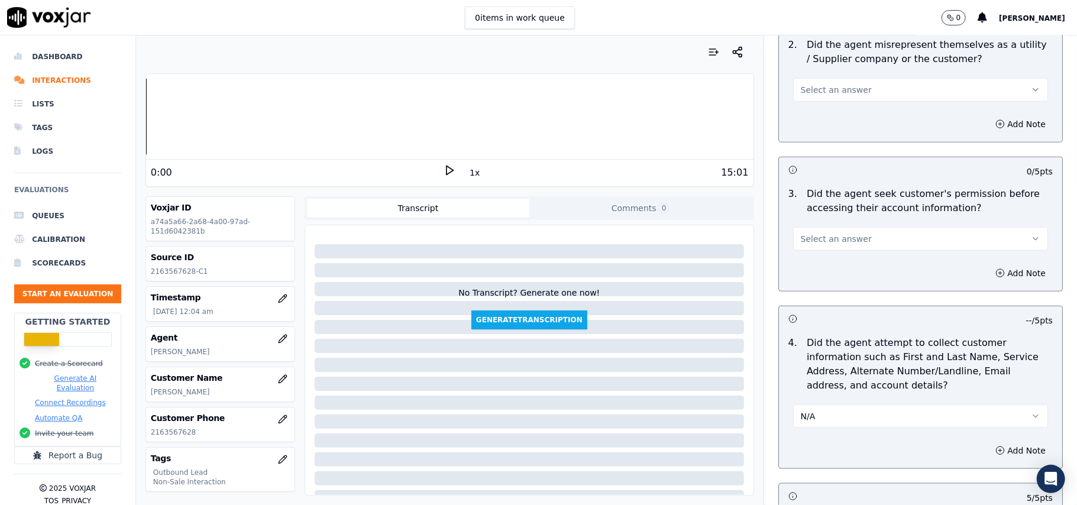
click at [832, 242] on span "Select an answer" at bounding box center [836, 239] width 71 height 12
click at [828, 266] on div "Yes" at bounding box center [895, 267] width 229 height 19
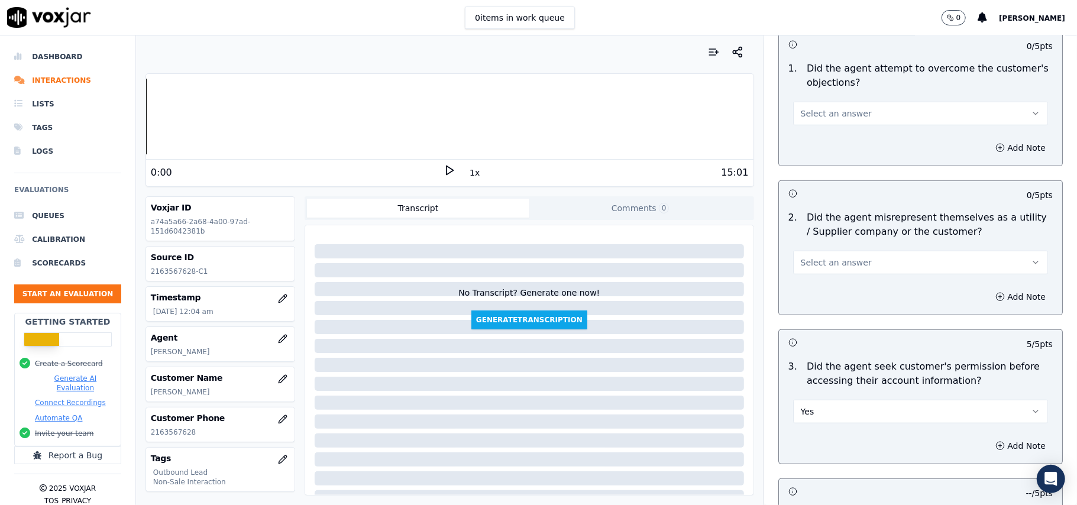
scroll to position [663, 0]
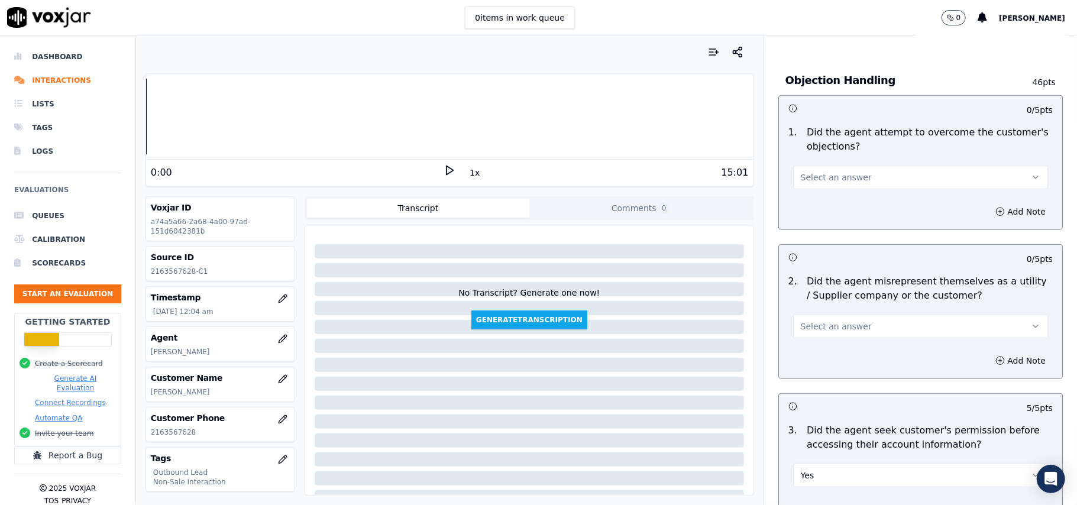
click at [826, 343] on div "2 . Did the agent misrepresent themselves as a utility / Supplier company or th…" at bounding box center [920, 306] width 283 height 73
click at [826, 329] on span "Select an answer" at bounding box center [836, 327] width 71 height 12
click at [821, 373] on div "No" at bounding box center [895, 374] width 229 height 19
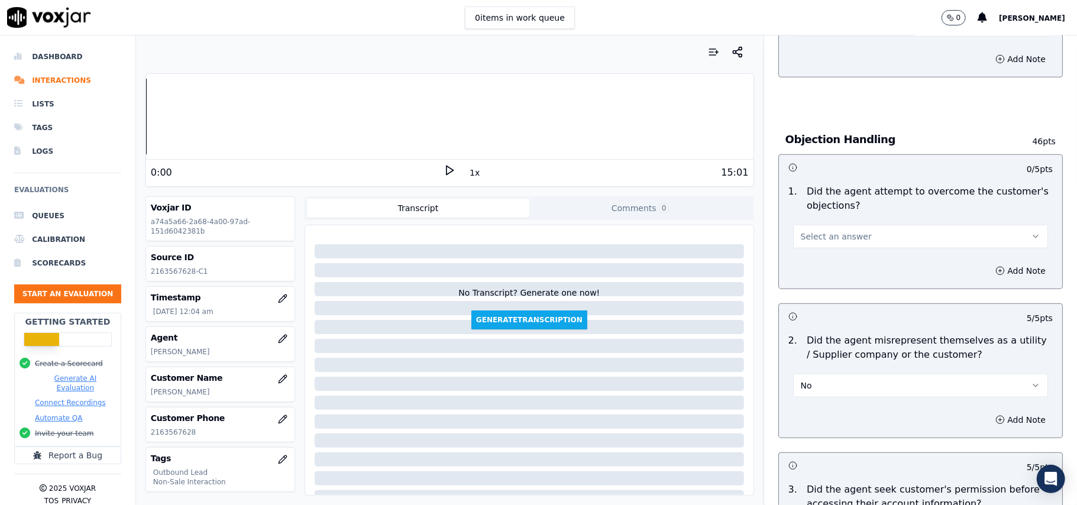
scroll to position [505, 0]
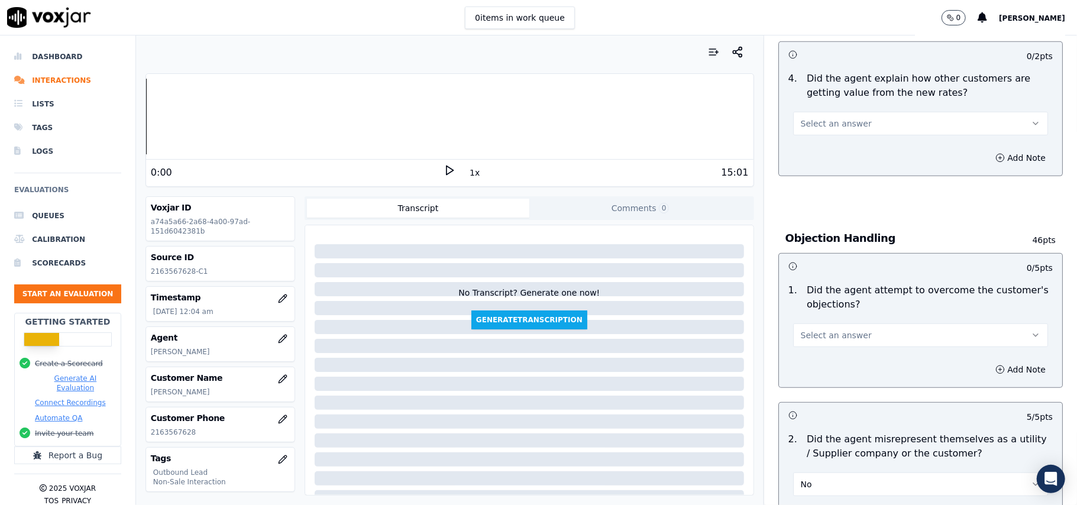
click at [819, 331] on span "Select an answer" at bounding box center [836, 335] width 71 height 12
click at [821, 357] on div "Yes" at bounding box center [895, 363] width 229 height 19
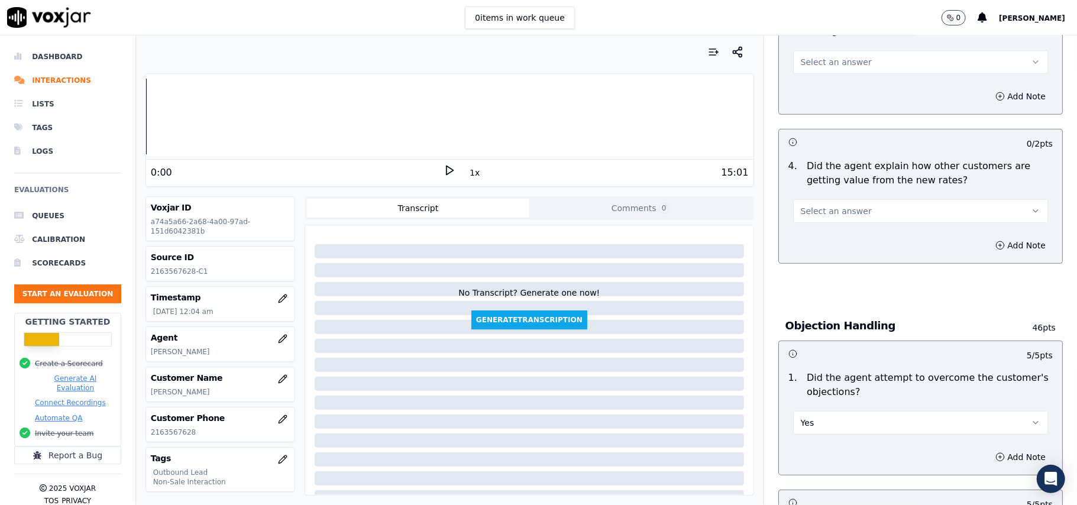
scroll to position [348, 0]
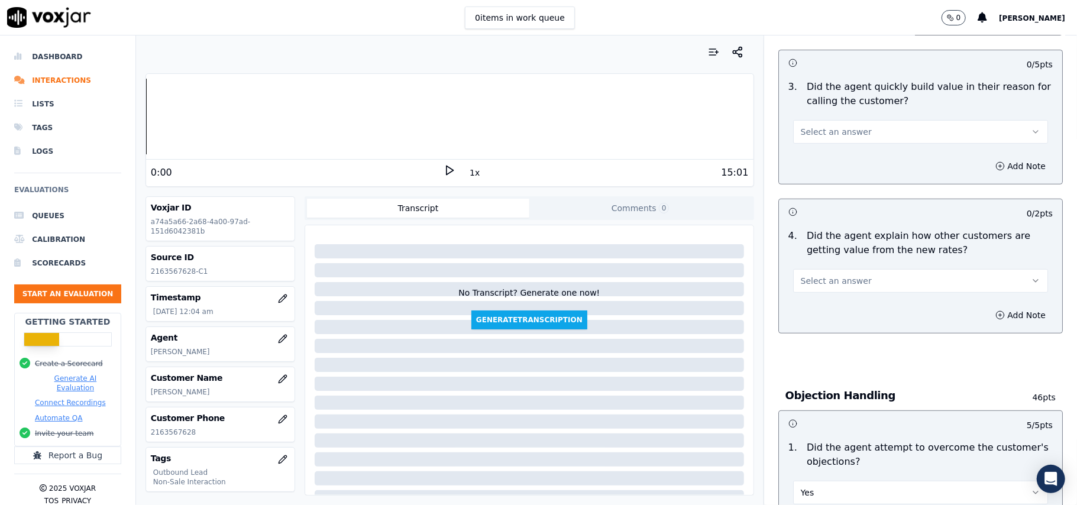
click at [836, 285] on span "Select an answer" at bounding box center [836, 281] width 71 height 12
click at [833, 319] on div "No" at bounding box center [895, 328] width 229 height 19
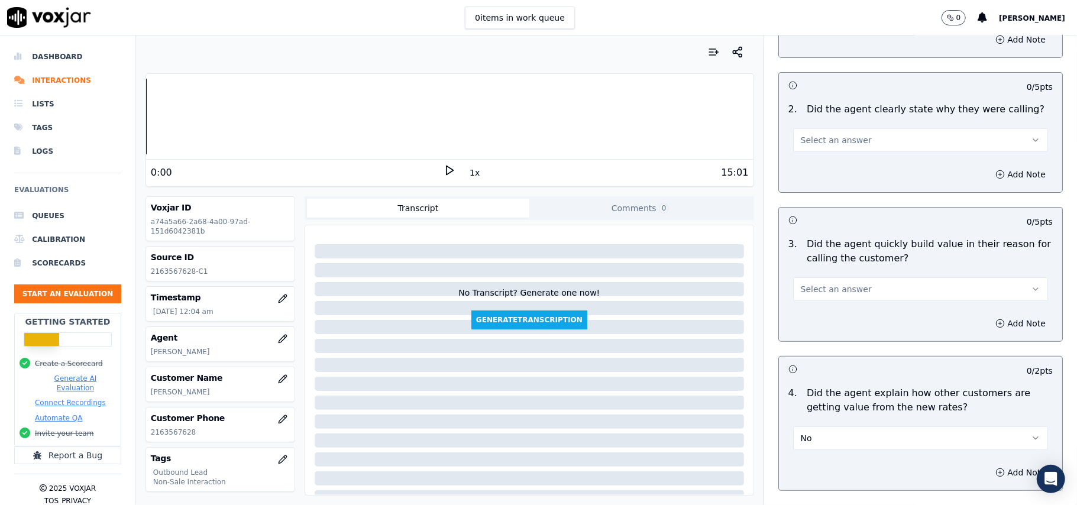
scroll to position [190, 0]
click at [871, 278] on button "Select an answer" at bounding box center [920, 290] width 255 height 24
click at [855, 315] on div "Yes" at bounding box center [895, 317] width 229 height 19
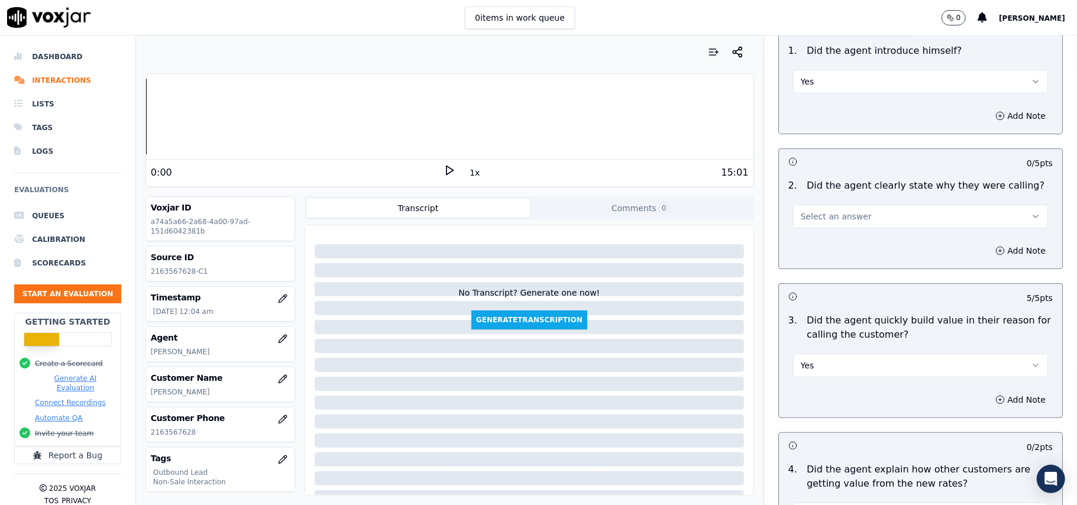
scroll to position [32, 0]
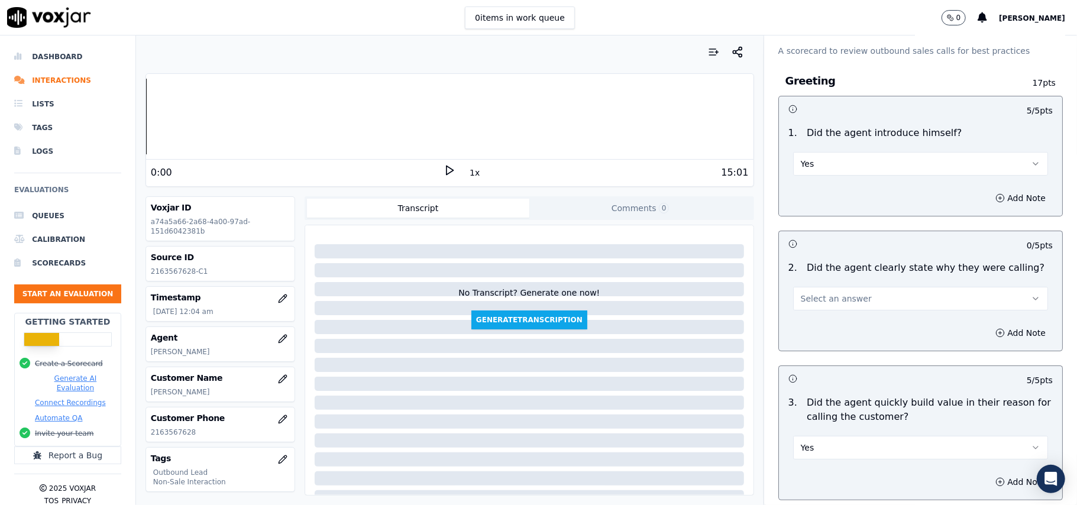
click at [858, 292] on button "Select an answer" at bounding box center [920, 299] width 255 height 24
click at [842, 322] on div "Yes" at bounding box center [895, 325] width 229 height 19
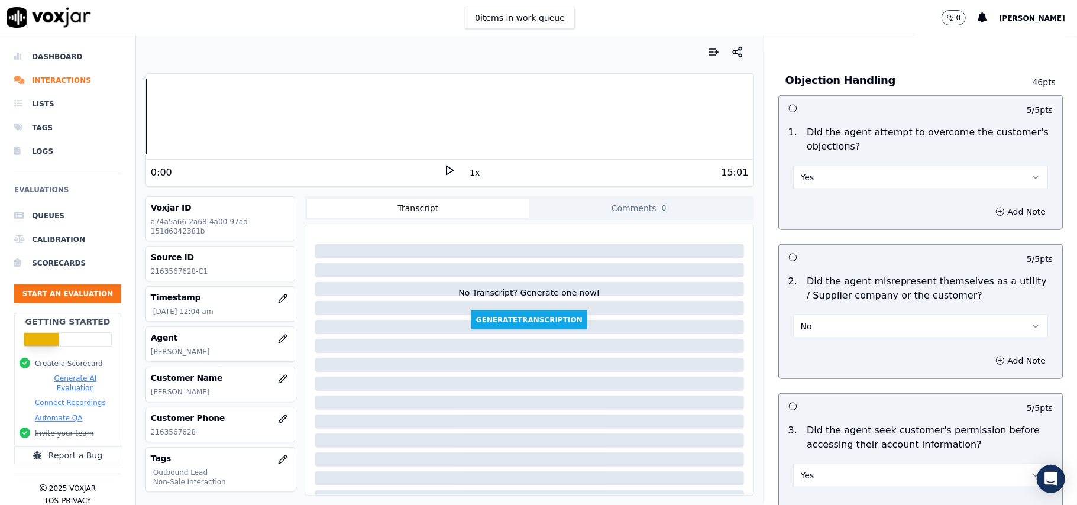
scroll to position [2950, 0]
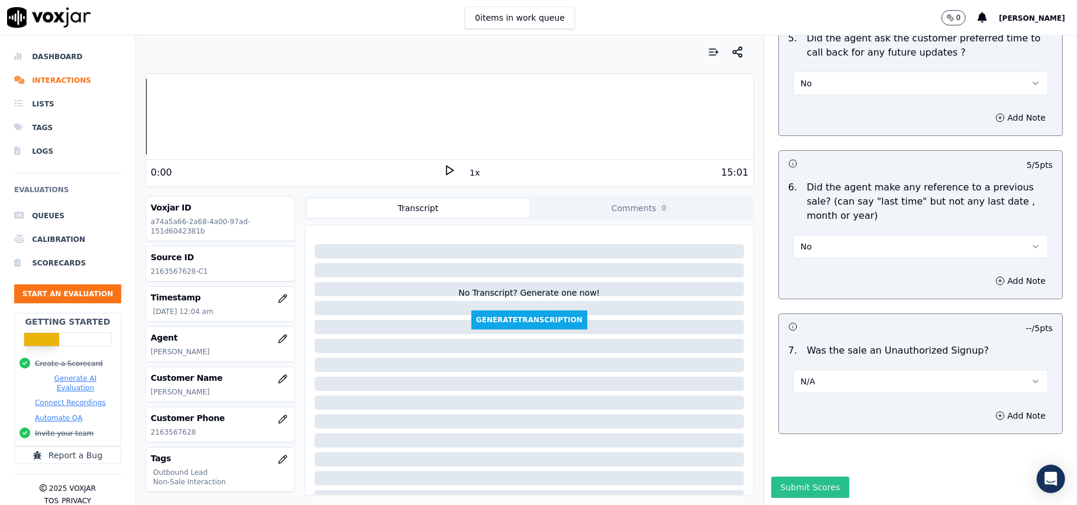
click at [807, 477] on button "Submit Scores" at bounding box center [810, 487] width 79 height 21
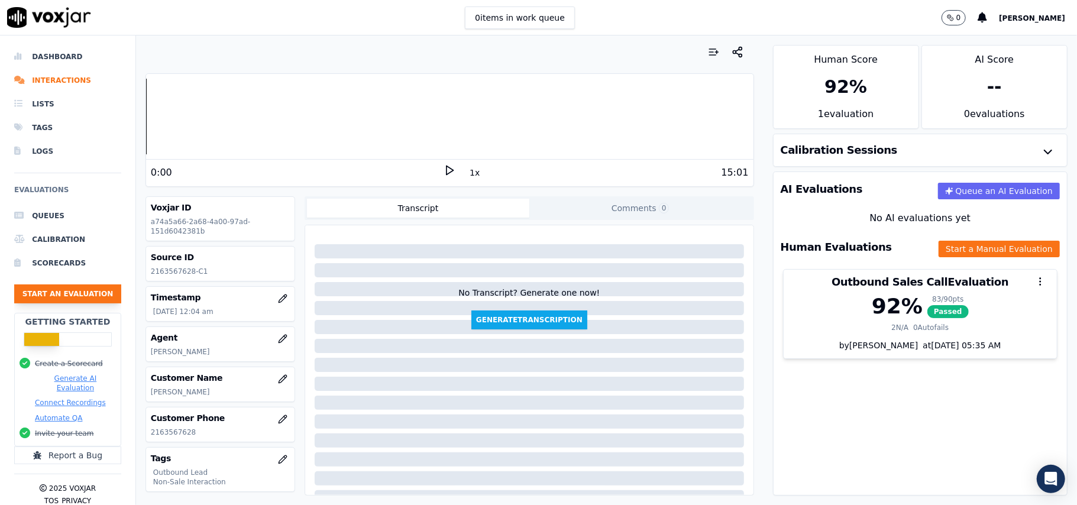
click at [66, 297] on button "Start an Evaluation" at bounding box center [67, 293] width 107 height 19
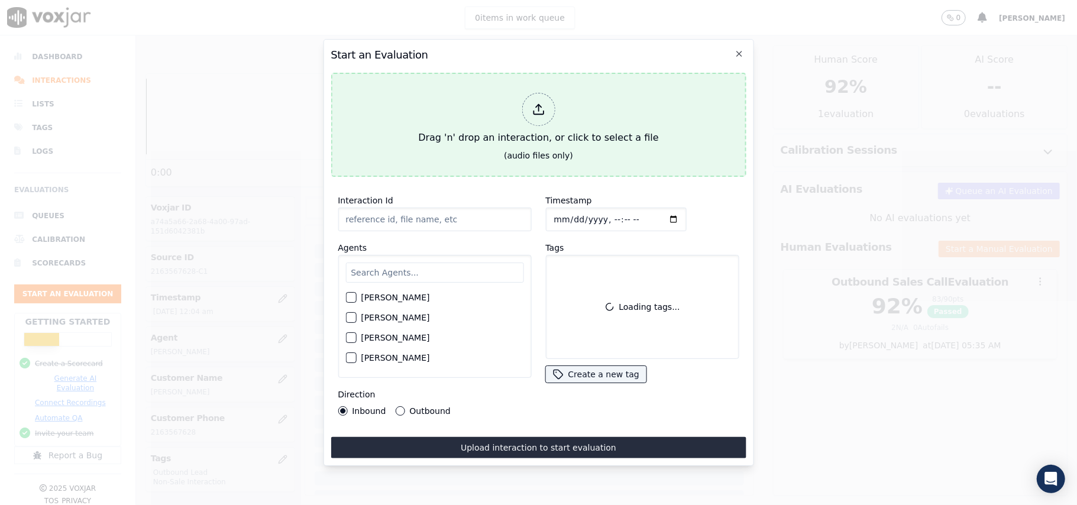
click at [538, 103] on icon at bounding box center [538, 109] width 13 height 13
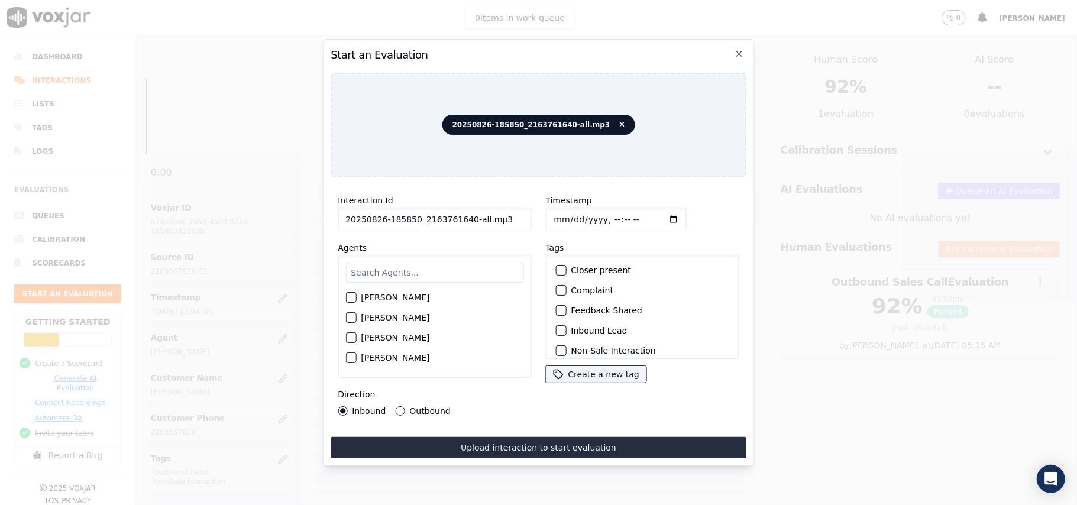
drag, startPoint x: 496, startPoint y: 212, endPoint x: 462, endPoint y: 223, distance: 35.0
click at [462, 223] on input "20250826-185850_2163761640-all.mp3" at bounding box center [434, 220] width 193 height 24
type input "20250826-185850_2163761640-C1"
click at [565, 218] on input "Timestamp" at bounding box center [615, 220] width 141 height 24
type input "[DATE]T00:06"
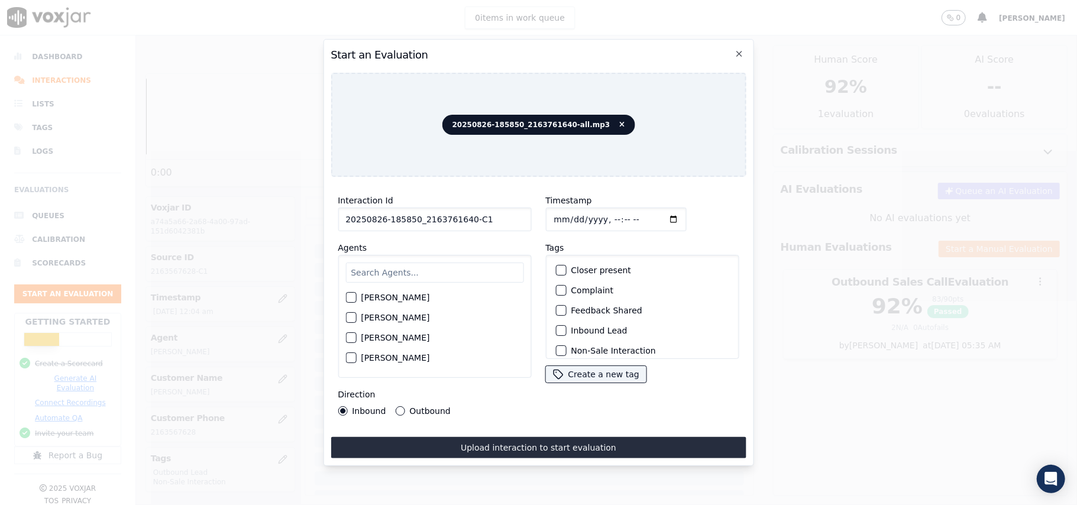
click at [461, 274] on input "text" at bounding box center [434, 273] width 178 height 20
type input "Chr"
click at [351, 317] on div "button" at bounding box center [350, 321] width 8 height 8
click at [557, 291] on div "button" at bounding box center [560, 292] width 8 height 8
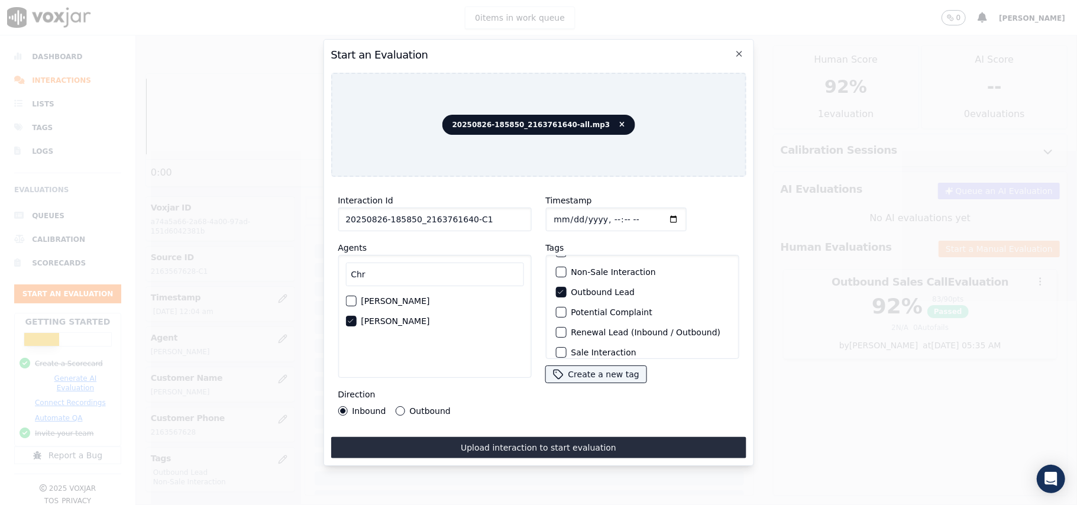
click at [557, 271] on div "button" at bounding box center [560, 272] width 8 height 8
click at [396, 406] on button "Outbound" at bounding box center [399, 410] width 9 height 9
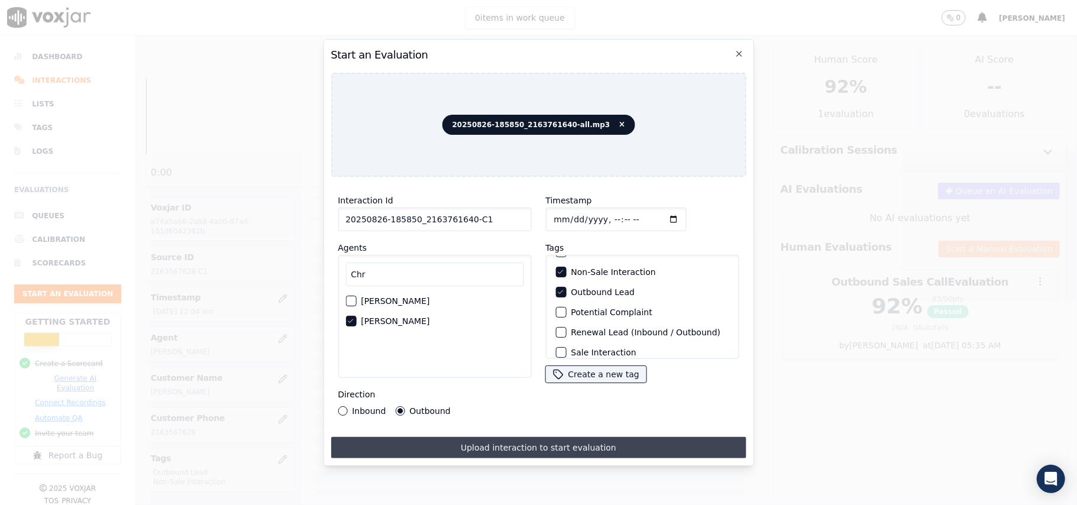
click at [410, 438] on button "Upload interaction to start evaluation" at bounding box center [538, 447] width 415 height 21
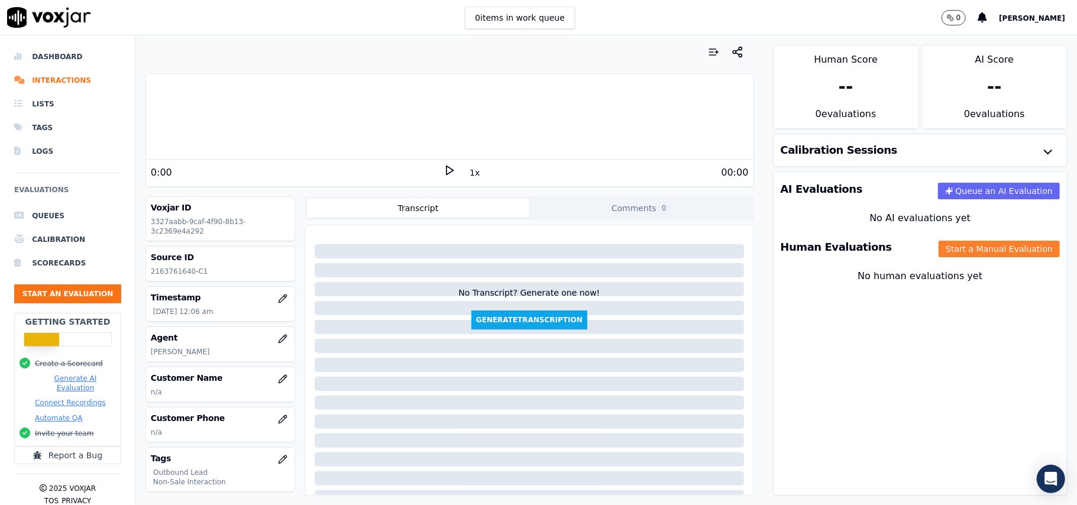
click at [939, 253] on button "Start a Manual Evaluation" at bounding box center [999, 249] width 121 height 17
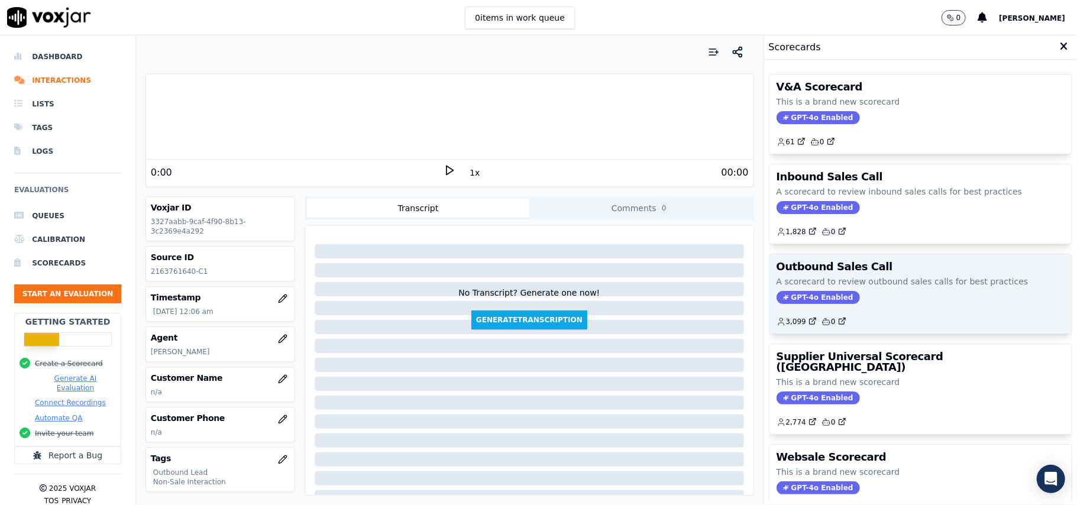
click at [793, 296] on span "GPT-4o Enabled" at bounding box center [818, 297] width 83 height 13
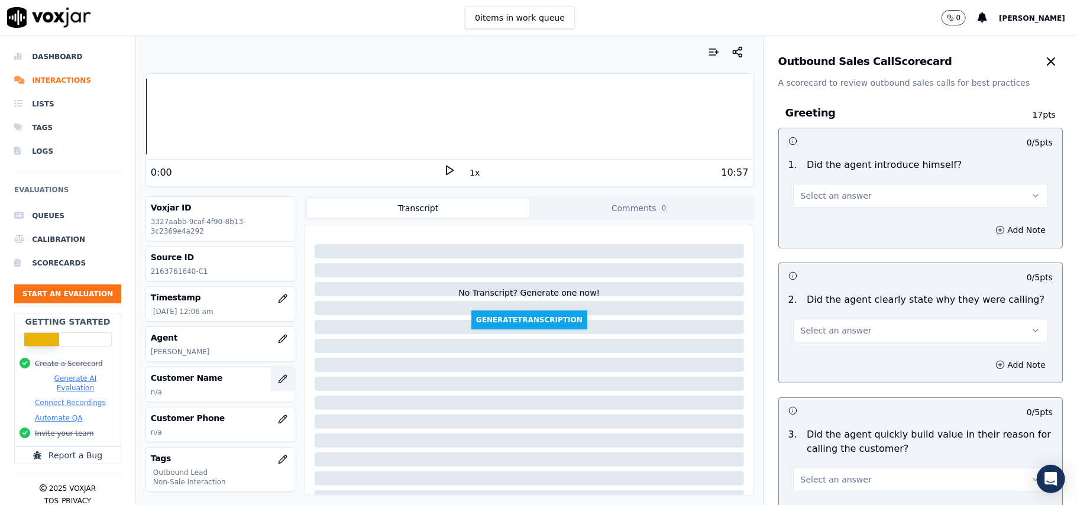
click at [278, 384] on icon "button" at bounding box center [282, 378] width 9 height 9
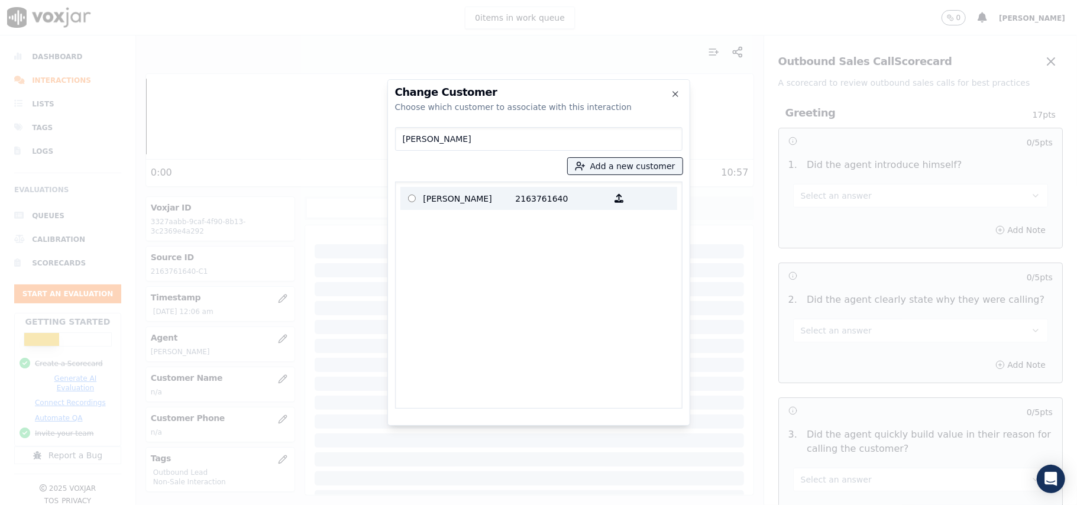
type input "[PERSON_NAME]"
click at [552, 195] on p "2163761640" at bounding box center [562, 198] width 92 height 18
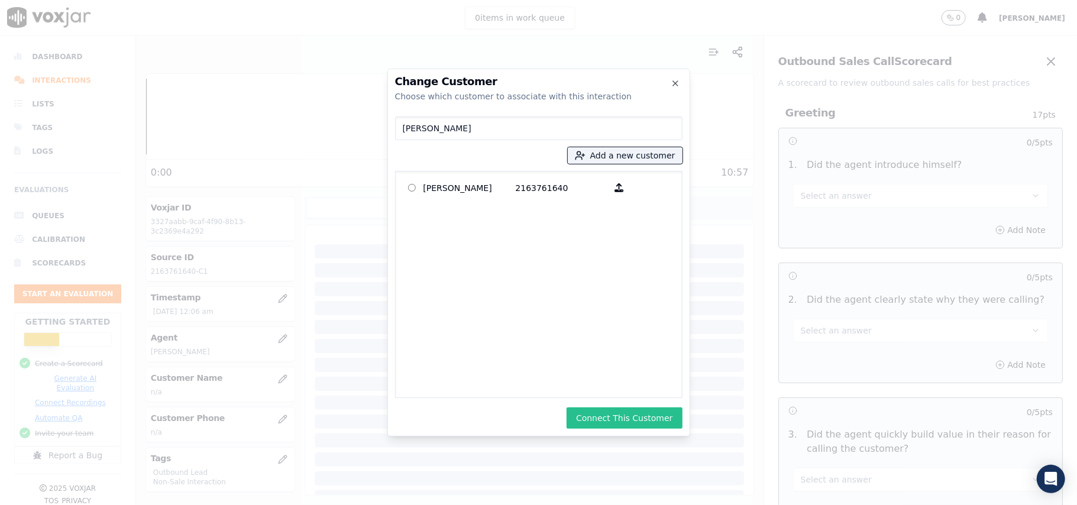
click at [615, 420] on button "Connect This Customer" at bounding box center [624, 417] width 115 height 21
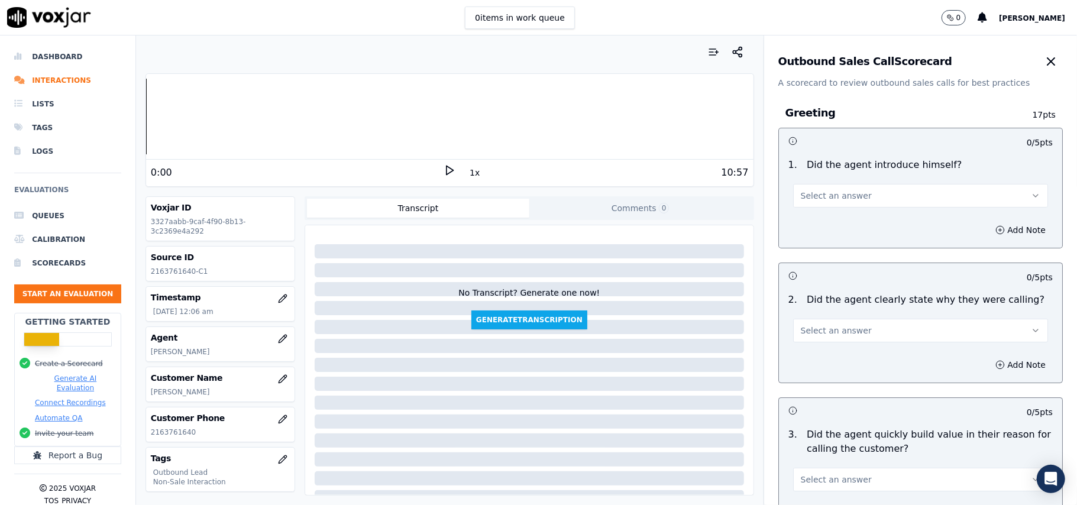
click at [836, 188] on button "Select an answer" at bounding box center [920, 196] width 255 height 24
click at [807, 218] on div "Yes" at bounding box center [895, 223] width 229 height 19
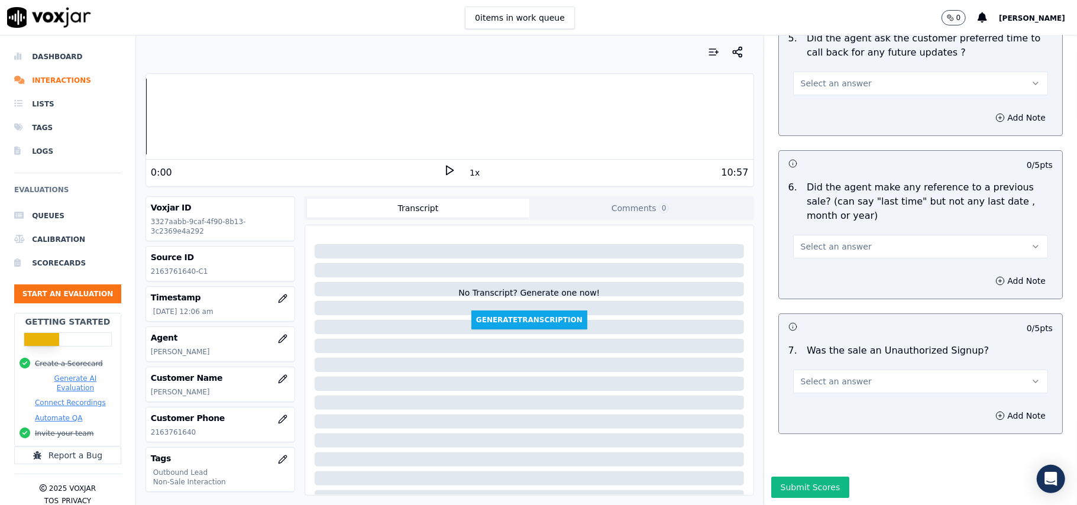
click at [887, 370] on button "Select an answer" at bounding box center [920, 382] width 255 height 24
click at [827, 408] on div "N/A" at bounding box center [895, 410] width 229 height 19
click at [846, 241] on span "Select an answer" at bounding box center [836, 247] width 71 height 12
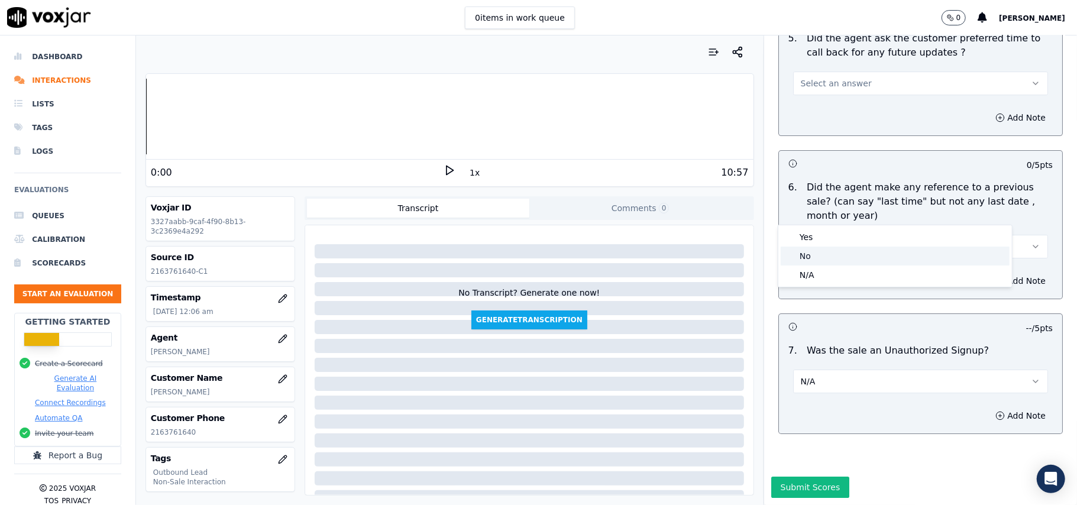
click at [831, 264] on div "No" at bounding box center [895, 256] width 229 height 19
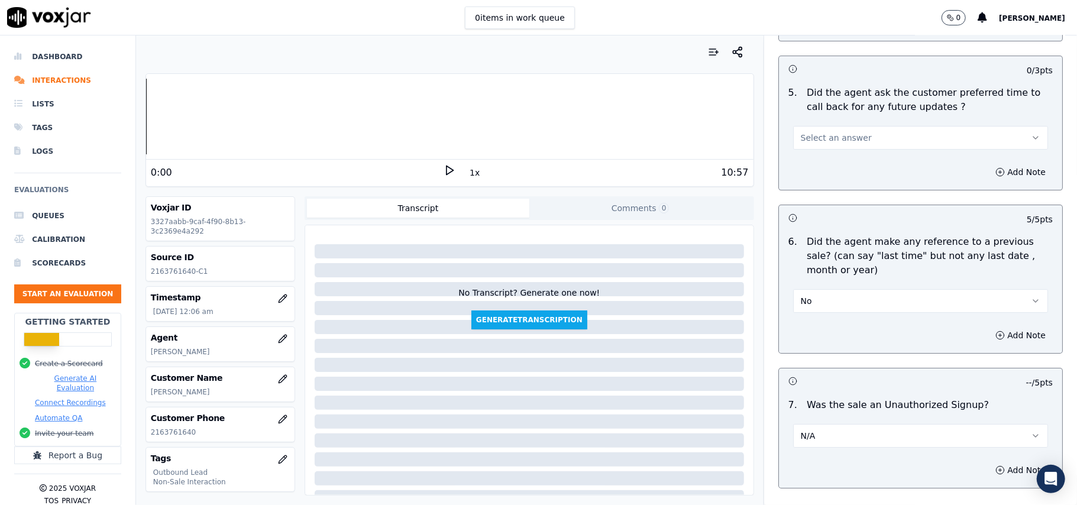
scroll to position [2713, 0]
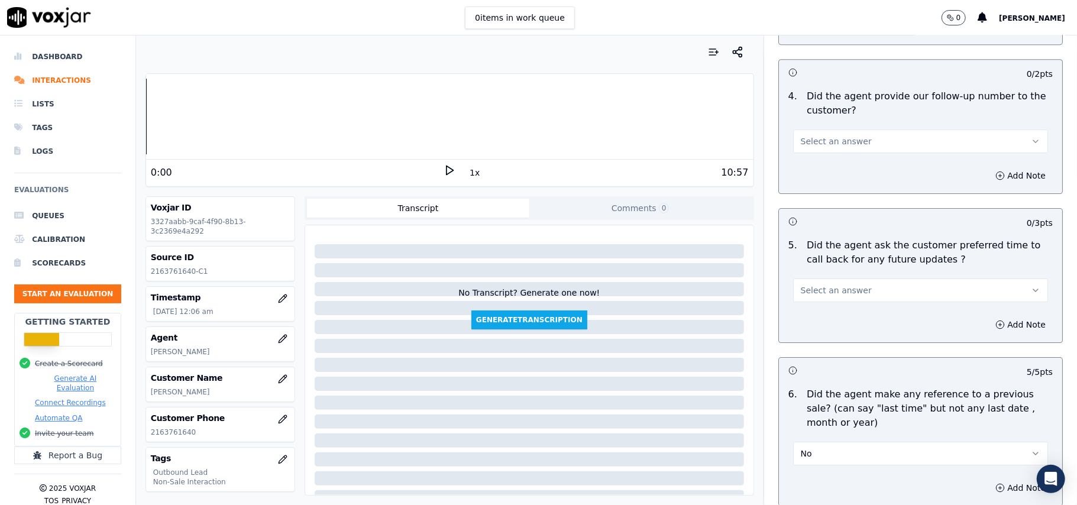
click at [835, 284] on span "Select an answer" at bounding box center [836, 290] width 71 height 12
click at [812, 329] on div "No" at bounding box center [895, 329] width 229 height 19
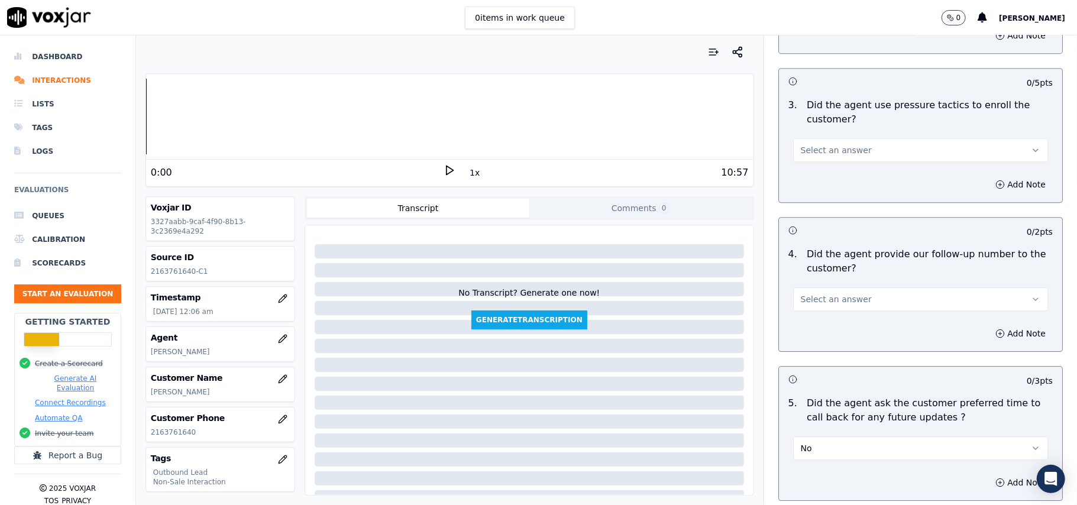
click at [827, 293] on span "Select an answer" at bounding box center [836, 299] width 71 height 12
click at [809, 316] on div "Yes" at bounding box center [895, 318] width 229 height 19
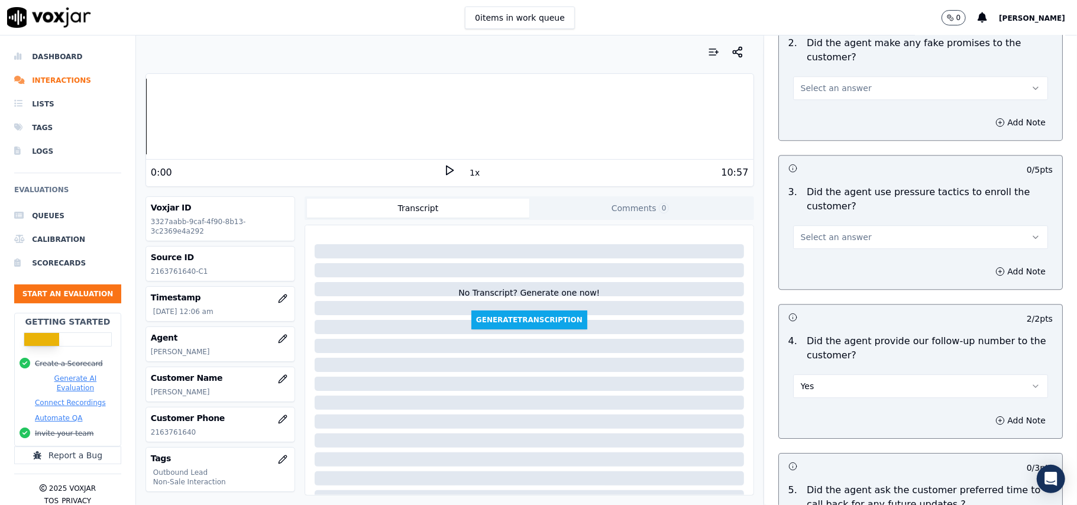
scroll to position [2398, 0]
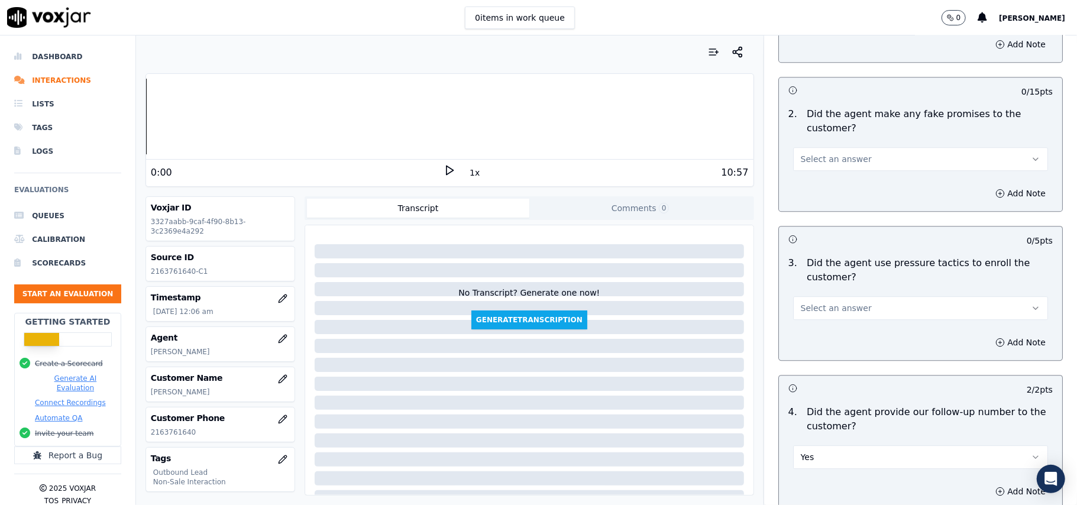
click at [813, 313] on div "3 . Did the agent use pressure tactics to enroll the customer? Select an answer" at bounding box center [920, 287] width 283 height 73
click at [813, 302] on span "Select an answer" at bounding box center [836, 308] width 71 height 12
click at [814, 338] on div "No" at bounding box center [895, 346] width 229 height 19
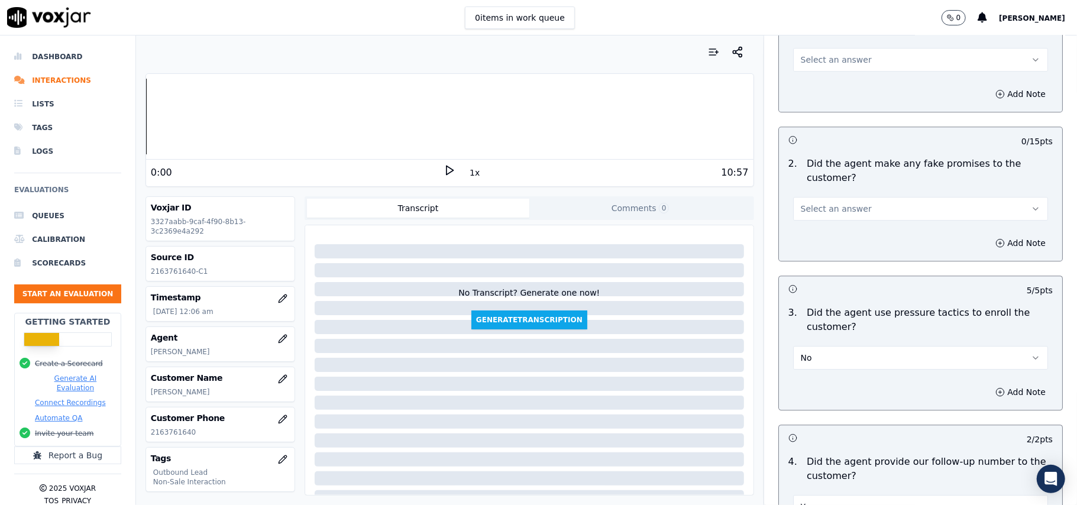
scroll to position [2240, 0]
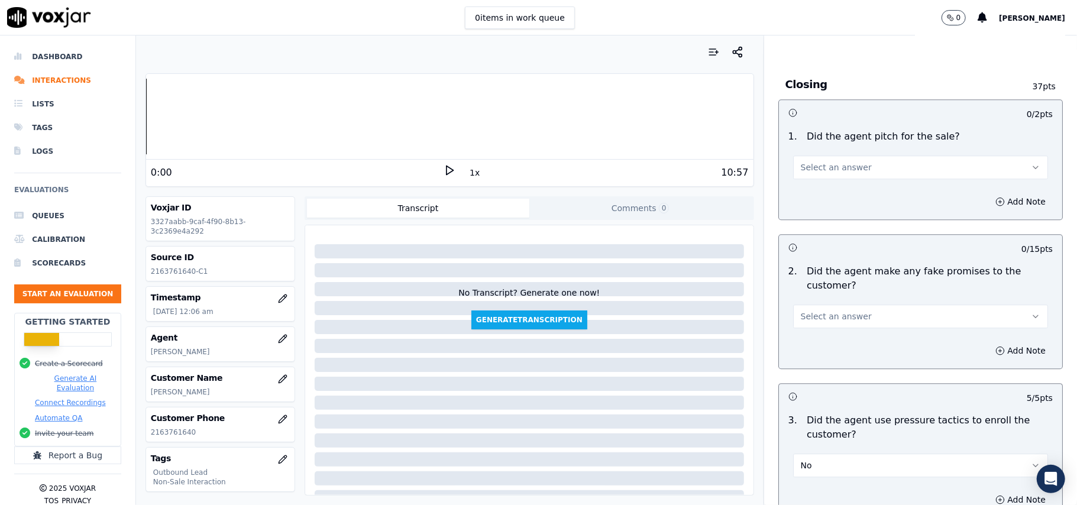
click at [821, 310] on span "Select an answer" at bounding box center [836, 316] width 71 height 12
click at [814, 351] on div "No" at bounding box center [895, 354] width 229 height 19
click at [837, 169] on button "Select an answer" at bounding box center [920, 168] width 255 height 24
click at [829, 195] on div "No" at bounding box center [895, 204] width 229 height 19
click at [832, 157] on button "No" at bounding box center [920, 168] width 255 height 24
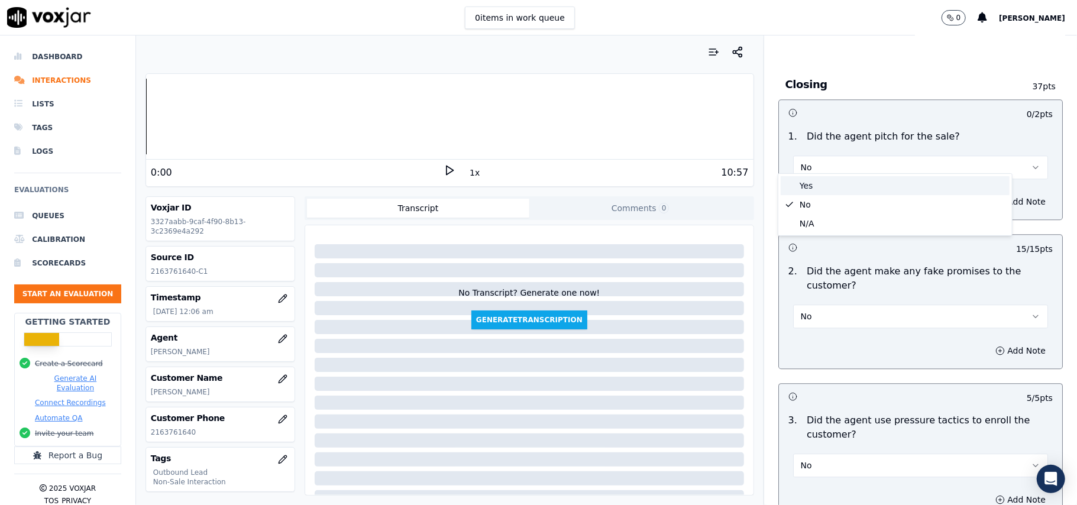
click at [828, 180] on div "Yes" at bounding box center [895, 185] width 229 height 19
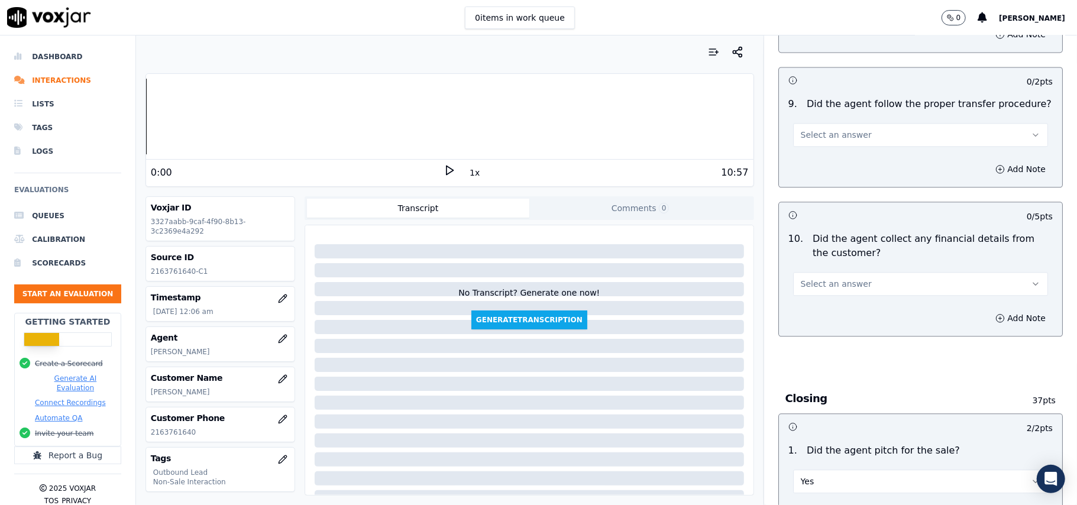
scroll to position [1924, 0]
click at [830, 280] on span "Select an answer" at bounding box center [836, 286] width 71 height 12
click at [822, 325] on div "No" at bounding box center [895, 322] width 229 height 19
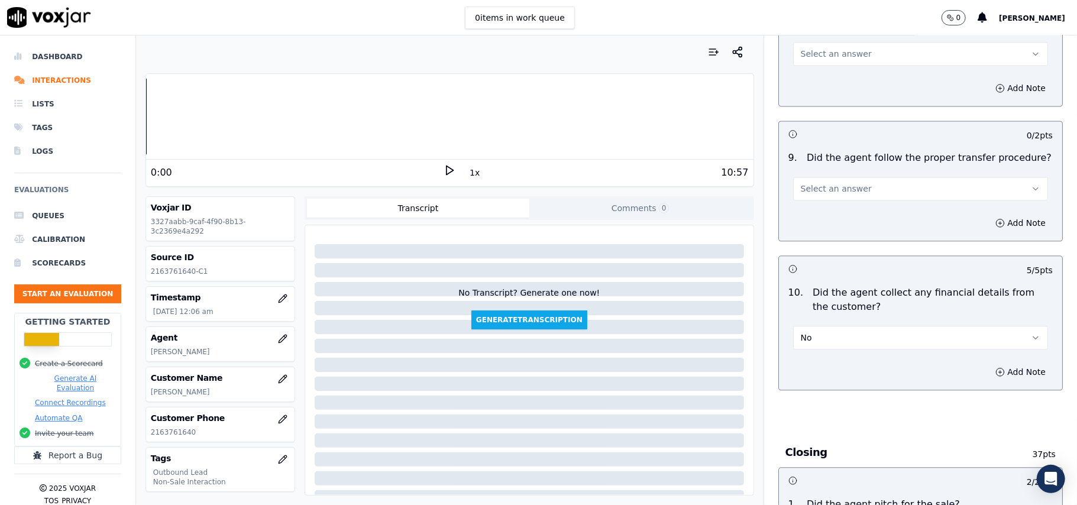
scroll to position [1846, 0]
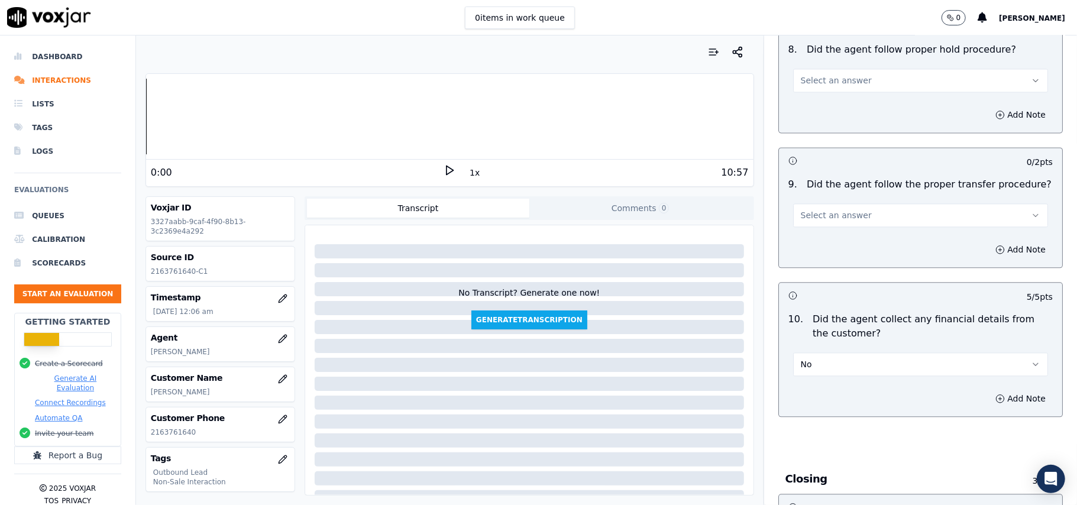
click at [876, 203] on button "Select an answer" at bounding box center [920, 215] width 255 height 24
click at [846, 252] on div "No" at bounding box center [895, 251] width 229 height 19
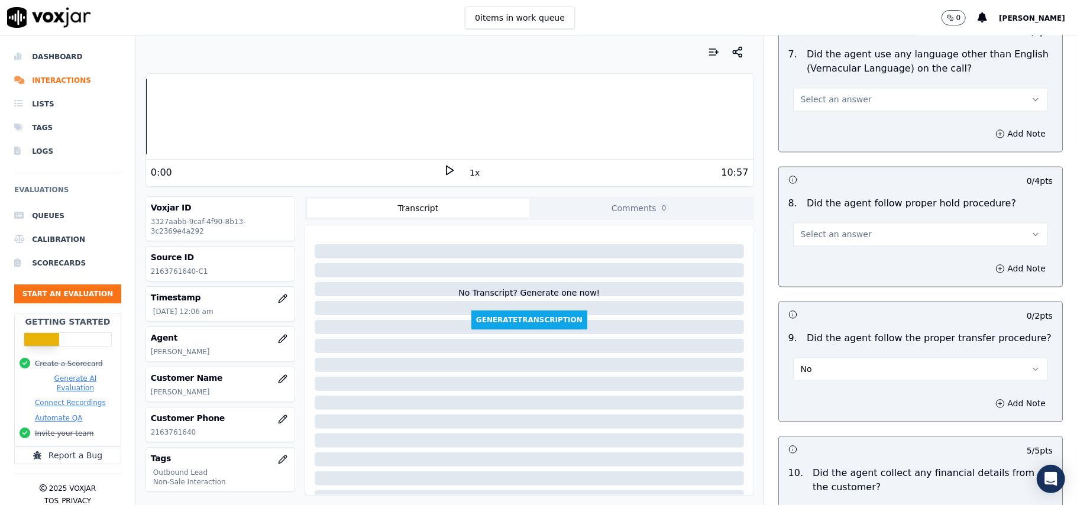
scroll to position [1688, 0]
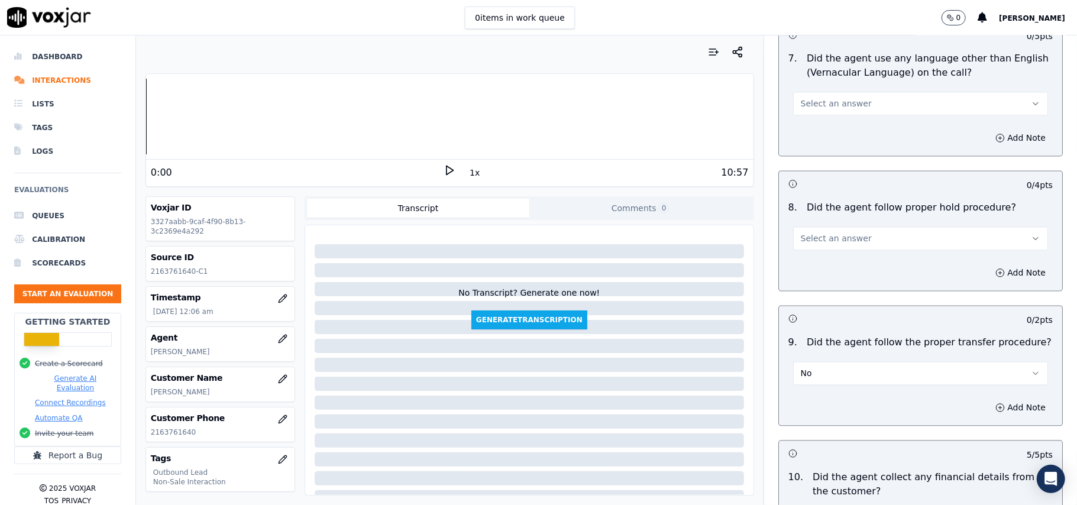
click at [843, 234] on span "Select an answer" at bounding box center [836, 238] width 71 height 12
click at [846, 254] on div "Yes" at bounding box center [895, 254] width 229 height 19
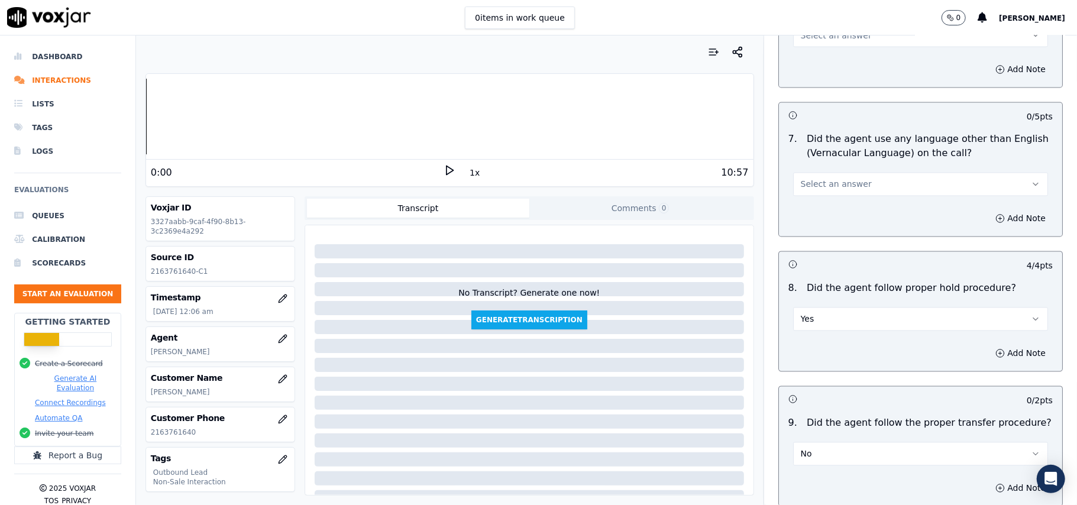
scroll to position [1531, 0]
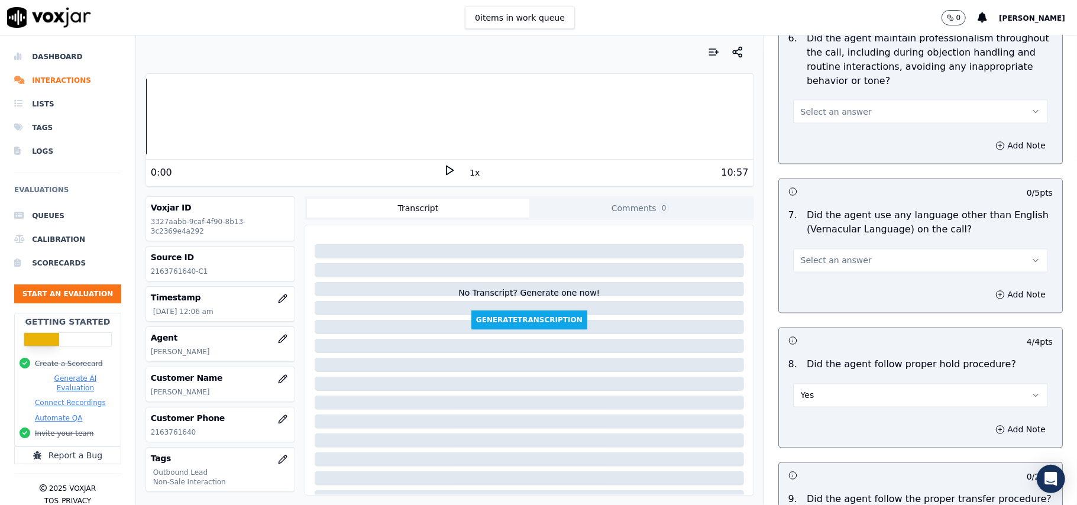
click at [852, 252] on button "Select an answer" at bounding box center [920, 261] width 255 height 24
click at [850, 302] on div "No" at bounding box center [895, 296] width 229 height 19
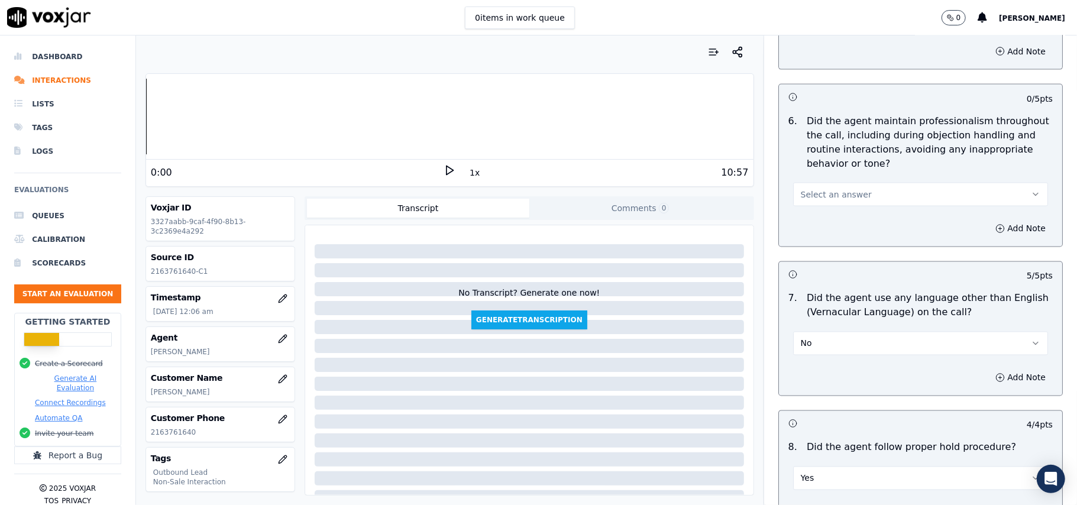
scroll to position [1373, 0]
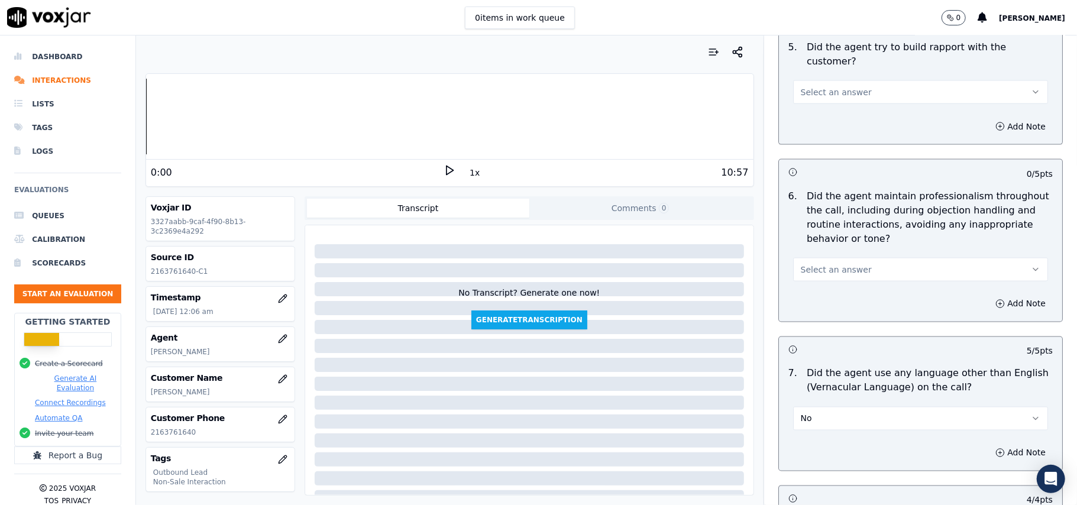
click at [873, 258] on button "Select an answer" at bounding box center [920, 270] width 255 height 24
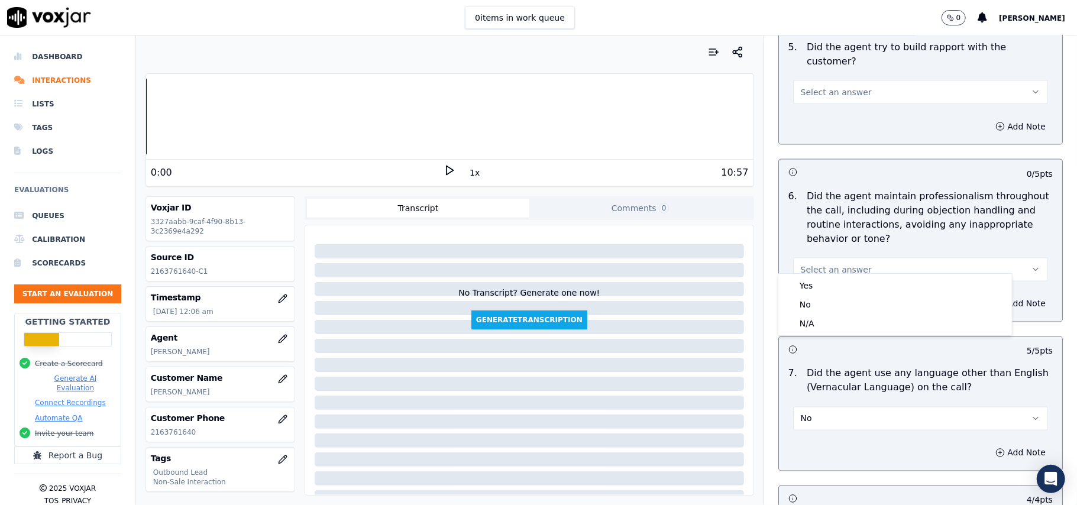
click at [855, 274] on div "Yes No N/A" at bounding box center [895, 305] width 234 height 62
click at [848, 282] on div "Yes" at bounding box center [895, 285] width 229 height 19
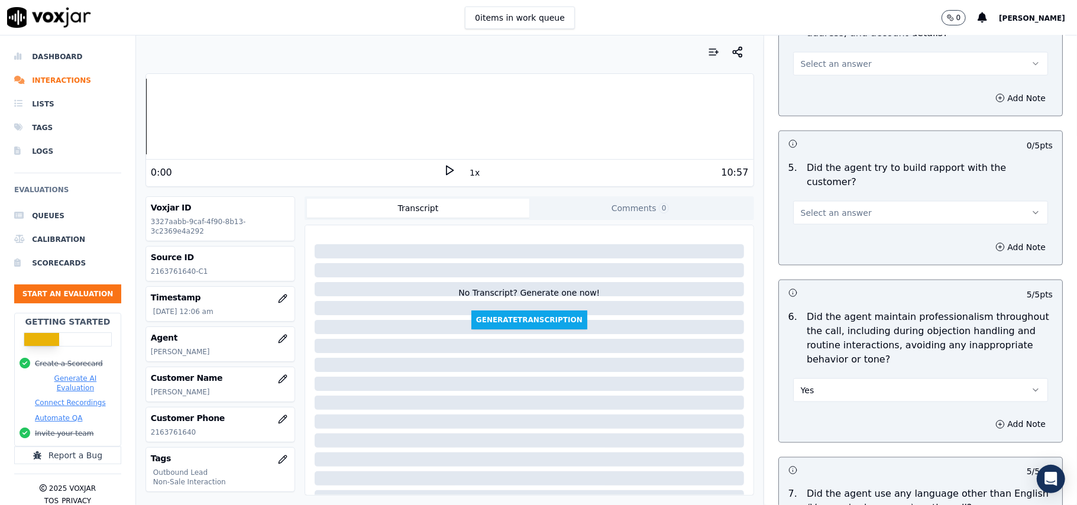
scroll to position [1215, 0]
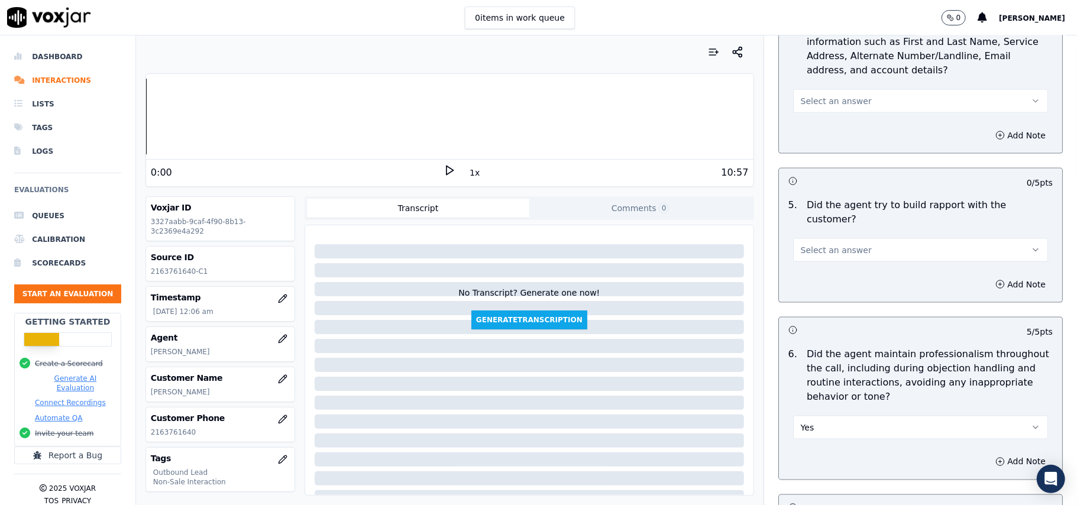
click at [878, 238] on button "Select an answer" at bounding box center [920, 250] width 255 height 24
click at [861, 260] on div "Yes" at bounding box center [895, 265] width 229 height 19
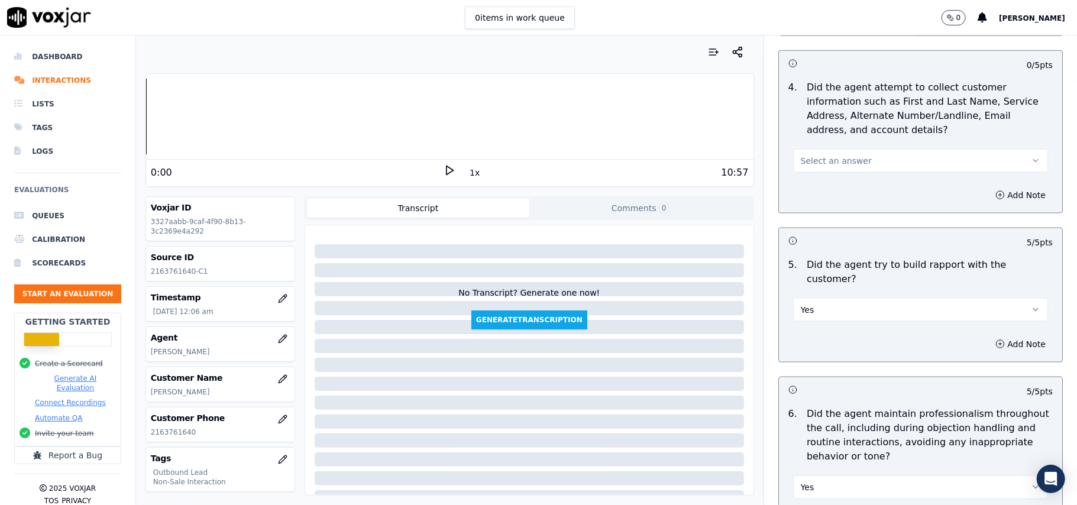
scroll to position [1057, 0]
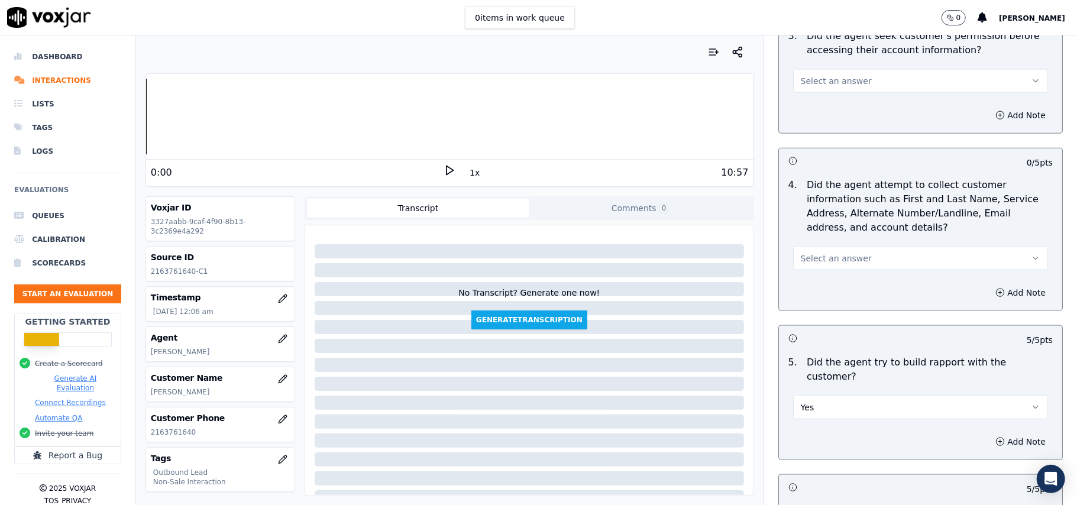
click at [858, 252] on button "Select an answer" at bounding box center [920, 259] width 255 height 24
click at [826, 323] on div "N/A" at bounding box center [895, 325] width 229 height 19
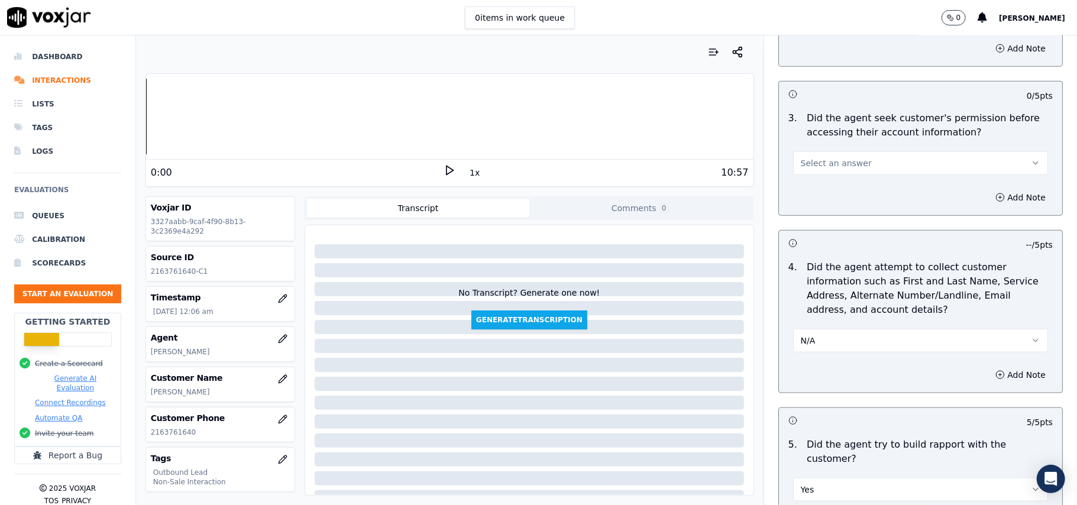
scroll to position [900, 0]
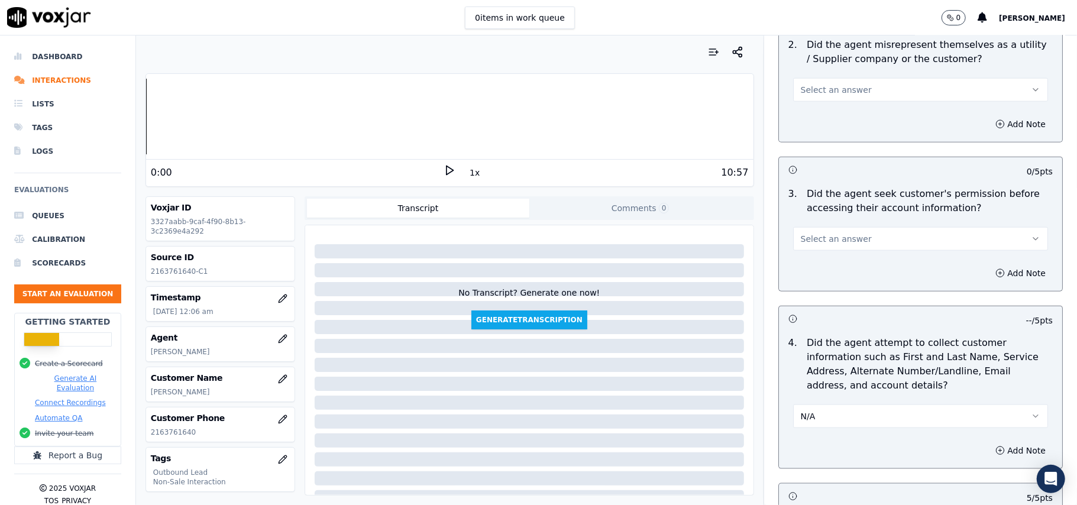
click at [850, 247] on button "Select an answer" at bounding box center [920, 239] width 255 height 24
click at [833, 285] on div "No" at bounding box center [895, 286] width 229 height 19
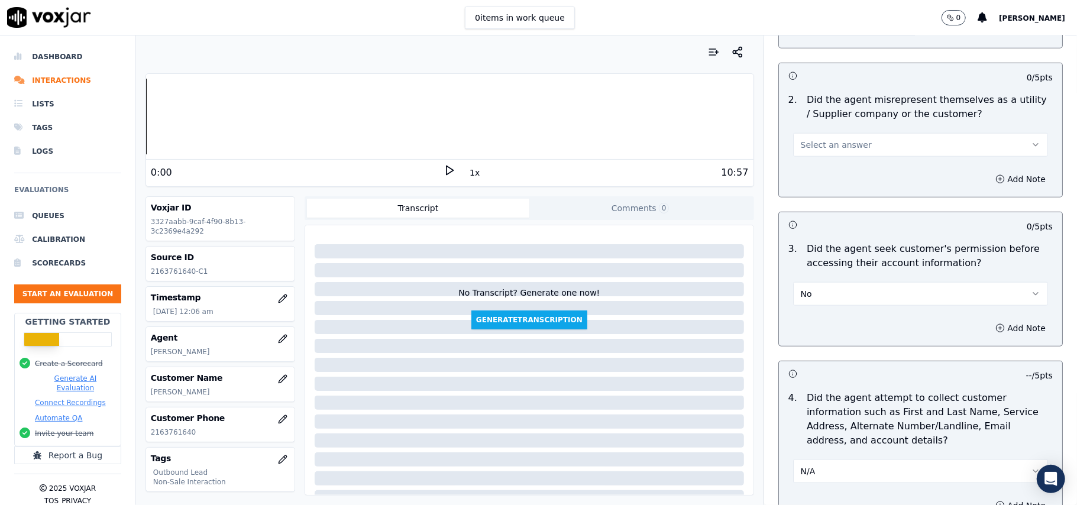
scroll to position [742, 0]
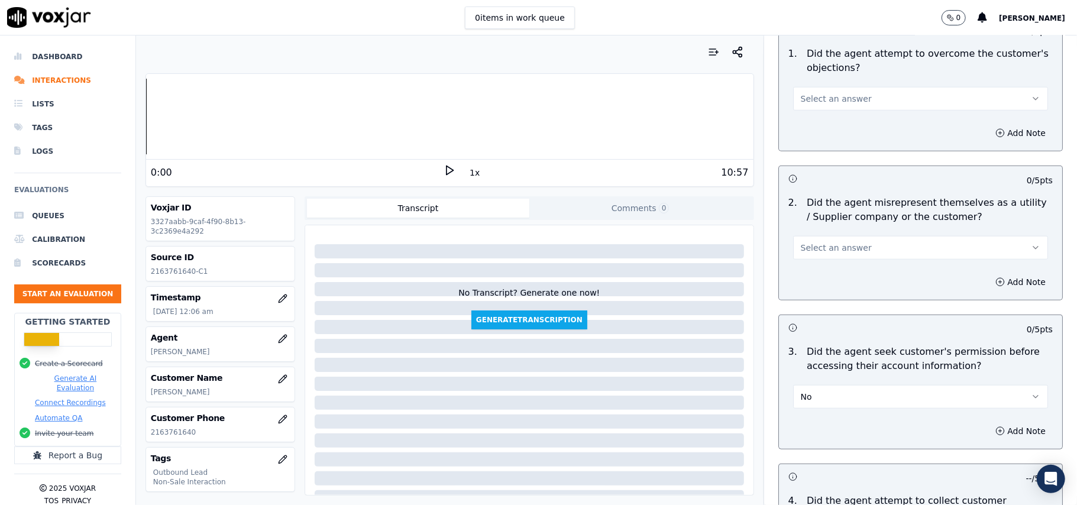
click at [833, 244] on span "Select an answer" at bounding box center [836, 248] width 71 height 12
click at [814, 280] on div "Yes" at bounding box center [895, 276] width 229 height 19
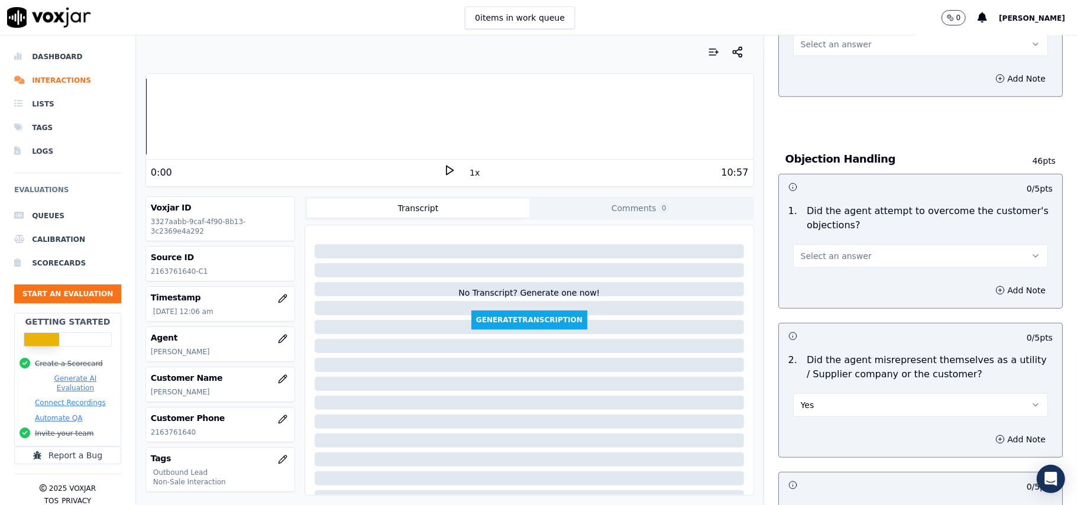
click at [820, 251] on button "Select an answer" at bounding box center [920, 256] width 255 height 24
click at [812, 282] on div "Yes" at bounding box center [895, 284] width 229 height 19
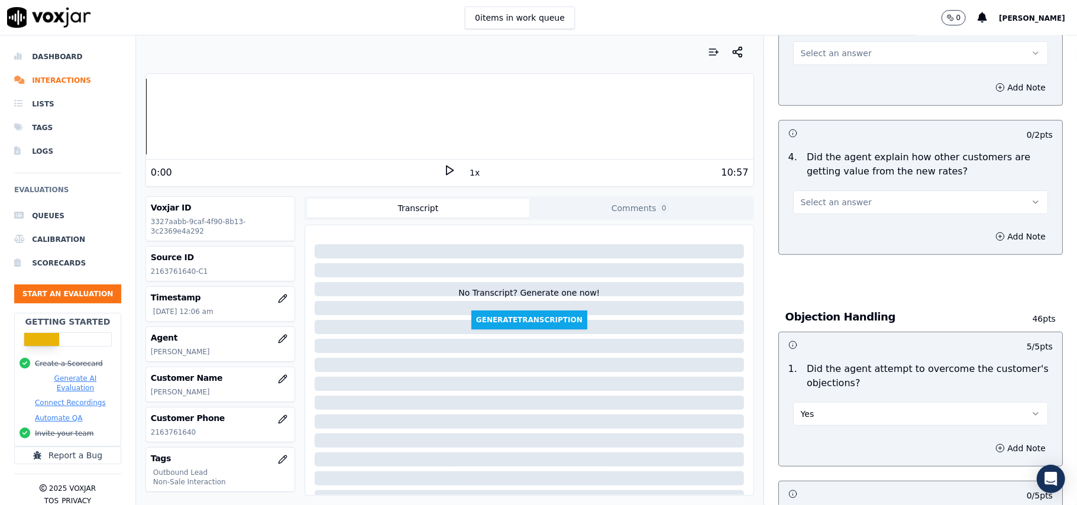
scroll to position [348, 0]
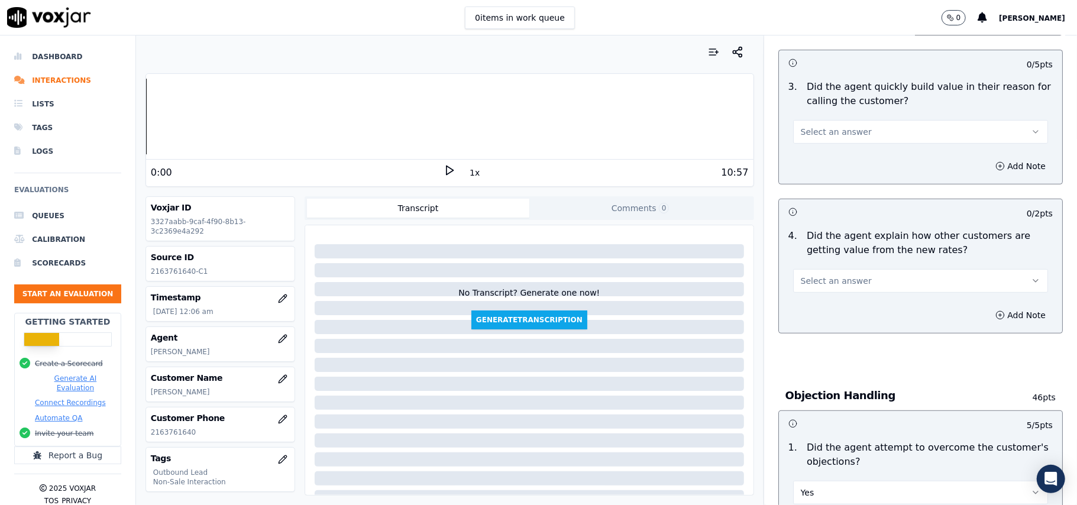
click at [819, 284] on span "Select an answer" at bounding box center [836, 281] width 71 height 12
click at [812, 310] on div "Yes" at bounding box center [895, 309] width 229 height 19
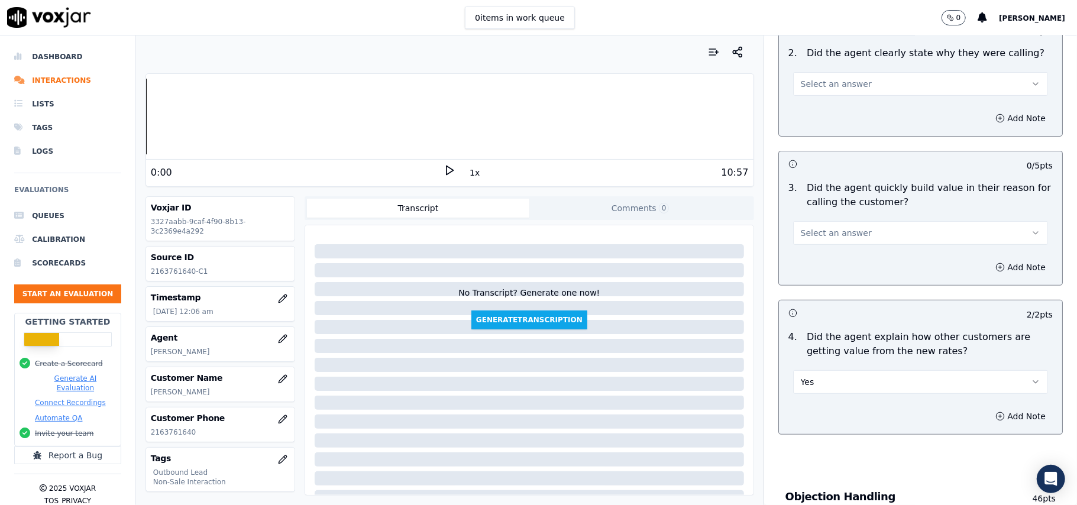
scroll to position [190, 0]
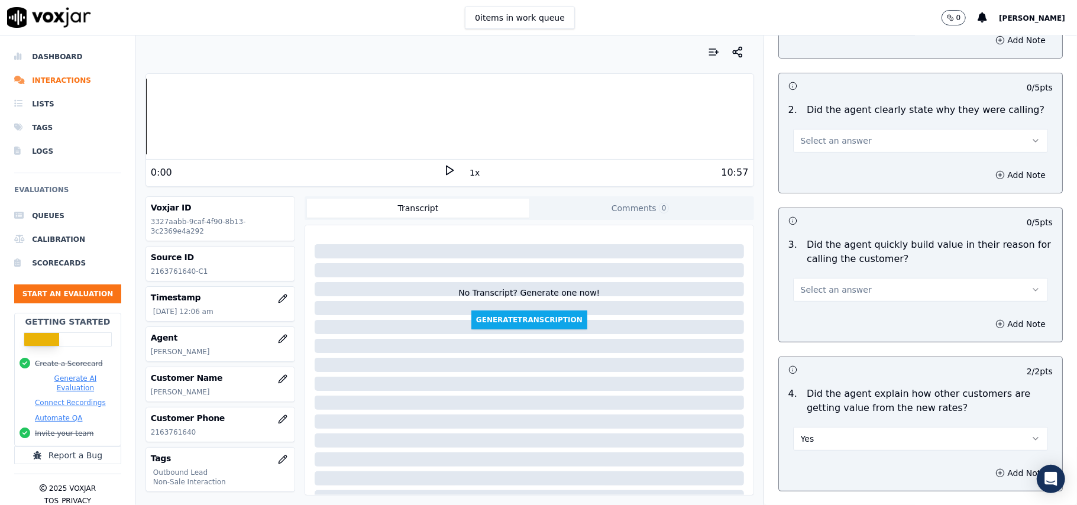
click at [810, 299] on button "Select an answer" at bounding box center [920, 290] width 255 height 24
click at [800, 317] on div "Yes" at bounding box center [895, 317] width 229 height 19
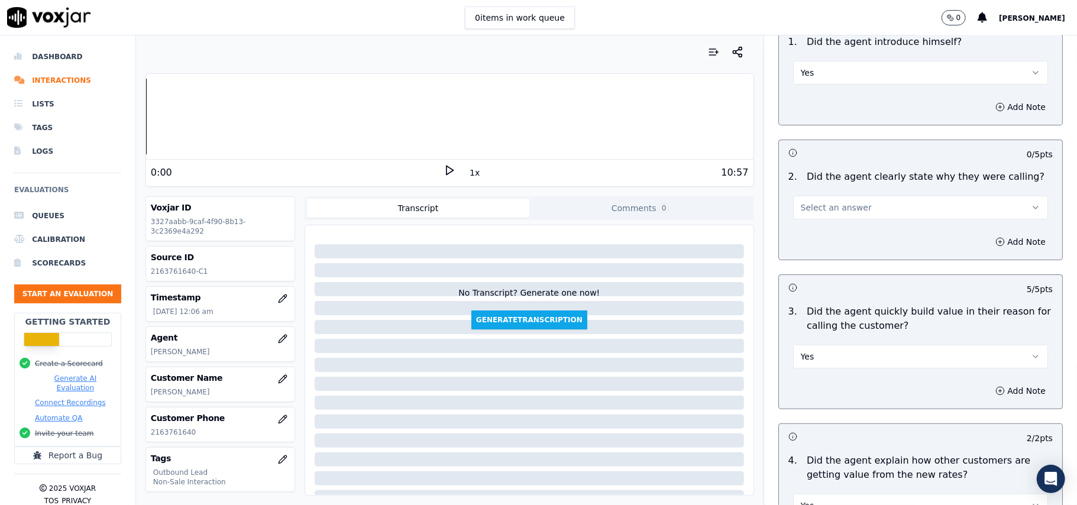
scroll to position [32, 0]
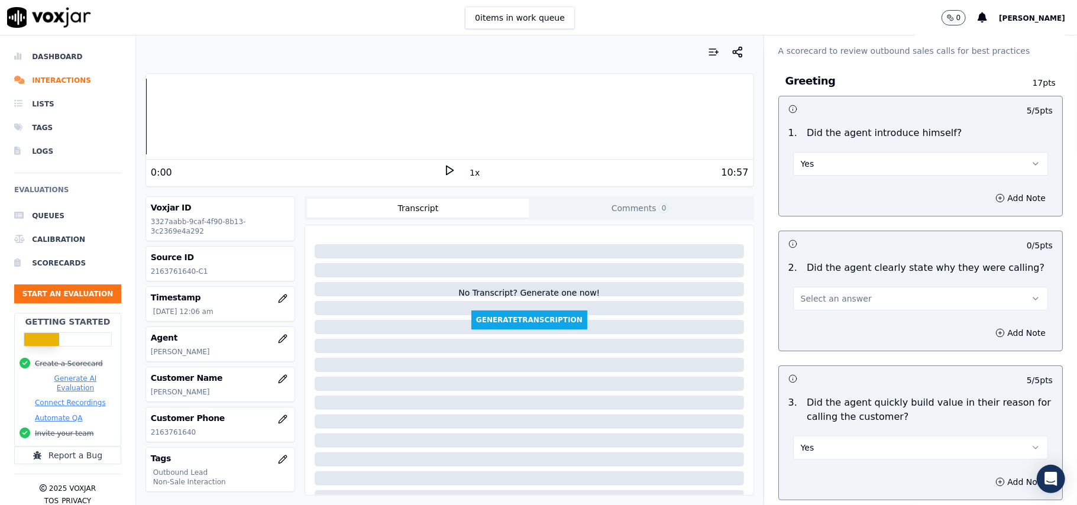
click at [820, 294] on span "Select an answer" at bounding box center [836, 299] width 71 height 12
click at [820, 317] on div "Yes" at bounding box center [895, 325] width 229 height 19
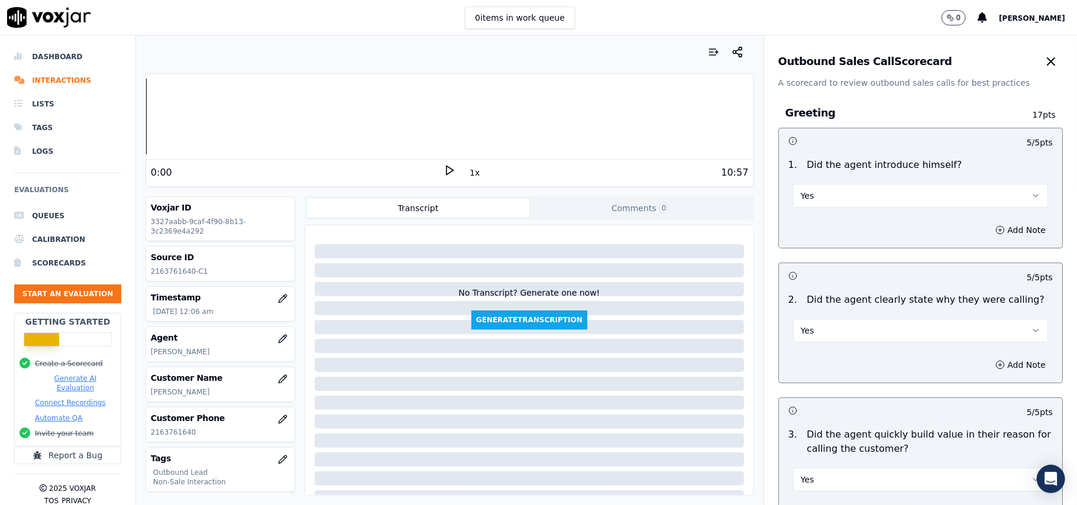
scroll to position [2950, 0]
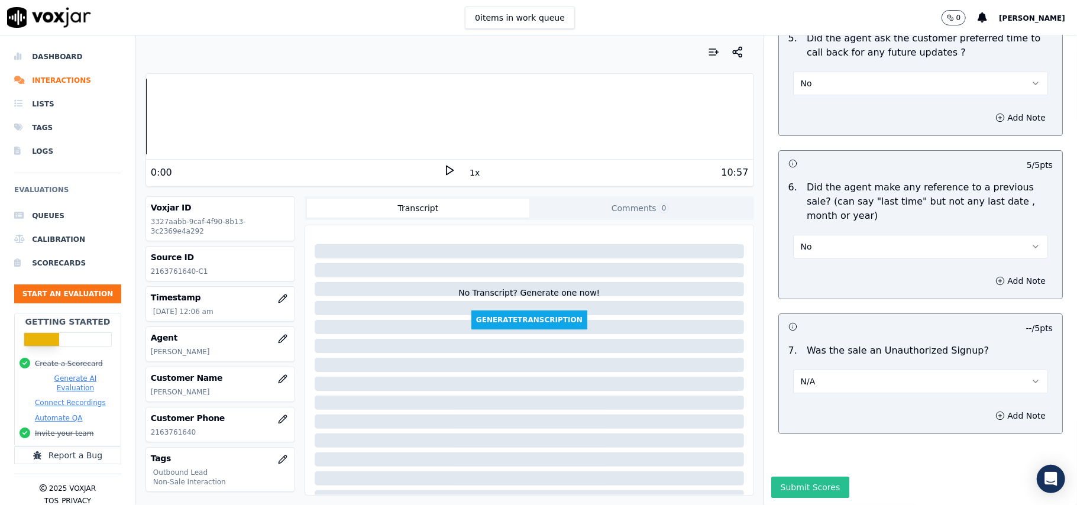
click at [798, 477] on button "Submit Scores" at bounding box center [810, 487] width 79 height 21
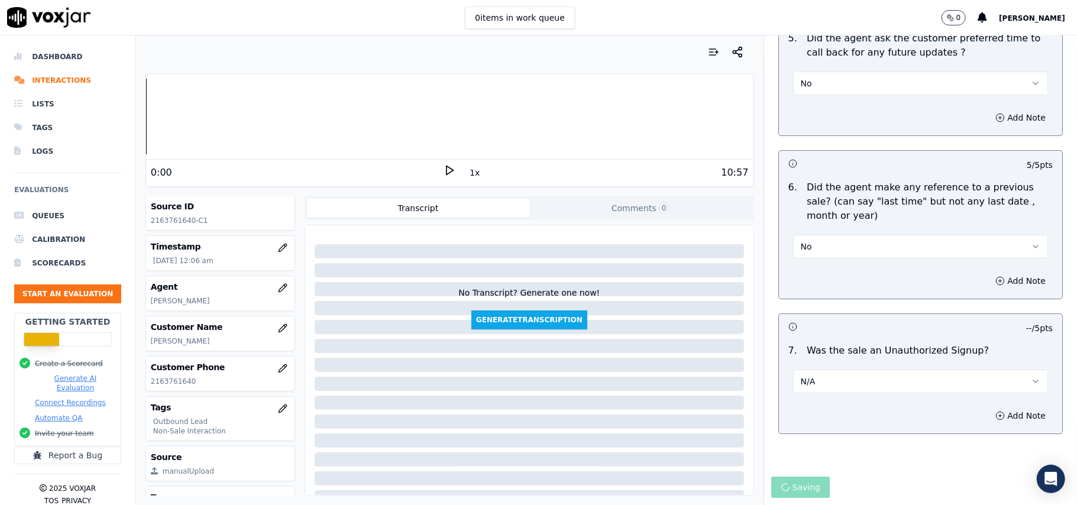
scroll to position [79, 0]
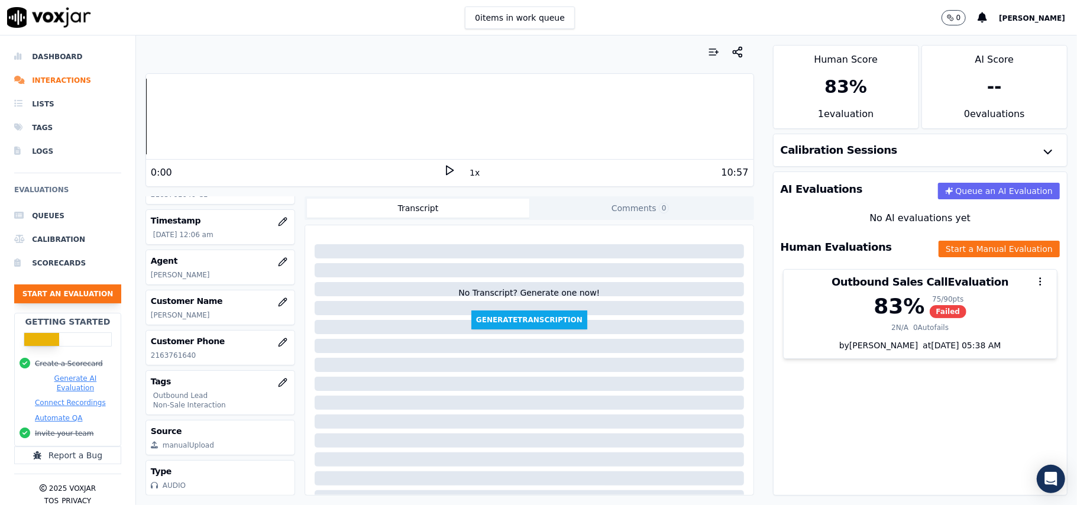
click at [92, 297] on button "Start an Evaluation" at bounding box center [67, 293] width 107 height 19
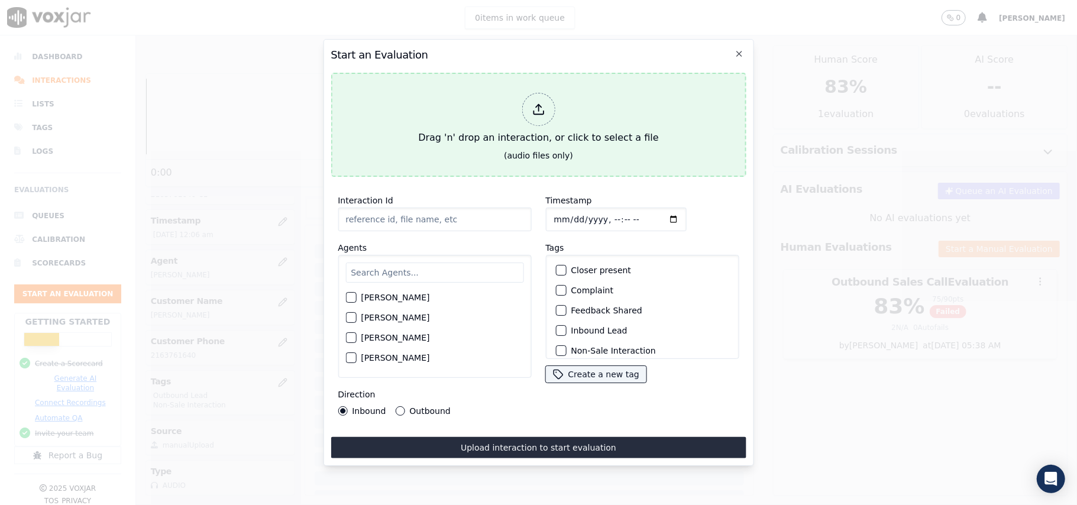
click at [526, 96] on div at bounding box center [538, 109] width 33 height 33
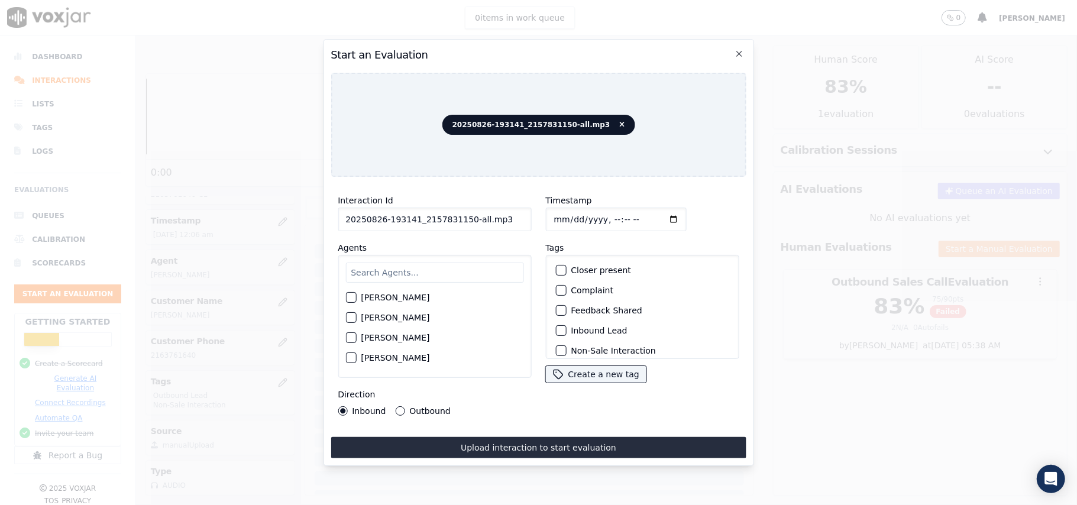
drag, startPoint x: 500, startPoint y: 214, endPoint x: 462, endPoint y: 218, distance: 38.1
click at [462, 218] on input "20250826-193141_2157831150-all.mp3" at bounding box center [434, 220] width 193 height 24
type input "20250826-193141_2157831150-C1"
click at [570, 214] on input "Timestamp" at bounding box center [615, 220] width 141 height 24
type input "[DATE]T00:08"
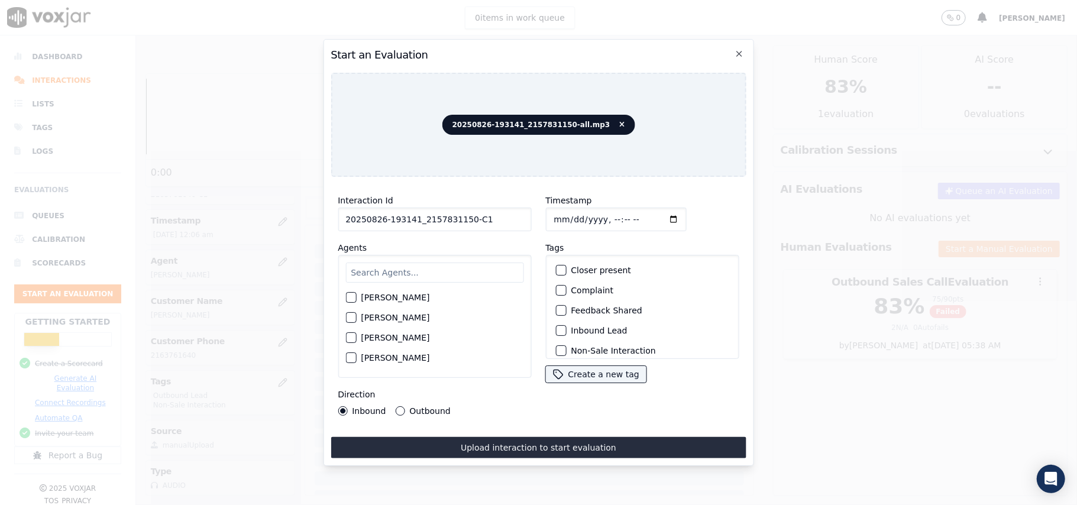
click at [488, 255] on div "[PERSON_NAME] [PERSON_NAME] [PERSON_NAME] [PERSON_NAME] [PERSON_NAME] [PERSON_N…" at bounding box center [434, 316] width 193 height 123
click at [462, 272] on input "text" at bounding box center [434, 273] width 178 height 20
type input "JAk"
click at [408, 297] on div "[PERSON_NAME]" at bounding box center [434, 301] width 178 height 20
click at [337, 296] on div "Interaction Id 20250826-193141_2157831150-C1 Agents [PERSON_NAME] Direction Inb…" at bounding box center [435, 304] width 208 height 237
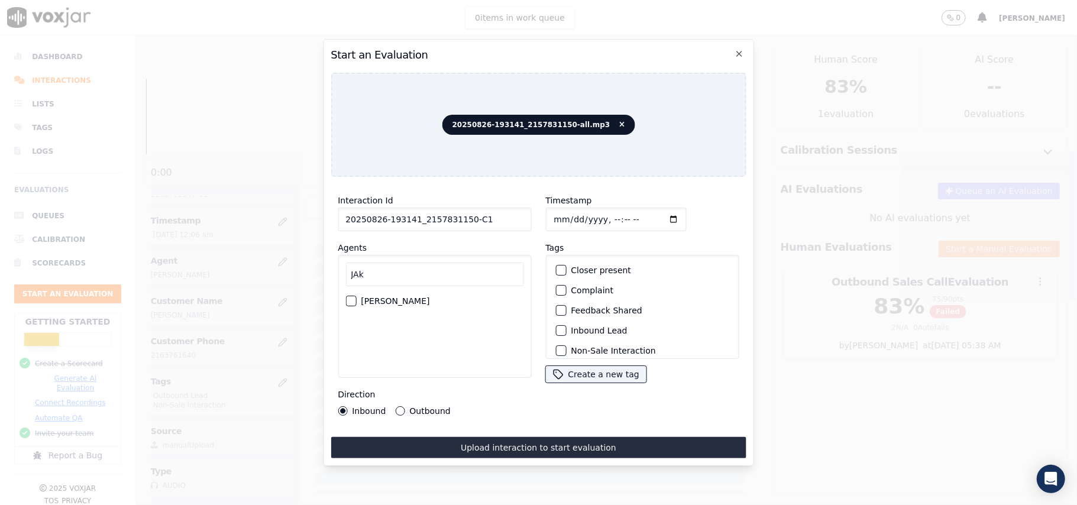
click at [348, 297] on div "button" at bounding box center [350, 301] width 8 height 8
click at [559, 290] on button "Outbound Lead" at bounding box center [560, 292] width 11 height 11
click at [559, 270] on button "Non-Sale Interaction" at bounding box center [560, 272] width 11 height 11
click at [407, 406] on div "Outbound" at bounding box center [422, 410] width 55 height 9
click at [397, 406] on button "Outbound" at bounding box center [399, 410] width 9 height 9
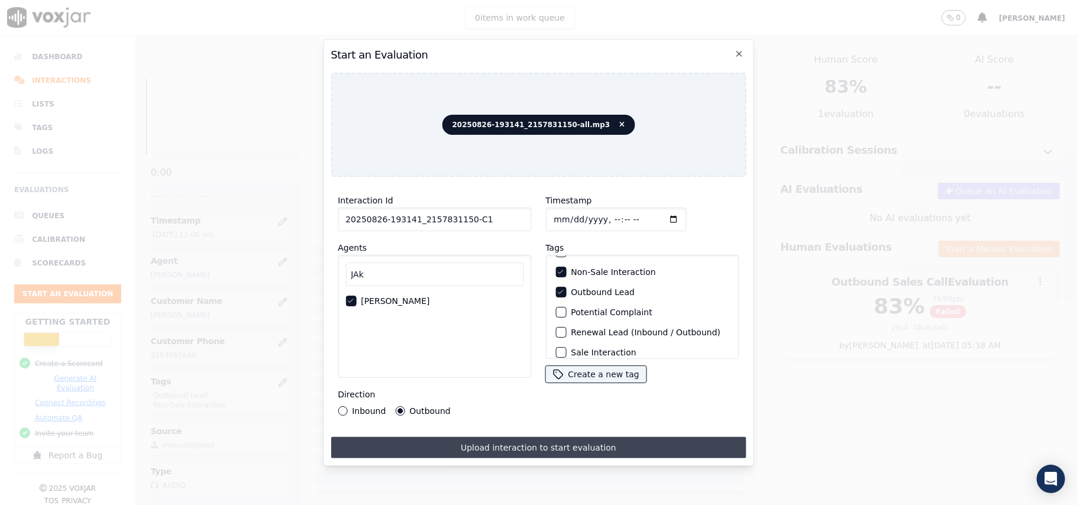
click at [471, 440] on button "Upload interaction to start evaluation" at bounding box center [538, 447] width 415 height 21
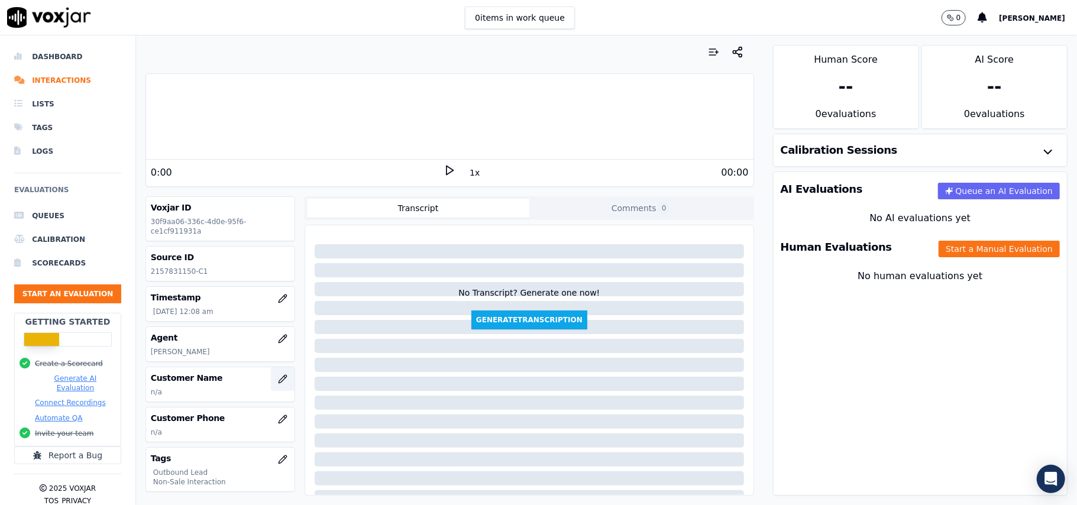
click at [271, 389] on button "button" at bounding box center [283, 379] width 24 height 24
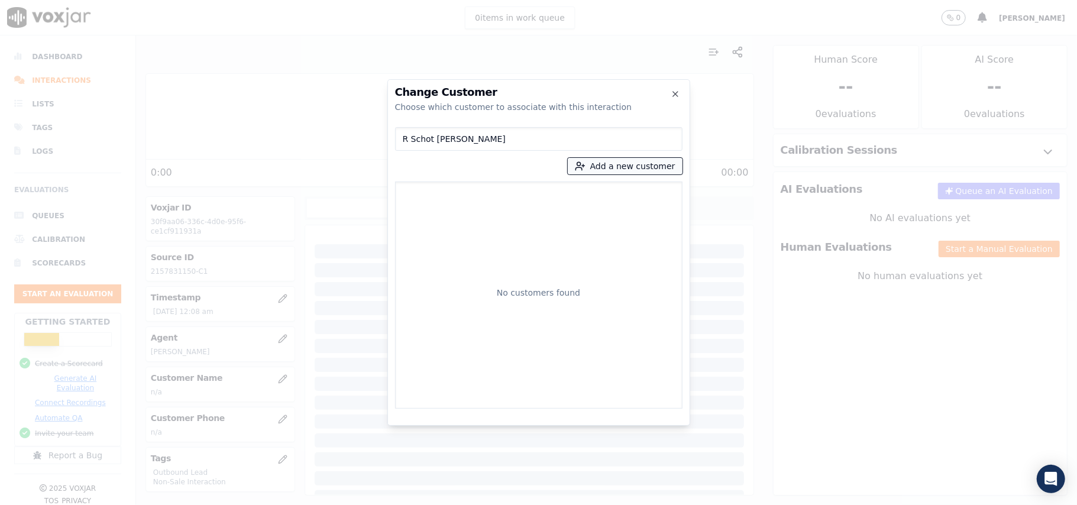
type input "R Schot [PERSON_NAME]"
click at [632, 173] on button "Add a new customer" at bounding box center [625, 166] width 115 height 17
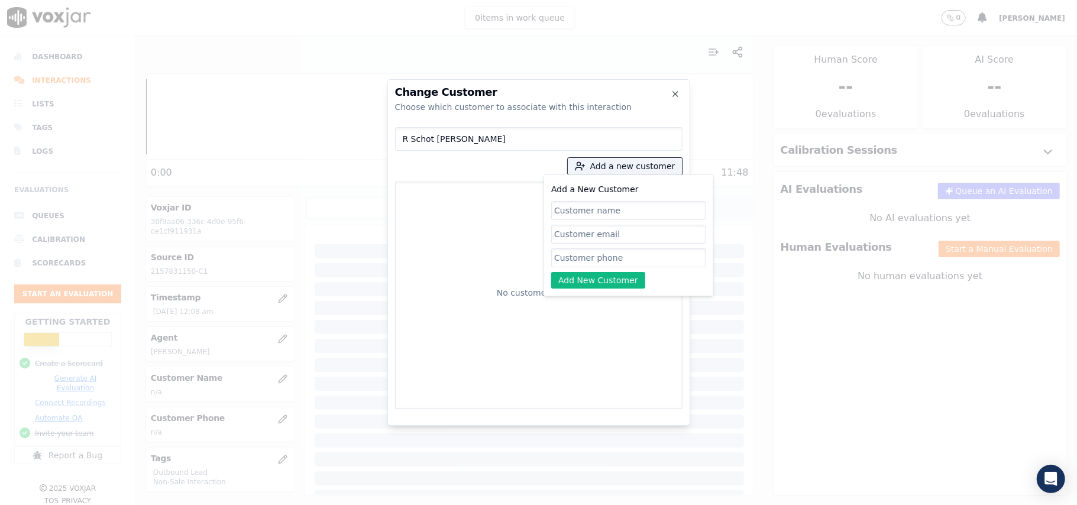
paste input "R Schot [PERSON_NAME]"
type input "R Schot [PERSON_NAME]"
drag, startPoint x: 569, startPoint y: 259, endPoint x: 346, endPoint y: 148, distance: 249.2
click at [569, 259] on input "Add a New Customer" at bounding box center [628, 257] width 155 height 19
click at [575, 261] on input "Add a New Customer" at bounding box center [628, 257] width 155 height 19
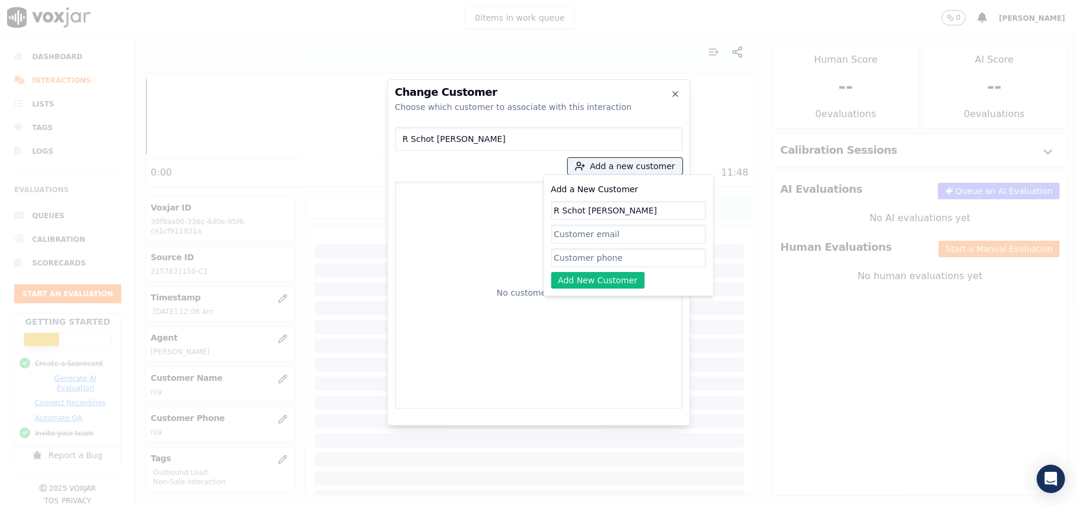
paste input "2157831150"
type input "2157831150"
click at [575, 277] on button "Add New Customer" at bounding box center [598, 280] width 94 height 17
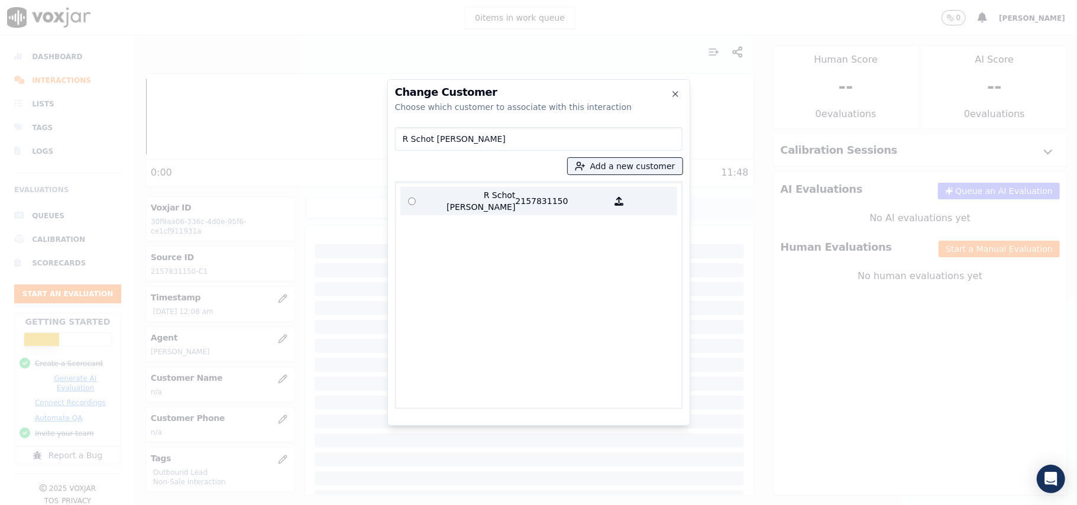
click at [498, 200] on p "R Schot [PERSON_NAME]" at bounding box center [469, 201] width 92 height 24
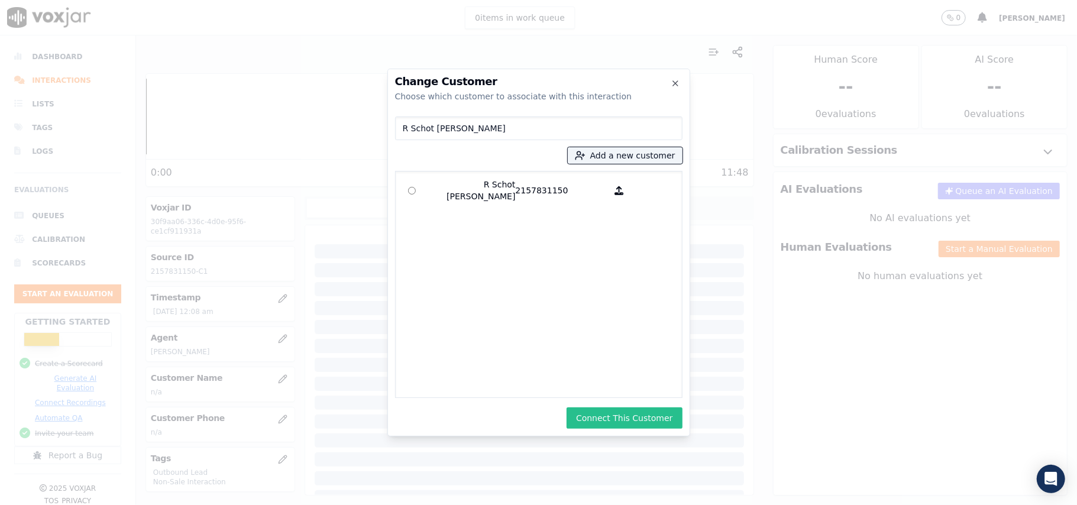
click at [610, 412] on button "Connect This Customer" at bounding box center [624, 417] width 115 height 21
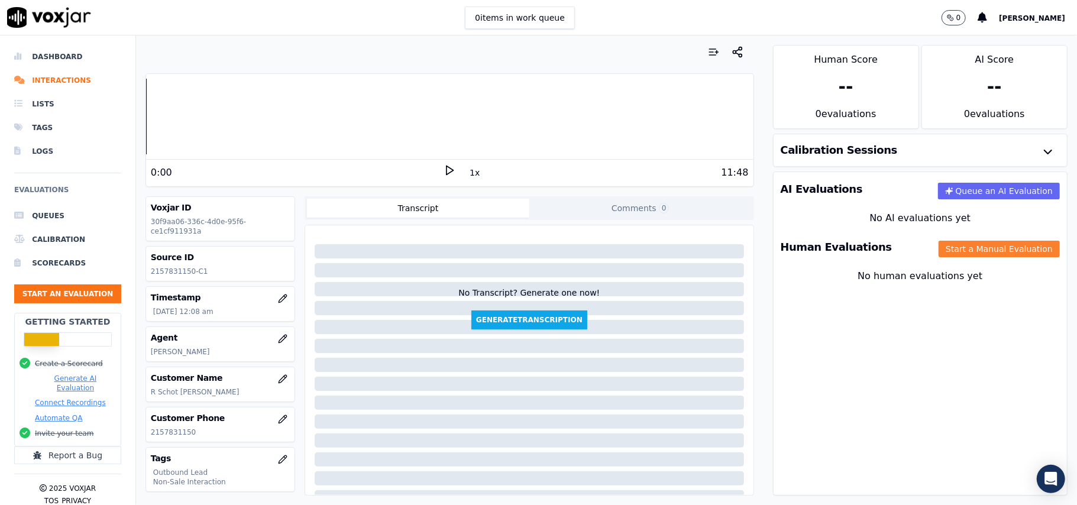
click at [939, 252] on button "Start a Manual Evaluation" at bounding box center [999, 249] width 121 height 17
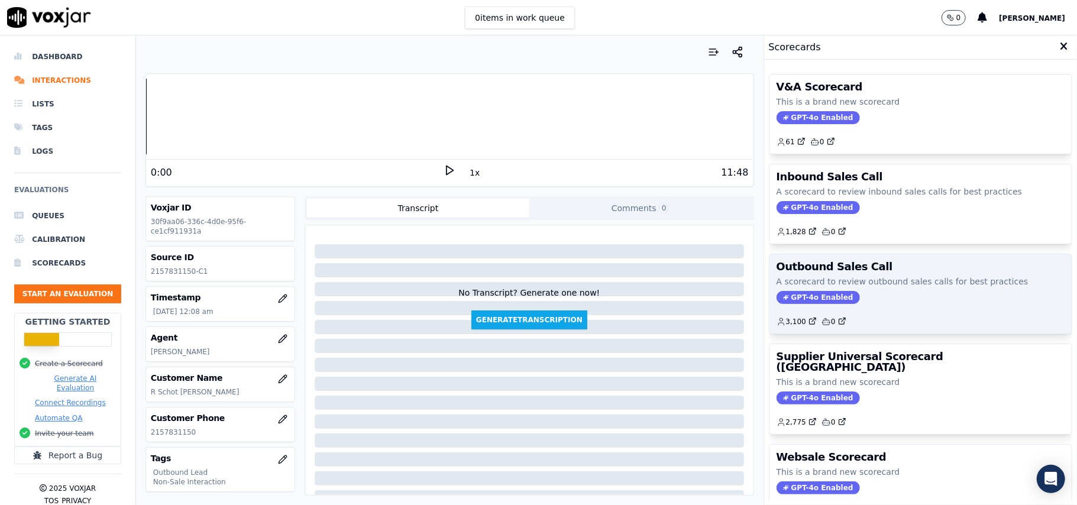
click at [796, 300] on span "GPT-4o Enabled" at bounding box center [818, 297] width 83 height 13
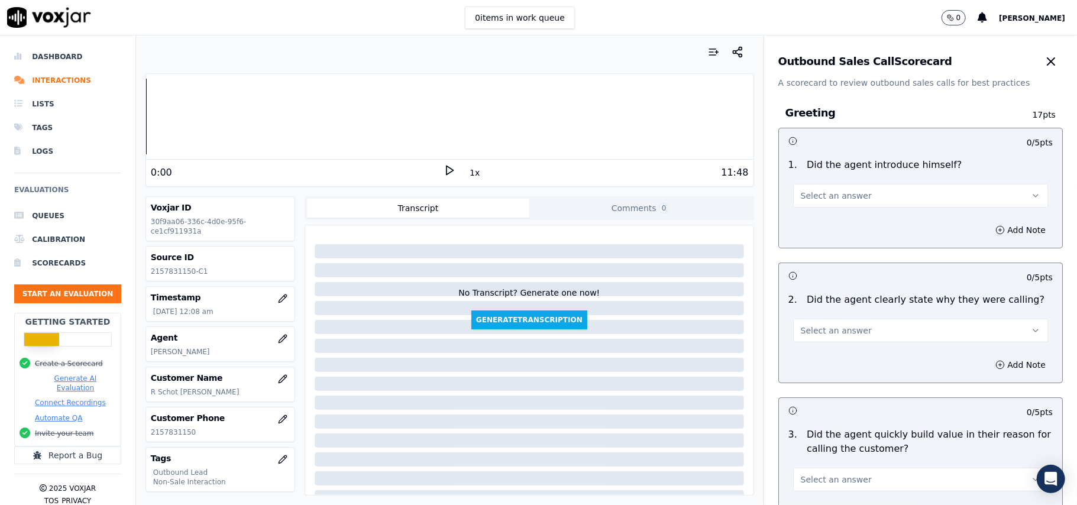
click at [852, 174] on div "Select an answer" at bounding box center [921, 189] width 274 height 35
click at [854, 195] on button "Select an answer" at bounding box center [920, 196] width 255 height 24
click at [814, 218] on div "Yes" at bounding box center [895, 223] width 229 height 19
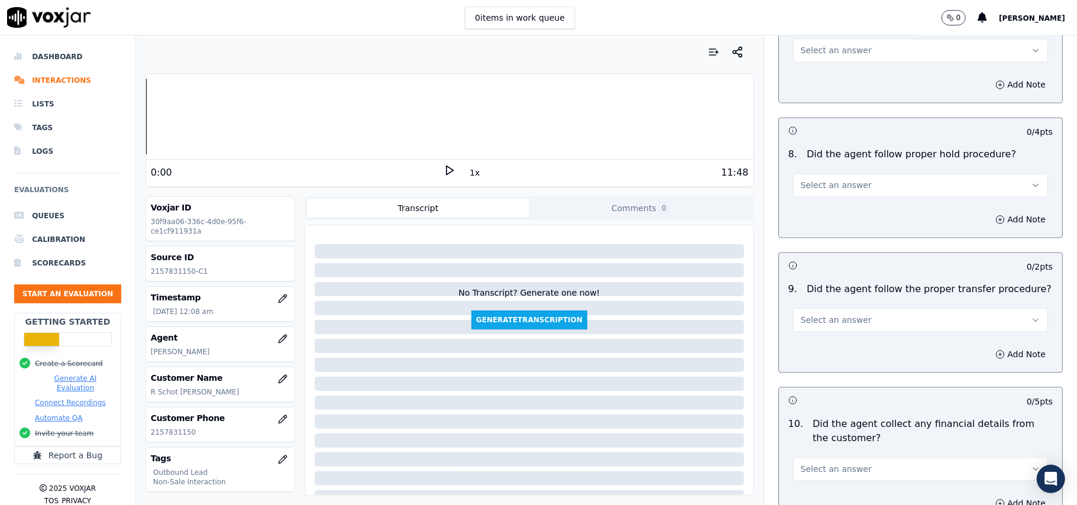
scroll to position [2950, 0]
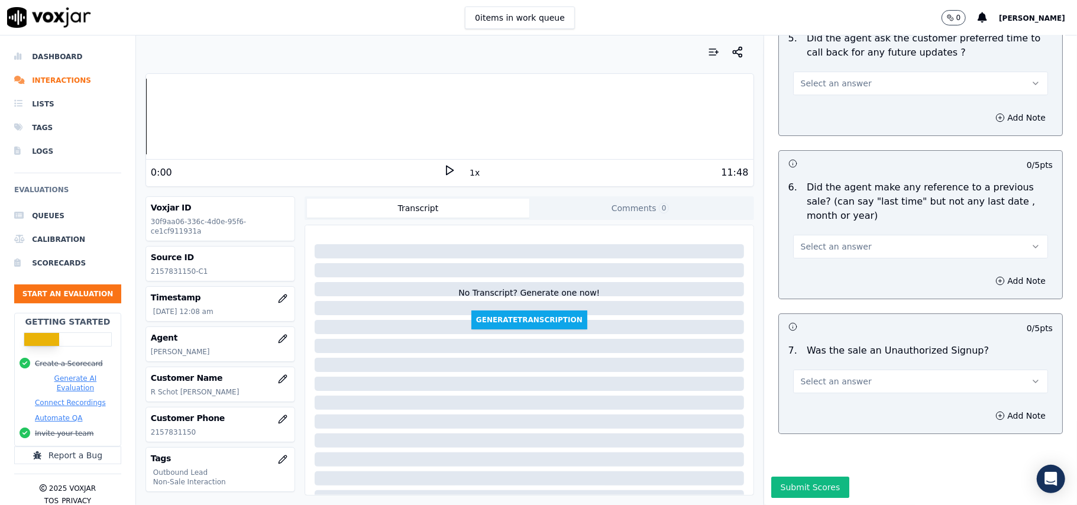
click at [805, 360] on div "7 . Was the sale an Unauthorized Signup? Select an answer" at bounding box center [920, 368] width 283 height 59
click at [814, 376] on span "Select an answer" at bounding box center [836, 382] width 71 height 12
click at [809, 407] on div "N/A" at bounding box center [895, 410] width 229 height 19
click at [822, 235] on button "Select an answer" at bounding box center [920, 247] width 255 height 24
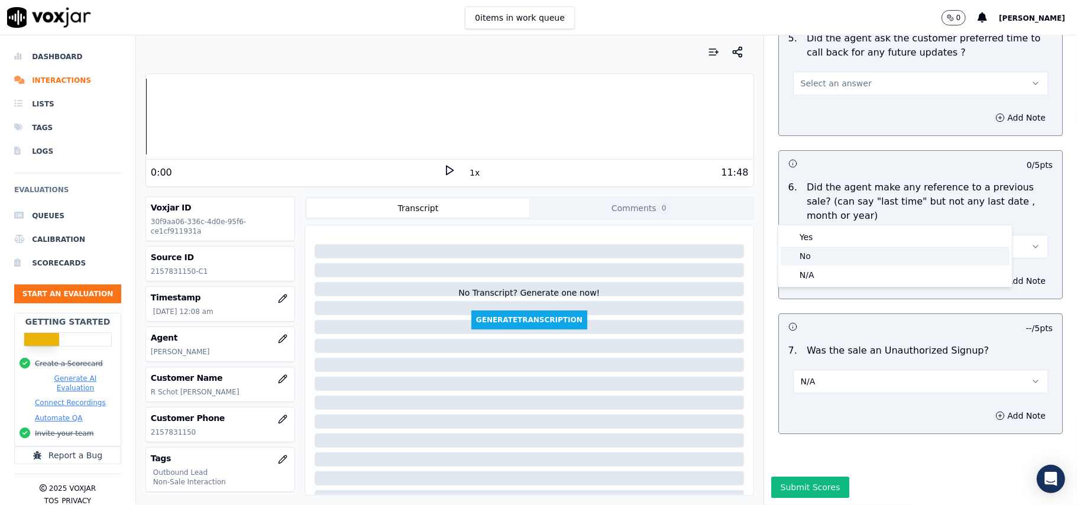
click at [817, 249] on div "No" at bounding box center [895, 256] width 229 height 19
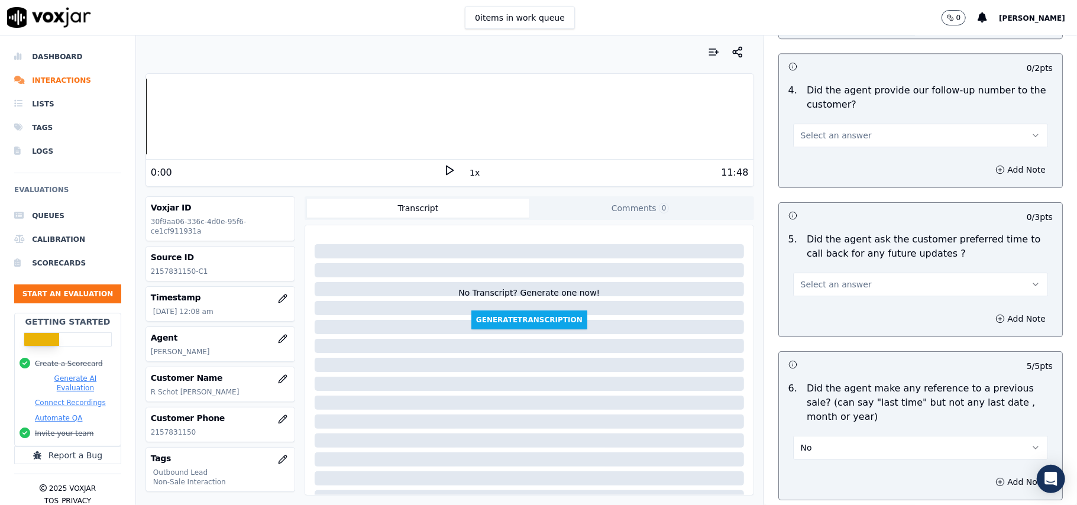
scroll to position [2713, 0]
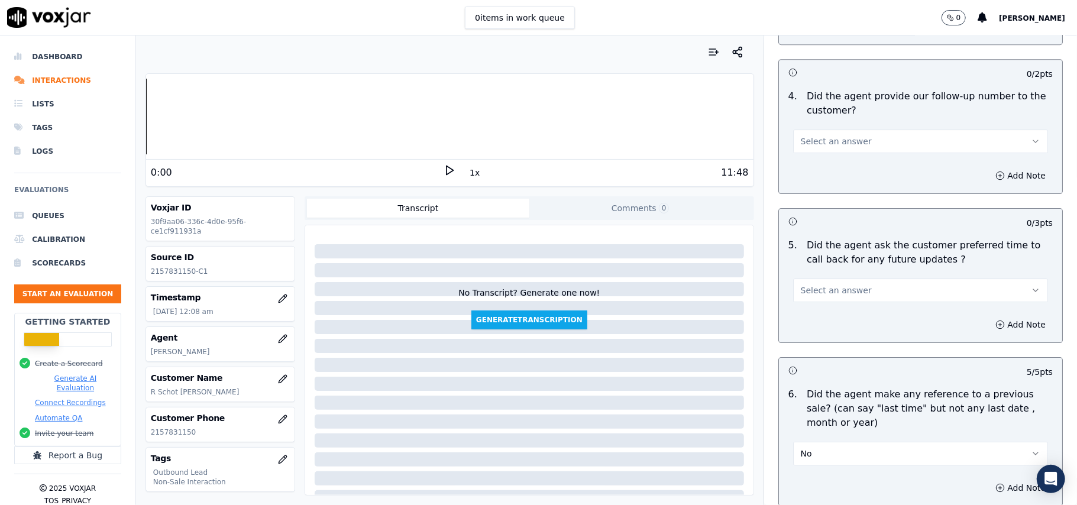
click at [810, 284] on span "Select an answer" at bounding box center [836, 290] width 71 height 12
click at [803, 331] on div "No" at bounding box center [895, 329] width 229 height 19
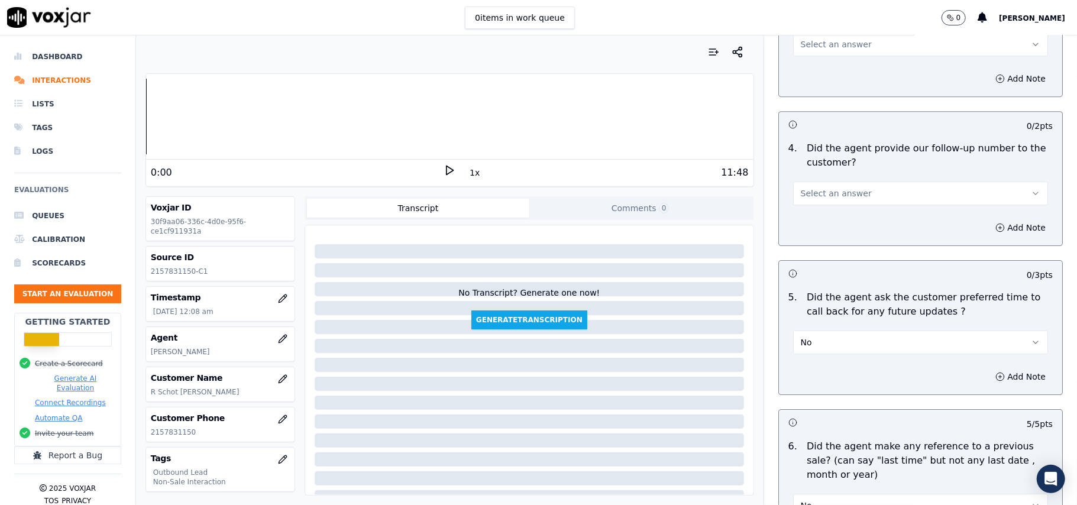
scroll to position [2634, 0]
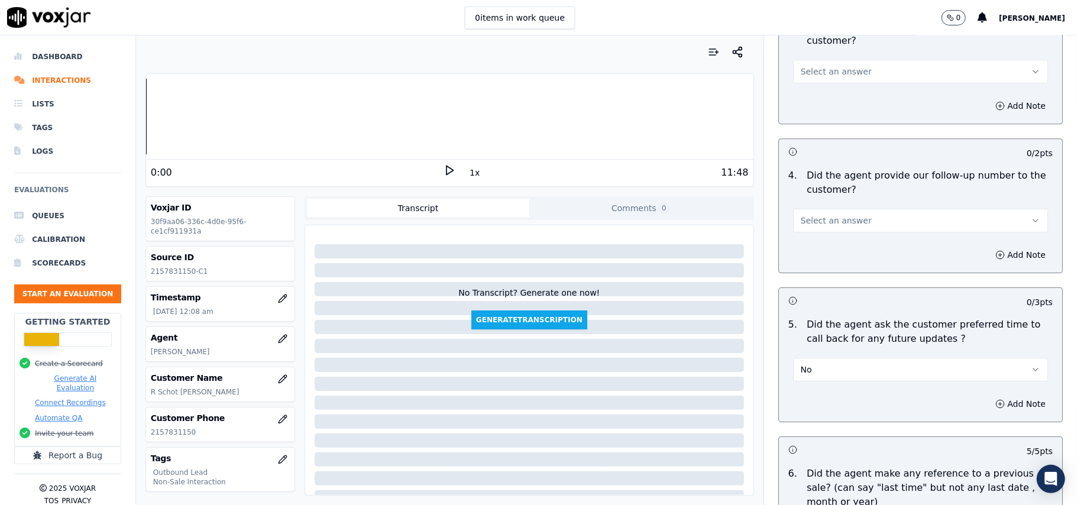
click at [814, 215] on span "Select an answer" at bounding box center [836, 221] width 71 height 12
click at [817, 242] on div "Yes" at bounding box center [895, 239] width 229 height 19
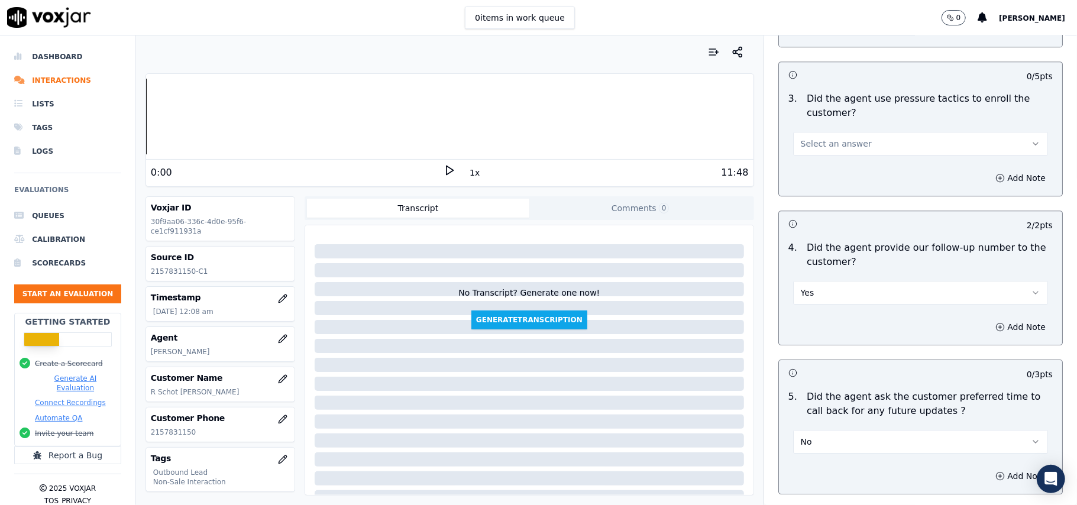
scroll to position [2477, 0]
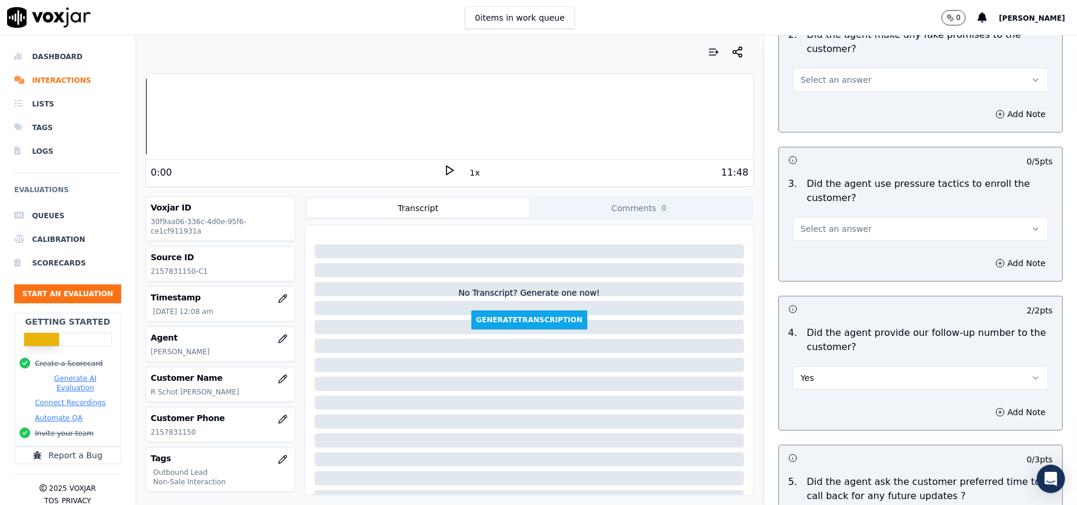
click at [829, 223] on span "Select an answer" at bounding box center [836, 229] width 71 height 12
click at [824, 251] on div "Yes" at bounding box center [895, 247] width 229 height 19
click at [830, 217] on button "Yes" at bounding box center [920, 229] width 255 height 24
click at [821, 261] on div "No" at bounding box center [895, 266] width 229 height 19
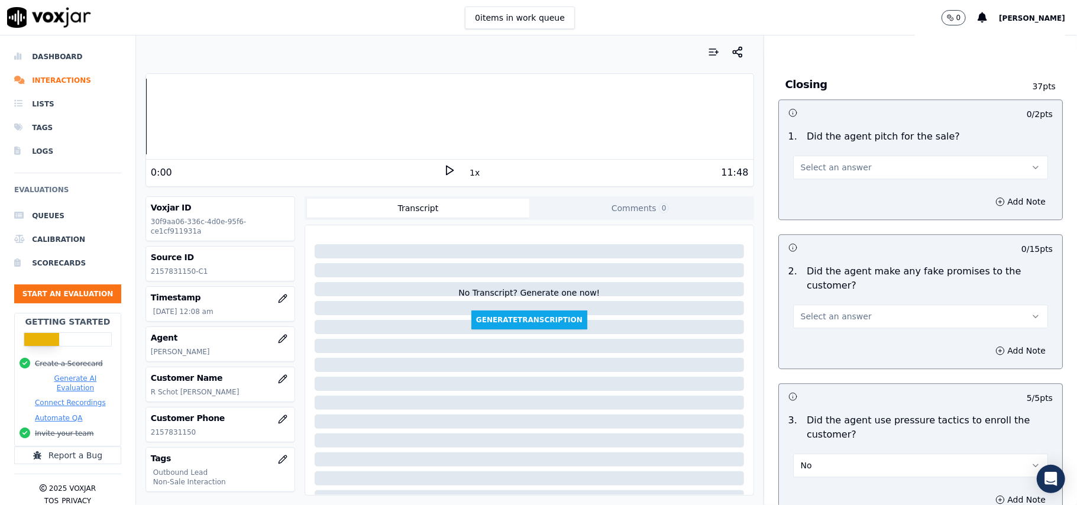
click at [849, 309] on button "Select an answer" at bounding box center [920, 317] width 255 height 24
click at [832, 352] on div "No" at bounding box center [895, 354] width 229 height 19
click at [843, 156] on button "Select an answer" at bounding box center [920, 168] width 255 height 24
click at [836, 182] on div "Yes" at bounding box center [895, 185] width 229 height 19
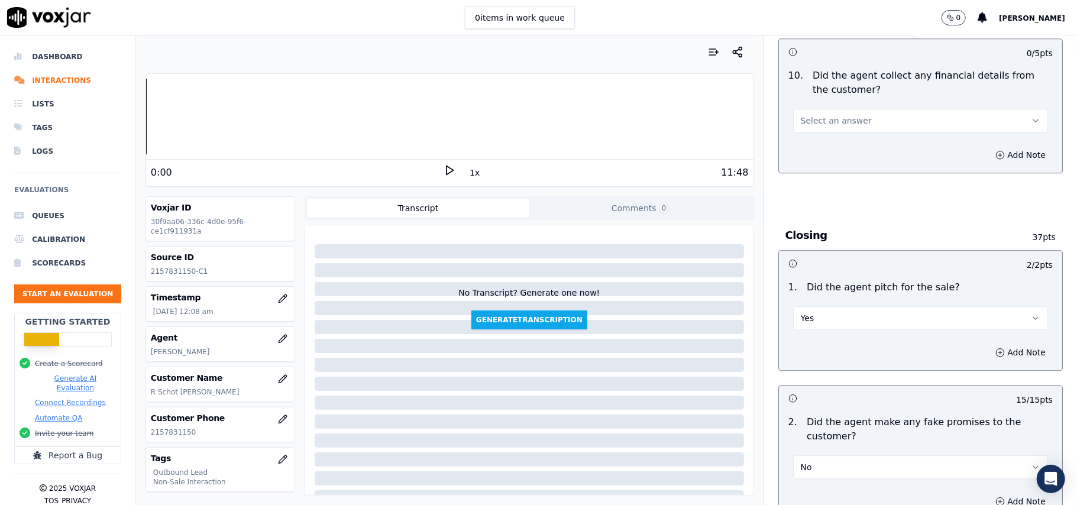
scroll to position [2004, 0]
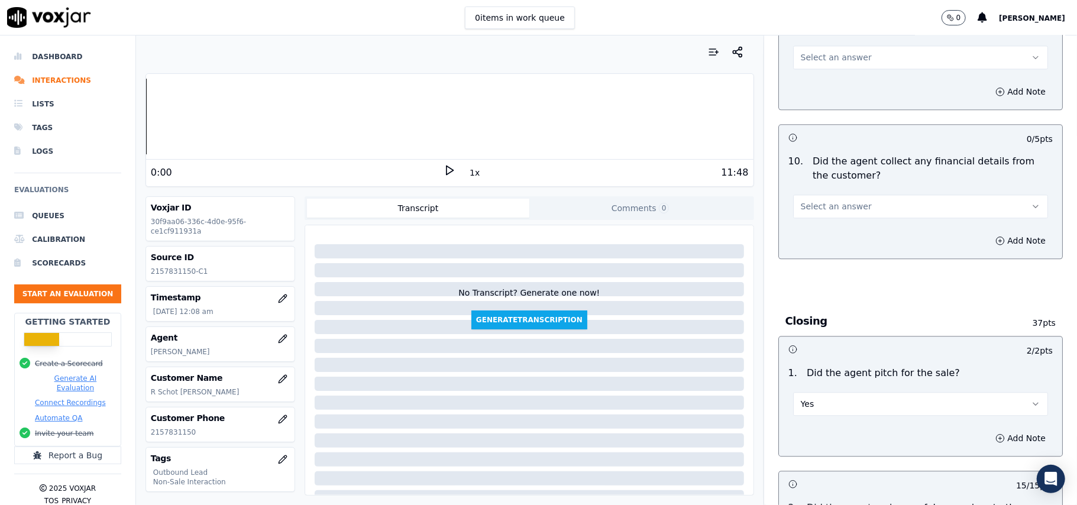
click at [841, 200] on span "Select an answer" at bounding box center [836, 206] width 71 height 12
click at [843, 228] on div "Yes" at bounding box center [895, 224] width 229 height 19
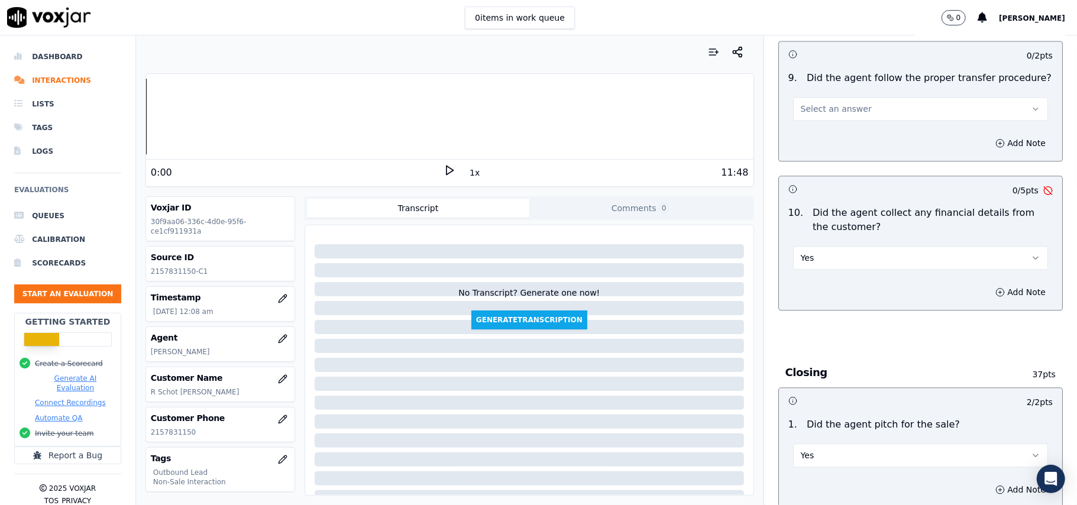
scroll to position [1846, 0]
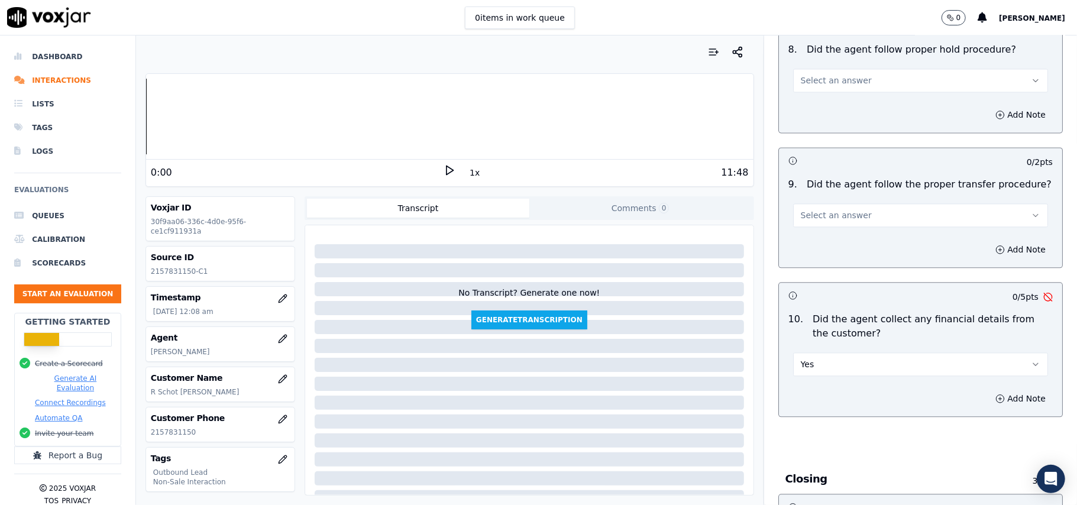
click at [826, 352] on button "Yes" at bounding box center [920, 364] width 255 height 24
click at [816, 396] on div "No" at bounding box center [895, 401] width 229 height 19
click at [850, 203] on button "Select an answer" at bounding box center [920, 215] width 255 height 24
click at [840, 235] on div "Yes" at bounding box center [895, 232] width 229 height 19
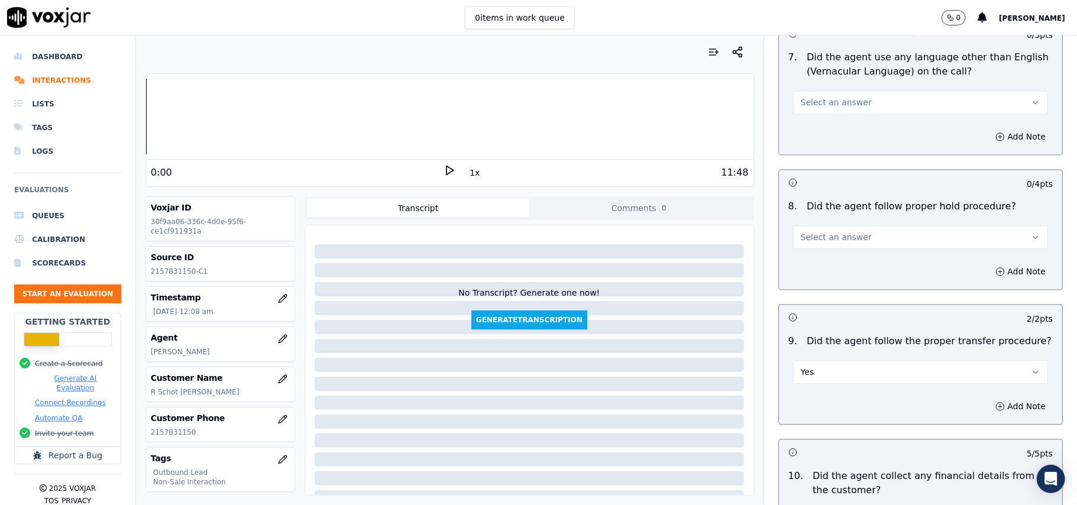
scroll to position [1688, 0]
click at [824, 233] on span "Select an answer" at bounding box center [836, 238] width 71 height 12
click at [824, 254] on div "Yes" at bounding box center [895, 254] width 229 height 19
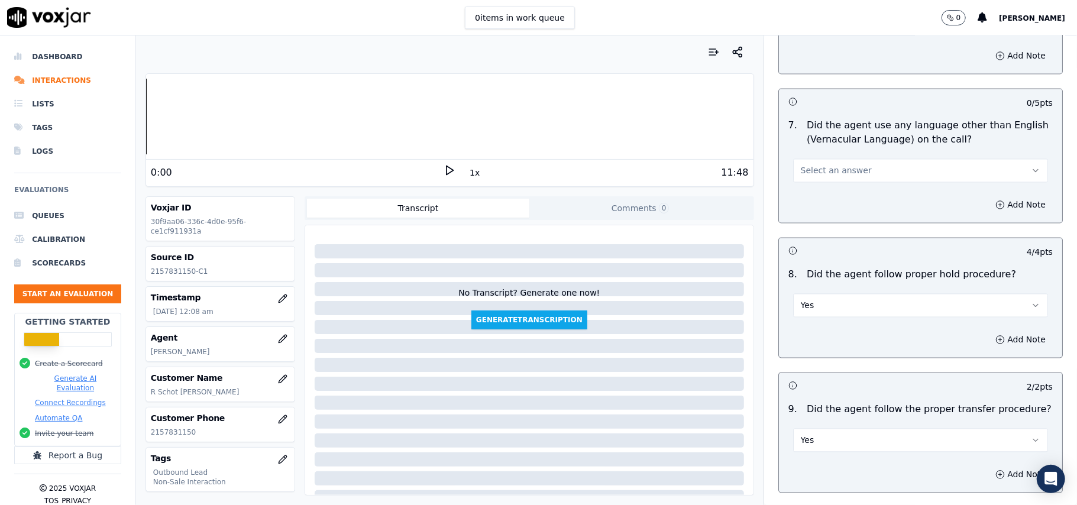
scroll to position [1531, 0]
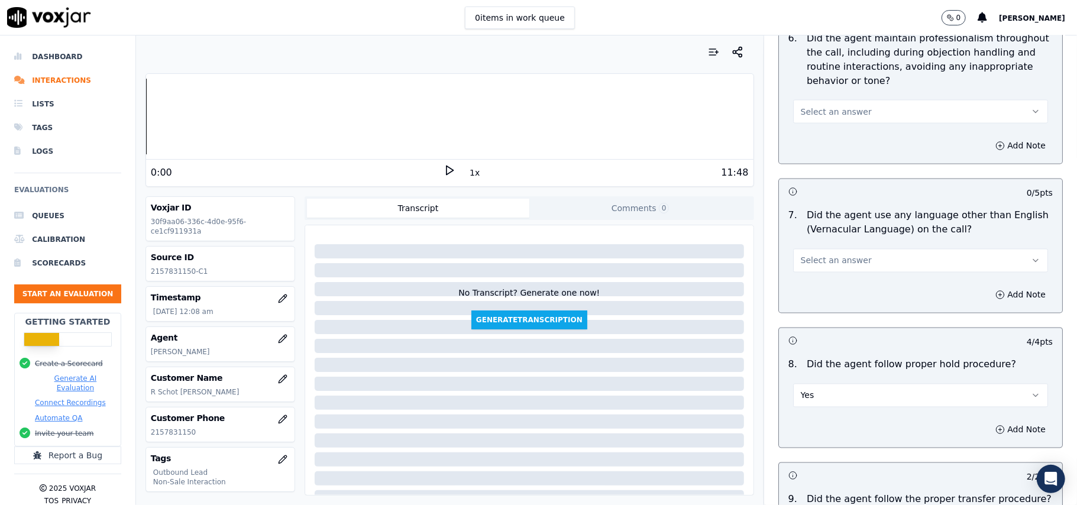
click at [823, 237] on div "Select an answer" at bounding box center [921, 254] width 274 height 35
click at [814, 255] on span "Select an answer" at bounding box center [836, 261] width 71 height 12
click at [807, 290] on div "No" at bounding box center [895, 296] width 229 height 19
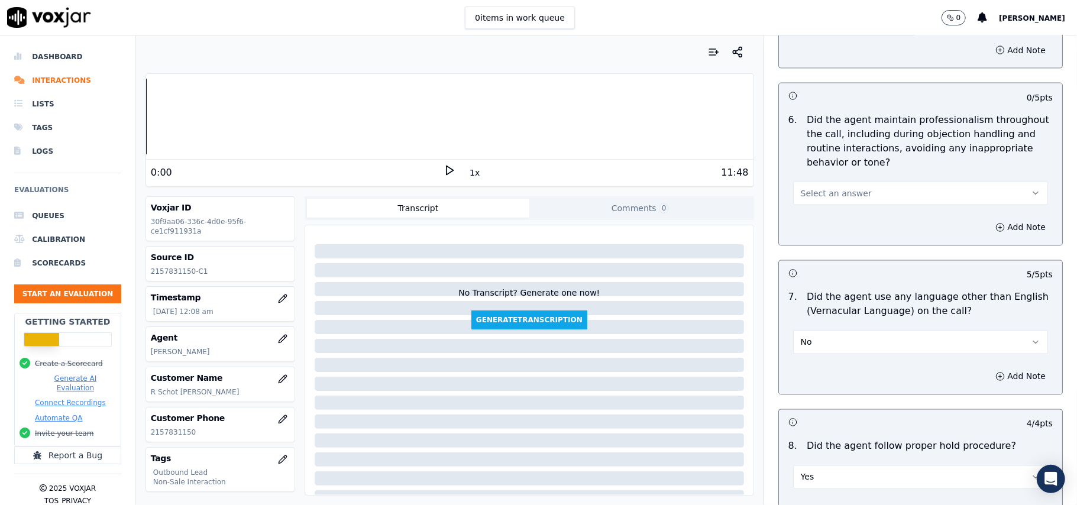
scroll to position [1373, 0]
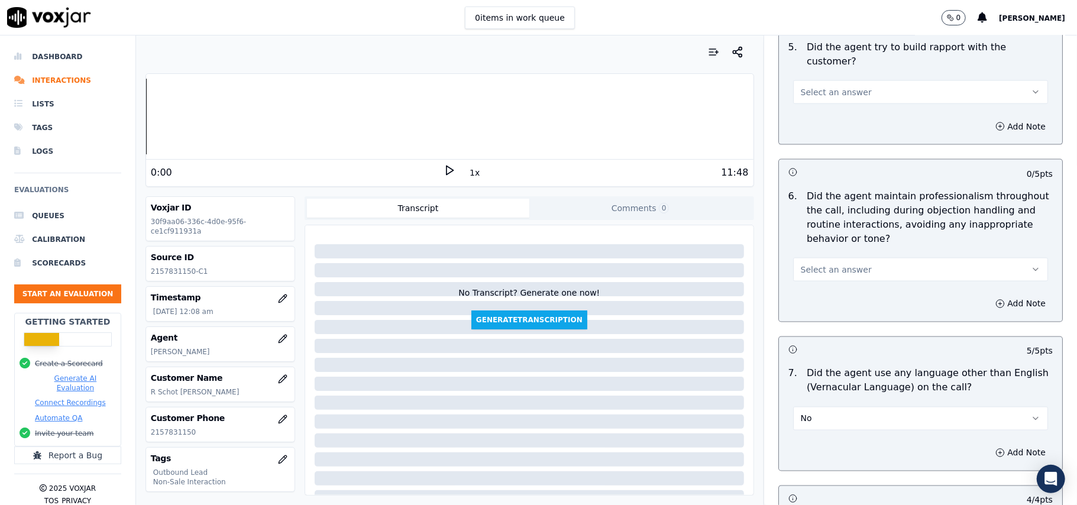
click at [824, 264] on span "Select an answer" at bounding box center [836, 270] width 71 height 12
click at [816, 276] on div "Yes" at bounding box center [895, 285] width 229 height 19
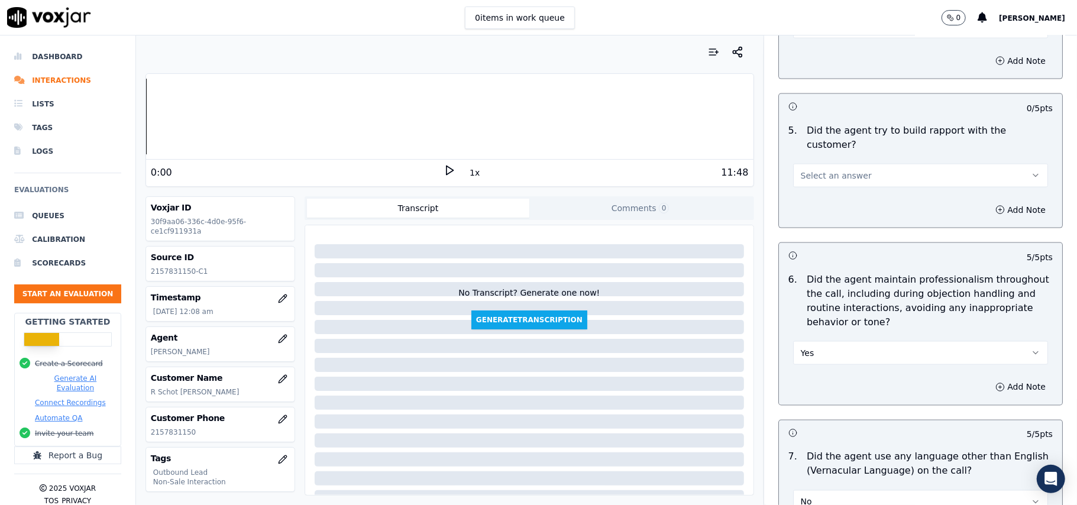
scroll to position [1215, 0]
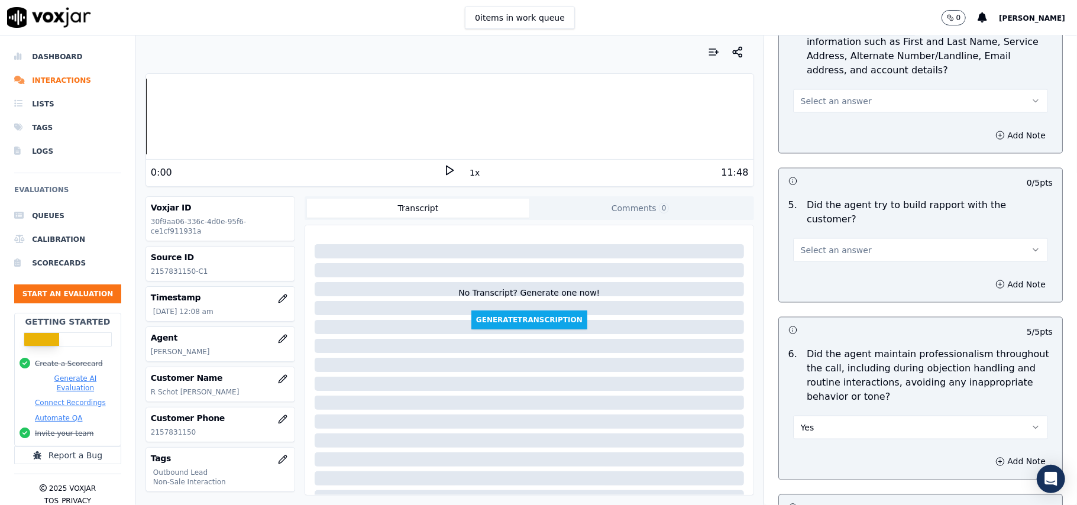
click at [827, 244] on span "Select an answer" at bounding box center [836, 250] width 71 height 12
click at [817, 271] on div "Yes" at bounding box center [895, 265] width 229 height 19
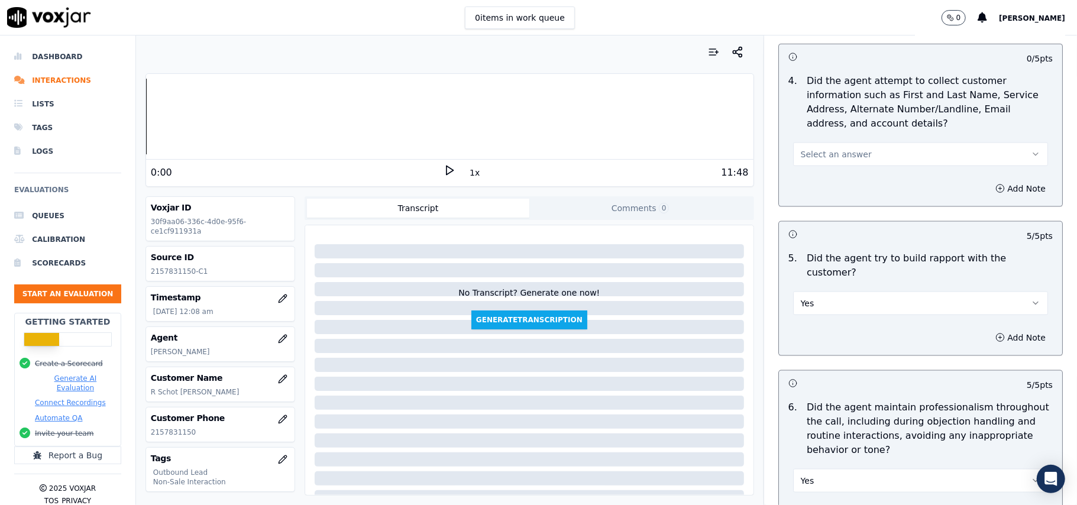
scroll to position [1136, 0]
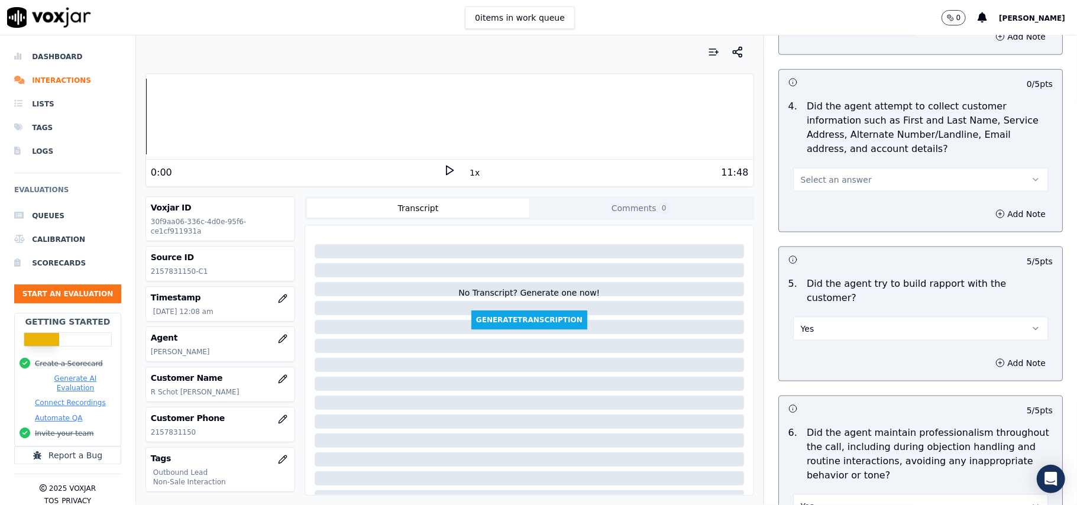
click at [841, 183] on span "Select an answer" at bounding box center [836, 180] width 71 height 12
click at [840, 218] on div "Yes" at bounding box center [895, 209] width 229 height 19
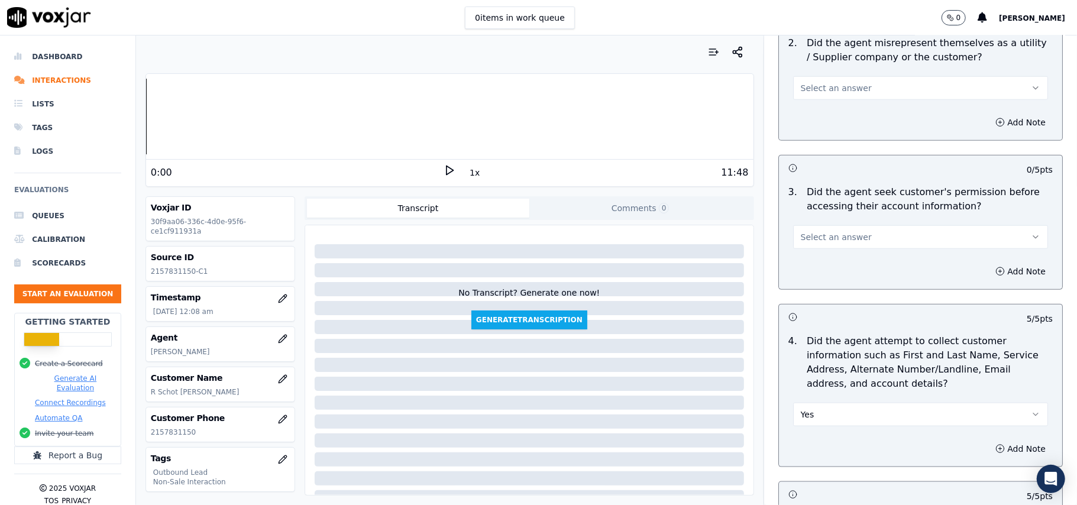
scroll to position [900, 0]
click at [842, 251] on button "Select an answer" at bounding box center [920, 239] width 255 height 24
click at [826, 266] on div "Yes" at bounding box center [895, 267] width 229 height 19
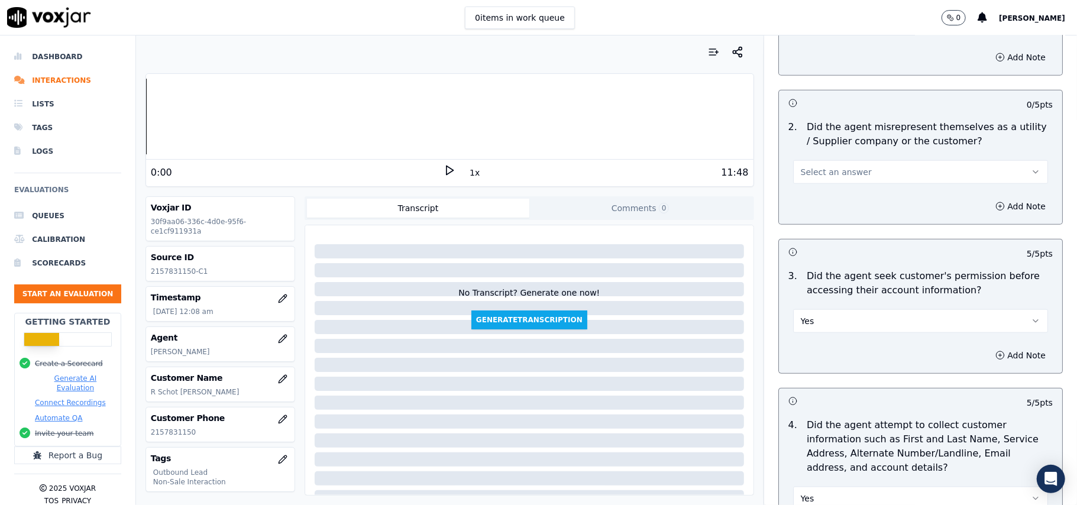
scroll to position [742, 0]
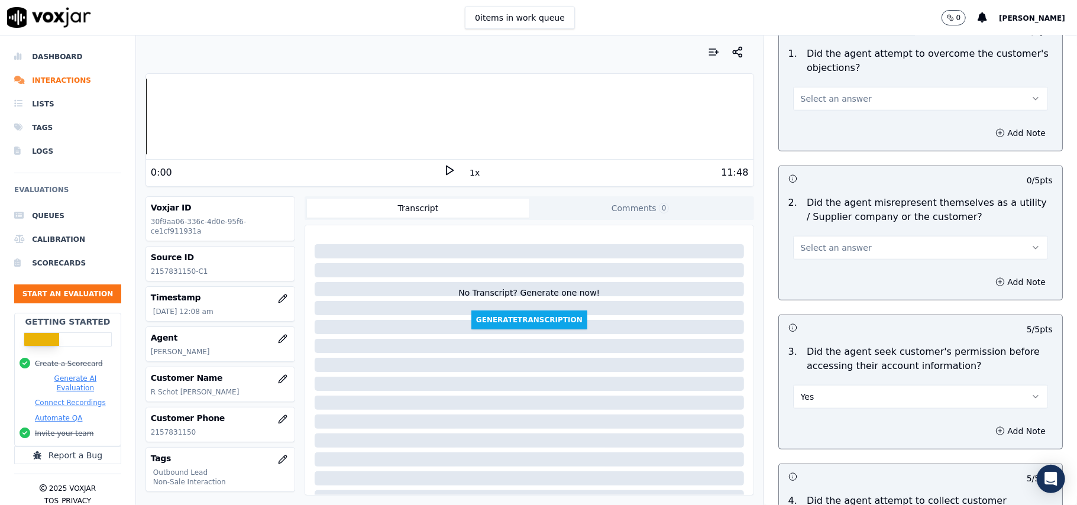
click at [839, 247] on span "Select an answer" at bounding box center [836, 248] width 71 height 12
click at [839, 295] on div "No" at bounding box center [895, 295] width 229 height 19
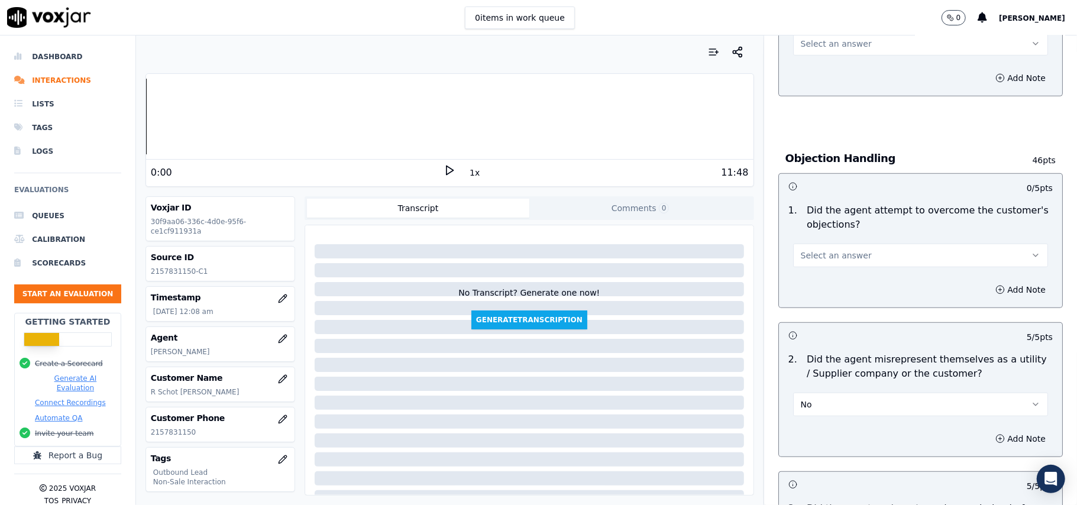
scroll to position [584, 0]
click at [841, 266] on button "Select an answer" at bounding box center [920, 256] width 255 height 24
click at [834, 282] on div "Yes" at bounding box center [895, 284] width 229 height 19
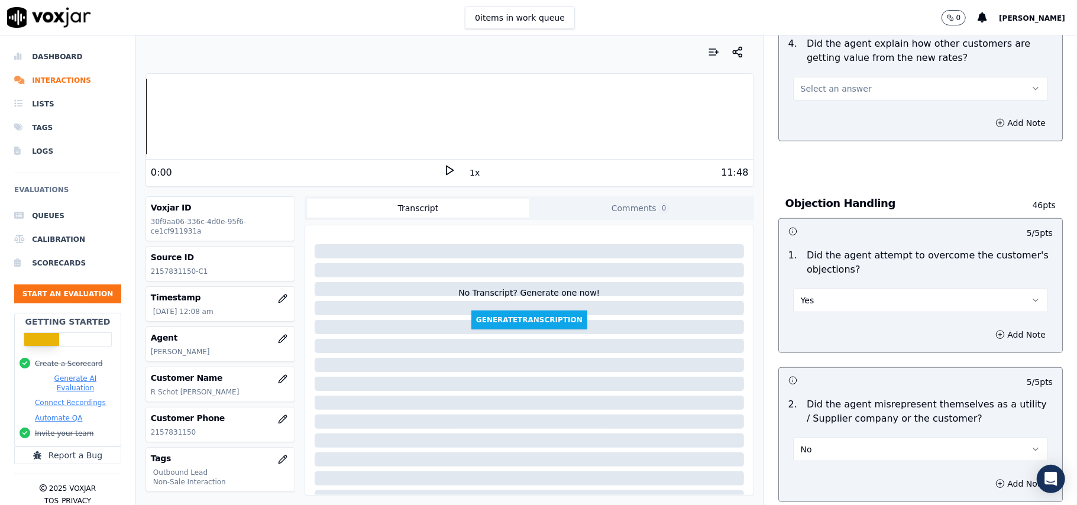
scroll to position [505, 0]
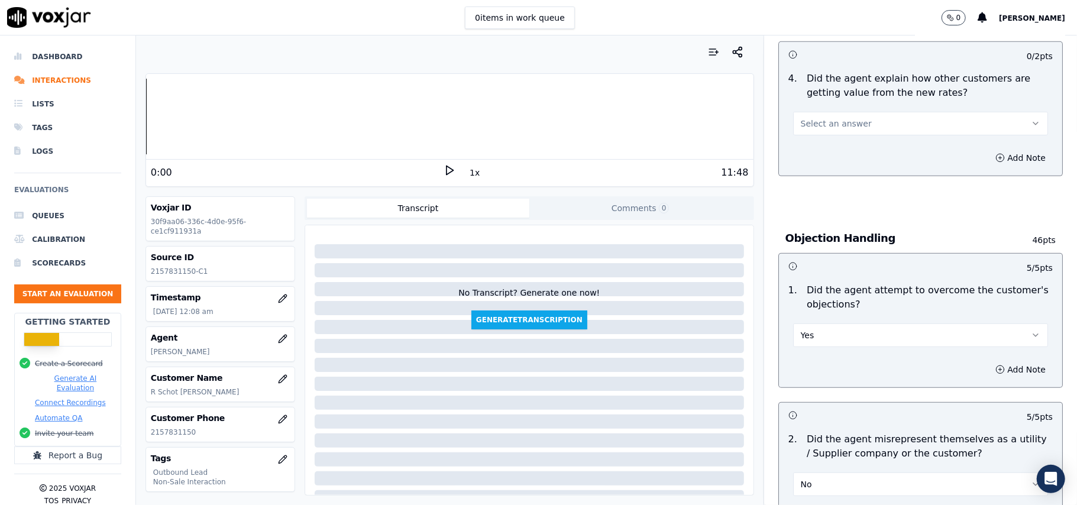
click at [834, 131] on button "Select an answer" at bounding box center [920, 124] width 255 height 24
click at [833, 153] on div "Yes" at bounding box center [895, 151] width 229 height 19
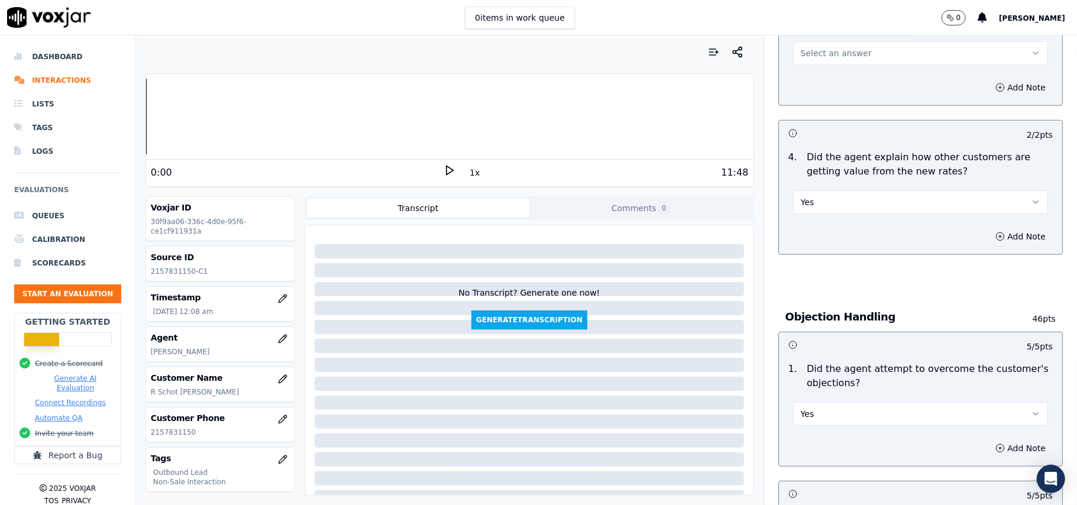
scroll to position [348, 0]
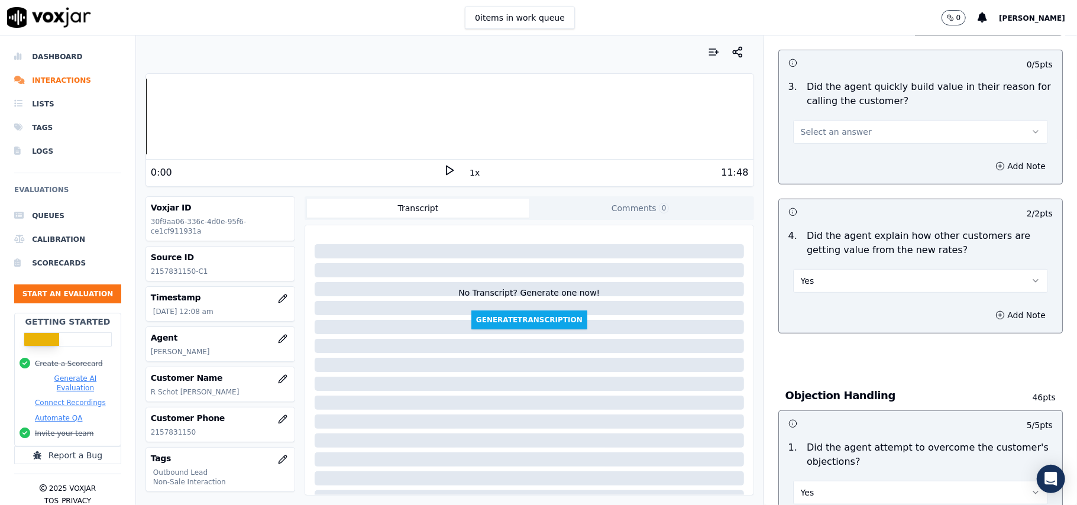
click at [826, 131] on span "Select an answer" at bounding box center [836, 132] width 71 height 12
click at [814, 176] on div "No" at bounding box center [895, 178] width 229 height 19
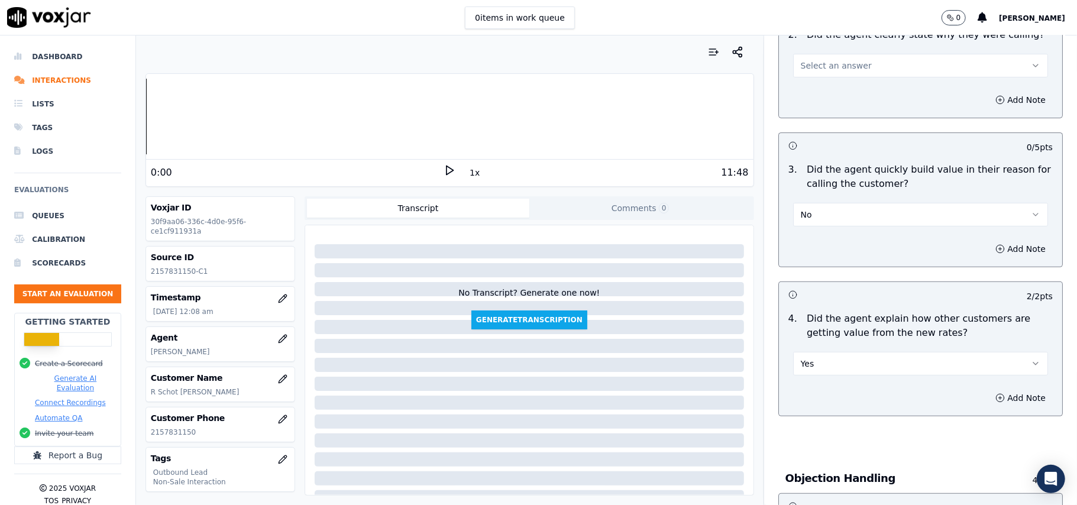
scroll to position [190, 0]
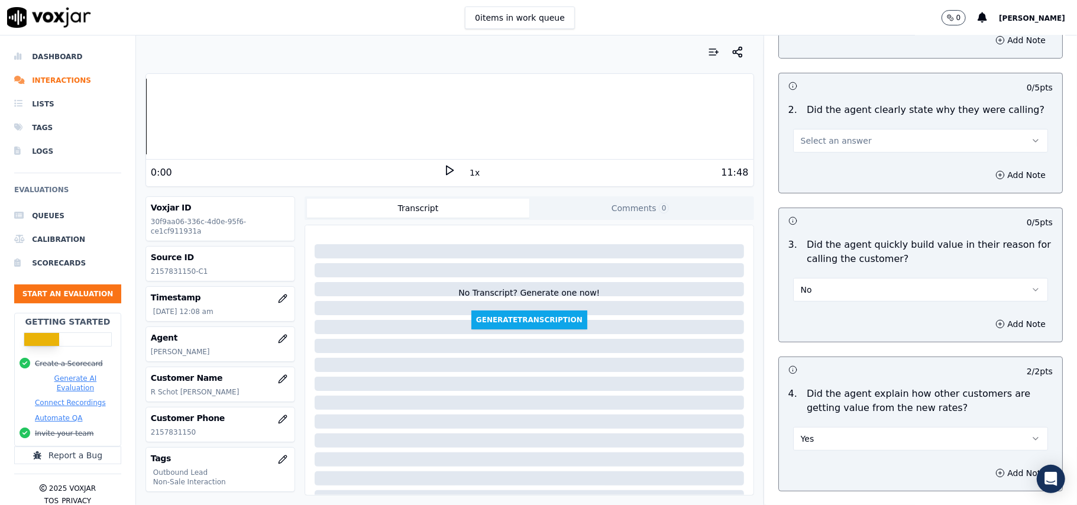
click at [824, 148] on button "Select an answer" at bounding box center [920, 141] width 255 height 24
click at [823, 172] on div "Yes" at bounding box center [895, 168] width 229 height 19
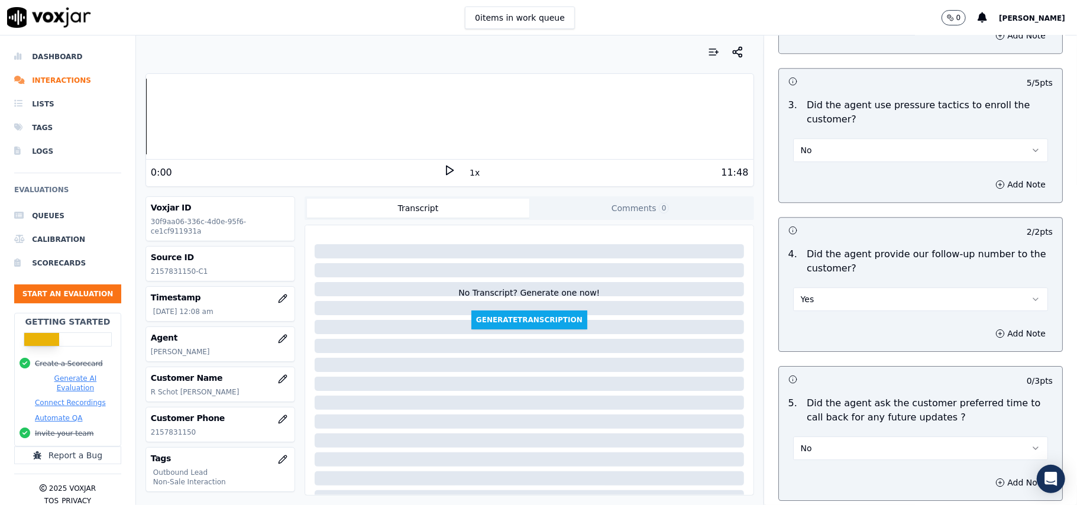
scroll to position [2950, 0]
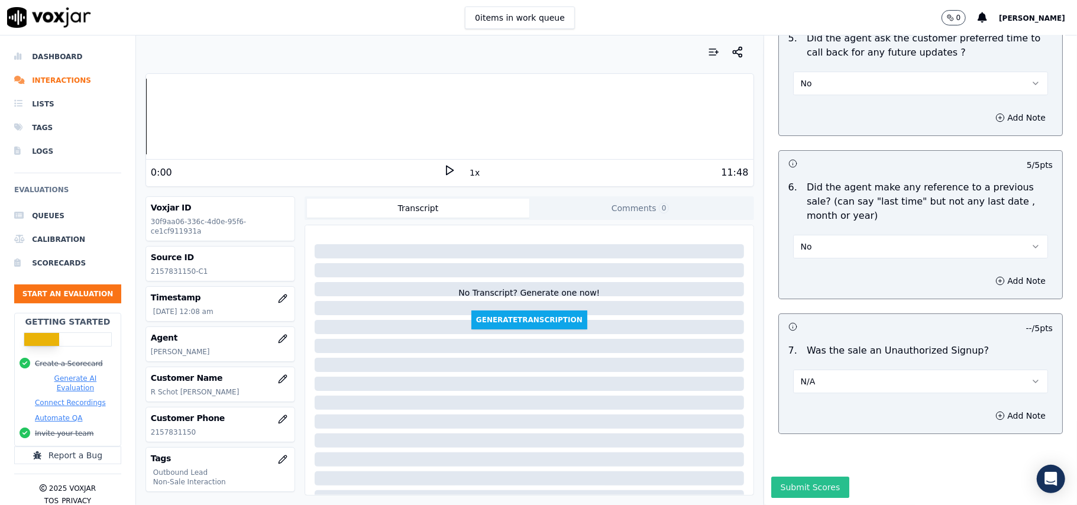
click at [788, 477] on button "Submit Scores" at bounding box center [810, 487] width 79 height 21
